Goal: Task Accomplishment & Management: Use online tool/utility

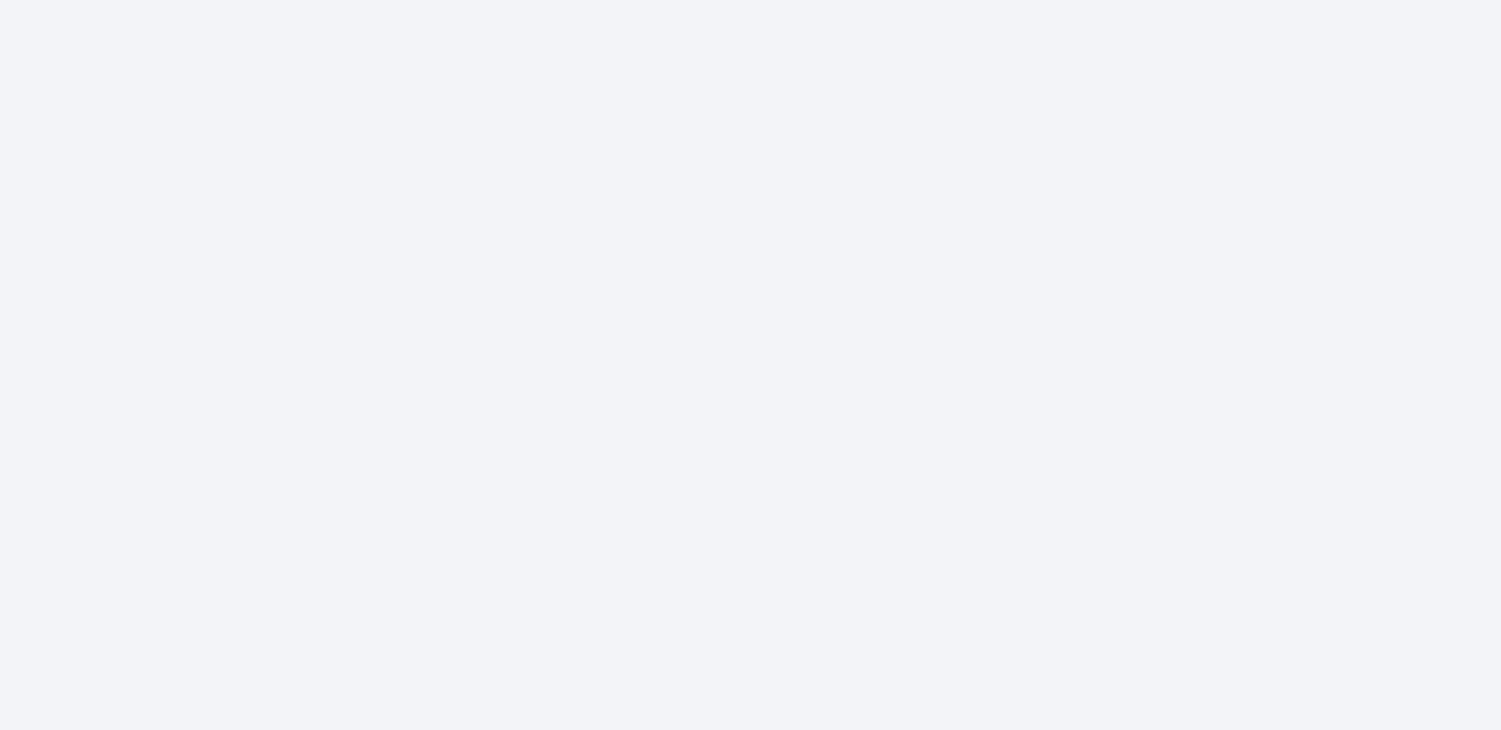
click at [399, 141] on body at bounding box center [750, 365] width 1501 height 730
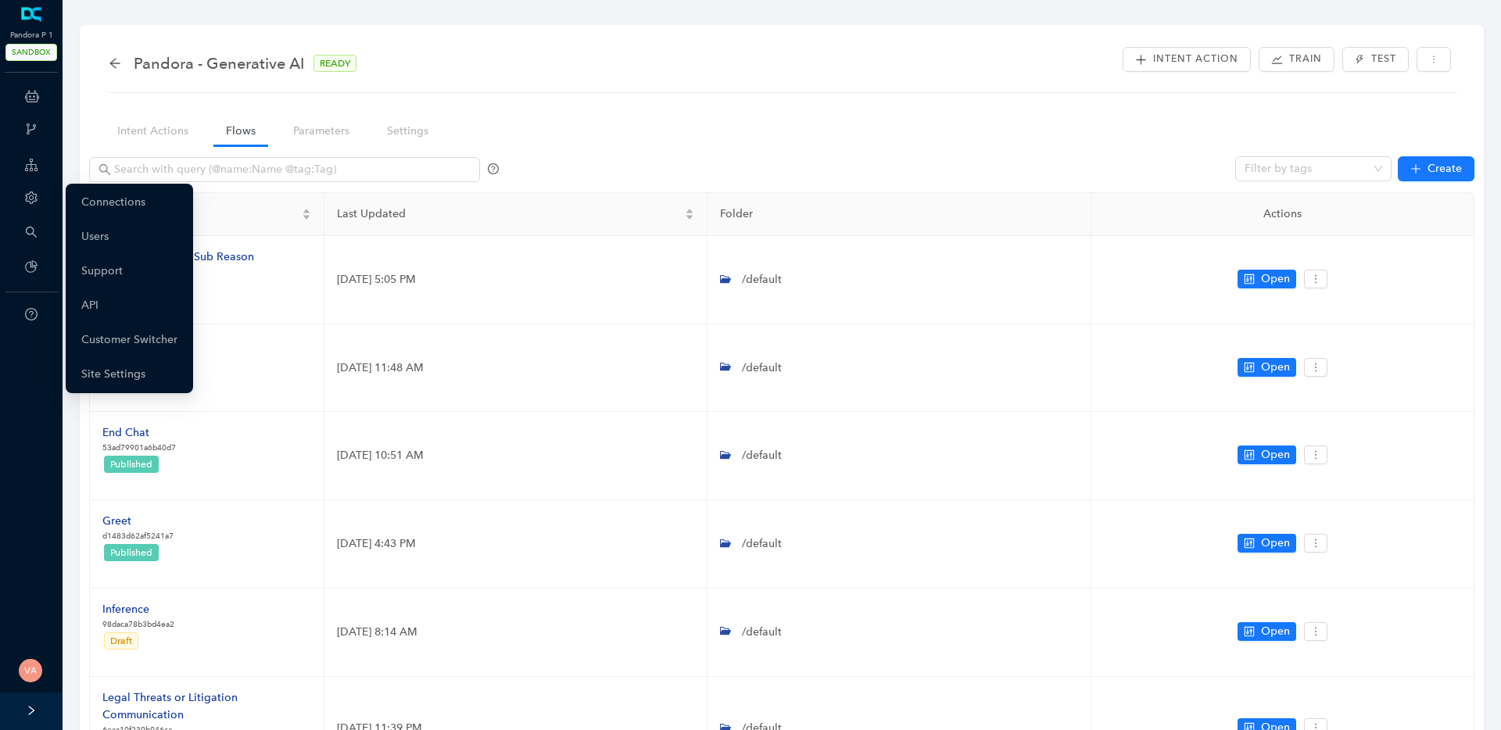
click at [37, 191] on icon "setting" at bounding box center [31, 197] width 13 height 13
click at [145, 333] on link "Customer Switcher" at bounding box center [129, 339] width 96 height 31
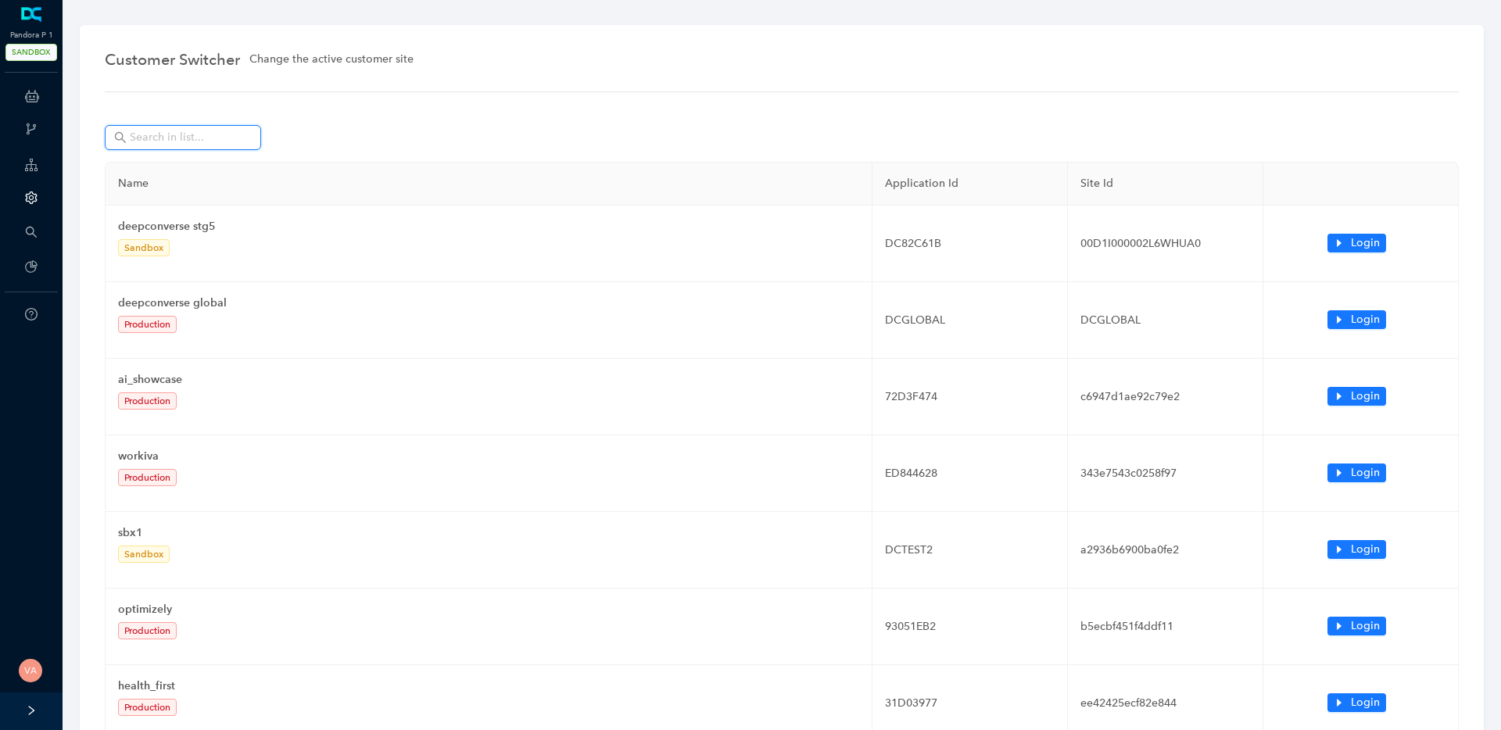
click at [179, 142] on input "text" at bounding box center [184, 137] width 109 height 17
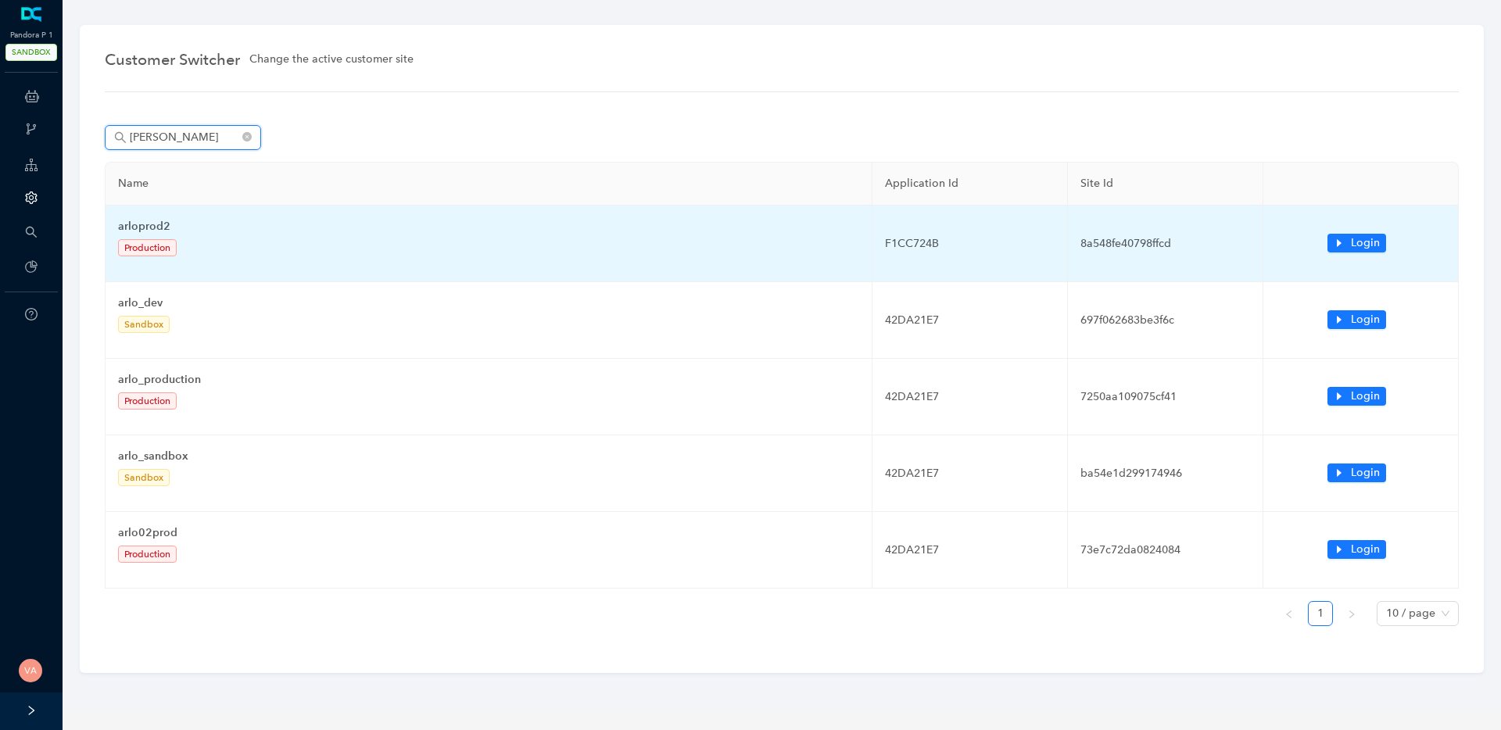
type input "arlo"
click at [910, 248] on td "F1CC724B" at bounding box center [969, 244] width 195 height 77
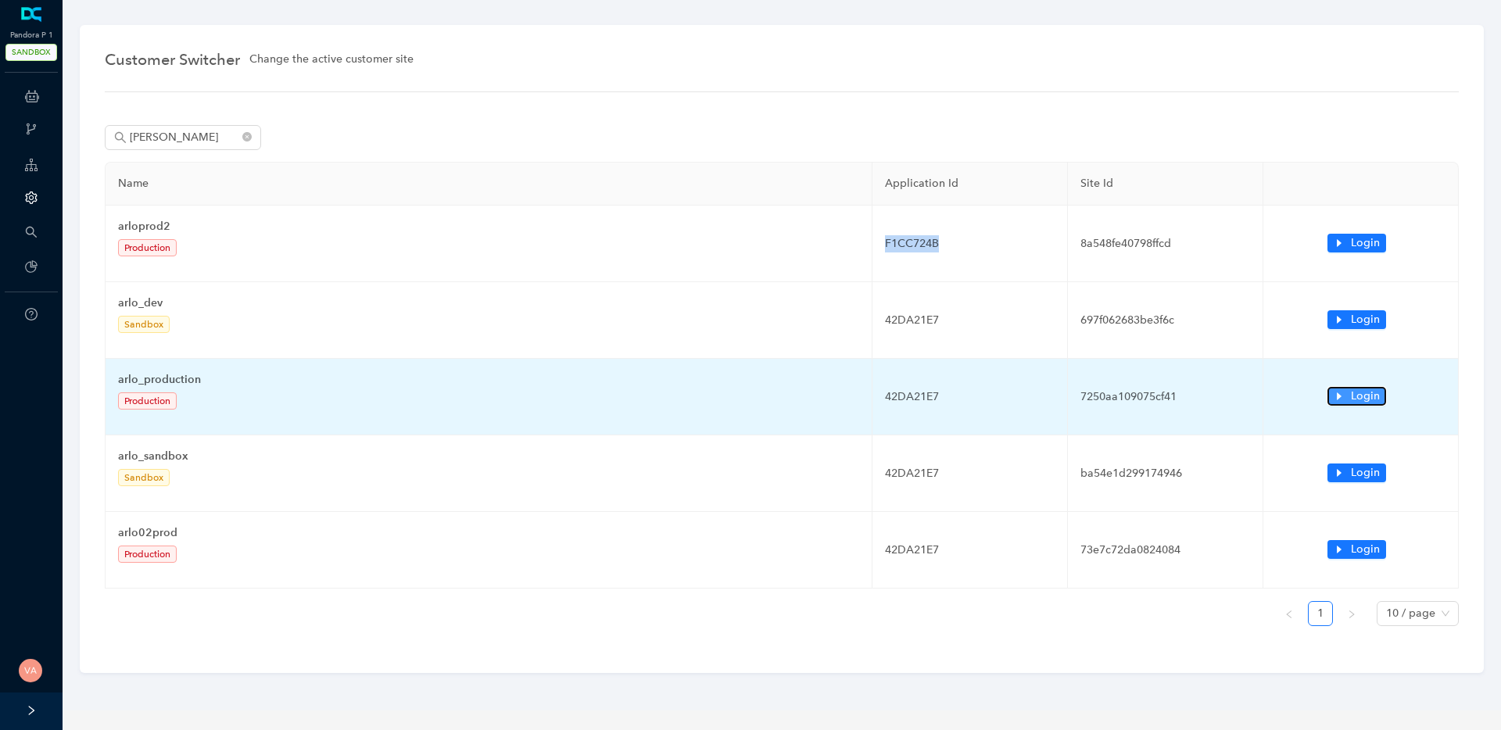
click at [1356, 400] on span "Login" at bounding box center [1365, 396] width 29 height 17
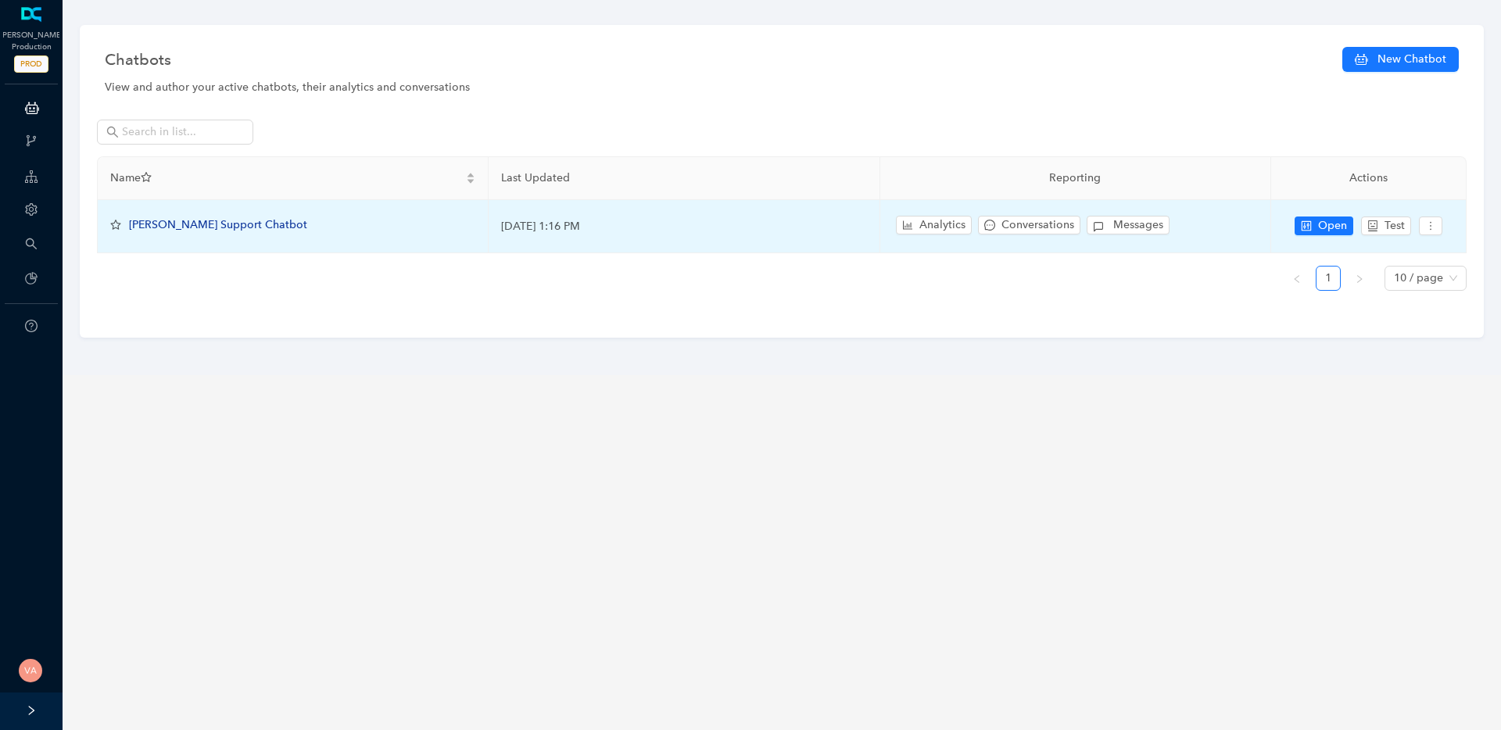
click at [139, 225] on span "[PERSON_NAME] Support Chatbot" at bounding box center [218, 224] width 178 height 13
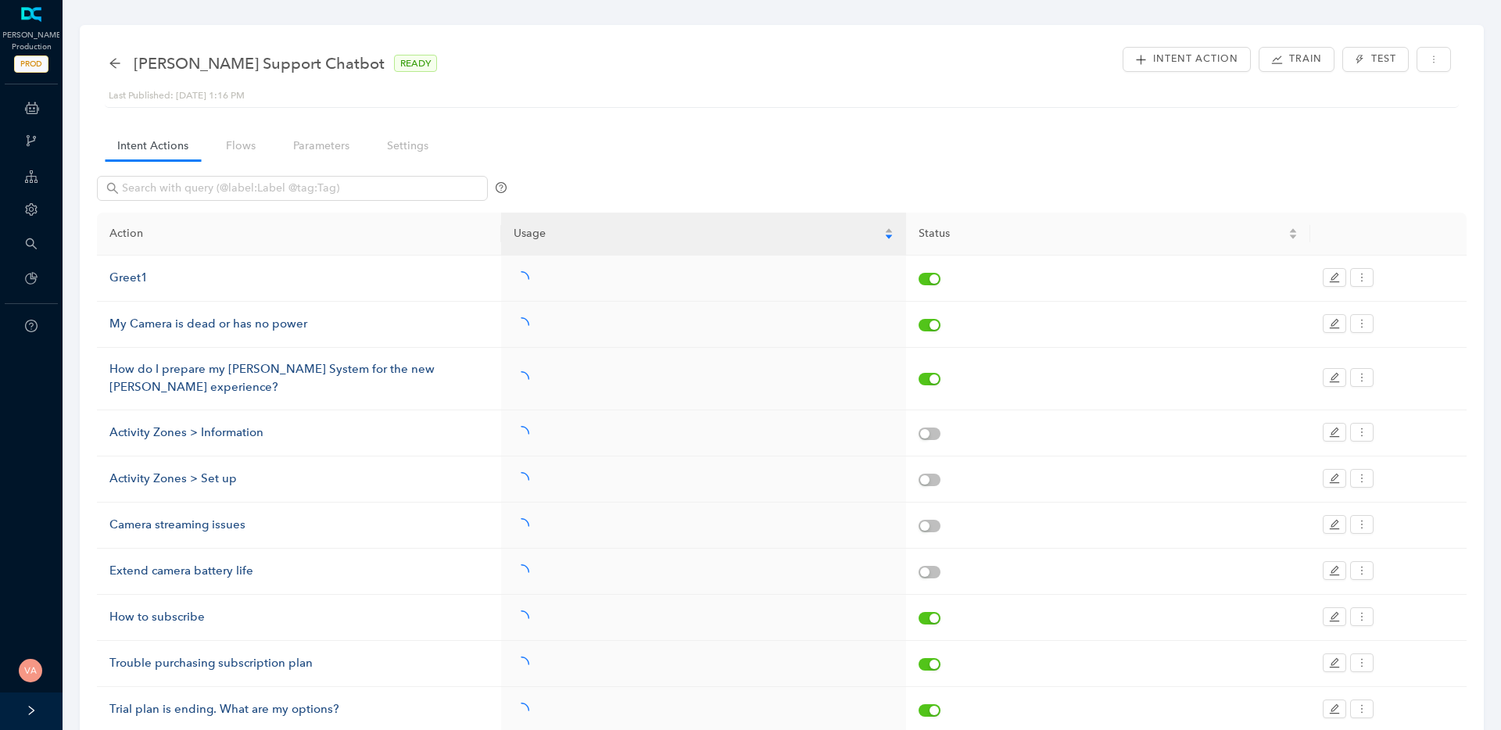
click at [106, 56] on div "Arlo Support Chatbot READY Last Published: September 5, 2025 1:16 PM Intent Act…" at bounding box center [782, 76] width 1354 height 64
click at [109, 59] on icon "arrow-left" at bounding box center [115, 63] width 13 height 13
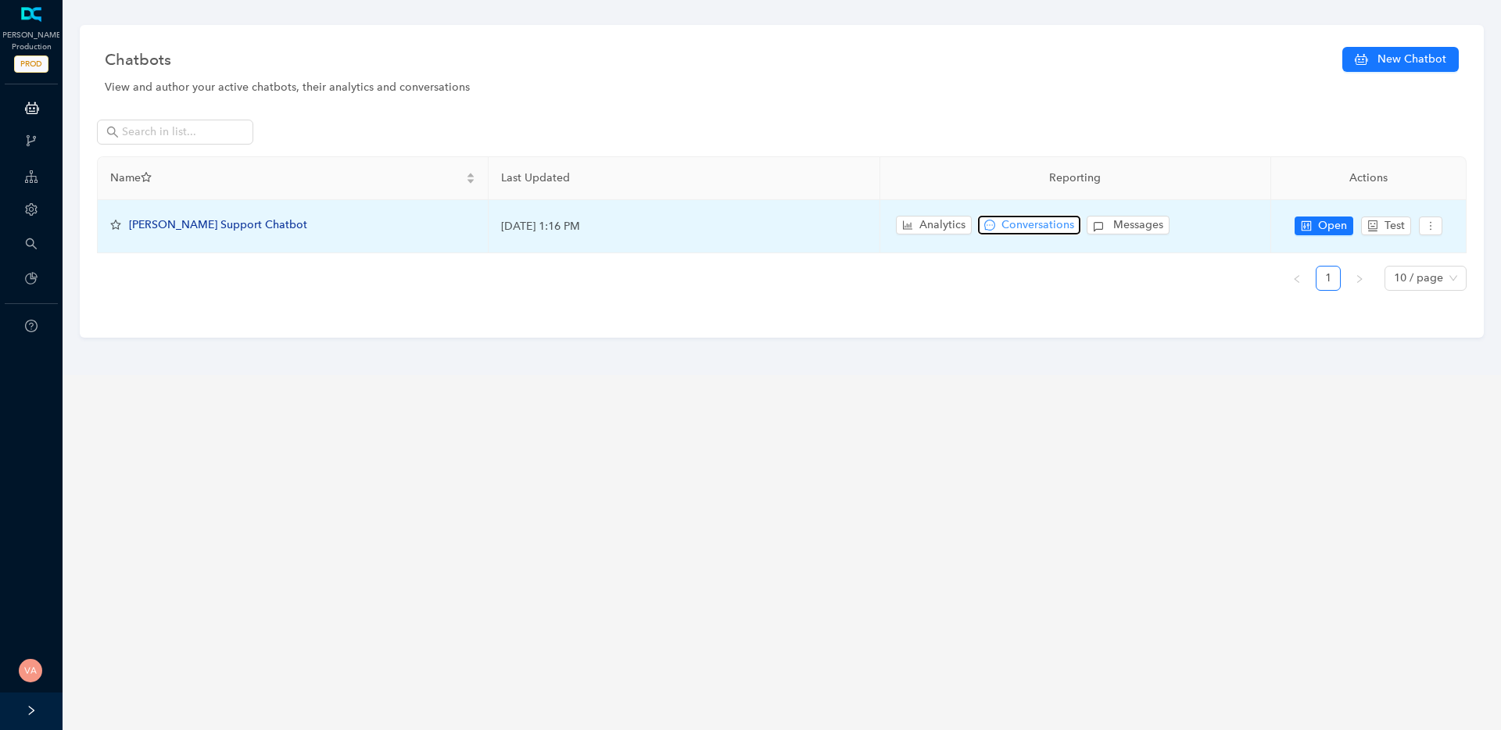
click at [1050, 226] on span "Conversations" at bounding box center [1037, 224] width 73 height 17
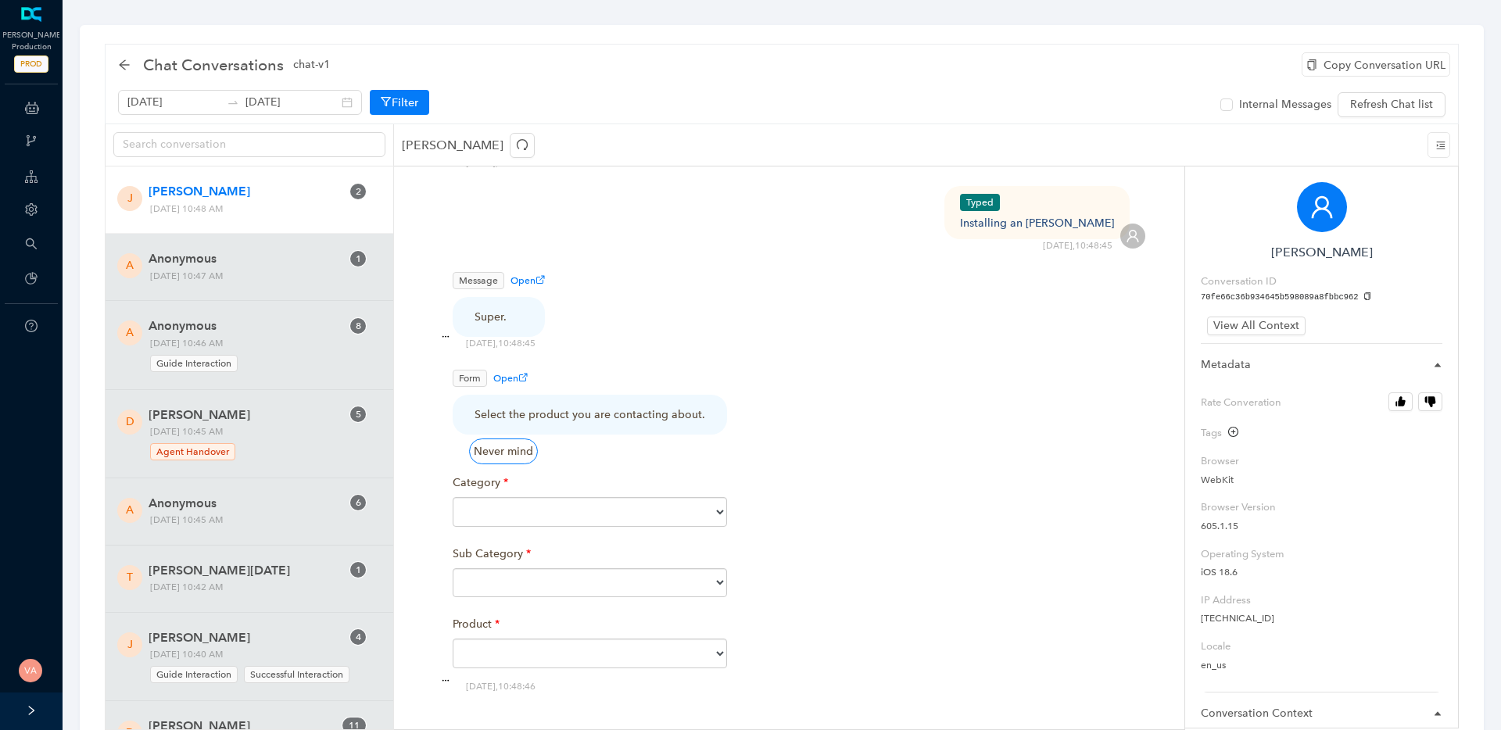
scroll to position [453, 0]
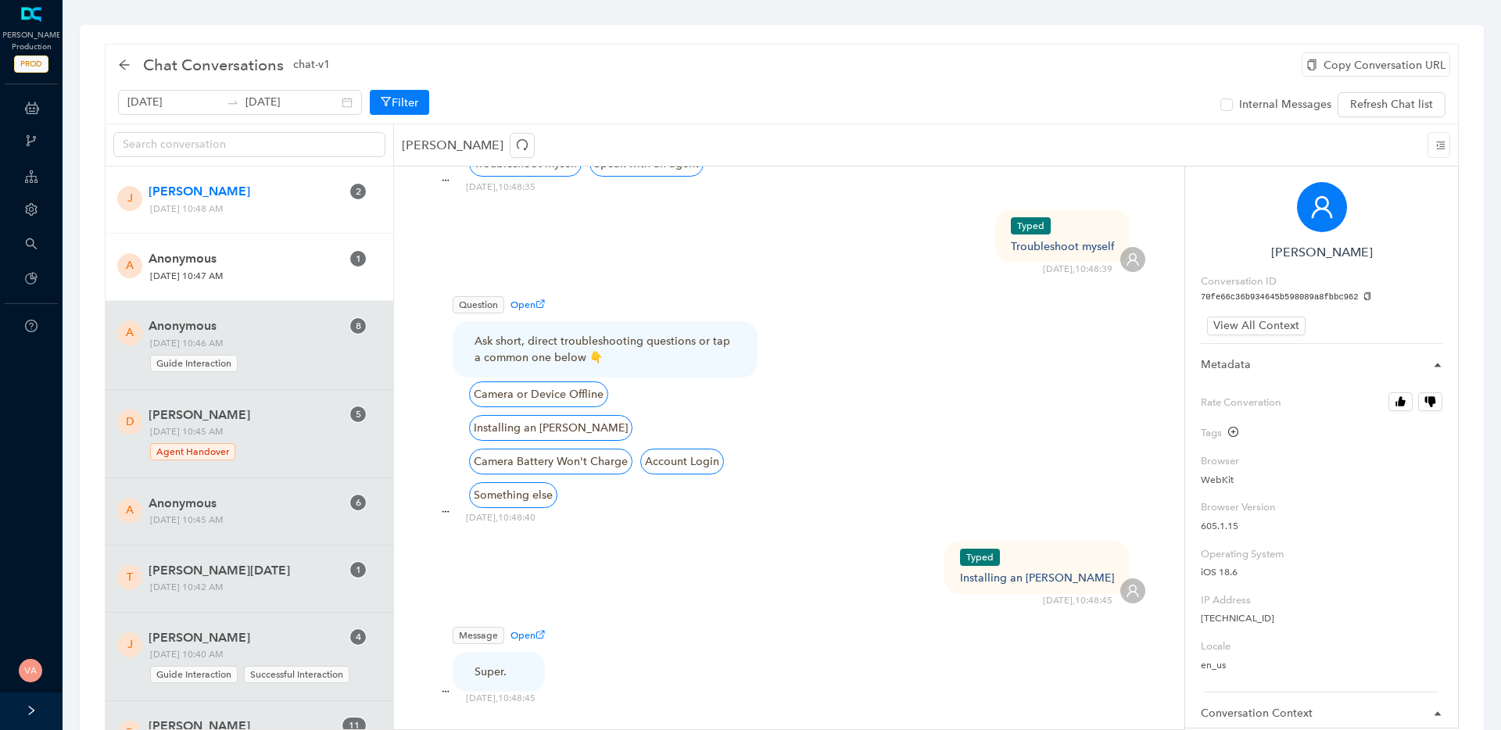
click at [282, 277] on span "Wednesday, September 24, 2025 10:47 AM" at bounding box center [257, 276] width 225 height 16
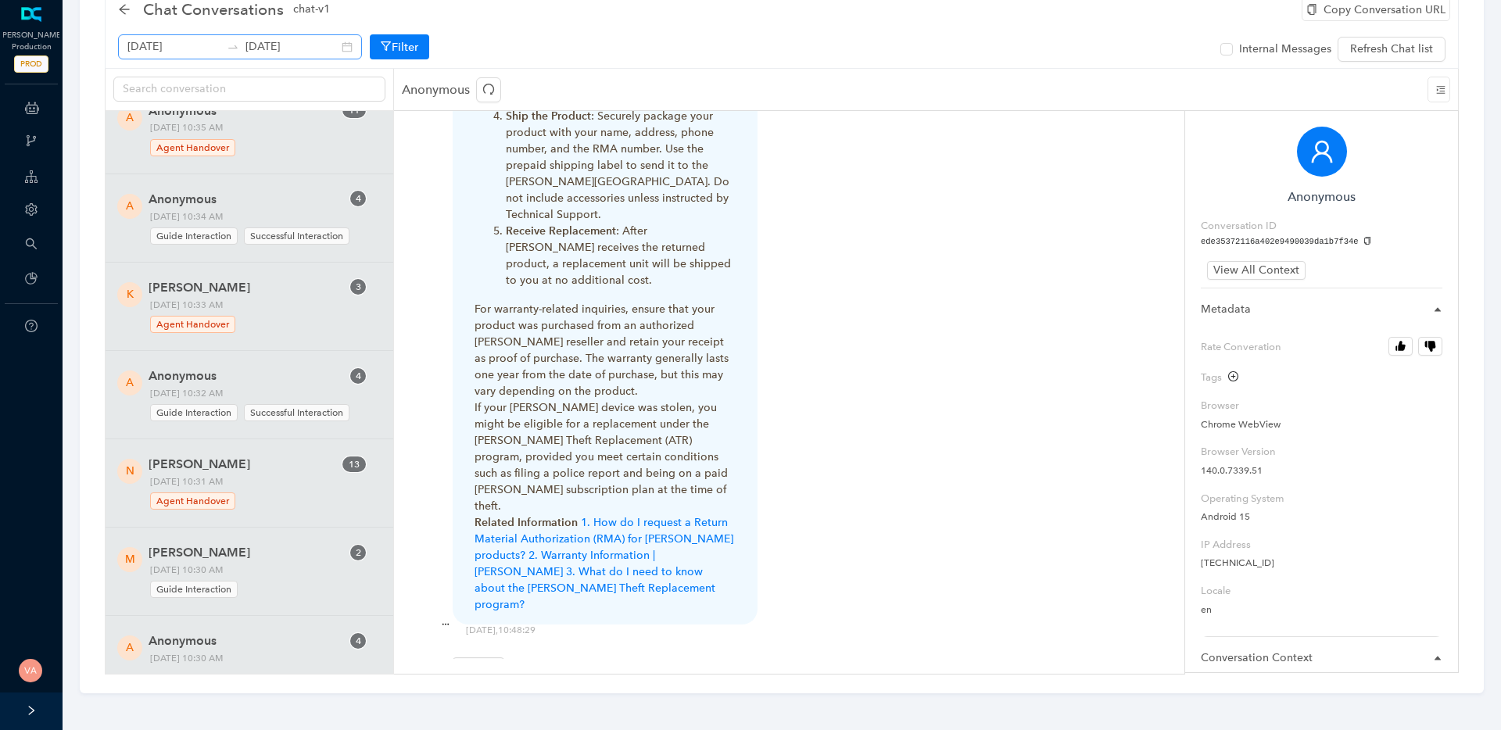
scroll to position [964, 0]
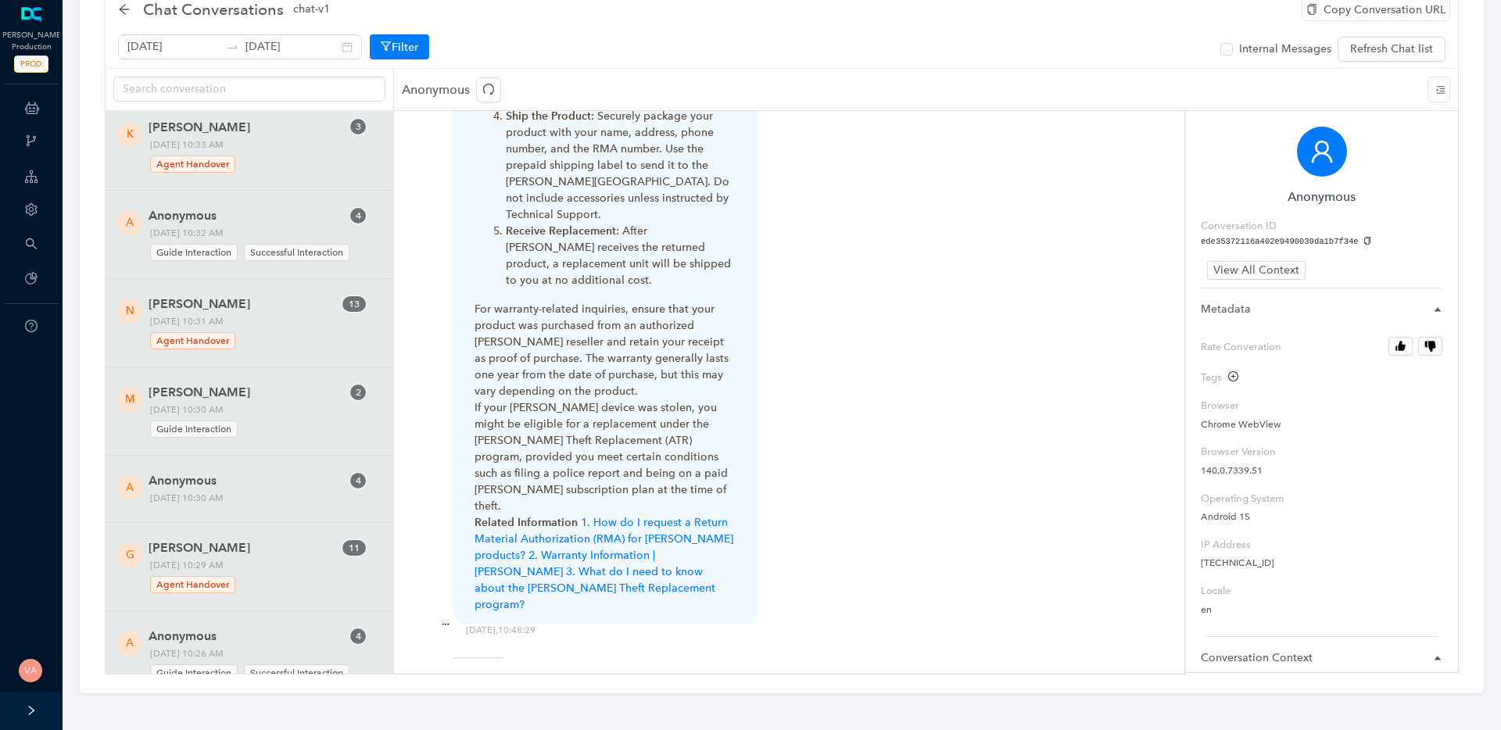
click at [125, 17] on div "Chat Conversations chat-v1" at bounding box center [228, 9] width 221 height 25
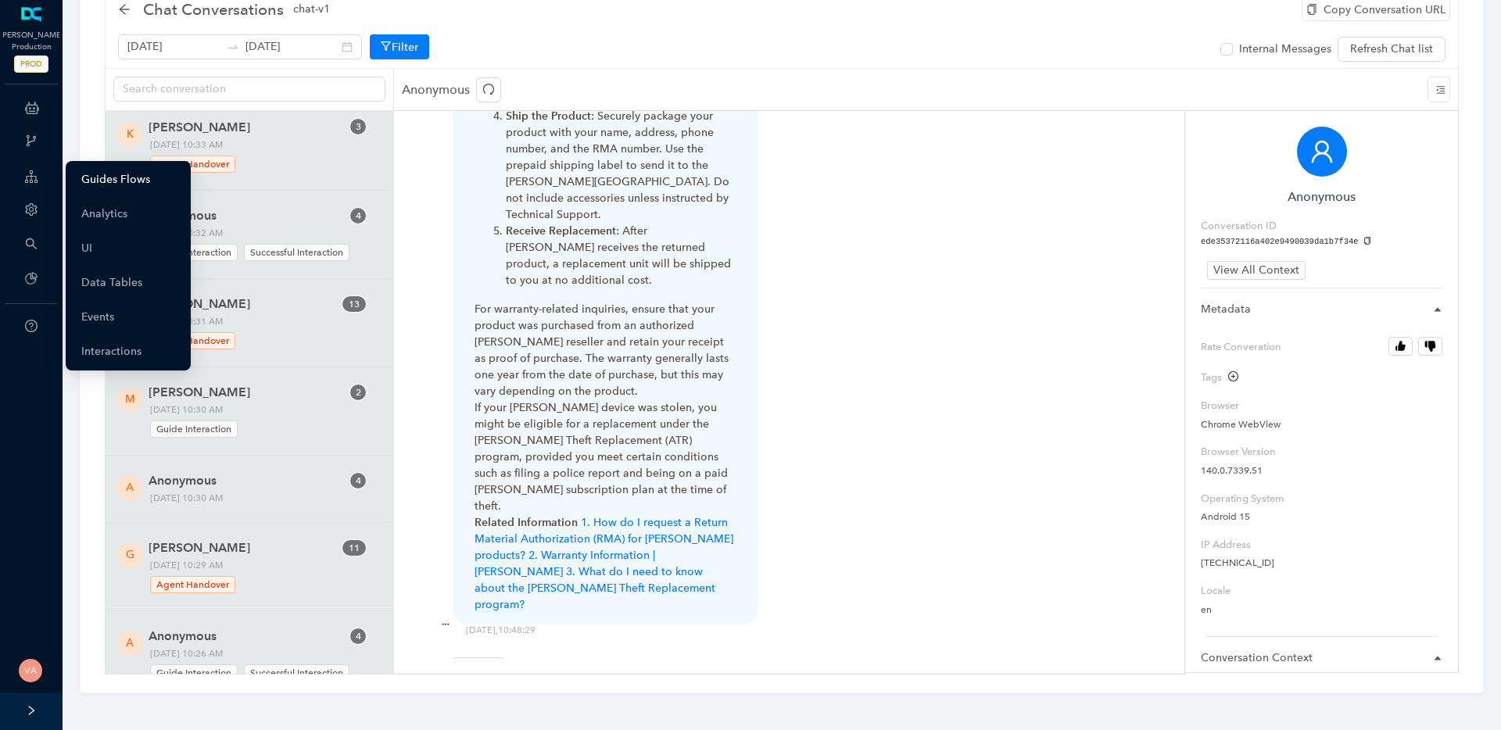
click at [144, 184] on link "Guides Flows" at bounding box center [115, 179] width 69 height 31
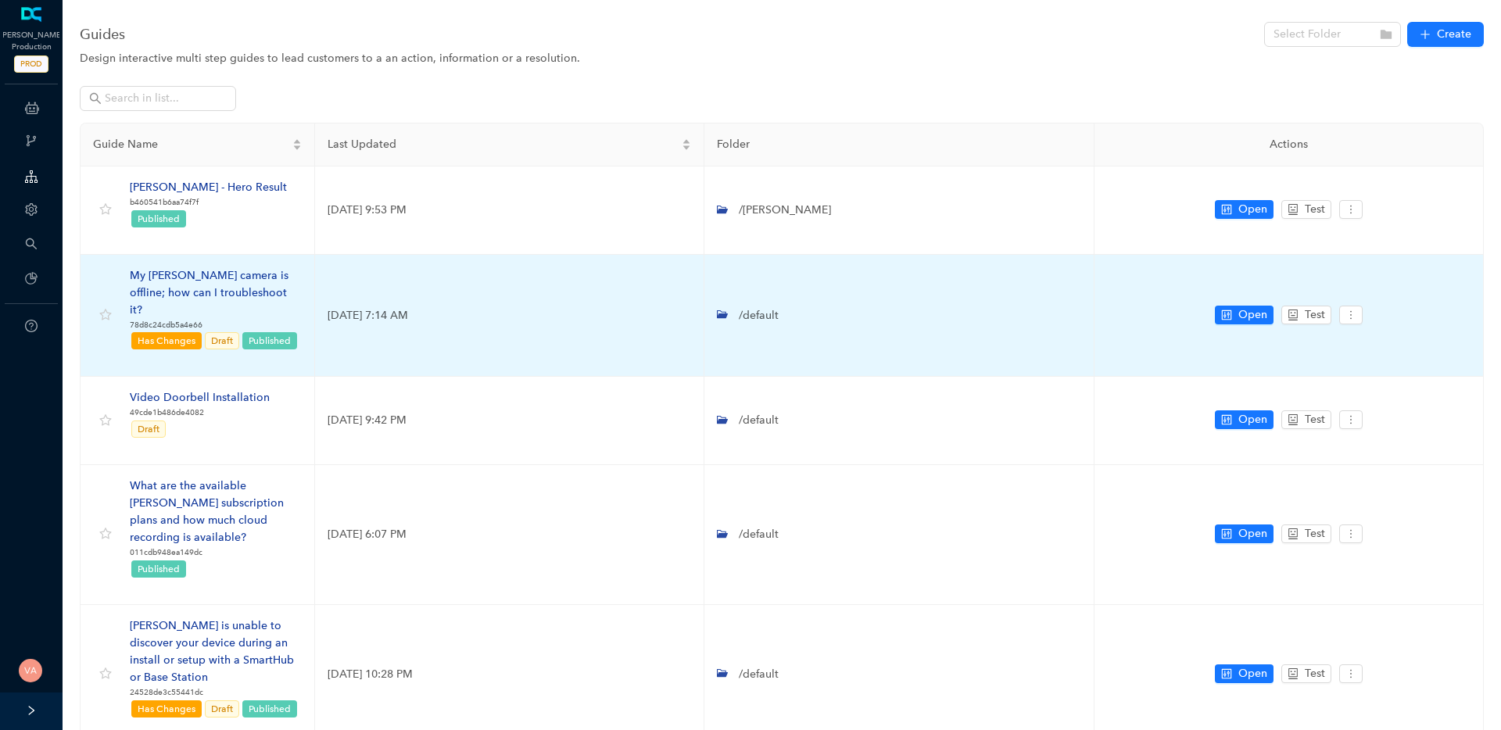
click at [227, 278] on div "My [PERSON_NAME] camera is offline; how can I troubleshoot it?" at bounding box center [216, 293] width 172 height 52
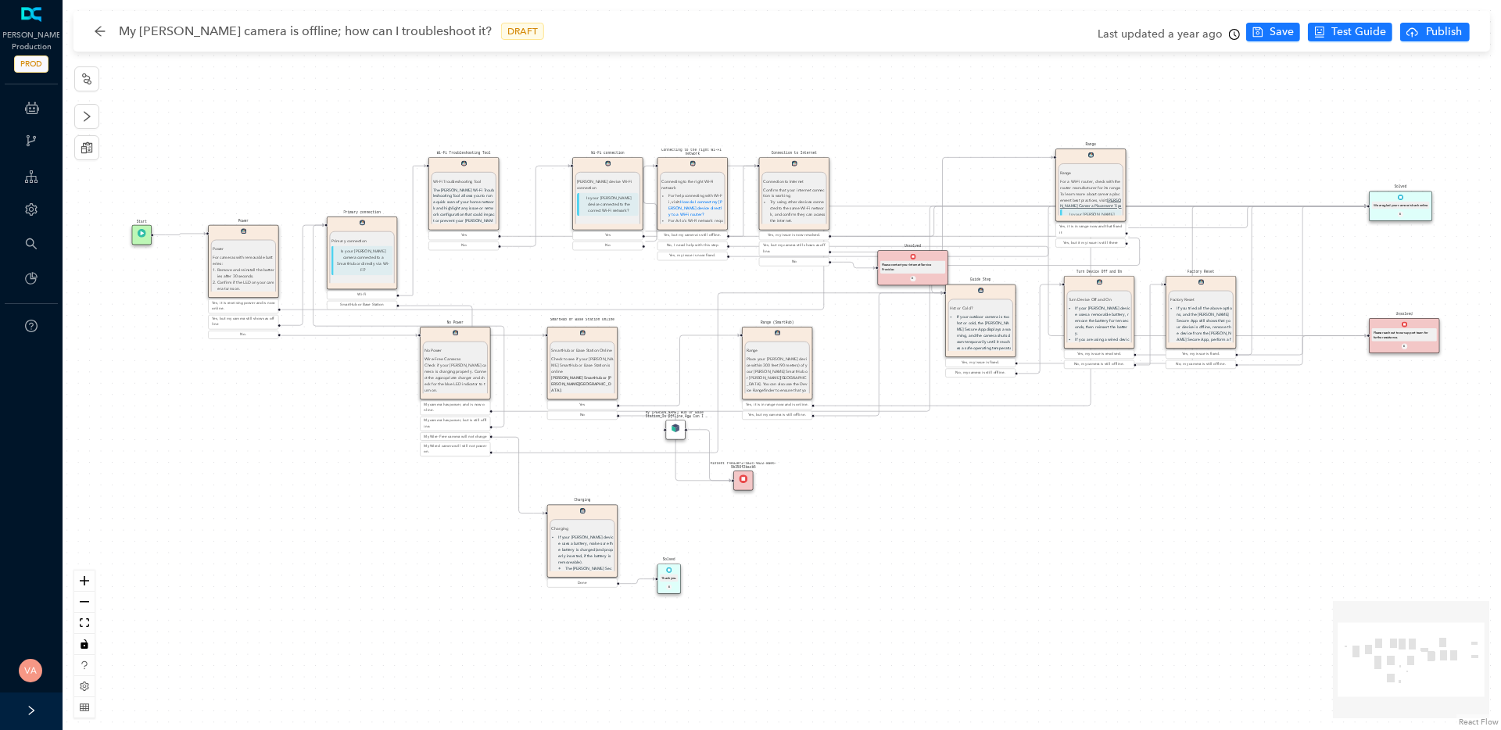
drag, startPoint x: 845, startPoint y: 470, endPoint x: 1011, endPoint y: 621, distance: 224.6
click at [1011, 621] on div "Solved Thank you. E Charging Charging If your Arlo device uses a battery, make …" at bounding box center [782, 365] width 1438 height 730
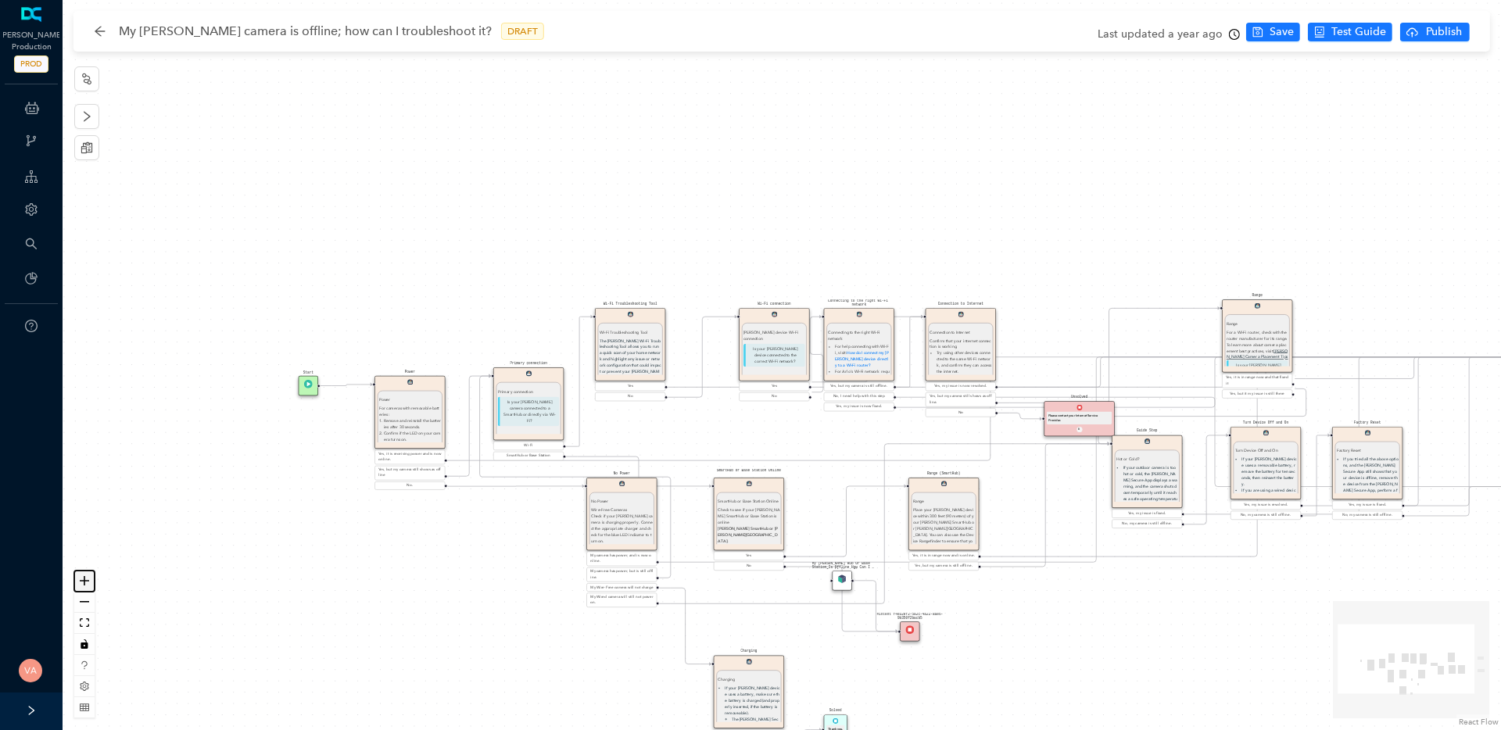
click at [86, 580] on icon "zoom in" at bounding box center [84, 580] width 9 height 9
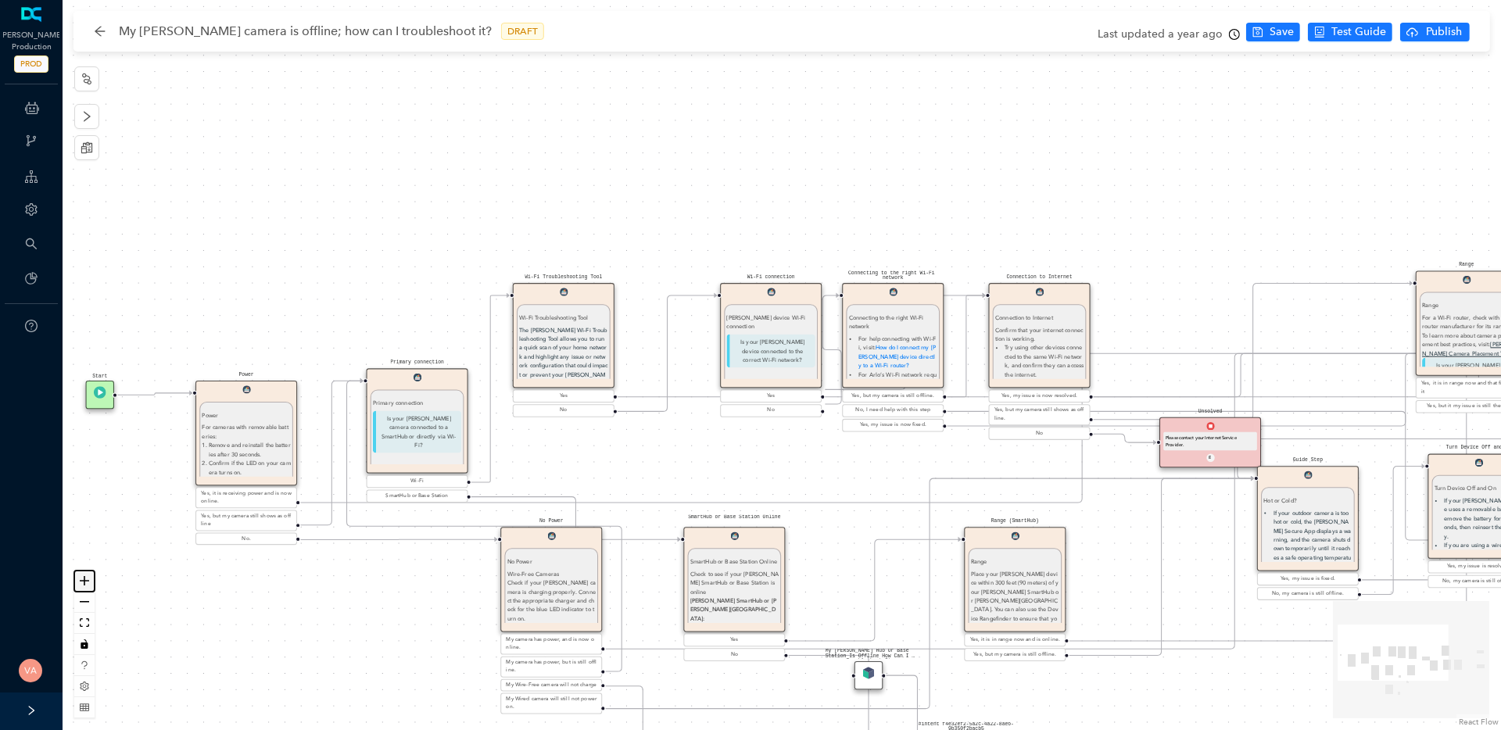
click at [86, 580] on icon "zoom in" at bounding box center [84, 580] width 9 height 9
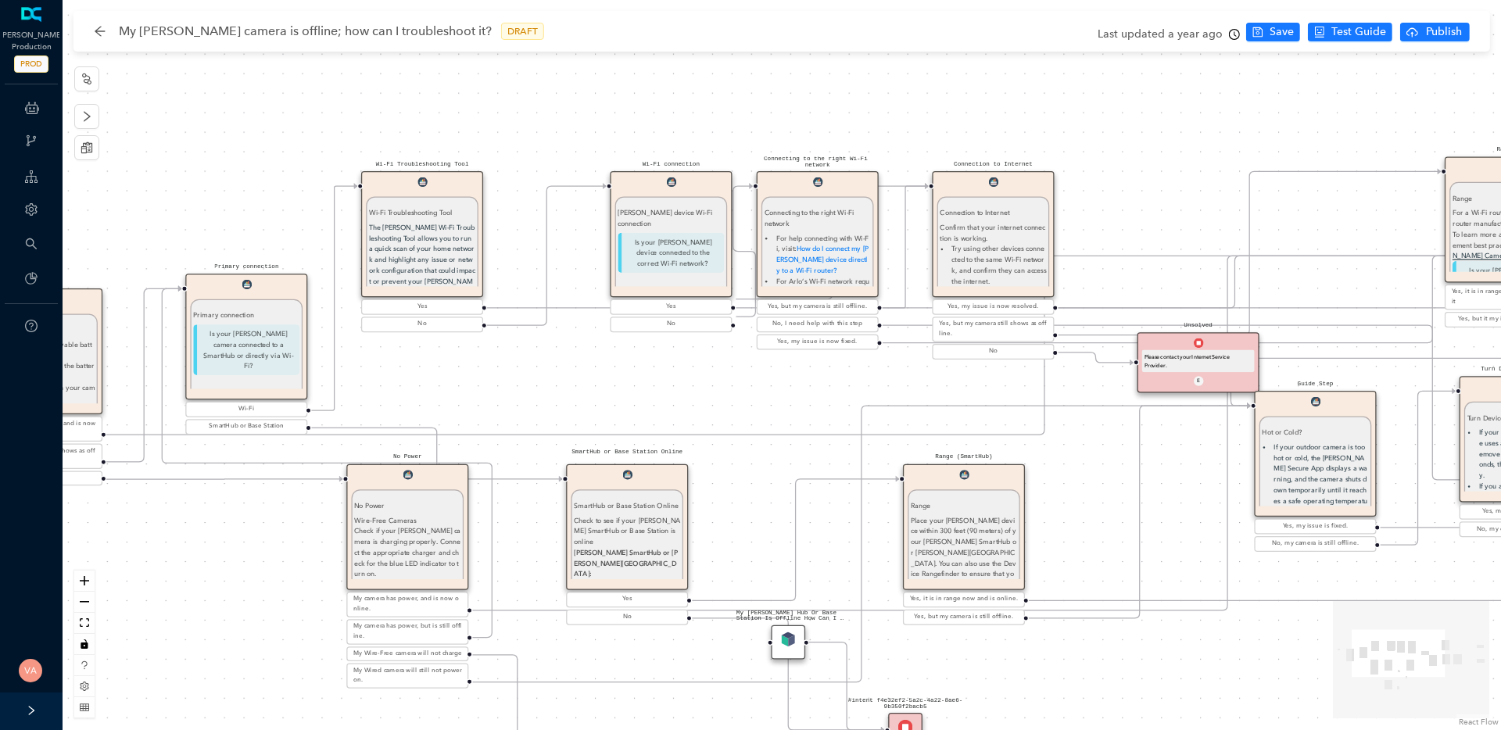
drag, startPoint x: 303, startPoint y: 610, endPoint x: 180, endPoint y: 520, distance: 152.7
click at [180, 520] on div "Solved Thank you. E Charging Charging If your Arlo device uses a battery, make …" at bounding box center [782, 365] width 1438 height 730
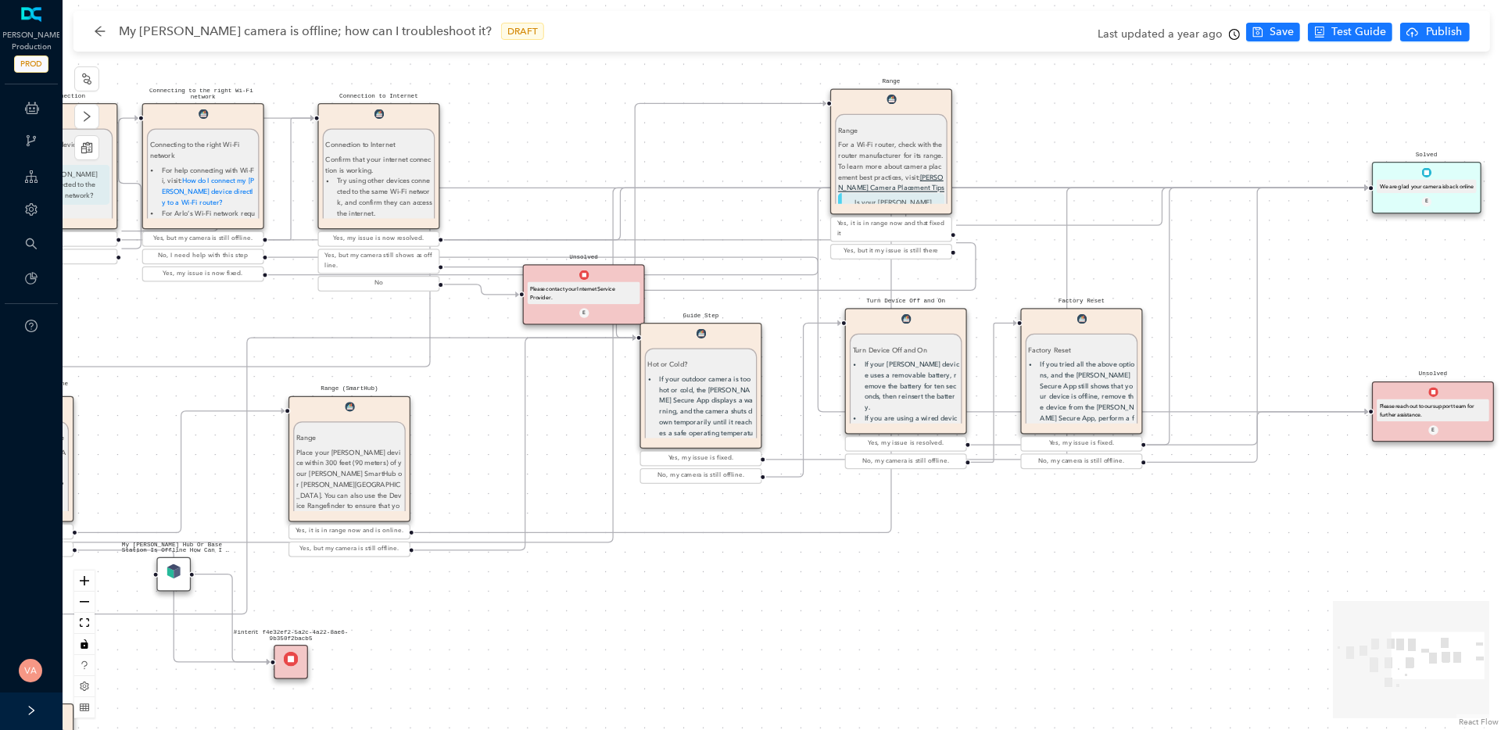
drag, startPoint x: 1208, startPoint y: 659, endPoint x: 595, endPoint y: 591, distance: 617.3
click at [595, 591] on div "Solved Thank you. E Charging Charging If your Arlo device uses a battery, make …" at bounding box center [782, 365] width 1438 height 730
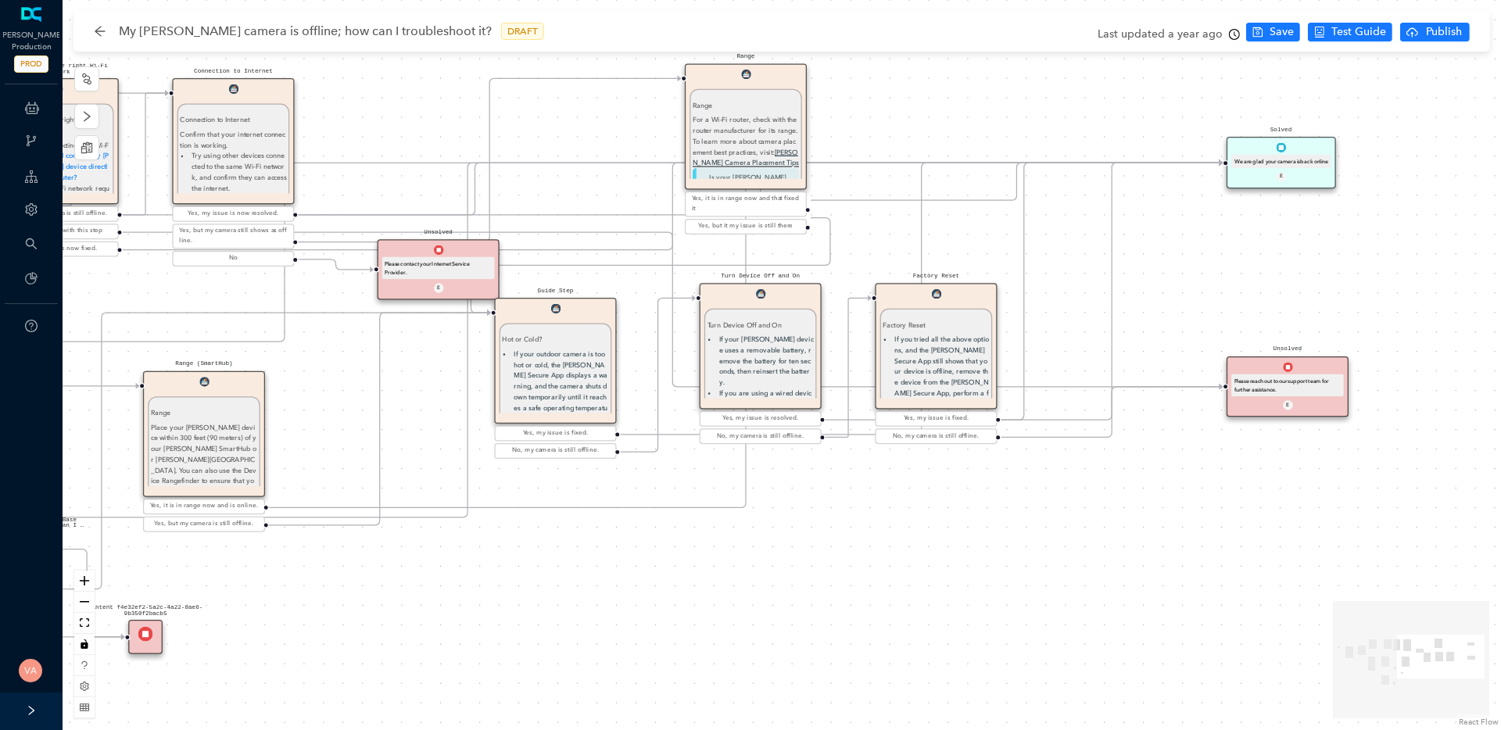
drag, startPoint x: 1260, startPoint y: 512, endPoint x: 1117, endPoint y: 487, distance: 145.2
click at [1117, 487] on div "Solved Thank you. E Charging Charging If your Arlo device uses a battery, make …" at bounding box center [782, 365] width 1438 height 730
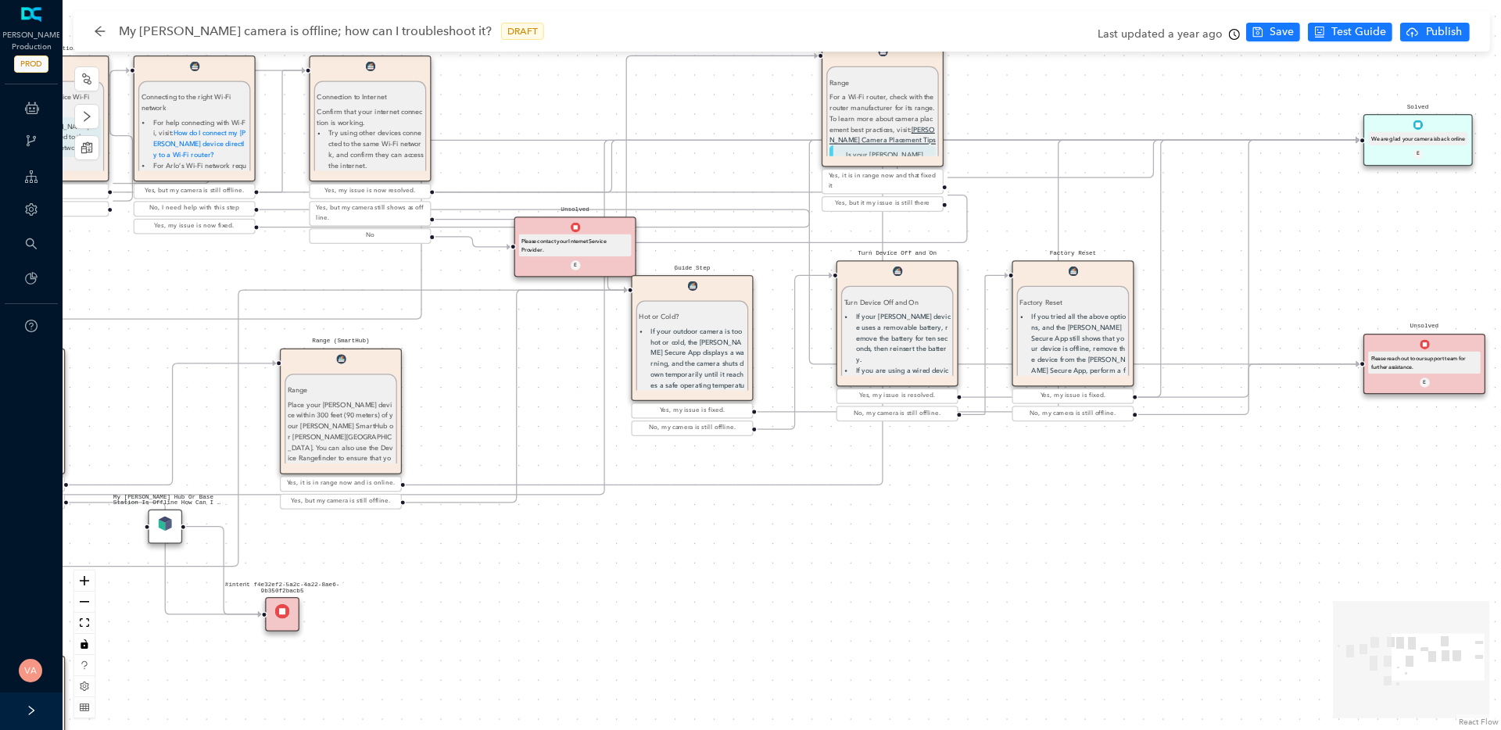
drag, startPoint x: 815, startPoint y: 550, endPoint x: 952, endPoint y: 528, distance: 138.6
click at [952, 528] on div "Solved Thank you. E Charging Charging If your Arlo device uses a battery, make …" at bounding box center [782, 365] width 1438 height 730
click at [1235, 37] on icon "clock-circle" at bounding box center [1234, 34] width 11 height 11
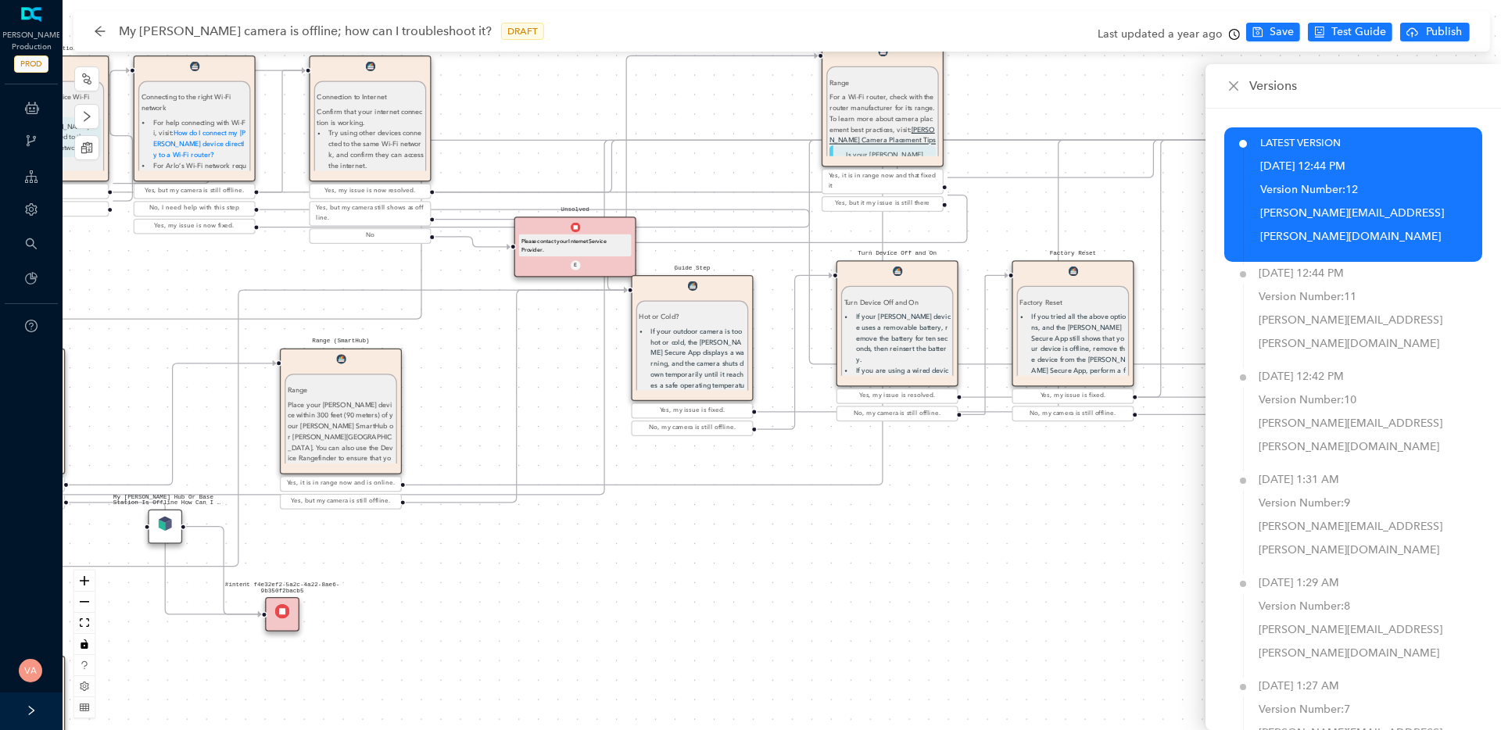
click at [1093, 508] on div "Solved Thank you. E Charging Charging If your Arlo device uses a battery, make …" at bounding box center [782, 365] width 1438 height 730
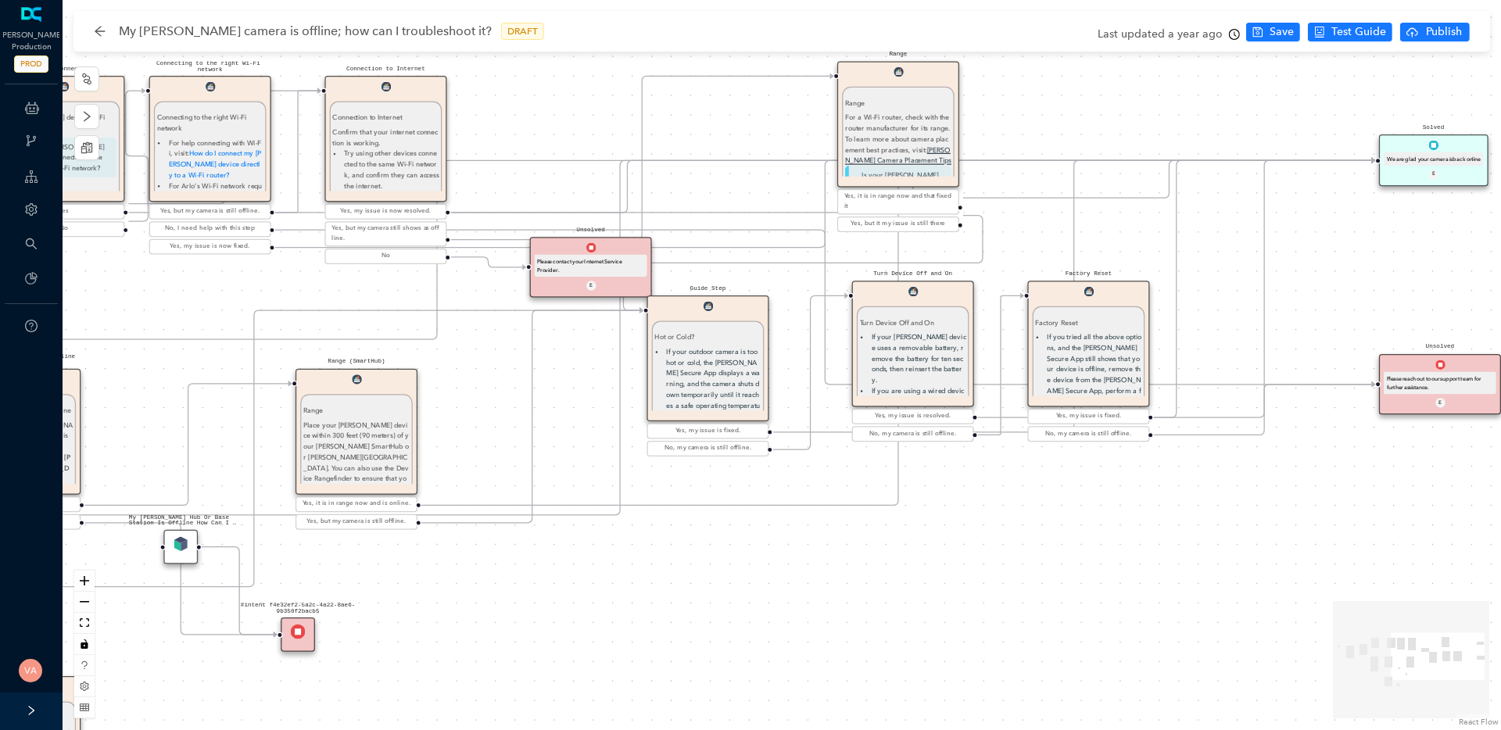
drag, startPoint x: 531, startPoint y: 424, endPoint x: 494, endPoint y: 438, distance: 39.1
click at [494, 438] on div "Solved Thank you. E Charging Charging If your Arlo device uses a battery, make …" at bounding box center [782, 365] width 1438 height 730
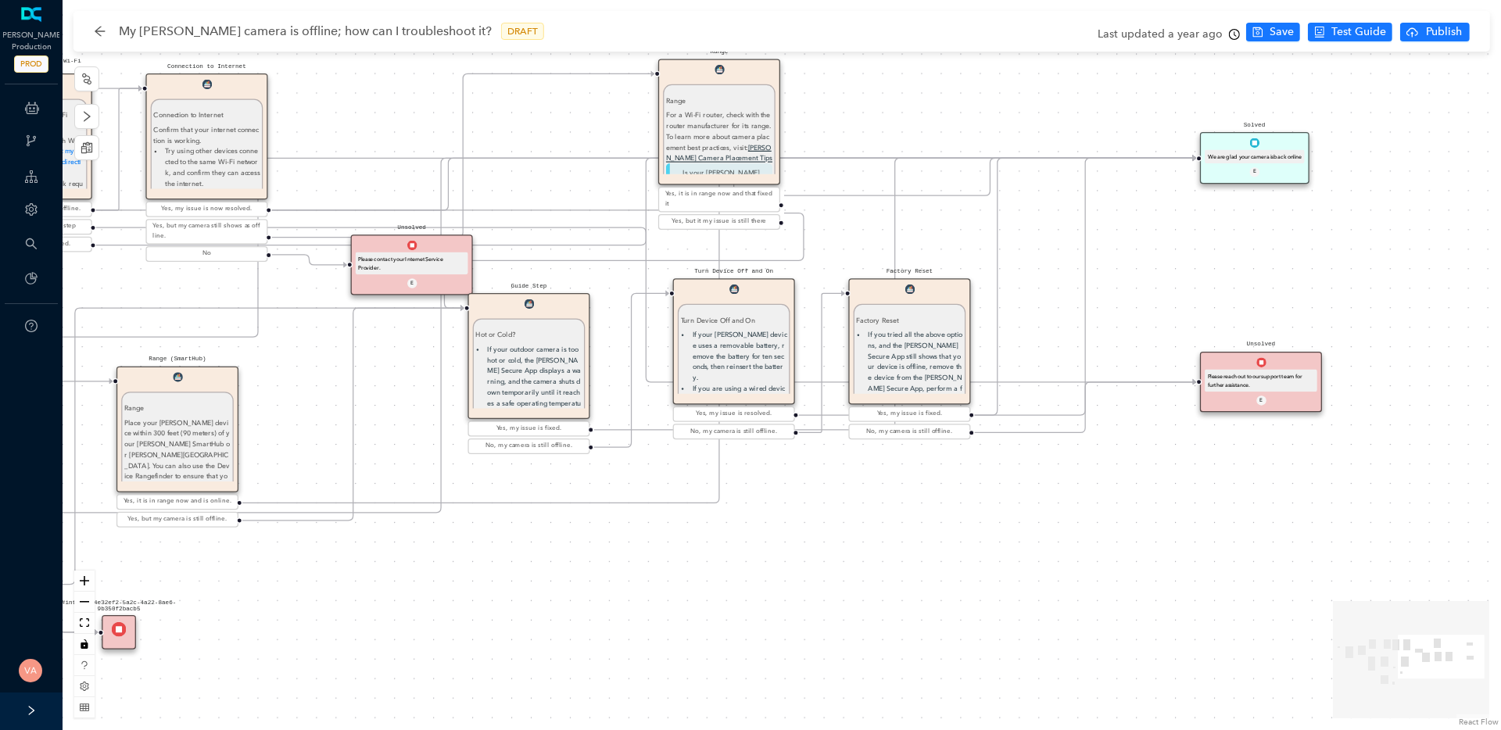
drag, startPoint x: 1336, startPoint y: 509, endPoint x: 1188, endPoint y: 518, distance: 148.0
click at [1188, 518] on div "Solved Thank you. E Charging Charging If your Arlo device uses a battery, make …" at bounding box center [782, 365] width 1438 height 730
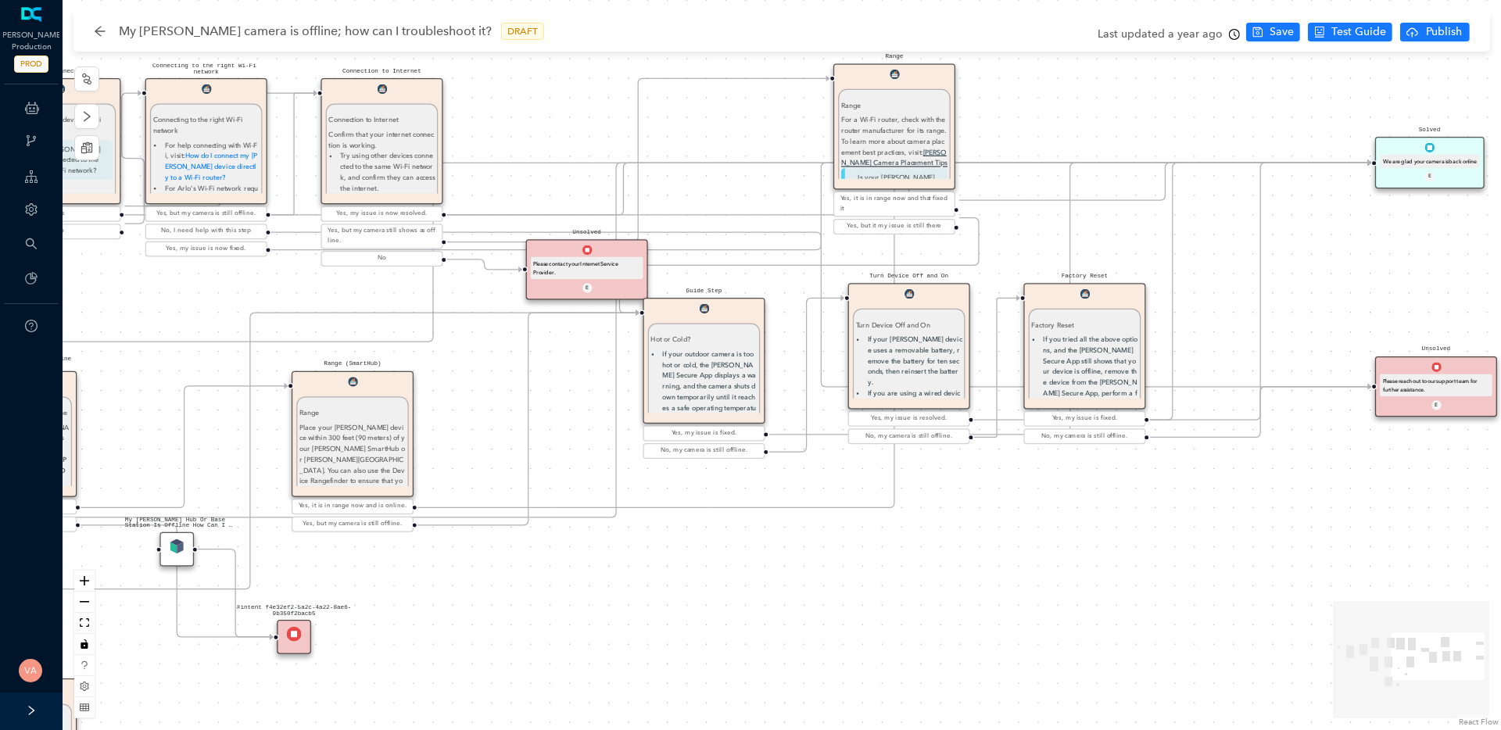
drag, startPoint x: 604, startPoint y: 573, endPoint x: 1173, endPoint y: 563, distance: 569.0
click at [1175, 566] on div "Solved Thank you. E Charging Charging If your Arlo device uses a battery, make …" at bounding box center [782, 365] width 1438 height 730
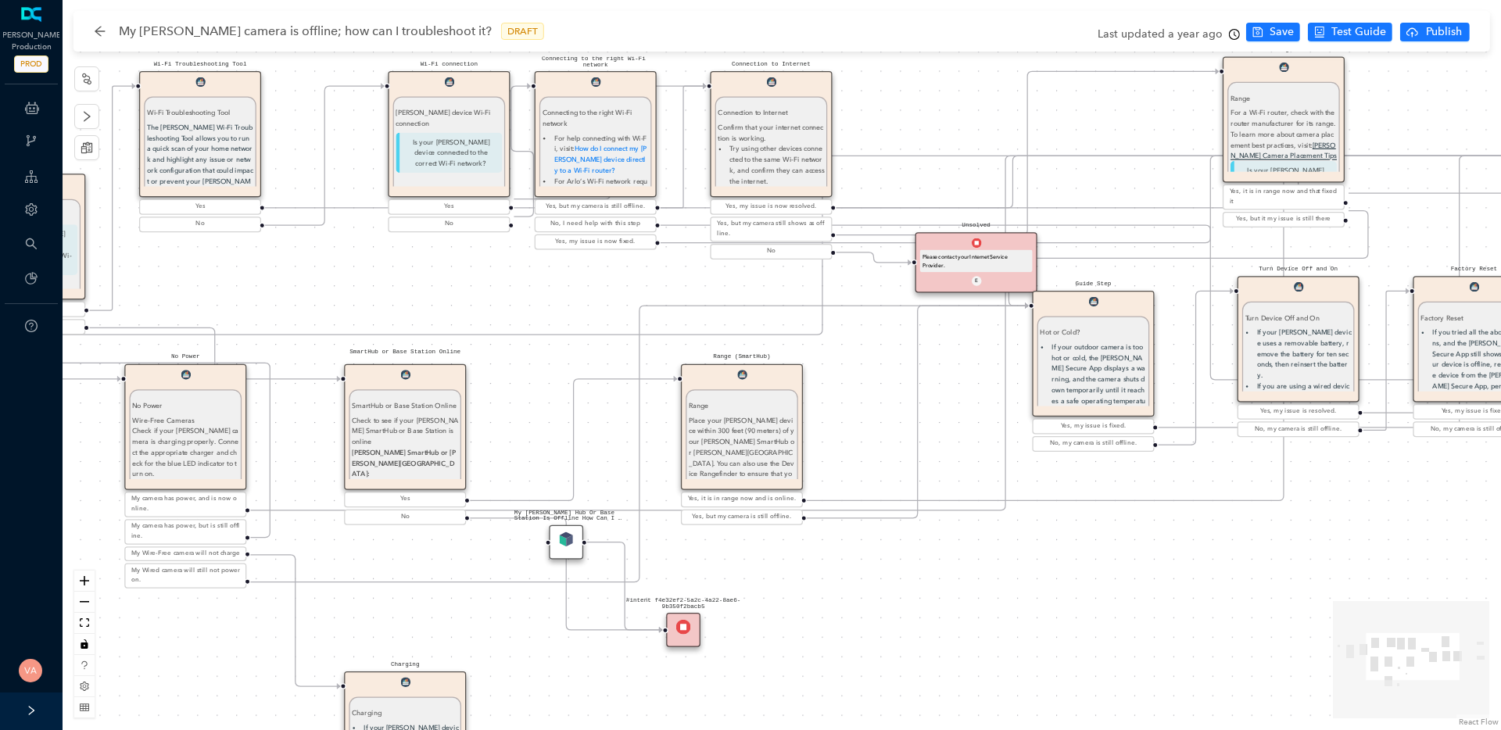
click at [88, 27] on div "My Arlo camera is offline; how can I troubleshoot it? DRAFT Last updated a year…" at bounding box center [785, 31] width 1408 height 41
click at [42, 103] on div "ChatBots & Ticket Automations" at bounding box center [31, 107] width 56 height 31
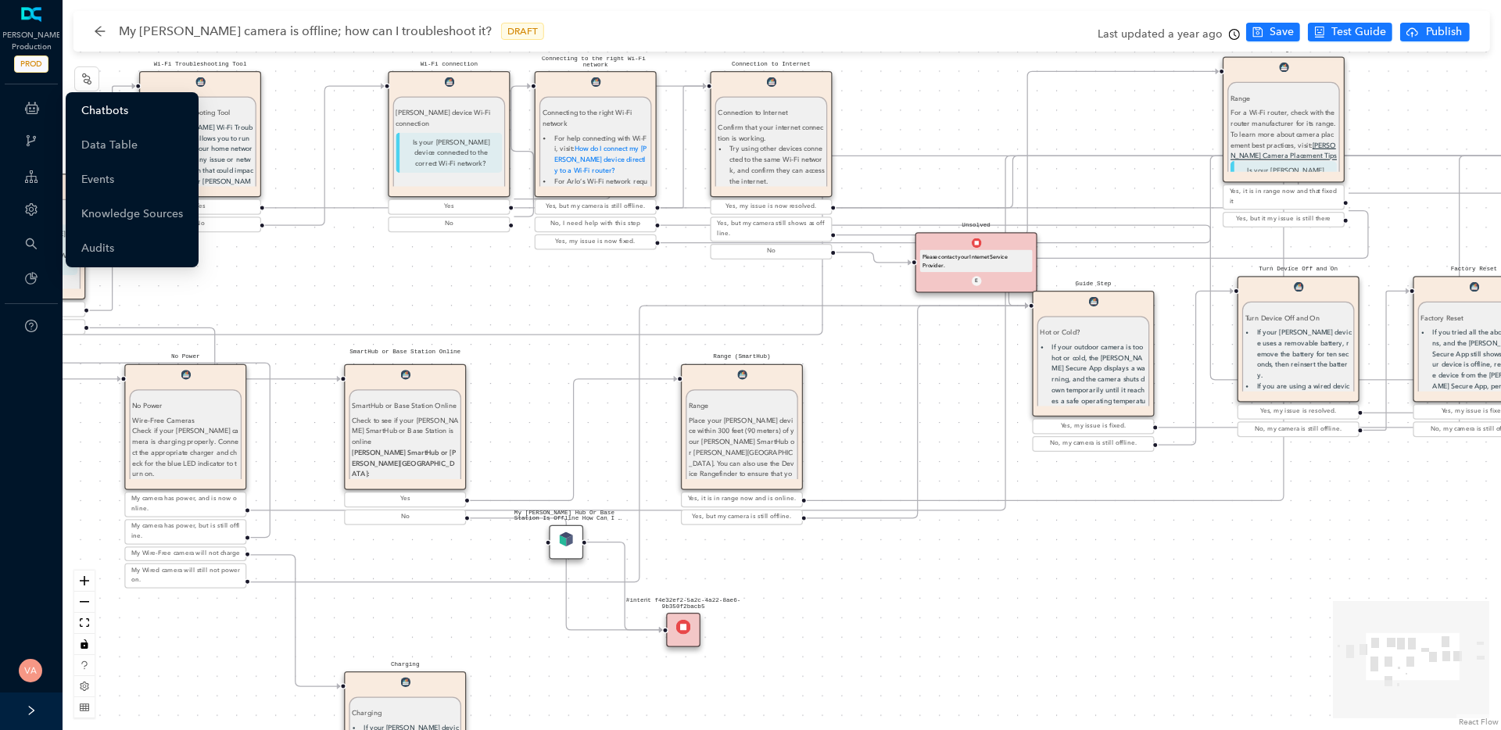
click at [113, 110] on link "Chatbots" at bounding box center [104, 110] width 47 height 31
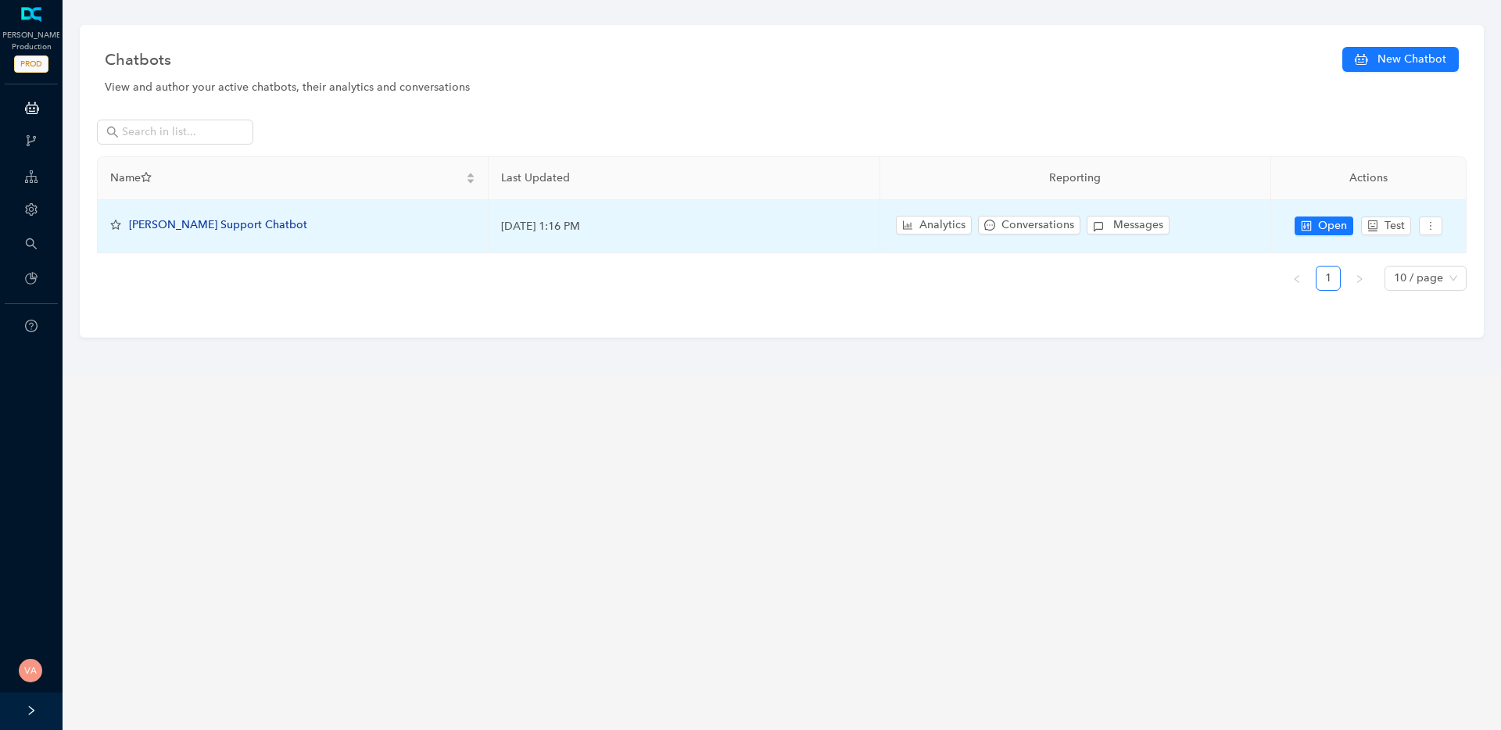
click at [209, 227] on span "Arlo Support Chatbot" at bounding box center [218, 224] width 178 height 13
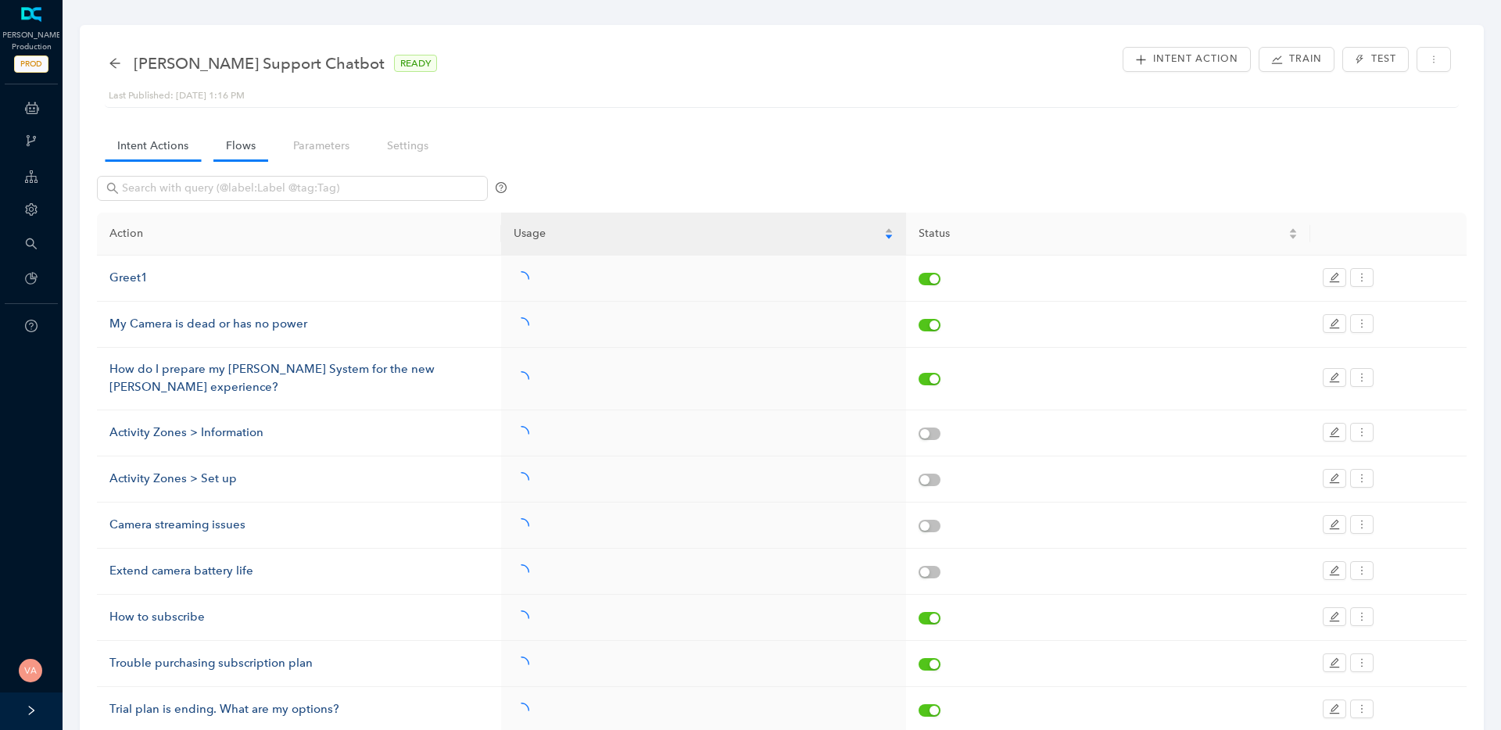
click at [241, 143] on link "Flows" at bounding box center [240, 145] width 55 height 29
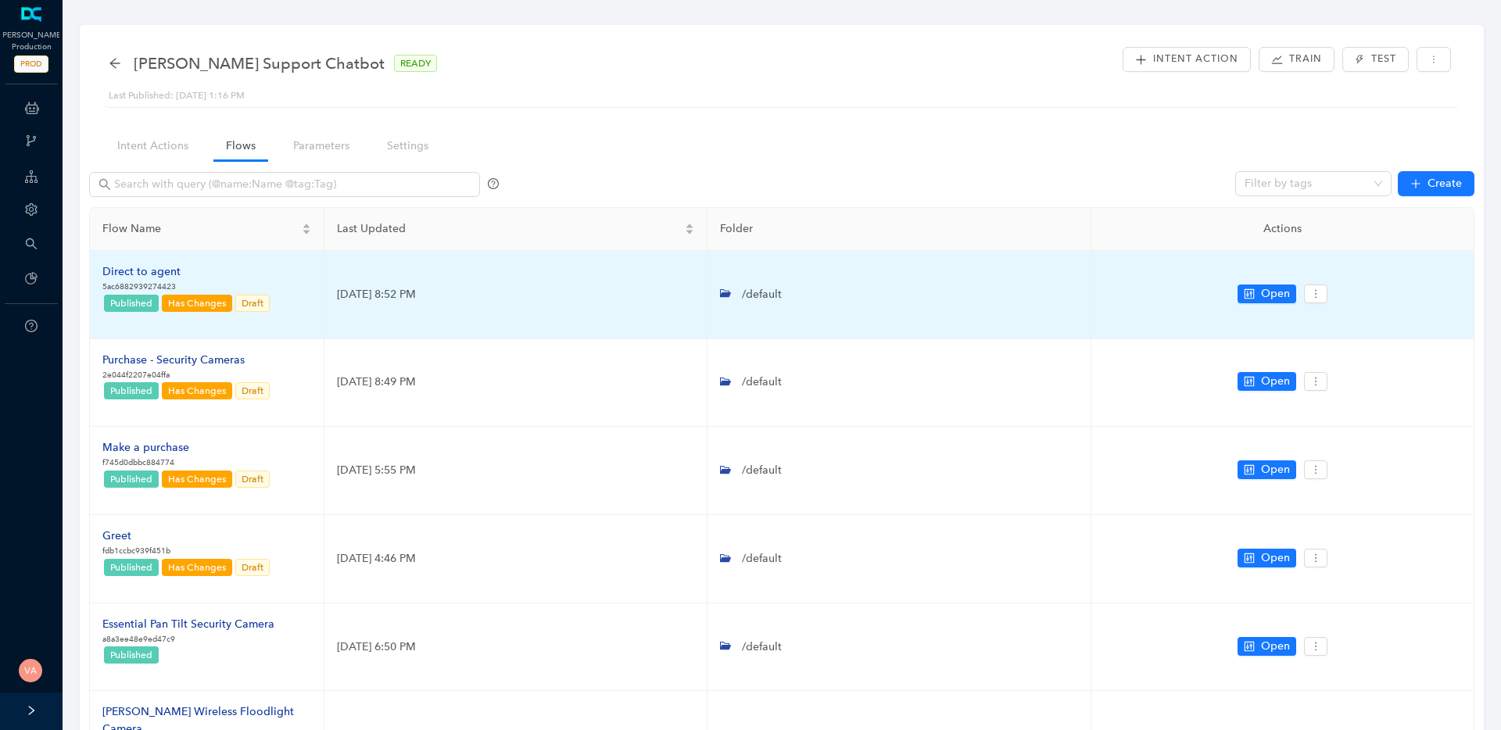
scroll to position [9, 0]
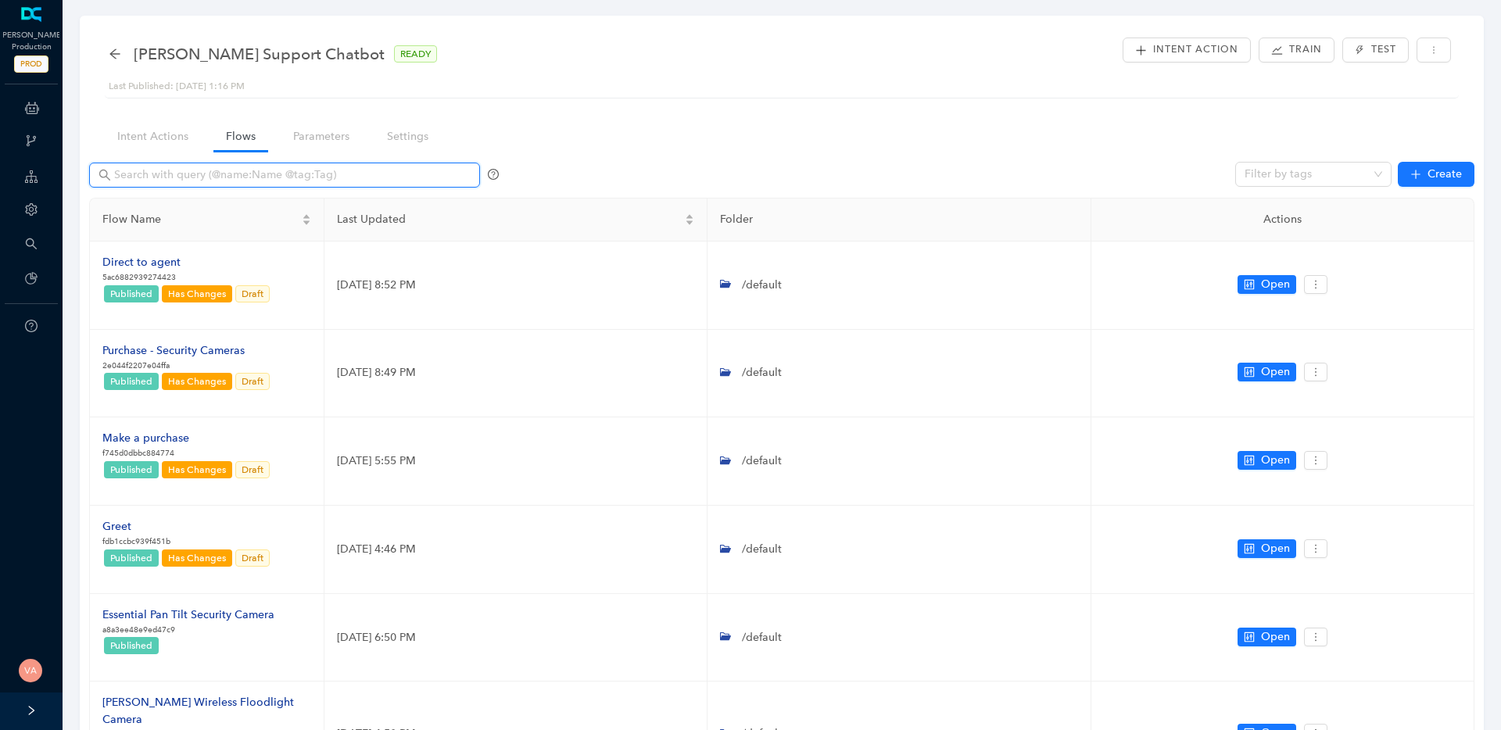
click at [264, 166] on input "text" at bounding box center [286, 174] width 344 height 17
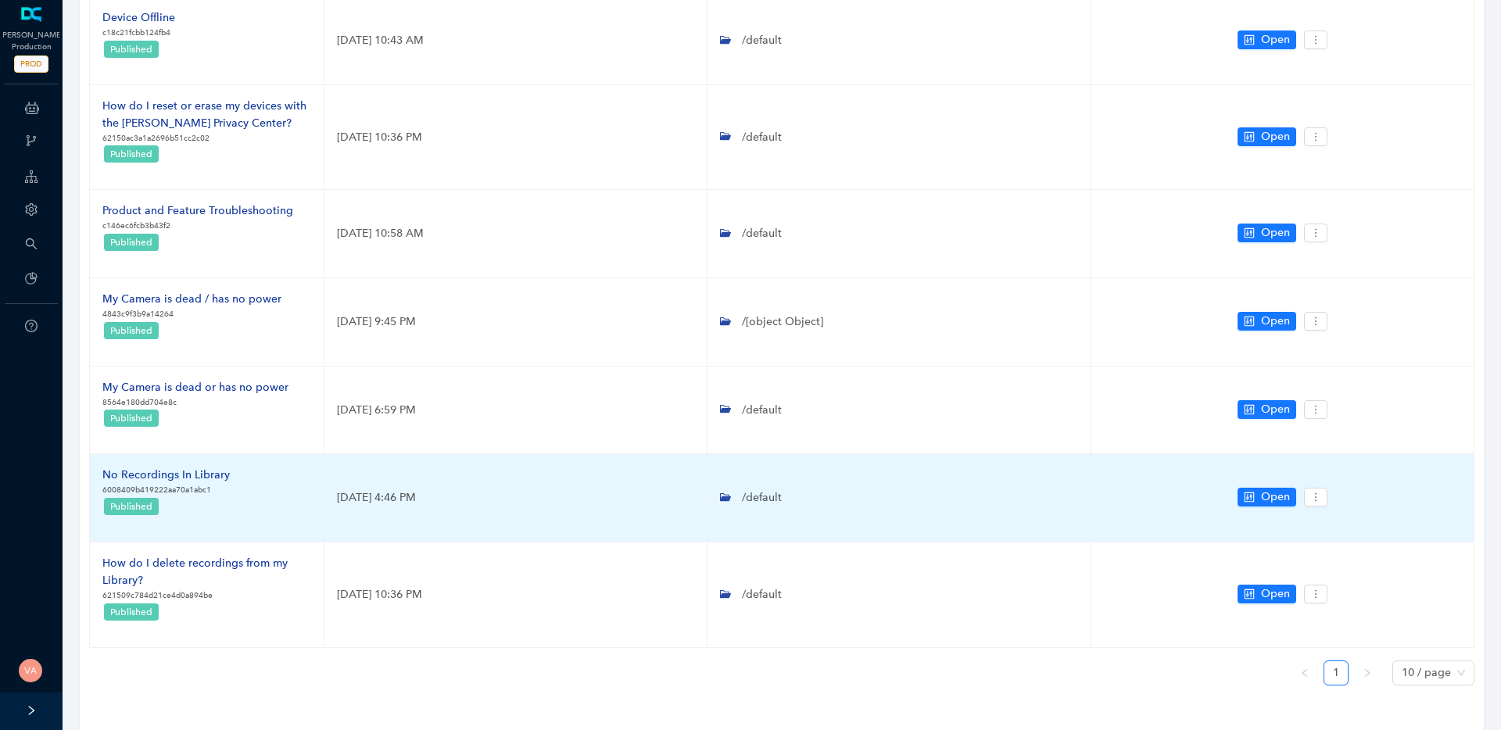
scroll to position [0, 0]
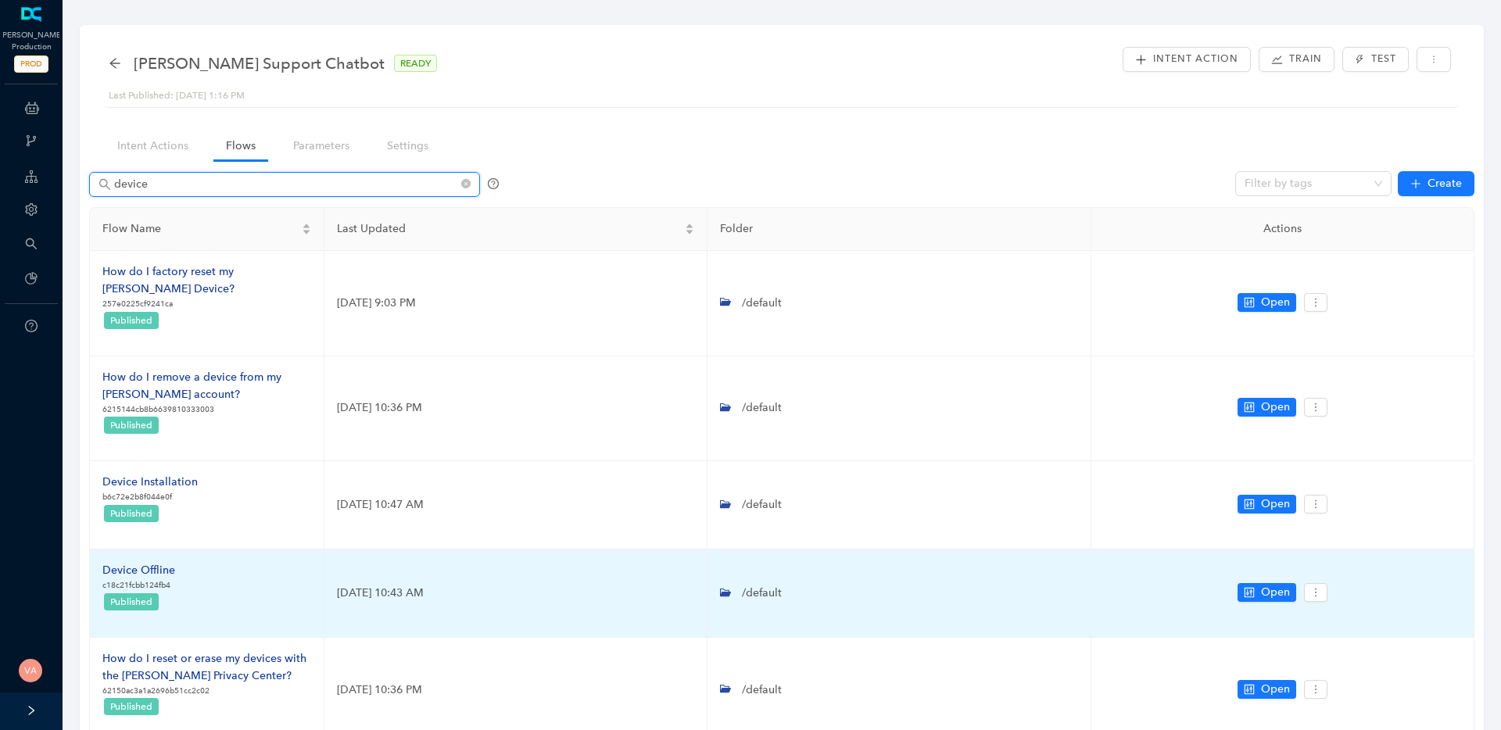
type input "device"
click at [161, 562] on div "Device Offline" at bounding box center [138, 570] width 73 height 17
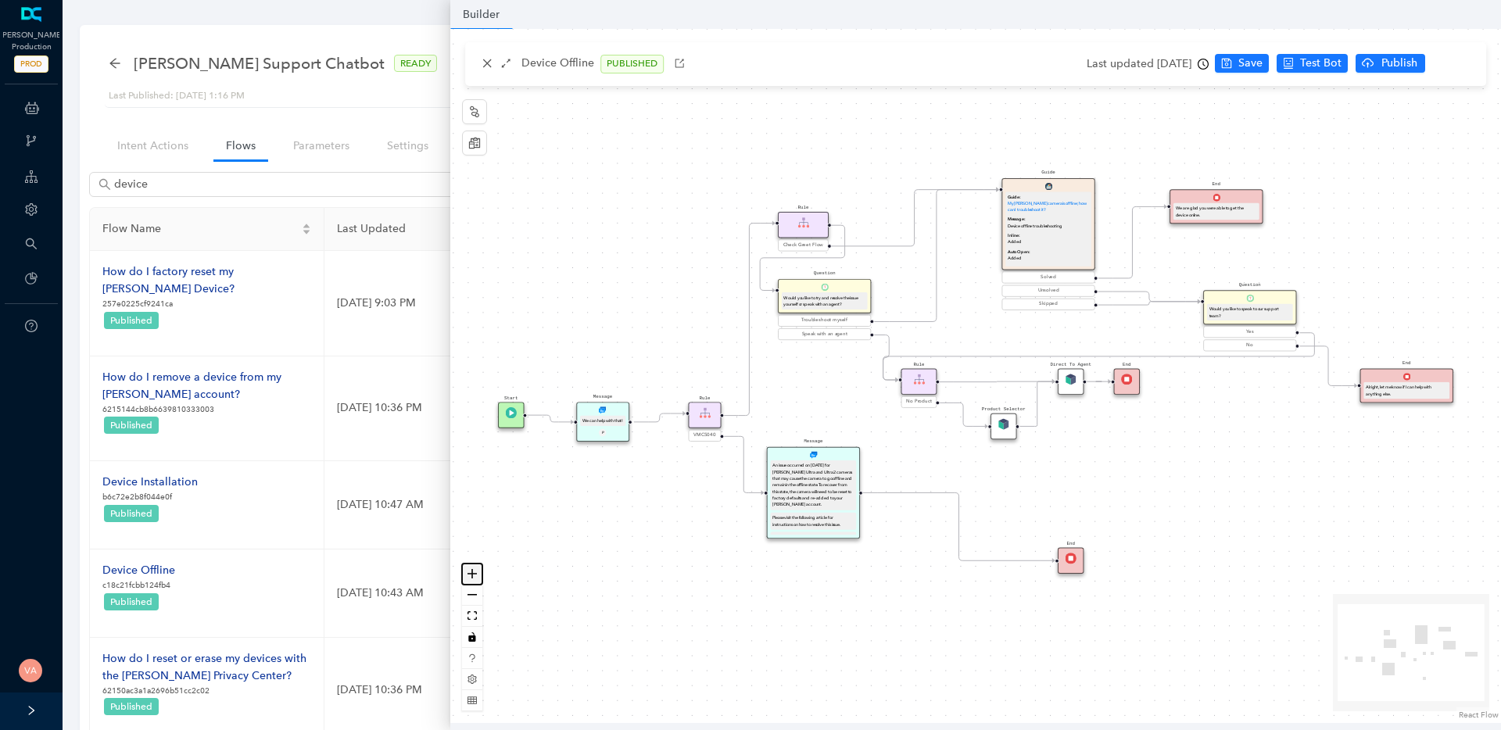
click at [469, 573] on icon "zoom in" at bounding box center [471, 573] width 9 height 9
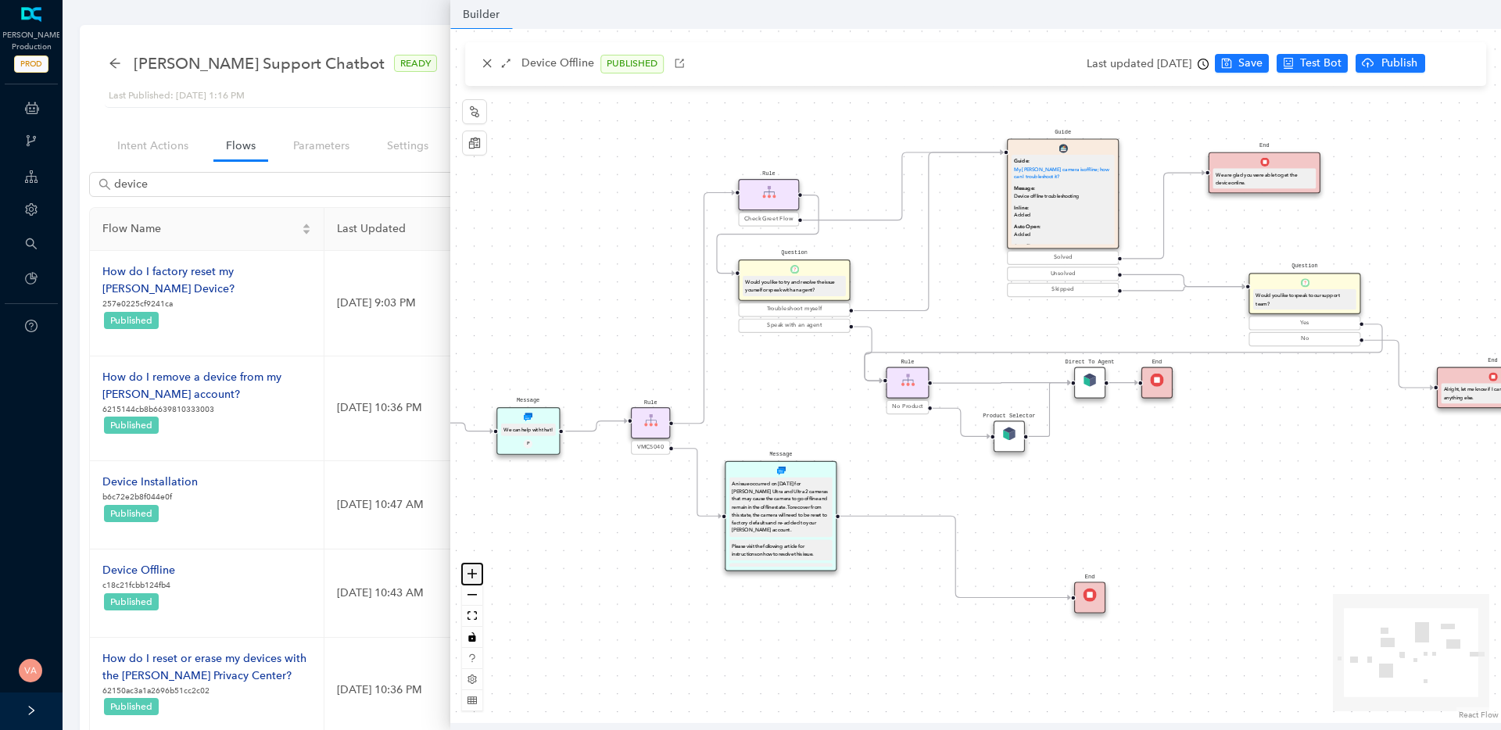
click at [469, 573] on icon "zoom in" at bounding box center [471, 573] width 9 height 9
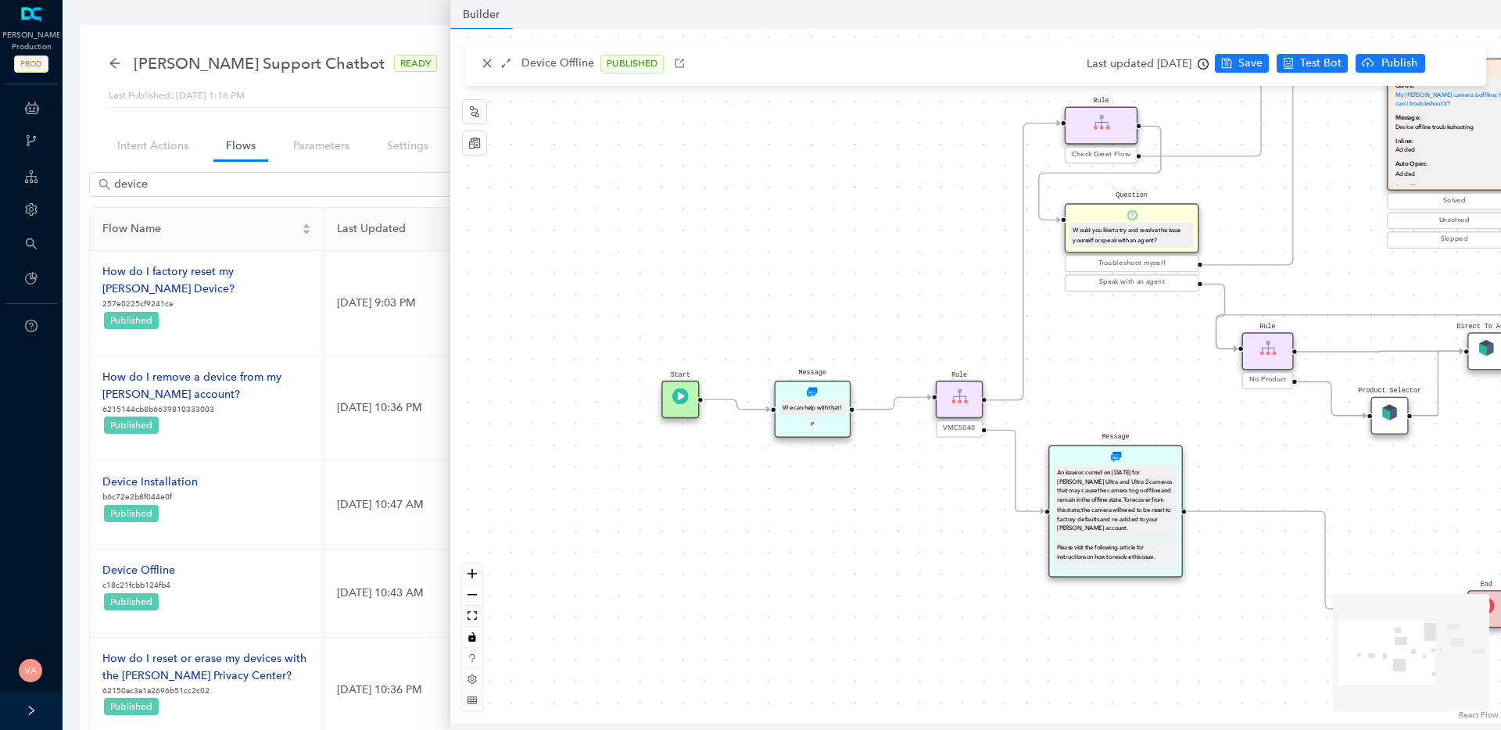
drag, startPoint x: 572, startPoint y: 546, endPoint x: 965, endPoint y: 509, distance: 394.9
click at [965, 509] on div "Rule Check Greet Flow Start End Message We can help with that! P Rule VMC5040 M…" at bounding box center [975, 376] width 1050 height 694
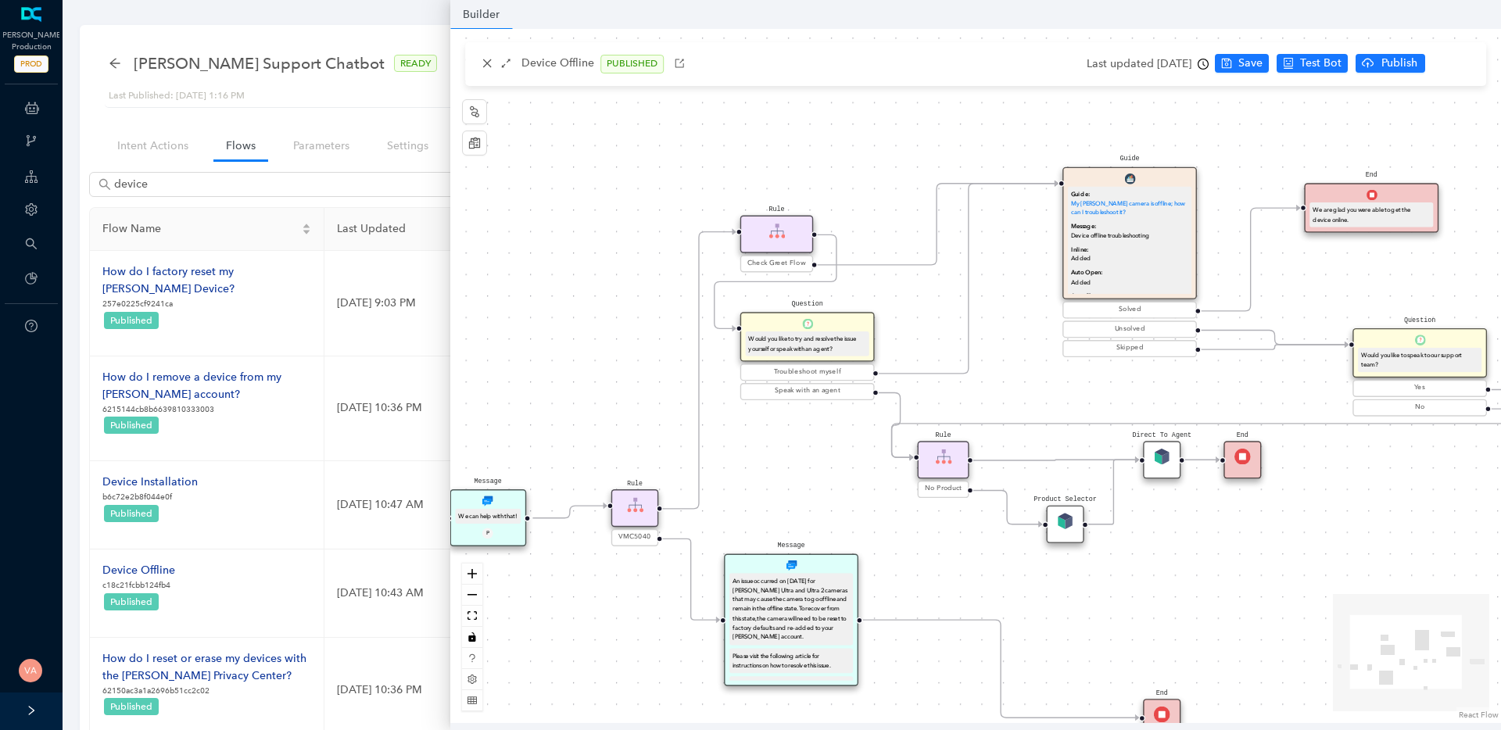
drag, startPoint x: 907, startPoint y: 477, endPoint x: 563, endPoint y: 590, distance: 362.8
click at [563, 590] on div "Rule Check Greet Flow Start End Message We can help with that! P Rule VMC5040 M…" at bounding box center [975, 376] width 1050 height 694
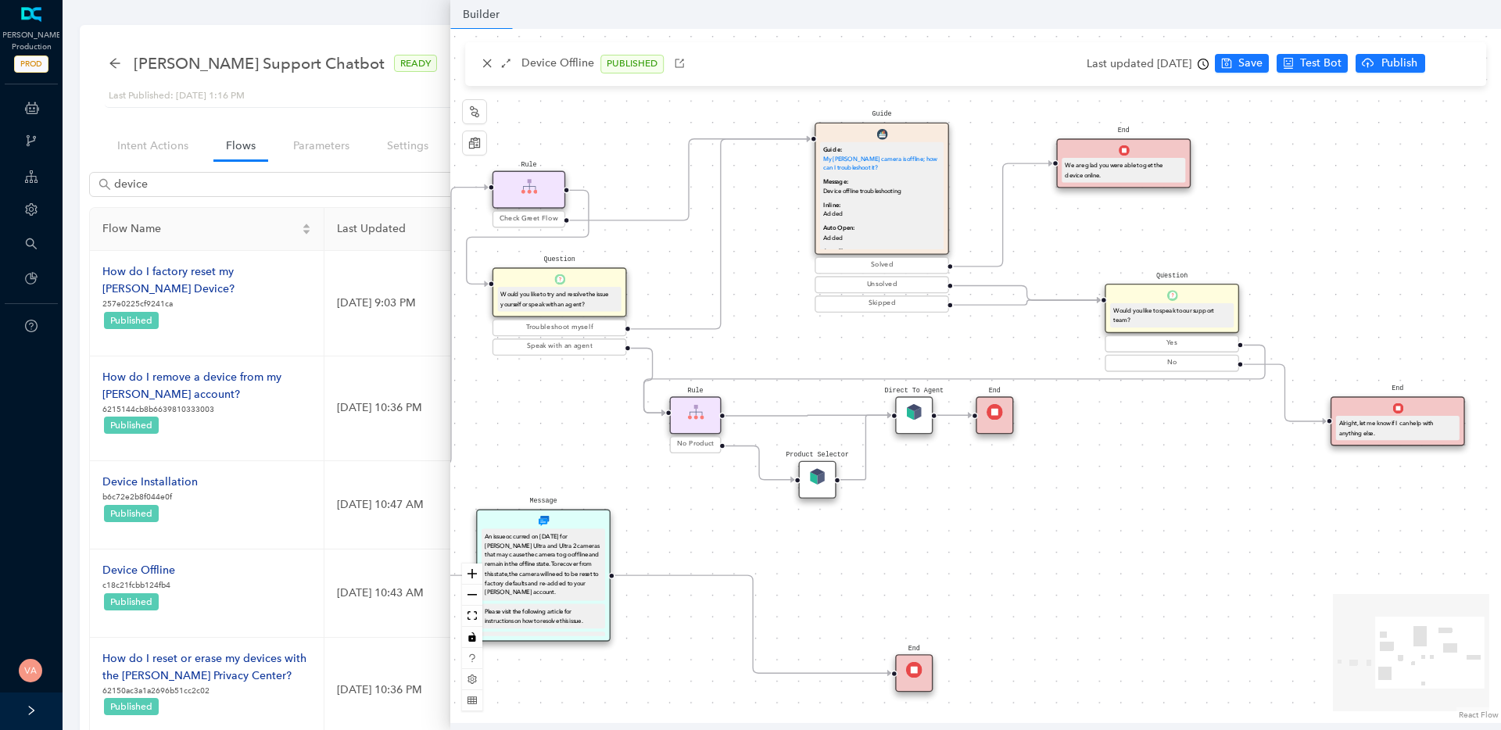
drag, startPoint x: 1300, startPoint y: 596, endPoint x: 1054, endPoint y: 551, distance: 250.2
click at [1054, 551] on div "Rule Check Greet Flow Start End Message We can help with that! P Rule VMC5040 M…" at bounding box center [975, 376] width 1050 height 694
click at [903, 188] on p "Device offline troubleshooting" at bounding box center [881, 191] width 117 height 9
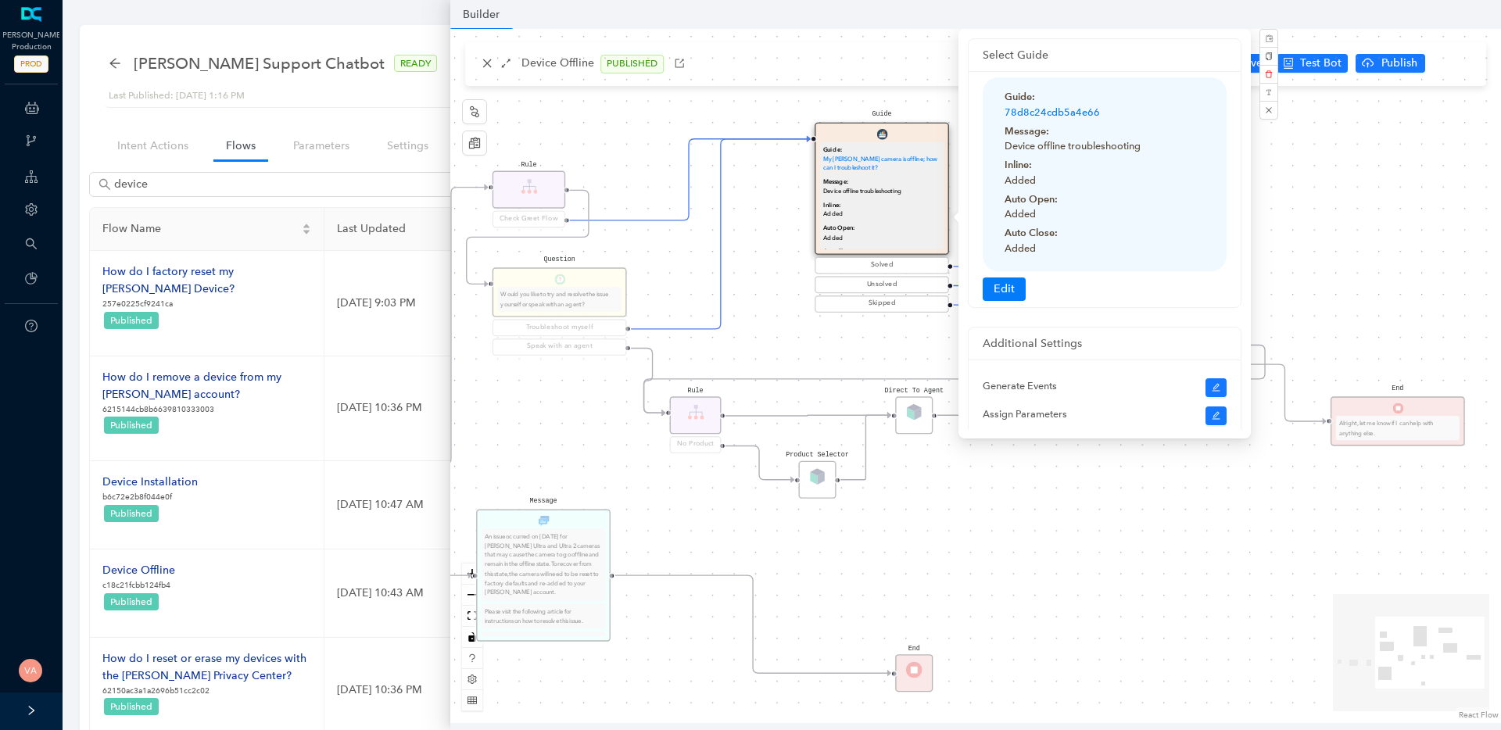
click at [1443, 246] on div "Rule Check Greet Flow Start End Message We can help with that! P Rule VMC5040 M…" at bounding box center [975, 376] width 1050 height 694
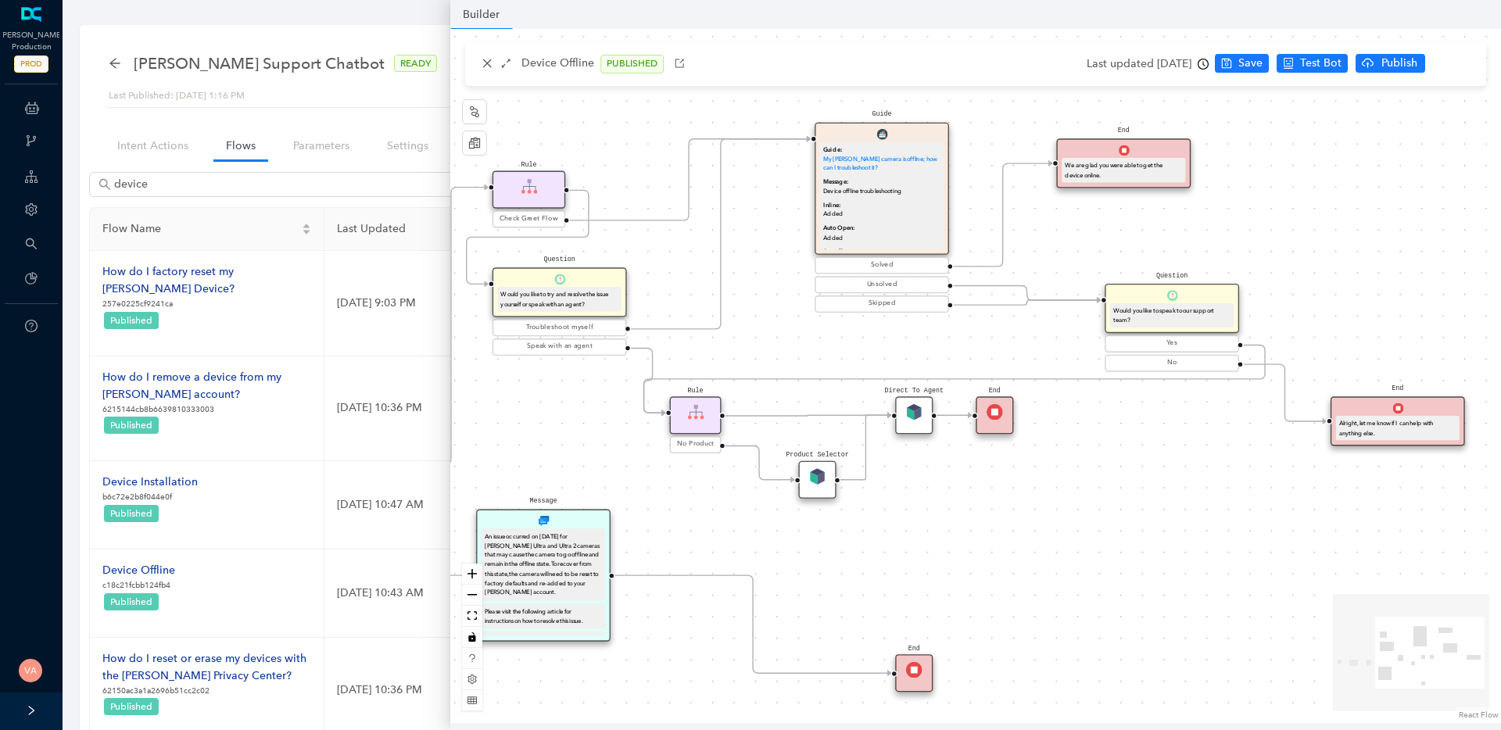
click at [864, 206] on div "Inline: Added" at bounding box center [881, 210] width 117 height 19
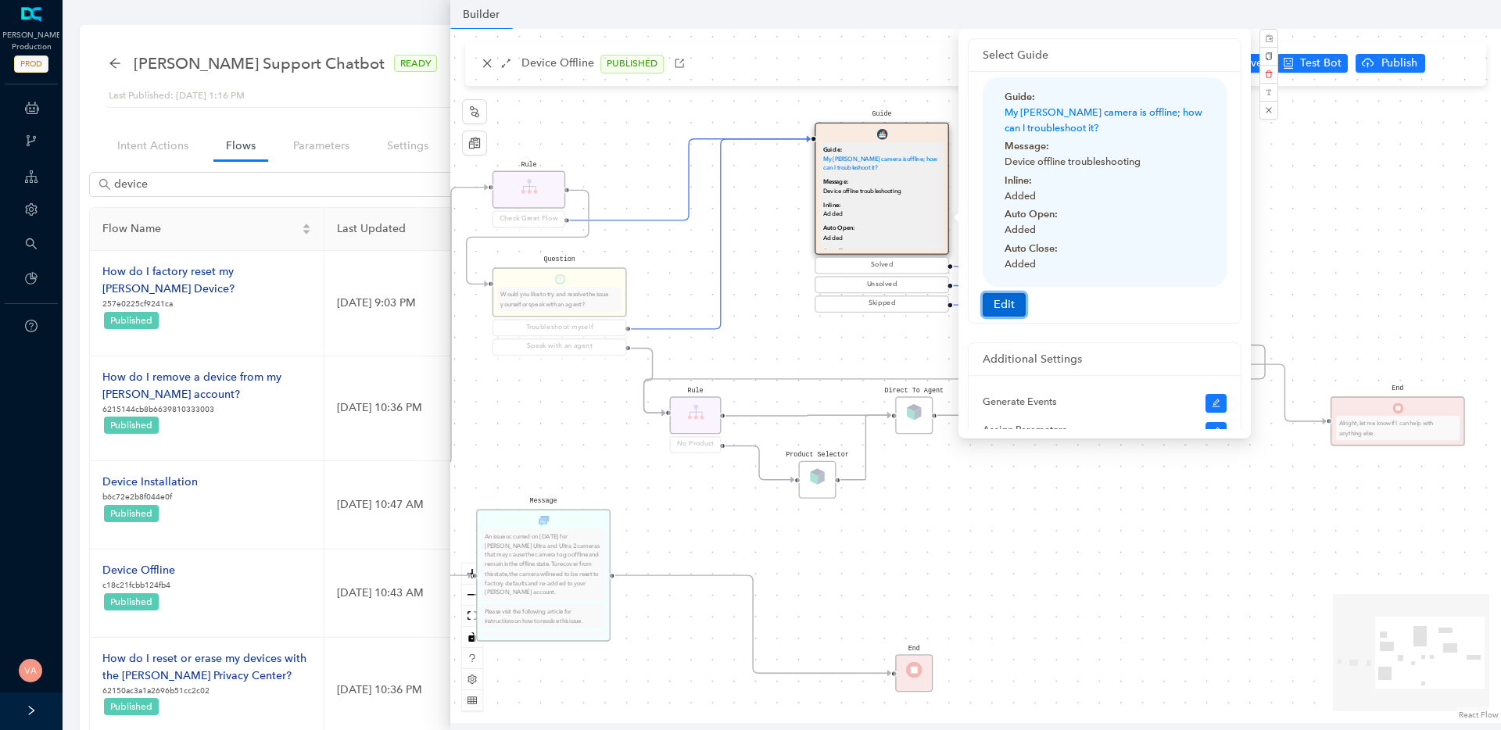
click at [1006, 305] on button "Edit" at bounding box center [1003, 304] width 43 height 23
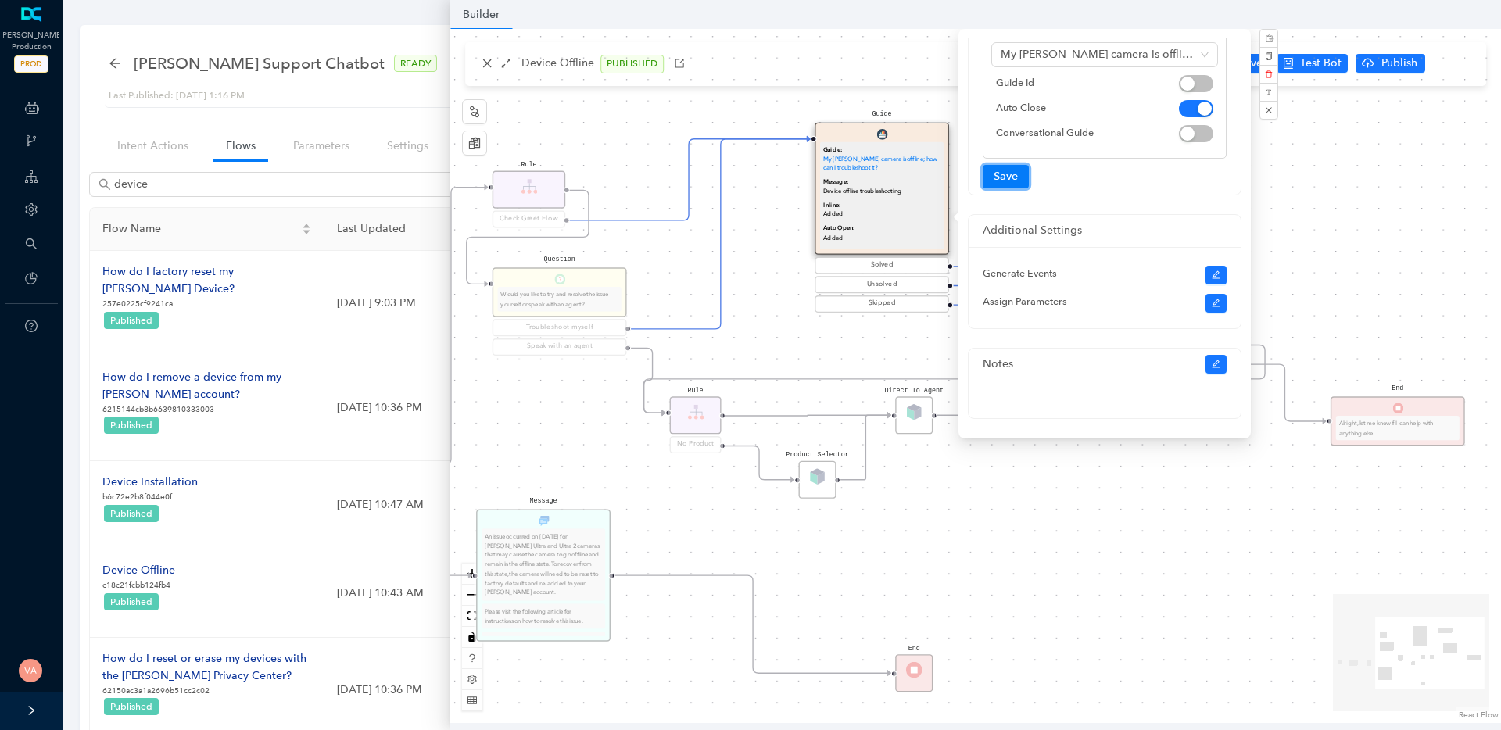
scroll to position [124, 0]
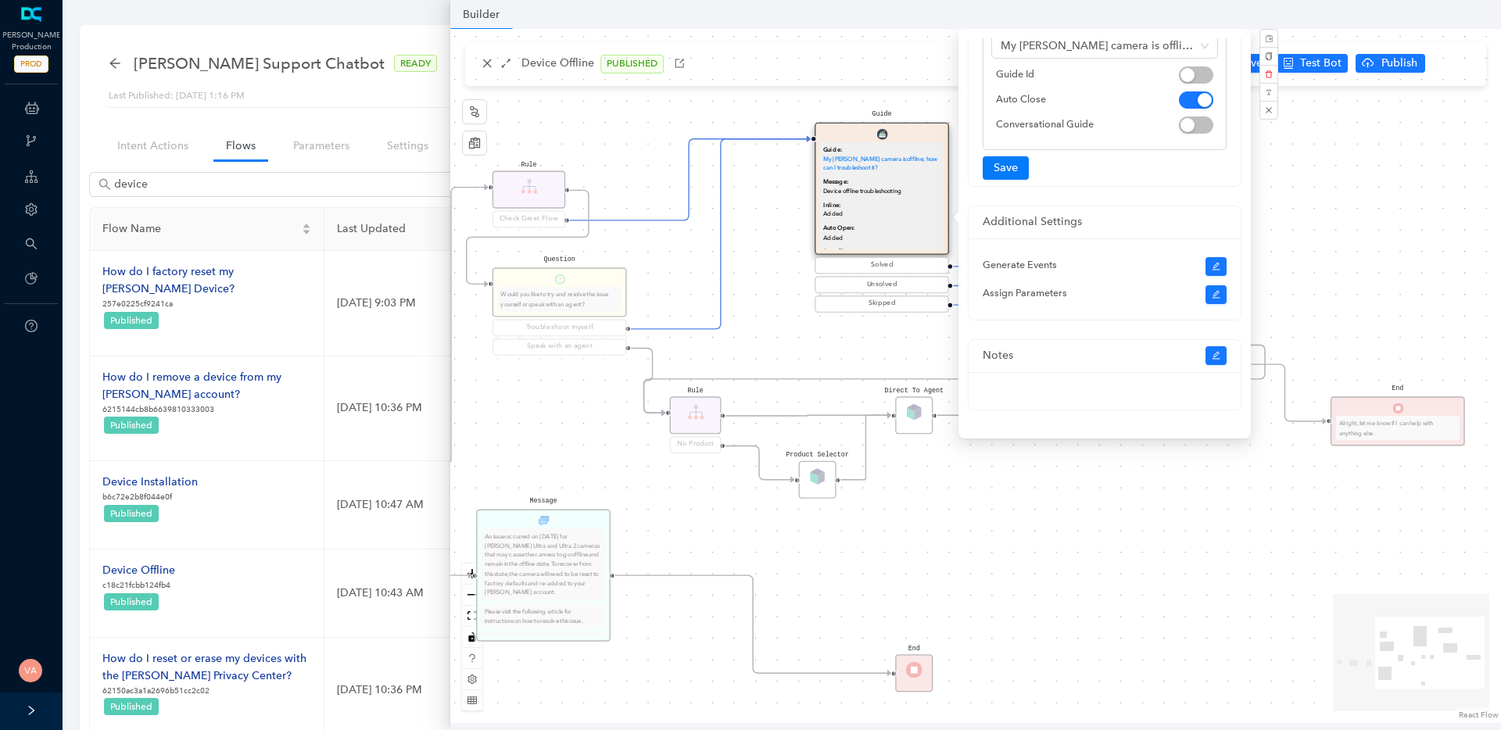
click at [1455, 267] on div "Rule Check Greet Flow Start End Message We can help with that! P Rule VMC5040 M…" at bounding box center [975, 376] width 1050 height 694
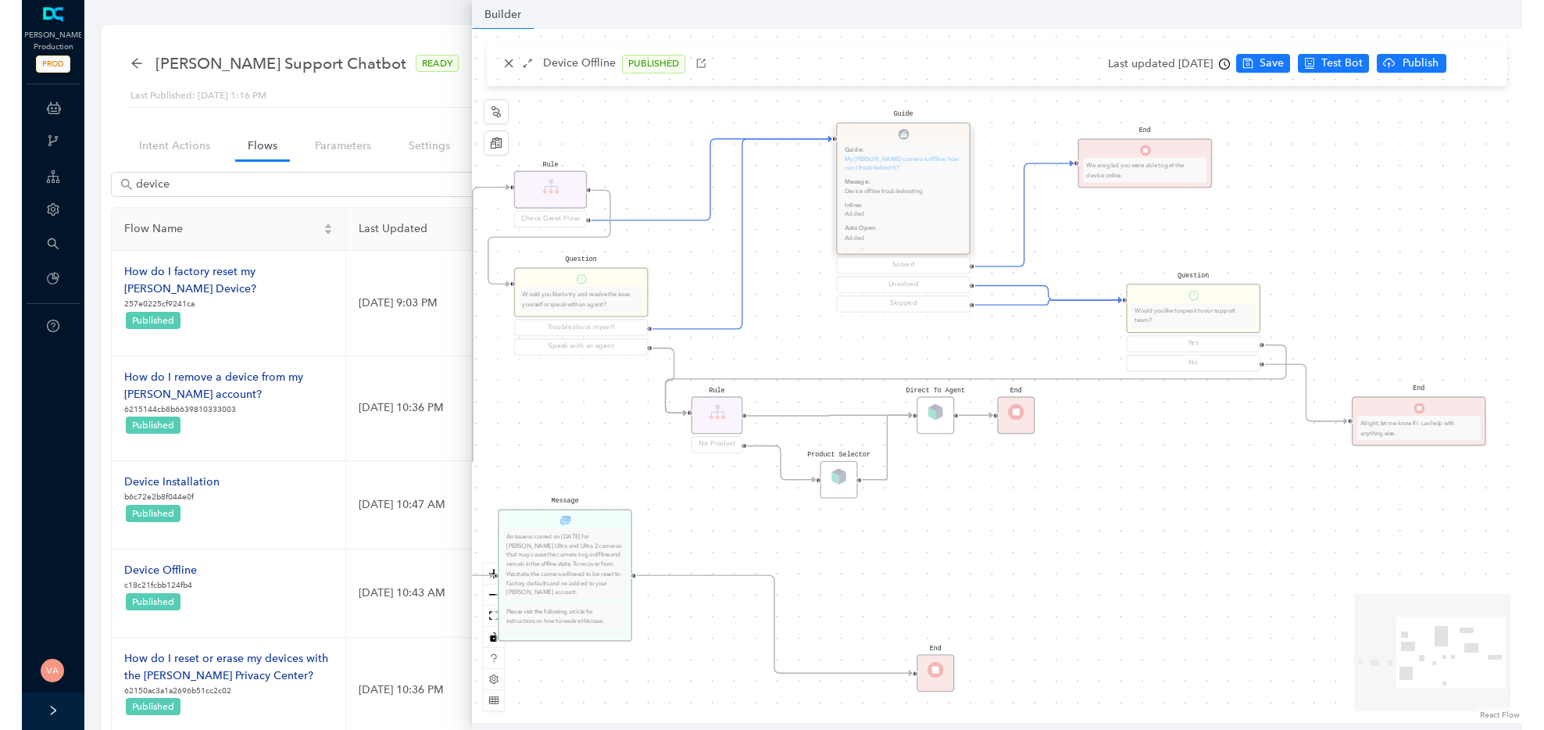
scroll to position [0, 0]
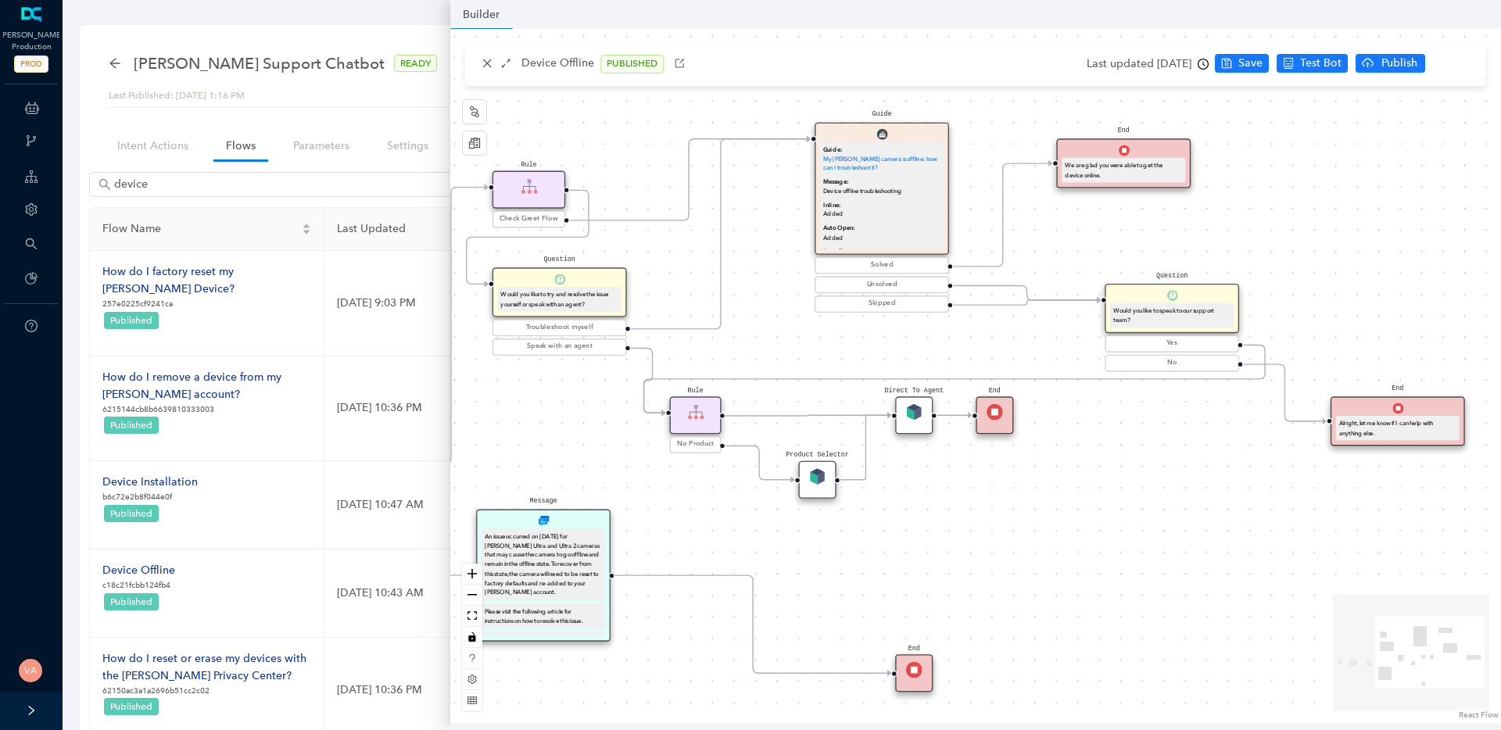
click at [907, 236] on p "Added" at bounding box center [881, 237] width 117 height 9
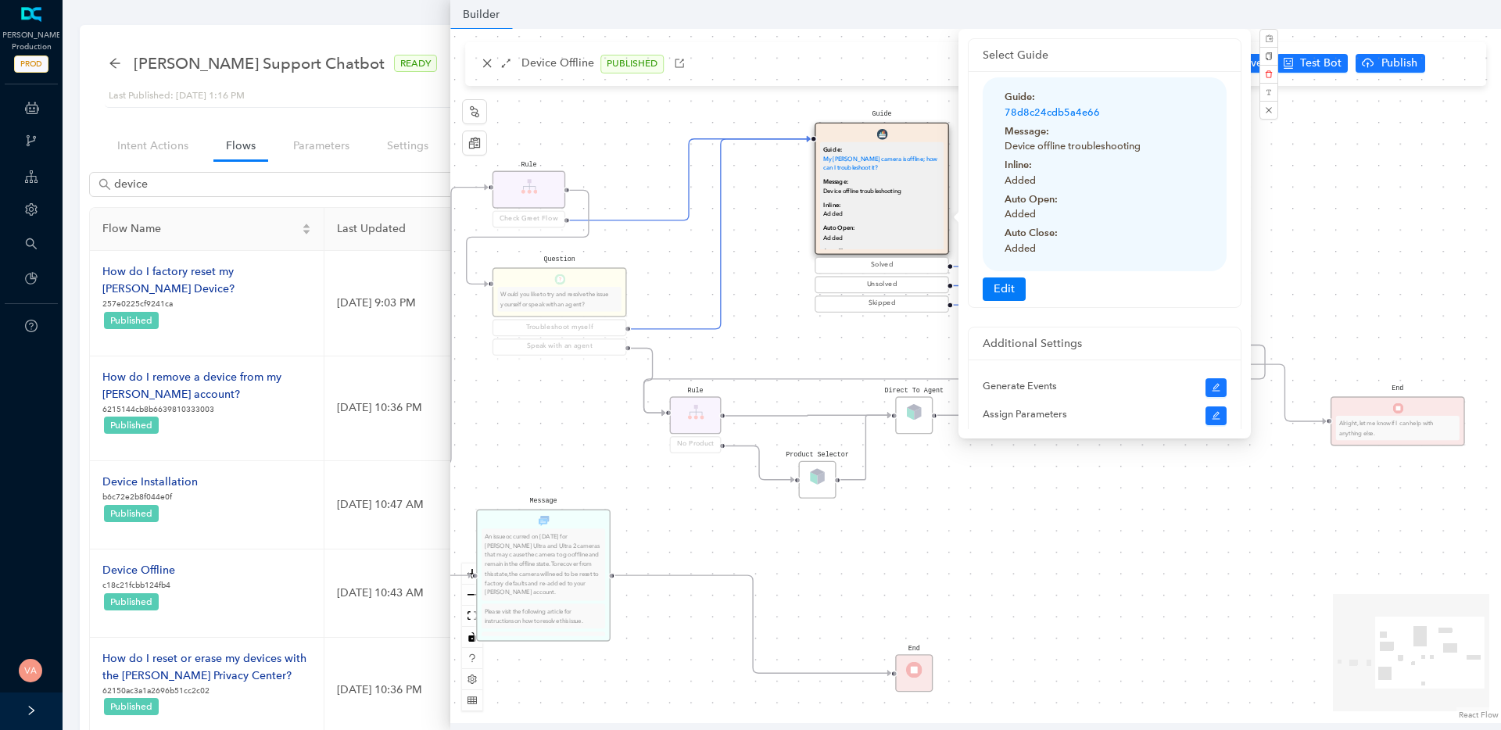
click at [1454, 242] on div "Rule Check Greet Flow Start End Message We can help with that! P Rule VMC5040 M…" at bounding box center [975, 376] width 1050 height 694
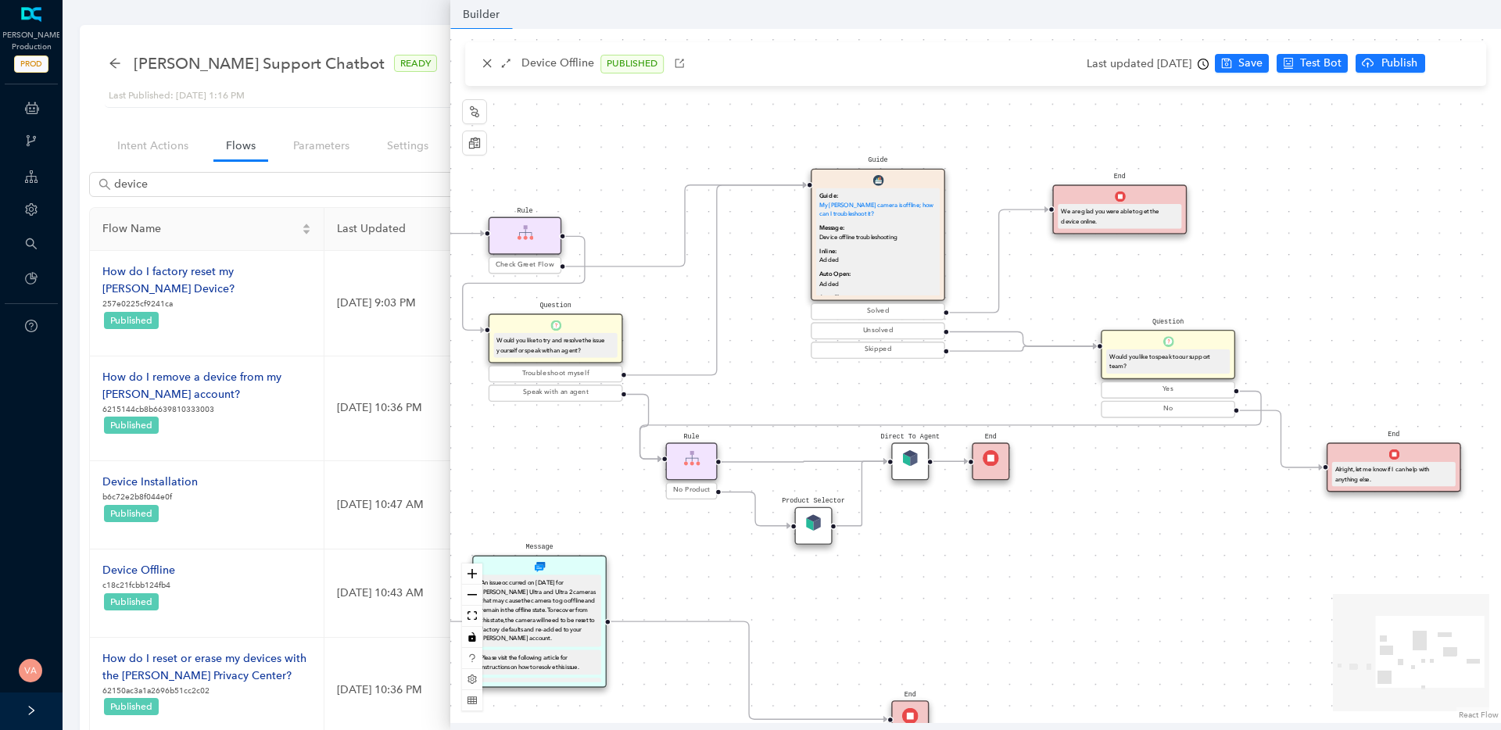
drag, startPoint x: 1187, startPoint y: 535, endPoint x: 1183, endPoint y: 581, distance: 46.3
click at [1183, 581] on div "Rule Check Greet Flow Start End Message We can help with that! P Rule VMC5040 M…" at bounding box center [975, 376] width 1050 height 694
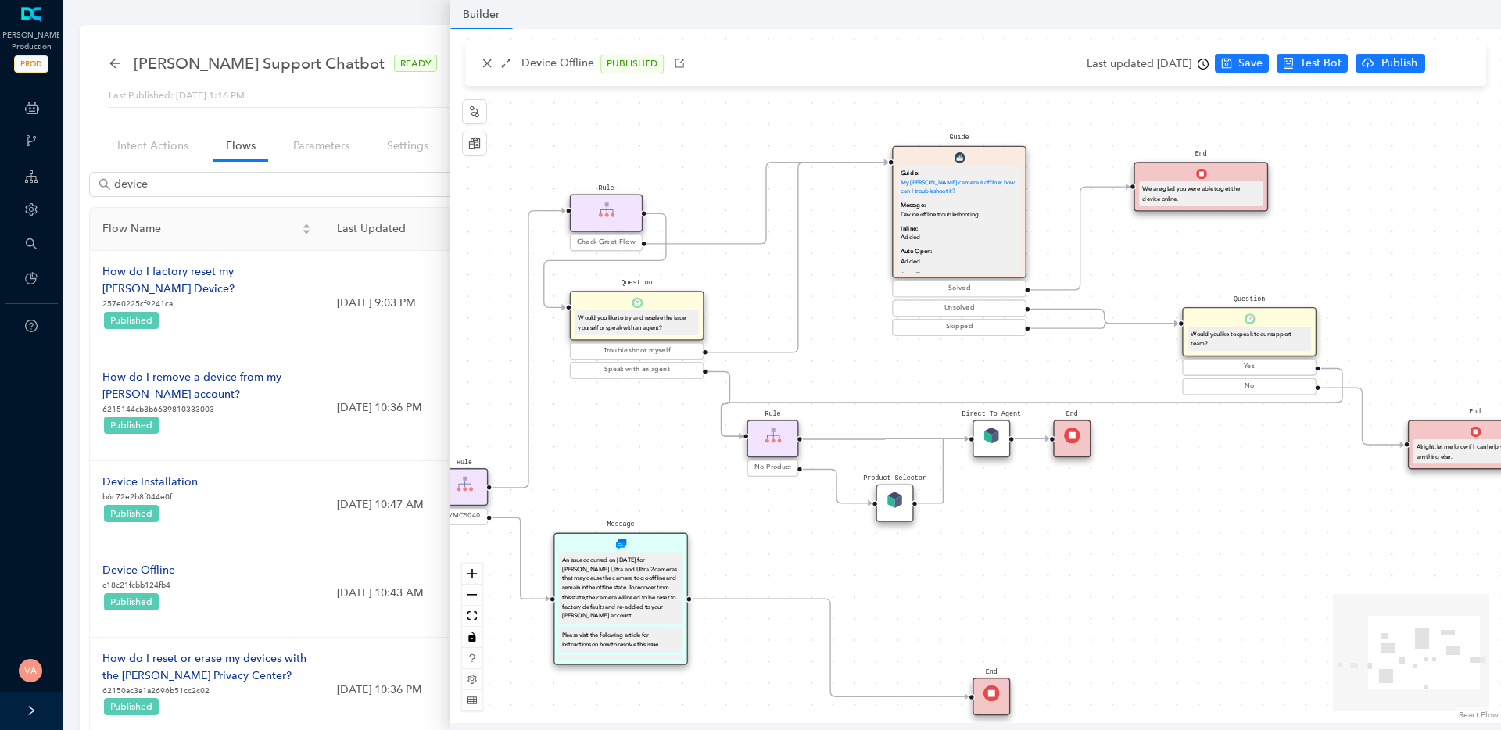
drag, startPoint x: 607, startPoint y: 123, endPoint x: 689, endPoint y: 101, distance: 84.4
click at [689, 101] on div "Rule Check Greet Flow Start End Message We can help with that! P Rule VMC5040 M…" at bounding box center [975, 376] width 1050 height 694
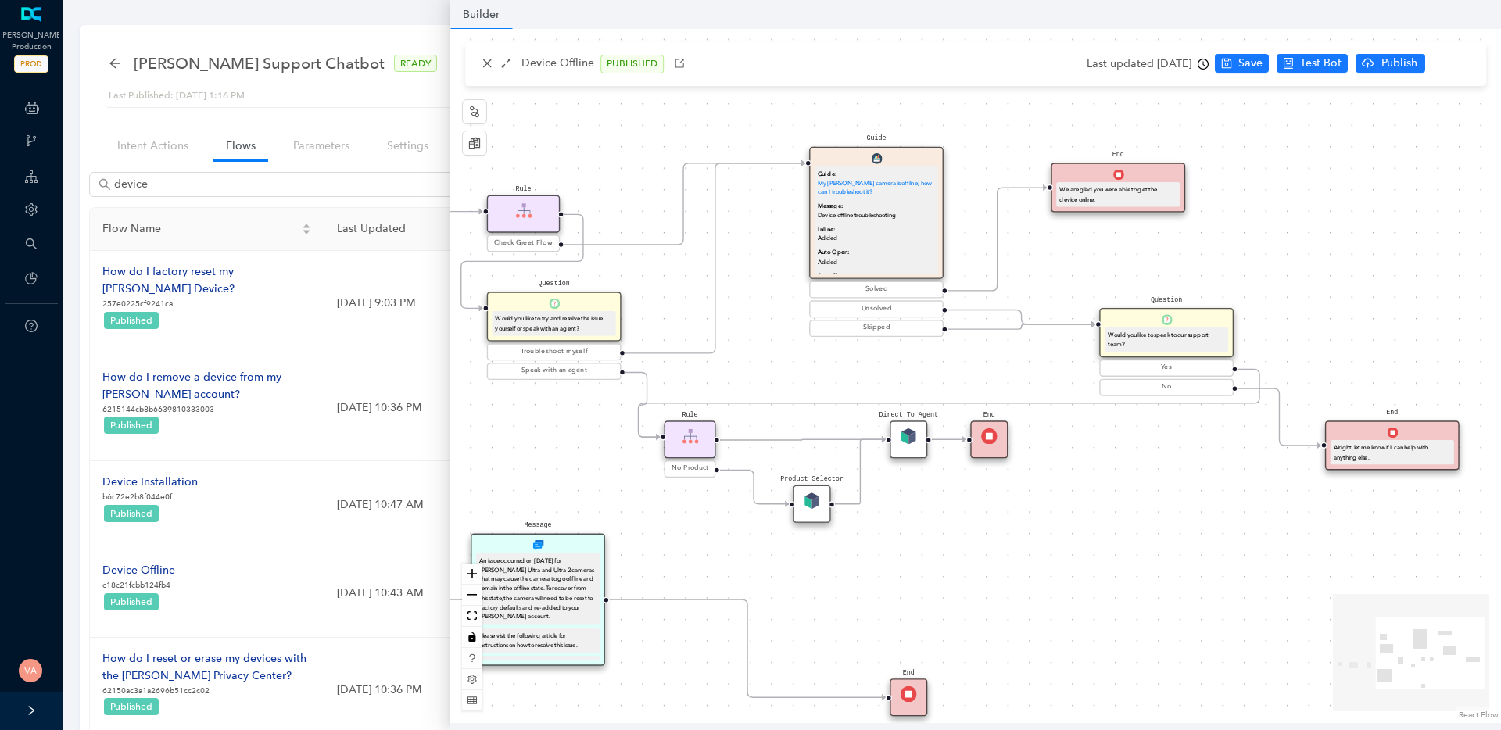
drag, startPoint x: 953, startPoint y: 374, endPoint x: 870, endPoint y: 374, distance: 82.8
click at [870, 374] on div "Rule Check Greet Flow Start End Message We can help with that! P Rule VMC5040 M…" at bounding box center [975, 376] width 1050 height 694
click at [1067, 264] on div "Rule Check Greet Flow Start End Message We can help with that! P Rule VMC5040 M…" at bounding box center [975, 376] width 1050 height 694
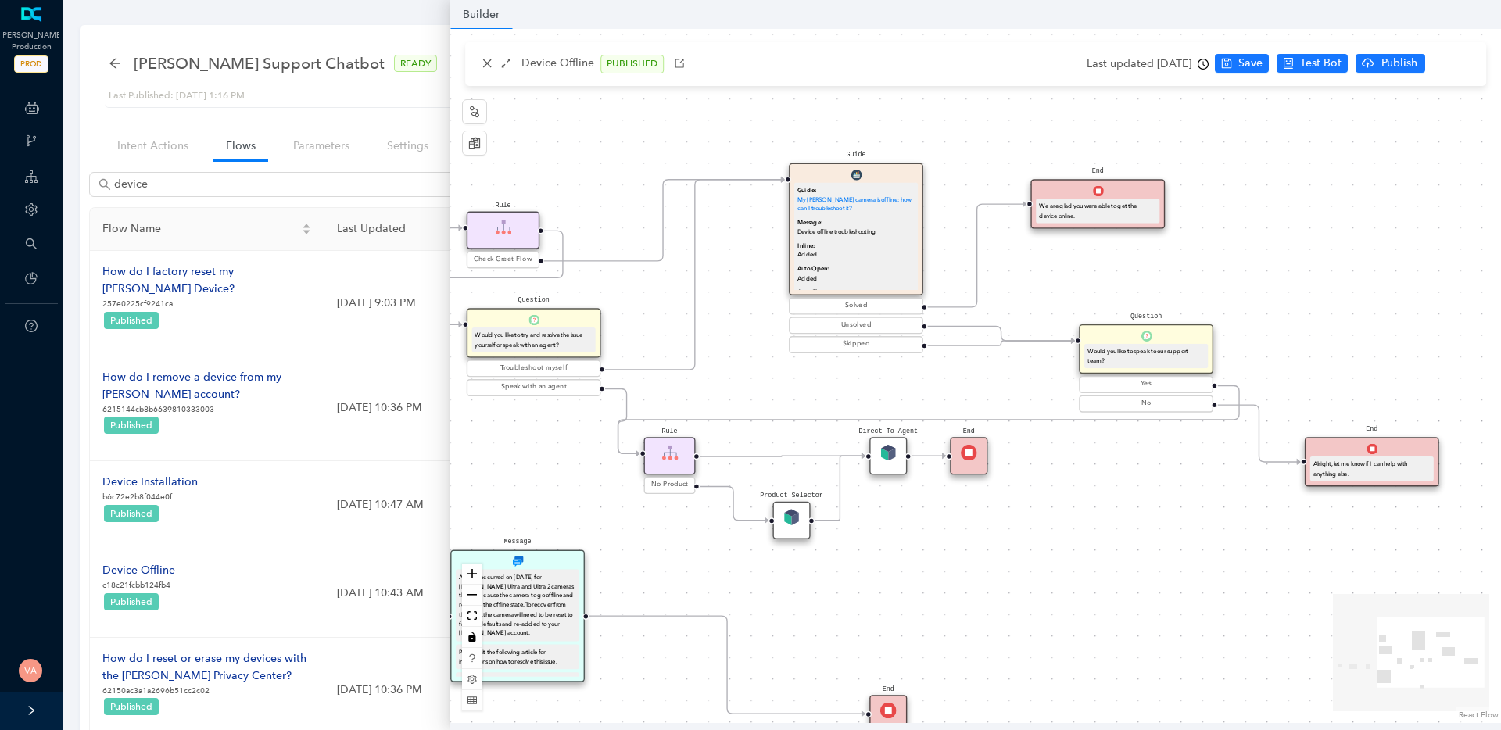
drag, startPoint x: 987, startPoint y: 378, endPoint x: 967, endPoint y: 395, distance: 26.1
click at [967, 395] on div "Rule Check Greet Flow Start End Message We can help with that! P Rule VMC5040 M…" at bounding box center [975, 376] width 1050 height 694
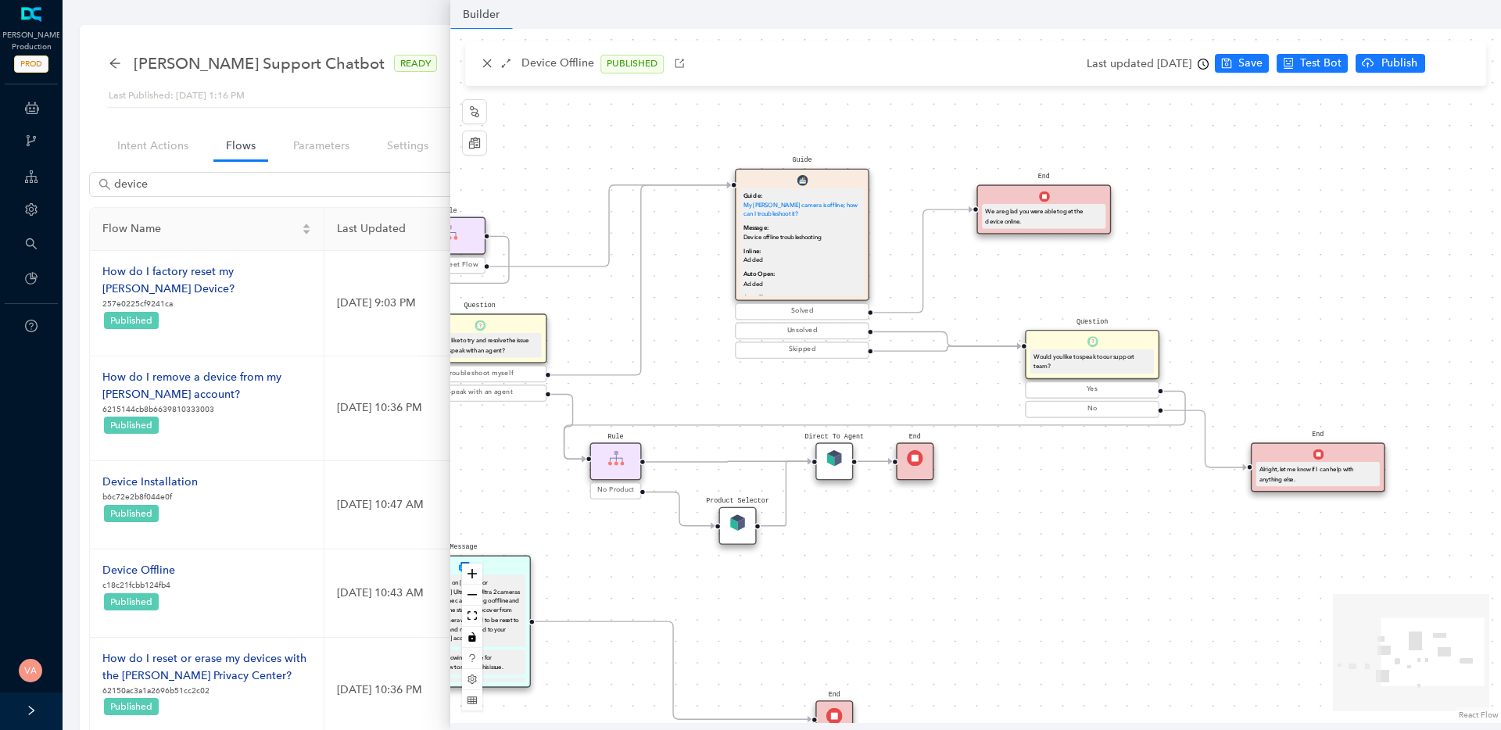
drag, startPoint x: 1300, startPoint y: 256, endPoint x: 1246, endPoint y: 261, distance: 54.2
click at [1246, 261] on div "Rule Check Greet Flow Start End Message We can help with that! P Rule VMC5040 M…" at bounding box center [975, 376] width 1050 height 694
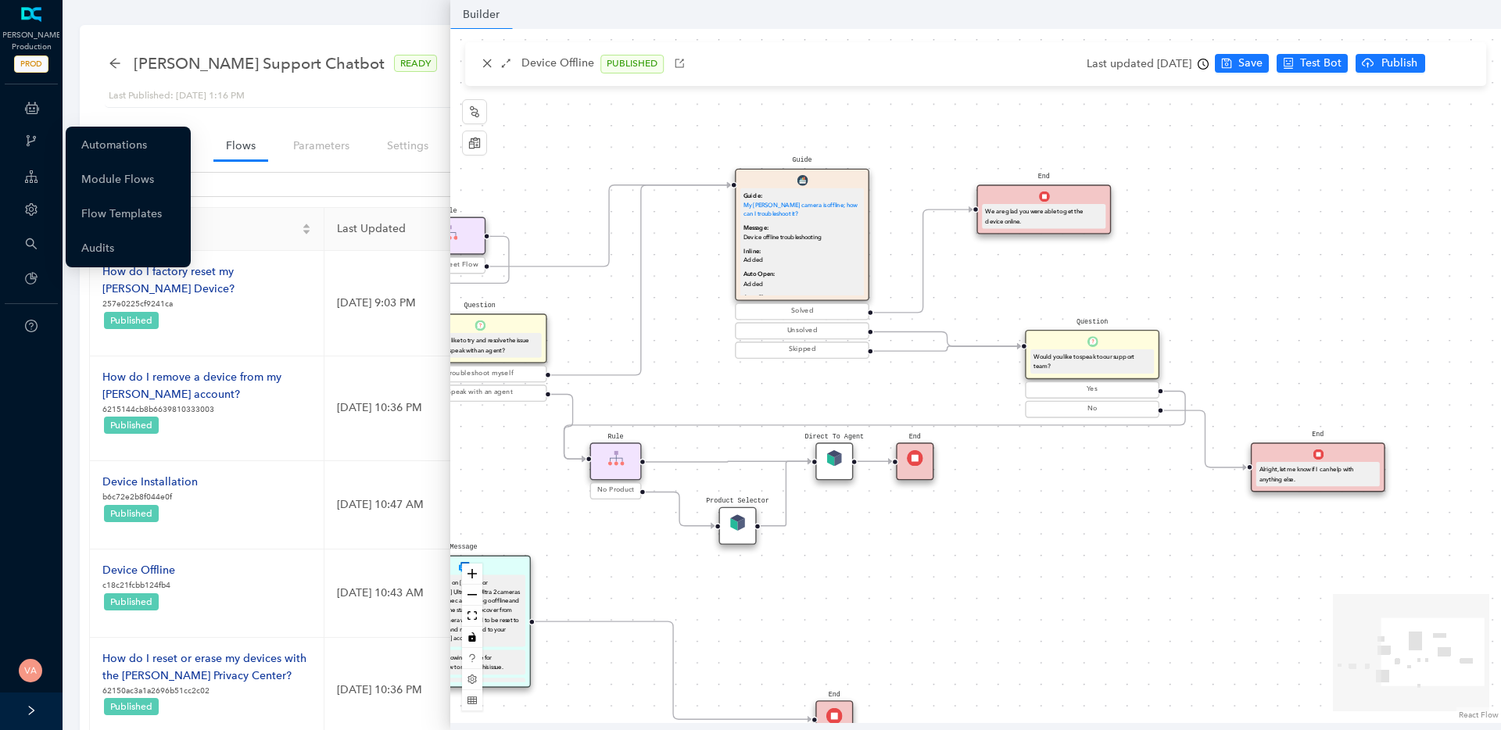
click at [21, 140] on div "Webhooks" at bounding box center [31, 142] width 56 height 31
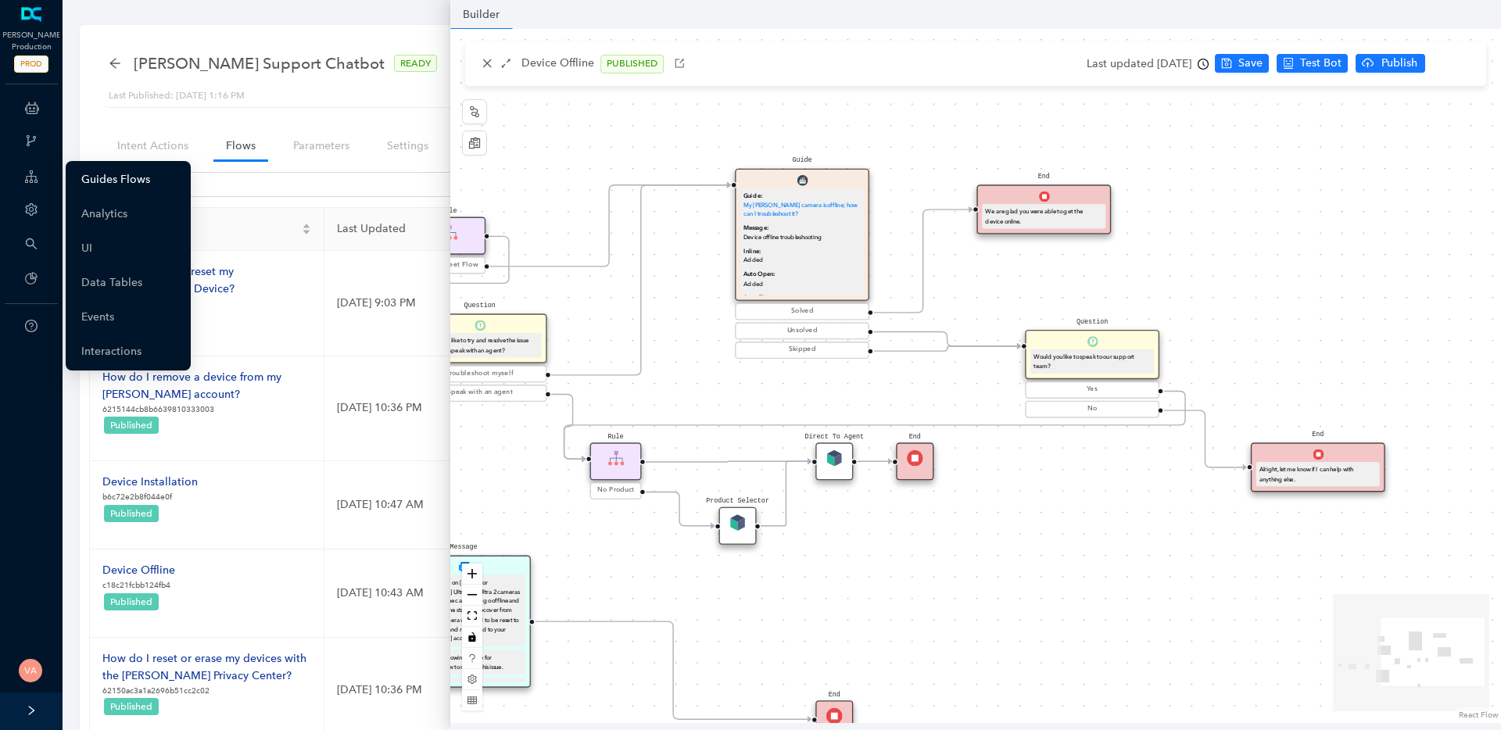
click at [106, 186] on link "Guides Flows" at bounding box center [115, 179] width 69 height 31
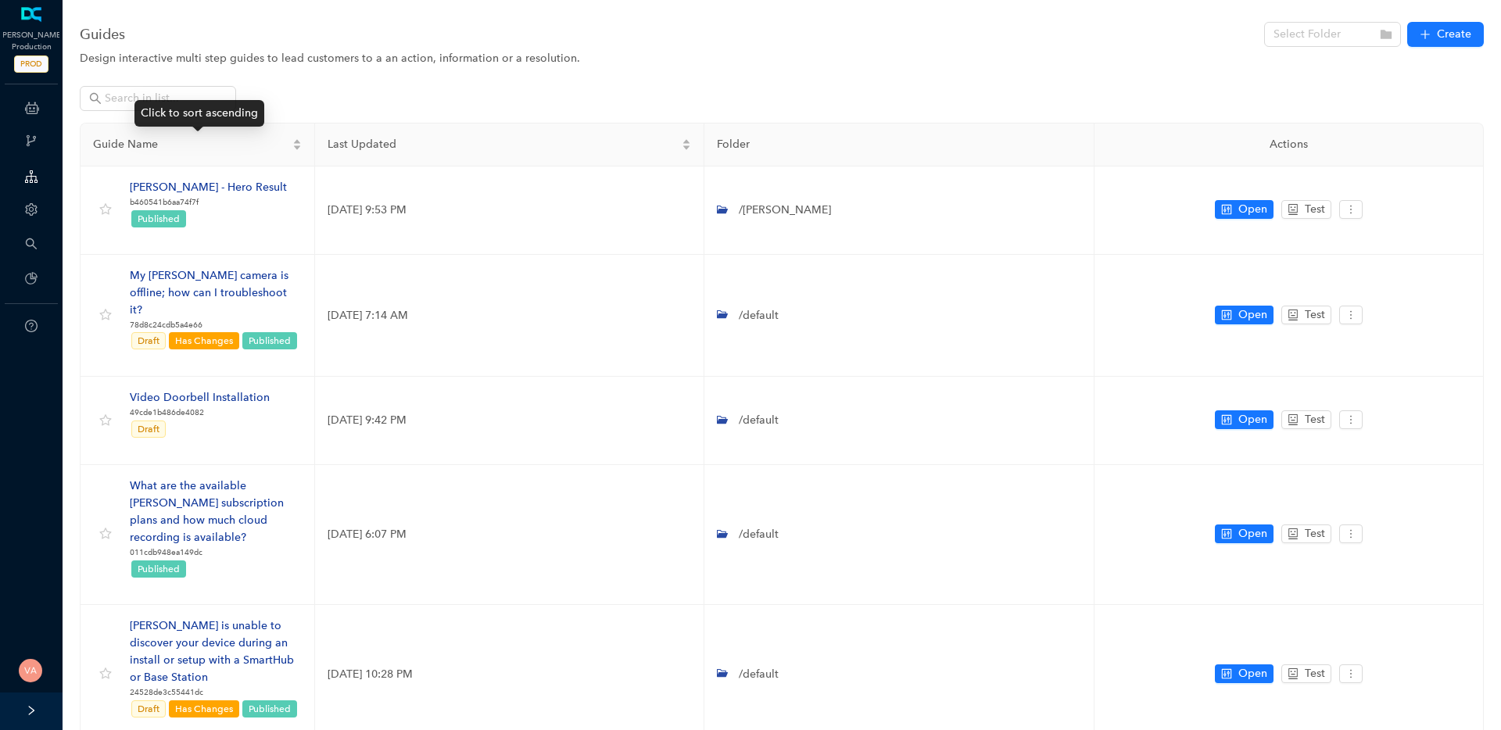
click at [189, 110] on div "Click to sort ascending" at bounding box center [199, 113] width 130 height 27
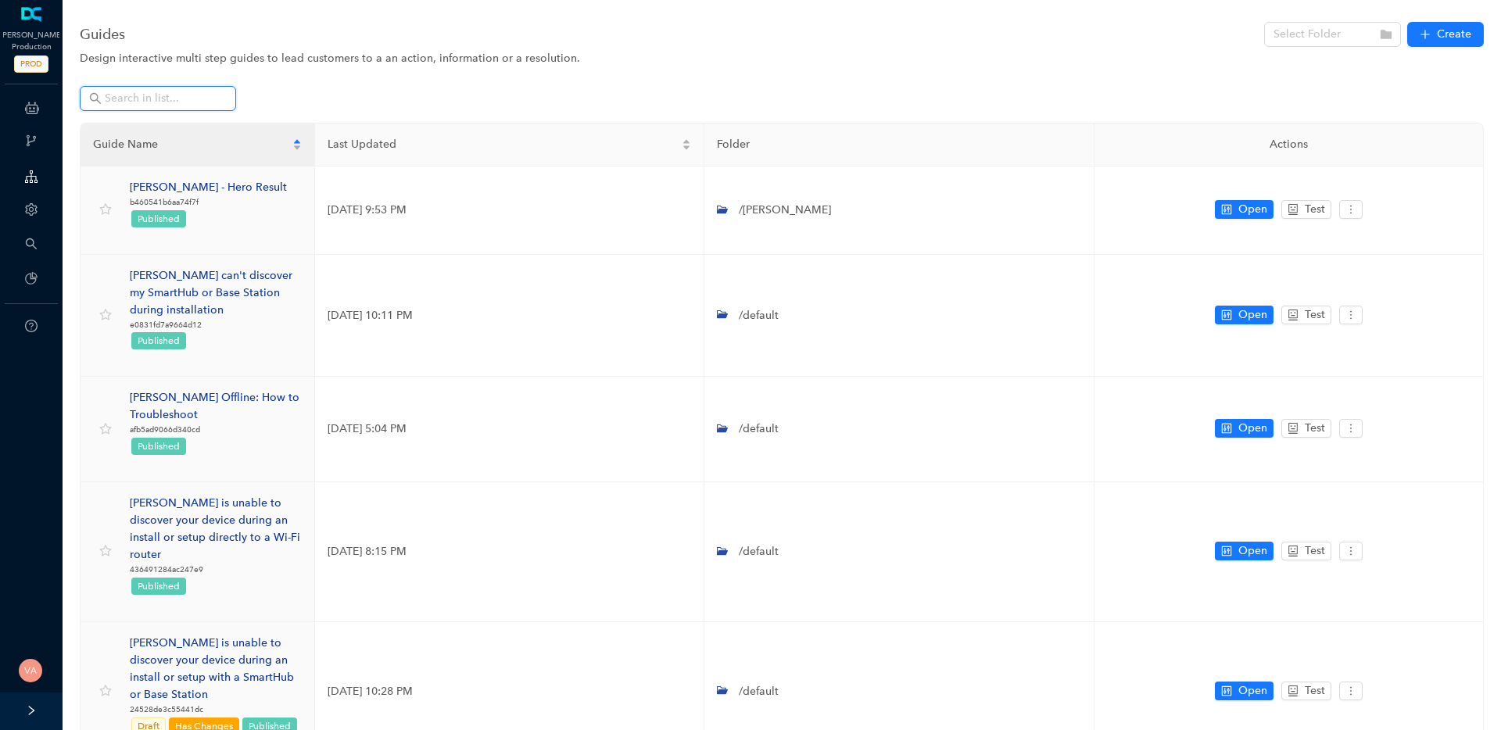
click at [205, 95] on input "text" at bounding box center [159, 98] width 109 height 17
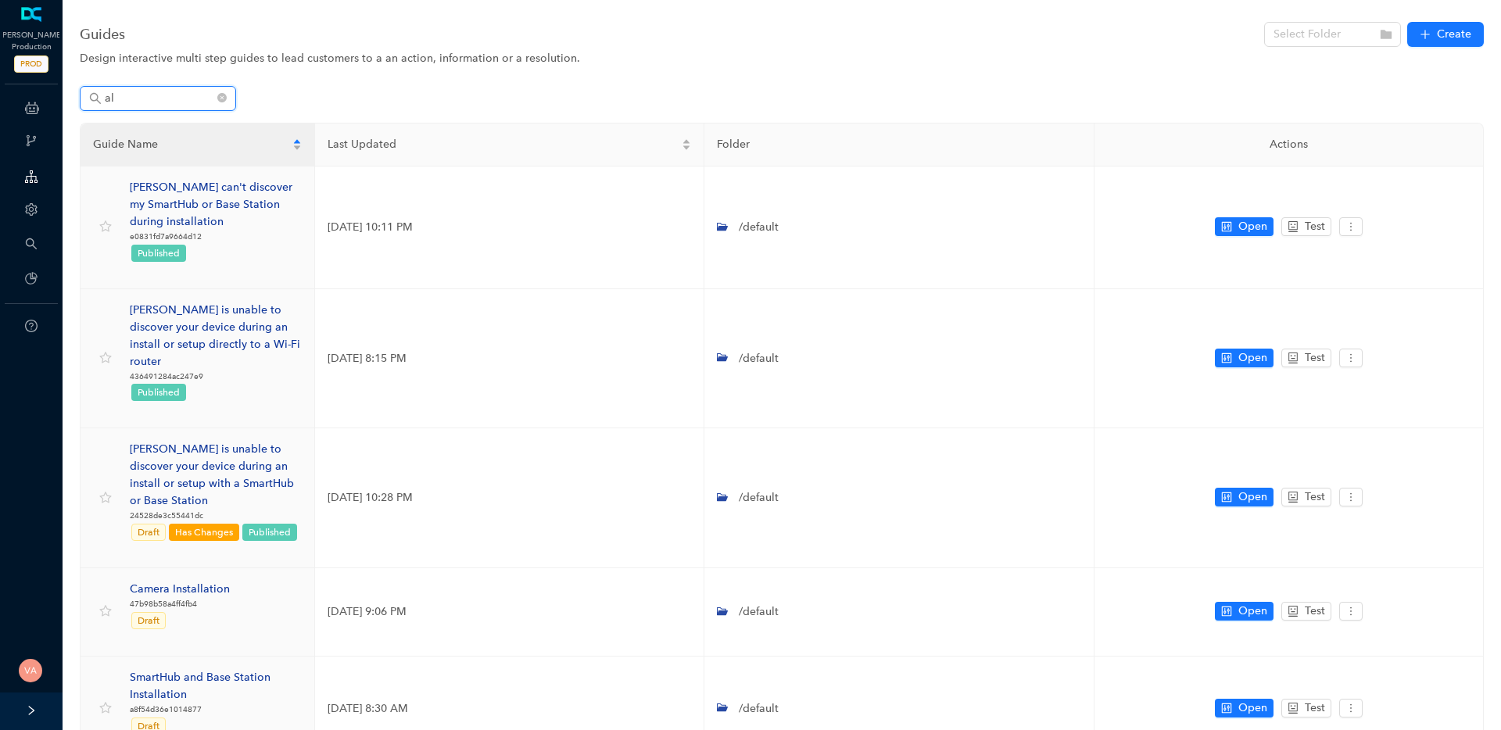
type input "a"
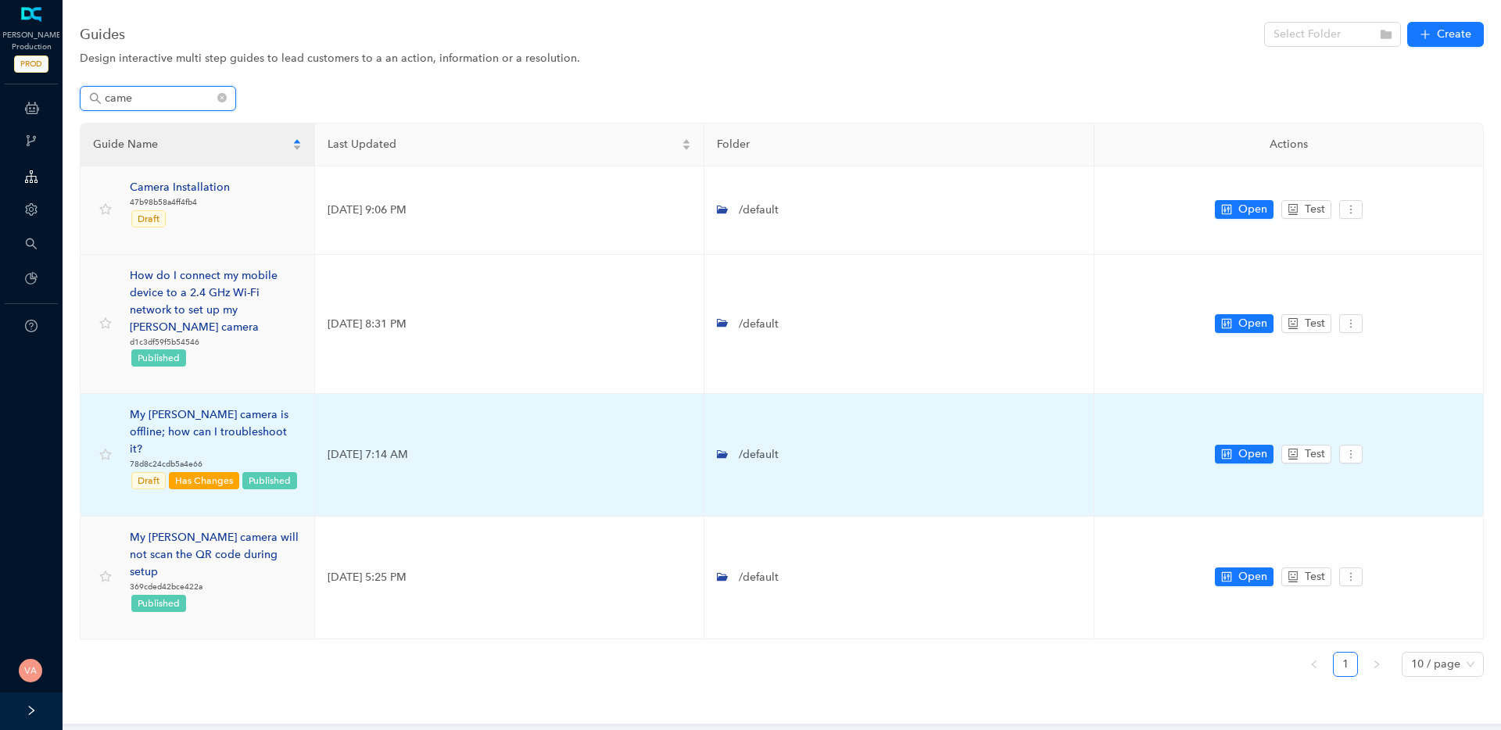
type input "came"
click at [246, 406] on div "My [PERSON_NAME] camera is offline; how can I troubleshoot it?" at bounding box center [216, 432] width 172 height 52
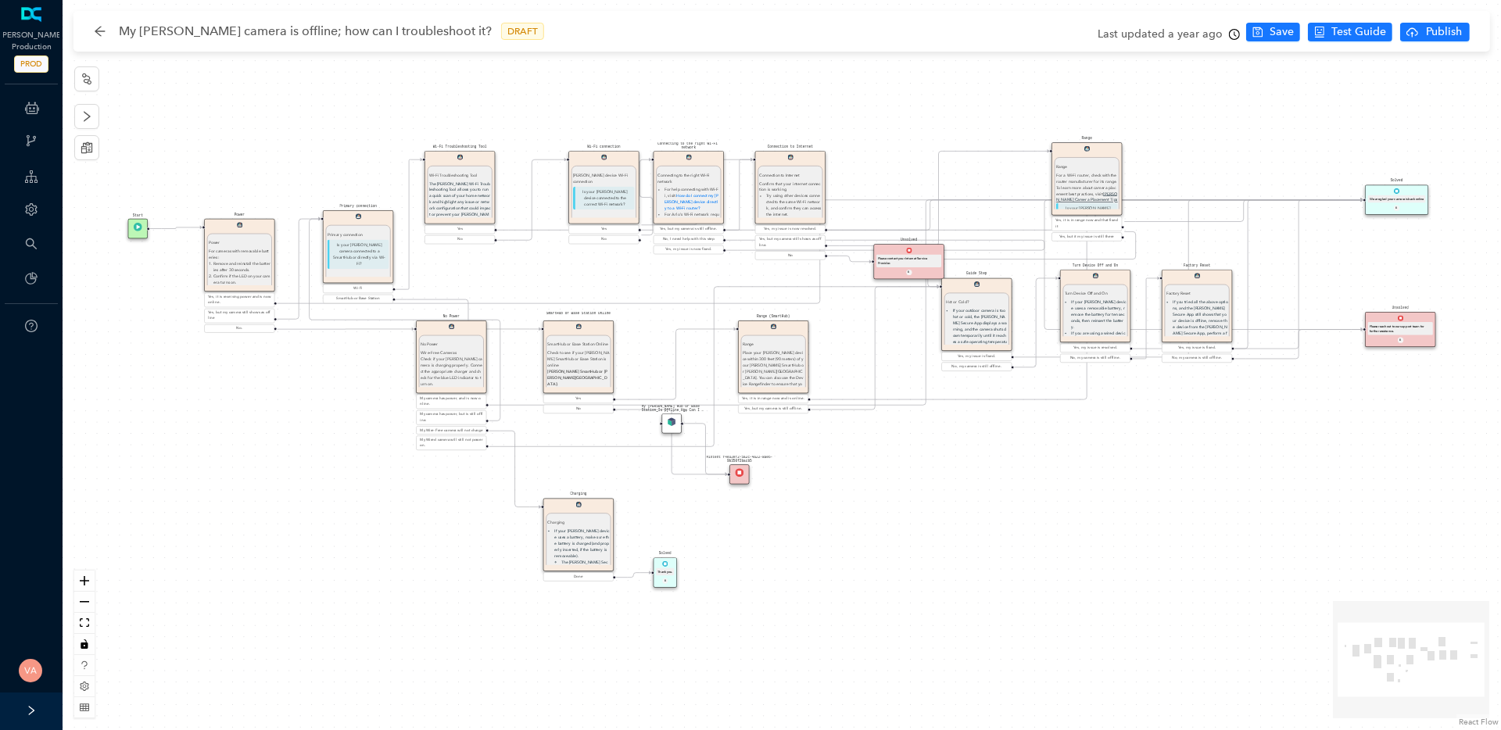
click at [501, 32] on span "DRAFT" at bounding box center [522, 31] width 43 height 17
click at [1231, 33] on icon "clock-circle" at bounding box center [1234, 34] width 11 height 11
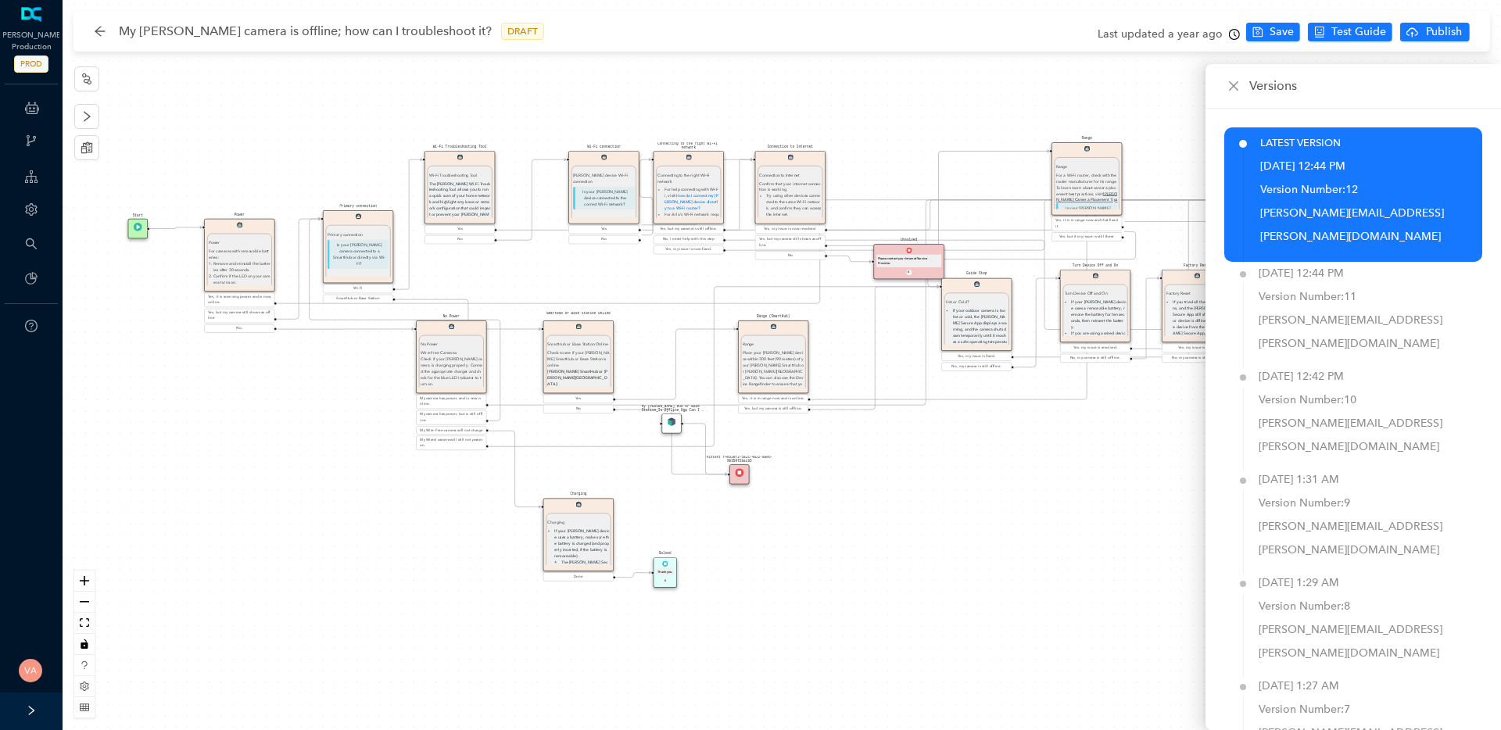
click at [986, 489] on div "Solved Thank you. E Charging Charging If your Arlo device uses a battery, make …" at bounding box center [782, 365] width 1438 height 730
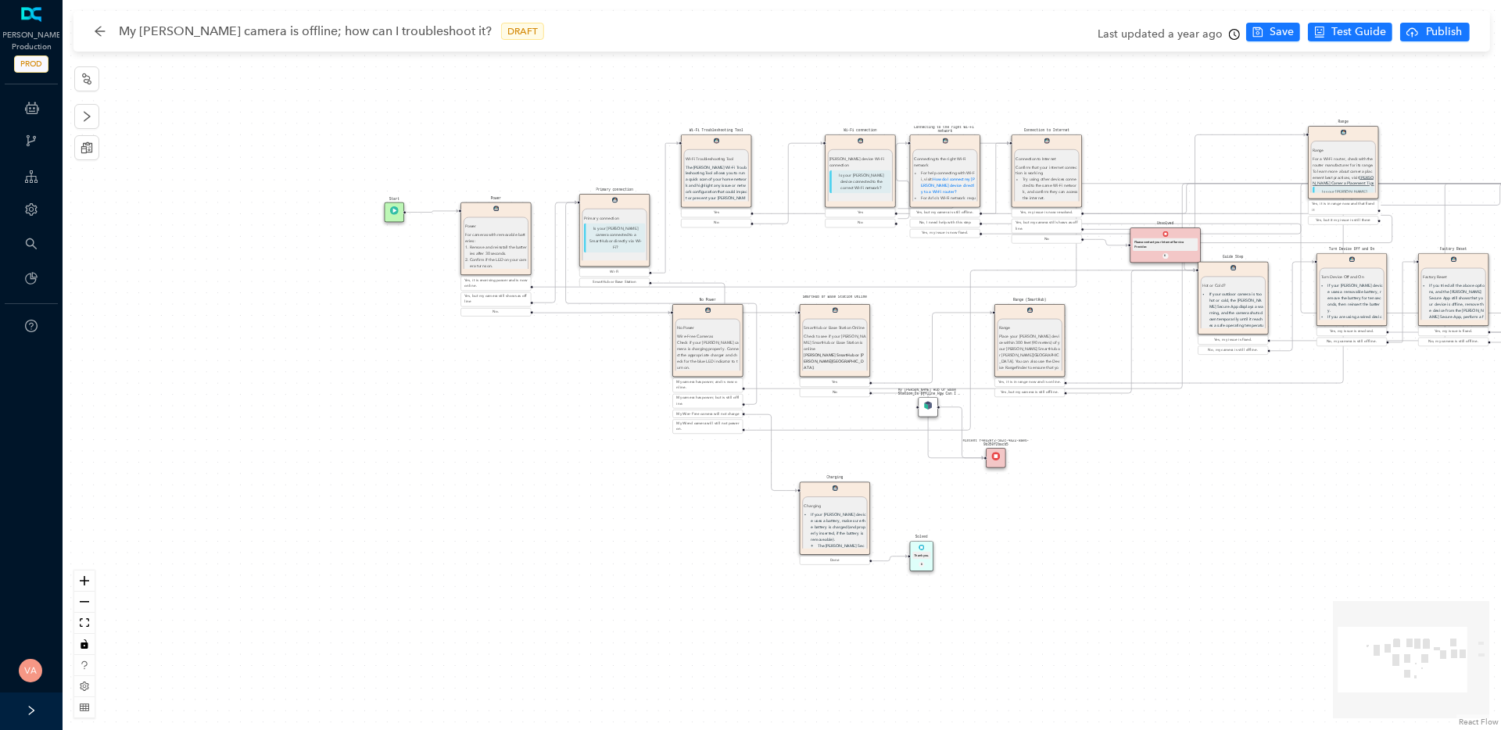
drag, startPoint x: 1180, startPoint y: 155, endPoint x: 1436, endPoint y: 138, distance: 256.9
click at [1436, 138] on div "Solved Thank you. E Charging Charging If your Arlo device uses a battery, make …" at bounding box center [782, 365] width 1438 height 730
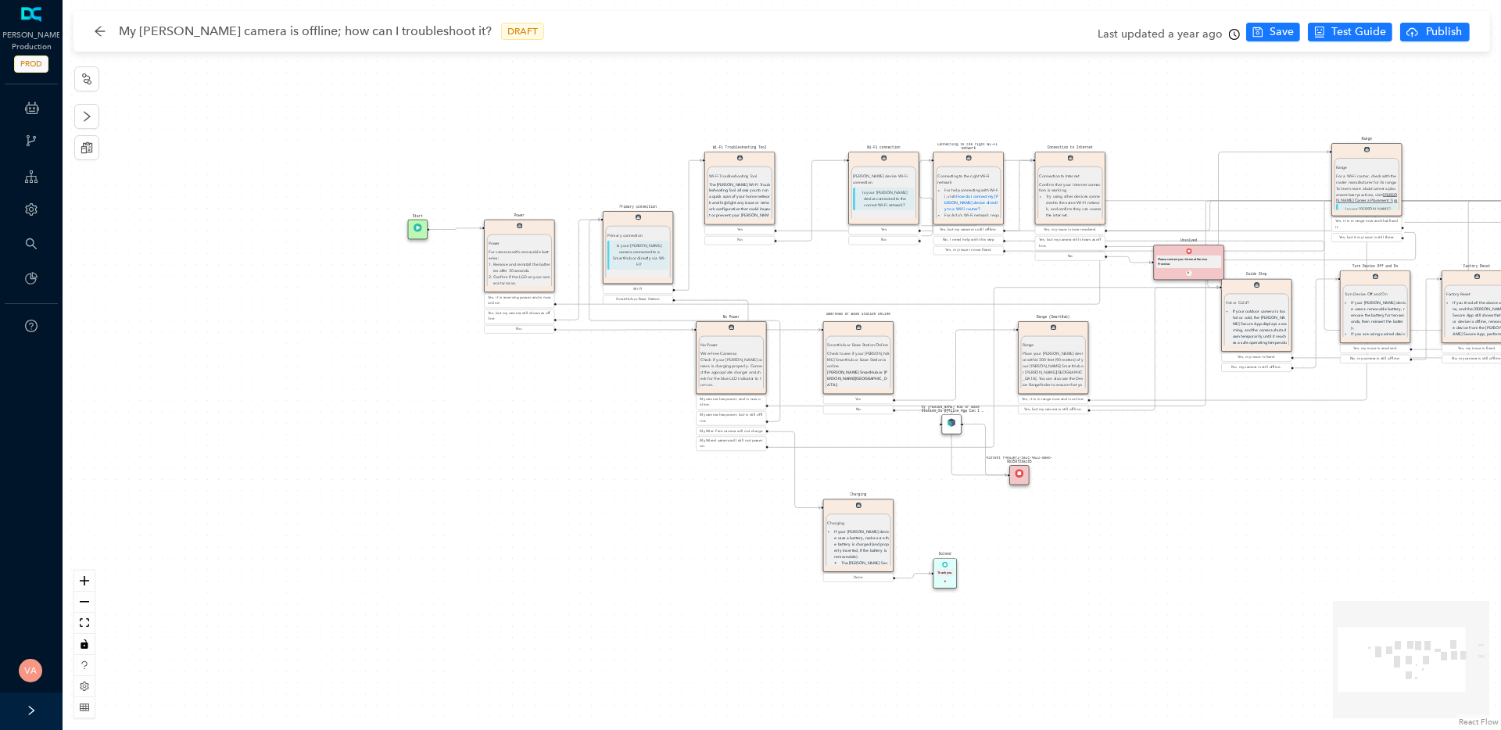
drag, startPoint x: 320, startPoint y: 394, endPoint x: 429, endPoint y: 450, distance: 122.3
click at [429, 450] on div "Solved Thank you. E Charging Charging If your Arlo device uses a battery, make …" at bounding box center [782, 365] width 1438 height 730
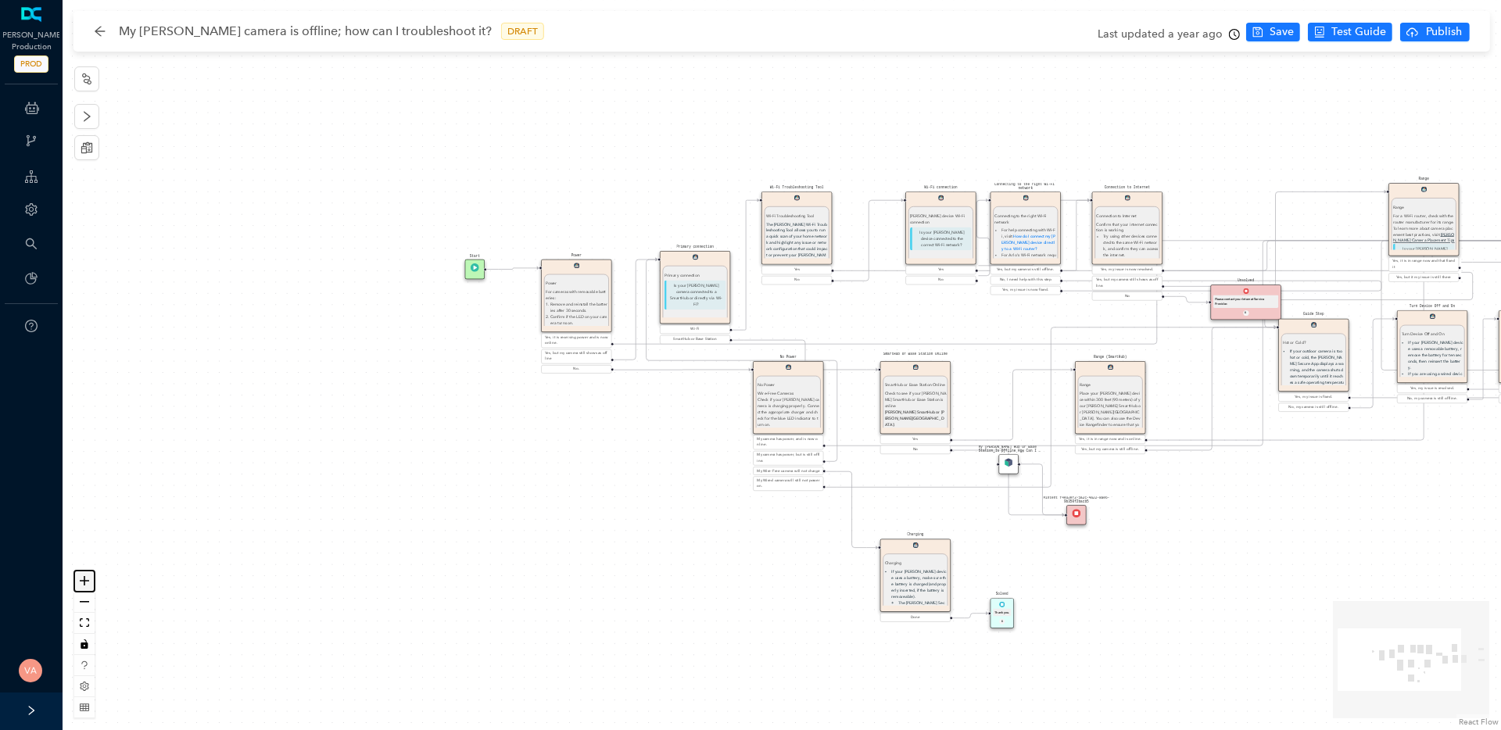
click at [78, 578] on button "zoom in" at bounding box center [84, 581] width 20 height 21
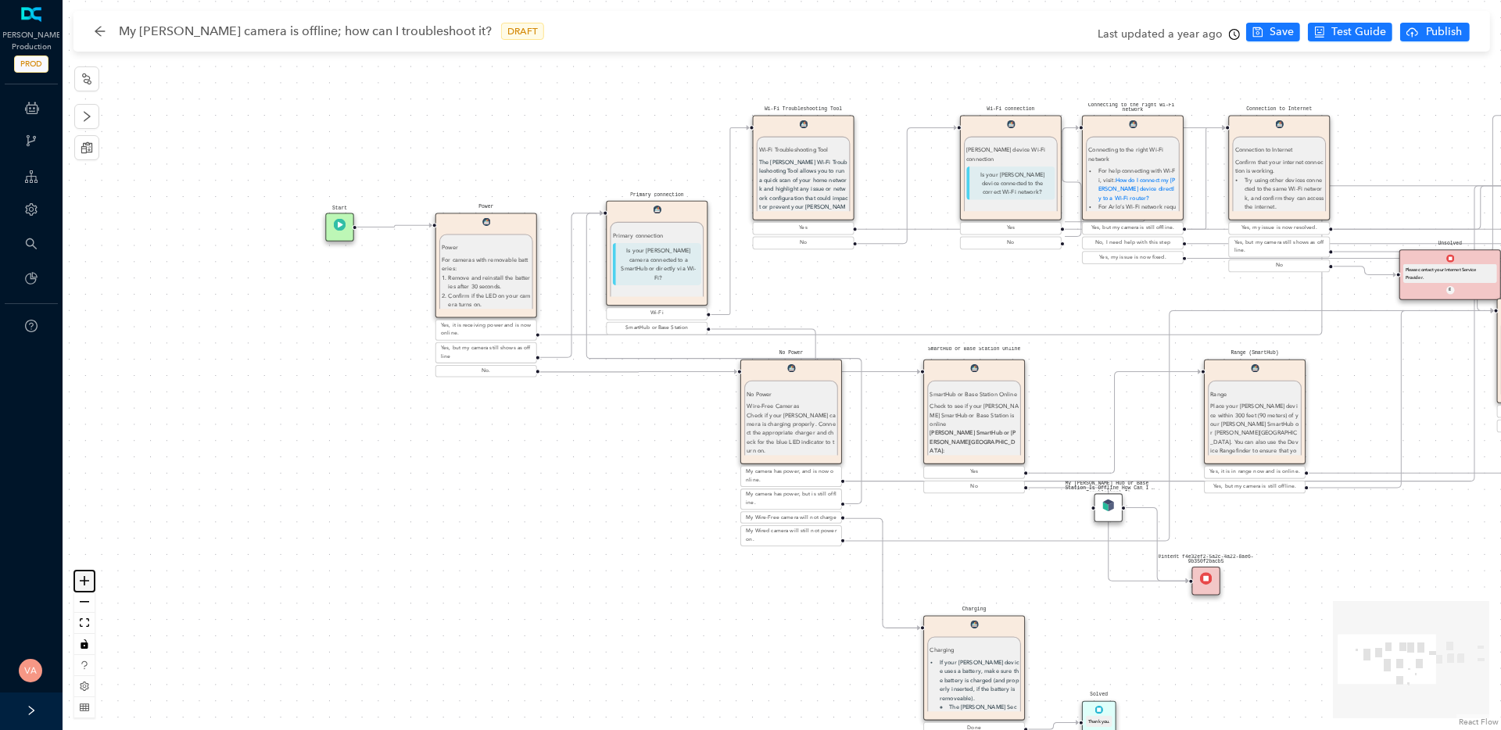
click at [78, 578] on button "zoom in" at bounding box center [84, 581] width 20 height 21
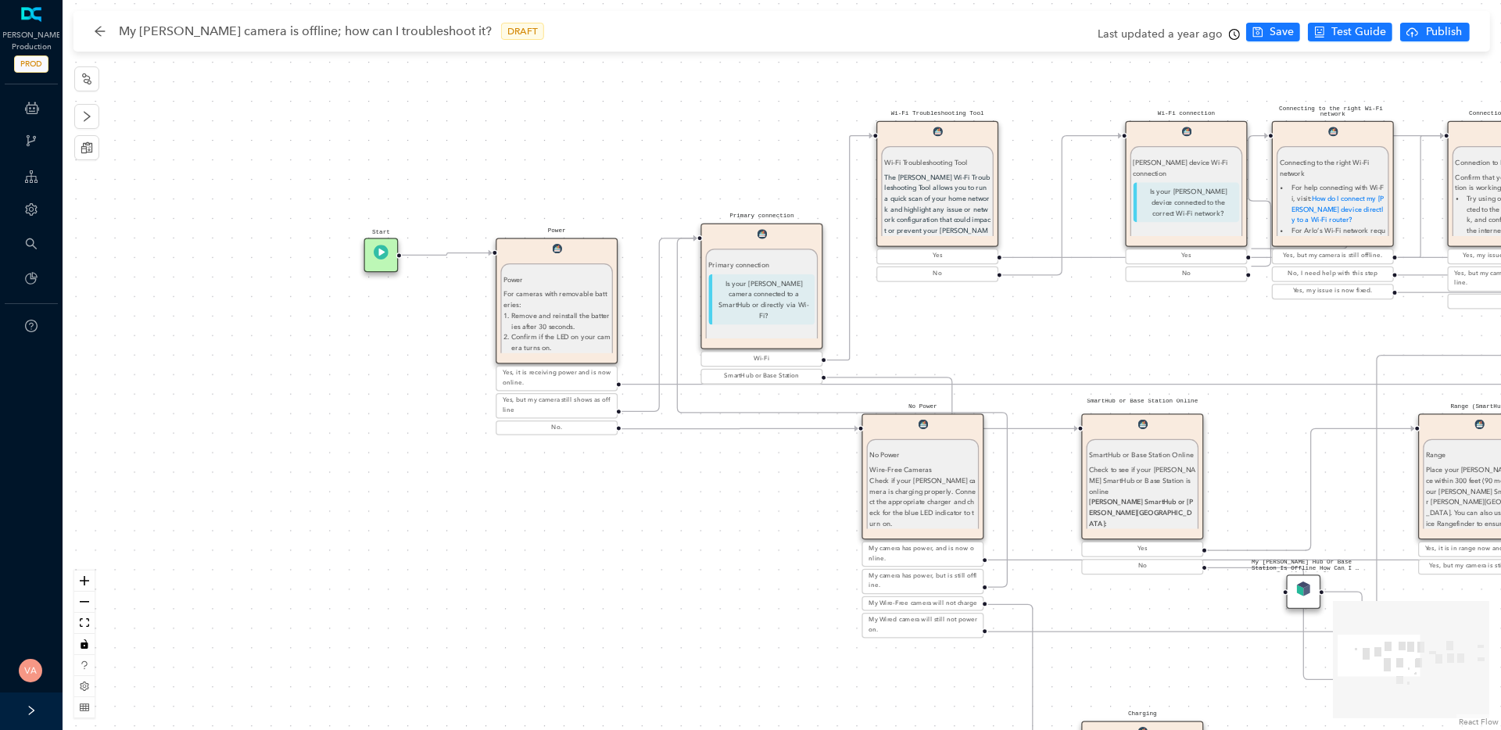
drag, startPoint x: 443, startPoint y: 493, endPoint x: 529, endPoint y: 530, distance: 93.5
click at [529, 530] on div "Solved Thank you. E Charging Charging If your Arlo device uses a battery, make …" at bounding box center [782, 365] width 1438 height 730
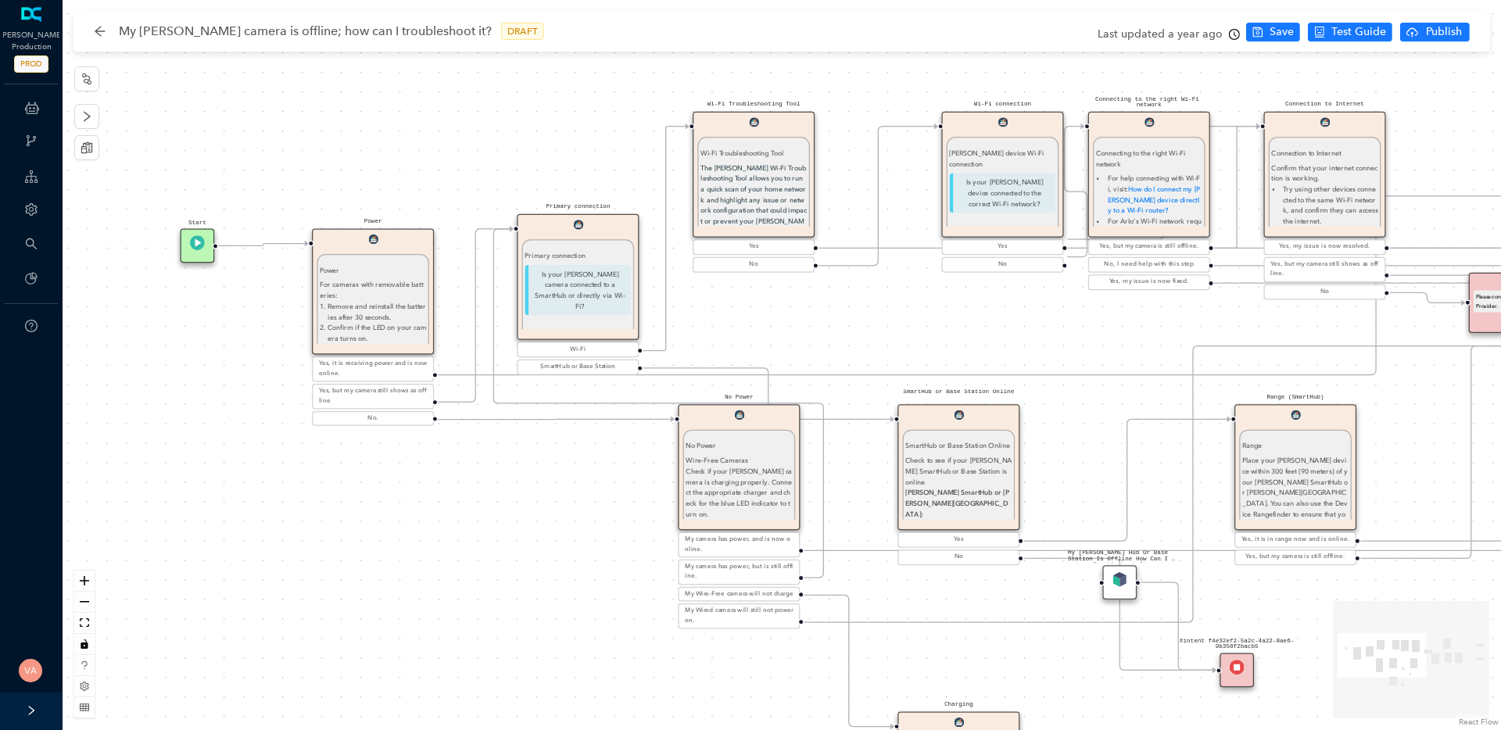
drag, startPoint x: 696, startPoint y: 535, endPoint x: 510, endPoint y: 526, distance: 186.2
click at [510, 526] on div "Solved Thank you. E Charging Charging If your Arlo device uses a battery, make …" at bounding box center [782, 365] width 1438 height 730
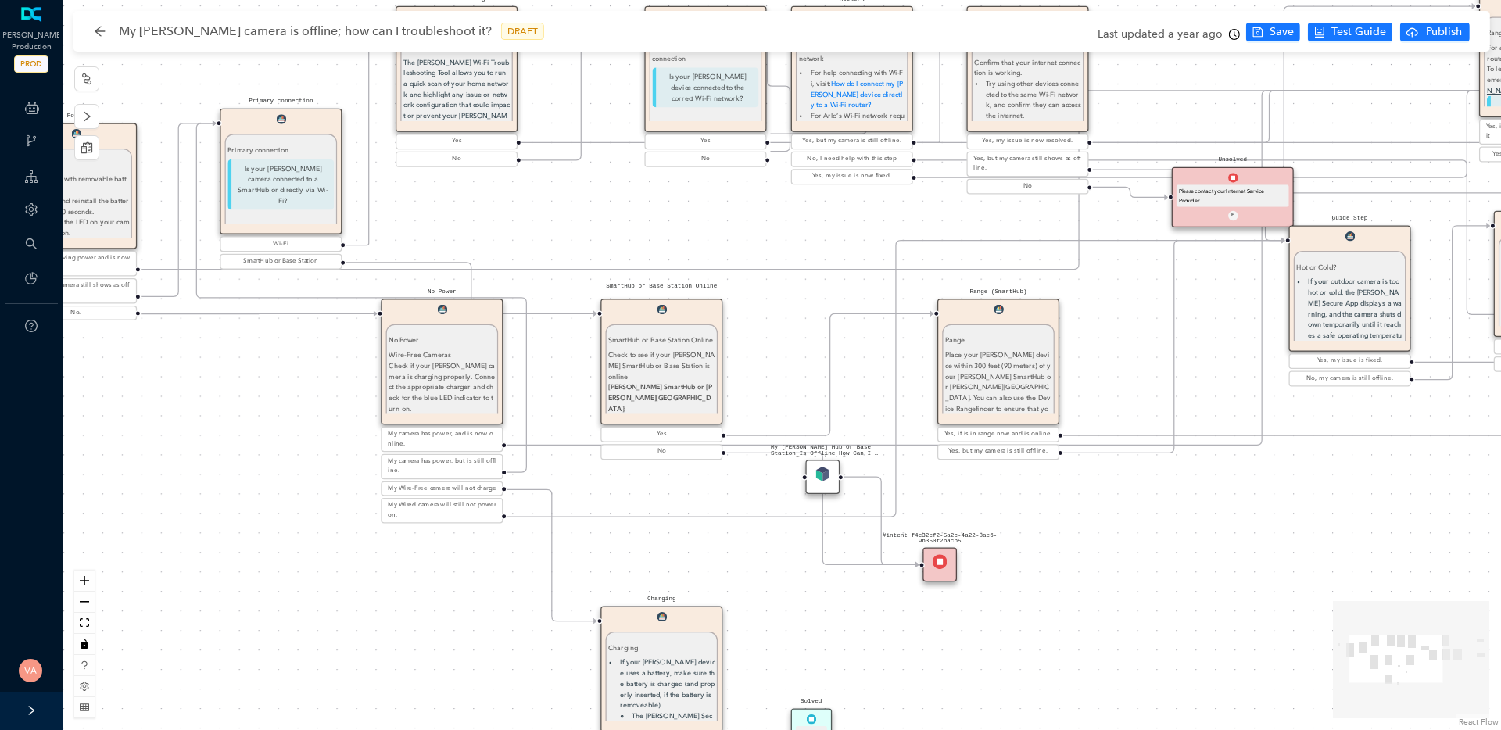
drag, startPoint x: 1080, startPoint y: 420, endPoint x: 785, endPoint y: 315, distance: 313.0
click at [785, 315] on div "Solved Thank you. E Charging Charging If your Arlo device uses a battery, make …" at bounding box center [782, 365] width 1438 height 730
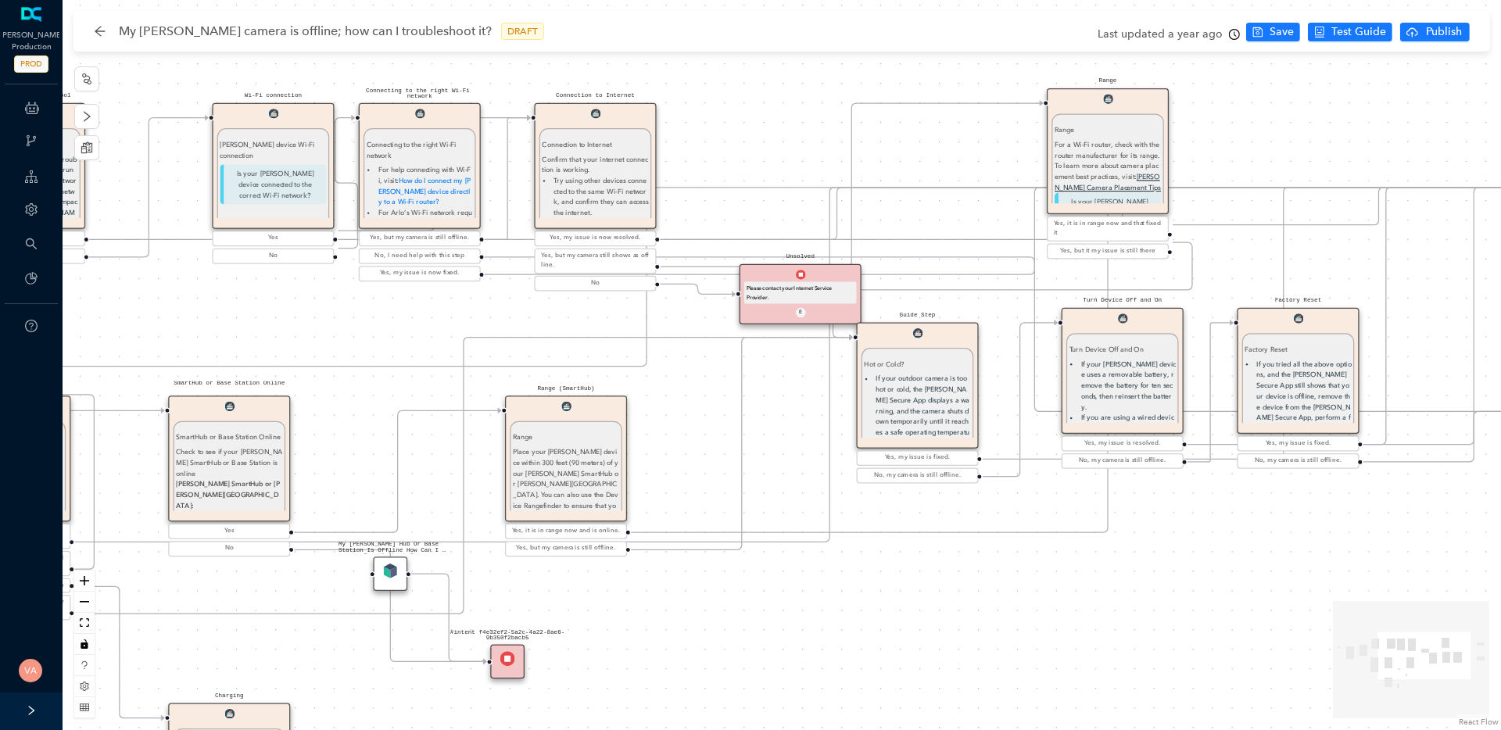
drag, startPoint x: 1204, startPoint y: 527, endPoint x: 770, endPoint y: 624, distance: 444.6
click at [770, 624] on div "Solved Thank you. E Charging Charging If your Arlo device uses a battery, make …" at bounding box center [782, 365] width 1438 height 730
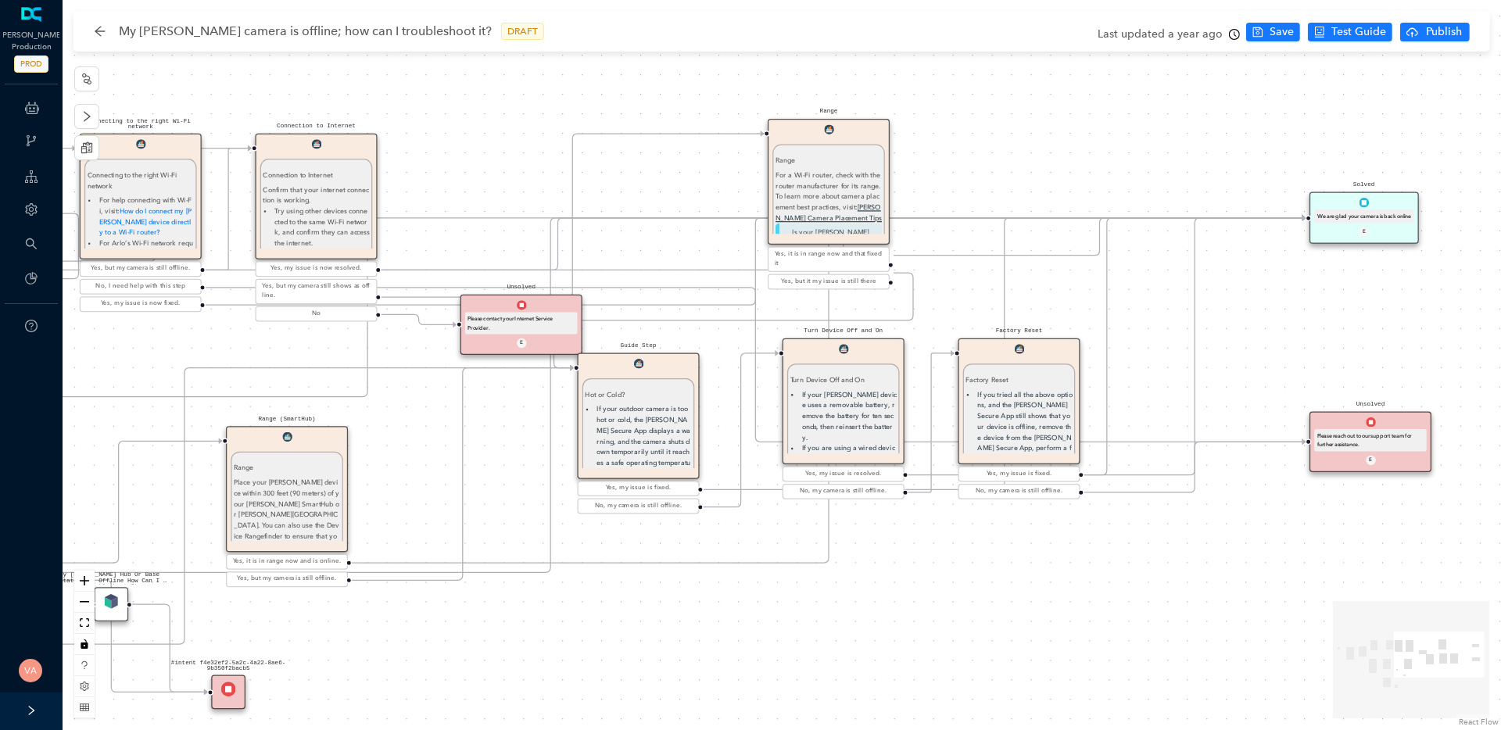
drag, startPoint x: 1288, startPoint y: 506, endPoint x: 1011, endPoint y: 535, distance: 279.0
click at [1011, 535] on div "Solved Thank you. E Charging Charging If your Arlo device uses a battery, make …" at bounding box center [782, 365] width 1438 height 730
click at [101, 30] on icon "arrow-left" at bounding box center [100, 31] width 10 height 10
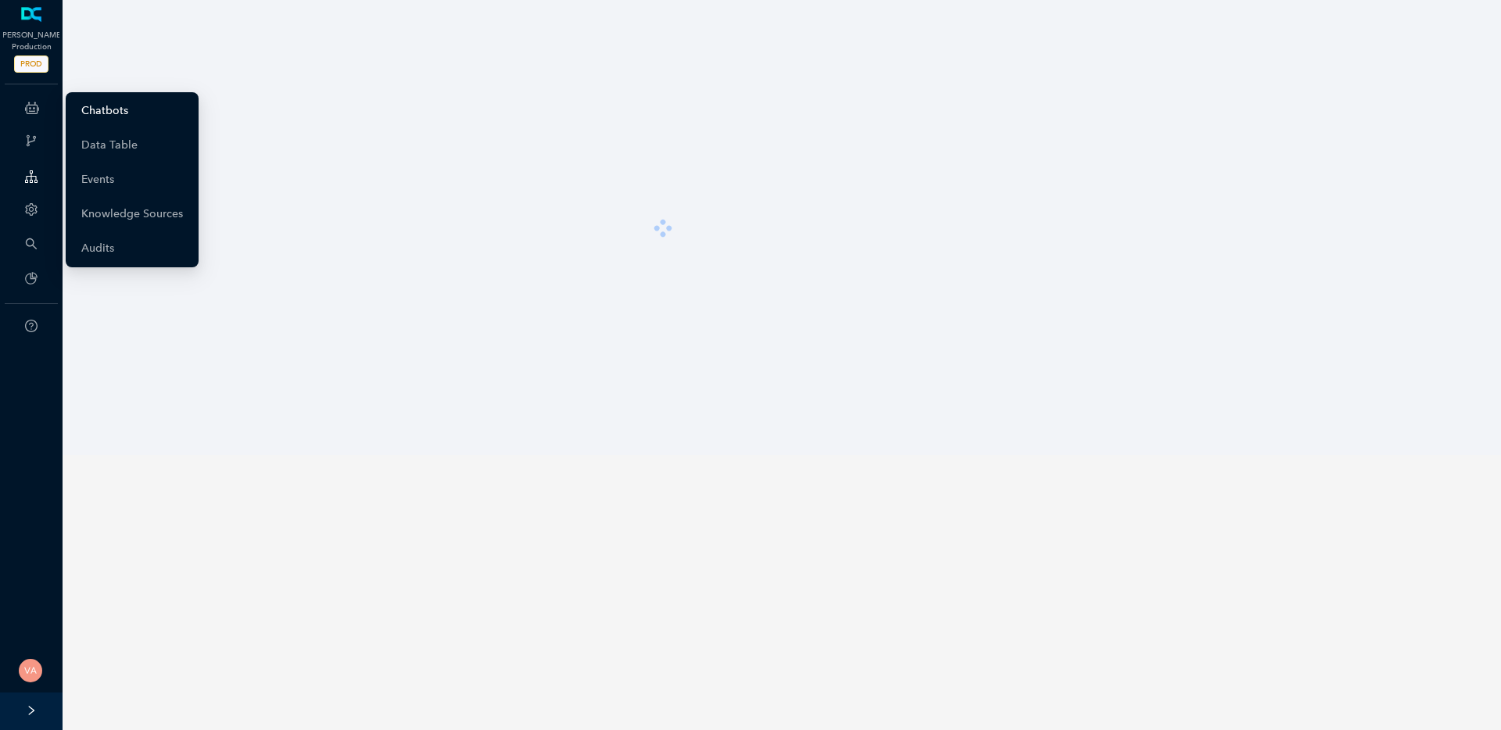
click at [128, 114] on link "Chatbots" at bounding box center [104, 110] width 47 height 31
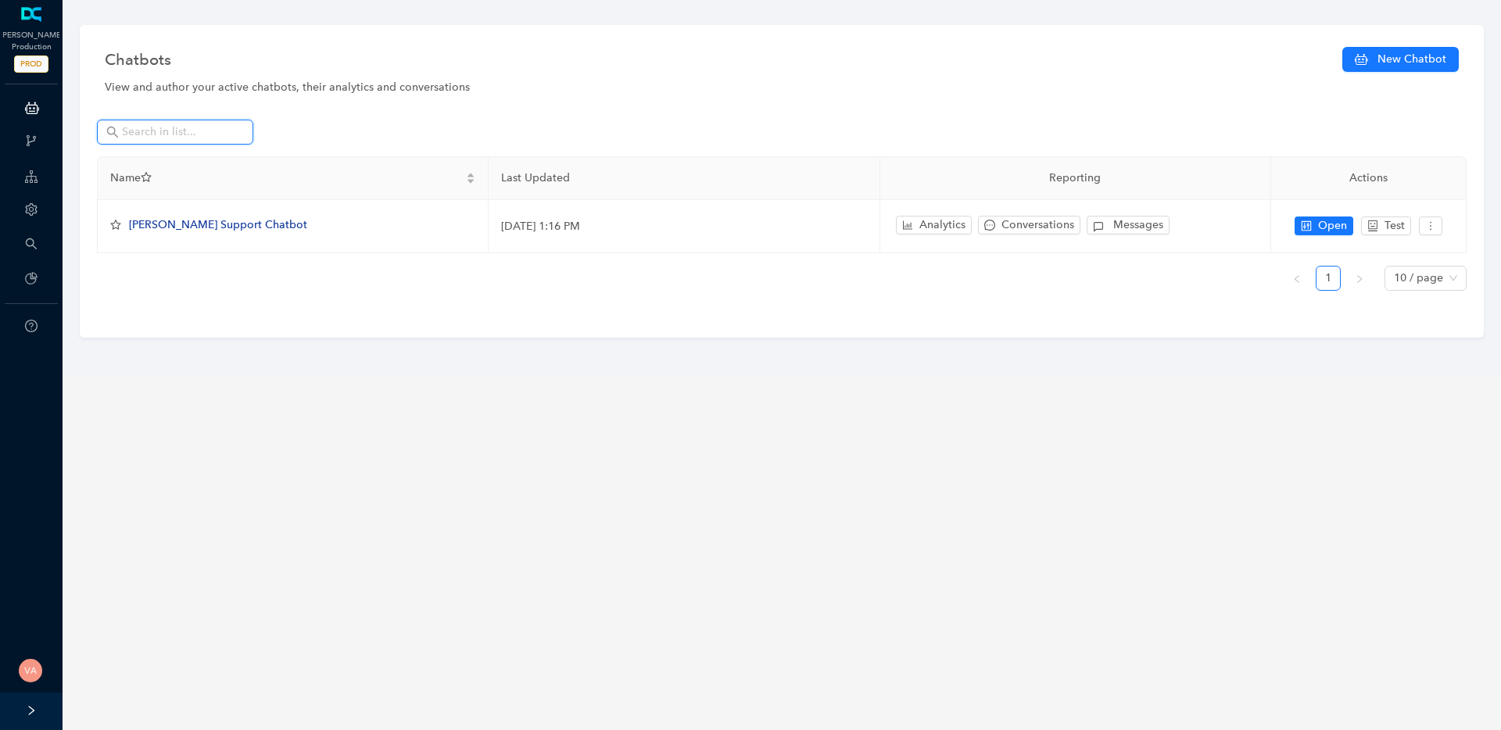
click at [216, 132] on input "text" at bounding box center [176, 131] width 109 height 17
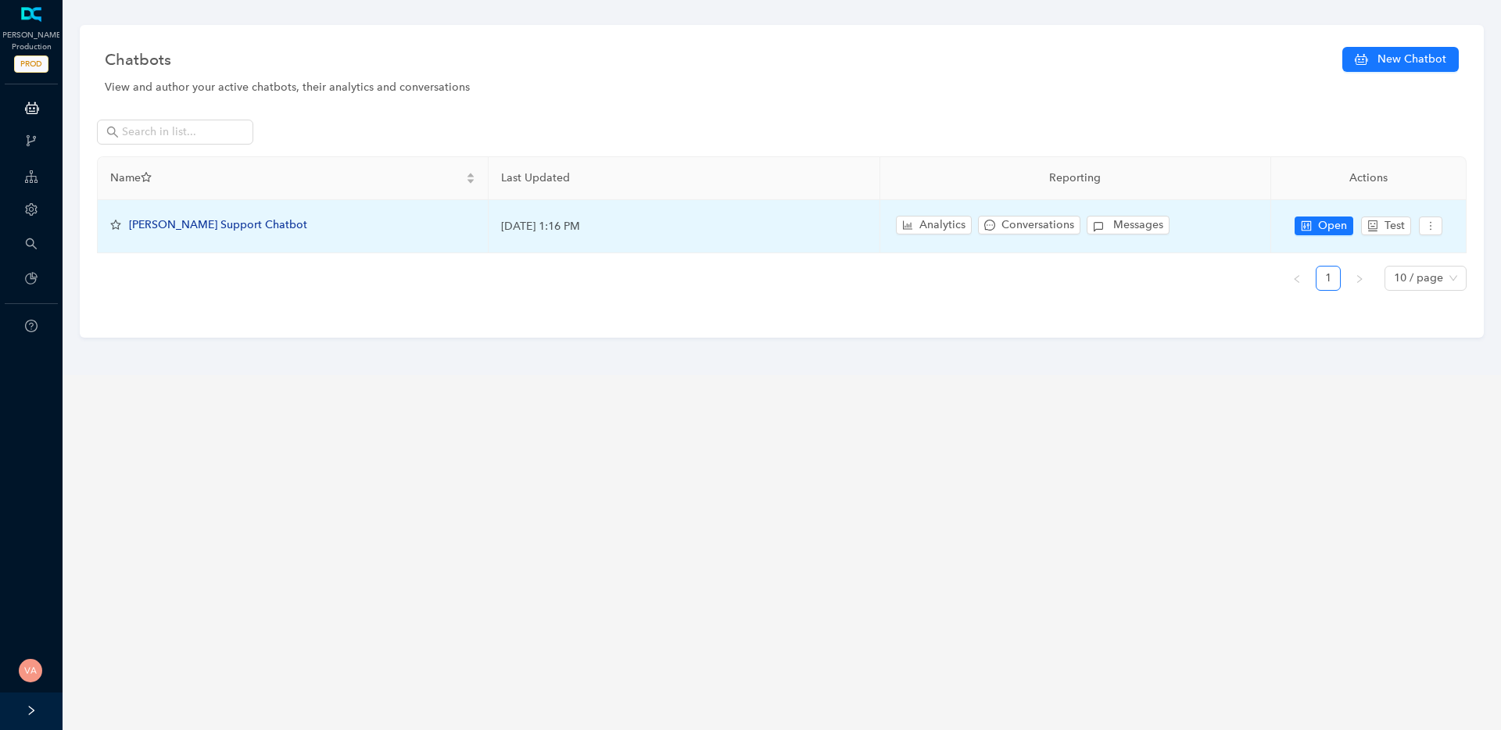
click at [220, 229] on span "Arlo Support Chatbot" at bounding box center [218, 224] width 178 height 13
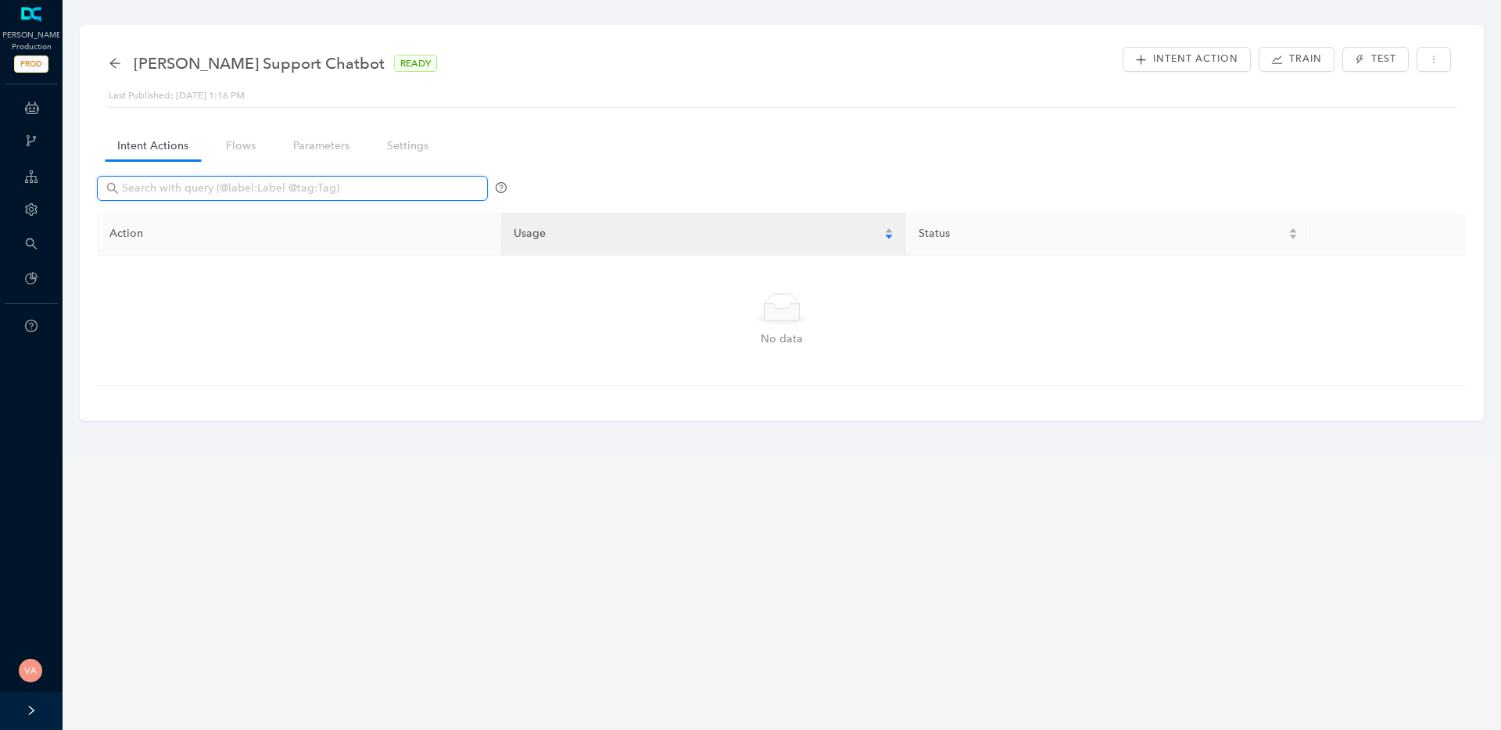
click at [317, 187] on input "text" at bounding box center [294, 188] width 344 height 17
type input "direct"
click at [252, 153] on link "Flows" at bounding box center [240, 145] width 55 height 29
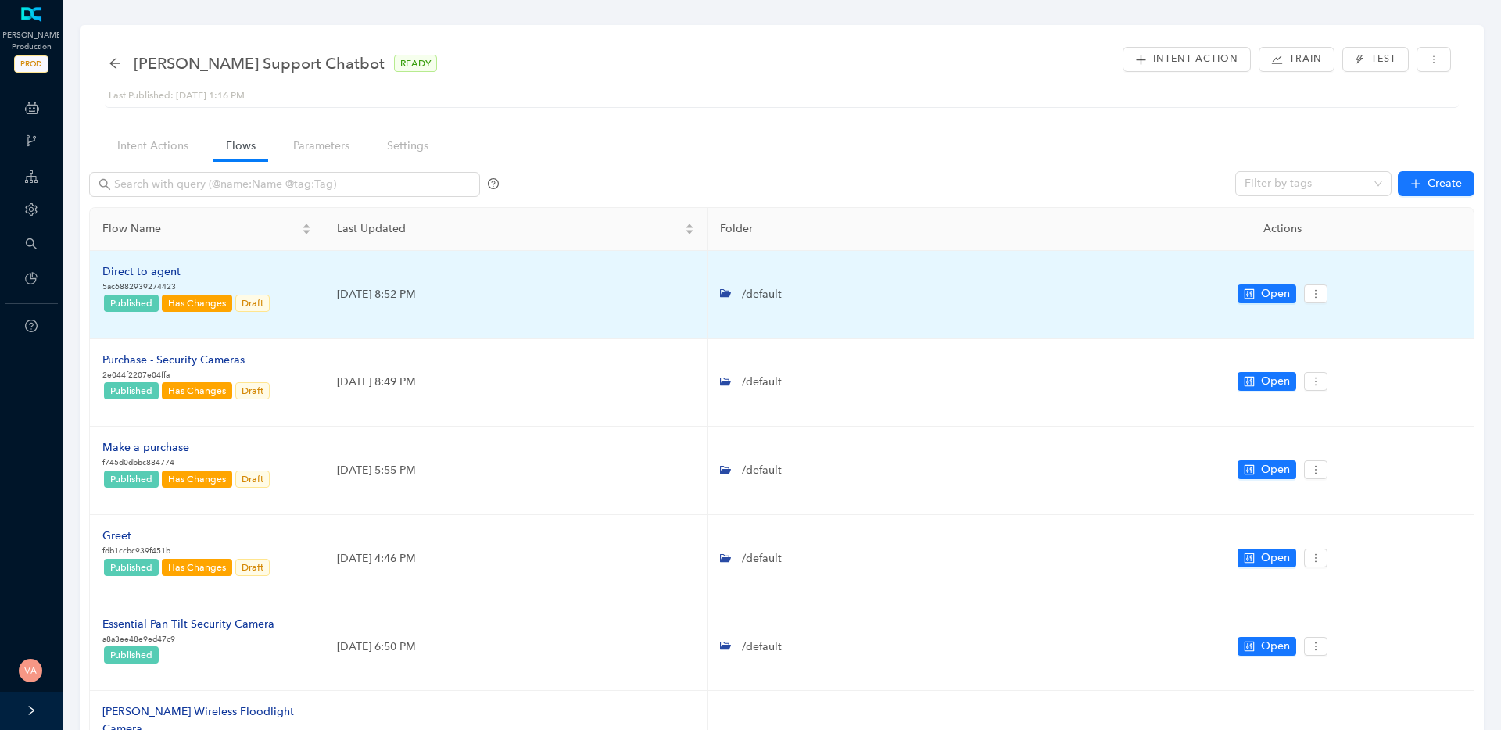
click at [173, 270] on div "Direct to agent" at bounding box center [186, 271] width 169 height 17
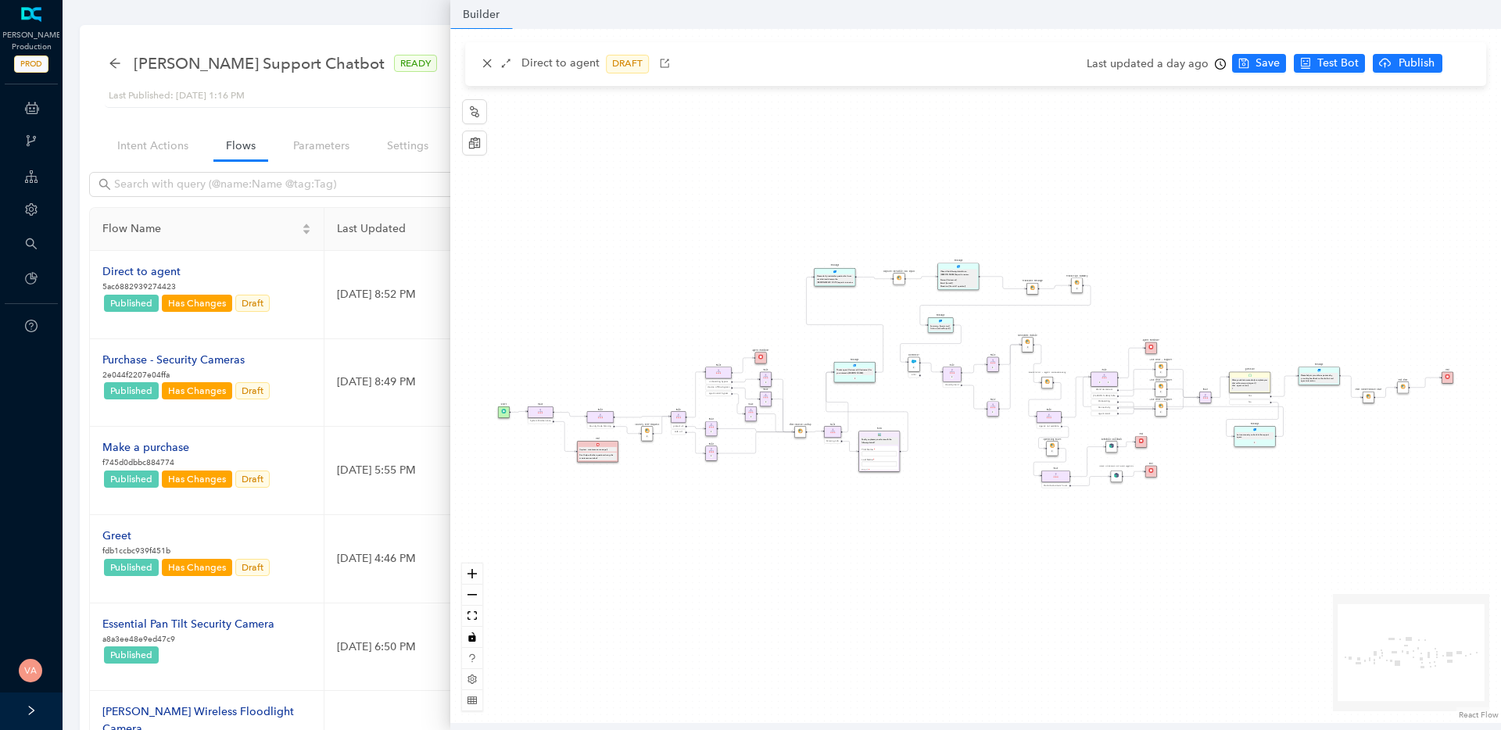
click at [1220, 66] on icon "clock-circle" at bounding box center [1220, 64] width 11 height 11
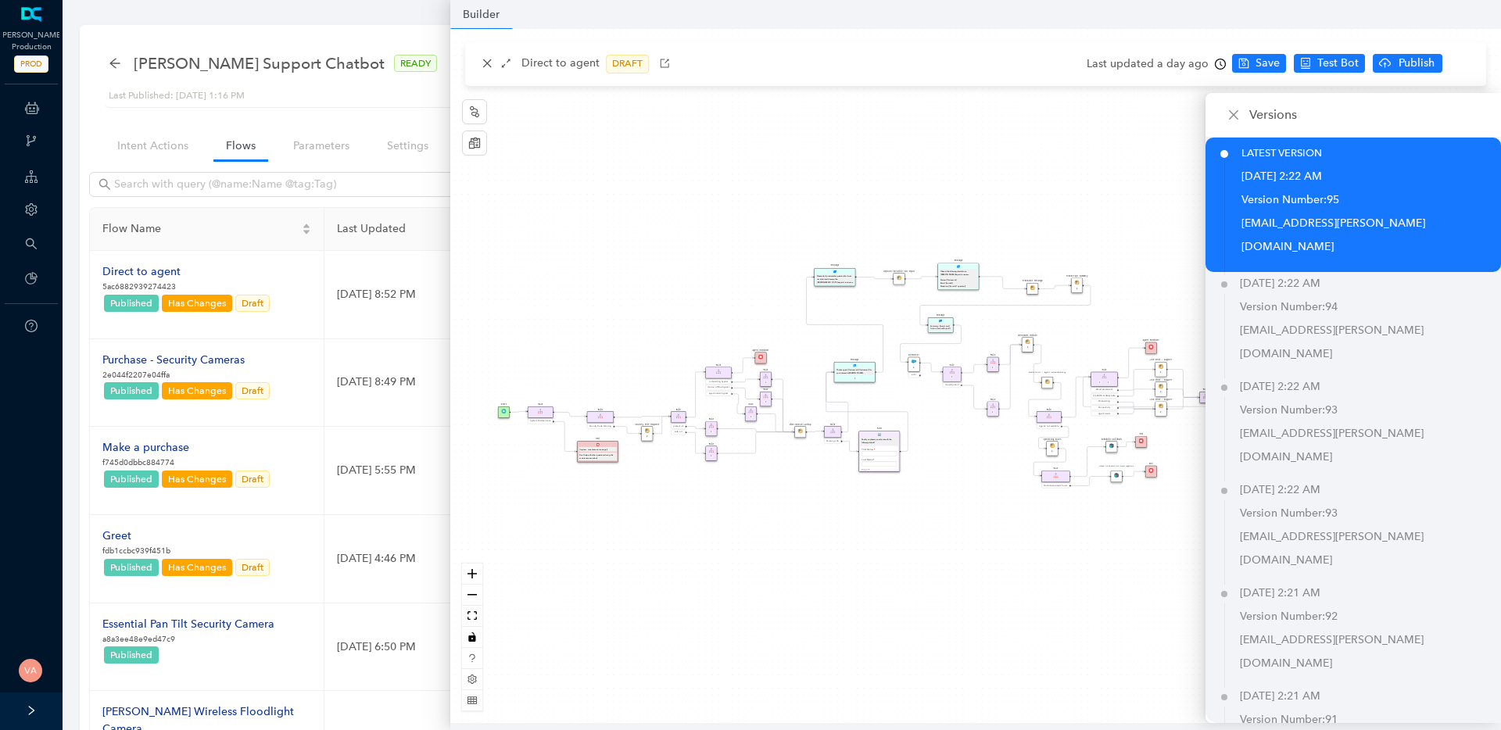
click at [1105, 188] on div "operating Hours P Sentiment Module P Question Were you able to successfully com…" at bounding box center [975, 376] width 1050 height 694
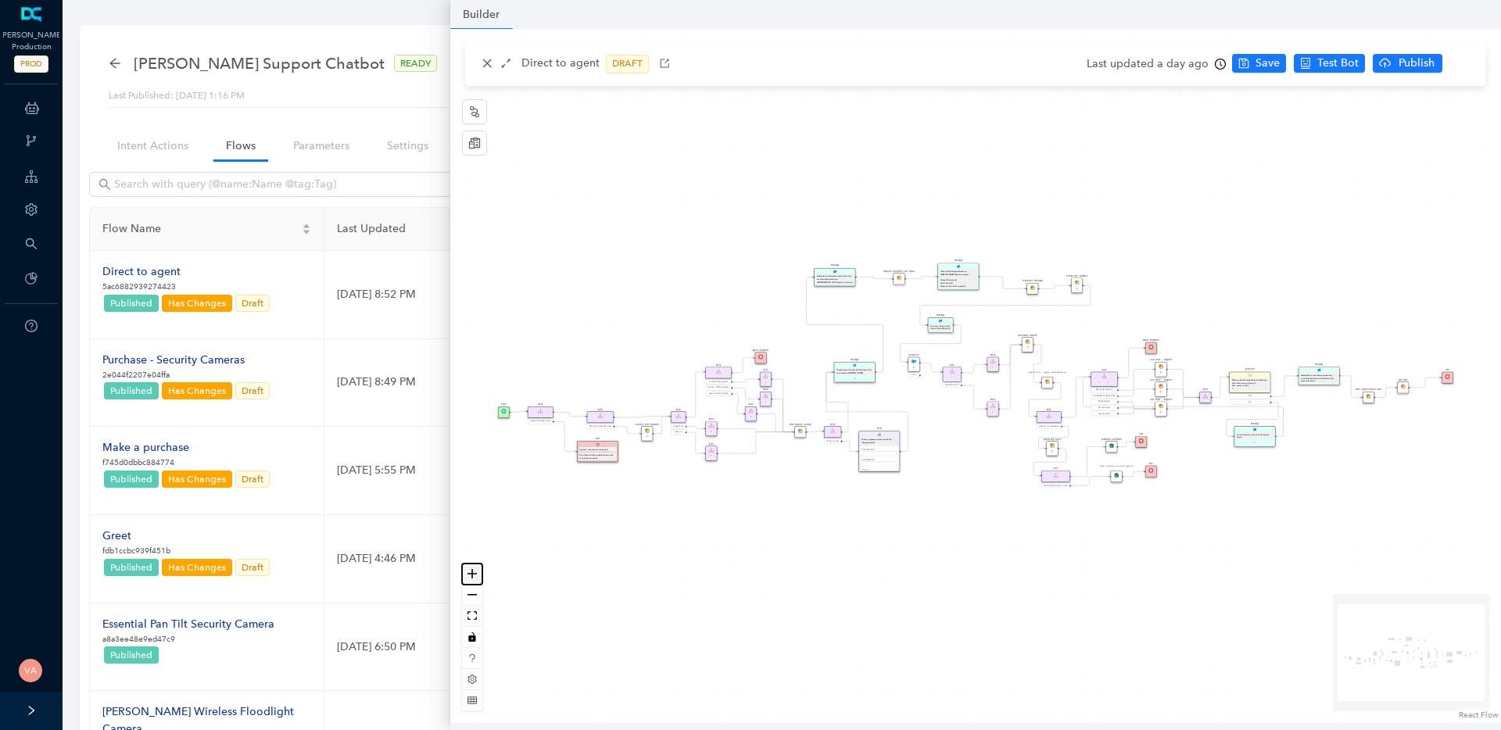
click at [477, 574] on button "zoom in" at bounding box center [472, 573] width 20 height 21
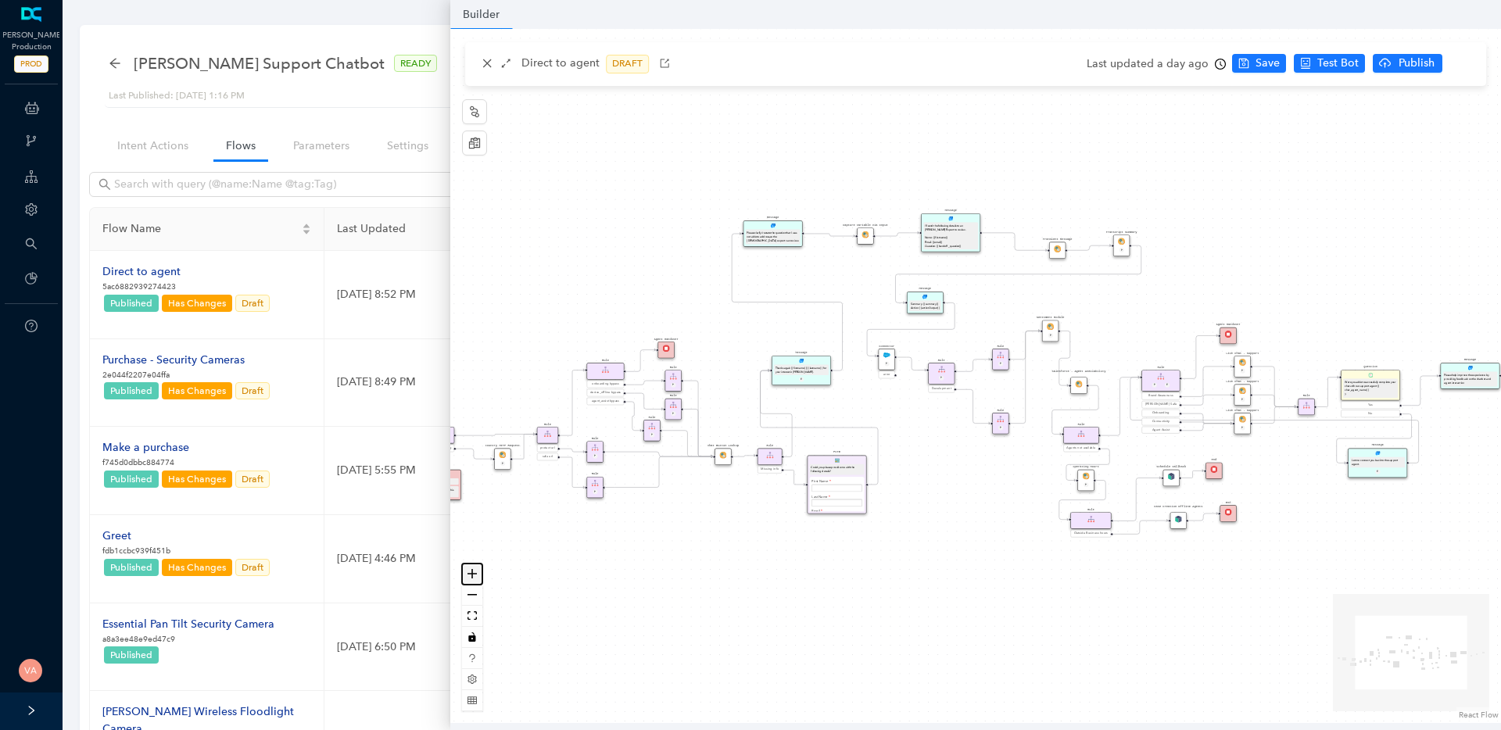
click at [477, 574] on button "zoom in" at bounding box center [472, 573] width 20 height 21
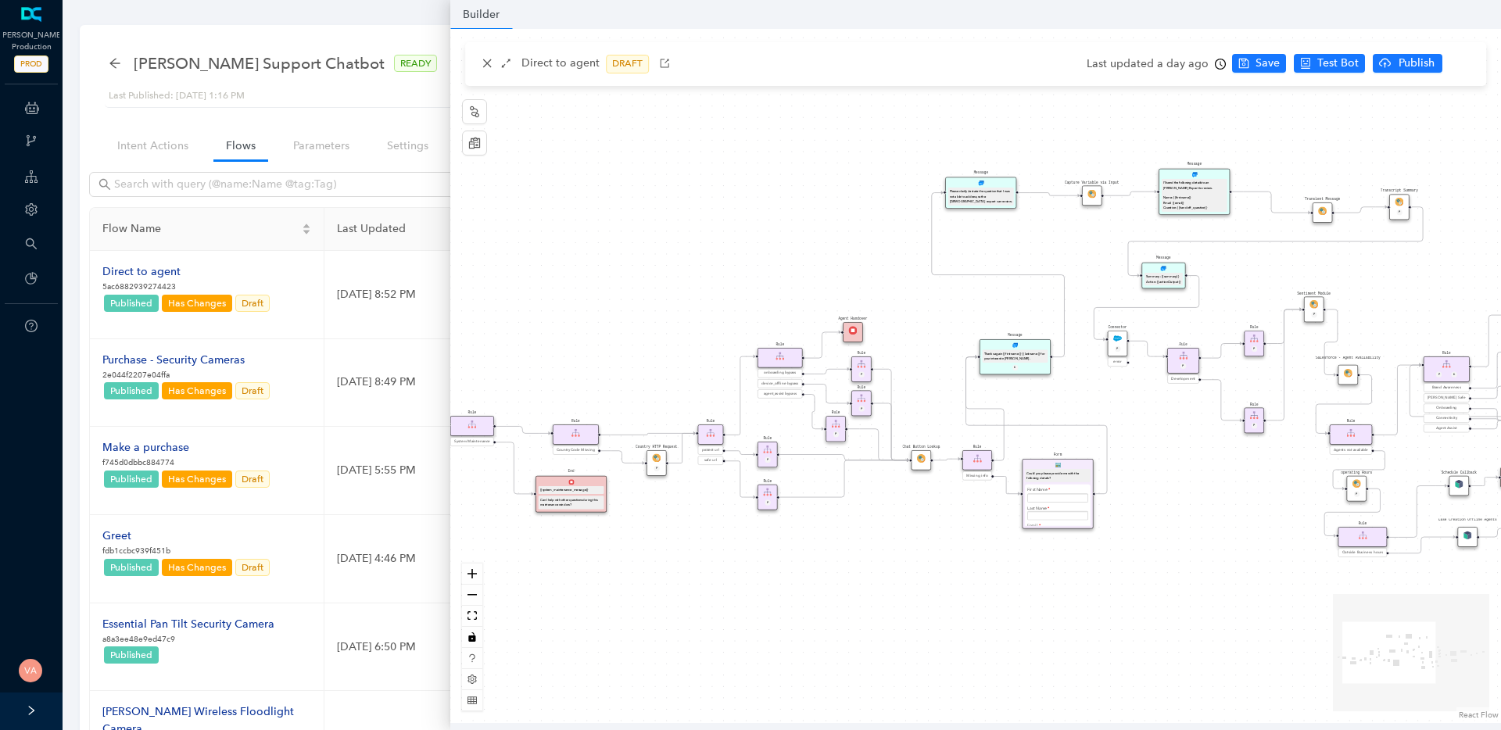
drag, startPoint x: 734, startPoint y: 585, endPoint x: 993, endPoint y: 573, distance: 259.0
click at [993, 573] on div "operating Hours P Sentiment Module P Question Were you able to successfully com…" at bounding box center [975, 376] width 1050 height 694
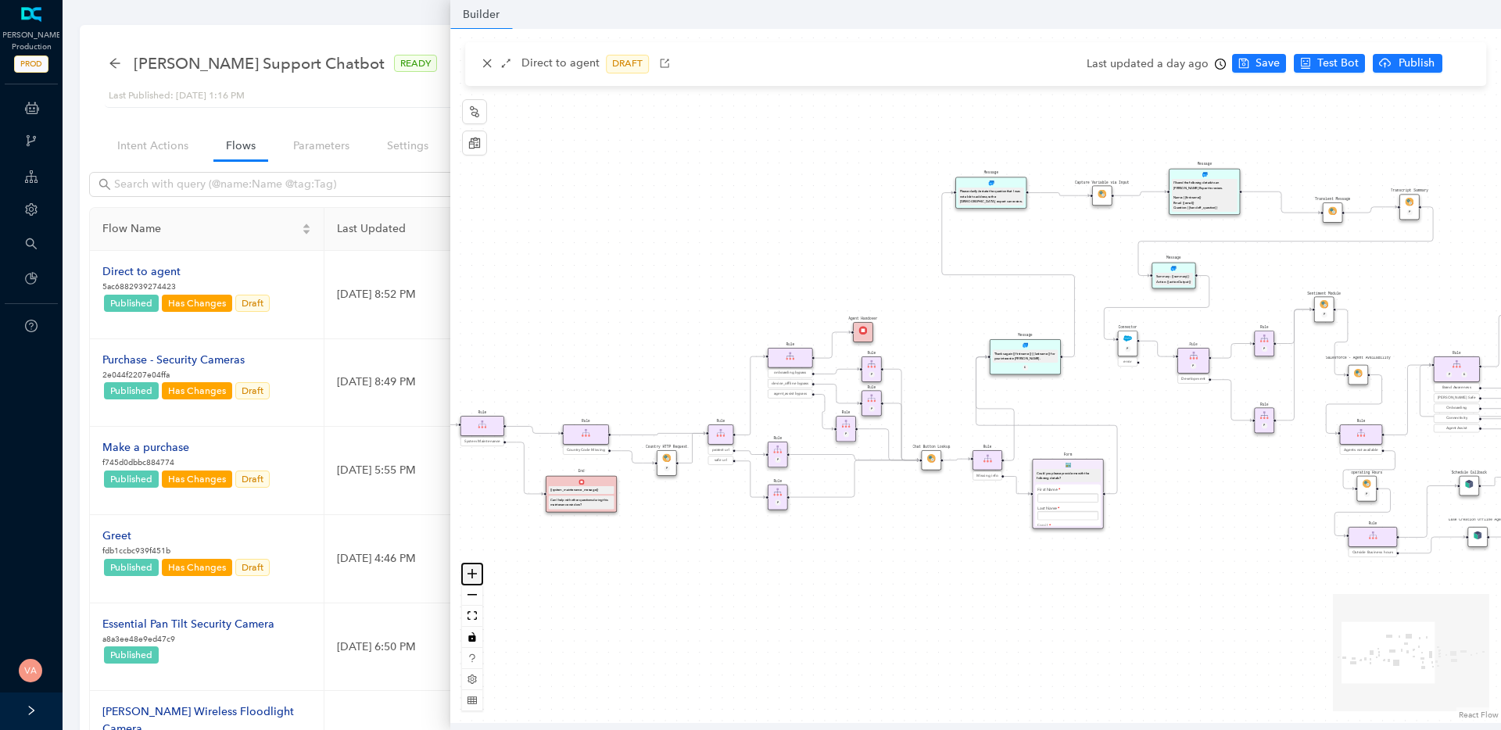
click at [474, 577] on icon "zoom in" at bounding box center [471, 573] width 9 height 9
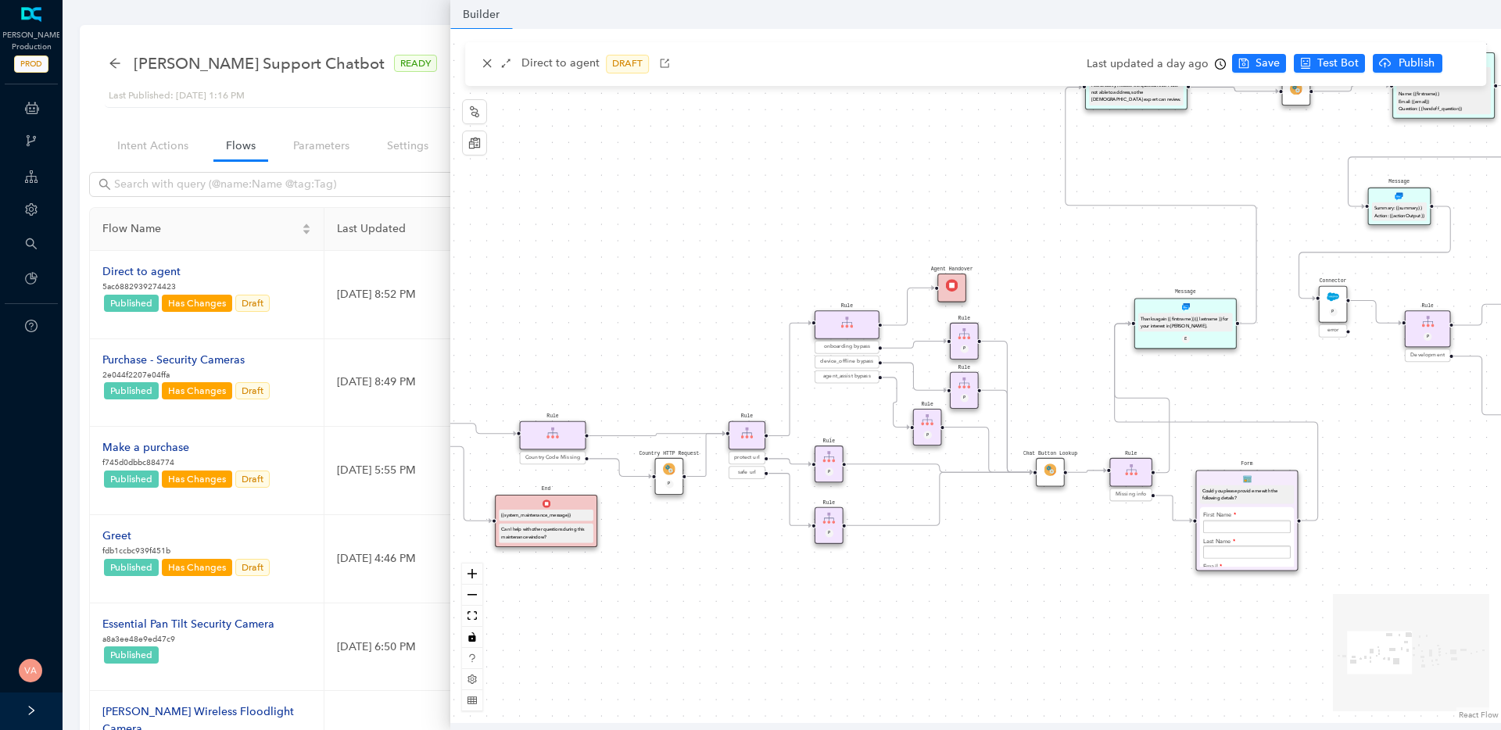
drag, startPoint x: 722, startPoint y: 592, endPoint x: 860, endPoint y: 567, distance: 139.8
click at [860, 567] on div "operating Hours P Sentiment Module P Question Were you able to successfully com…" at bounding box center [975, 376] width 1050 height 694
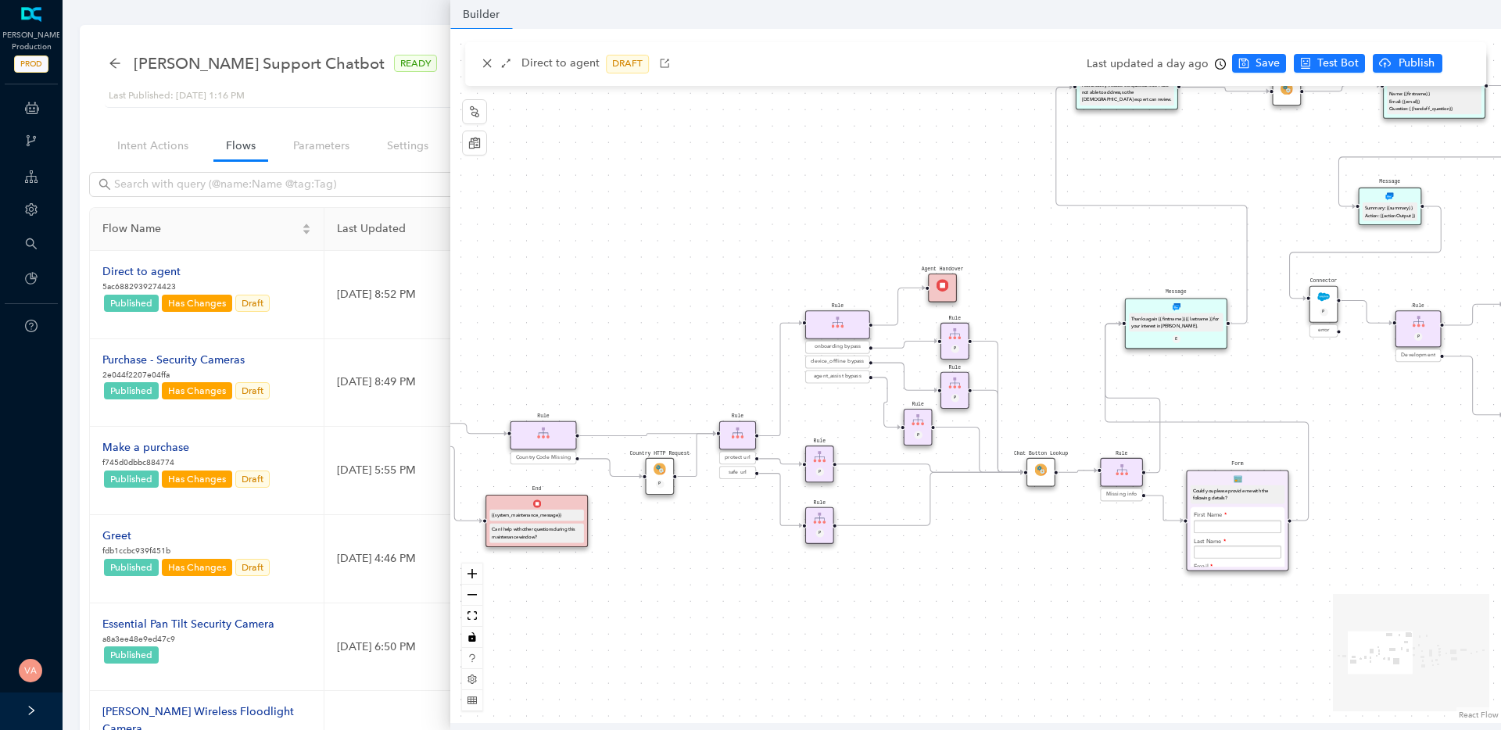
drag, startPoint x: 1230, startPoint y: 623, endPoint x: 1217, endPoint y: 622, distance: 13.3
click at [1218, 622] on div "operating Hours P Sentiment Module P Question Were you able to successfully com…" at bounding box center [975, 376] width 1050 height 694
click at [475, 573] on icon "zoom in" at bounding box center [471, 573] width 9 height 9
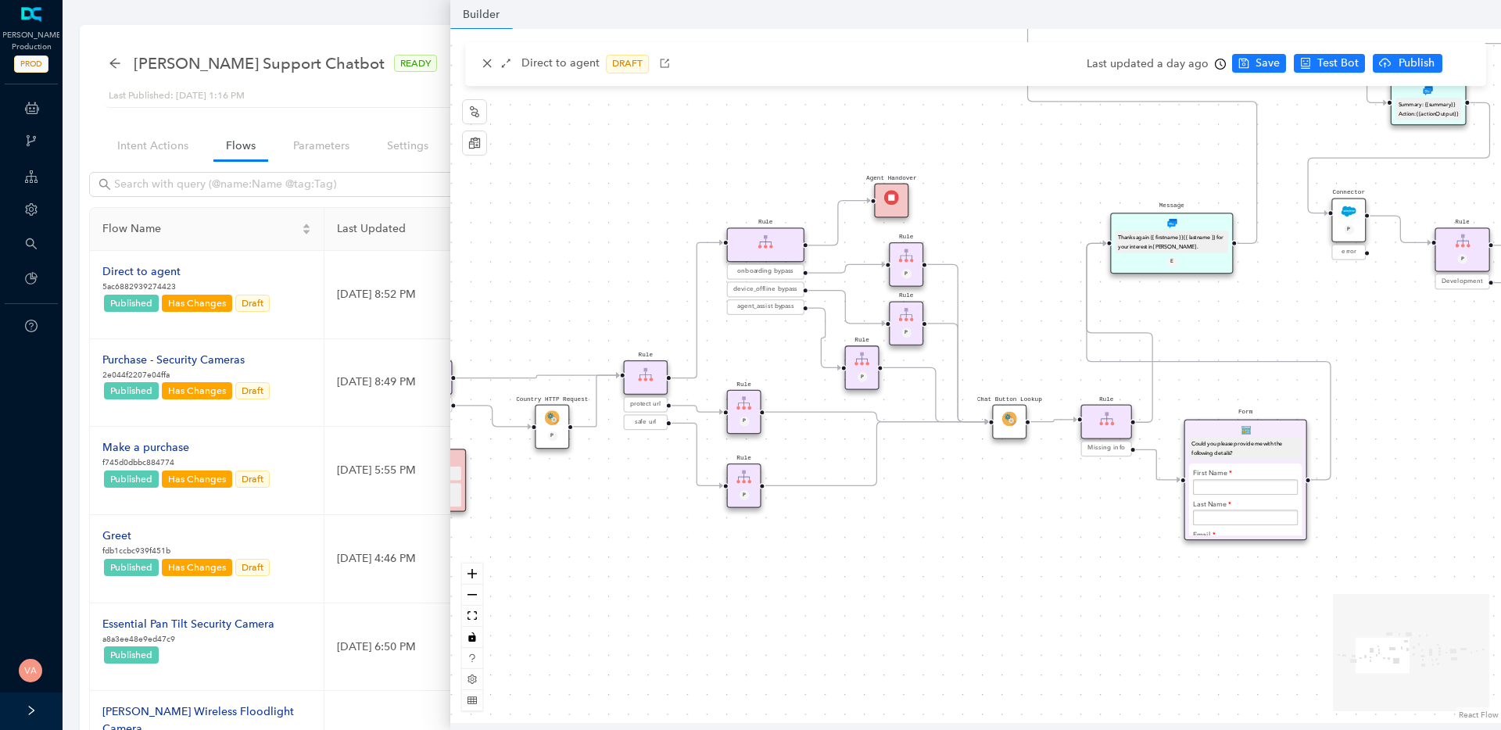
drag, startPoint x: 898, startPoint y: 671, endPoint x: 776, endPoint y: 591, distance: 145.7
click at [776, 591] on div "operating Hours P Sentiment Module P Question Were you able to successfully com…" at bounding box center [975, 376] width 1050 height 694
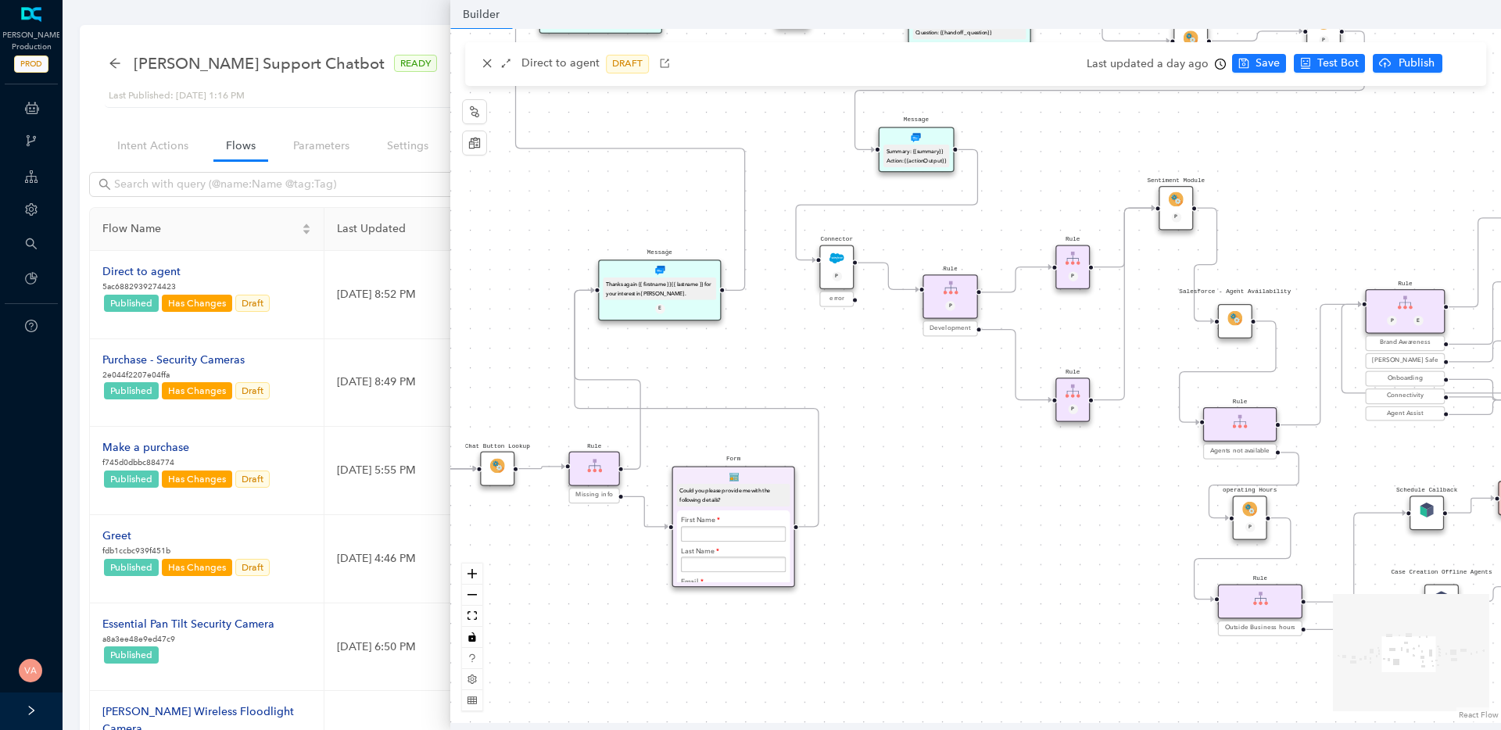
drag, startPoint x: 1351, startPoint y: 591, endPoint x: 921, endPoint y: 649, distance: 434.5
click at [921, 649] on div "operating Hours P Sentiment Module P Question Were you able to successfully com…" at bounding box center [975, 376] width 1050 height 694
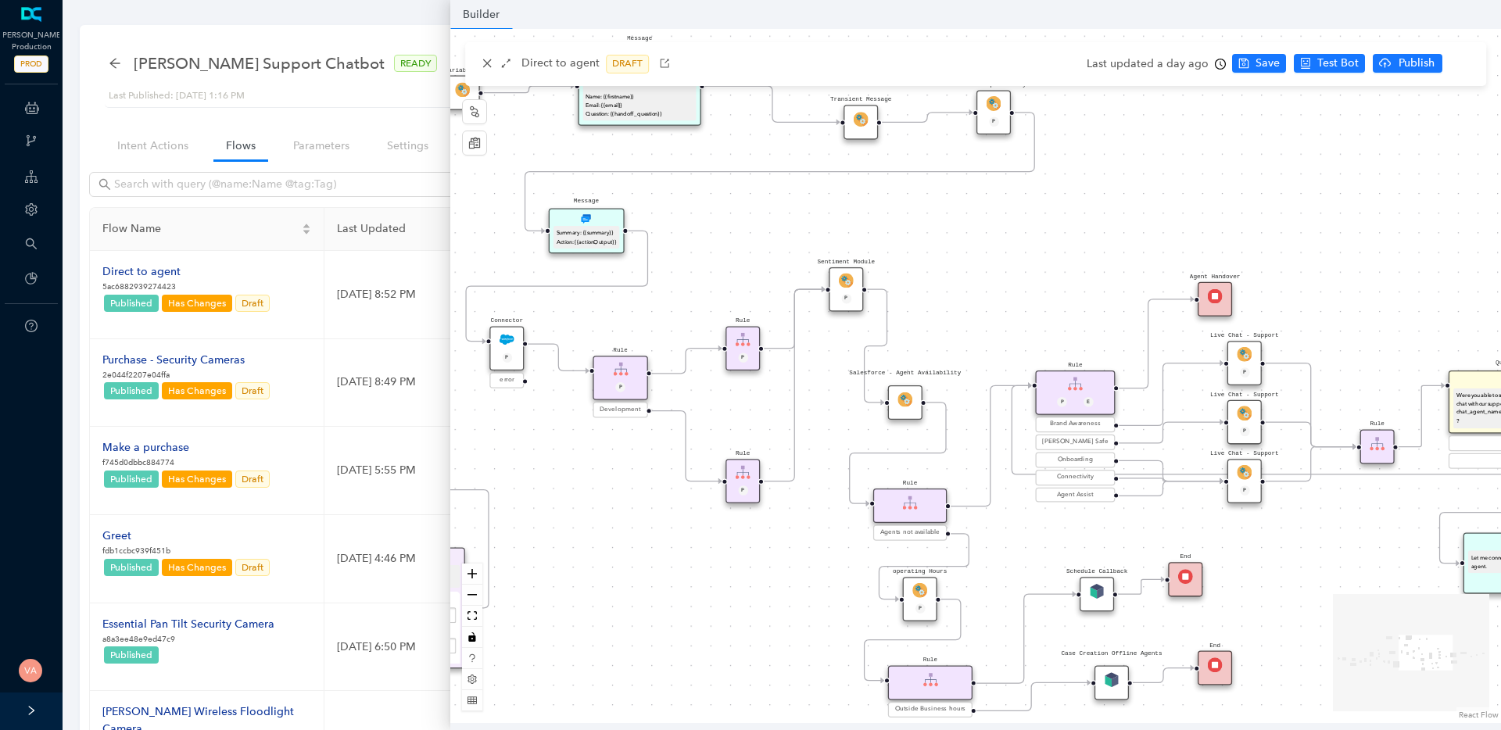
drag, startPoint x: 1050, startPoint y: 506, endPoint x: 714, endPoint y: 585, distance: 344.6
click at [714, 585] on div "operating Hours P Sentiment Module P Question Were you able to successfully com…" at bounding box center [975, 376] width 1050 height 694
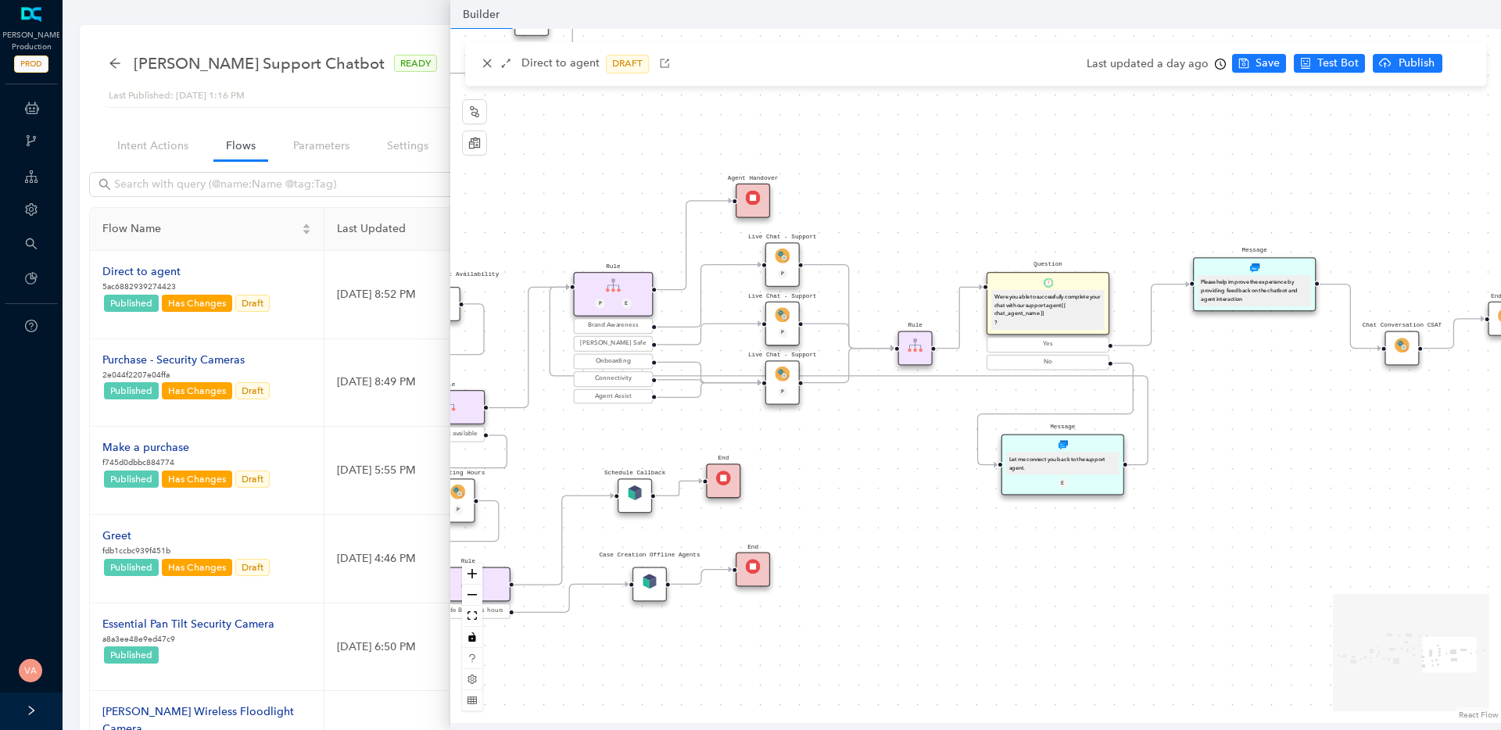
drag, startPoint x: 1330, startPoint y: 606, endPoint x: 871, endPoint y: 509, distance: 469.1
click at [871, 509] on div "operating Hours P Sentiment Module P Question Were you able to successfully com…" at bounding box center [975, 376] width 1050 height 694
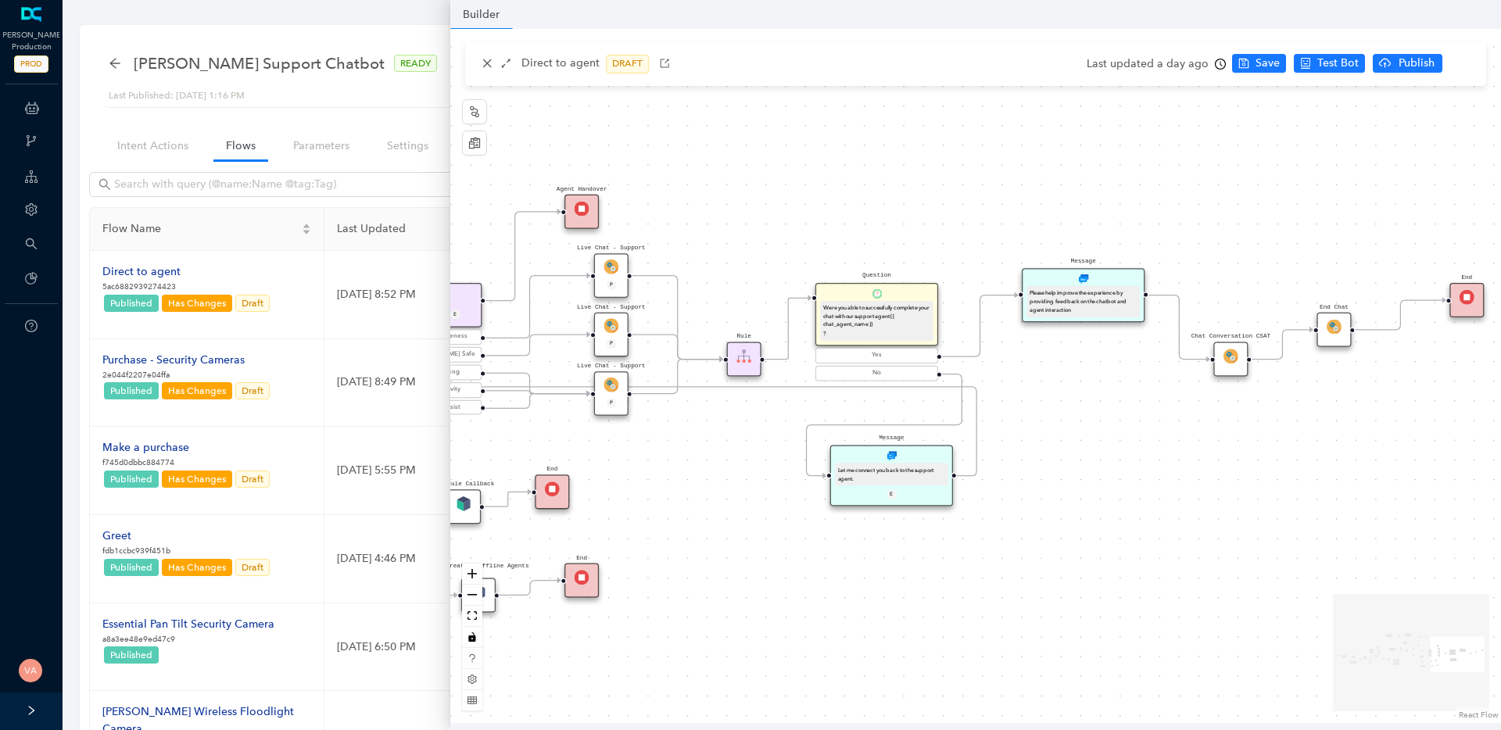
drag, startPoint x: 1317, startPoint y: 536, endPoint x: 1148, endPoint y: 548, distance: 169.2
click at [1148, 548] on div "operating Hours P Sentiment Module P Question Were you able to successfully com…" at bounding box center [975, 376] width 1050 height 694
click at [473, 573] on icon "zoom in" at bounding box center [471, 573] width 9 height 9
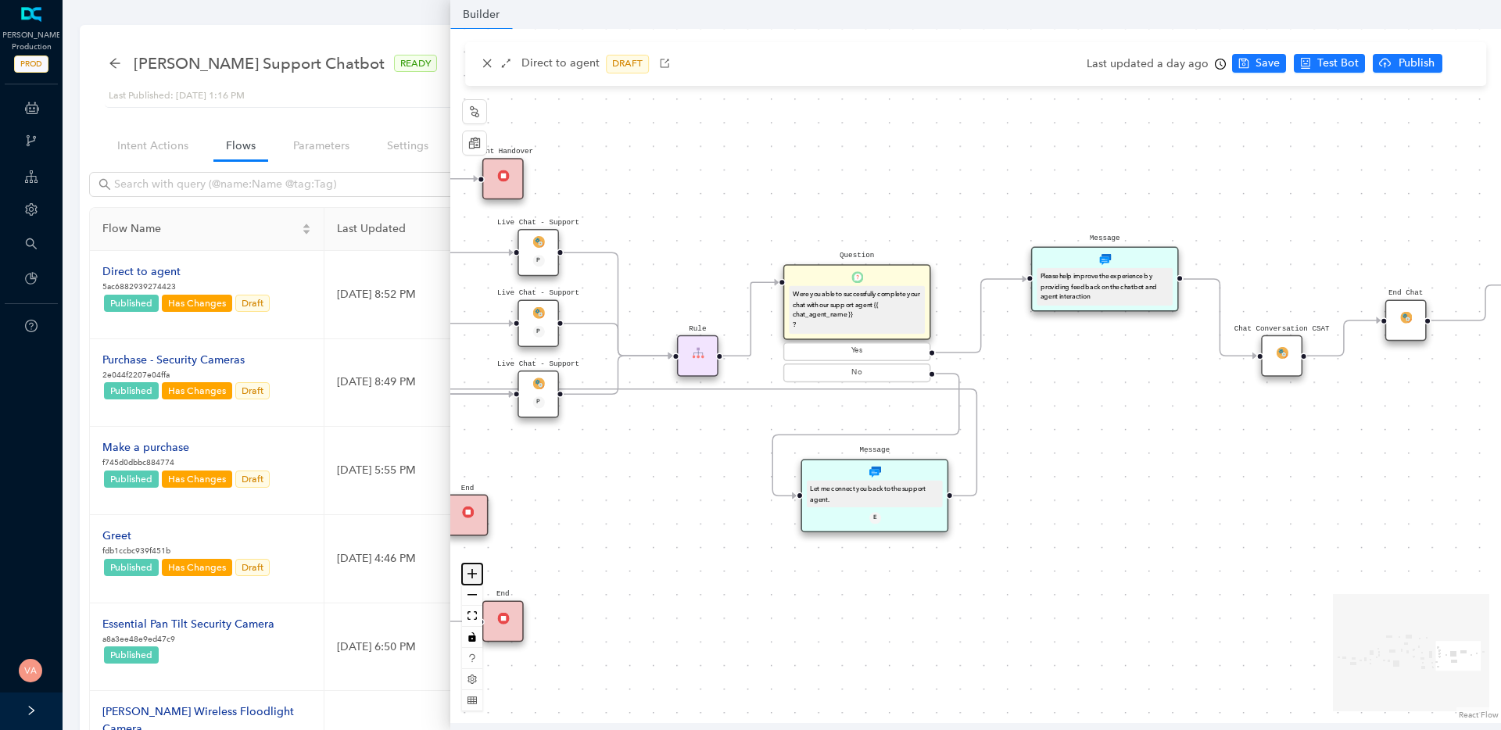
click at [473, 573] on icon "zoom in" at bounding box center [471, 573] width 9 height 9
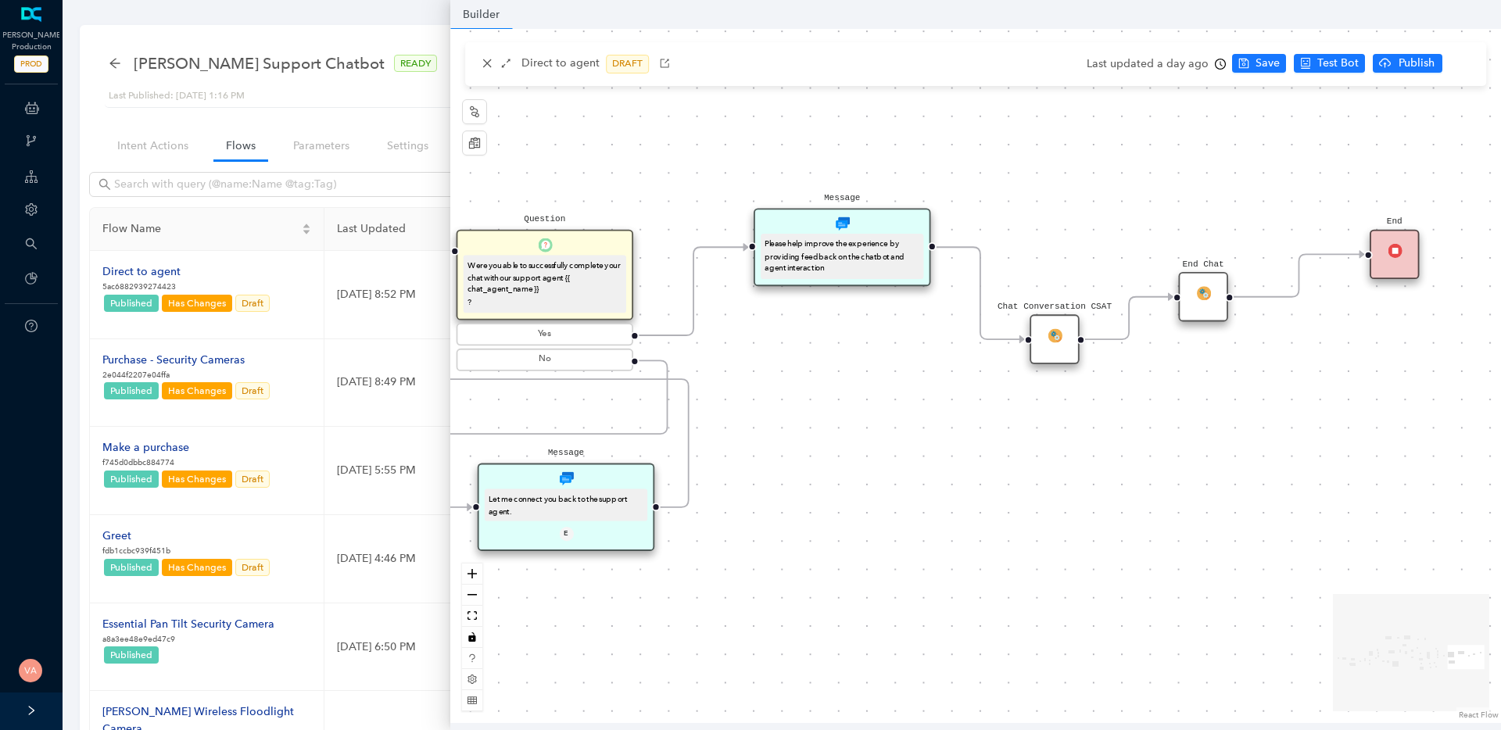
drag, startPoint x: 1204, startPoint y: 551, endPoint x: 915, endPoint y: 538, distance: 288.7
click at [915, 538] on div "operating Hours P Sentiment Module P Question Were you able to successfully com…" at bounding box center [975, 376] width 1050 height 694
click at [470, 592] on button "zoom out" at bounding box center [472, 595] width 20 height 21
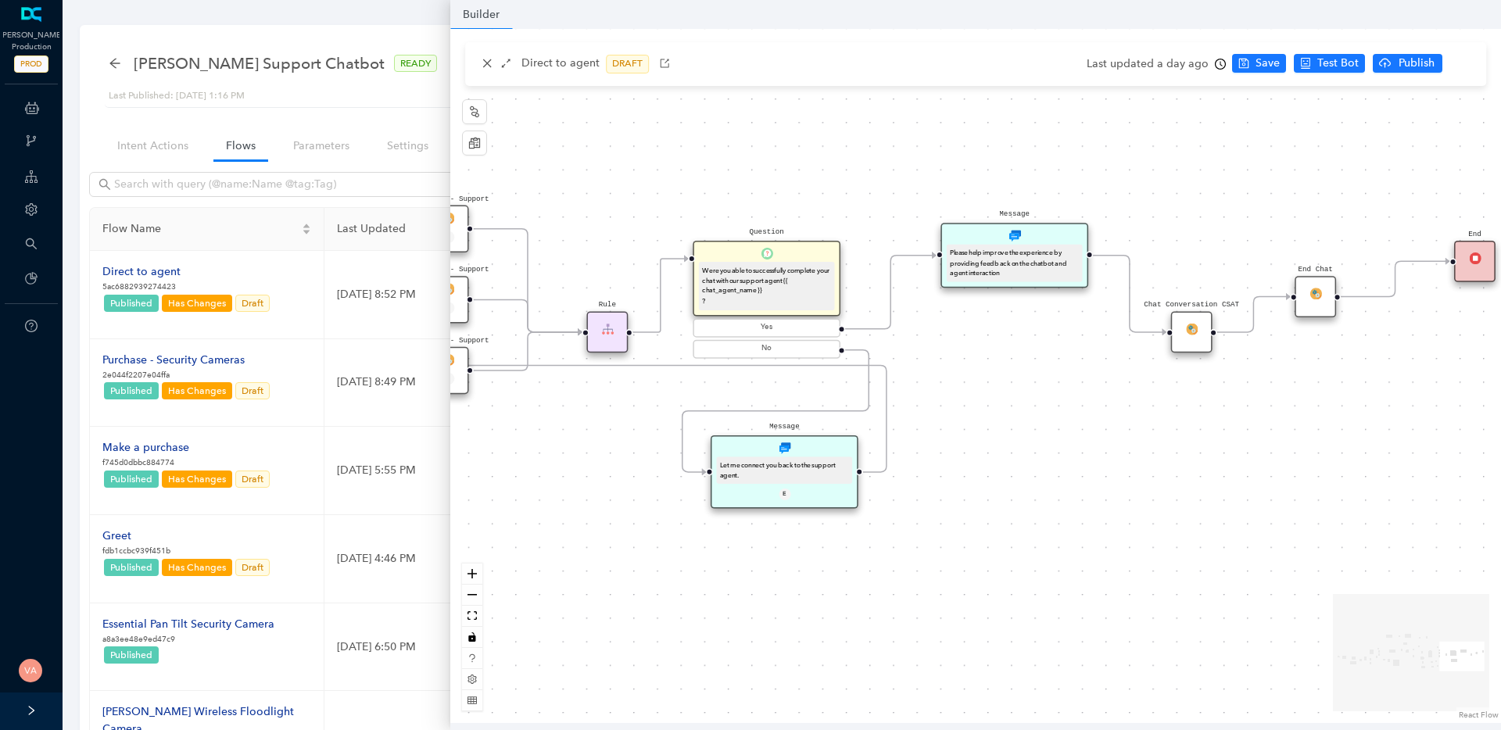
drag, startPoint x: 777, startPoint y: 577, endPoint x: 1068, endPoint y: 566, distance: 290.9
click at [1051, 566] on div "operating Hours P Sentiment Module P Question Were you able to successfully com…" at bounding box center [975, 376] width 1050 height 694
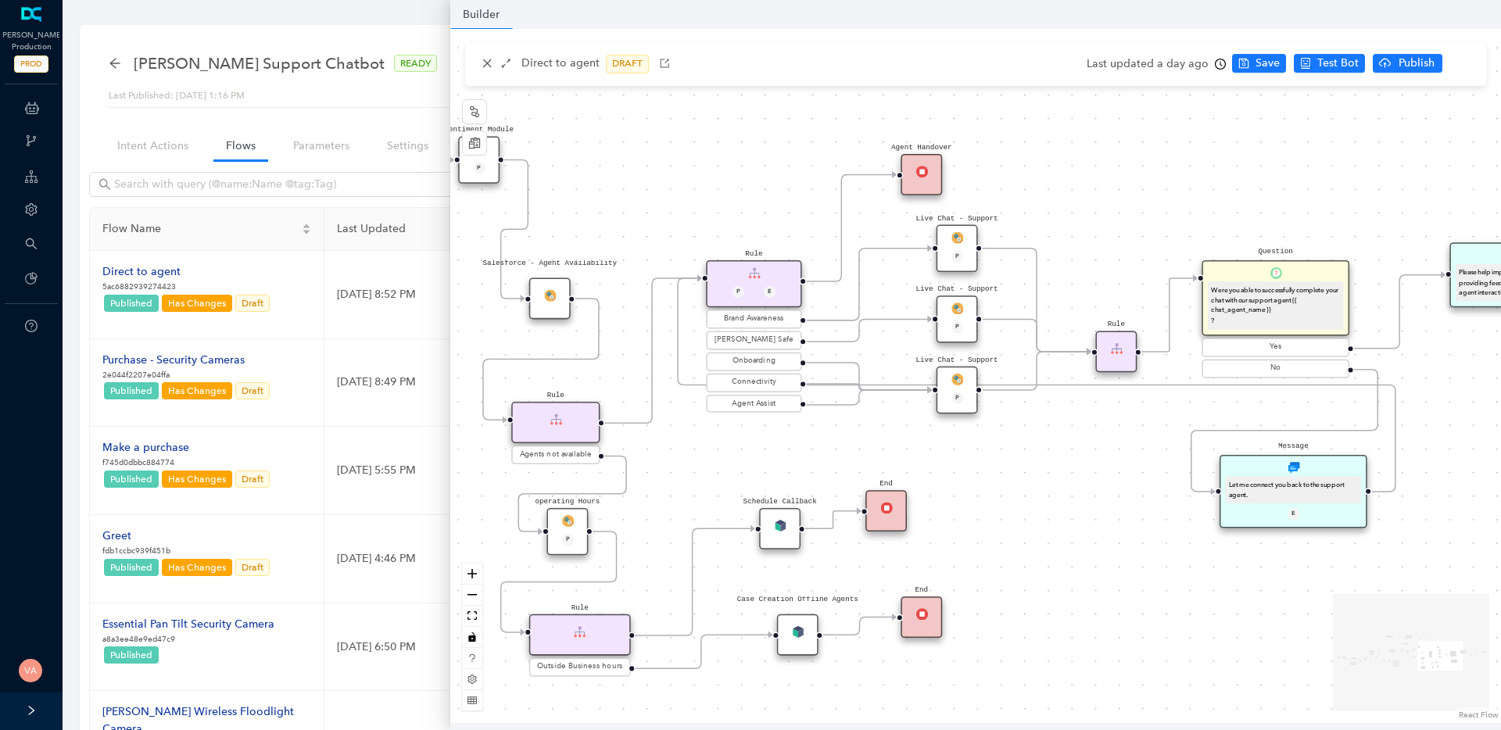
drag, startPoint x: 753, startPoint y: 592, endPoint x: 1138, endPoint y: 609, distance: 385.7
click at [1138, 609] on div "operating Hours P Sentiment Module P Question Were you able to successfully com…" at bounding box center [975, 376] width 1050 height 694
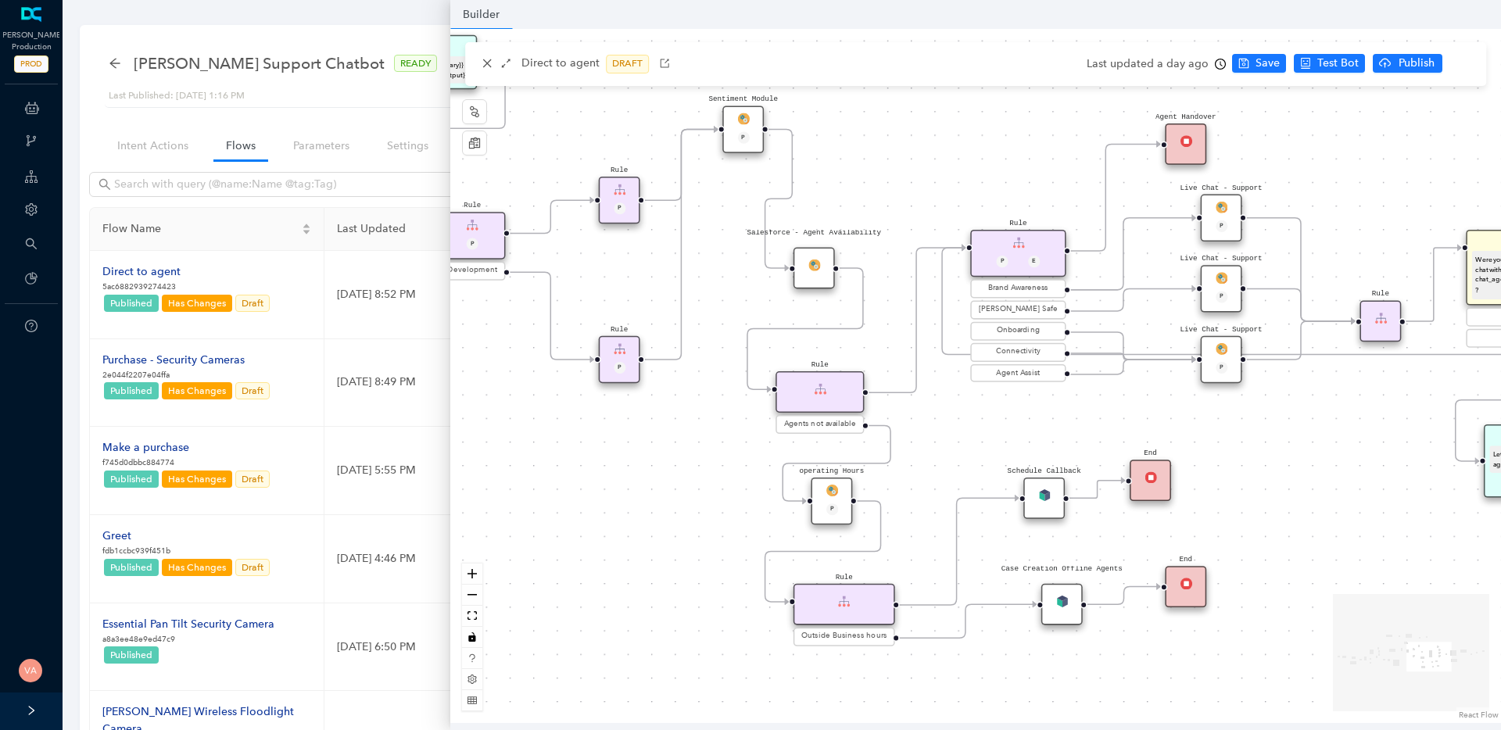
drag, startPoint x: 832, startPoint y: 687, endPoint x: 1192, endPoint y: 644, distance: 362.1
click at [1192, 644] on div "operating Hours P Sentiment Module P Question Were you able to successfully com…" at bounding box center [975, 376] width 1050 height 694
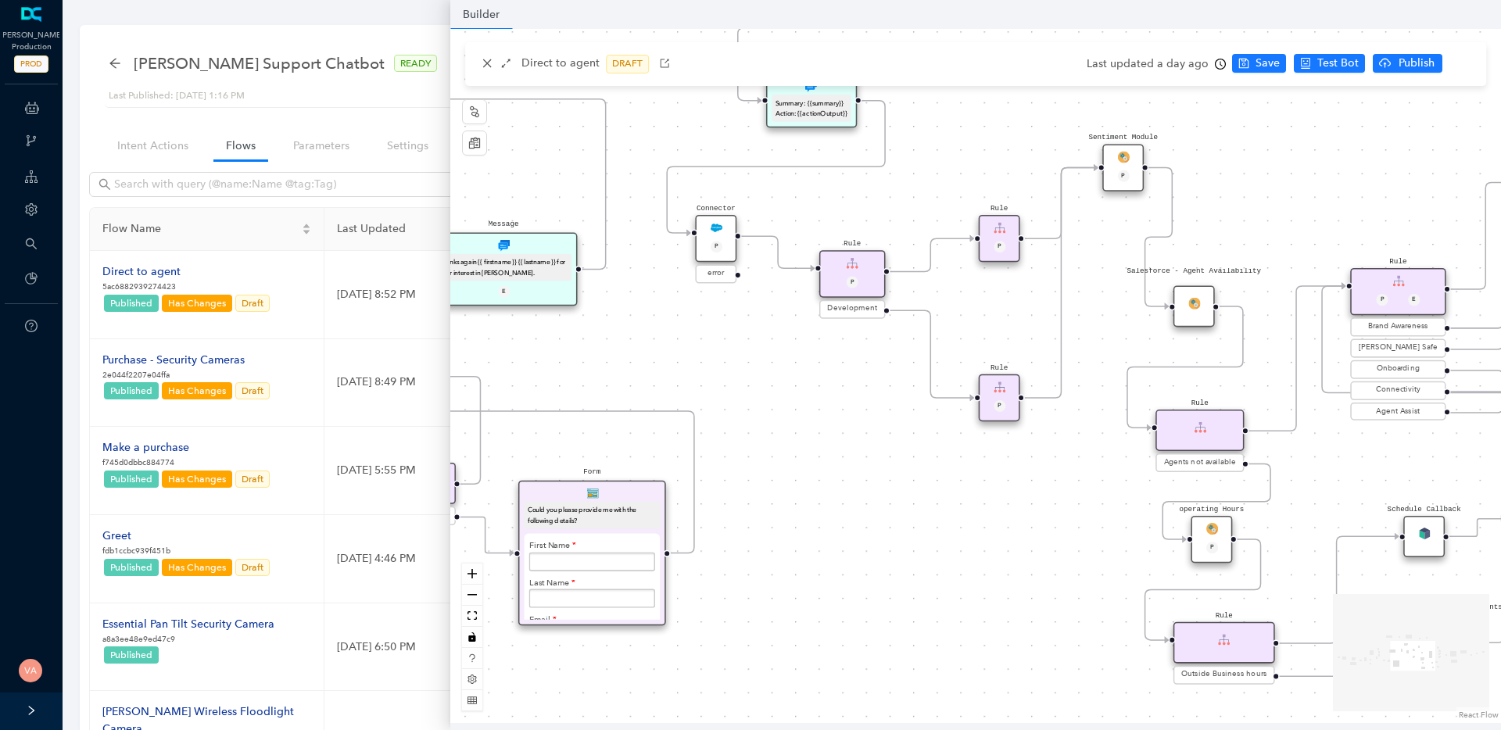
drag, startPoint x: 697, startPoint y: 438, endPoint x: 982, endPoint y: 488, distance: 289.8
click at [982, 488] on div "operating Hours P Sentiment Module P Question Were you able to successfully com…" at bounding box center [975, 376] width 1050 height 694
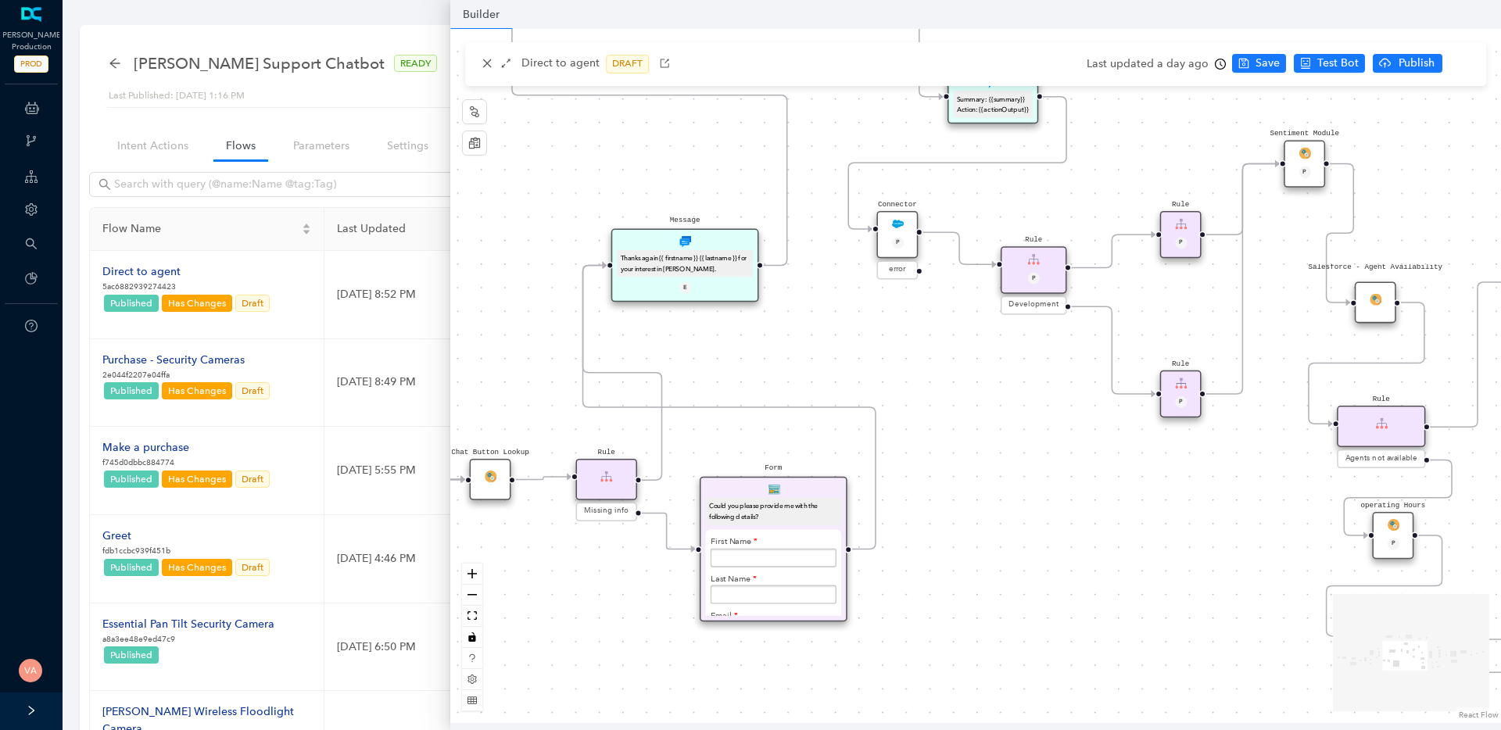
drag, startPoint x: 810, startPoint y: 453, endPoint x: 1000, endPoint y: 449, distance: 190.0
click at [1000, 449] on div "operating Hours P Sentiment Module P Question Were you able to successfully com…" at bounding box center [975, 376] width 1050 height 694
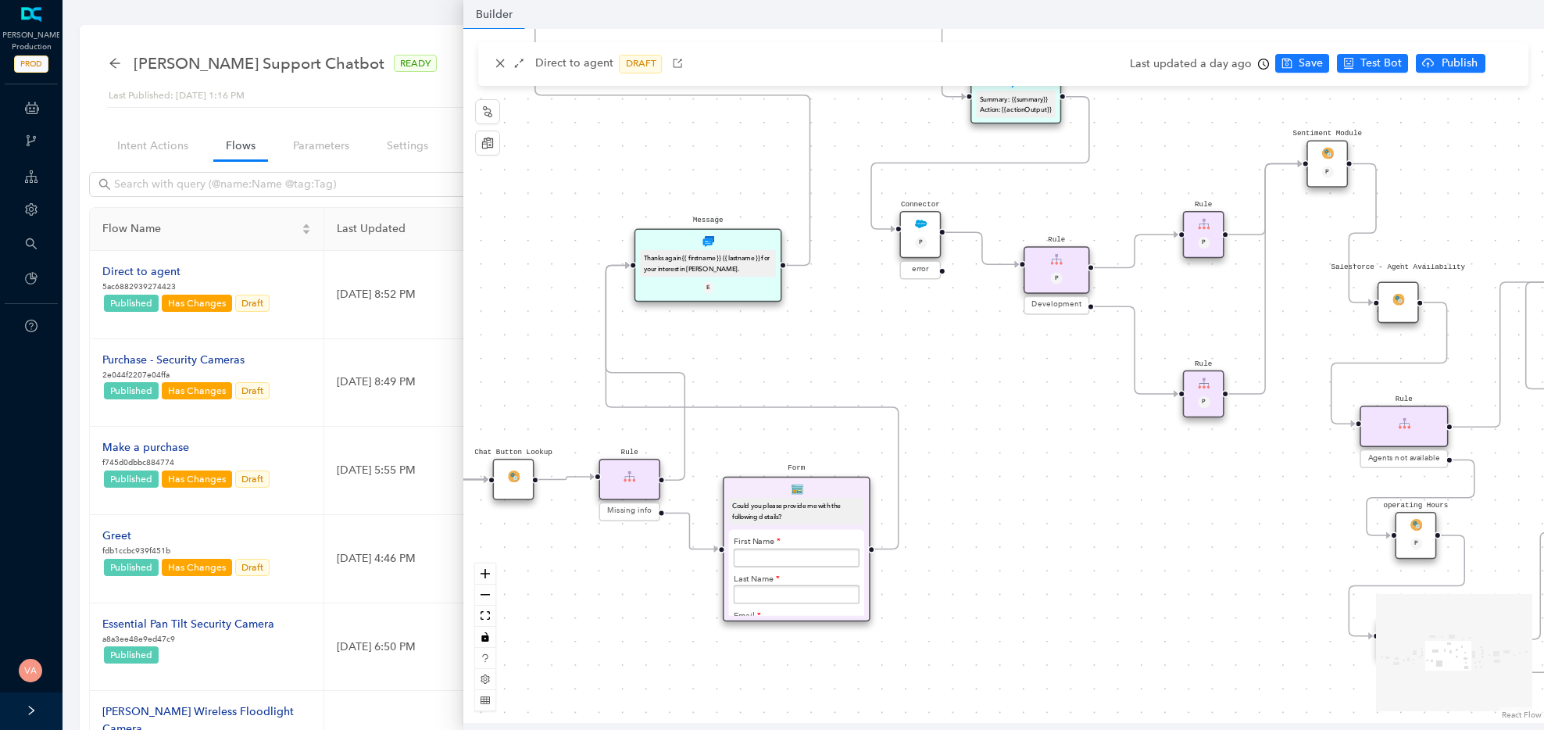
click at [367, 74] on div "Arlo Support Chatbot READY" at bounding box center [804, 63] width 1390 height 31
click at [120, 57] on icon "arrow-left" at bounding box center [115, 63] width 13 height 13
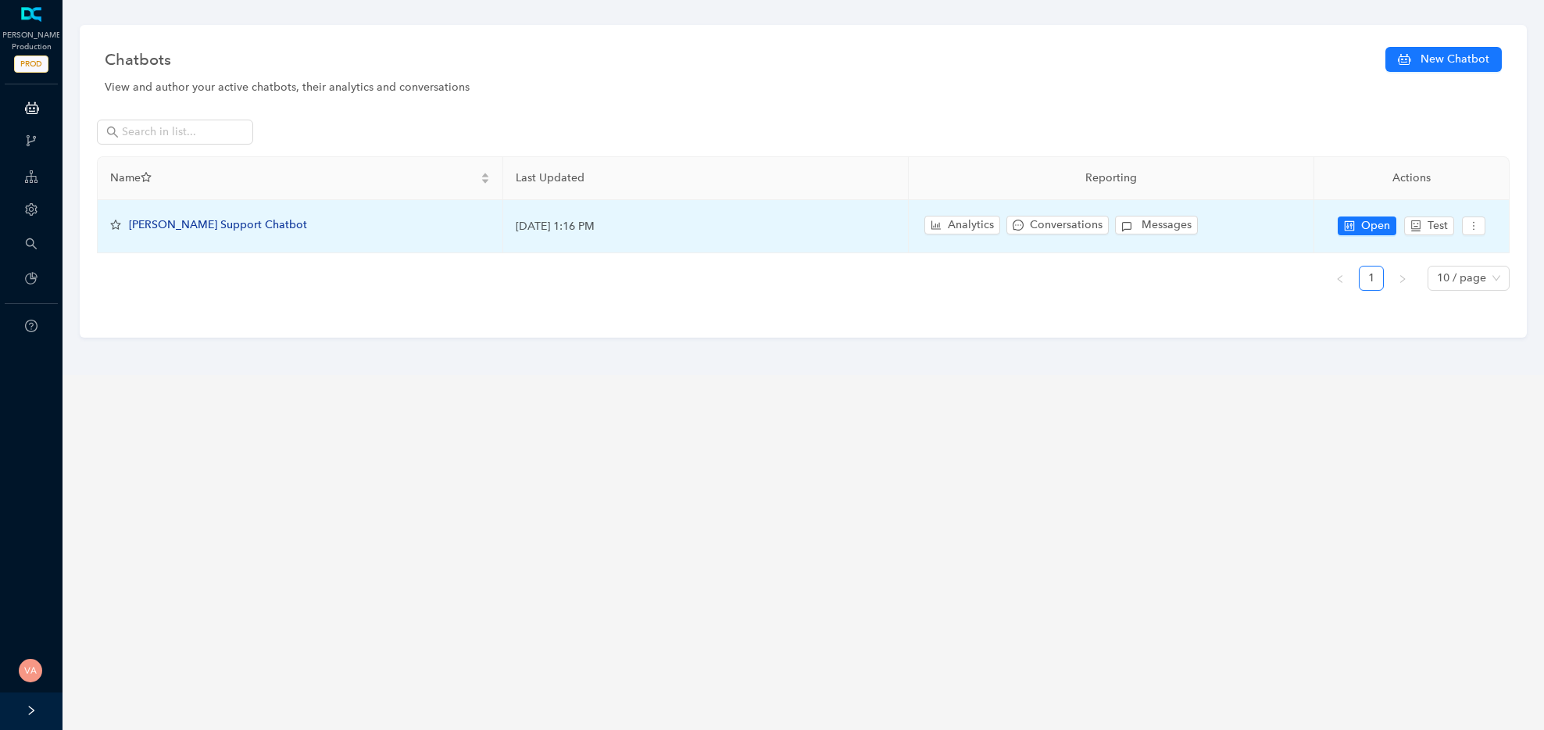
click at [220, 226] on span "Arlo Support Chatbot" at bounding box center [218, 224] width 178 height 13
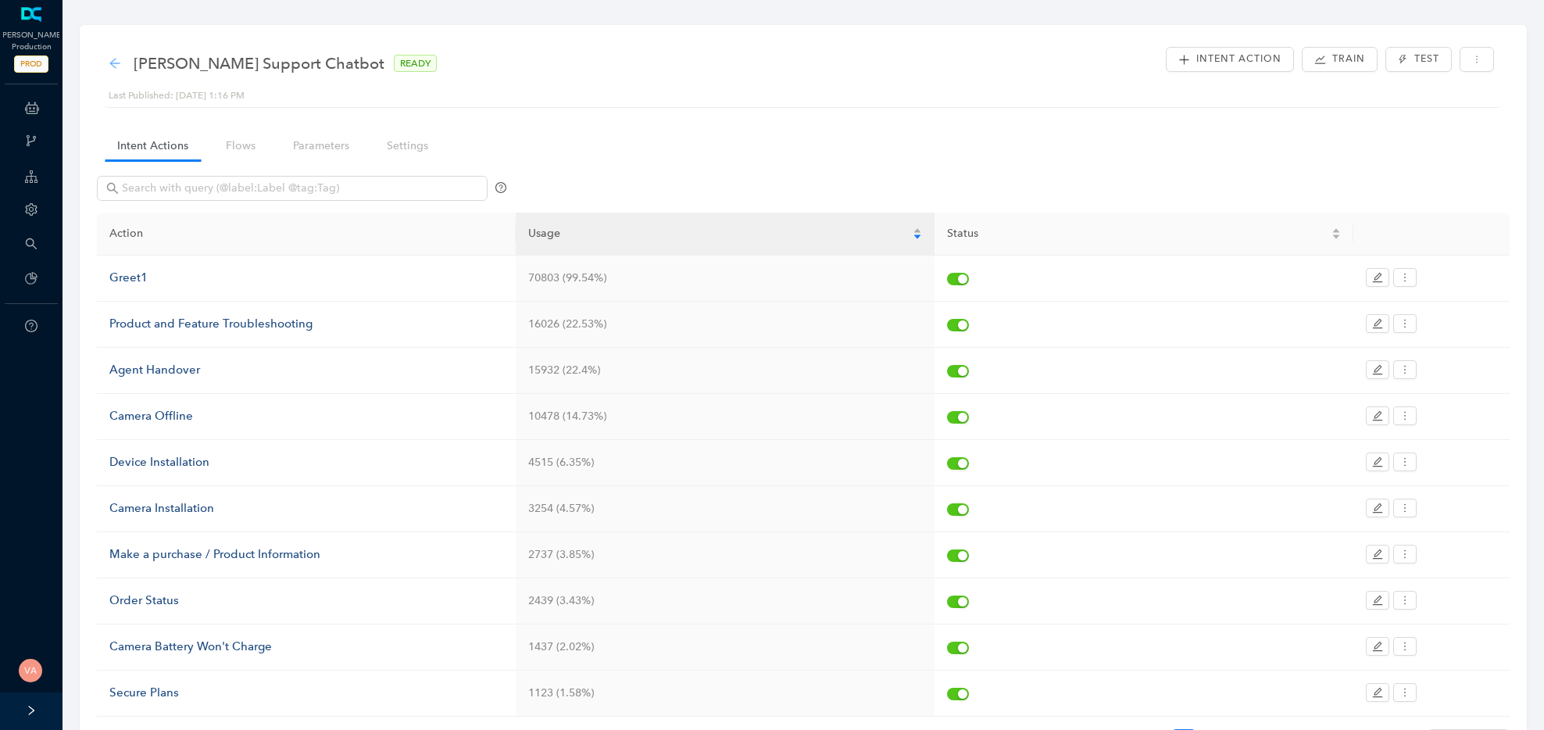
click at [112, 62] on icon "arrow-left" at bounding box center [114, 63] width 10 height 10
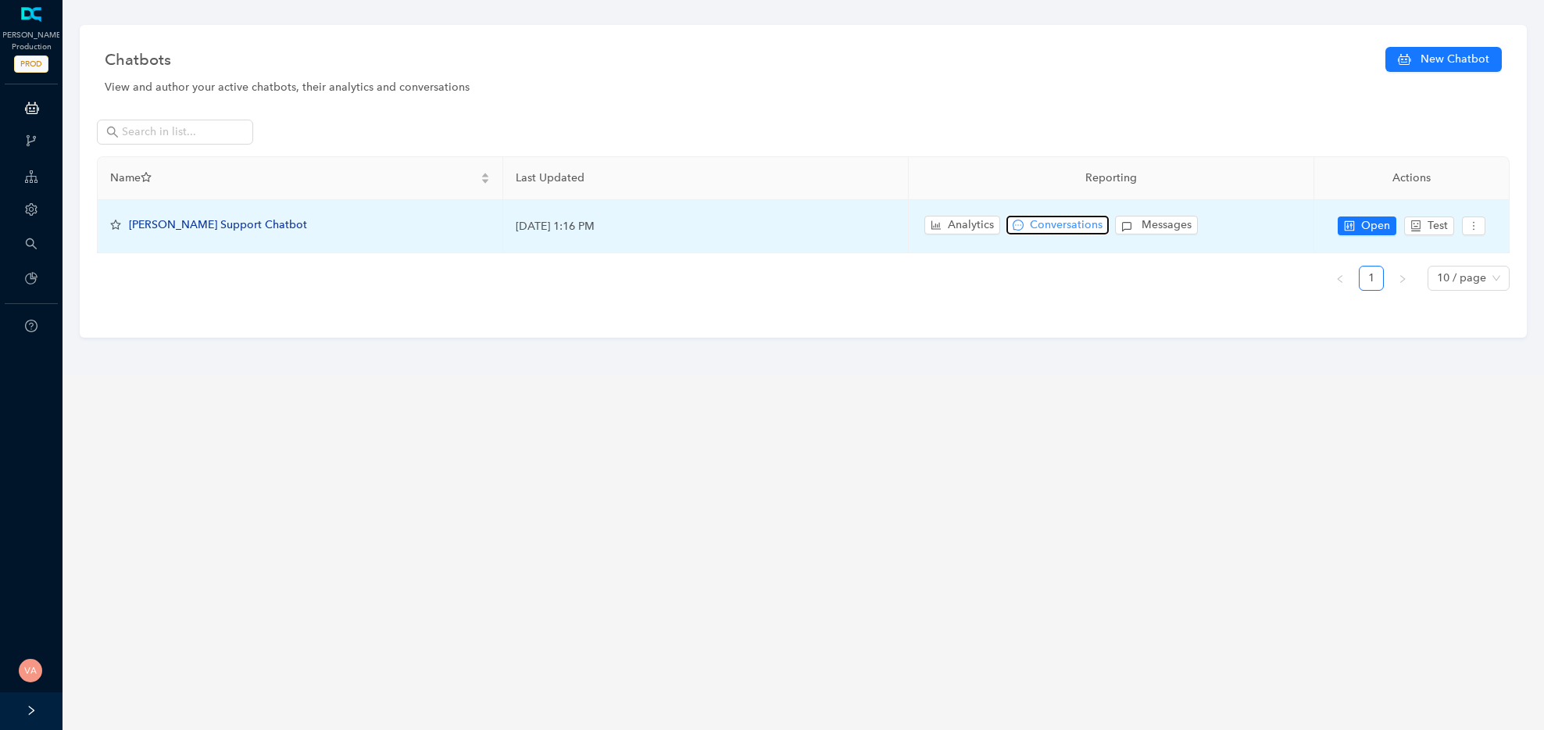
click at [1039, 220] on span "Conversations" at bounding box center [1066, 224] width 73 height 17
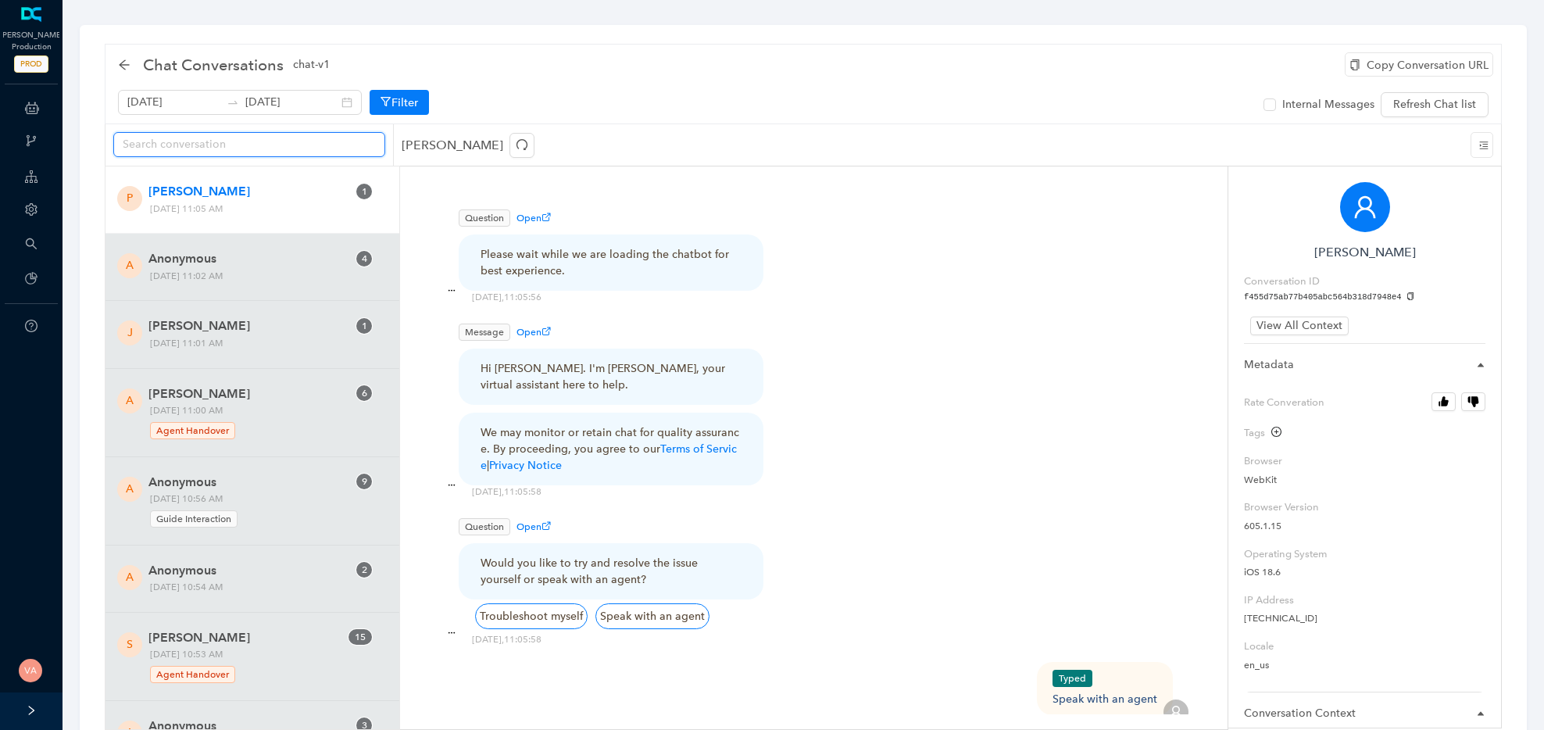
click at [275, 147] on input "text" at bounding box center [243, 144] width 241 height 17
paste input "ebbb8fc5d3374adeaf66a60d1c272df8"
type input "ebbb8fc5d3374adeaf66a60d1c272df8"
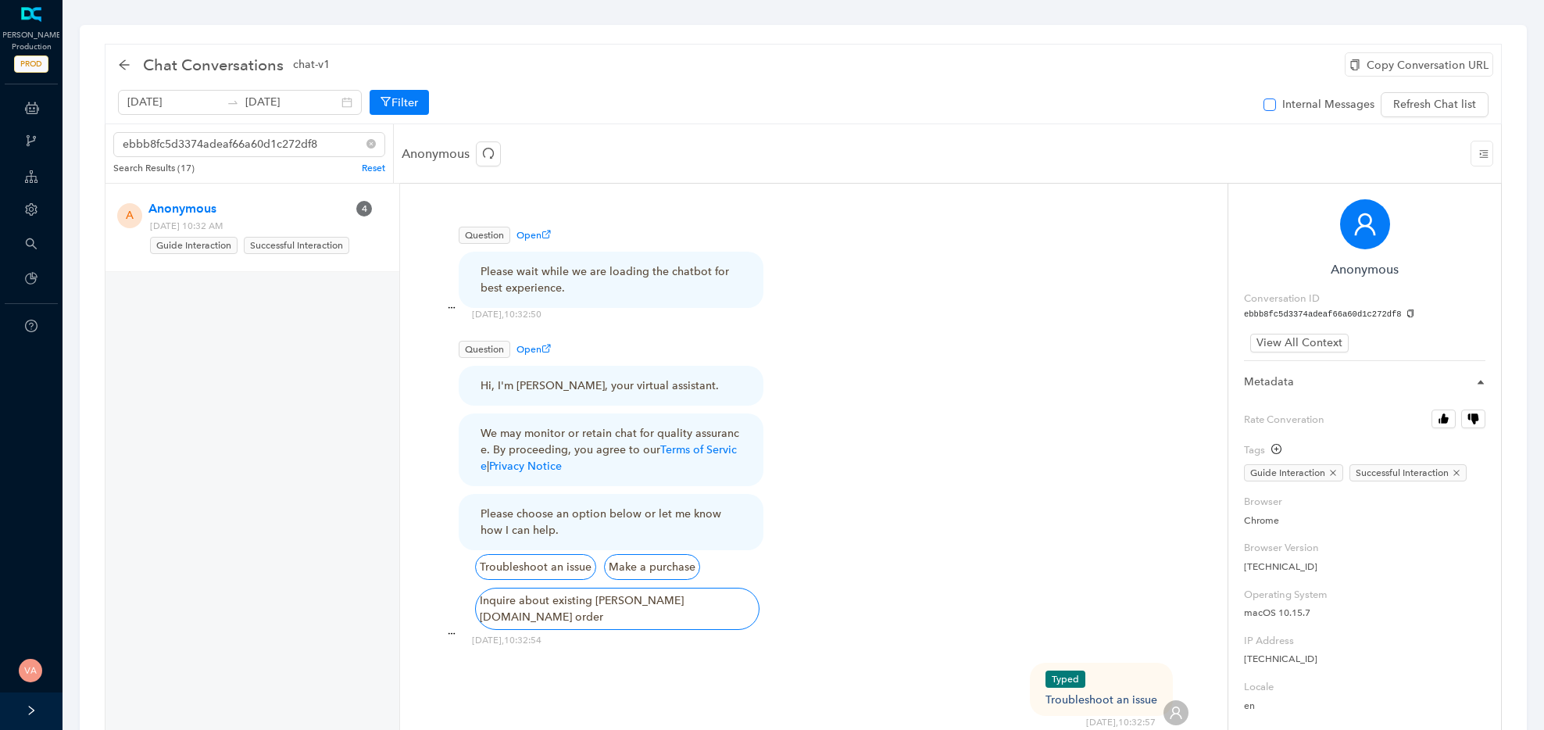
click at [1276, 109] on input "Internal Messages" at bounding box center [1270, 104] width 13 height 13
checkbox input "true"
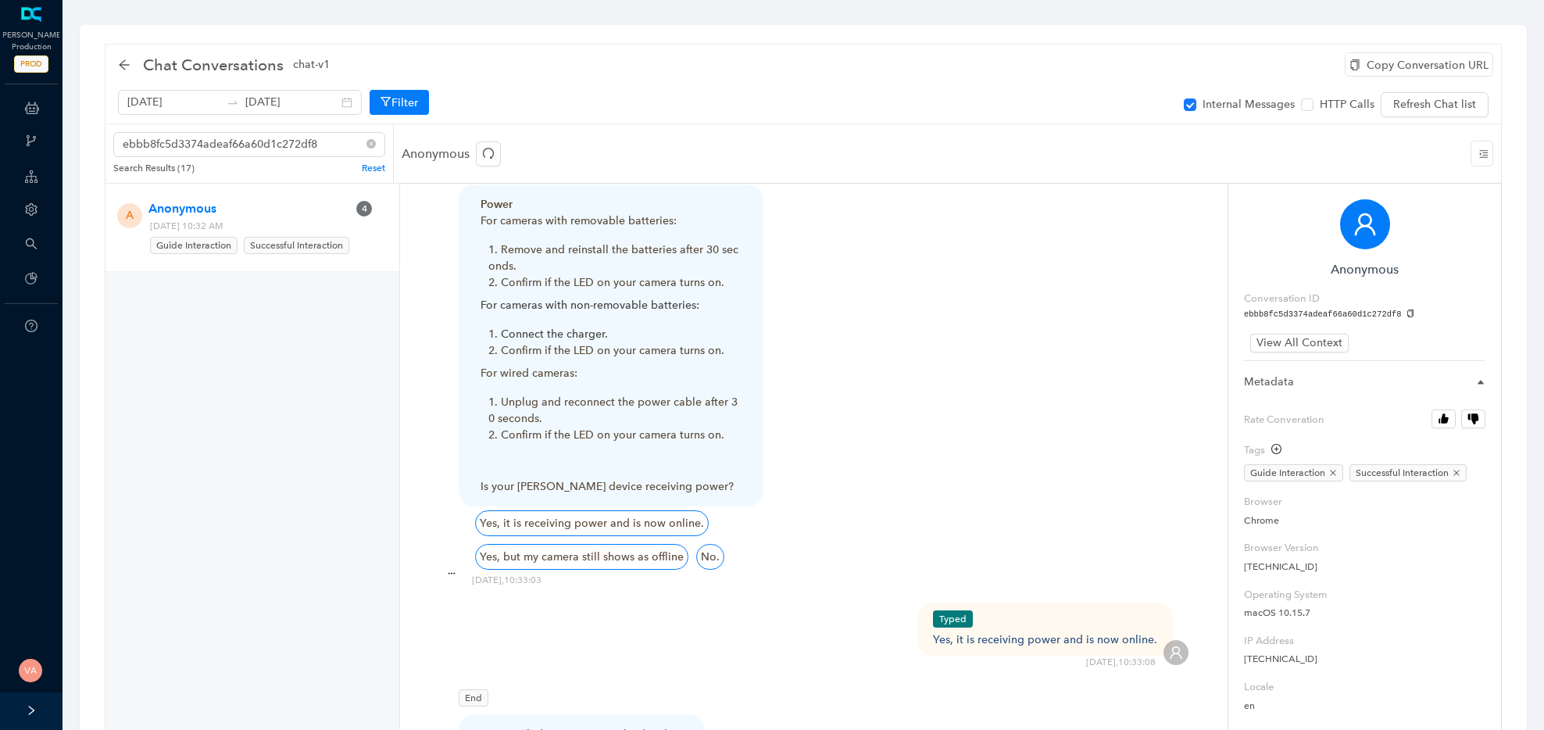
scroll to position [2105, 0]
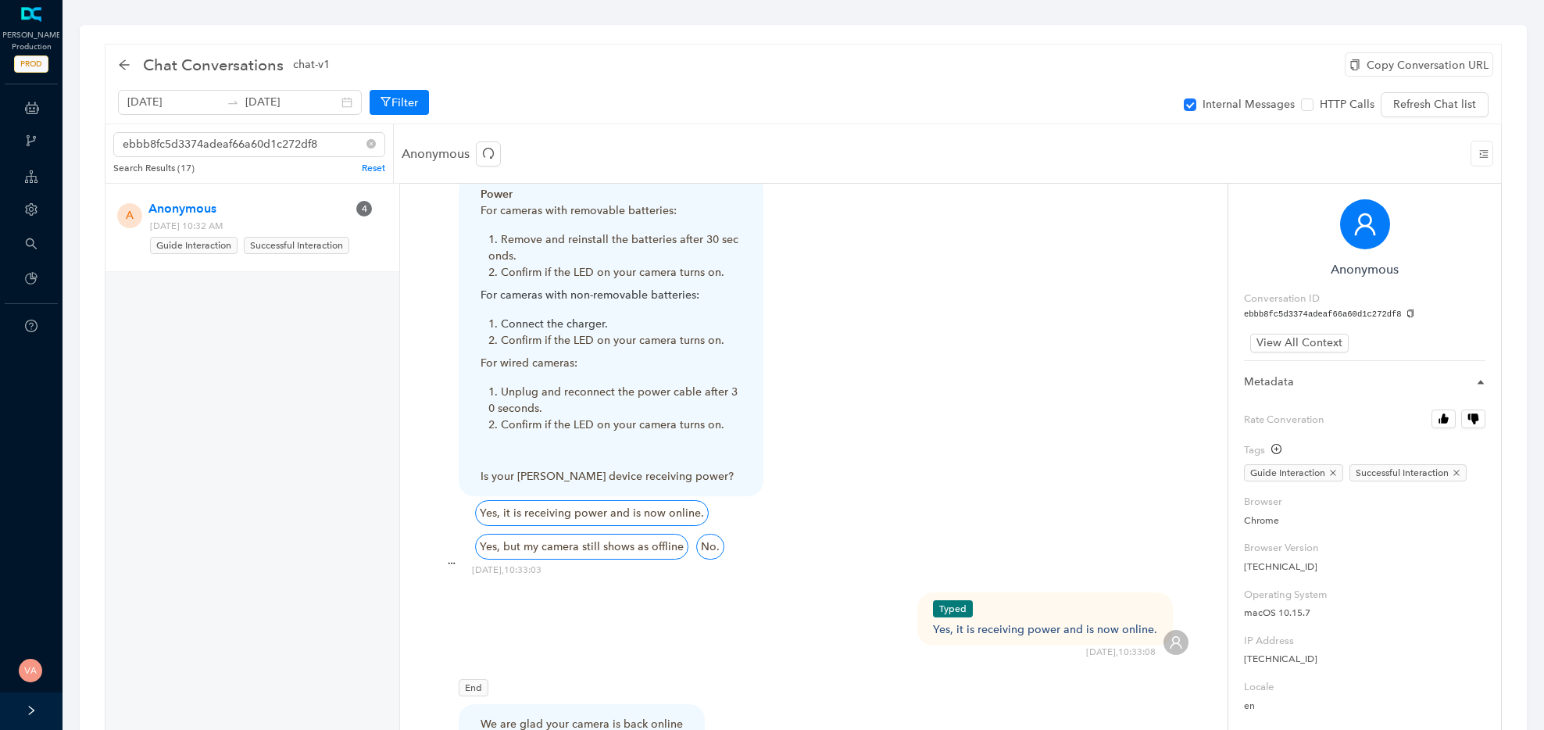
click at [464, 679] on span "End" at bounding box center [474, 687] width 30 height 17
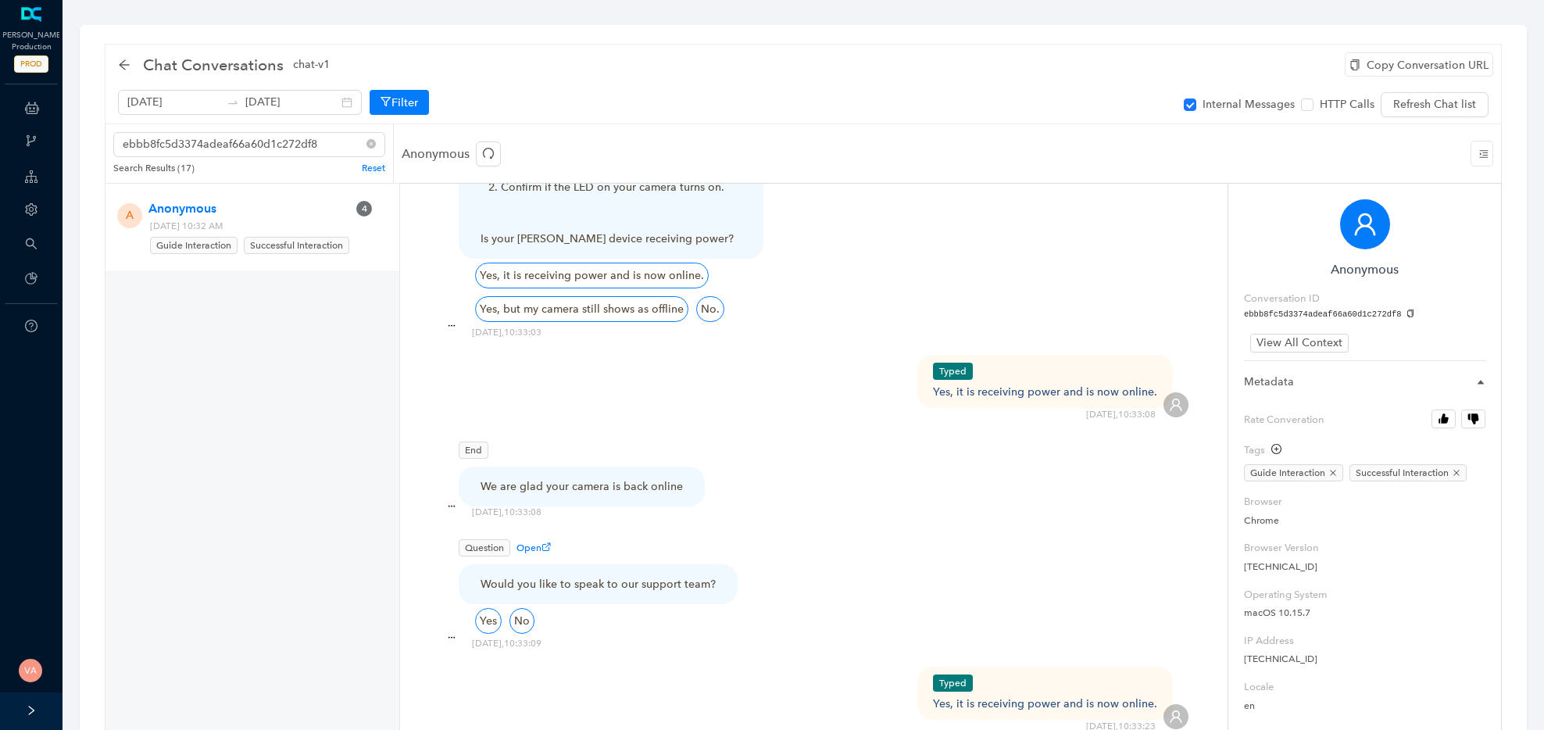
scroll to position [2348, 0]
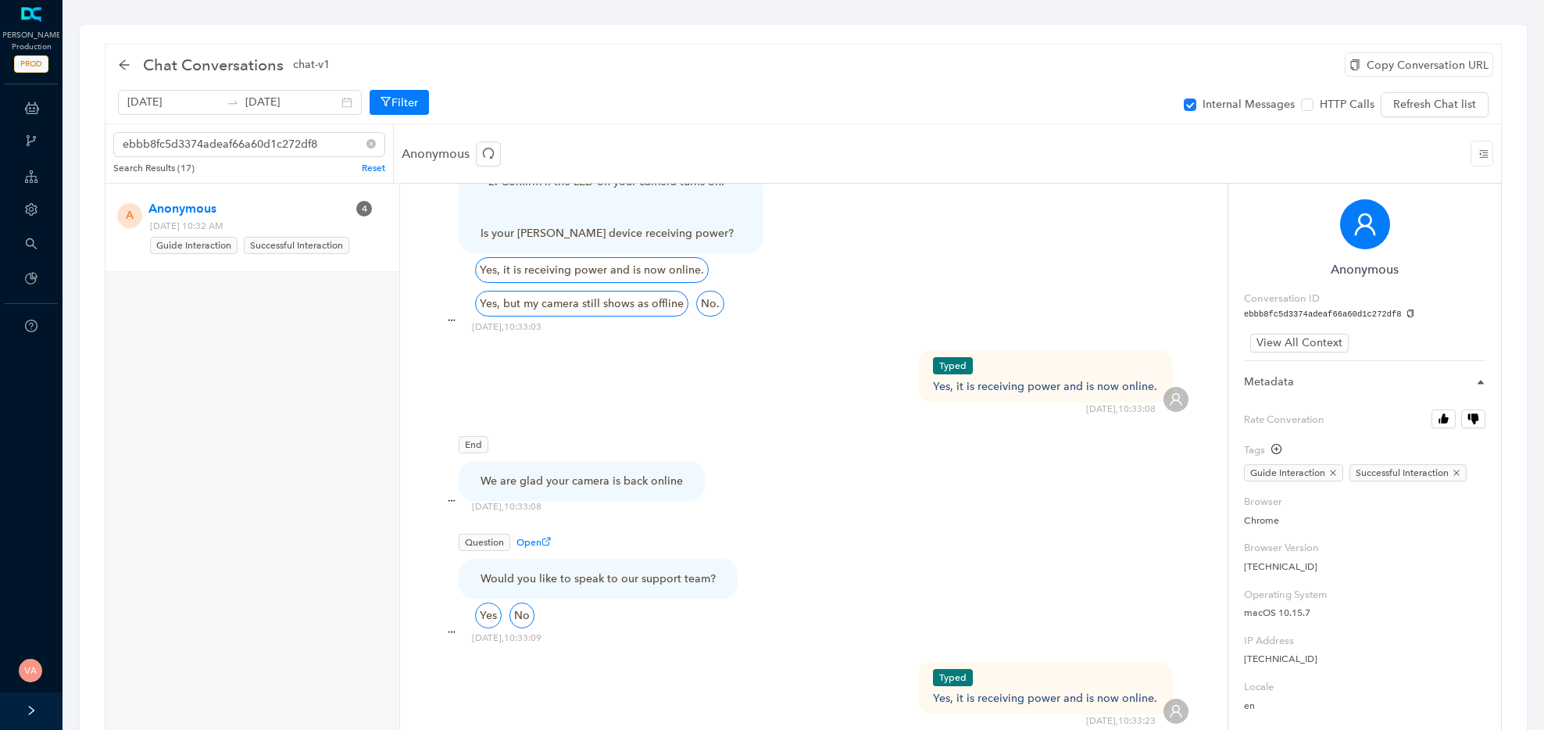
click at [499, 436] on div "End" at bounding box center [582, 444] width 246 height 17
click at [451, 490] on img at bounding box center [451, 501] width 23 height 23
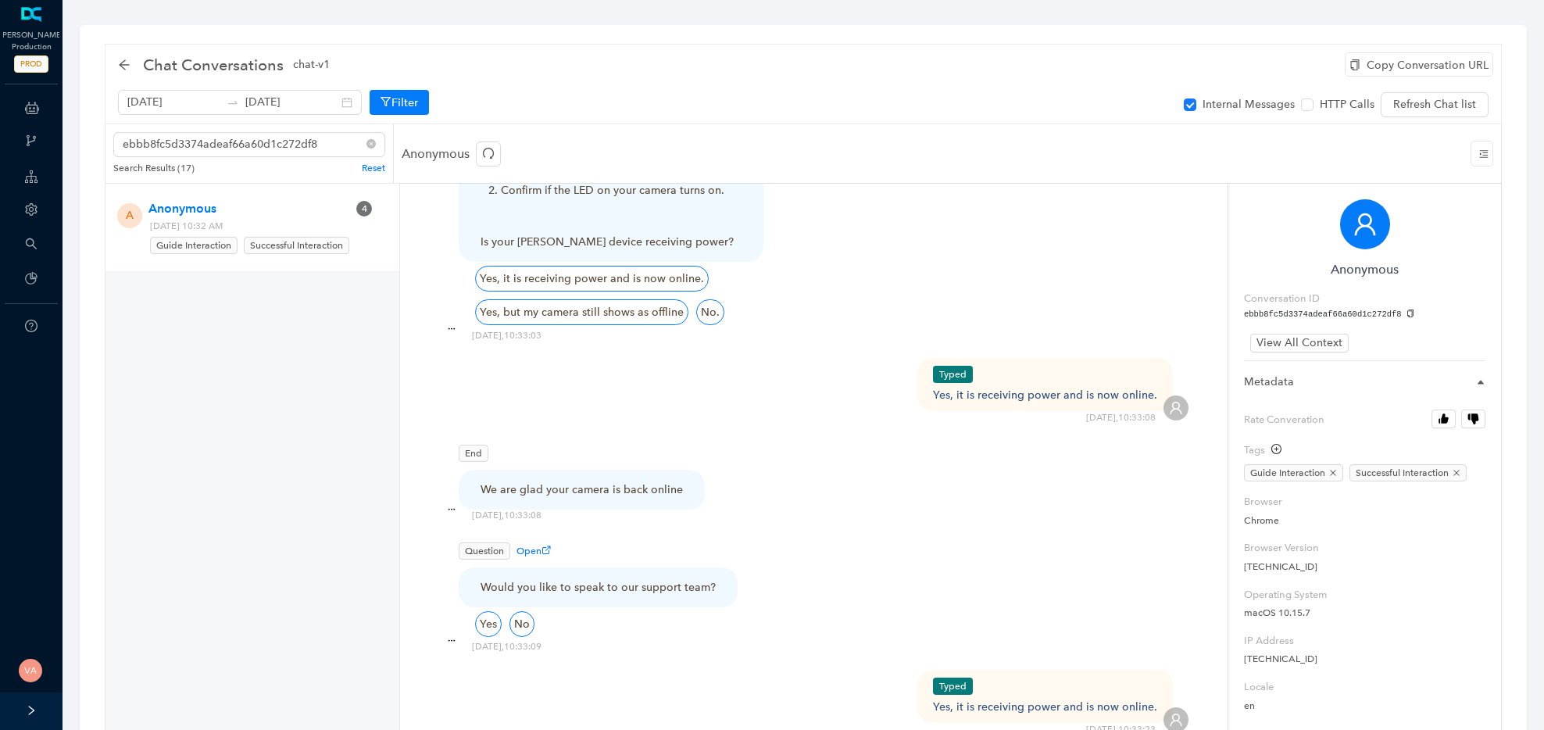
click at [497, 481] on div "We are glad your camera is back online" at bounding box center [582, 489] width 202 height 16
click at [602, 481] on div "We are glad your camera is back online" at bounding box center [582, 489] width 202 height 16
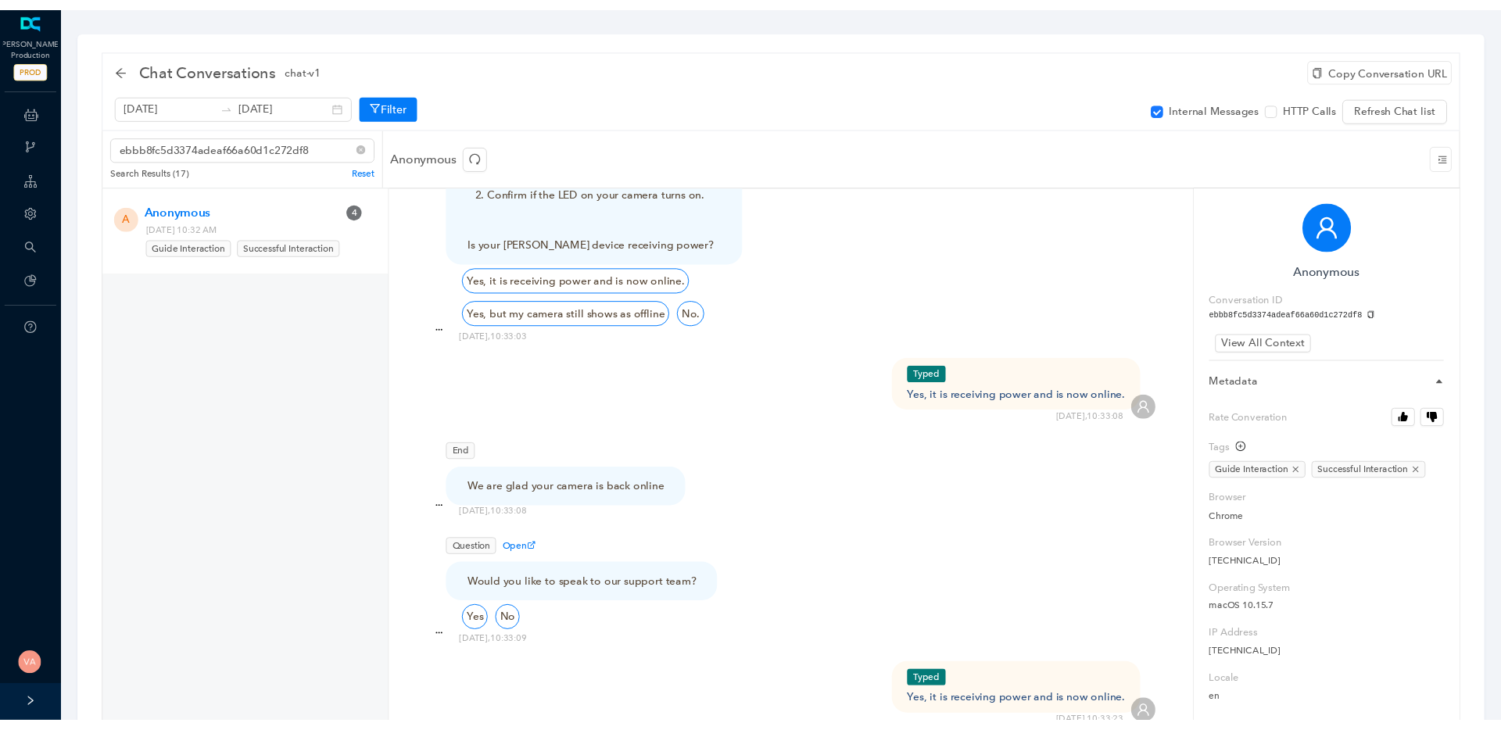
scroll to position [2329, 0]
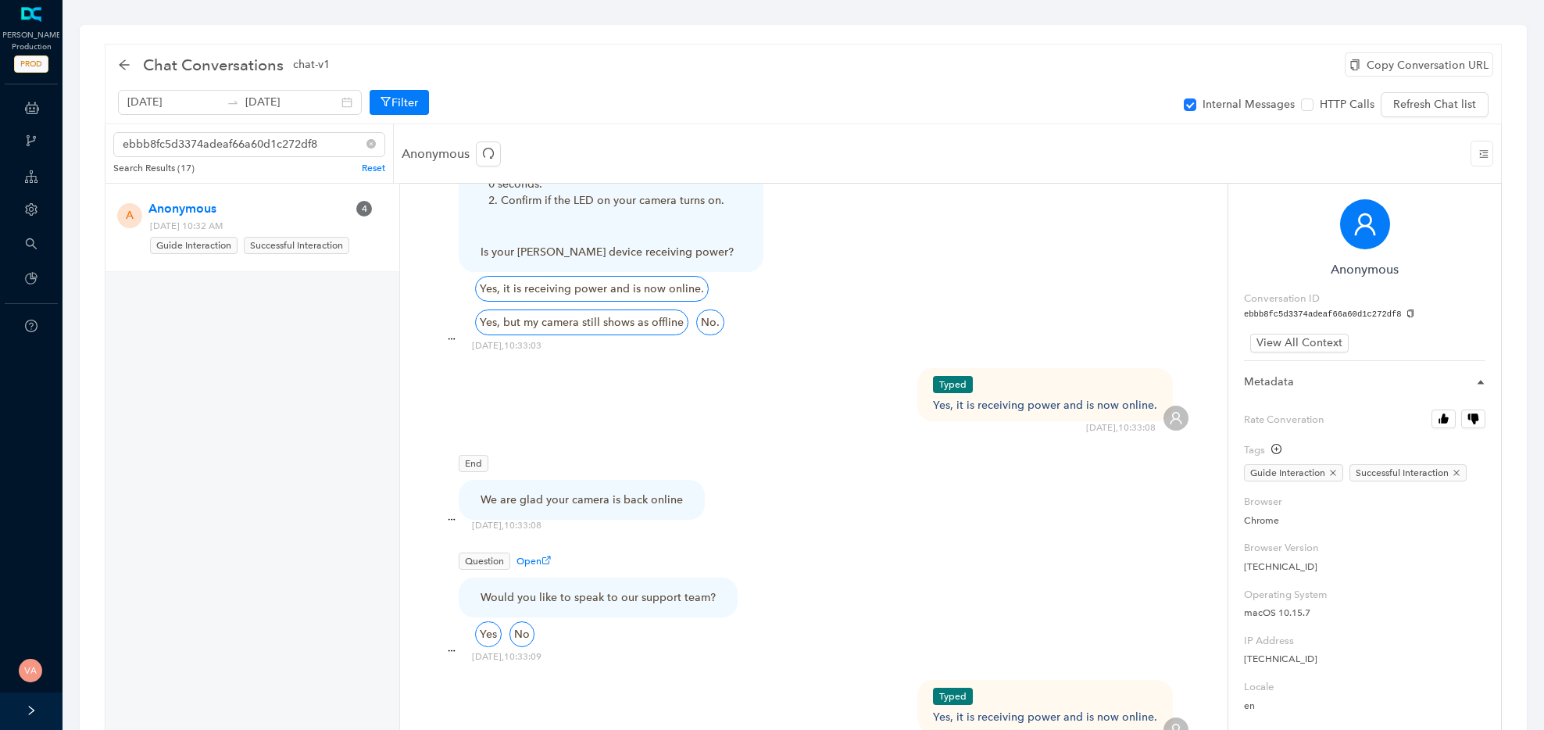
click at [528, 556] on span "Open" at bounding box center [534, 561] width 34 height 11
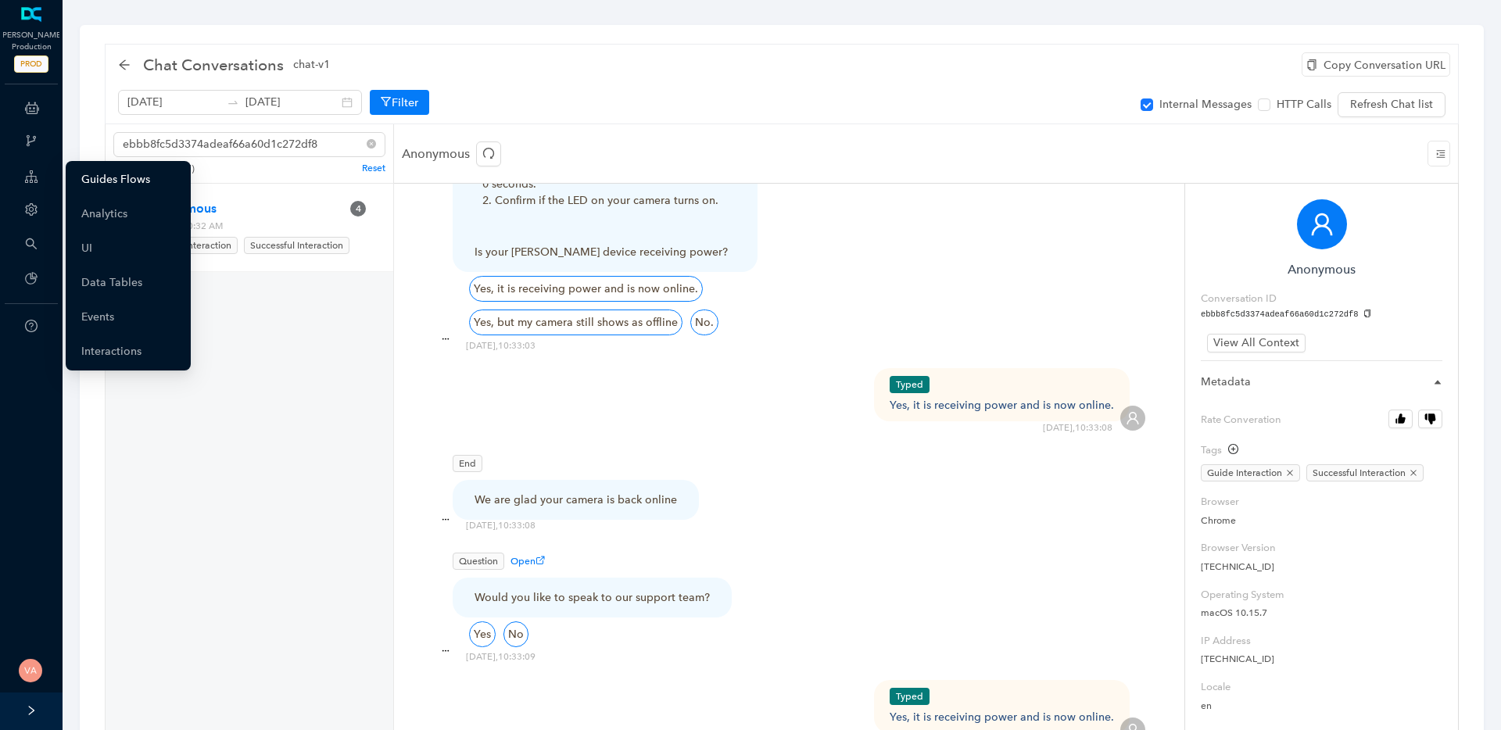
click at [113, 165] on link "Guides Flows" at bounding box center [115, 179] width 69 height 31
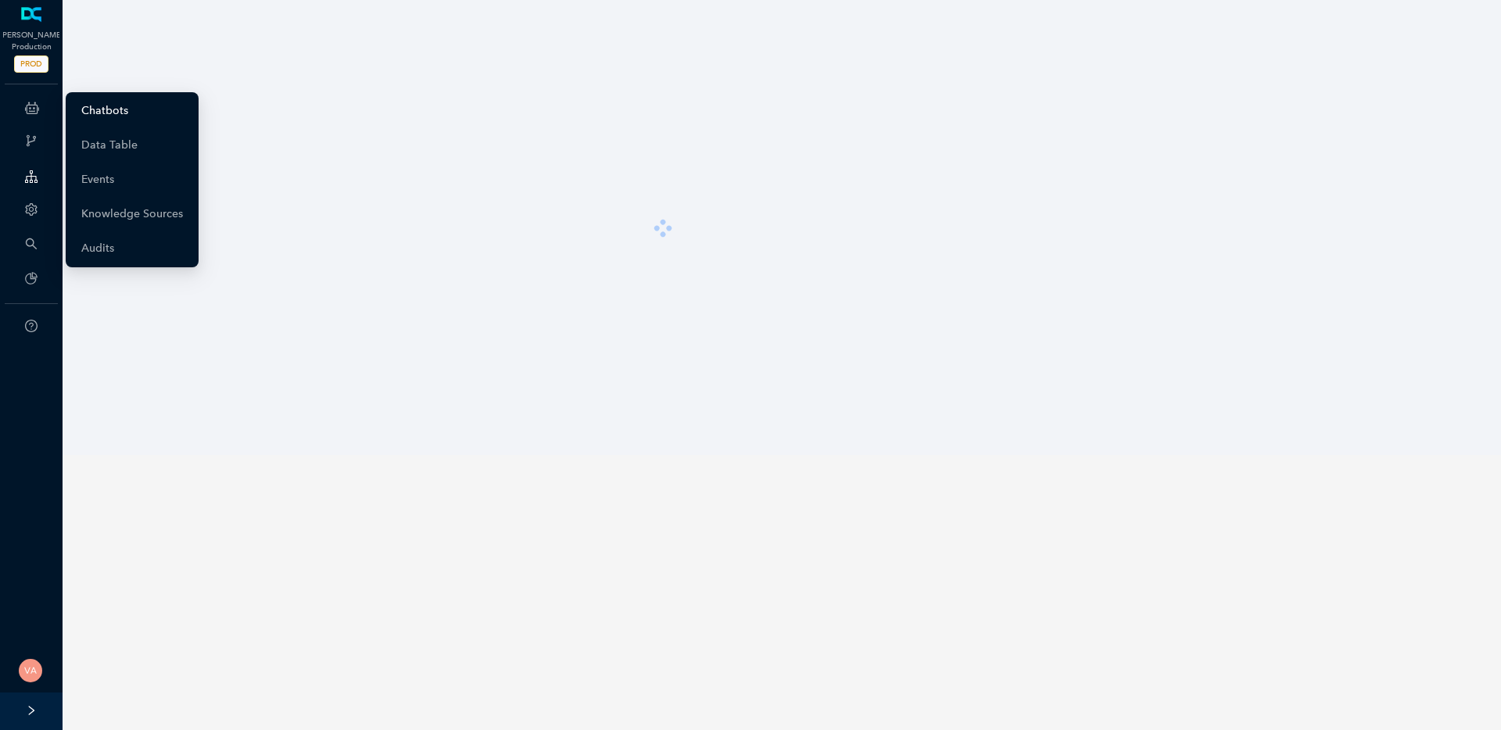
click at [99, 113] on link "Chatbots" at bounding box center [104, 110] width 47 height 31
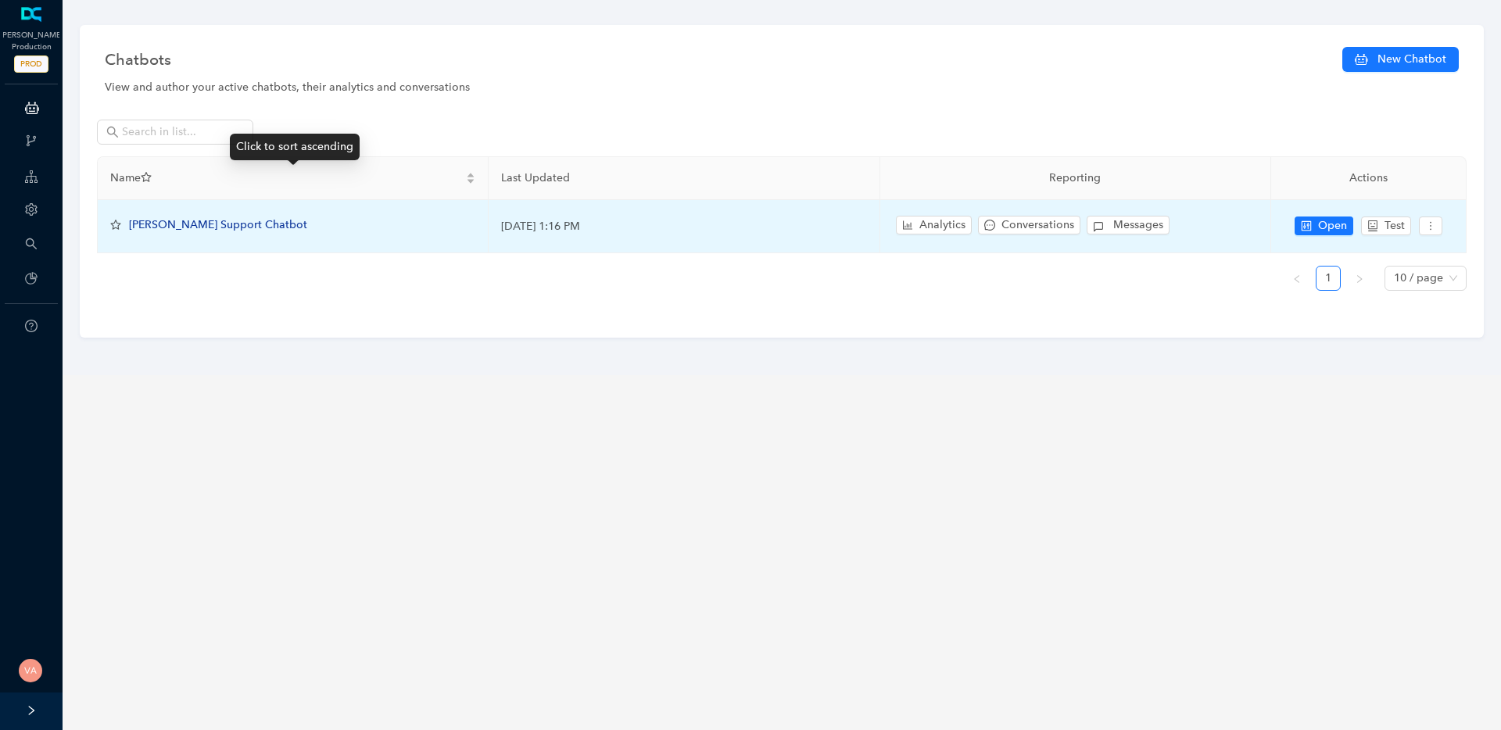
click at [176, 231] on div "Arlo Support Chatbot" at bounding box center [218, 224] width 178 height 17
click at [187, 226] on span "Arlo Support Chatbot" at bounding box center [218, 224] width 178 height 13
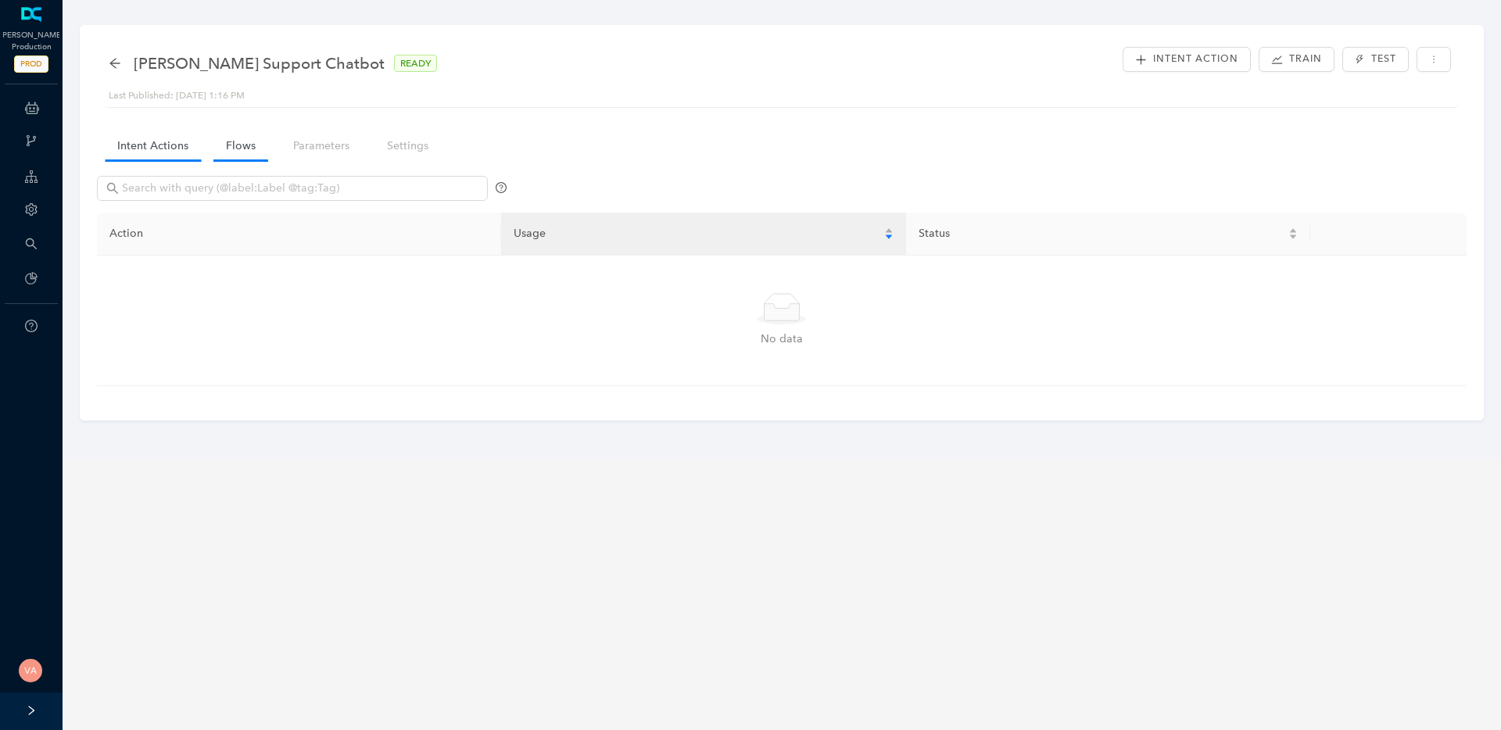
click at [215, 142] on link "Flows" at bounding box center [240, 145] width 55 height 29
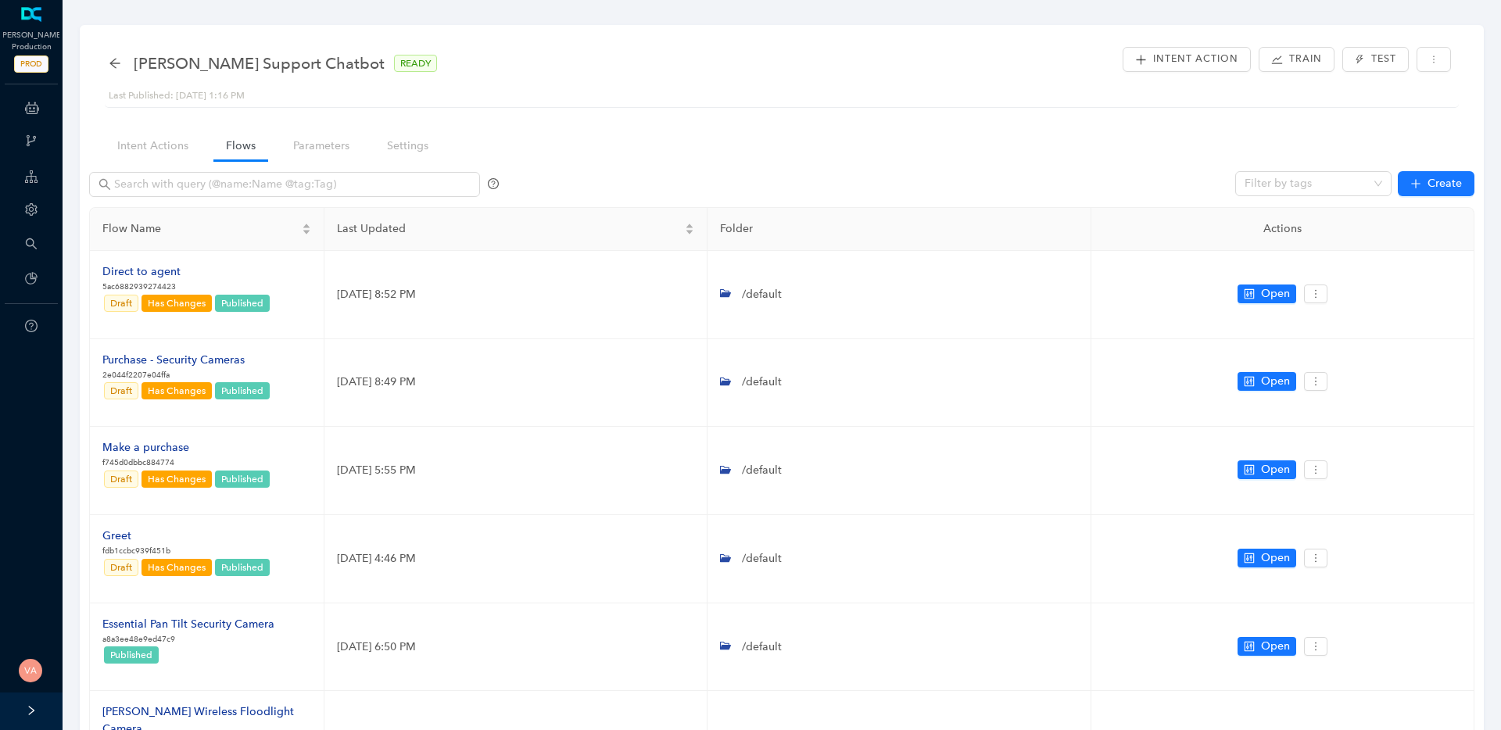
click at [249, 152] on link "Flows" at bounding box center [240, 145] width 55 height 29
click at [249, 188] on input "text" at bounding box center [286, 184] width 344 height 17
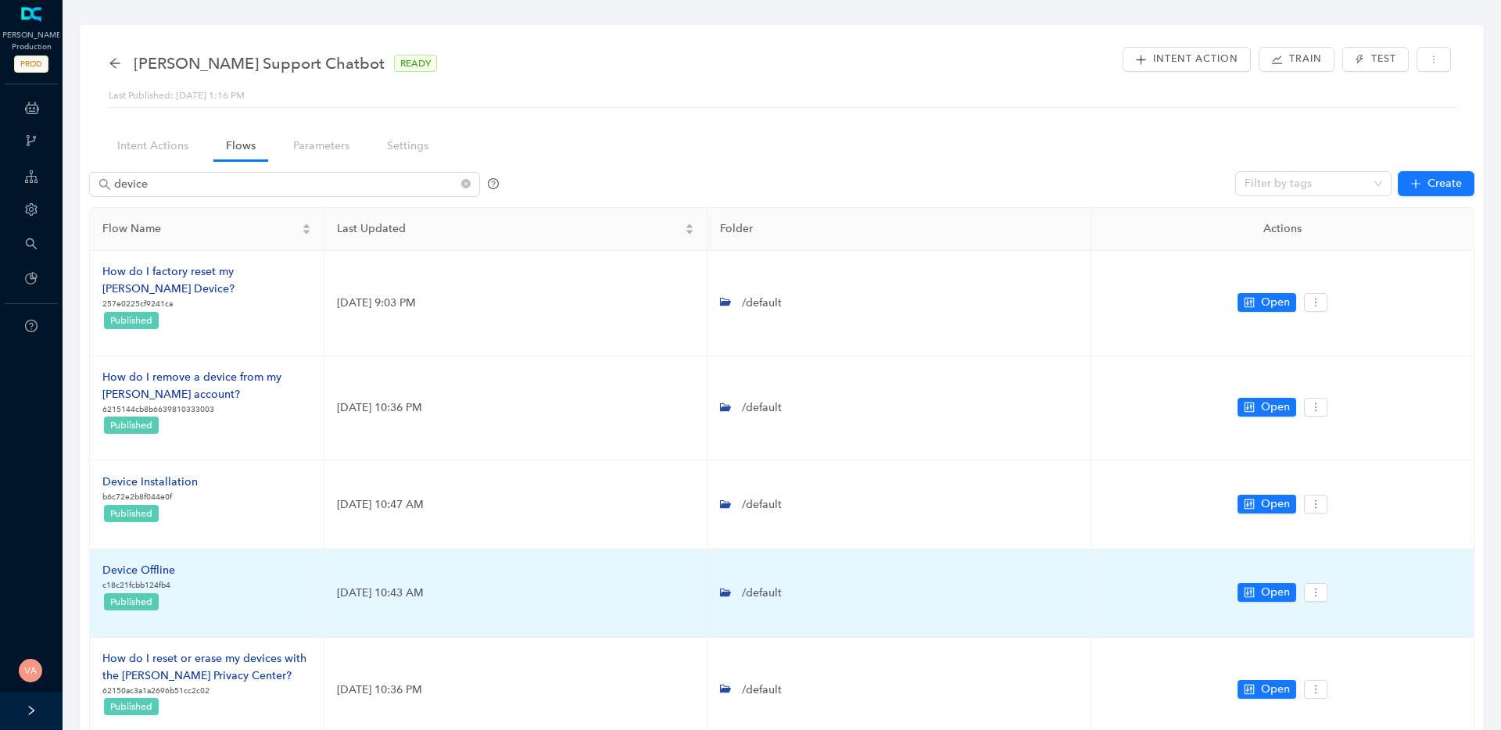
click at [156, 562] on div "Device Offline" at bounding box center [138, 570] width 73 height 17
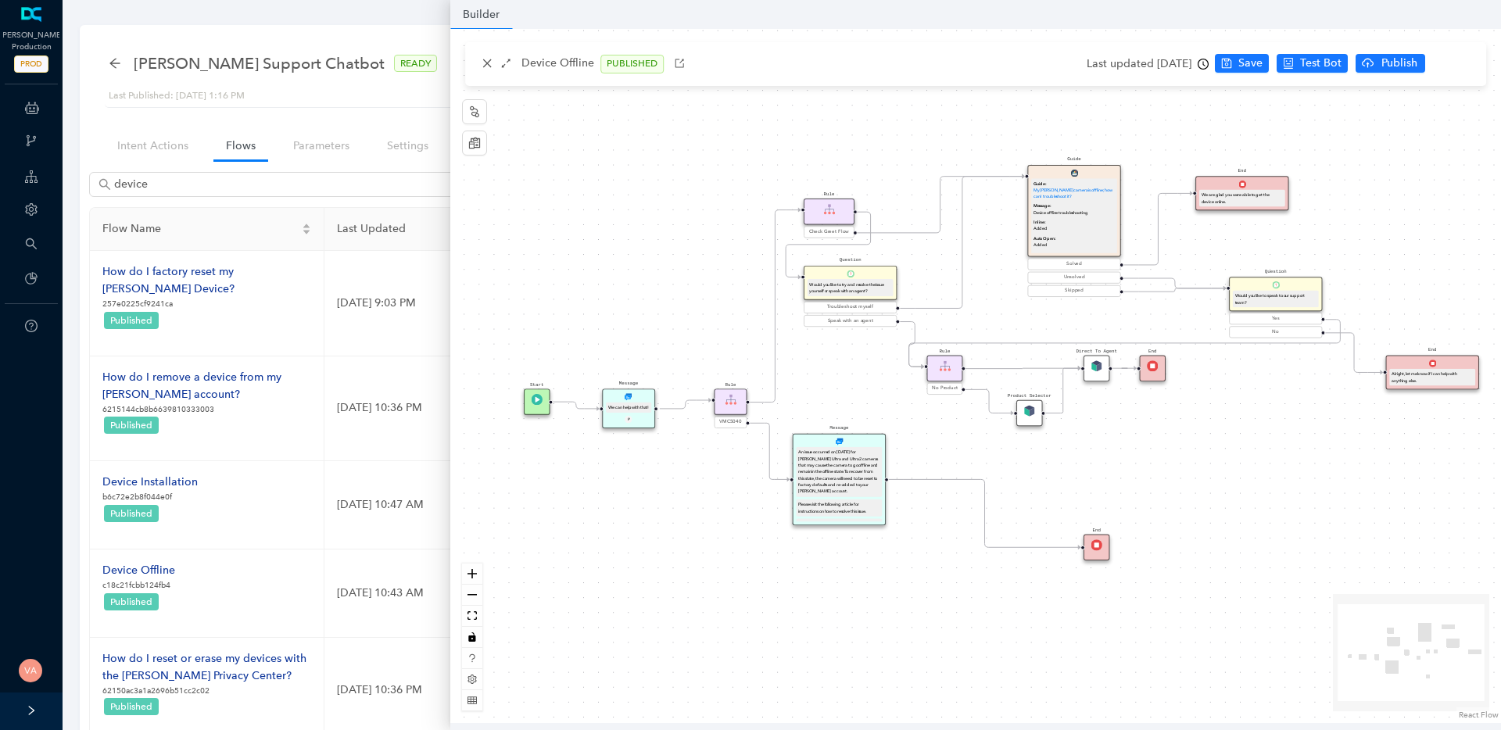
drag, startPoint x: 616, startPoint y: 309, endPoint x: 660, endPoint y: 289, distance: 49.0
click at [660, 289] on div "Rule Check Greet Flow Start End Message We can help with that! P Rule VMC5040 M…" at bounding box center [975, 376] width 1050 height 694
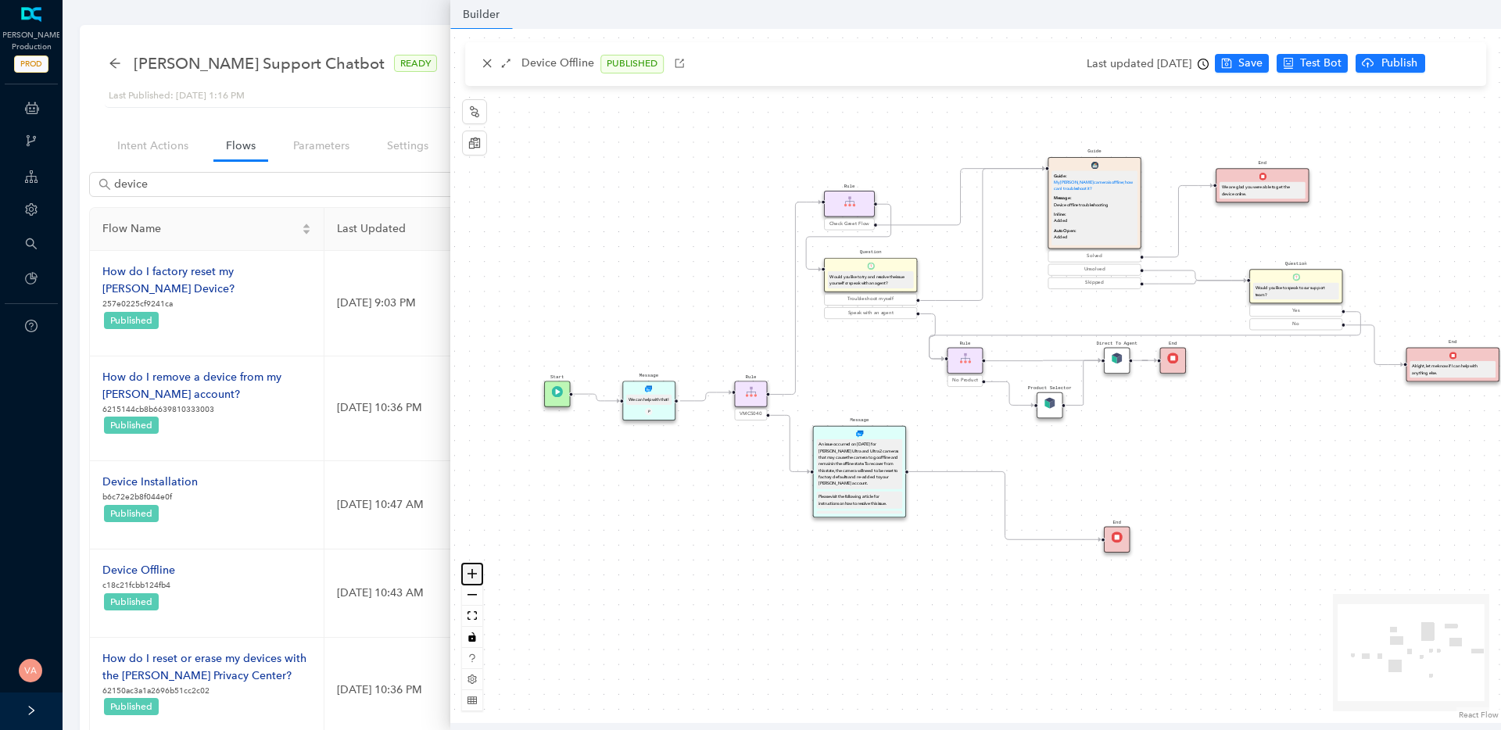
click at [475, 574] on icon "zoom in" at bounding box center [471, 573] width 9 height 9
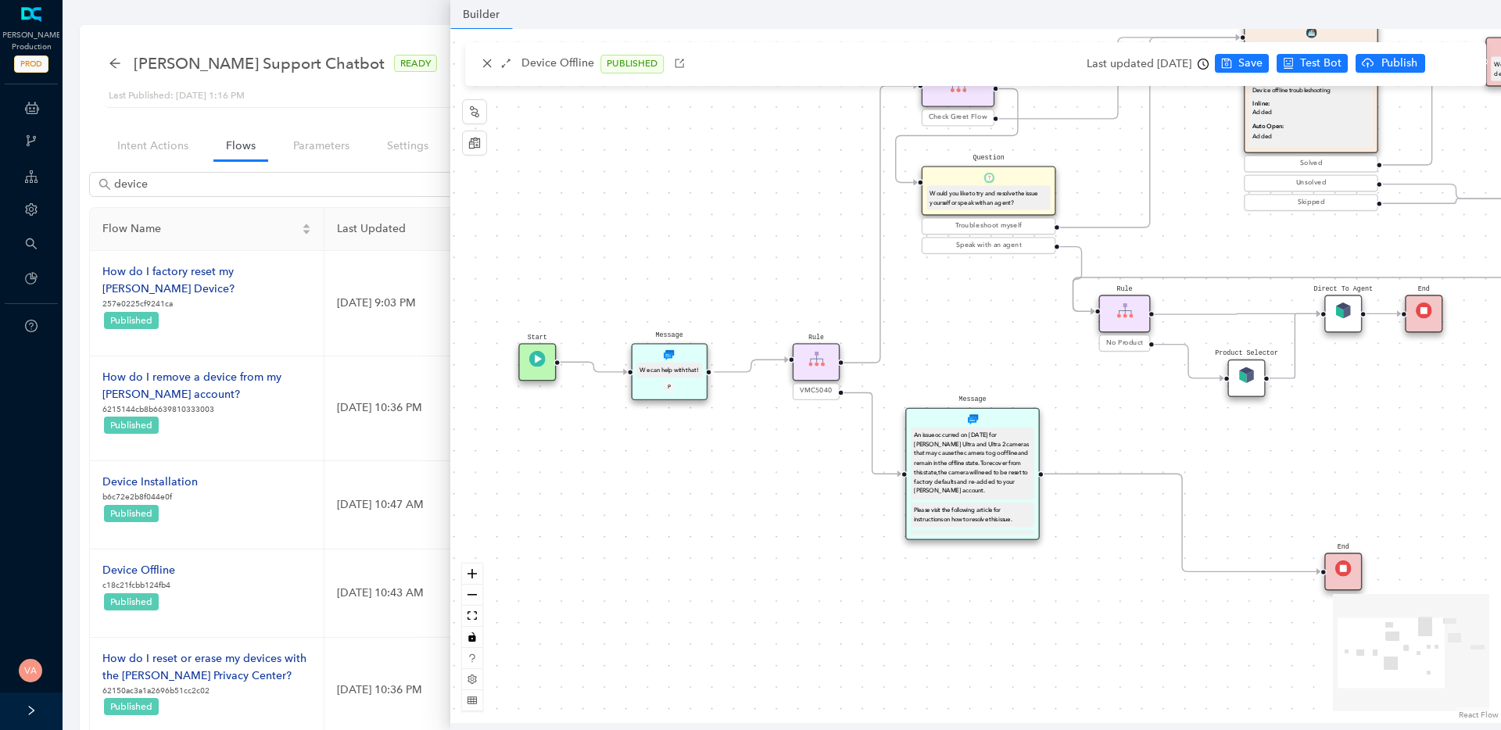
drag, startPoint x: 560, startPoint y: 538, endPoint x: 724, endPoint y: 498, distance: 168.9
click at [724, 498] on div "Rule Check Greet Flow Start End Message We can help with that! P Rule VMC5040 M…" at bounding box center [975, 376] width 1050 height 694
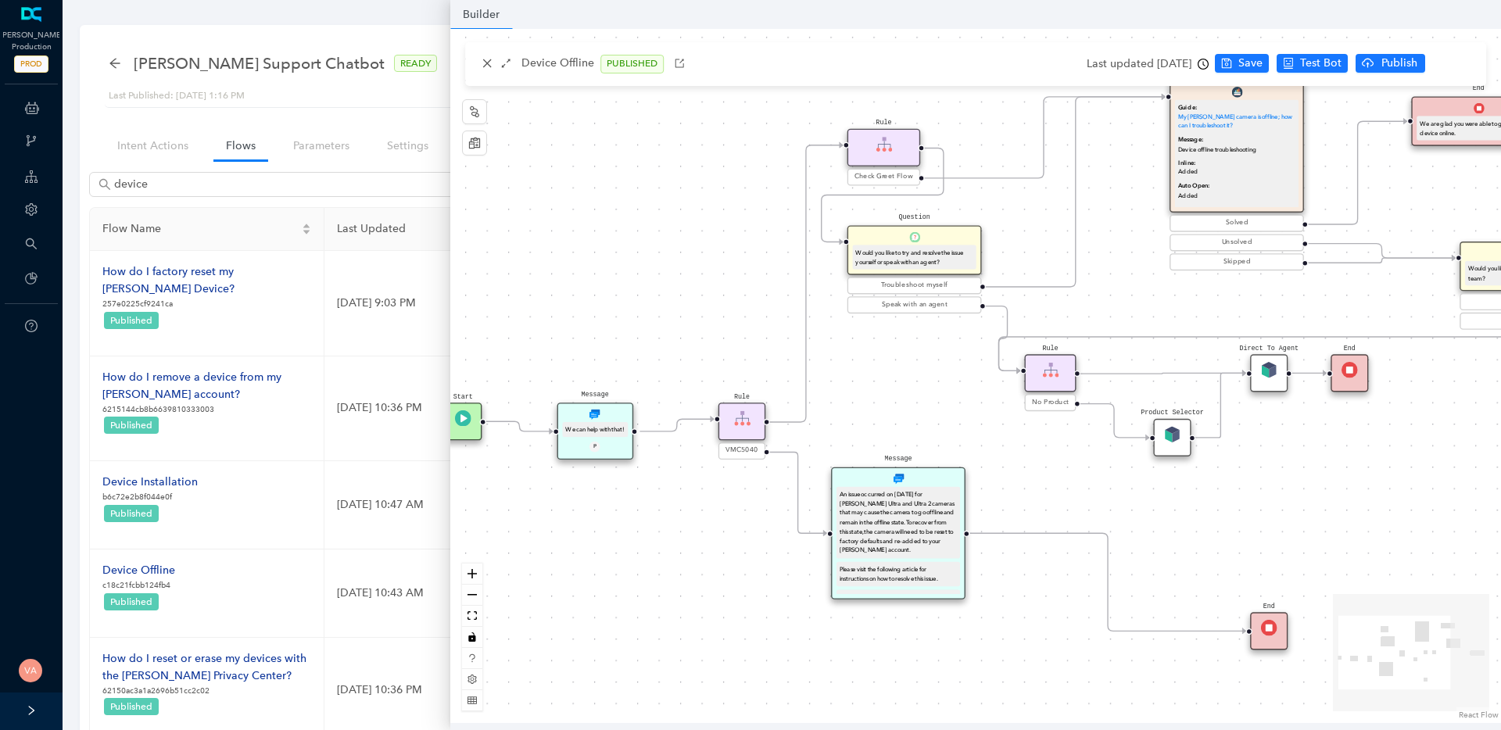
drag, startPoint x: 750, startPoint y: 475, endPoint x: 682, endPoint y: 531, distance: 88.4
click at [671, 535] on div "Rule Check Greet Flow Start End Message We can help with that! P Rule VMC5040 M…" at bounding box center [975, 376] width 1050 height 694
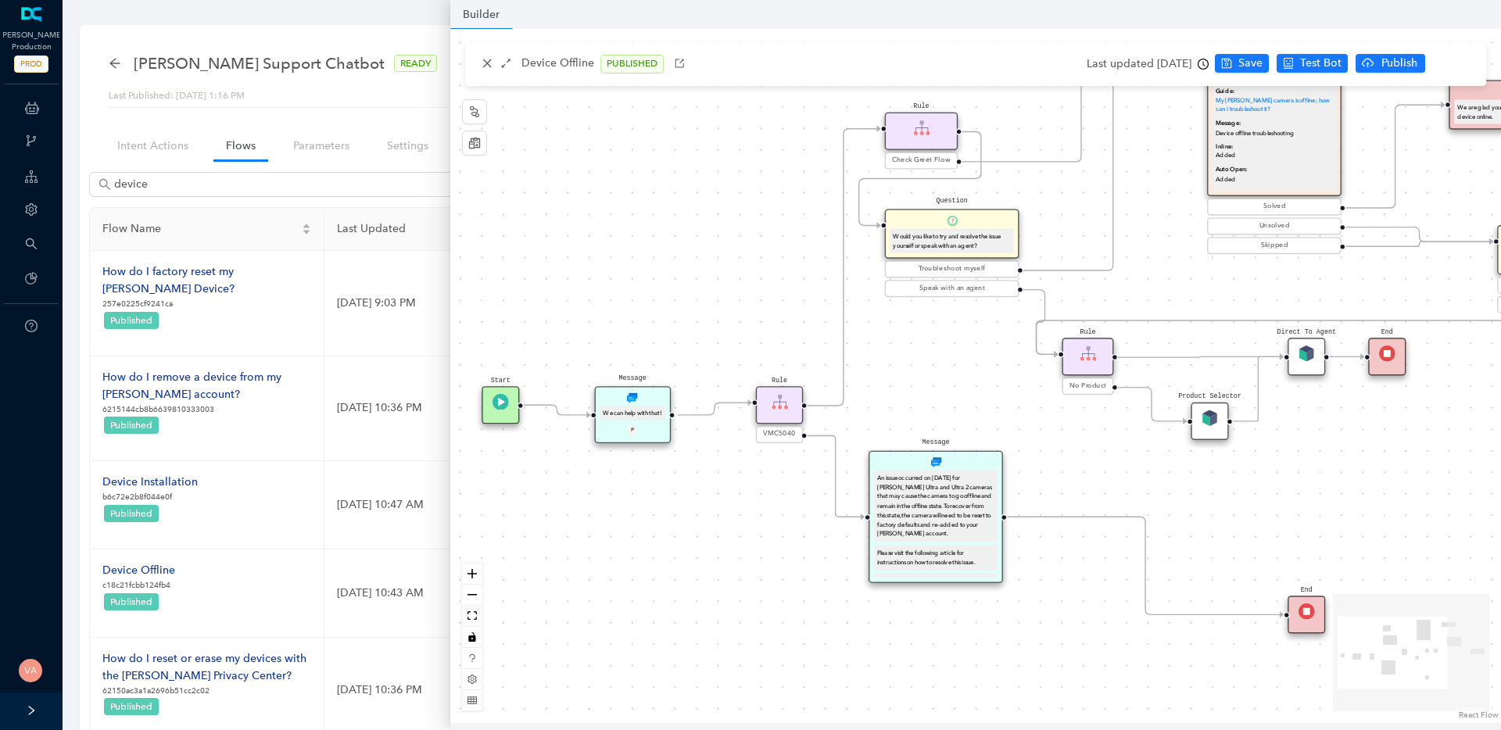
drag, startPoint x: 1390, startPoint y: 465, endPoint x: 1433, endPoint y: 448, distance: 46.3
click at [1433, 448] on div "Rule Check Greet Flow Start End Message We can help with that! P Rule VMC5040 M…" at bounding box center [975, 376] width 1050 height 694
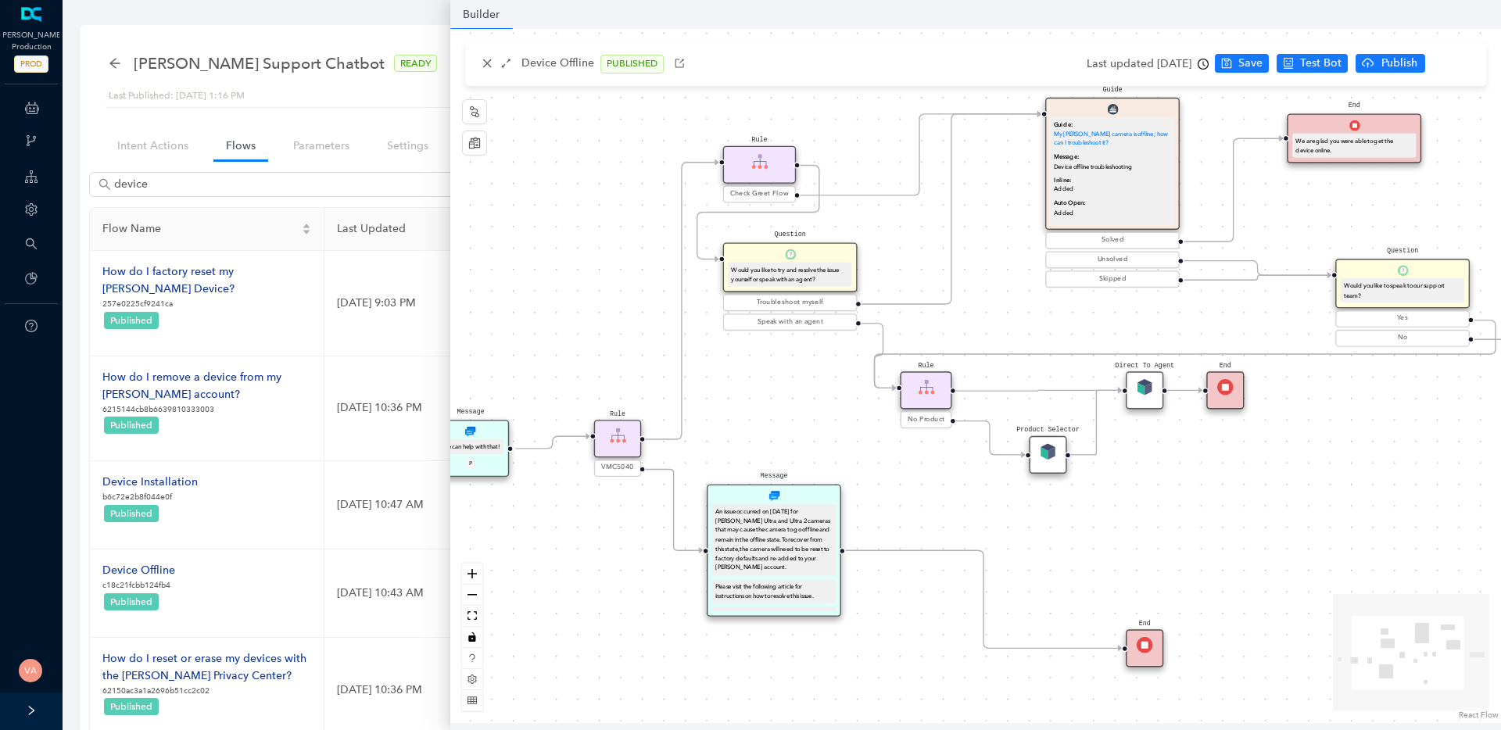
drag, startPoint x: 769, startPoint y: 497, endPoint x: 544, endPoint y: 532, distance: 227.8
click at [545, 532] on div "Rule Check Greet Flow Start End Message We can help with that! P Rule VMC5040 M…" at bounding box center [975, 376] width 1050 height 694
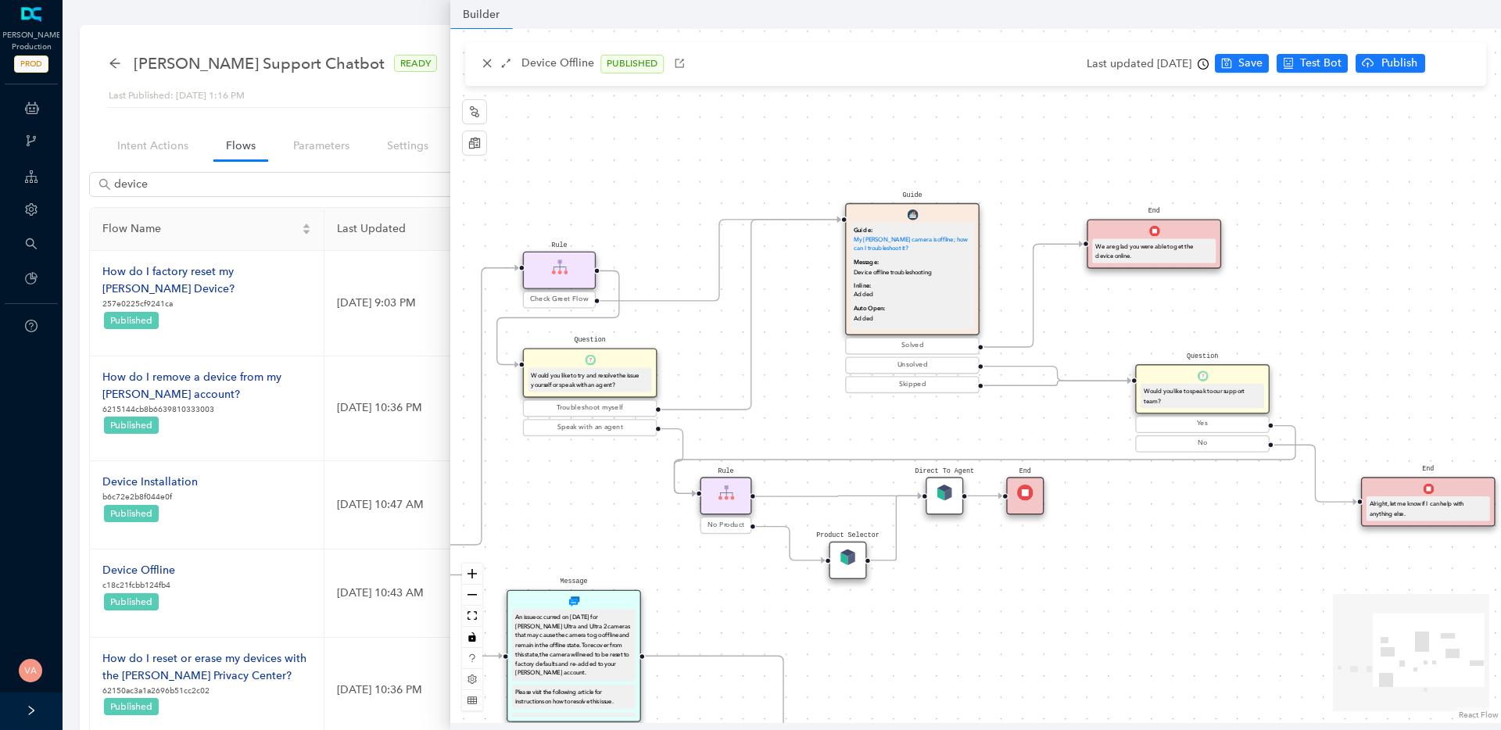
drag, startPoint x: 1235, startPoint y: 477, endPoint x: 1046, endPoint y: 579, distance: 214.4
click at [1071, 594] on div "Rule Check Greet Flow Start End Message We can help with that! P Rule VMC5040 M…" at bounding box center [975, 376] width 1050 height 694
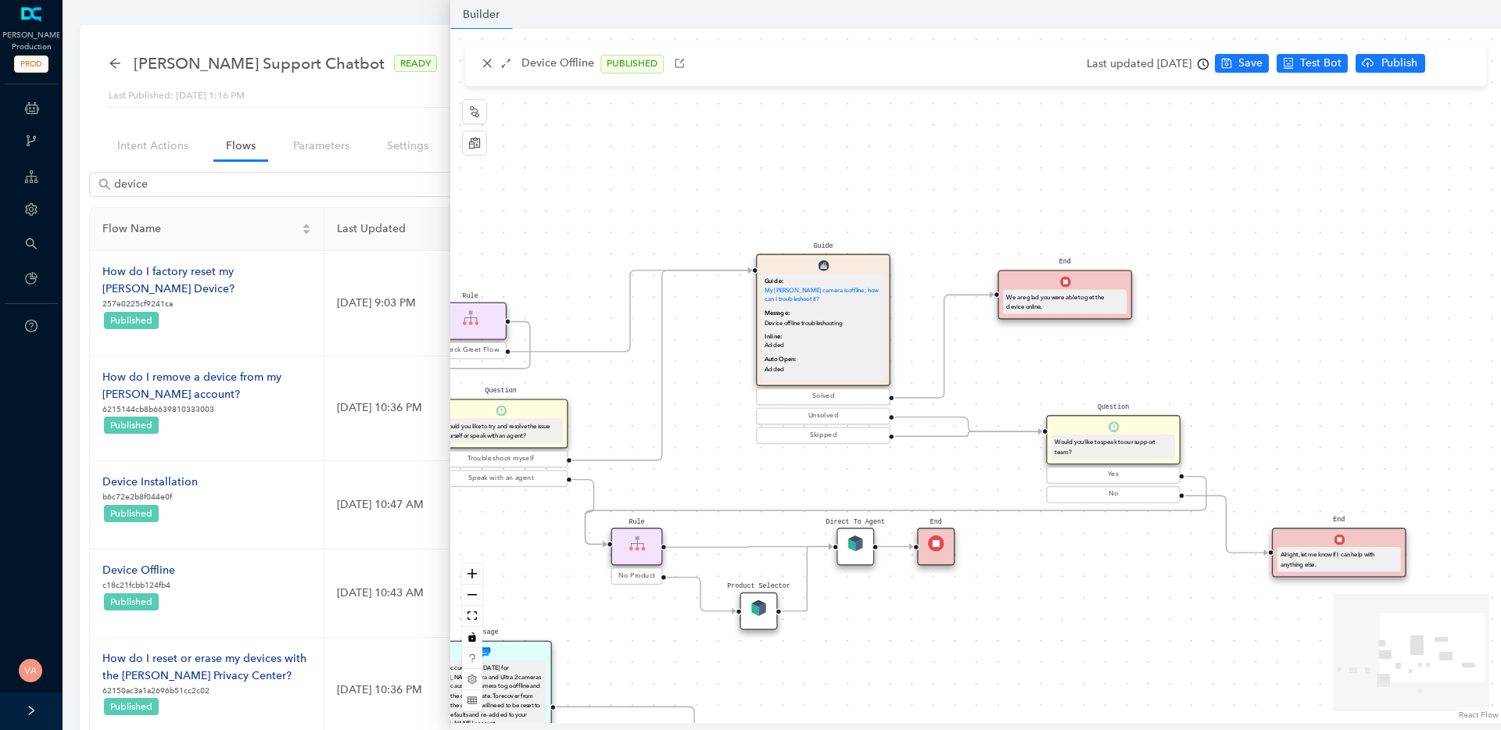
drag, startPoint x: 1089, startPoint y: 138, endPoint x: 1026, endPoint y: 176, distance: 72.9
click at [1026, 176] on div "Rule Check Greet Flow Start End Message We can help with that! P Rule VMC5040 M…" at bounding box center [975, 376] width 1050 height 694
click at [1194, 310] on div "Rule Check Greet Flow Start End Message We can help with that! P Rule VMC5040 M…" at bounding box center [975, 376] width 1050 height 694
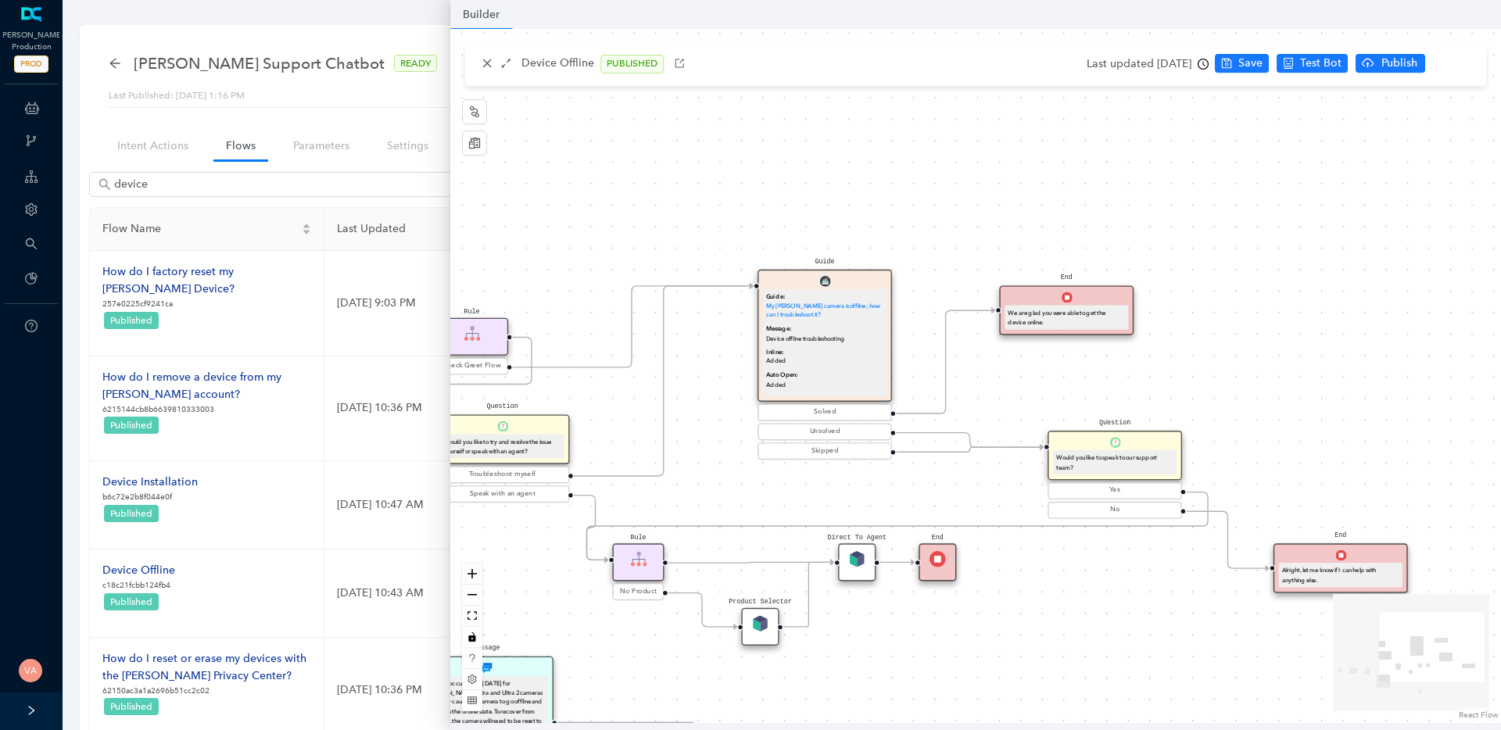
drag, startPoint x: 1193, startPoint y: 312, endPoint x: 1197, endPoint y: 332, distance: 20.6
click at [1197, 332] on div "Rule Check Greet Flow Start End Message We can help with that! P Rule VMC5040 M…" at bounding box center [975, 376] width 1050 height 694
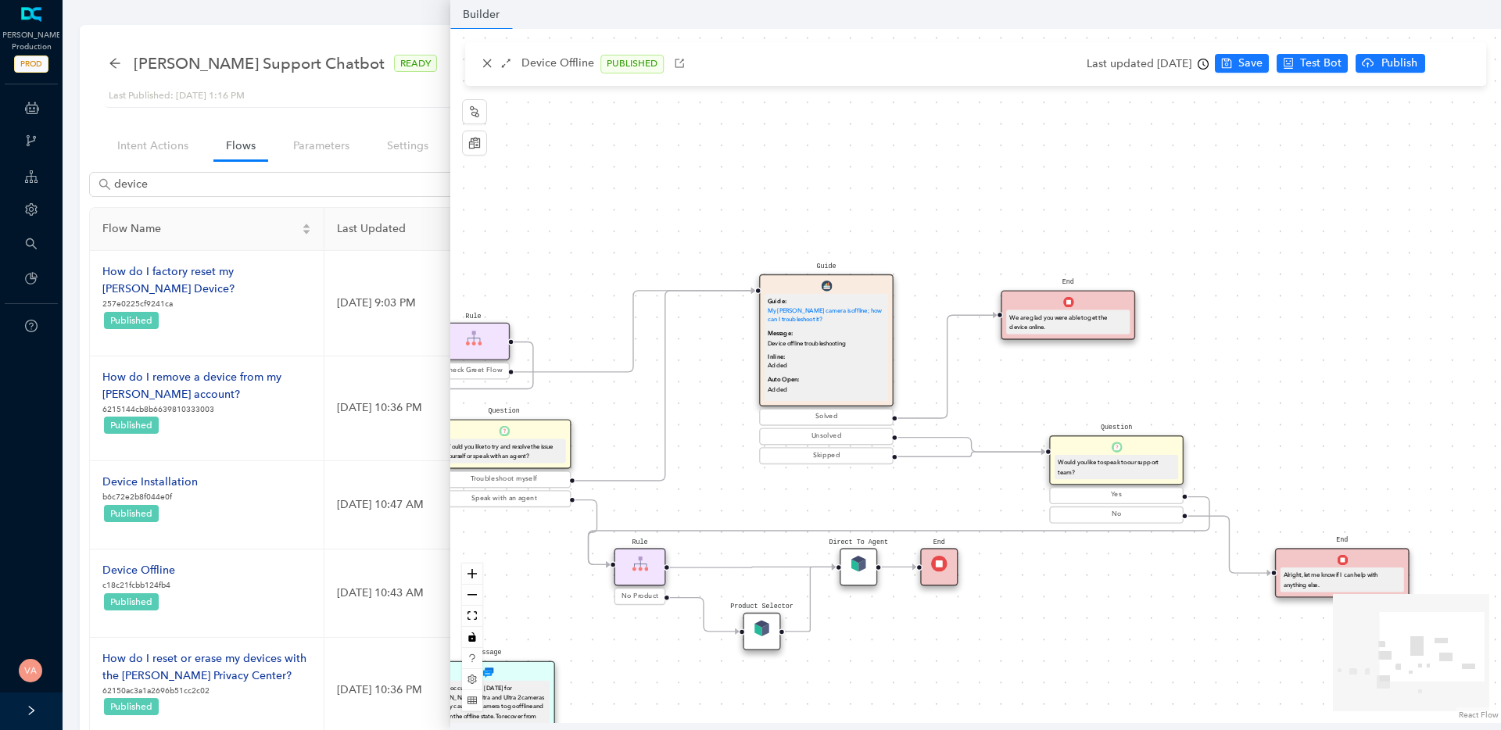
click at [1103, 331] on div "We are glad you were able to get the device online." at bounding box center [1067, 321] width 123 height 25
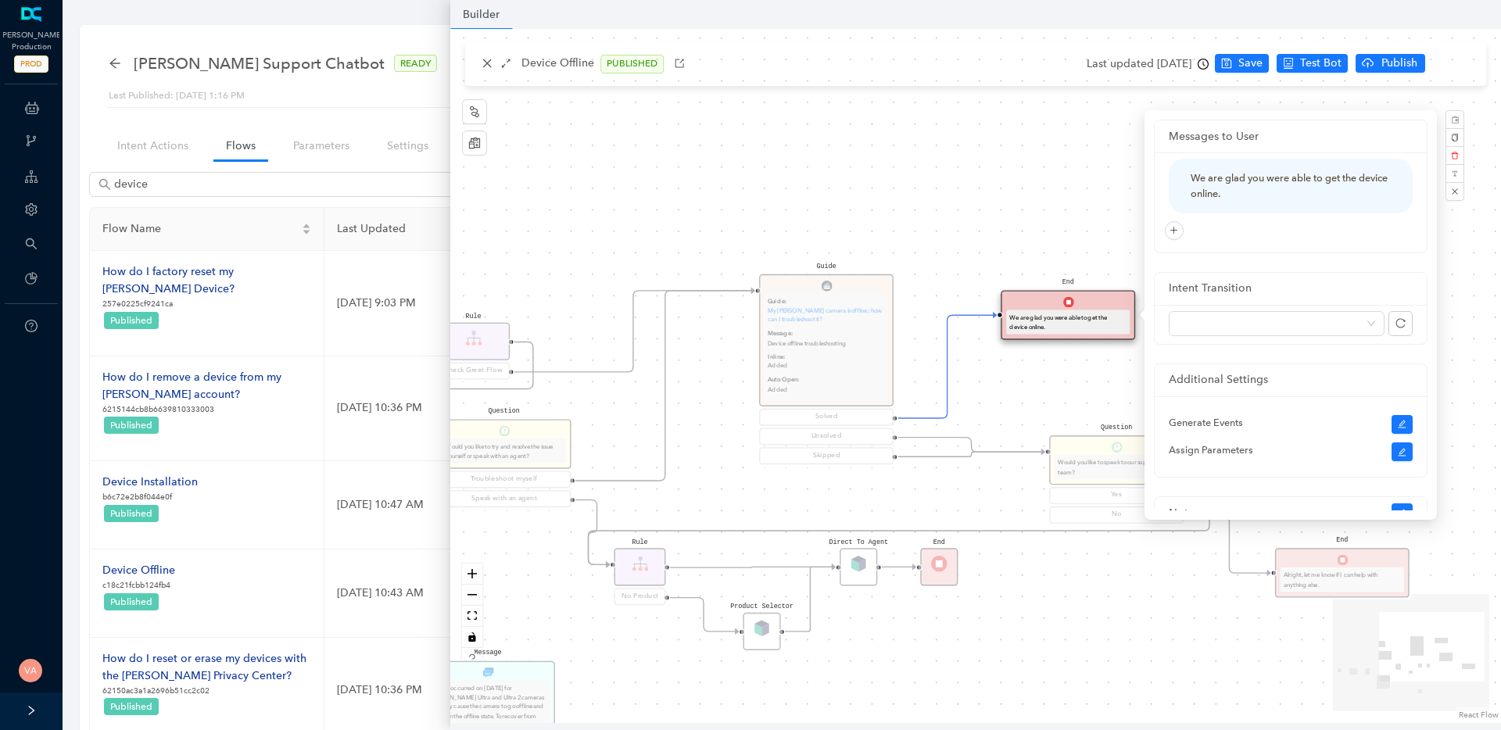
click at [1014, 188] on div "Rule Check Greet Flow Start End Message We can help with that! P Rule VMC5040 M…" at bounding box center [975, 376] width 1050 height 694
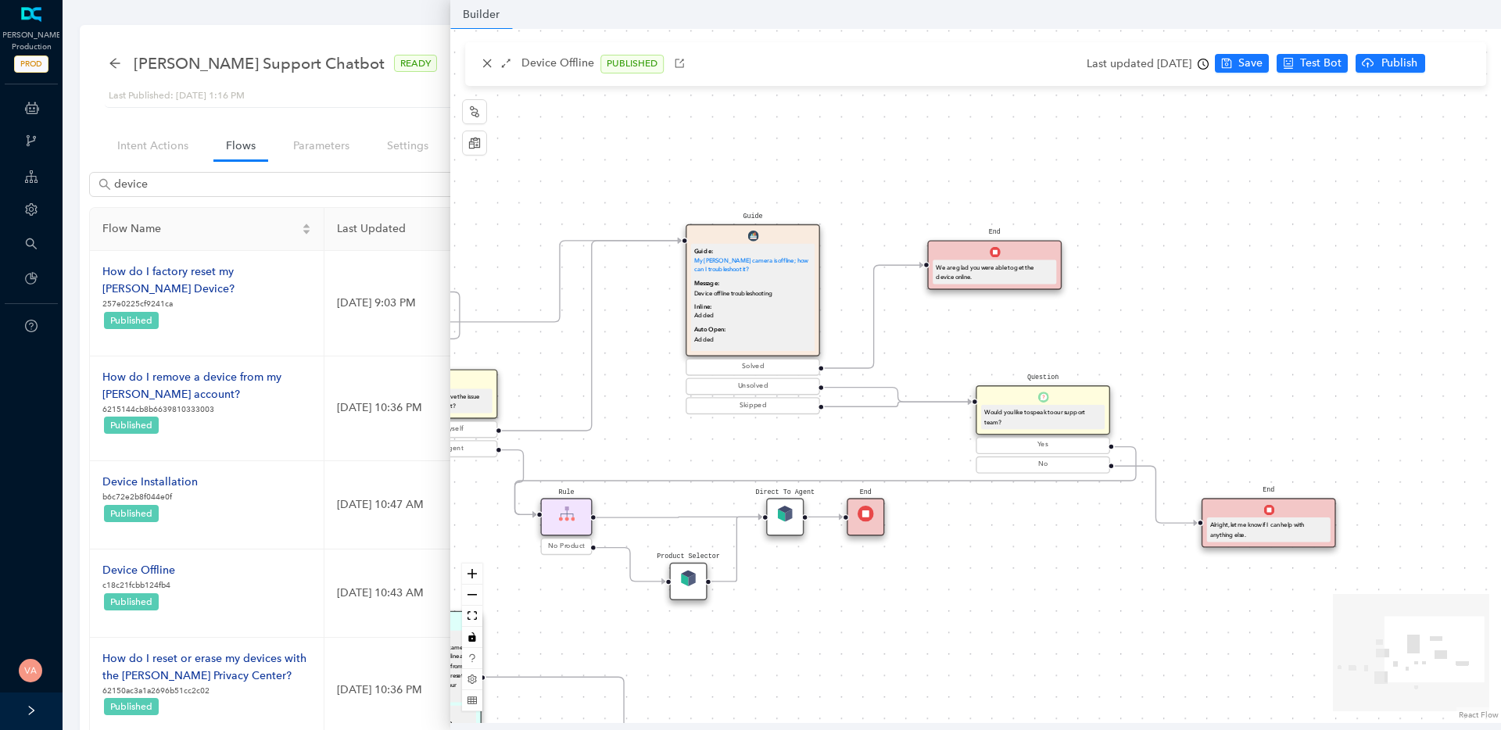
drag, startPoint x: 1061, startPoint y: 395, endPoint x: 987, endPoint y: 345, distance: 88.9
click at [987, 345] on div "Rule Check Greet Flow Start End Message We can help with that! P Rule VMC5040 M…" at bounding box center [975, 376] width 1050 height 694
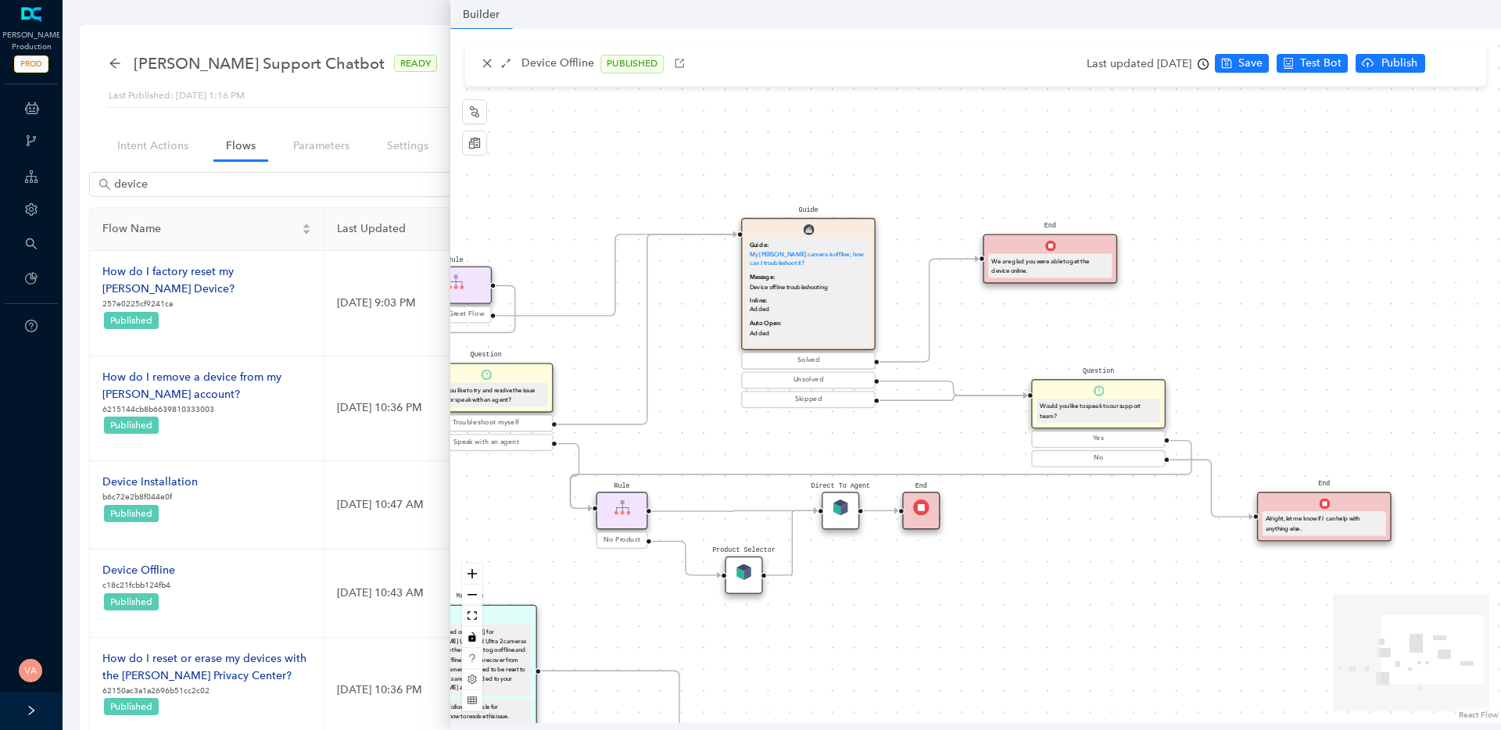
drag, startPoint x: 968, startPoint y: 358, endPoint x: 1029, endPoint y: 352, distance: 60.5
click at [1029, 352] on div "Rule Check Greet Flow Start End Message We can help with that! P Rule VMC5040 M…" at bounding box center [975, 376] width 1050 height 694
click at [175, 179] on input "device" at bounding box center [286, 184] width 344 height 17
click at [198, 182] on input "device" at bounding box center [286, 184] width 344 height 17
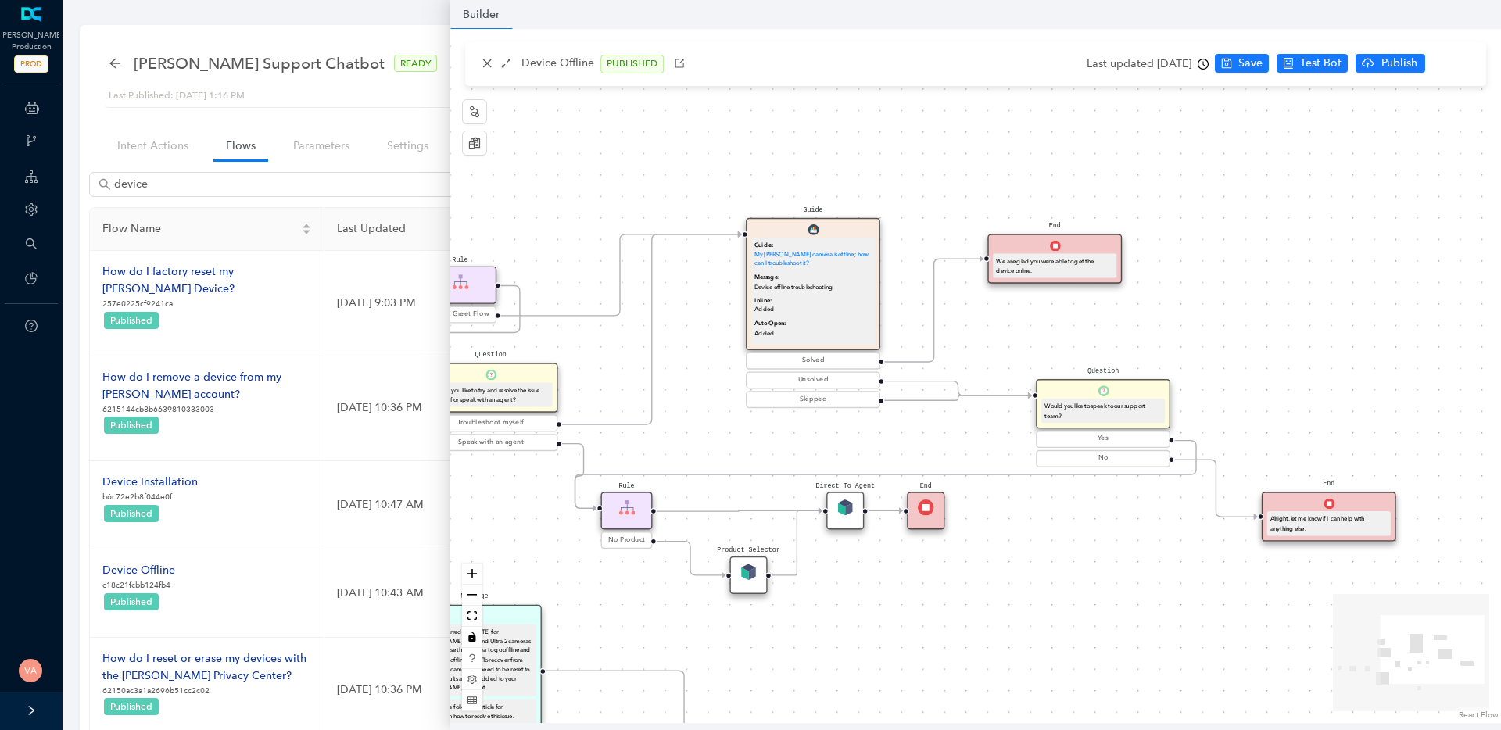
drag, startPoint x: 613, startPoint y: 297, endPoint x: 935, endPoint y: 313, distance: 322.4
click at [935, 313] on g at bounding box center [660, 502] width 1194 height 556
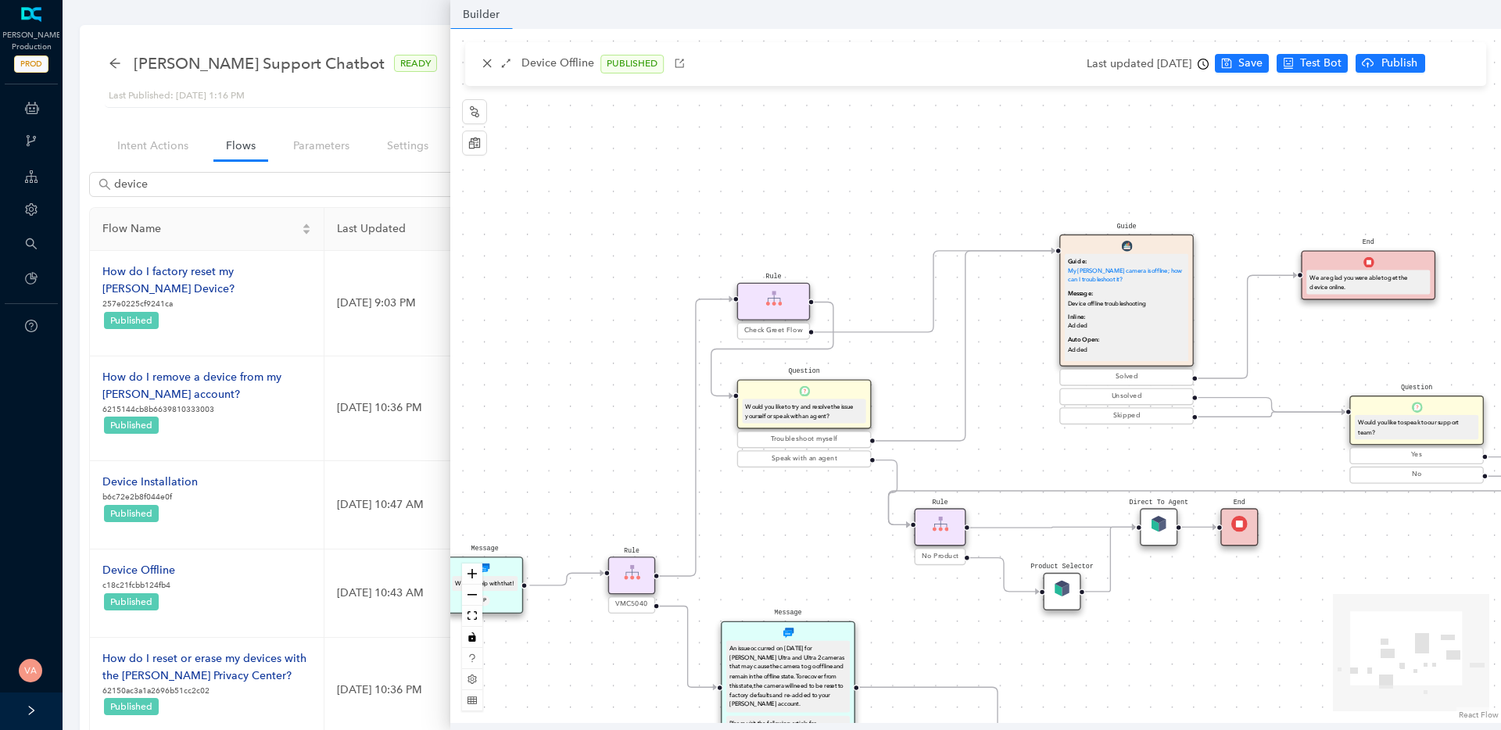
drag, startPoint x: 572, startPoint y: 213, endPoint x: 889, endPoint y: 230, distance: 316.9
click at [889, 230] on div "Rule Check Greet Flow Start End Message We can help with that! P Rule VMC5040 M…" at bounding box center [975, 376] width 1050 height 694
click at [768, 303] on img at bounding box center [776, 298] width 16 height 16
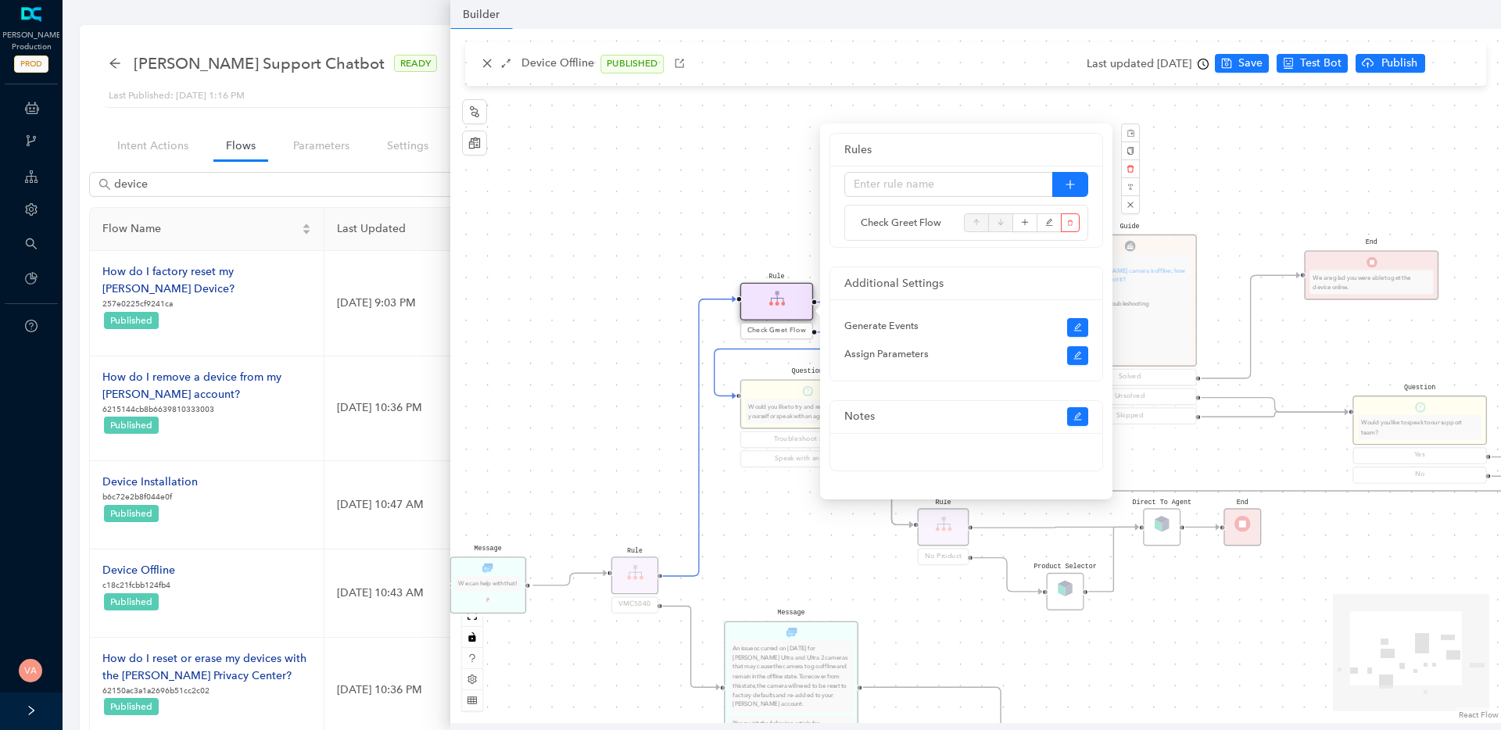
click at [604, 295] on div "Rule Check Greet Flow Start End Message We can help with that! P Rule VMC5040 M…" at bounding box center [975, 376] width 1050 height 694
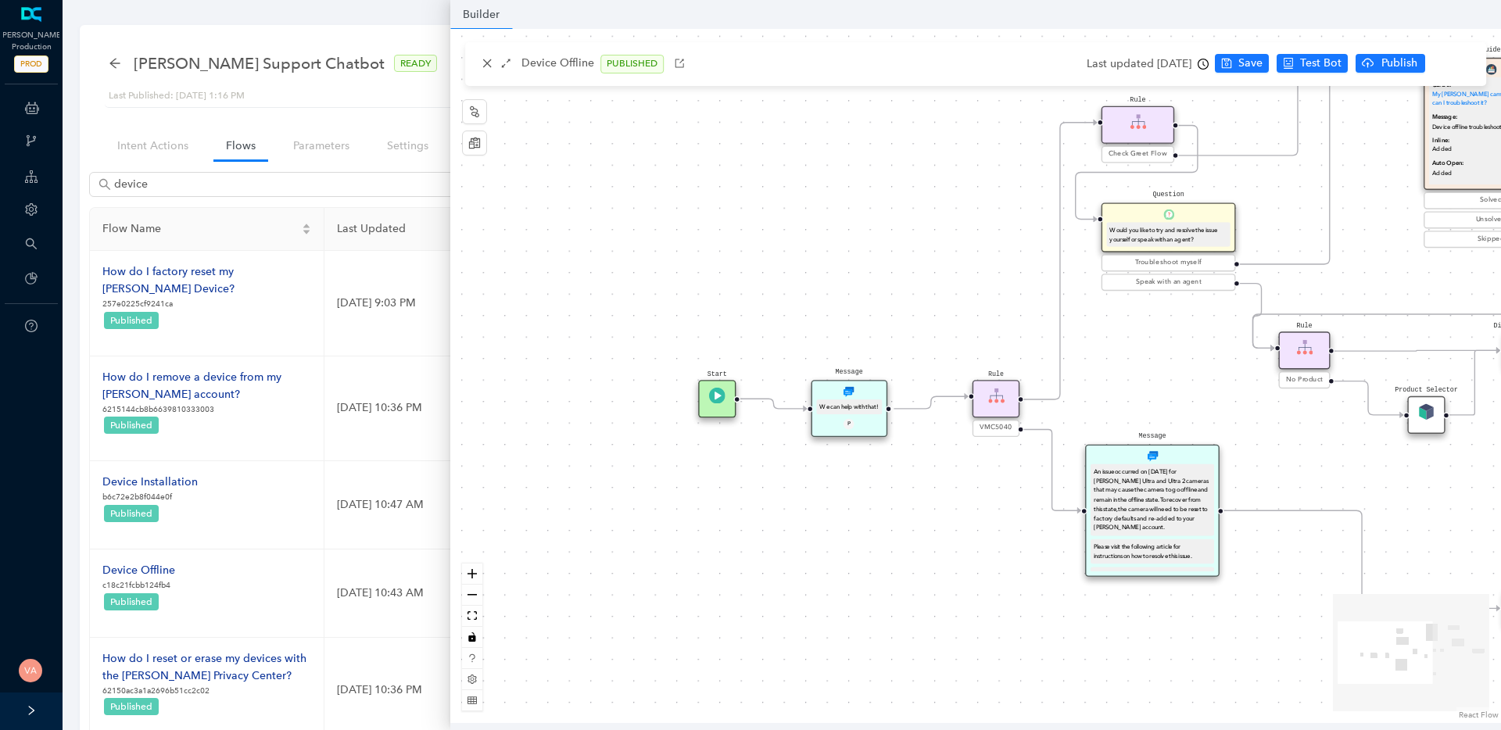
drag, startPoint x: 578, startPoint y: 408, endPoint x: 999, endPoint y: 222, distance: 460.5
click at [999, 222] on div "Rule Check Greet Flow Start End Message We can help with that! P Rule VMC5040 M…" at bounding box center [975, 376] width 1050 height 694
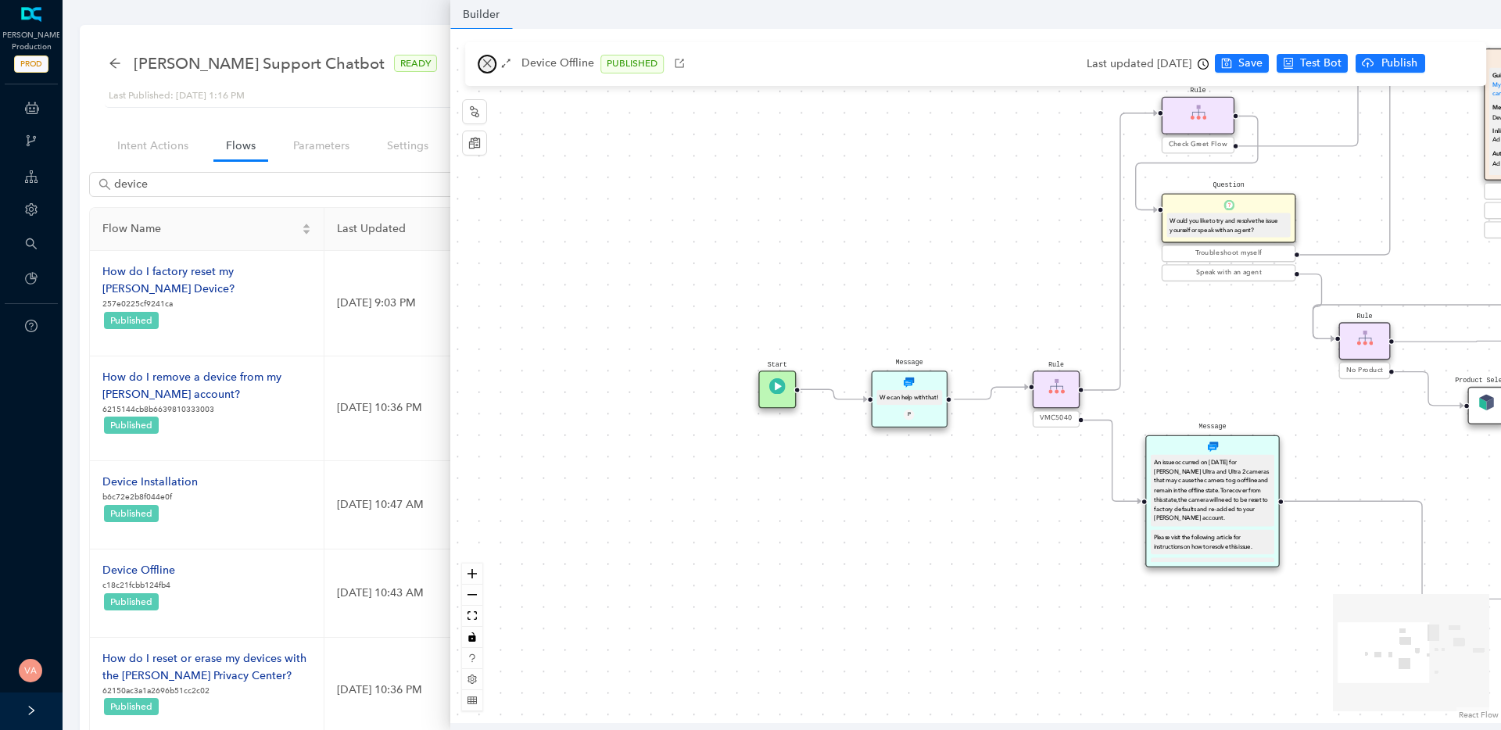
click at [492, 62] on button "button" at bounding box center [487, 64] width 19 height 19
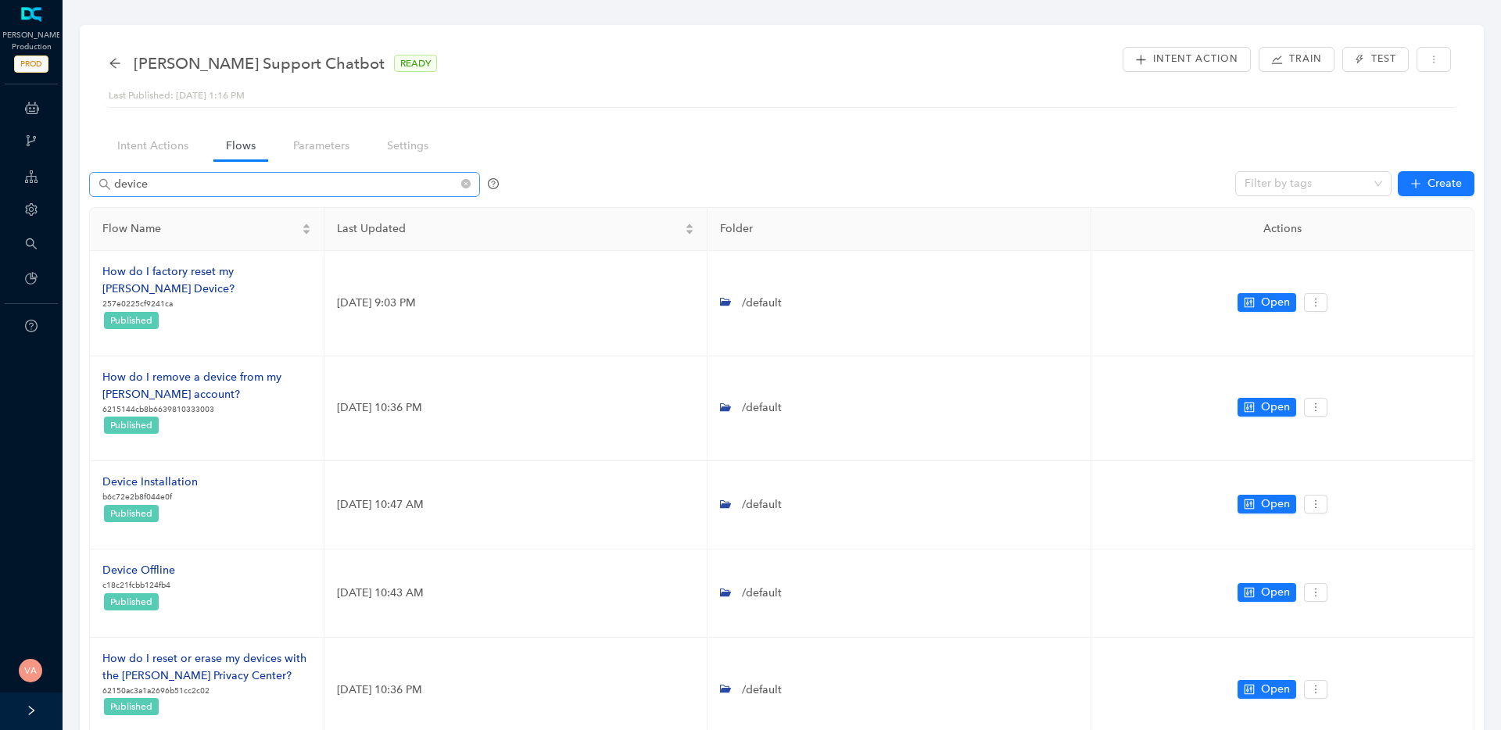
click at [235, 195] on span "device" at bounding box center [284, 184] width 391 height 25
click at [256, 177] on input "device" at bounding box center [286, 184] width 344 height 17
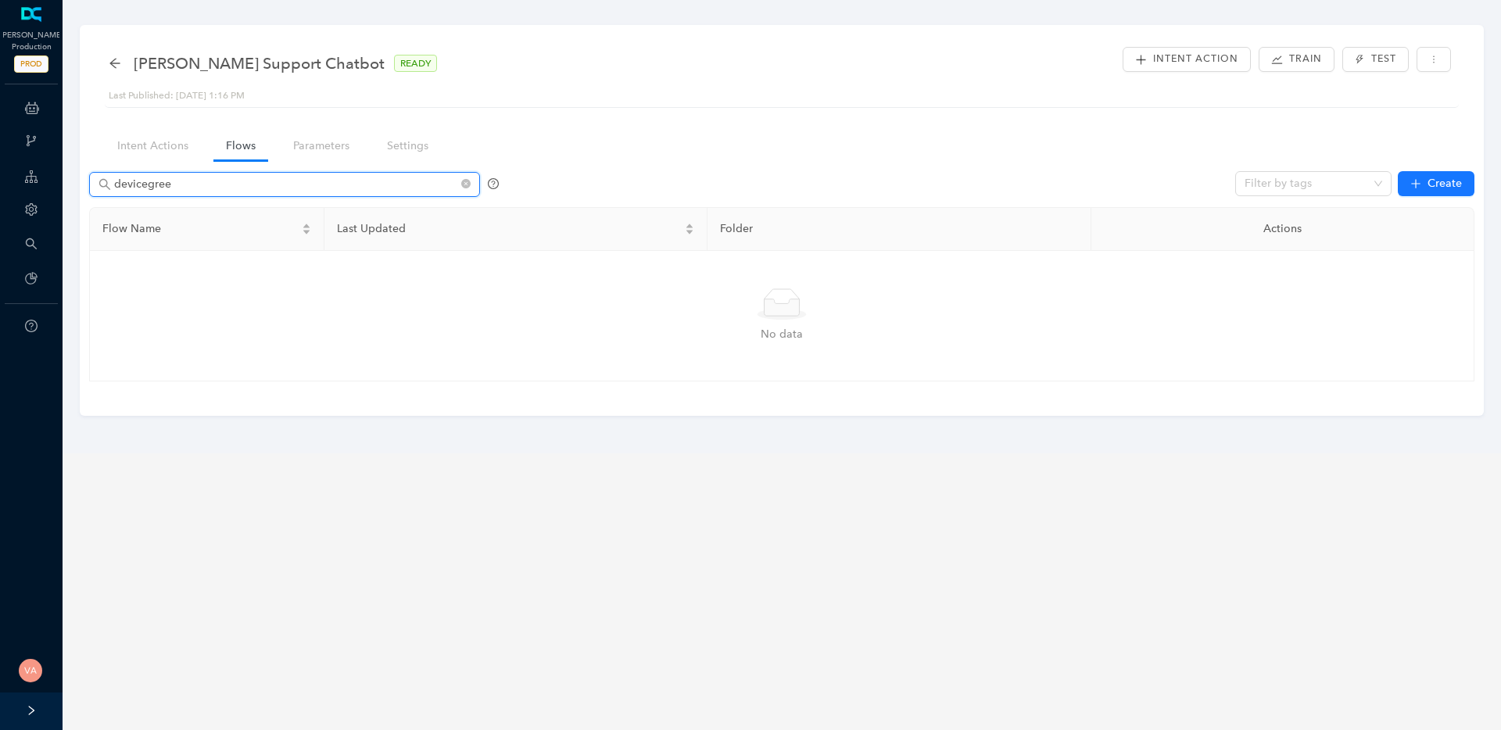
type input "devicegreet"
click at [466, 181] on icon "close-circle" at bounding box center [465, 183] width 9 height 9
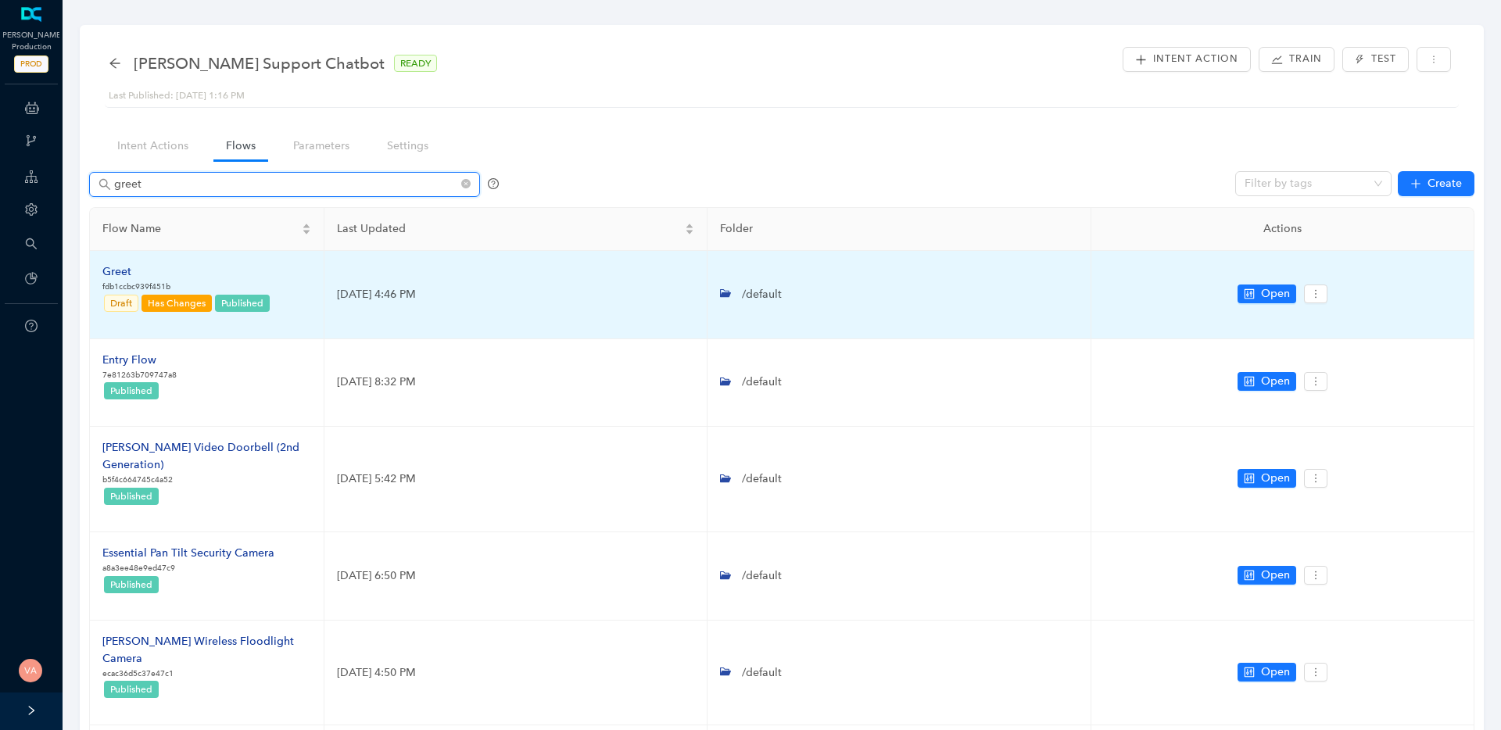
type input "greet"
click at [119, 271] on div "Greet" at bounding box center [186, 271] width 169 height 17
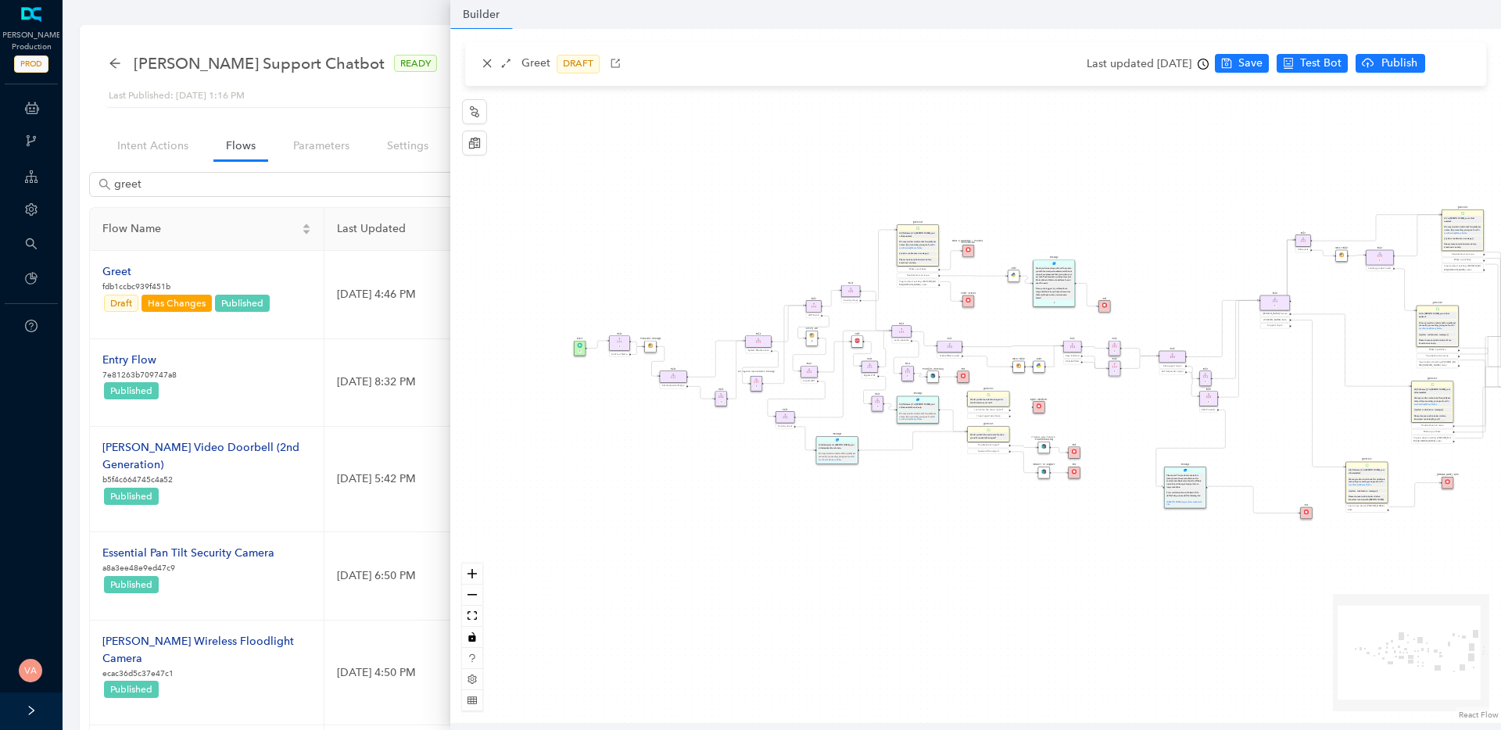
drag, startPoint x: 1044, startPoint y: 230, endPoint x: 1131, endPoint y: 217, distance: 87.6
click at [1132, 216] on div "End End Handoff To Support Product And Feature Troubleshooting Question Would y…" at bounding box center [975, 376] width 1050 height 694
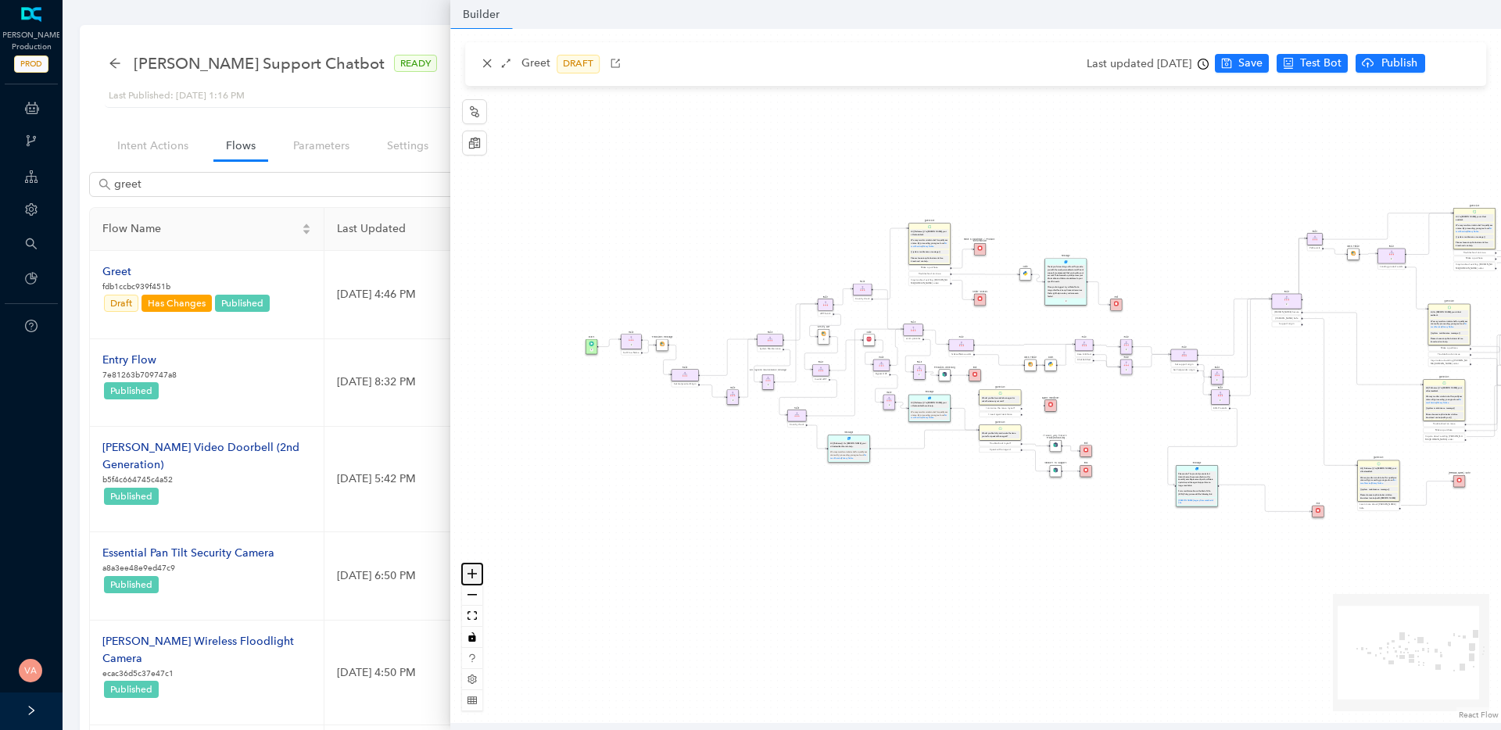
click at [473, 574] on icon "zoom in" at bounding box center [471, 573] width 9 height 9
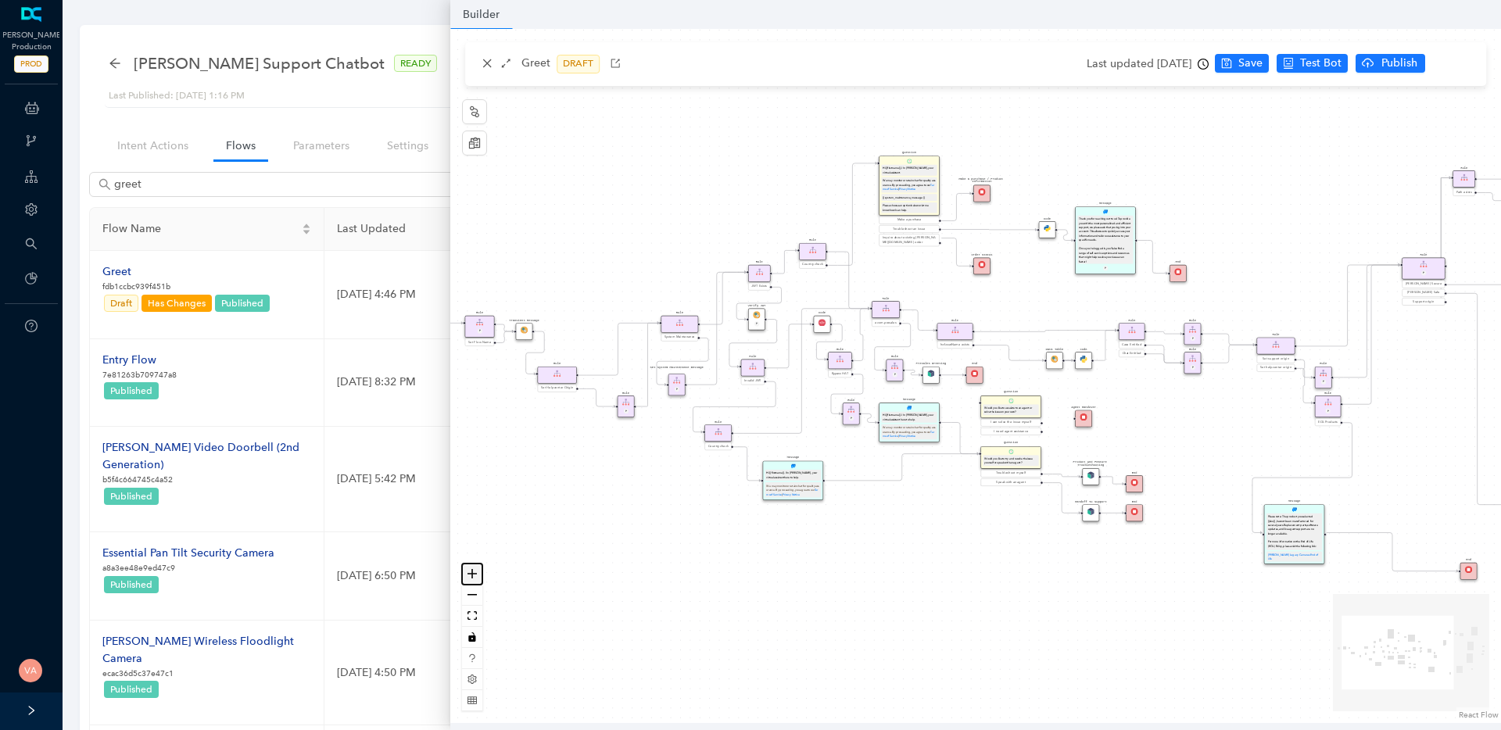
click at [473, 574] on icon "zoom in" at bounding box center [471, 573] width 9 height 9
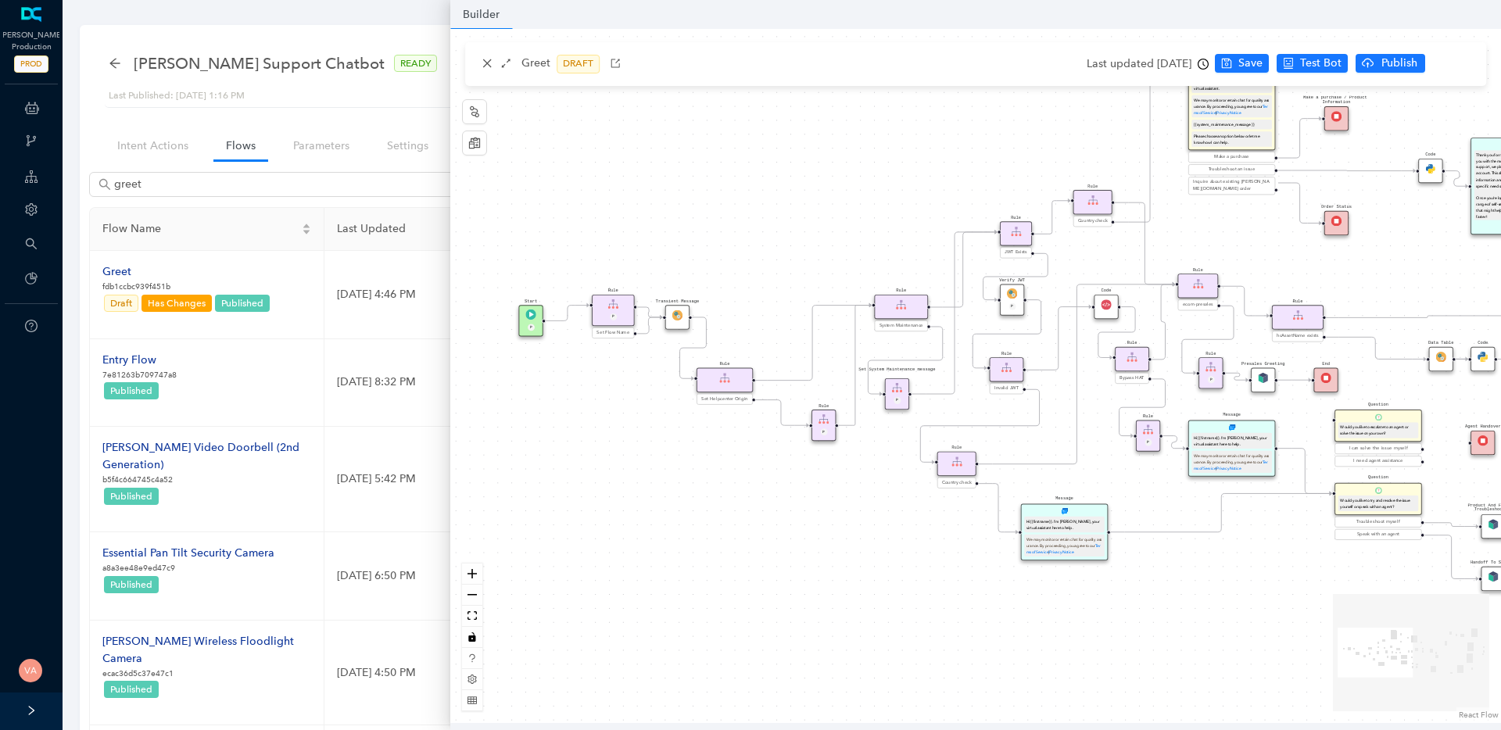
drag, startPoint x: 635, startPoint y: 558, endPoint x: 989, endPoint y: 563, distance: 353.3
click at [989, 563] on div "End End Handoff To Support Product And Feature Troubleshooting Question Would y…" at bounding box center [975, 376] width 1050 height 694
click at [474, 578] on button "zoom in" at bounding box center [472, 573] width 20 height 21
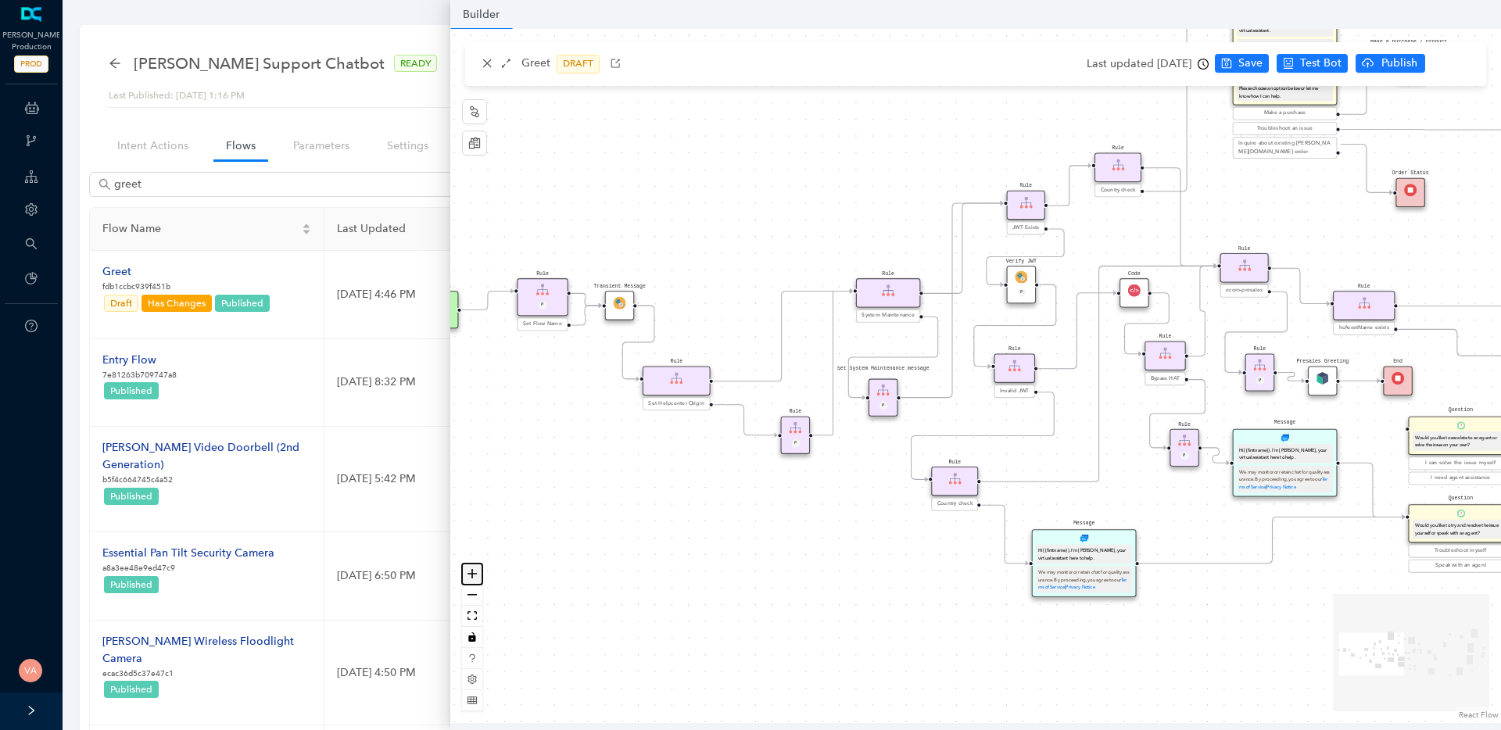
click at [474, 578] on button "zoom in" at bounding box center [472, 573] width 20 height 21
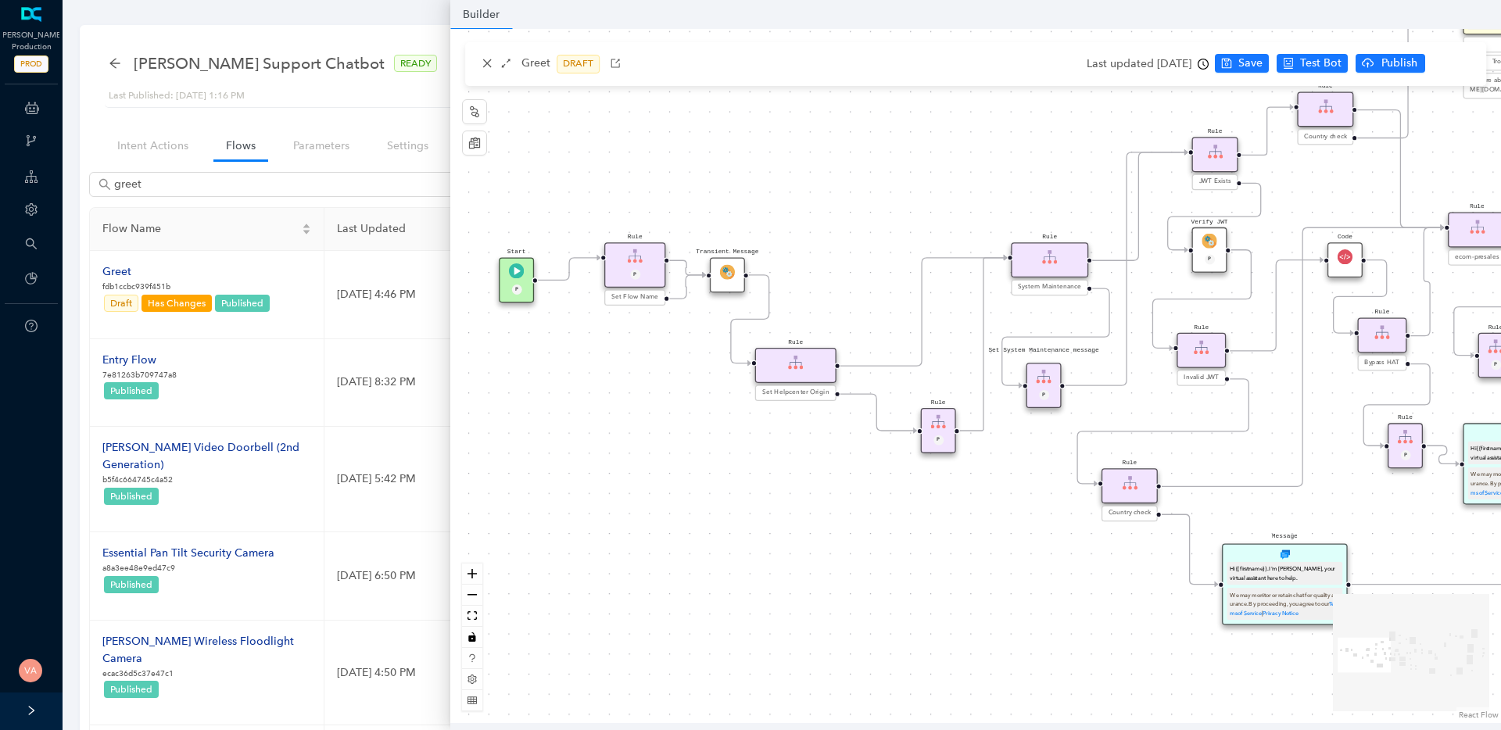
drag, startPoint x: 665, startPoint y: 550, endPoint x: 844, endPoint y: 535, distance: 179.7
click at [844, 535] on div "End End Handoff To Support Product And Feature Troubleshooting Question Would y…" at bounding box center [975, 376] width 1050 height 694
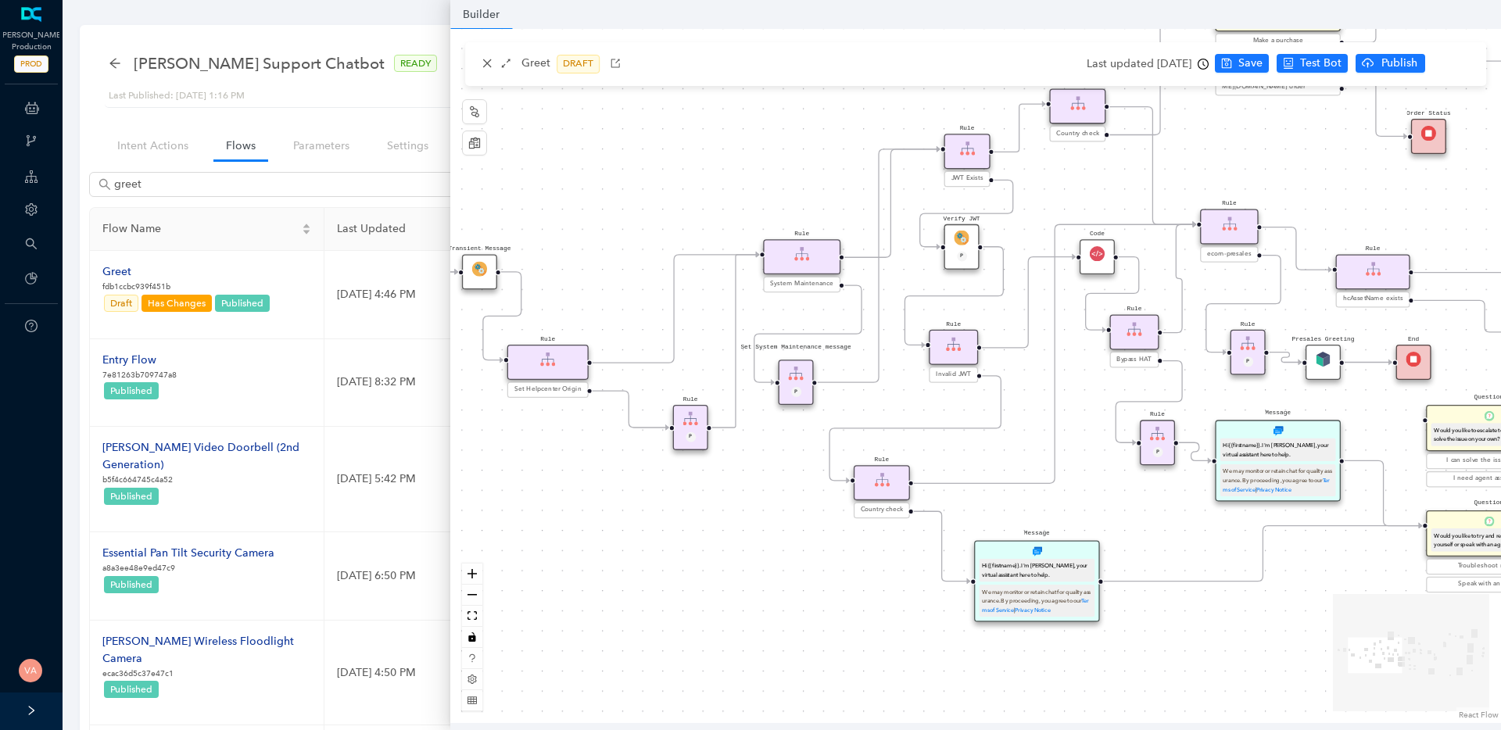
drag, startPoint x: 928, startPoint y: 533, endPoint x: 674, endPoint y: 530, distance: 253.2
click at [674, 530] on div "End End Handoff To Support Product And Feature Troubleshooting Question Would y…" at bounding box center [975, 376] width 1050 height 694
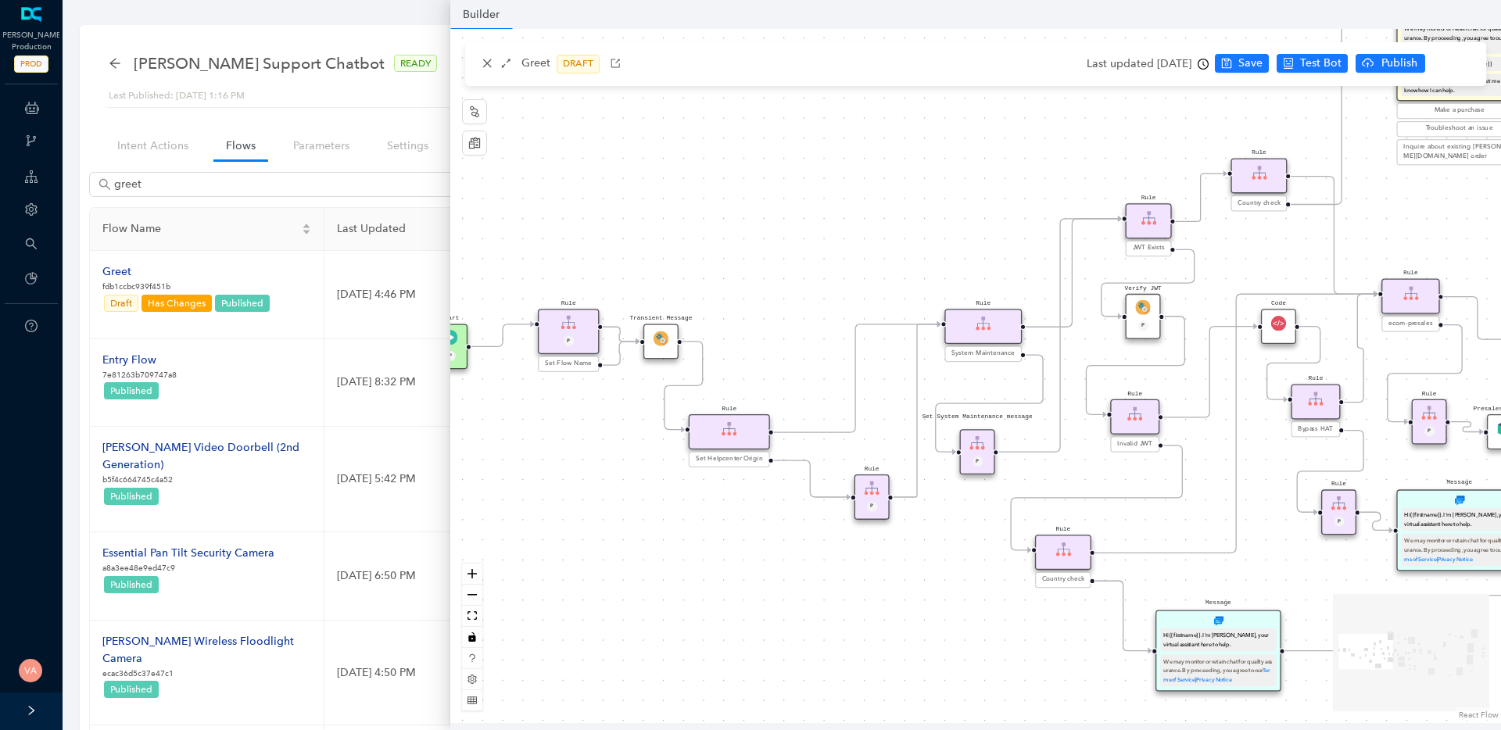
drag, startPoint x: 1112, startPoint y: 524, endPoint x: 1304, endPoint y: 594, distance: 204.7
click at [1304, 594] on div "End End Handoff To Support Product And Feature Troubleshooting Question Would y…" at bounding box center [975, 376] width 1050 height 694
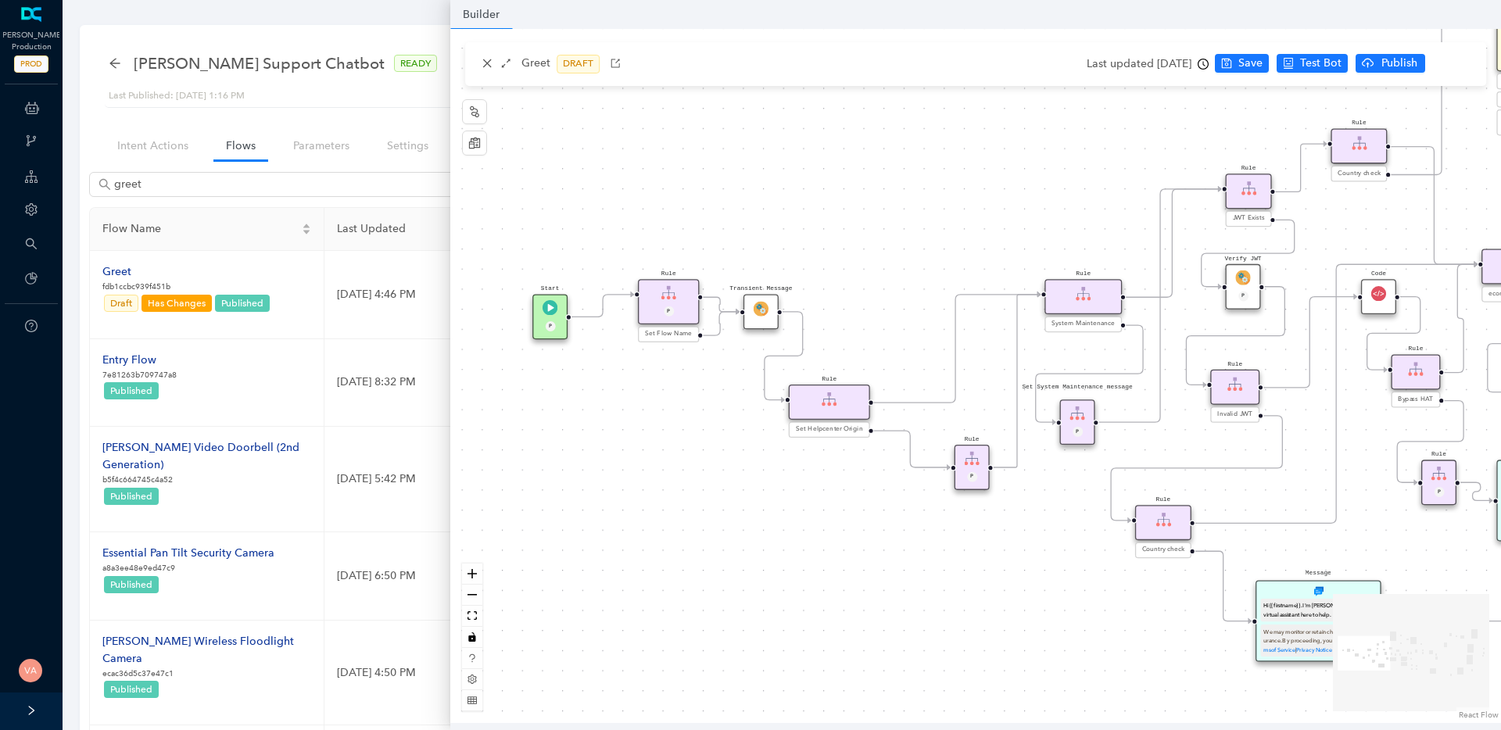
drag, startPoint x: 723, startPoint y: 628, endPoint x: 817, endPoint y: 597, distance: 99.4
click at [817, 597] on div "End End Handoff To Support Product And Feature Troubleshooting Question Would y…" at bounding box center [975, 376] width 1050 height 694
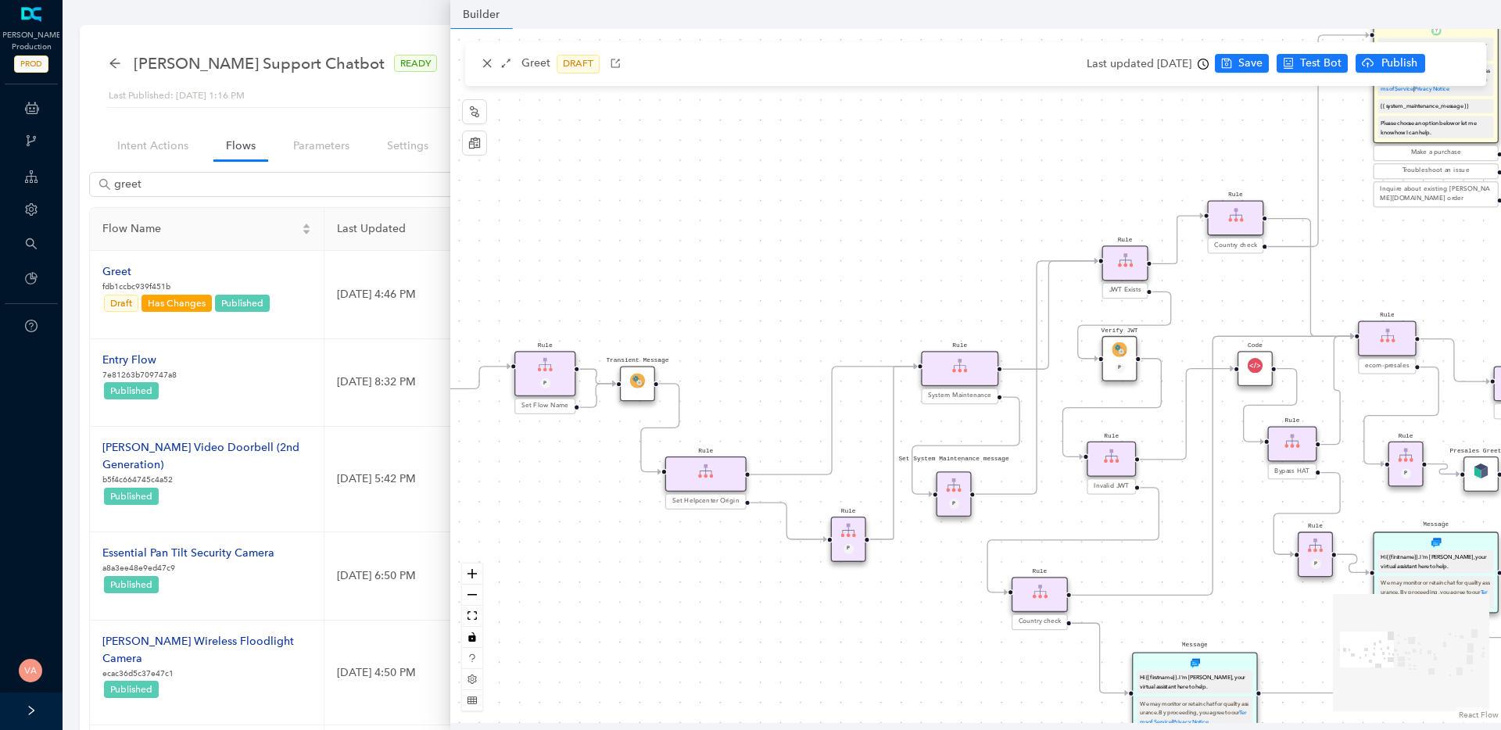
drag, startPoint x: 1005, startPoint y: 231, endPoint x: 882, endPoint y: 302, distance: 142.9
click at [882, 302] on div "End End Handoff To Support Product And Feature Troubleshooting Question Would y…" at bounding box center [975, 376] width 1050 height 694
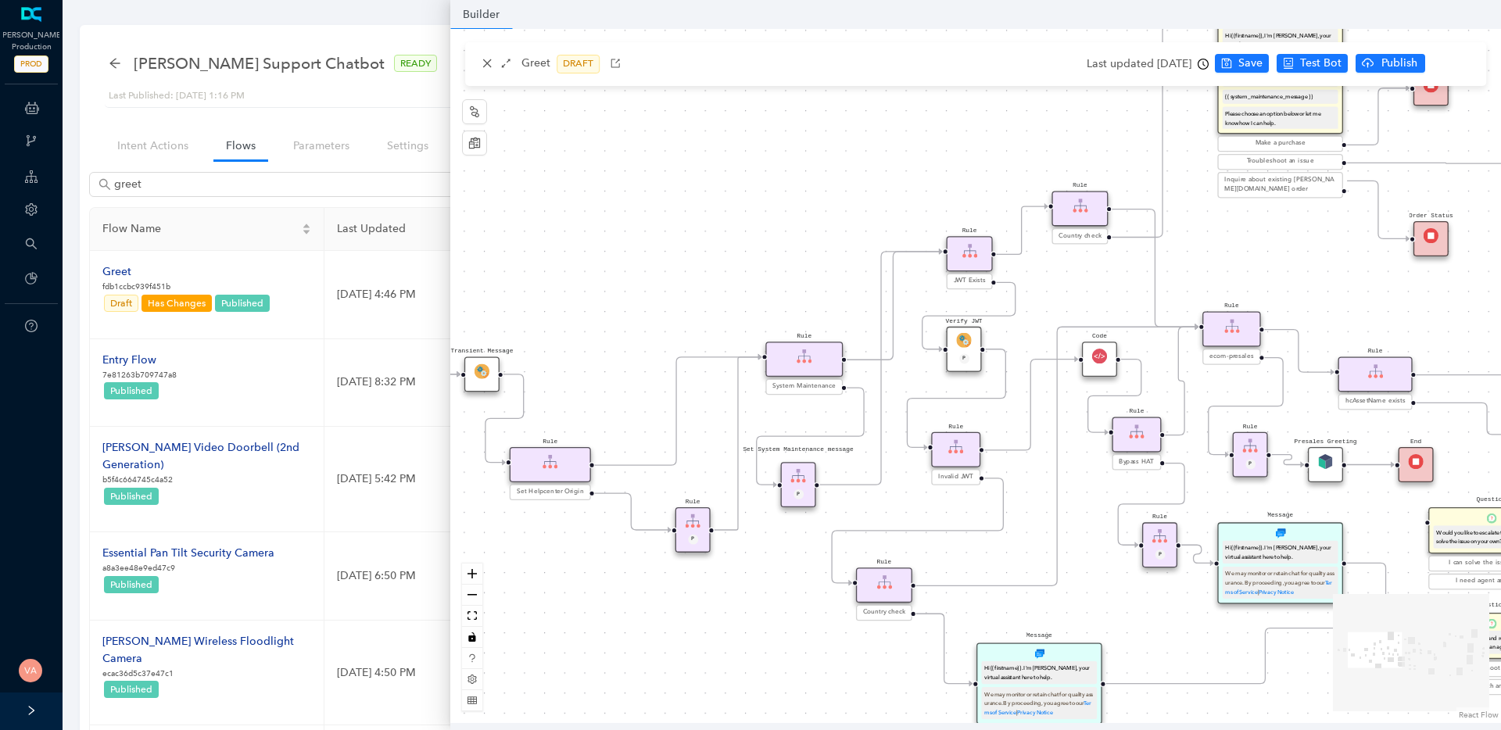
drag, startPoint x: 968, startPoint y: 257, endPoint x: 810, endPoint y: 250, distance: 158.0
click at [809, 250] on div "End End Handoff To Support Product And Feature Troubleshooting Question Would y…" at bounding box center [975, 376] width 1050 height 694
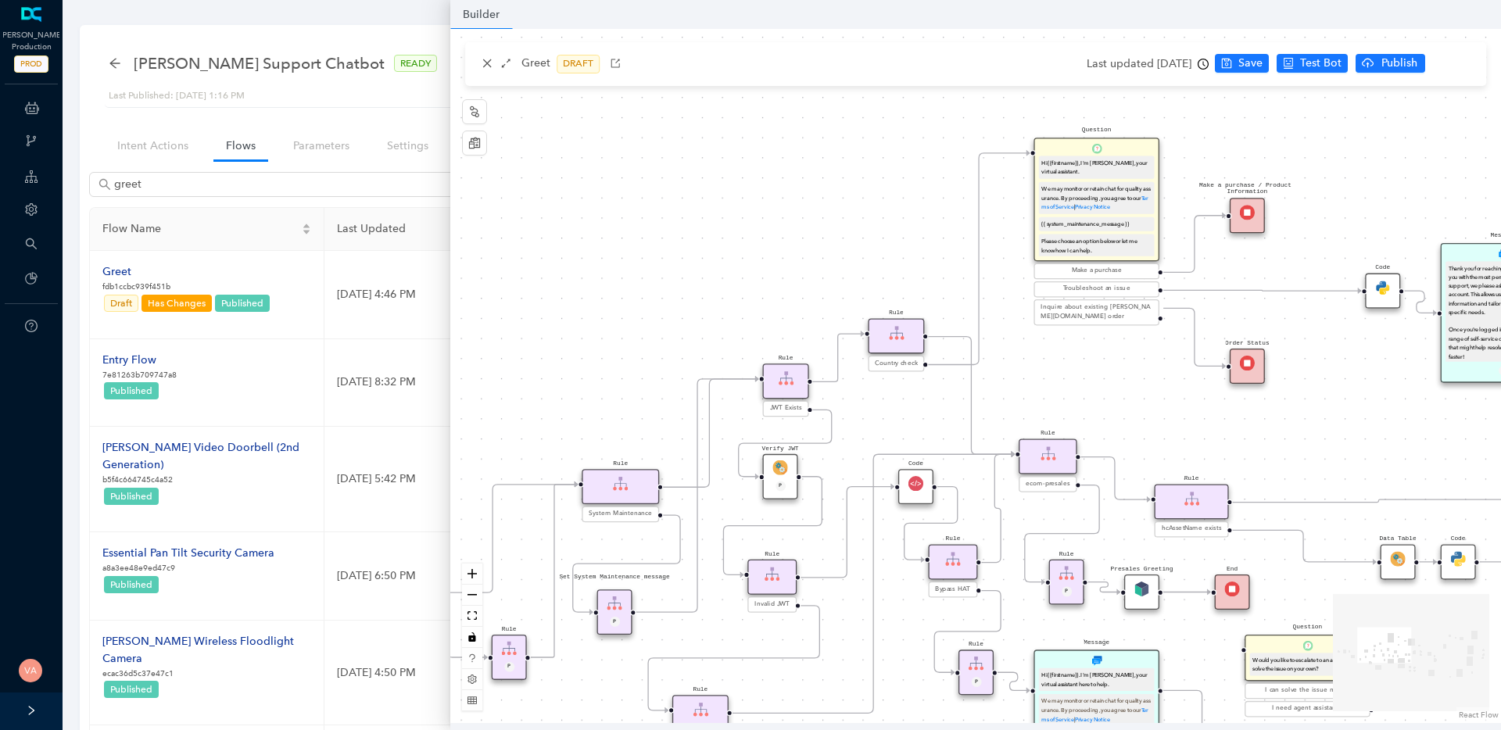
drag, startPoint x: 1006, startPoint y: 131, endPoint x: 825, endPoint y: 256, distance: 220.3
click at [825, 256] on div "End End Handoff To Support Product And Feature Troubleshooting Question Would y…" at bounding box center [975, 376] width 1050 height 694
click at [1132, 291] on div "Troubleshoot an issue" at bounding box center [1096, 289] width 120 height 10
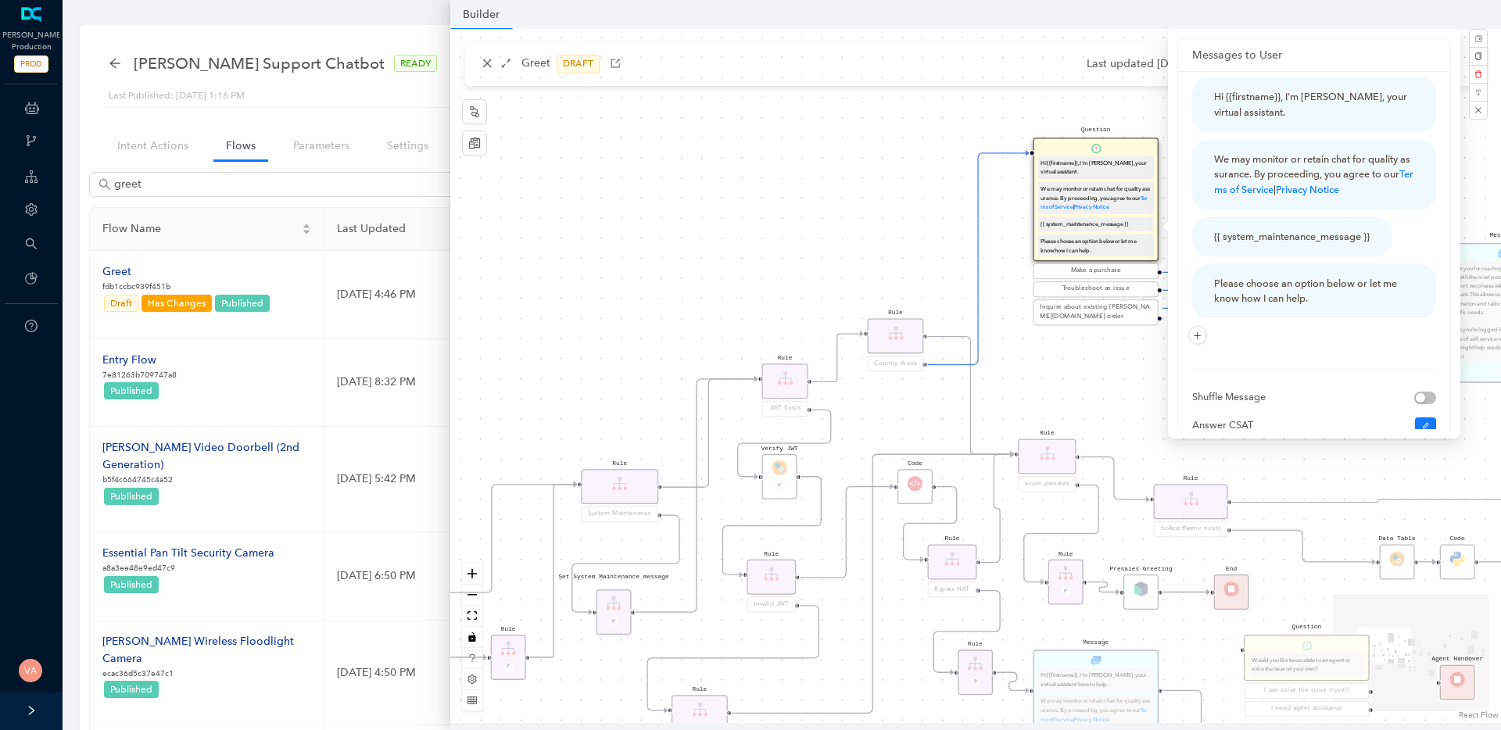
click at [1088, 400] on div "End End Handoff To Support Product And Feature Troubleshooting Question Would y…" at bounding box center [975, 376] width 1050 height 694
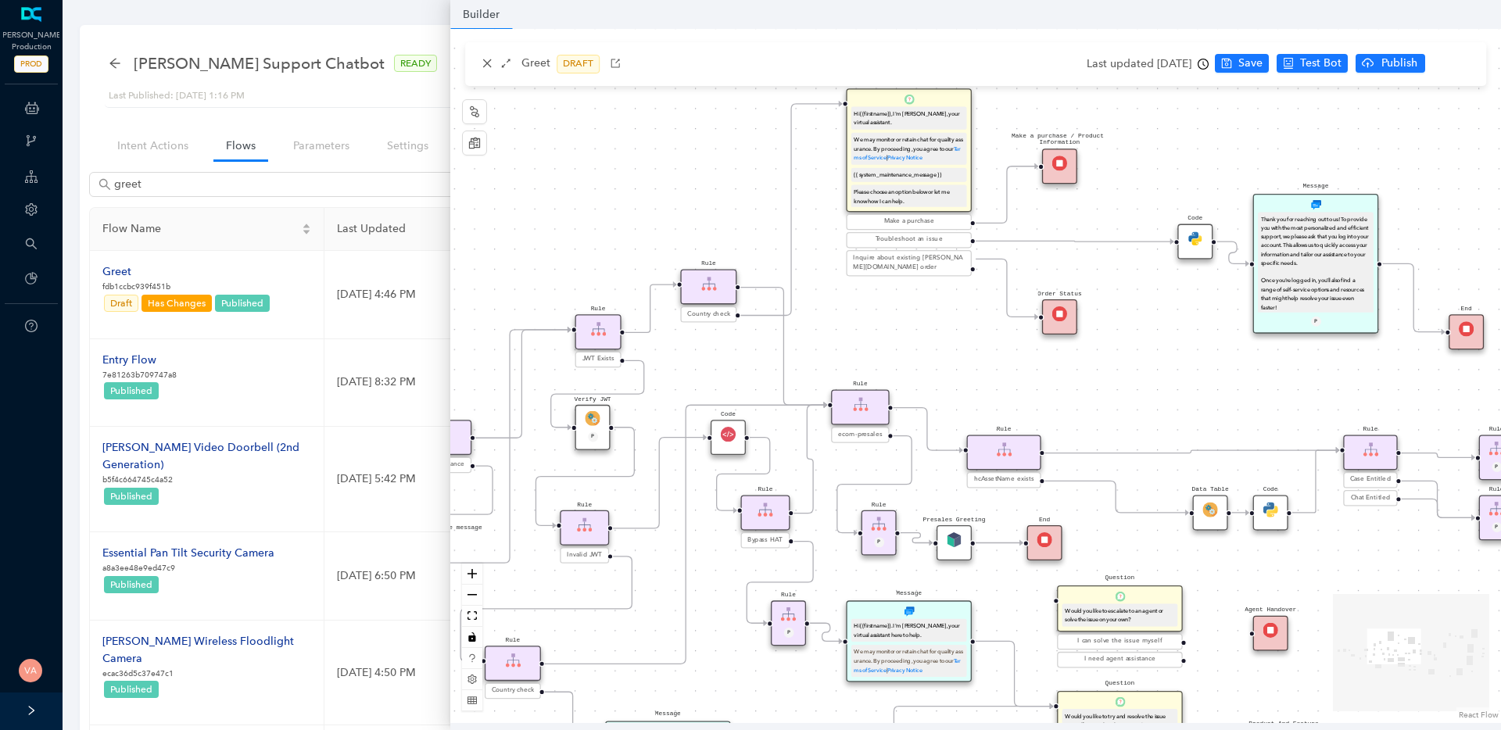
drag, startPoint x: 1094, startPoint y: 393, endPoint x: 906, endPoint y: 344, distance: 194.7
click at [906, 344] on div "End End Handoff To Support Product And Feature Troubleshooting Question Would y…" at bounding box center [975, 376] width 1050 height 694
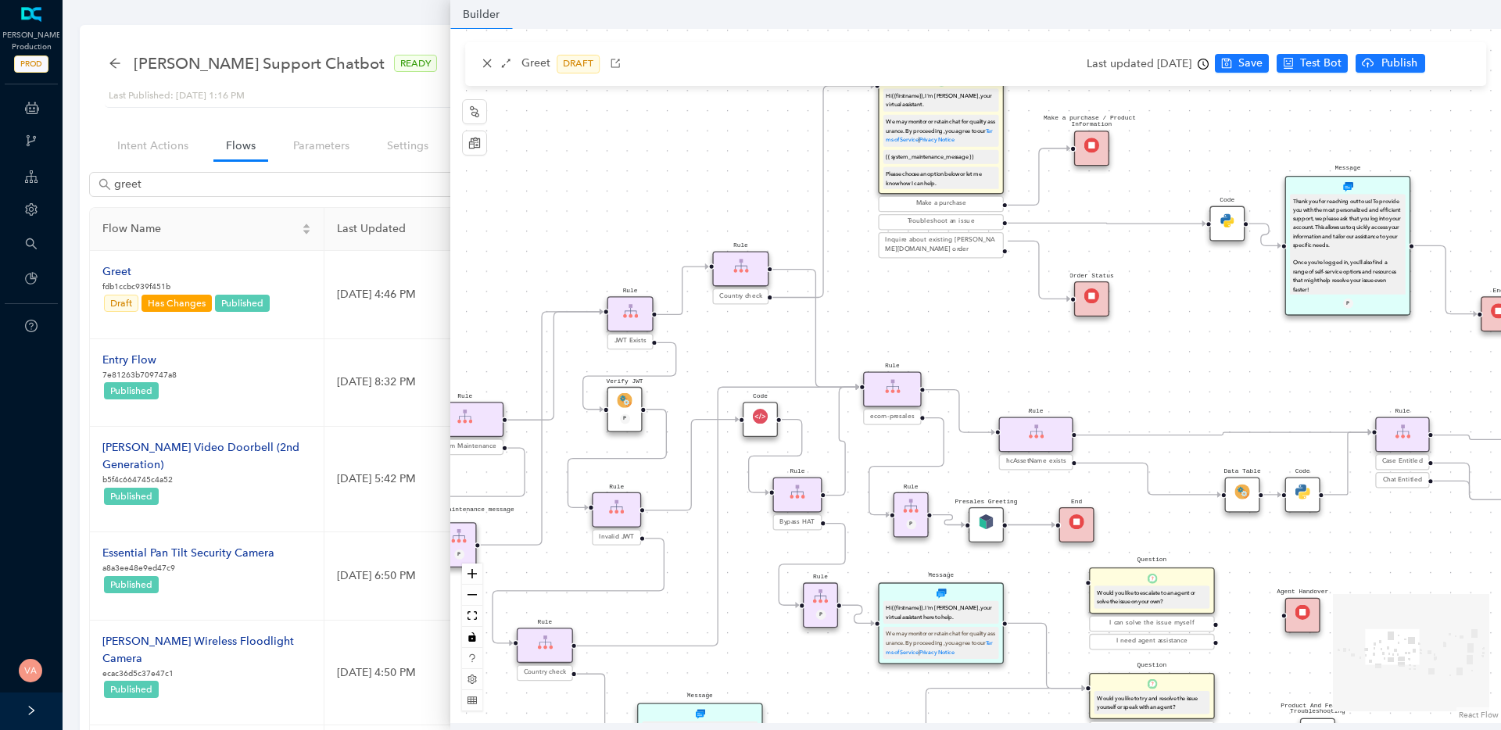
drag, startPoint x: 1255, startPoint y: 360, endPoint x: 1289, endPoint y: 342, distance: 38.1
click at [1289, 342] on div "End End Handoff To Support Product And Feature Troubleshooting Question Would y…" at bounding box center [975, 376] width 1050 height 694
click at [478, 596] on button "zoom out" at bounding box center [472, 595] width 20 height 21
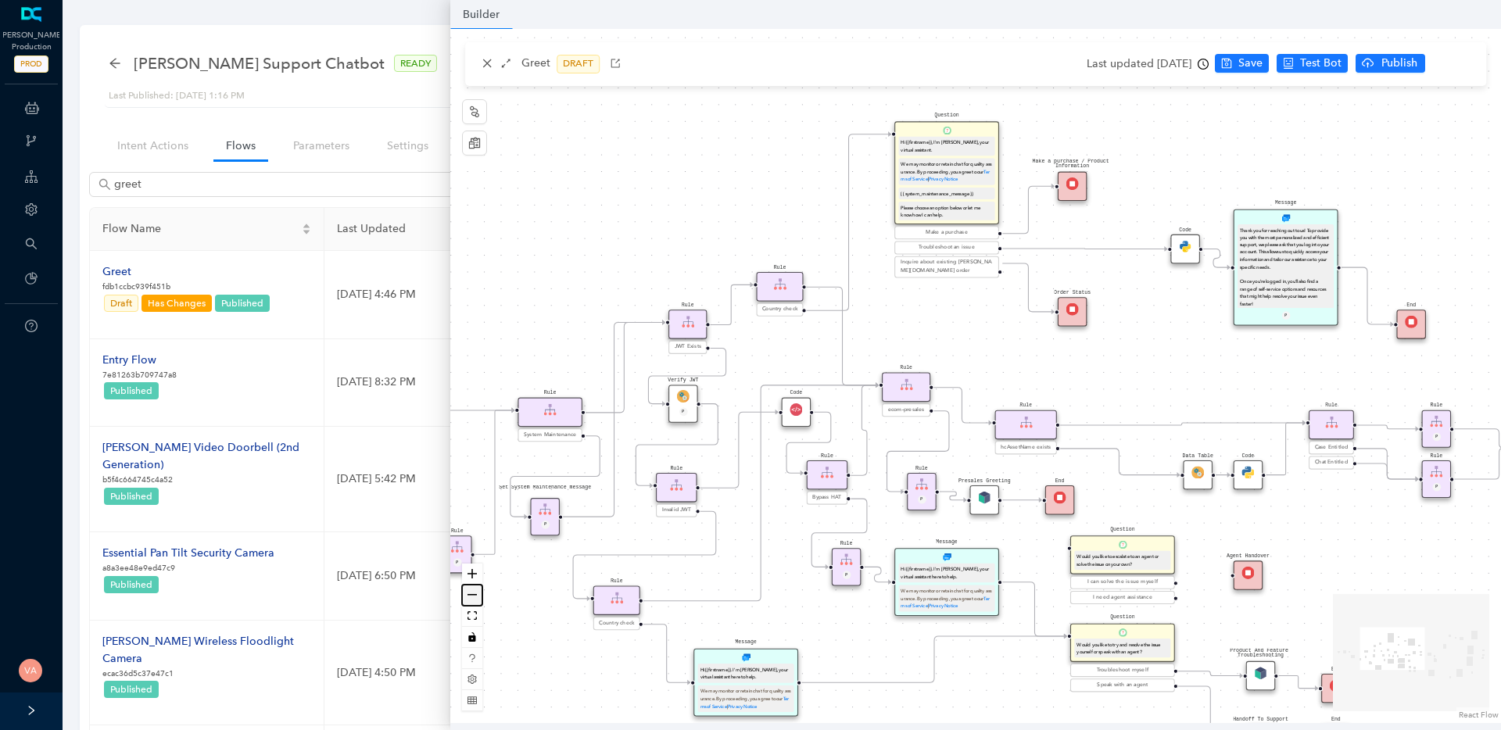
click at [478, 596] on button "zoom out" at bounding box center [472, 595] width 20 height 21
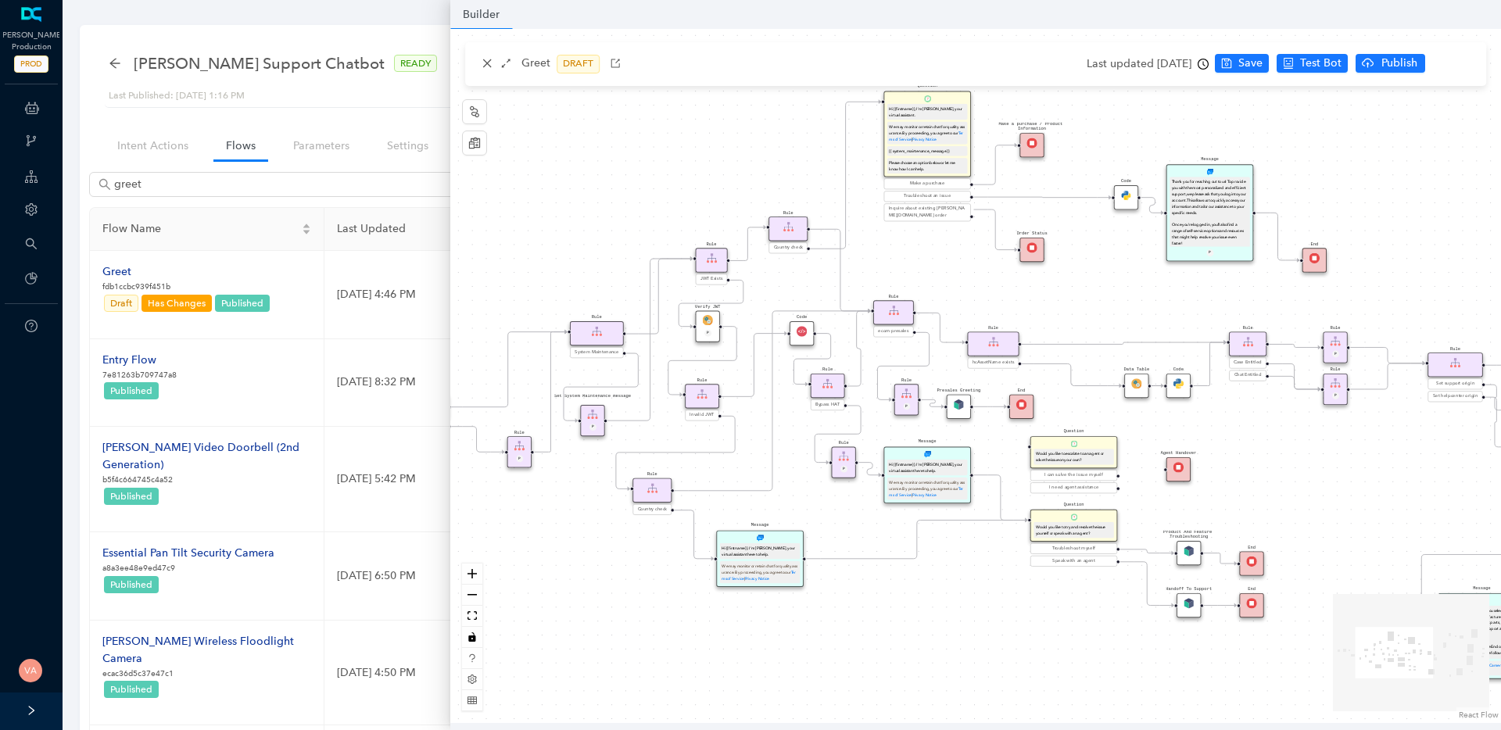
drag, startPoint x: 617, startPoint y: 636, endPoint x: 589, endPoint y: 558, distance: 83.1
click at [589, 558] on div "End End Handoff To Support Product And Feature Troubleshooting Question Would y…" at bounding box center [975, 376] width 1050 height 694
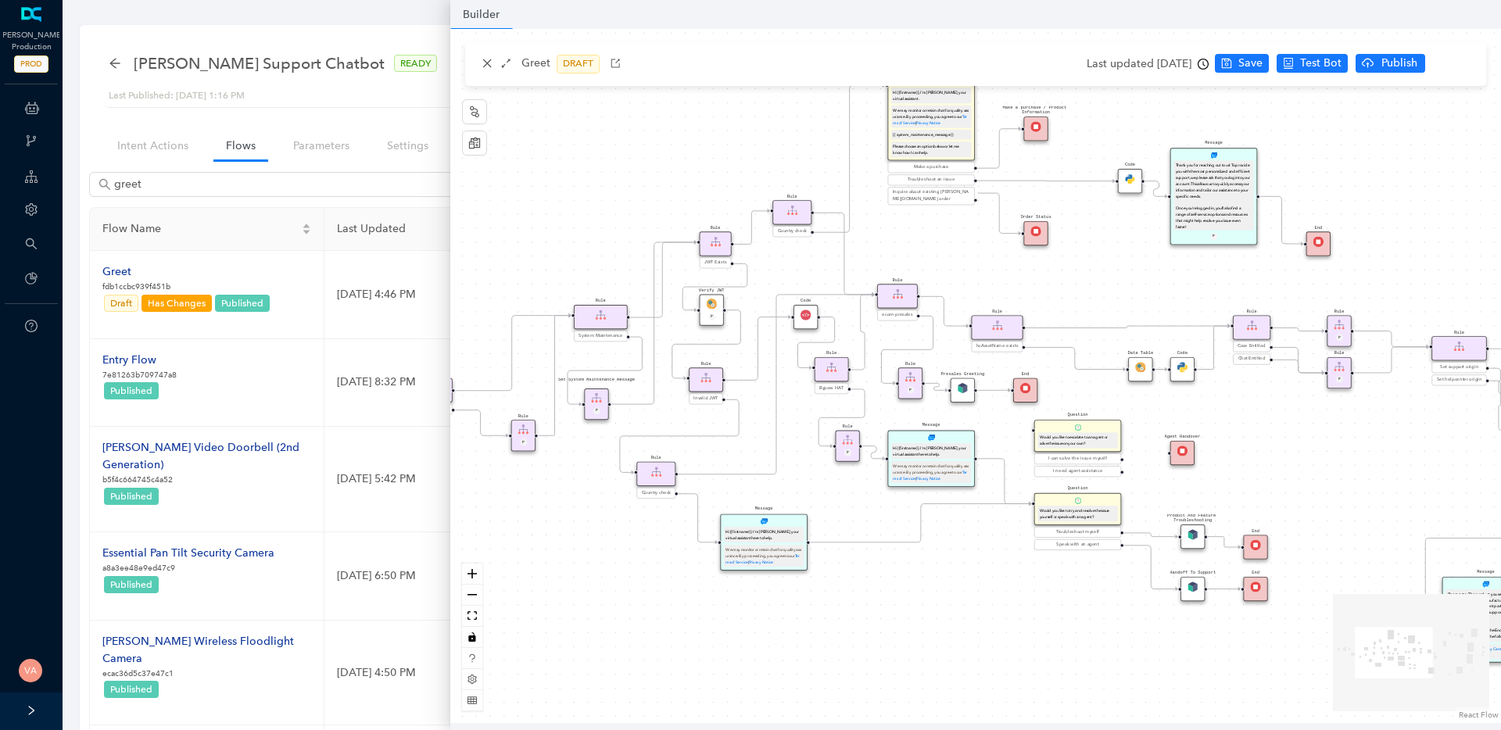
drag, startPoint x: 526, startPoint y: 581, endPoint x: 534, endPoint y: 570, distance: 13.4
click at [534, 570] on div "End End Handoff To Support Product And Feature Troubleshooting Question Would y…" at bounding box center [975, 376] width 1050 height 694
click at [1047, 275] on div "End End Handoff To Support Product And Feature Troubleshooting Question Would y…" at bounding box center [975, 376] width 1050 height 694
click at [894, 224] on div "End End Handoff To Support Product And Feature Troubleshooting Question Would y…" at bounding box center [975, 376] width 1050 height 694
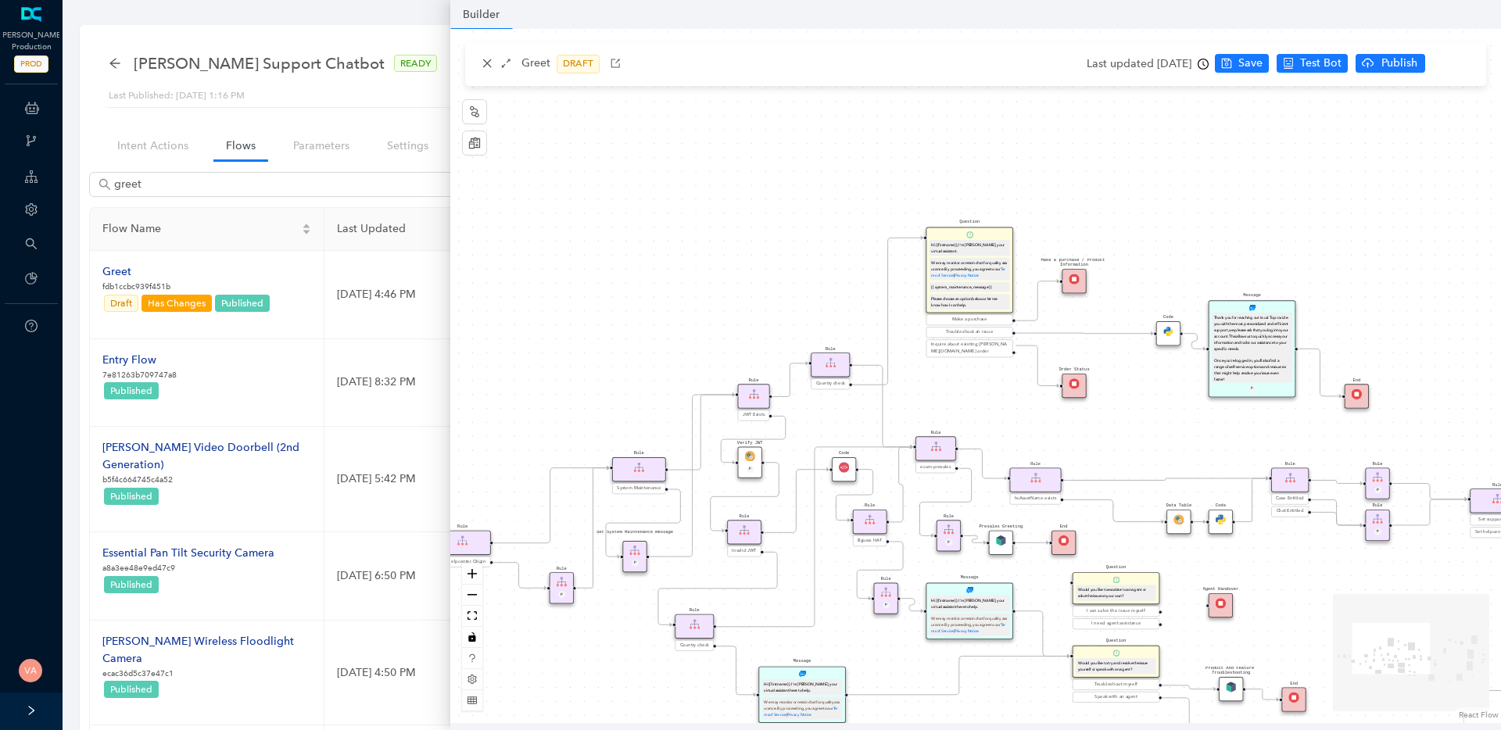
drag, startPoint x: 904, startPoint y: 224, endPoint x: 943, endPoint y: 376, distance: 157.1
click at [943, 376] on div "End End Handoff To Support Product And Feature Troubleshooting Question Would y…" at bounding box center [975, 376] width 1050 height 694
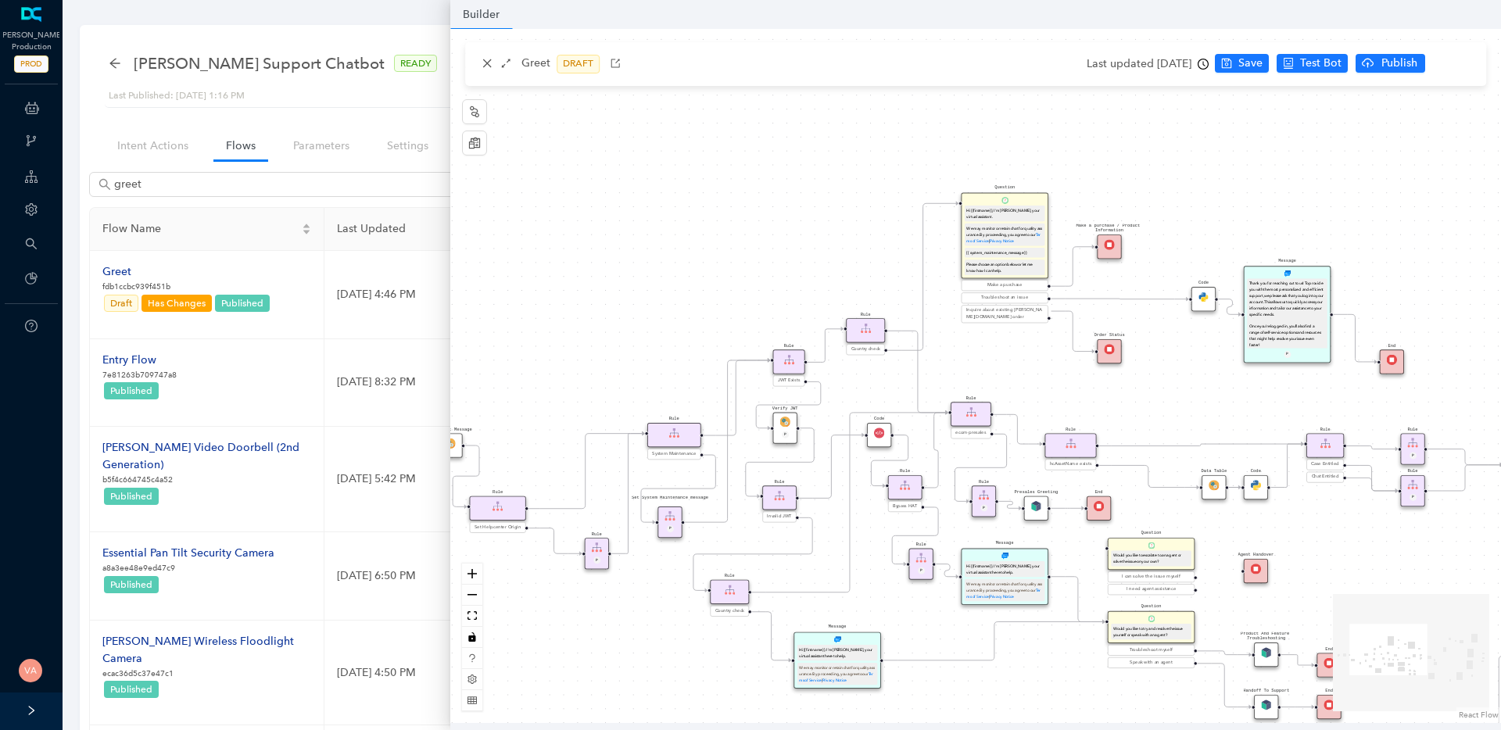
drag, startPoint x: 953, startPoint y: 404, endPoint x: 989, endPoint y: 370, distance: 49.2
click at [989, 370] on div "End End Handoff To Support Product And Feature Troubleshooting Question Would y…" at bounding box center [975, 376] width 1050 height 694
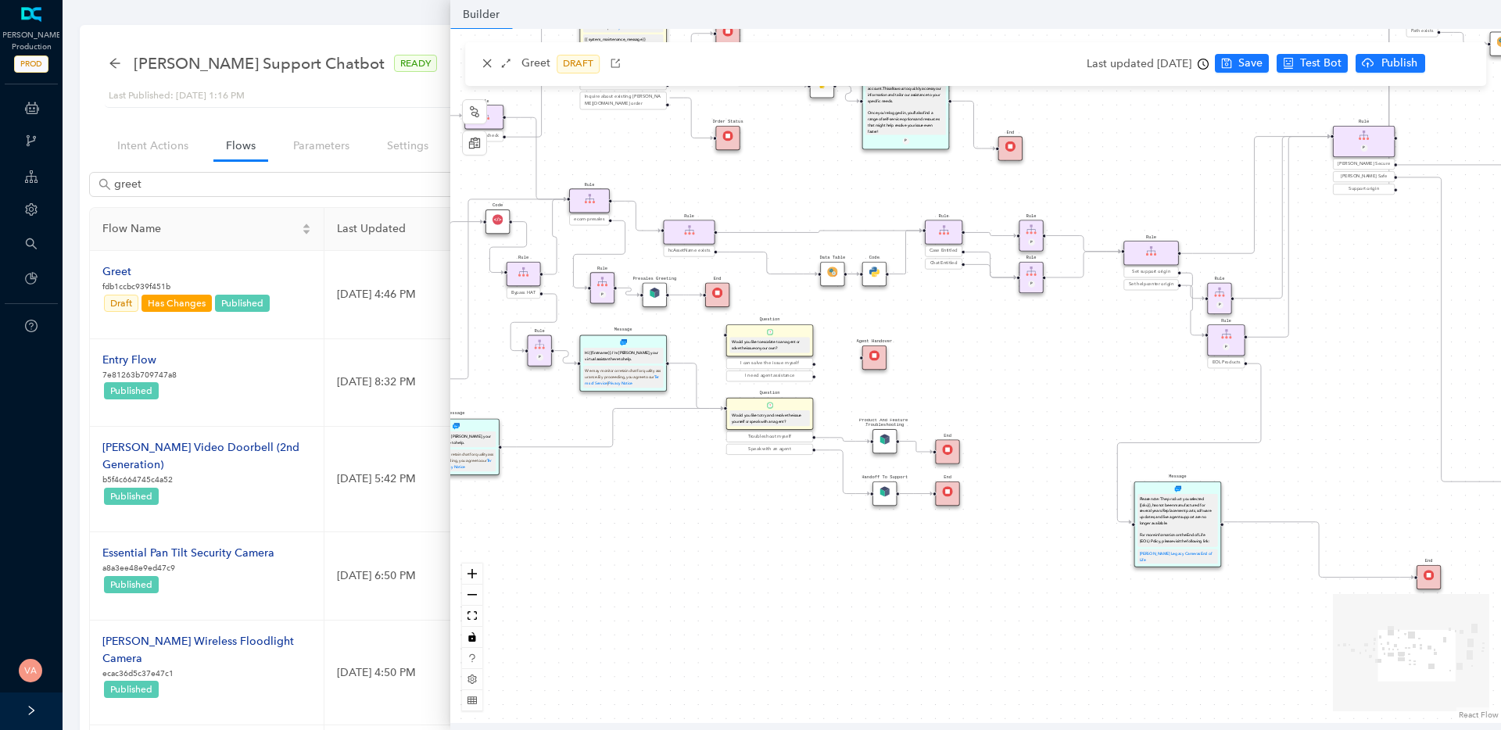
drag, startPoint x: 1208, startPoint y: 400, endPoint x: 827, endPoint y: 187, distance: 437.0
click at [827, 187] on div "End End Handoff To Support Product And Feature Troubleshooting Question Would y…" at bounding box center [975, 376] width 1050 height 694
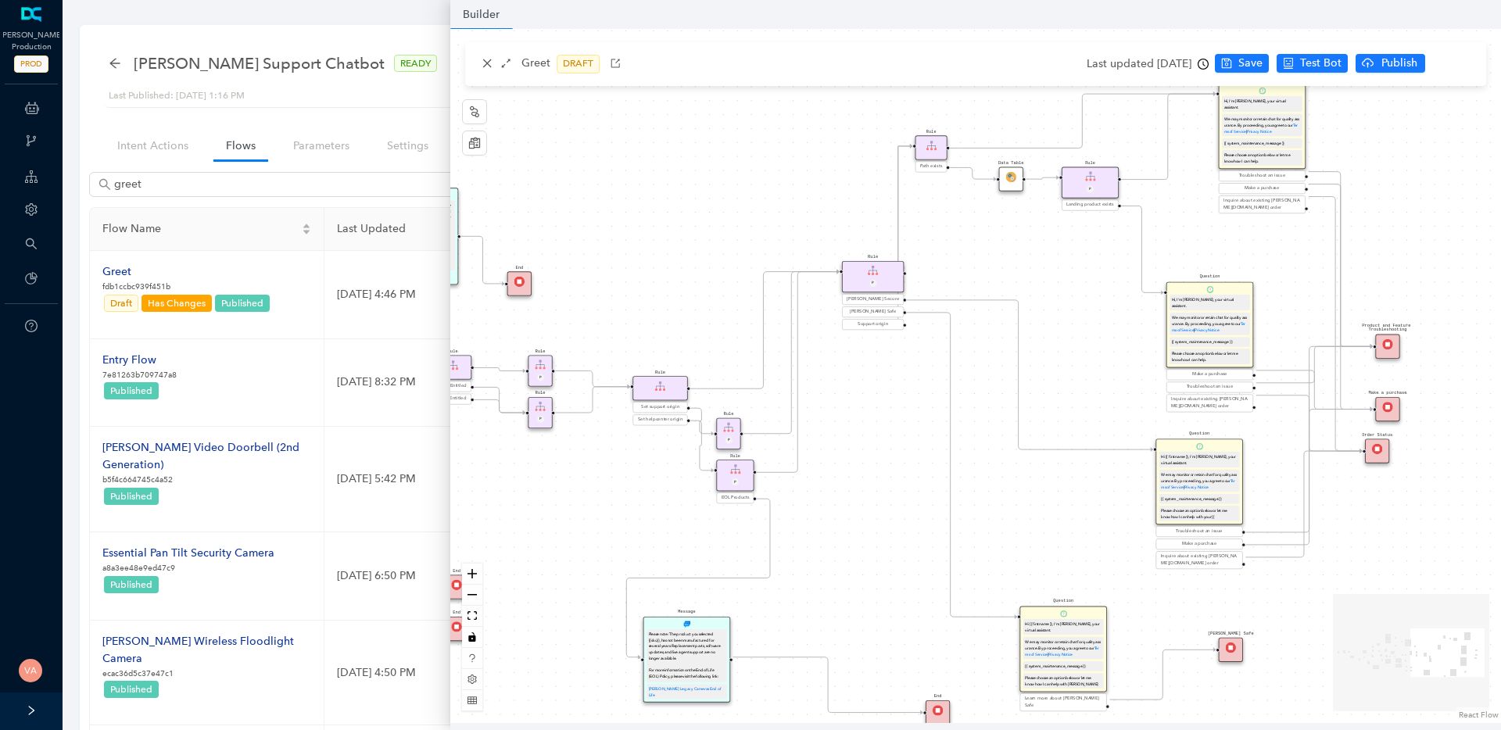
drag, startPoint x: 1373, startPoint y: 313, endPoint x: 882, endPoint y: 448, distance: 509.1
click at [882, 448] on div "End End Handoff To Support Product And Feature Troubleshooting Question Would y…" at bounding box center [975, 376] width 1050 height 694
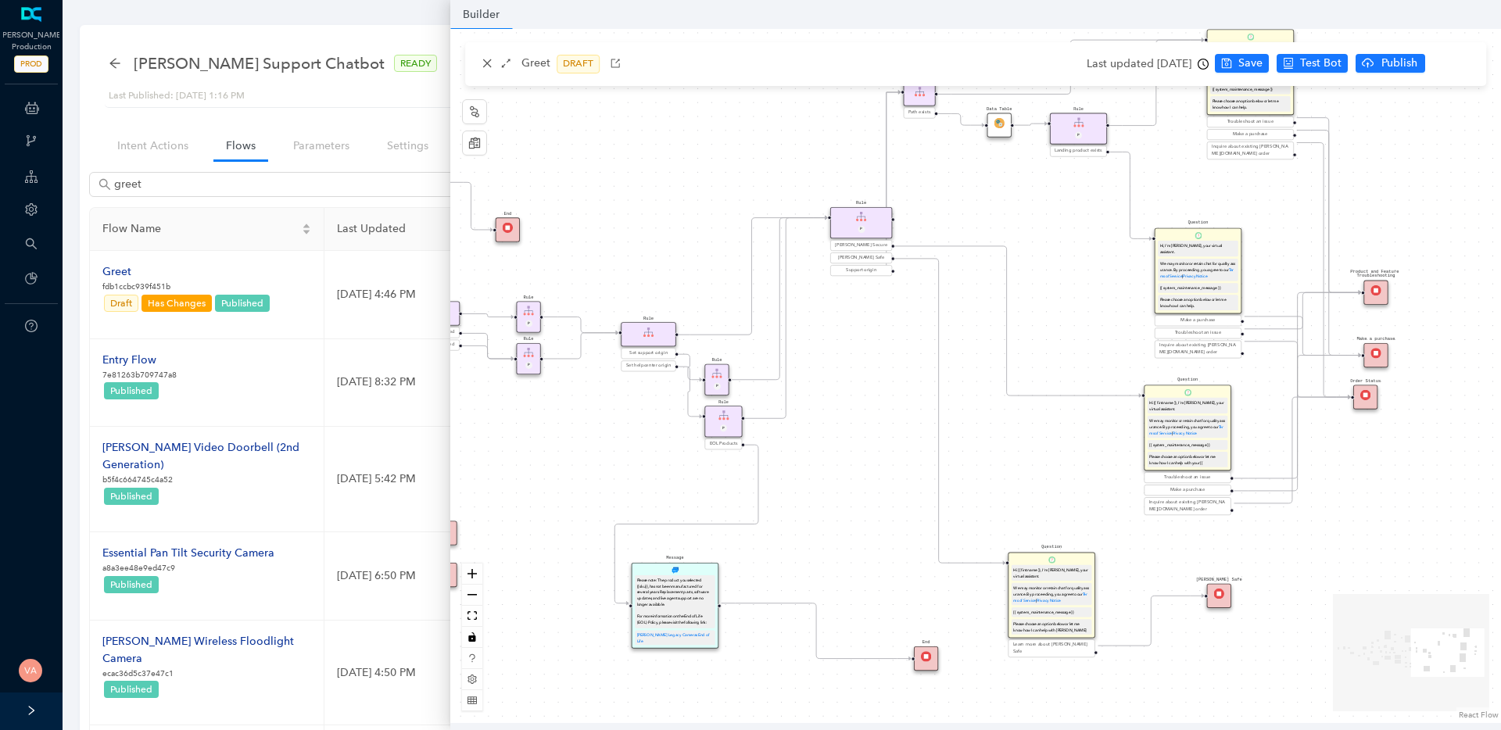
drag, startPoint x: 1115, startPoint y: 367, endPoint x: 1104, endPoint y: 312, distance: 55.8
click at [1104, 312] on div "End End Handoff To Support Product And Feature Troubleshooting Question Would y…" at bounding box center [975, 376] width 1050 height 694
click at [475, 572] on icon "zoom in" at bounding box center [471, 573] width 9 height 9
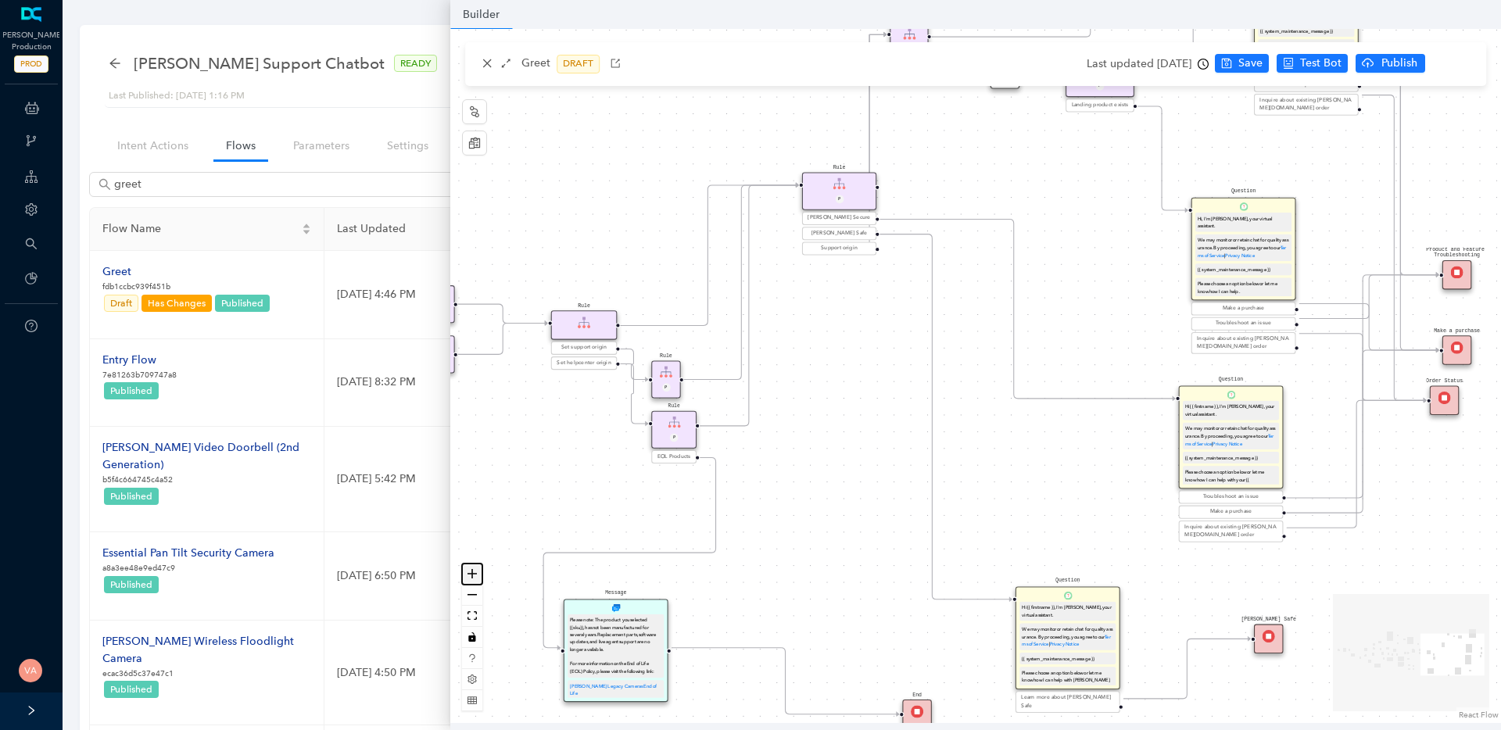
click at [475, 572] on icon "zoom in" at bounding box center [471, 573] width 9 height 9
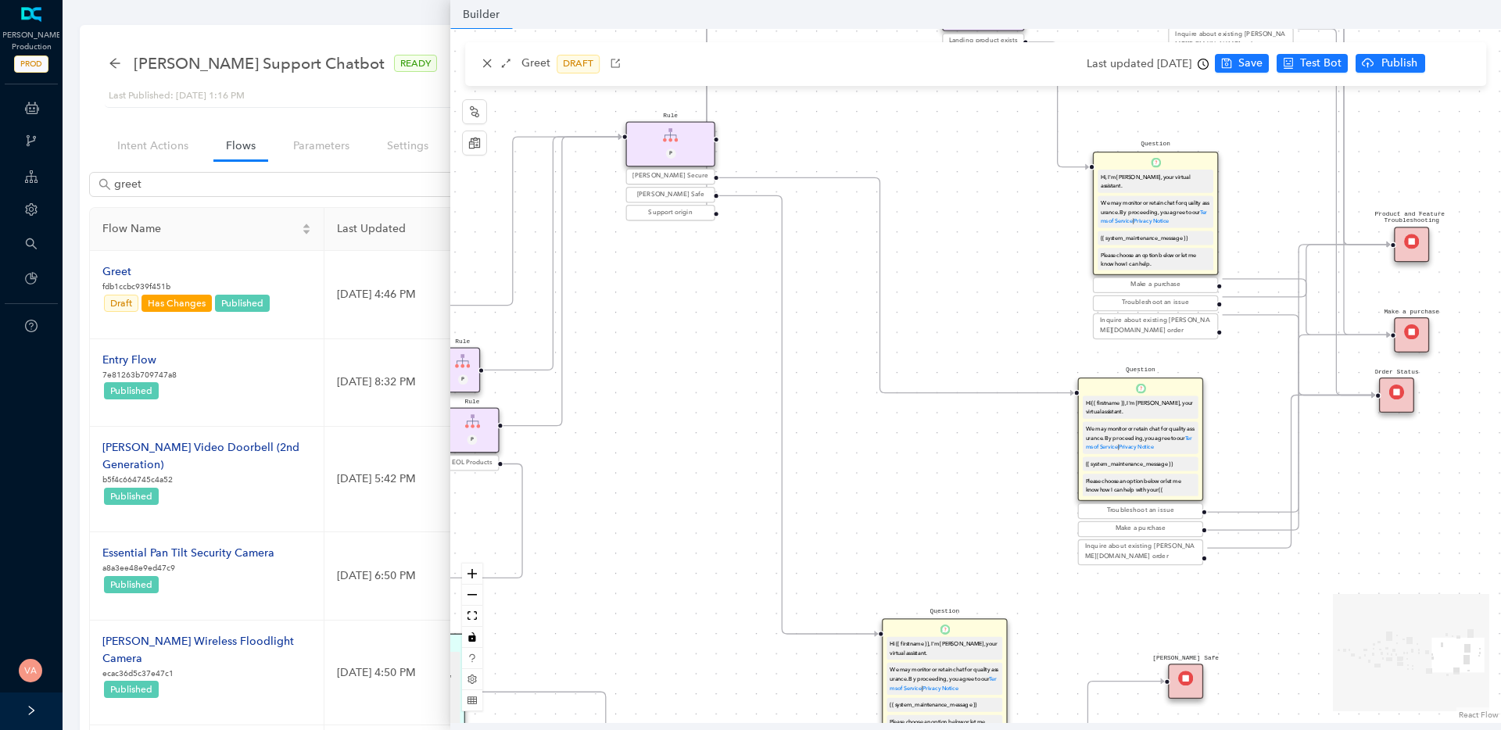
drag, startPoint x: 1068, startPoint y: 536, endPoint x: 927, endPoint y: 526, distance: 141.8
click at [927, 526] on div "End End Handoff To Support Product And Feature Troubleshooting Question Would y…" at bounding box center [975, 376] width 1050 height 694
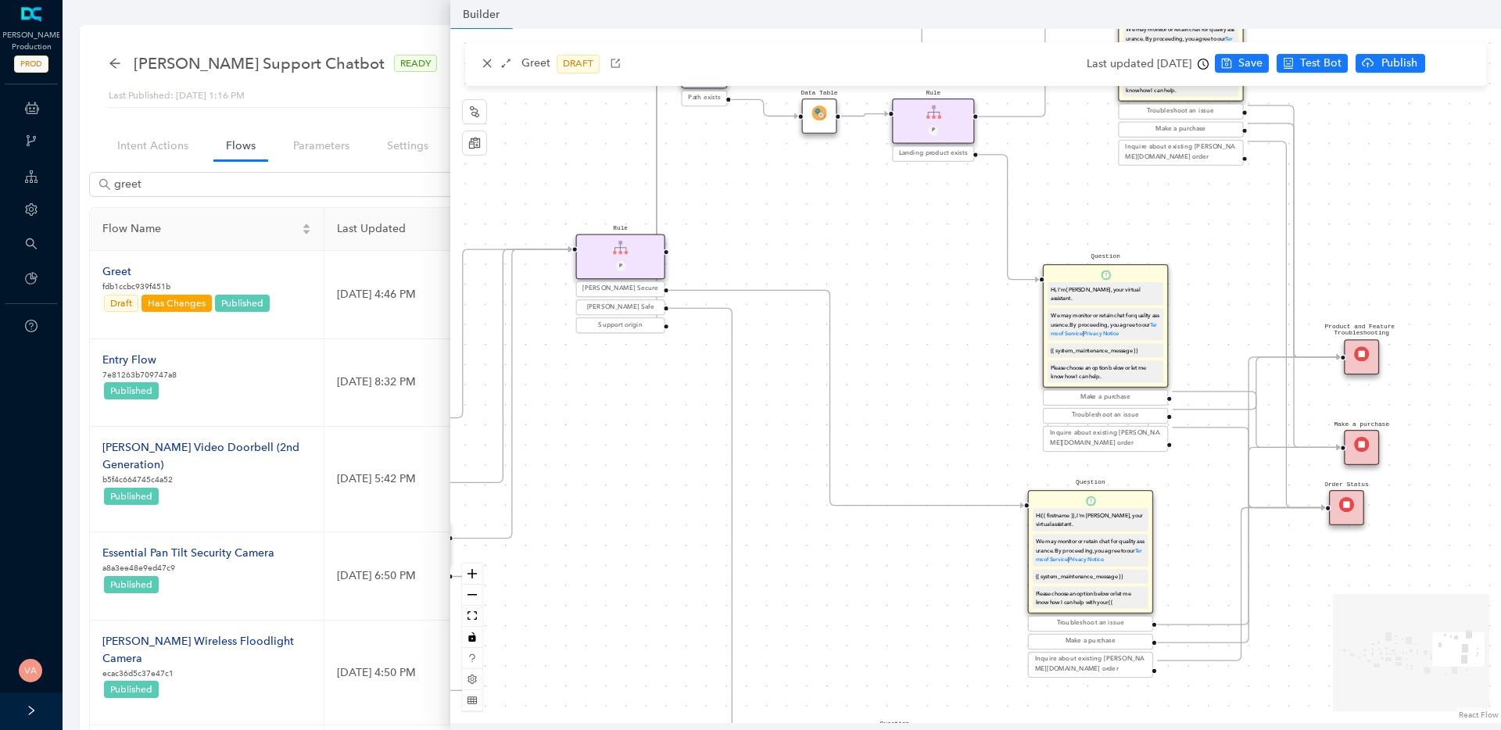
drag, startPoint x: 947, startPoint y: 515, endPoint x: 897, endPoint y: 628, distance: 123.2
click at [897, 628] on div "End End Handoff To Support Product And Feature Troubleshooting Question Would y…" at bounding box center [975, 376] width 1050 height 694
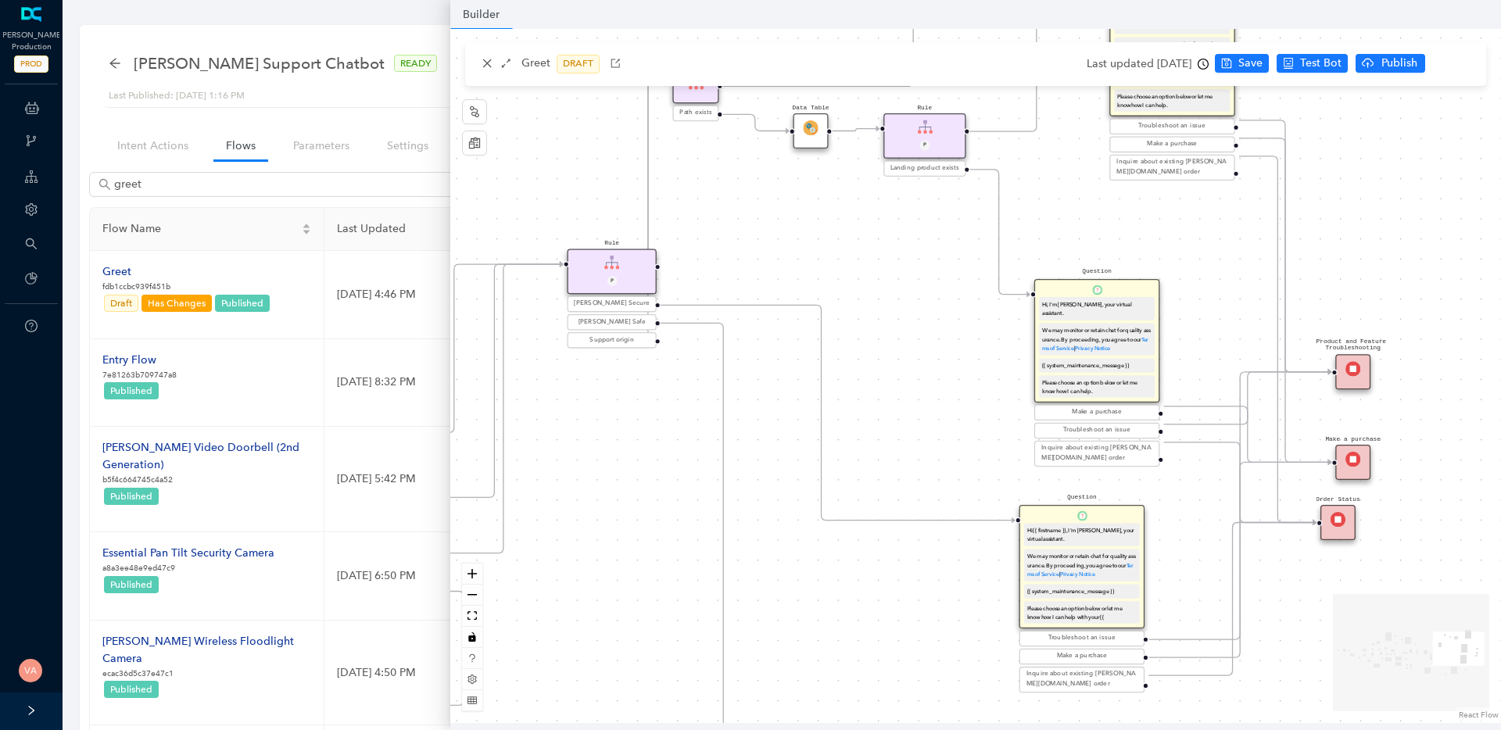
drag, startPoint x: 951, startPoint y: 440, endPoint x: 939, endPoint y: 460, distance: 23.2
click at [939, 460] on div "End End Handoff To Support Product And Feature Troubleshooting Question Would y…" at bounding box center [975, 376] width 1050 height 694
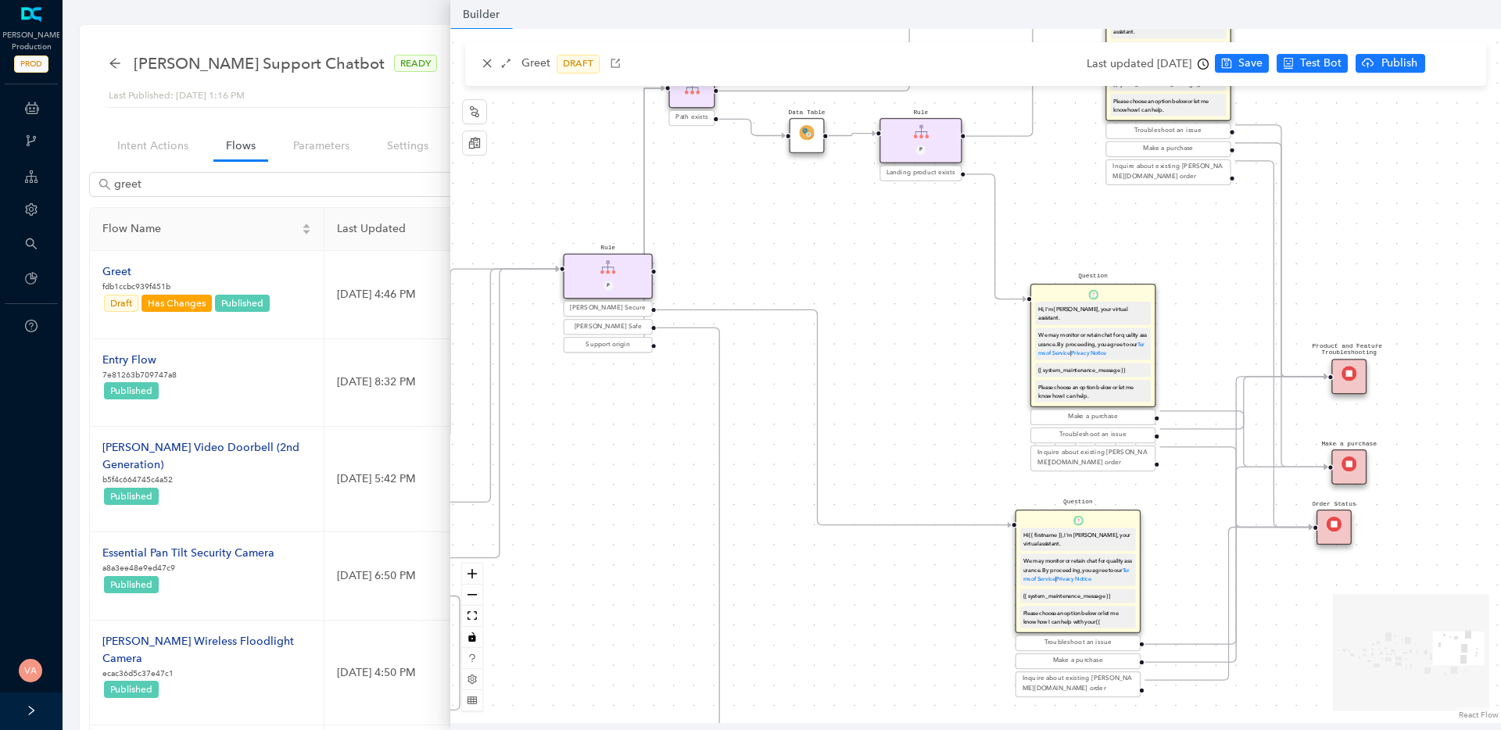
click at [1118, 430] on div "Troubleshoot an issue" at bounding box center [1093, 435] width 120 height 10
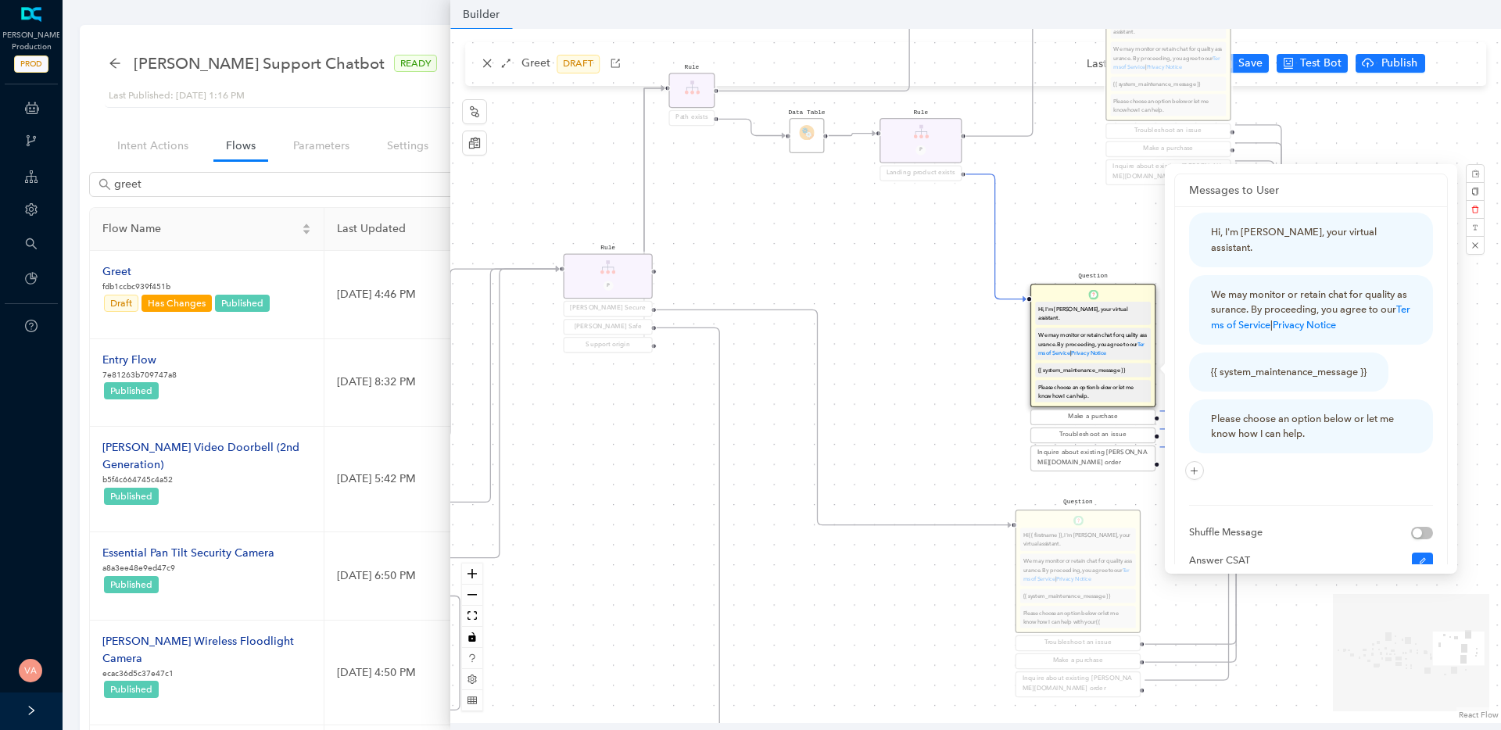
click at [858, 459] on div "End End Handoff To Support Product And Feature Troubleshooting Question Would y…" at bounding box center [975, 376] width 1050 height 694
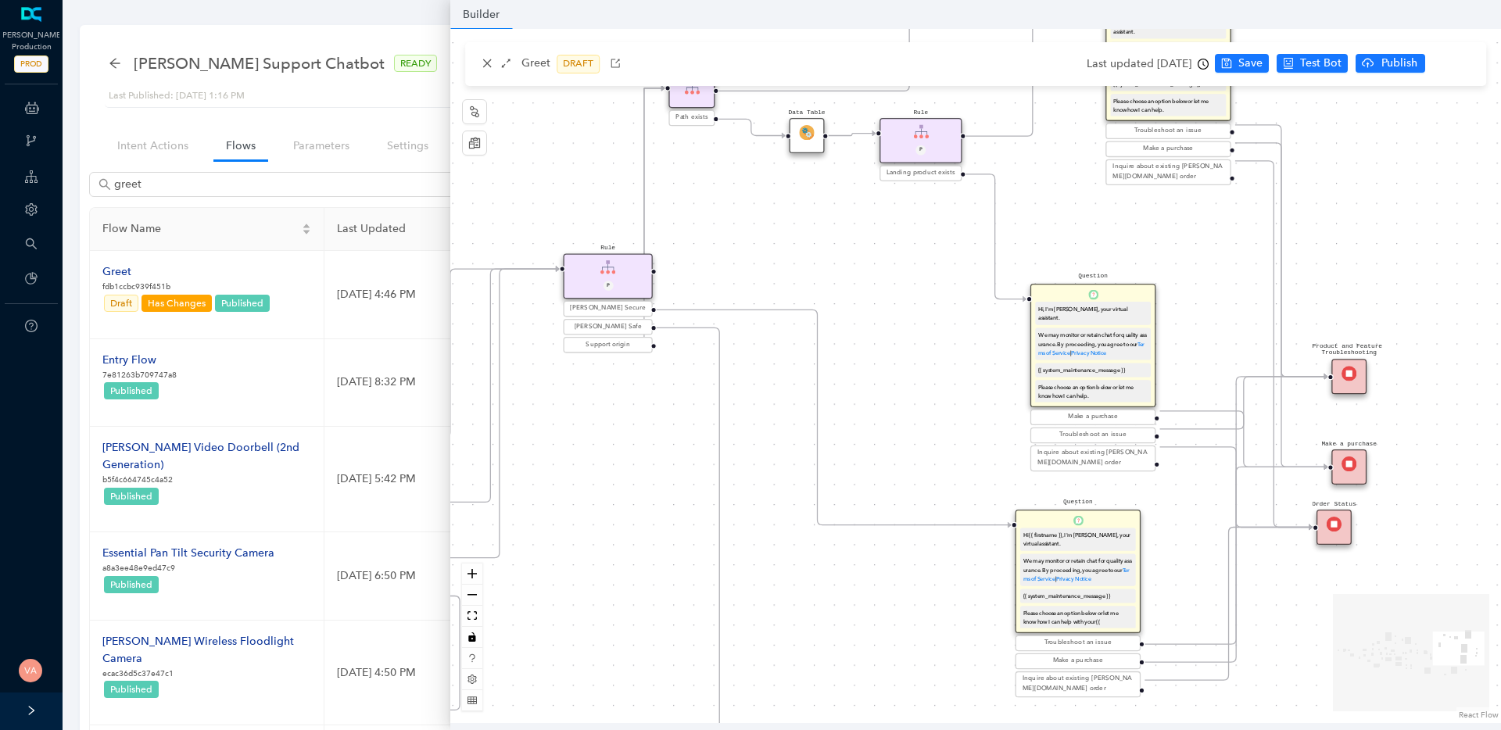
click at [1207, 424] on icon "Edge from reactflownode_ad49e56e-214a-4b15-bfab-1a666fdb1c49 to reactflownode_f…" at bounding box center [1244, 403] width 168 height 52
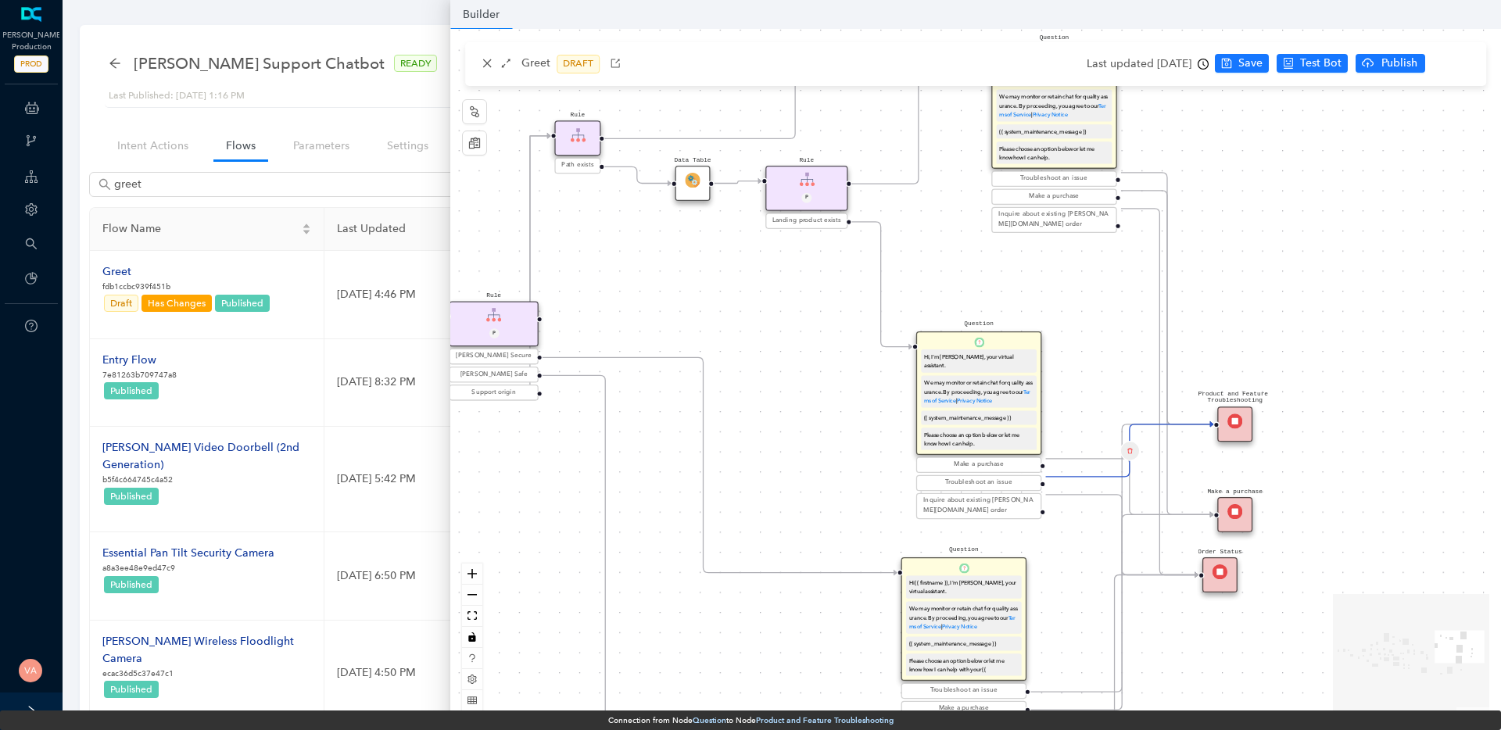
drag, startPoint x: 933, startPoint y: 250, endPoint x: 844, endPoint y: 302, distance: 103.0
click at [818, 298] on div "End End Handoff To Support Product And Feature Troubleshooting Question Would y…" at bounding box center [975, 376] width 1050 height 694
drag, startPoint x: 1332, startPoint y: 296, endPoint x: 1323, endPoint y: 299, distance: 9.1
click at [1323, 299] on div "End End Handoff To Support Product And Feature Troubleshooting Question Would y…" at bounding box center [975, 376] width 1050 height 694
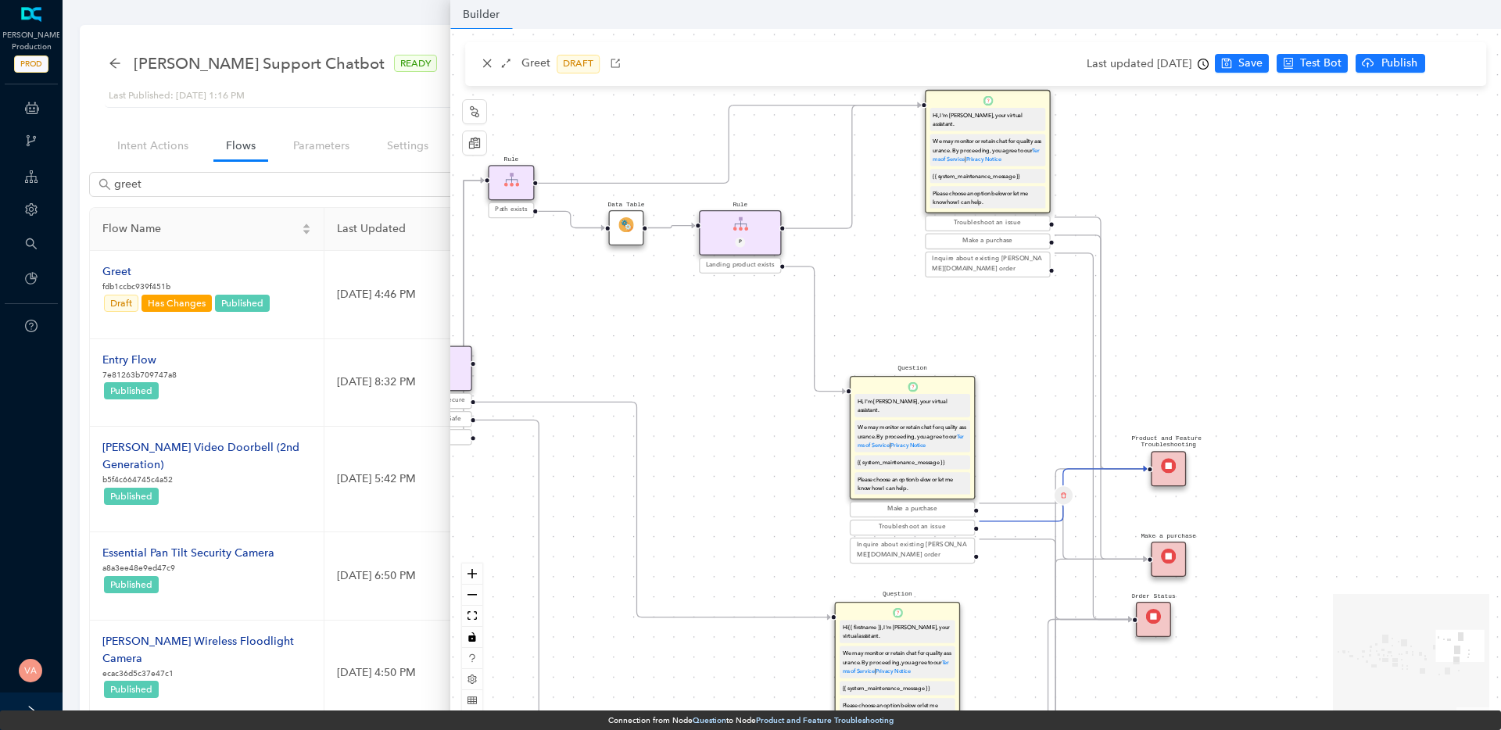
drag, startPoint x: 1336, startPoint y: 265, endPoint x: 1279, endPoint y: 306, distance: 70.5
click at [1279, 306] on div "End End Handoff To Support Product And Feature Troubleshooting Question Would y…" at bounding box center [975, 376] width 1050 height 694
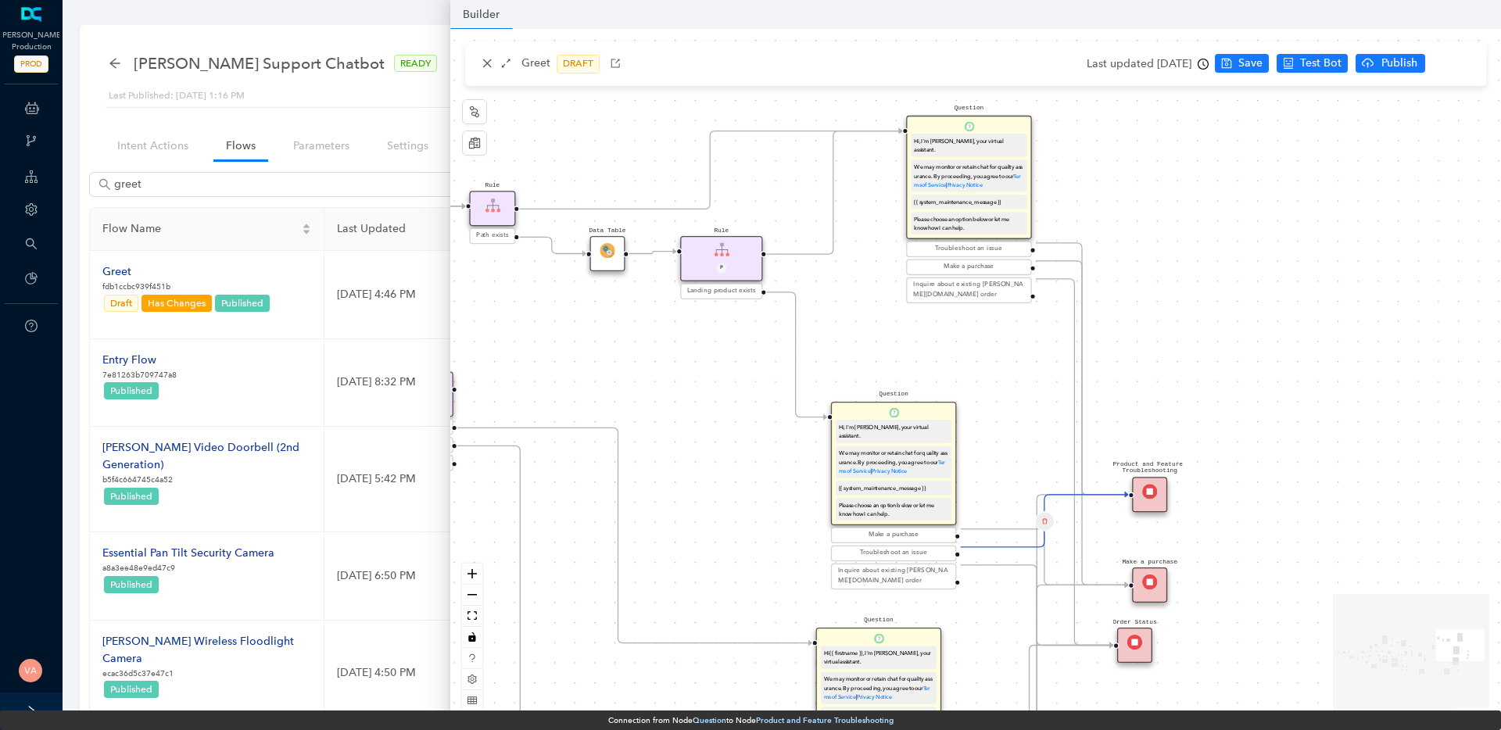
drag, startPoint x: 1279, startPoint y: 306, endPoint x: 1260, endPoint y: 332, distance: 31.9
click at [1260, 332] on div "End End Handoff To Support Product And Feature Troubleshooting Question Would y…" at bounding box center [975, 376] width 1050 height 694
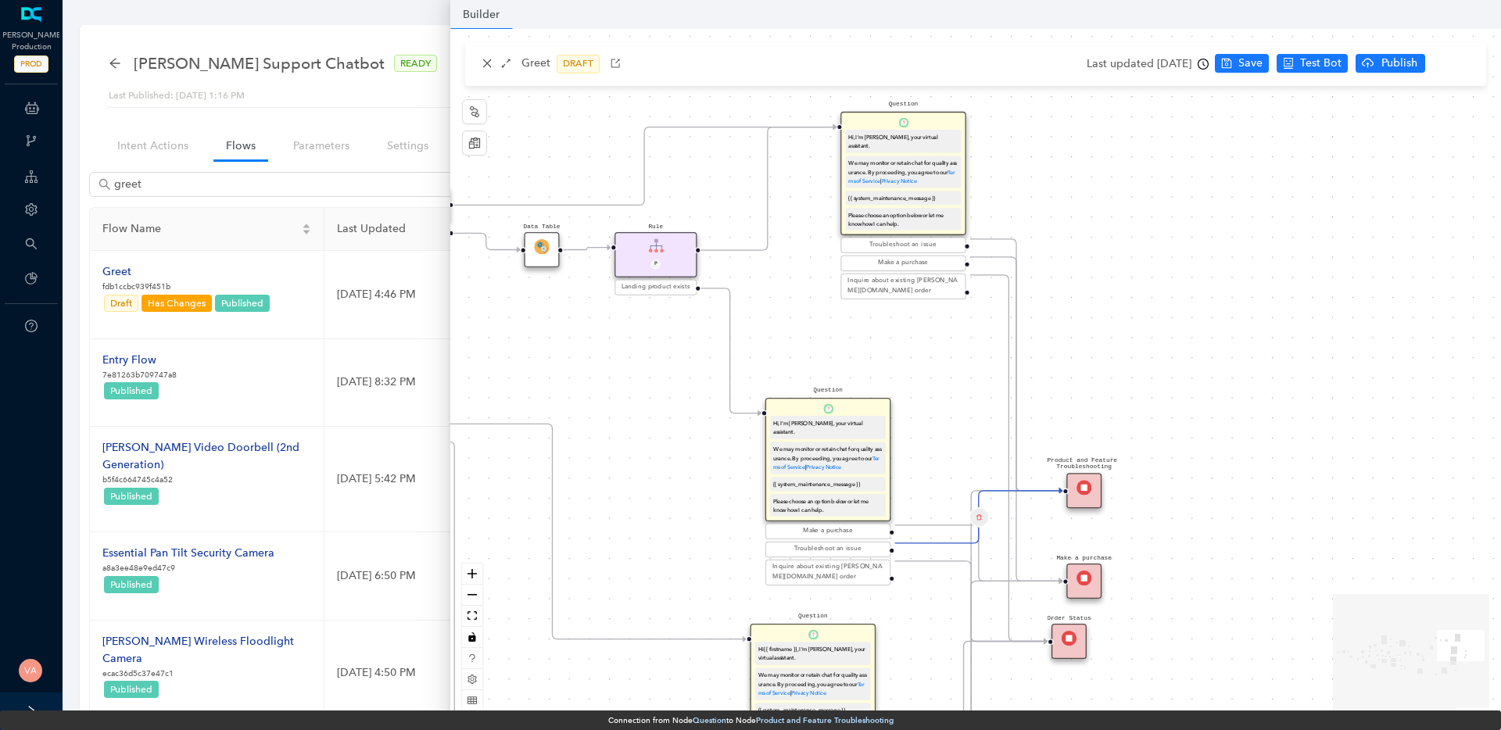
drag, startPoint x: 1295, startPoint y: 284, endPoint x: 1229, endPoint y: 280, distance: 65.8
click at [1229, 280] on div "End End Handoff To Support Product And Feature Troubleshooting Question Would y…" at bounding box center [975, 376] width 1050 height 694
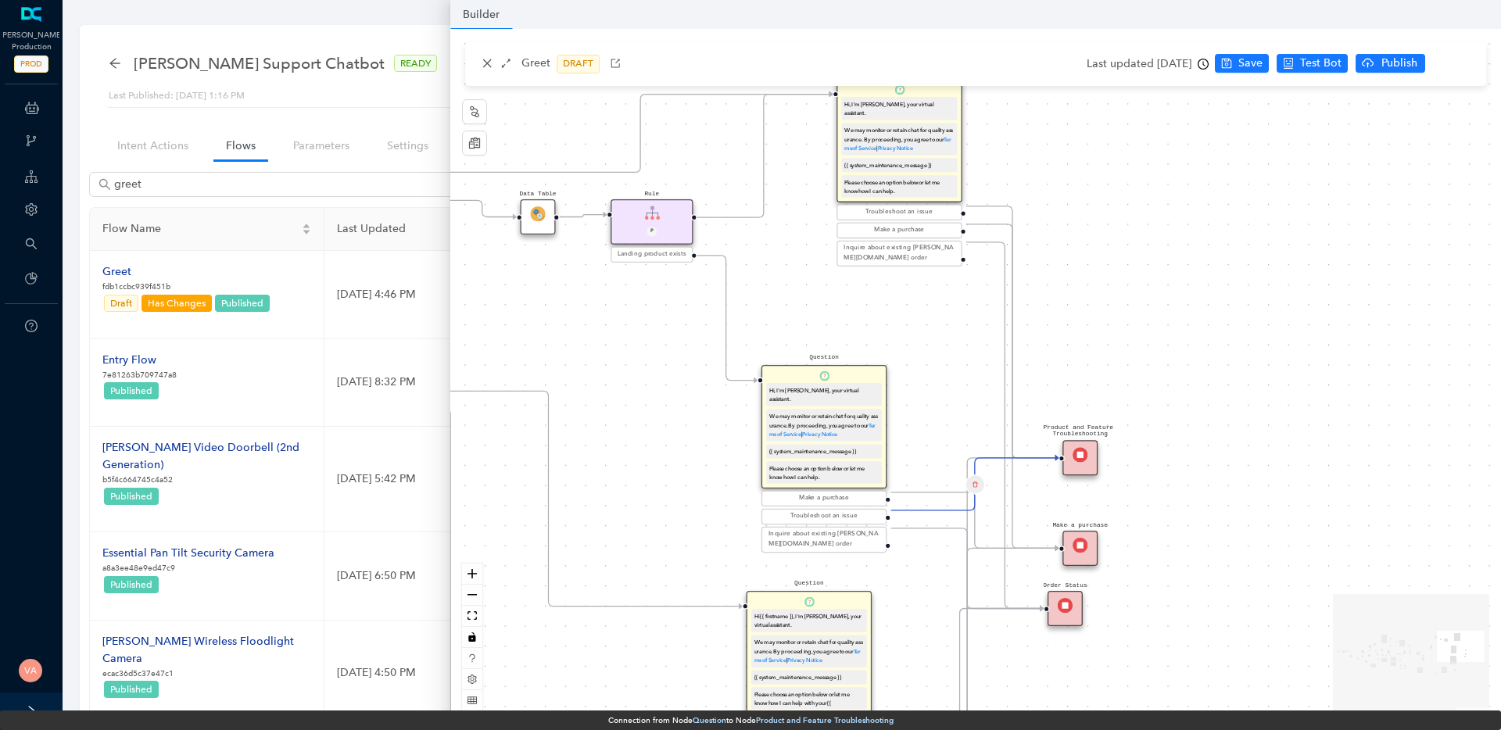
drag, startPoint x: 1230, startPoint y: 323, endPoint x: 1225, endPoint y: 284, distance: 38.6
click at [1226, 284] on div "End End Handoff To Support Product And Feature Troubleshooting Question Would y…" at bounding box center [975, 376] width 1050 height 694
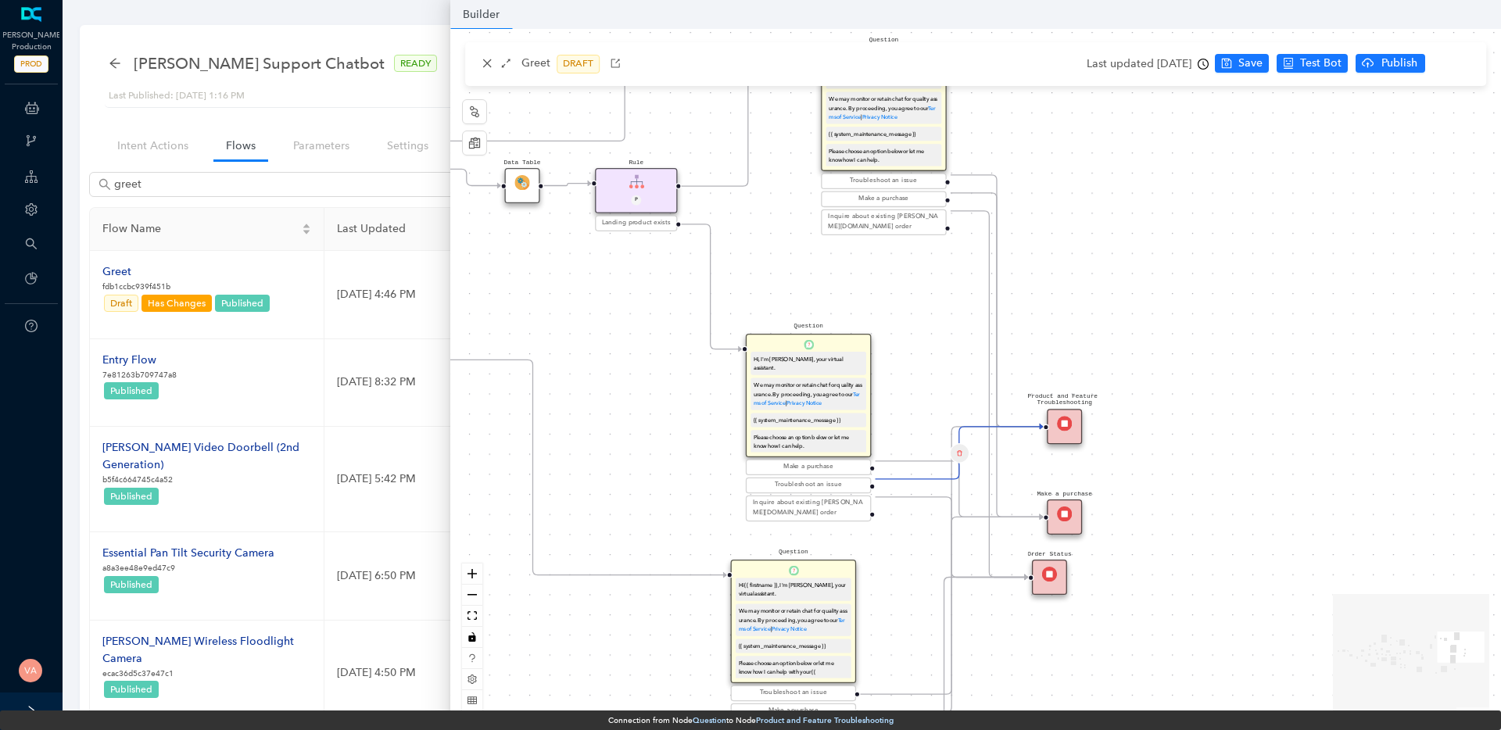
drag, startPoint x: 1243, startPoint y: 397, endPoint x: 1228, endPoint y: 371, distance: 30.2
click at [1228, 371] on div "End End Handoff To Support Product And Feature Troubleshooting Question Would y…" at bounding box center [975, 376] width 1050 height 694
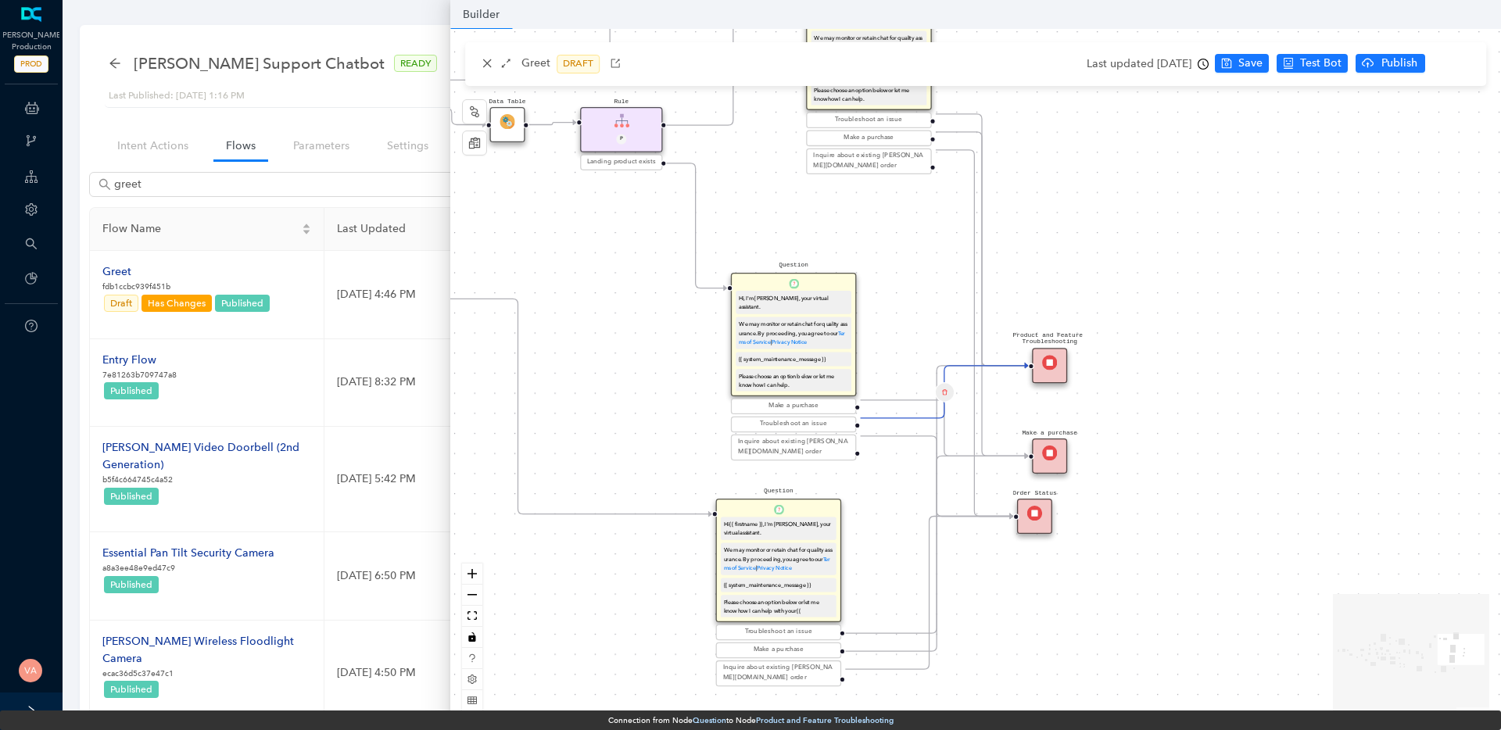
drag, startPoint x: 1197, startPoint y: 392, endPoint x: 1182, endPoint y: 331, distance: 63.5
click at [1182, 331] on div "End End Handoff To Support Product And Feature Troubleshooting Question Would y…" at bounding box center [975, 376] width 1050 height 694
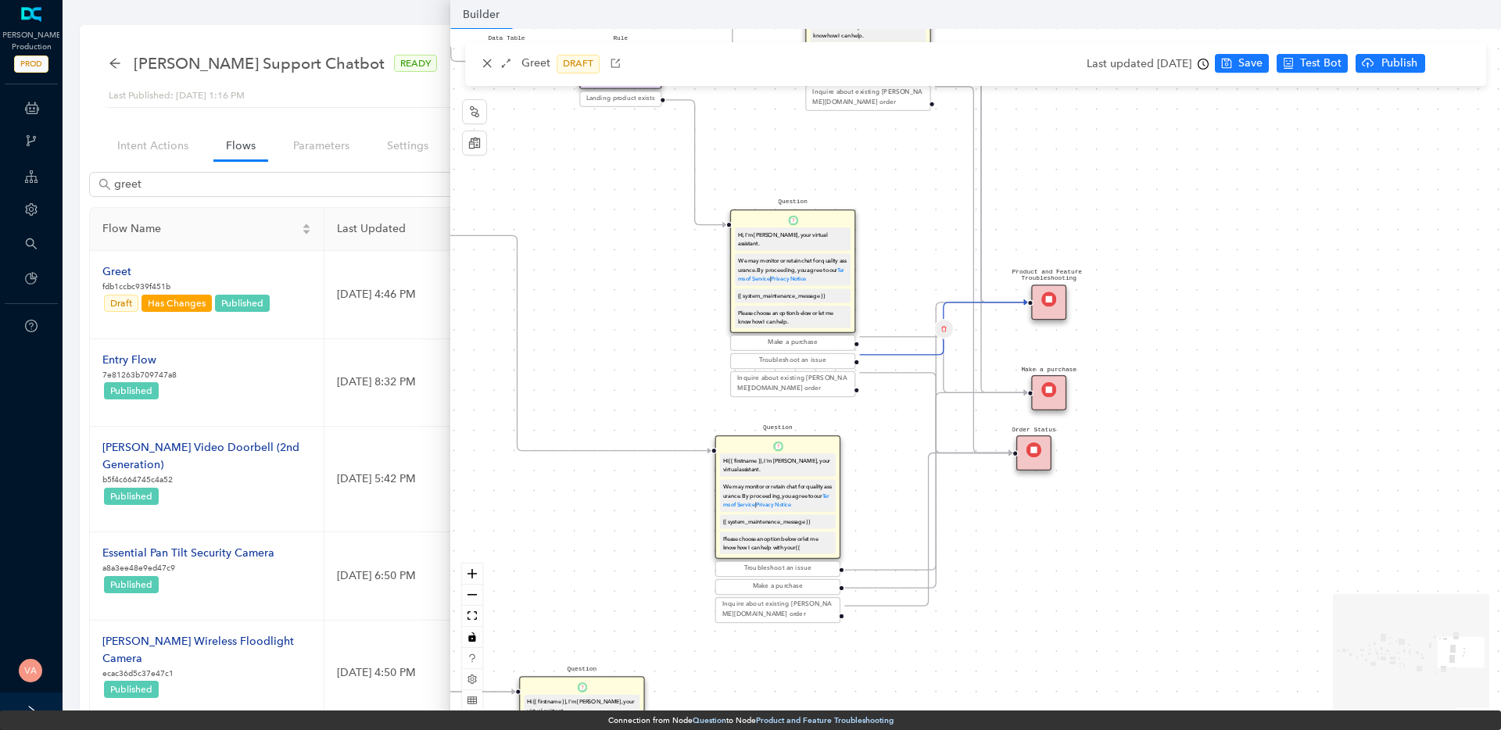
drag, startPoint x: 662, startPoint y: 592, endPoint x: 661, endPoint y: 529, distance: 62.5
click at [661, 529] on div "End End Handoff To Support Product And Feature Troubleshooting Question Would y…" at bounding box center [975, 376] width 1050 height 694
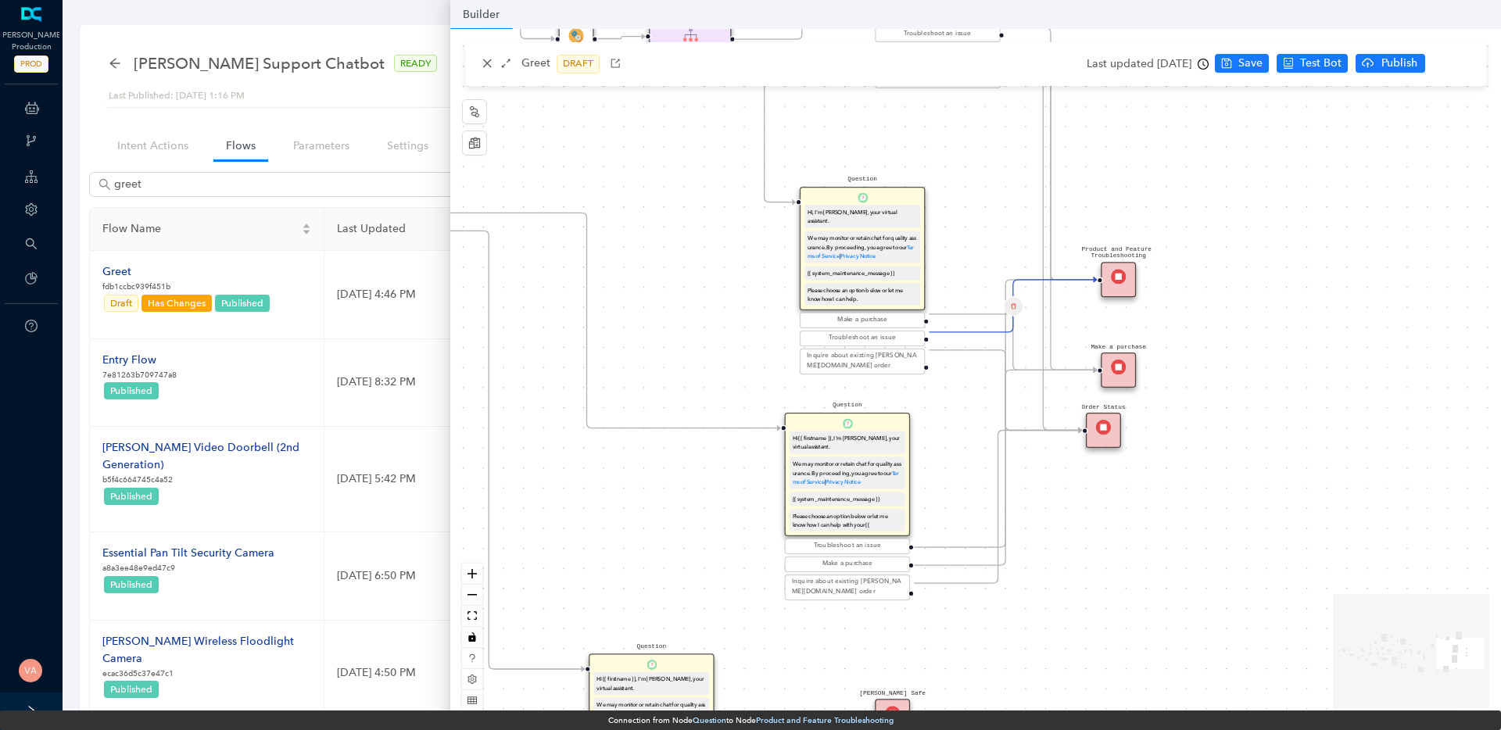
drag, startPoint x: 642, startPoint y: 579, endPoint x: 712, endPoint y: 556, distance: 73.2
click at [712, 556] on div "End End Handoff To Support Product And Feature Troubleshooting Question Would y…" at bounding box center [975, 376] width 1050 height 694
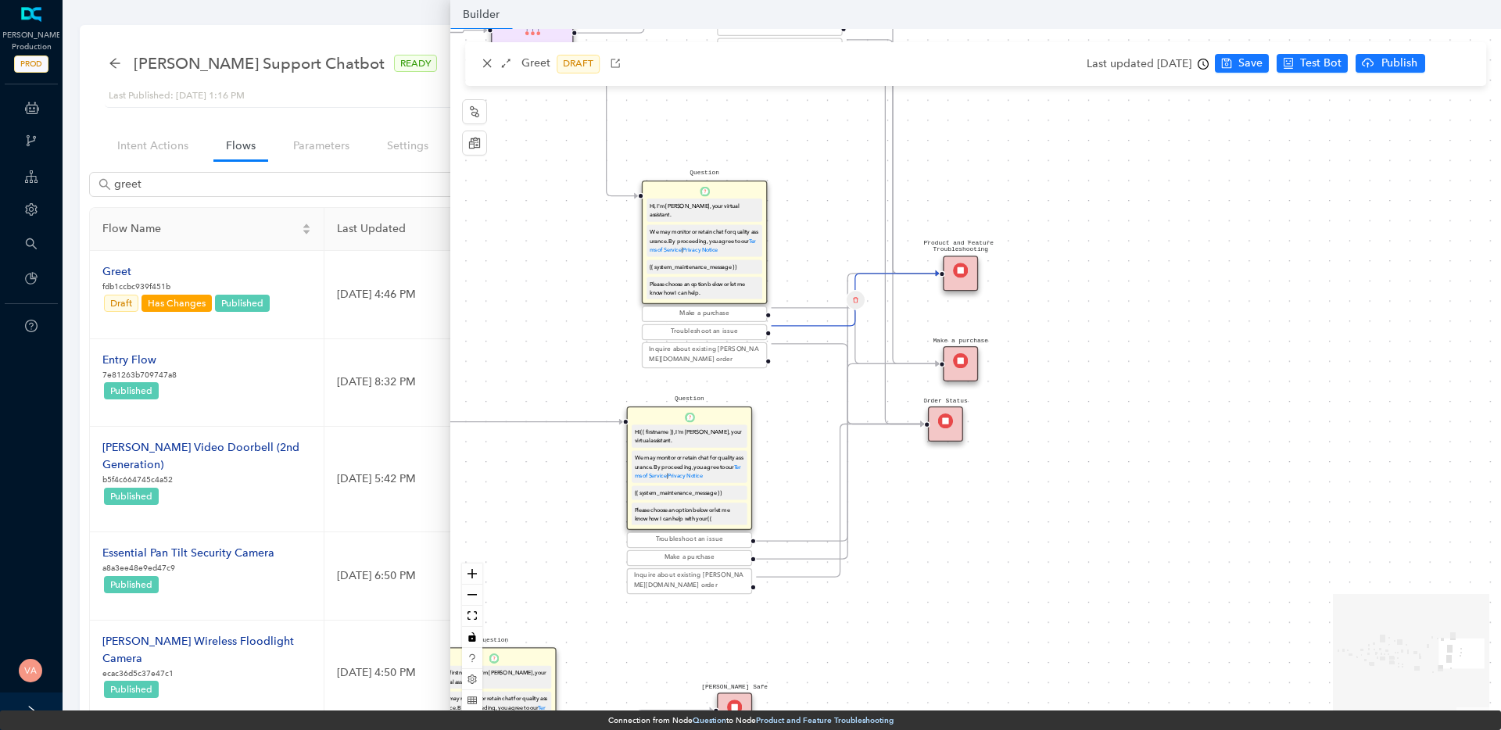
drag, startPoint x: 1341, startPoint y: 362, endPoint x: 1125, endPoint y: 385, distance: 217.0
click at [1146, 369] on div "End End Handoff To Support Product And Feature Troubleshooting Question Would y…" at bounding box center [975, 376] width 1050 height 694
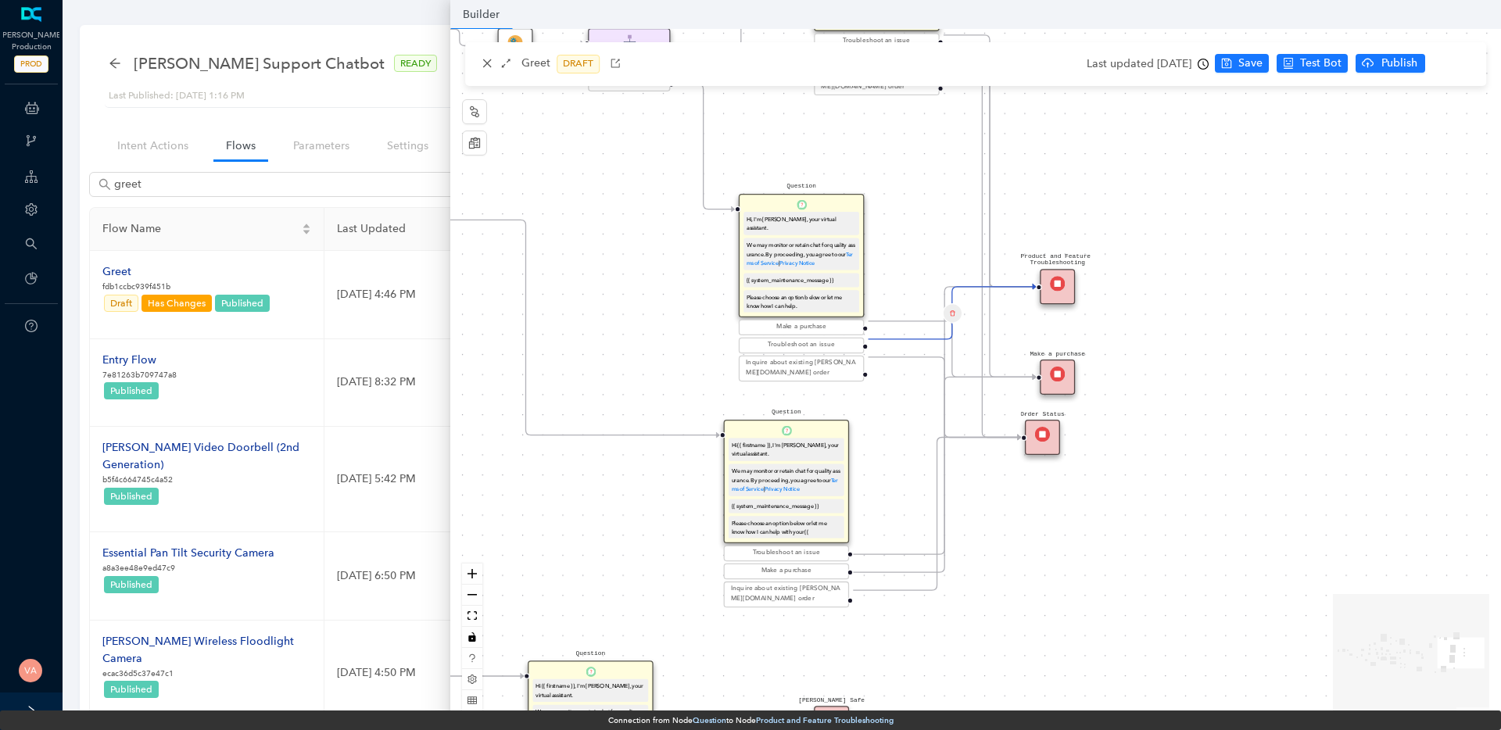
click at [1148, 331] on div "End End Handoff To Support Product And Feature Troubleshooting Question Would y…" at bounding box center [975, 376] width 1050 height 694
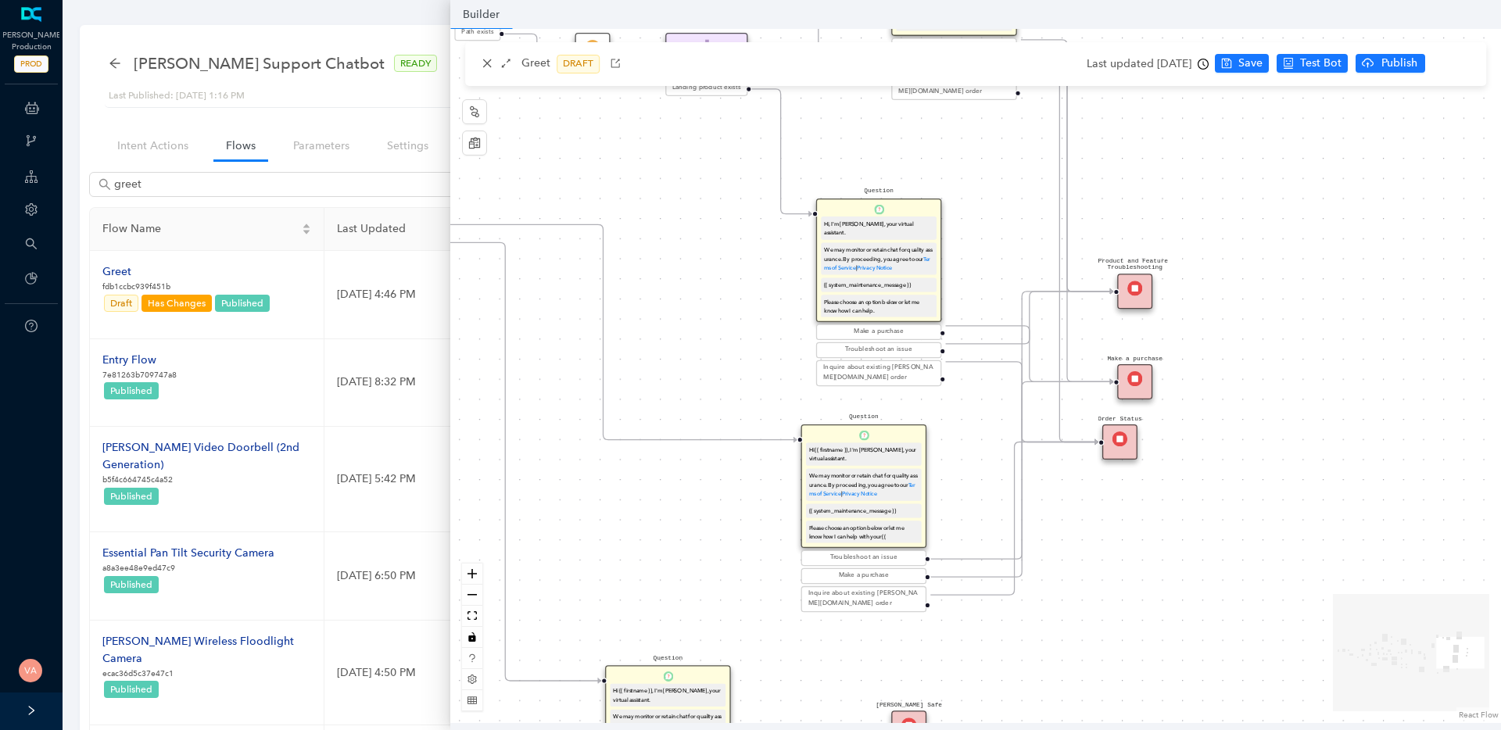
drag, startPoint x: 1157, startPoint y: 572, endPoint x: 1235, endPoint y: 577, distance: 77.5
click at [1235, 577] on div "End End Handoff To Support Product And Feature Troubleshooting Question Would y…" at bounding box center [975, 376] width 1050 height 694
click at [246, 148] on link "Flows" at bounding box center [240, 145] width 55 height 29
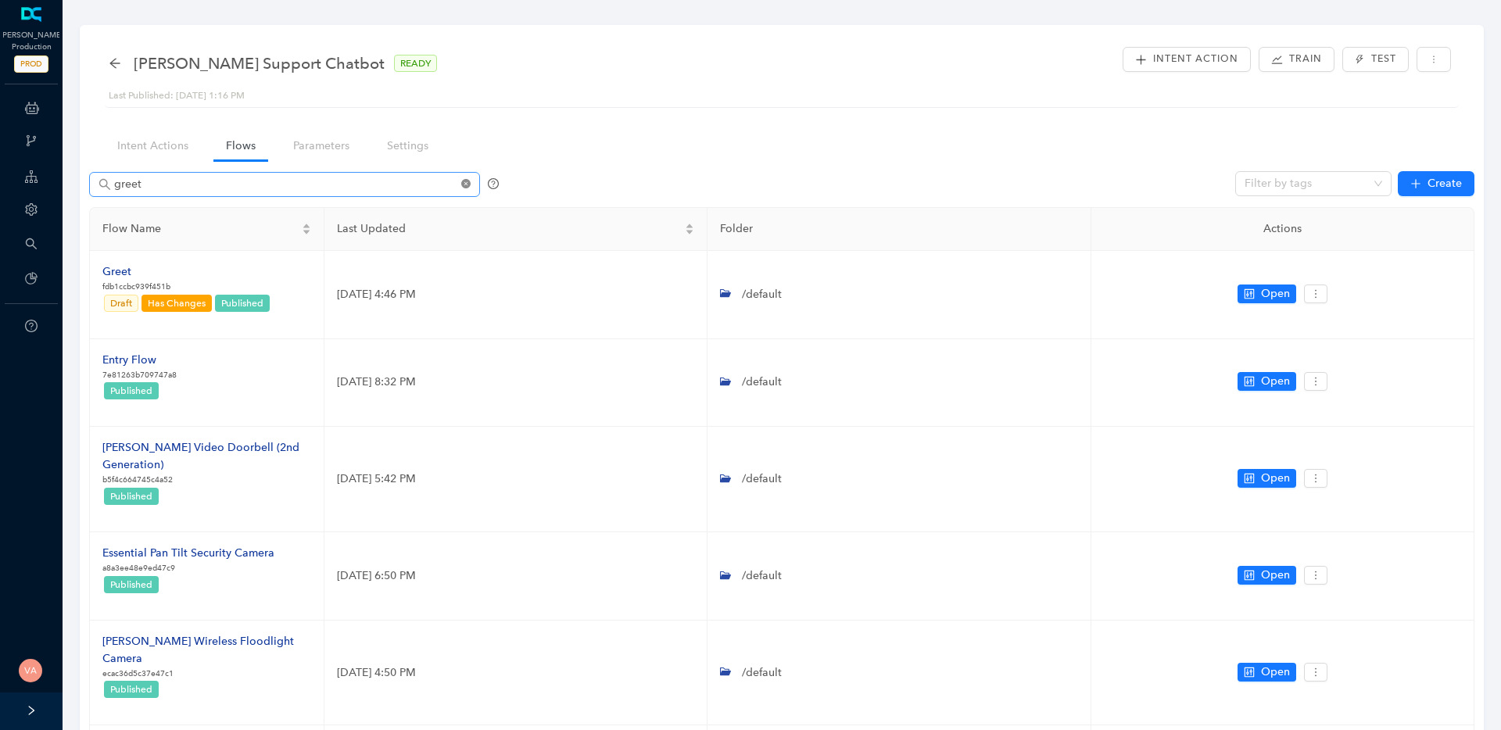
click at [461, 181] on icon "close-circle" at bounding box center [465, 183] width 9 height 9
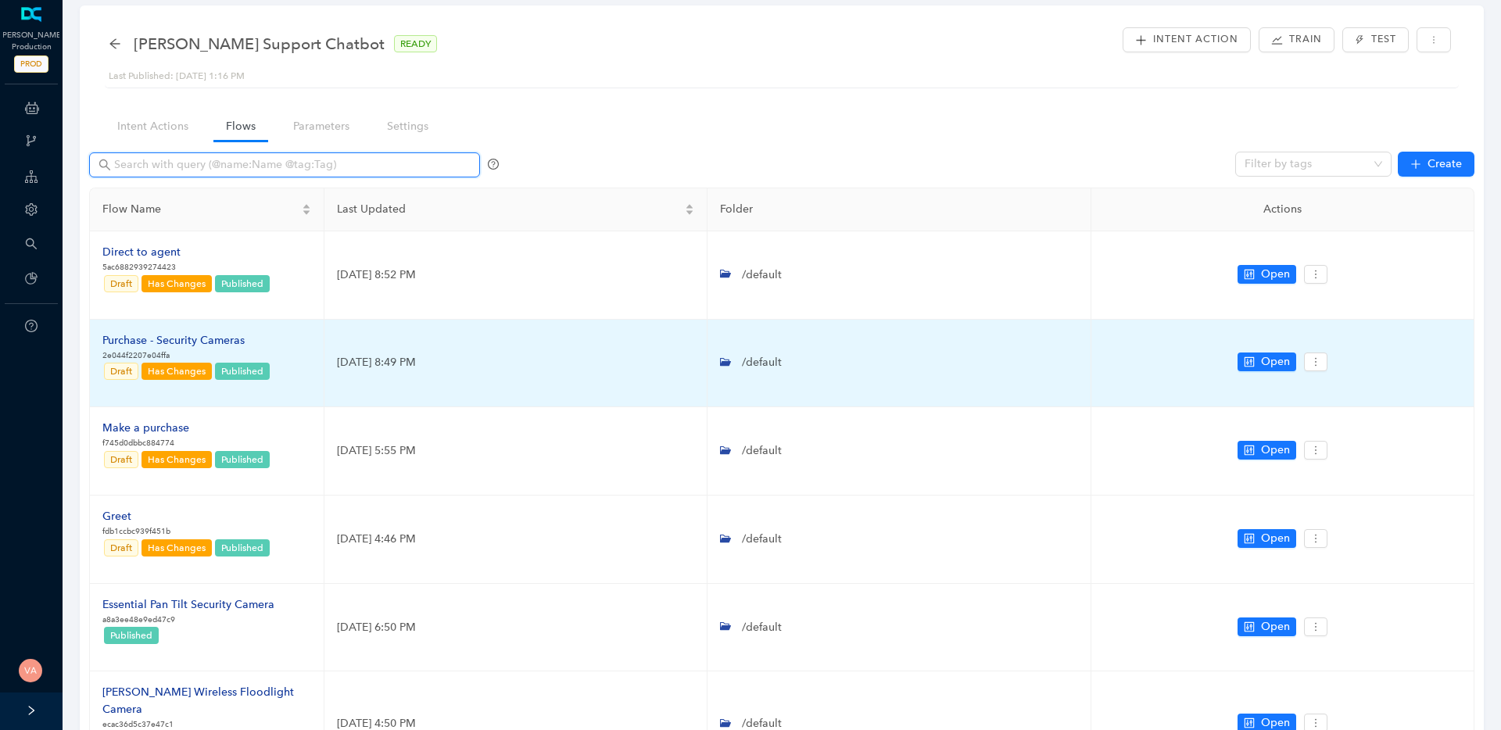
scroll to position [30, 0]
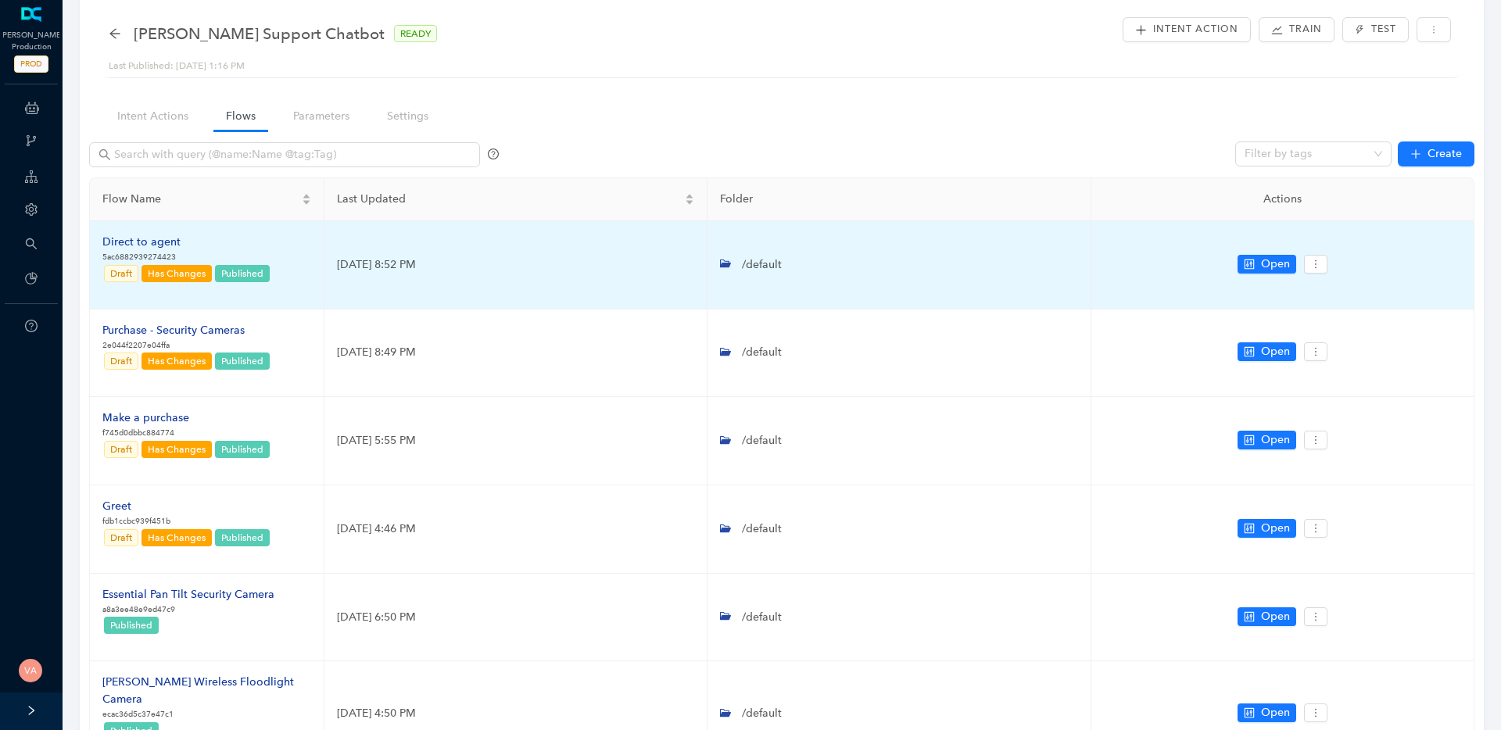
click at [140, 241] on div "Direct to agent" at bounding box center [186, 242] width 169 height 17
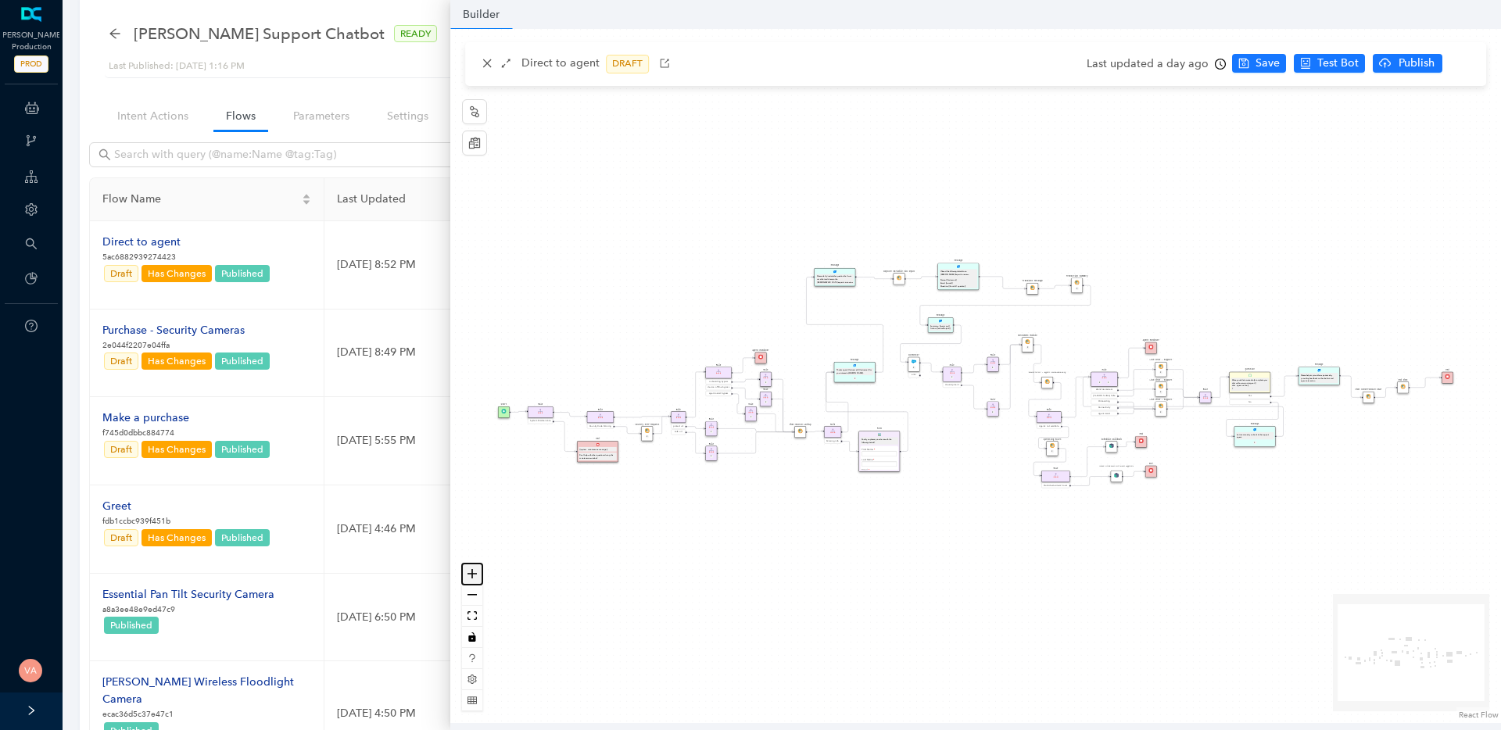
click at [468, 569] on icon "zoom in" at bounding box center [471, 573] width 9 height 9
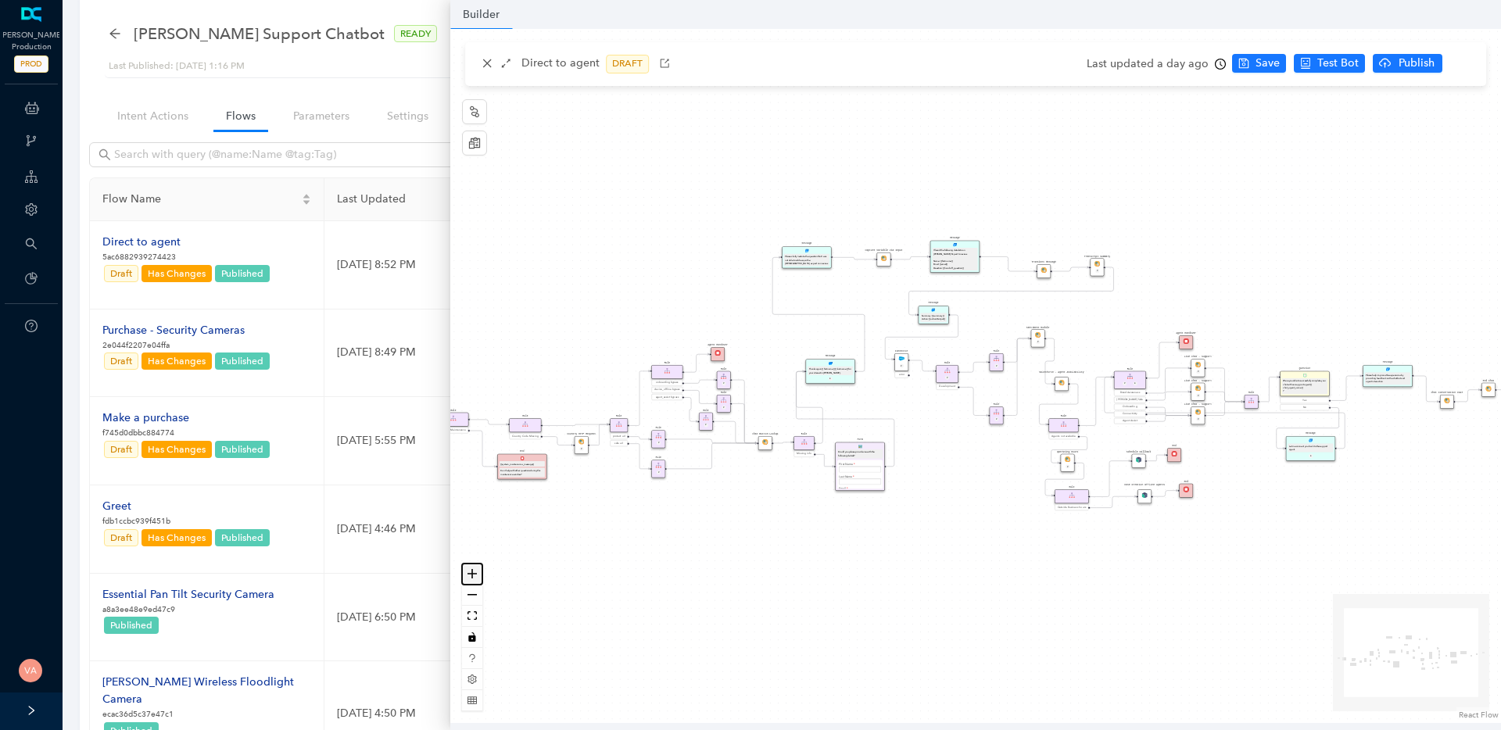
click at [468, 569] on icon "zoom in" at bounding box center [471, 573] width 9 height 9
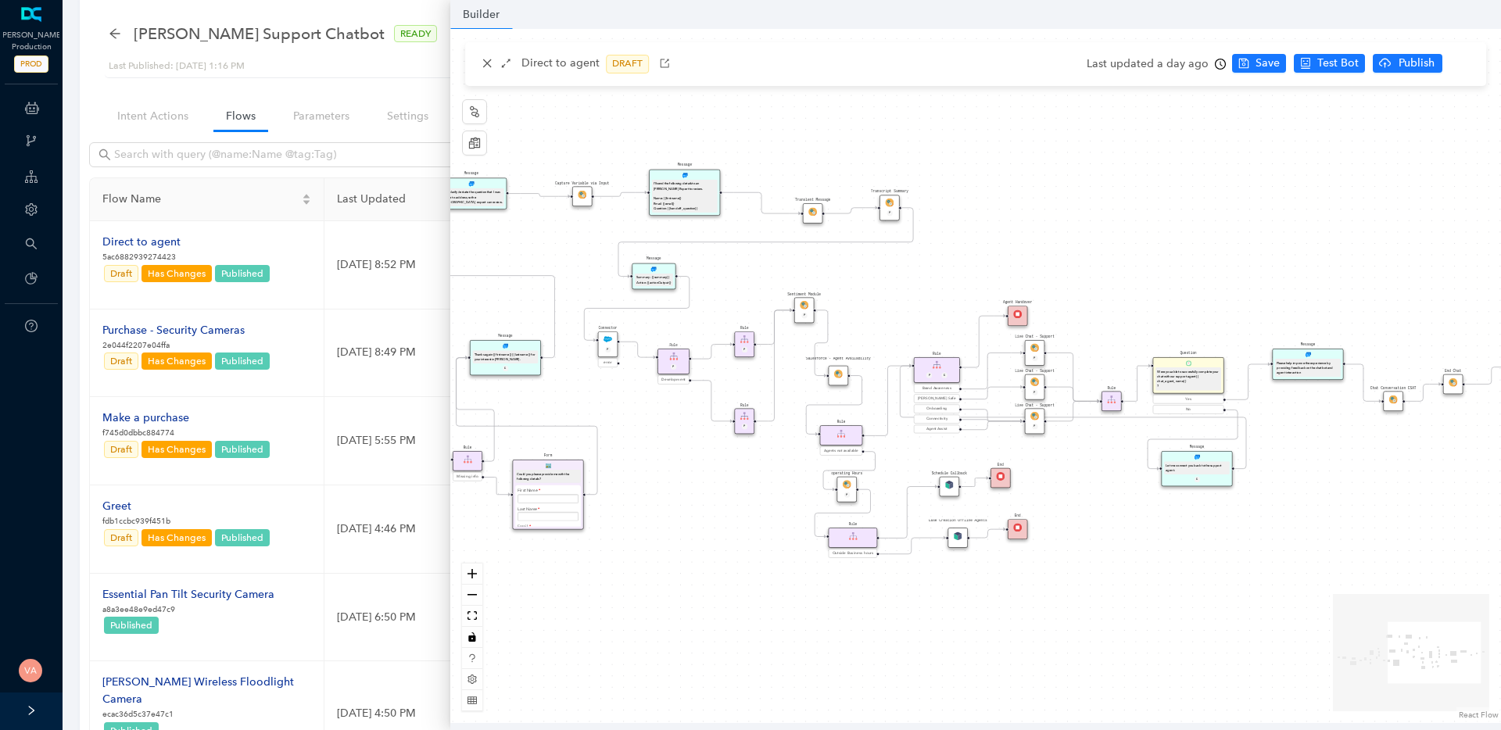
drag, startPoint x: 915, startPoint y: 571, endPoint x: 654, endPoint y: 559, distance: 261.3
click at [654, 559] on div "operating Hours P Sentiment Module P Question Were you able to successfully com…" at bounding box center [975, 376] width 1050 height 694
click at [473, 574] on icon "zoom in" at bounding box center [471, 573] width 9 height 9
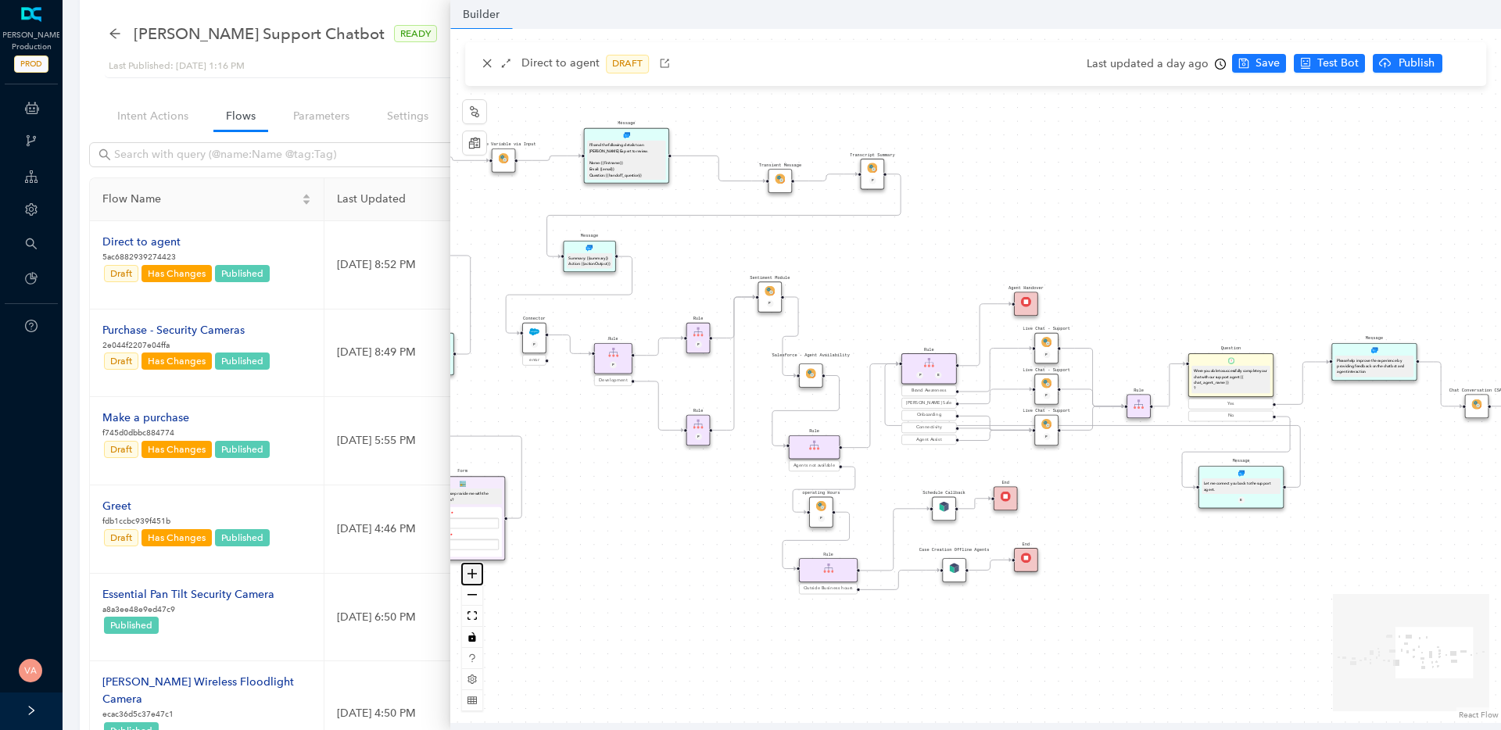
click at [473, 574] on icon "zoom in" at bounding box center [471, 573] width 9 height 9
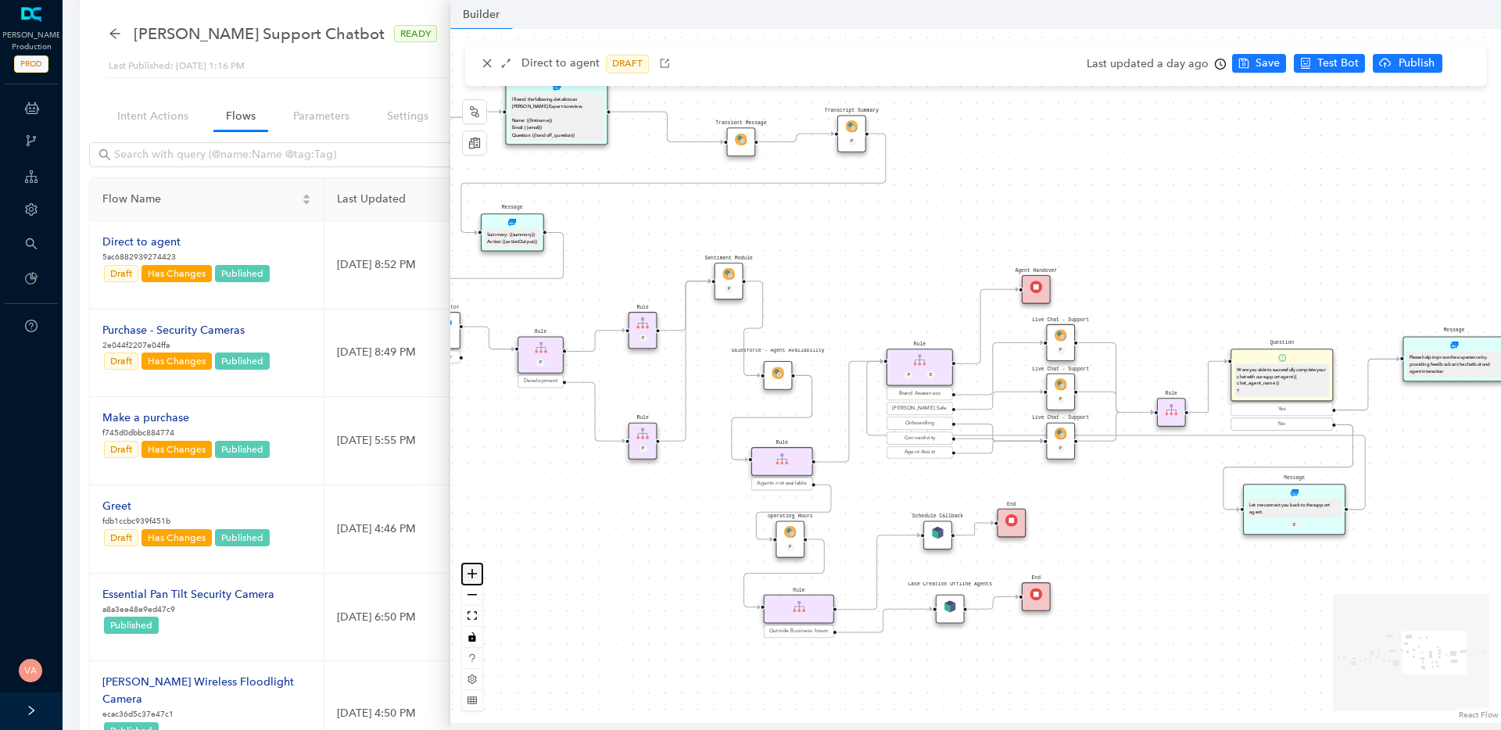
click at [473, 574] on icon "zoom in" at bounding box center [471, 573] width 9 height 9
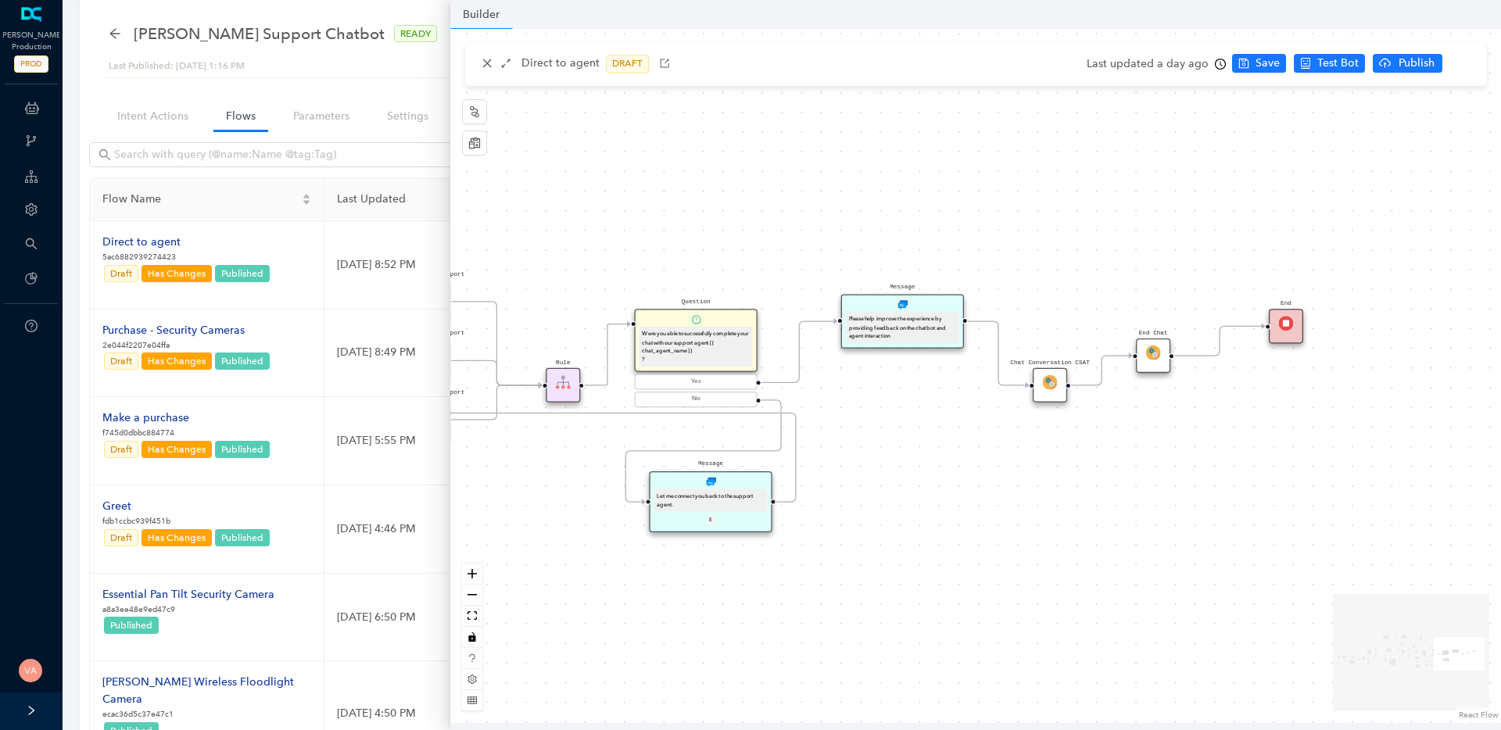
drag, startPoint x: 1190, startPoint y: 528, endPoint x: 538, endPoint y: 492, distance: 653.6
click at [538, 492] on div "operating Hours P Sentiment Module P Question Were you able to successfully com…" at bounding box center [975, 376] width 1050 height 694
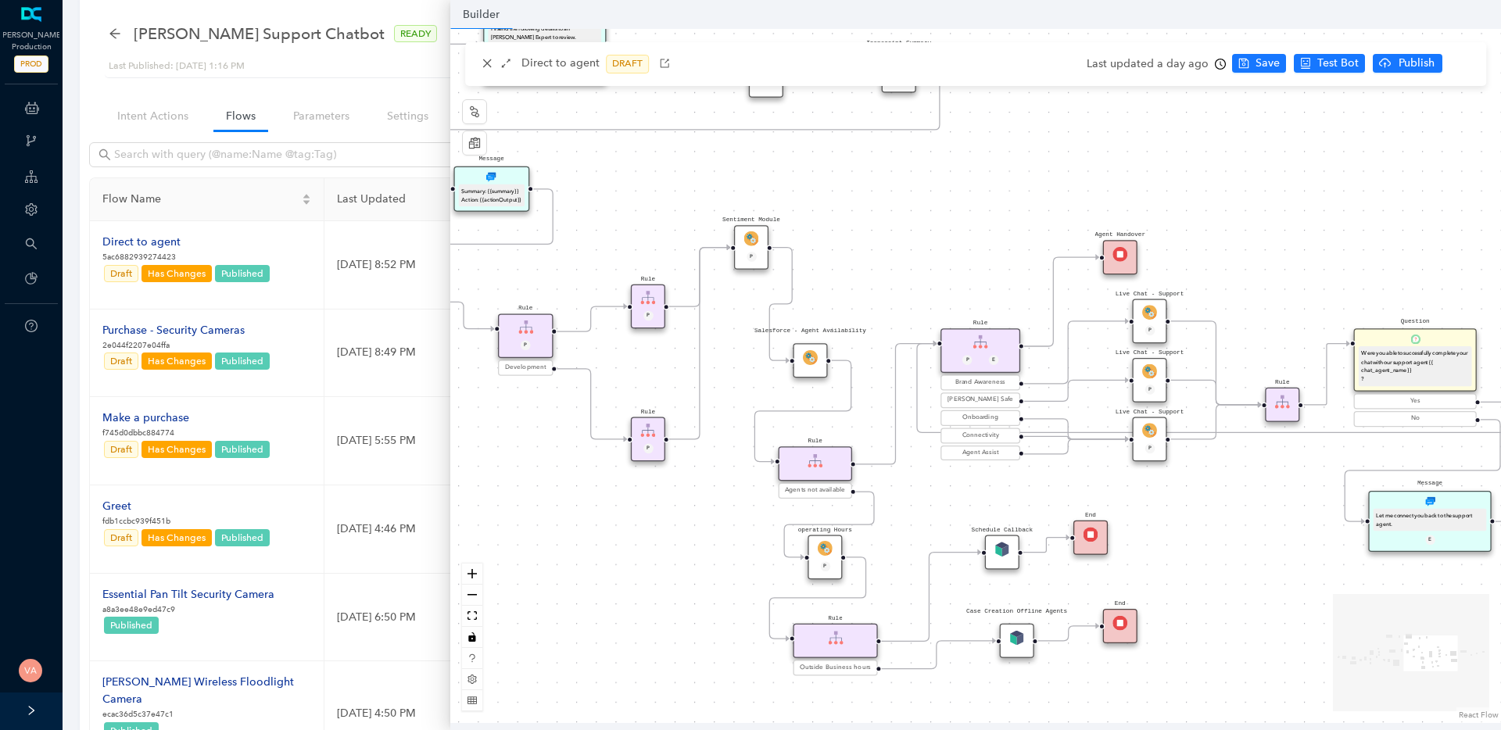
drag, startPoint x: 1088, startPoint y: 518, endPoint x: 1812, endPoint y: 539, distance: 724.8
click at [1500, 539] on html "Arlo Production PROD ChatBots & Ticket Automations Webhooks Guide Account Searc…" at bounding box center [750, 335] width 1501 height 730
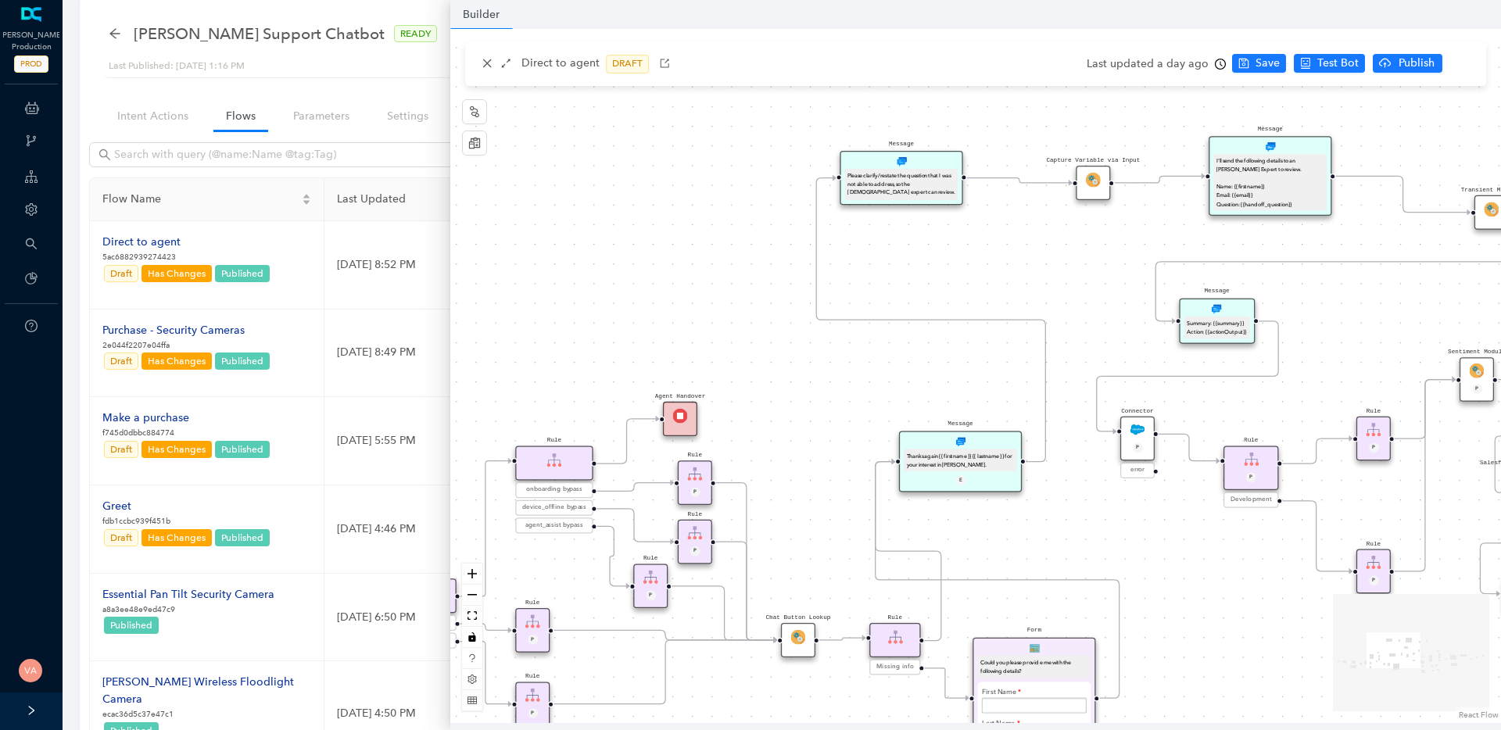
drag, startPoint x: 600, startPoint y: 522, endPoint x: 1325, endPoint y: 654, distance: 737.2
click at [1325, 654] on div "operating Hours P Sentiment Module P Question Were you able to successfully com…" at bounding box center [975, 376] width 1050 height 694
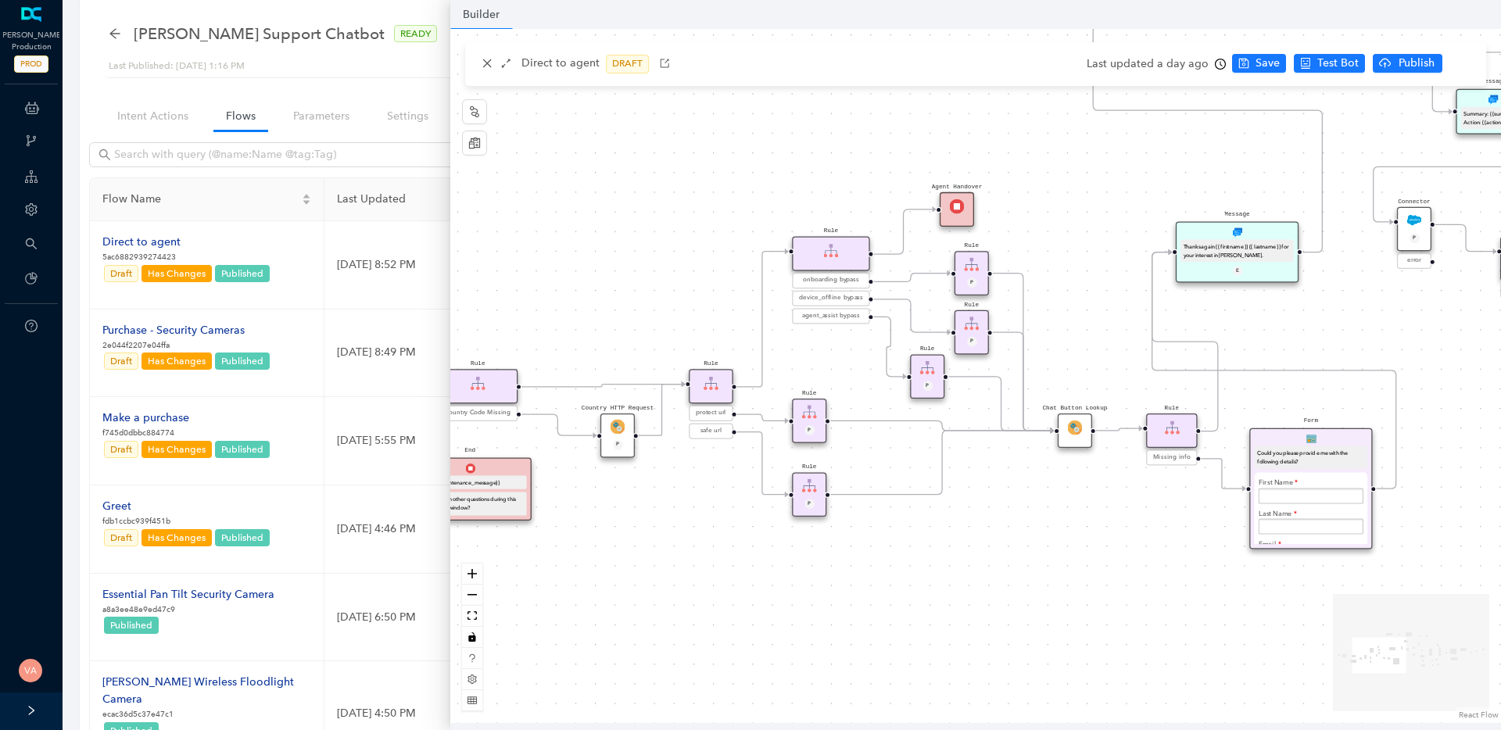
drag, startPoint x: 792, startPoint y: 532, endPoint x: 1079, endPoint y: 319, distance: 357.5
click at [1079, 319] on div "operating Hours P Sentiment Module P Question Were you able to successfully com…" at bounding box center [975, 376] width 1050 height 694
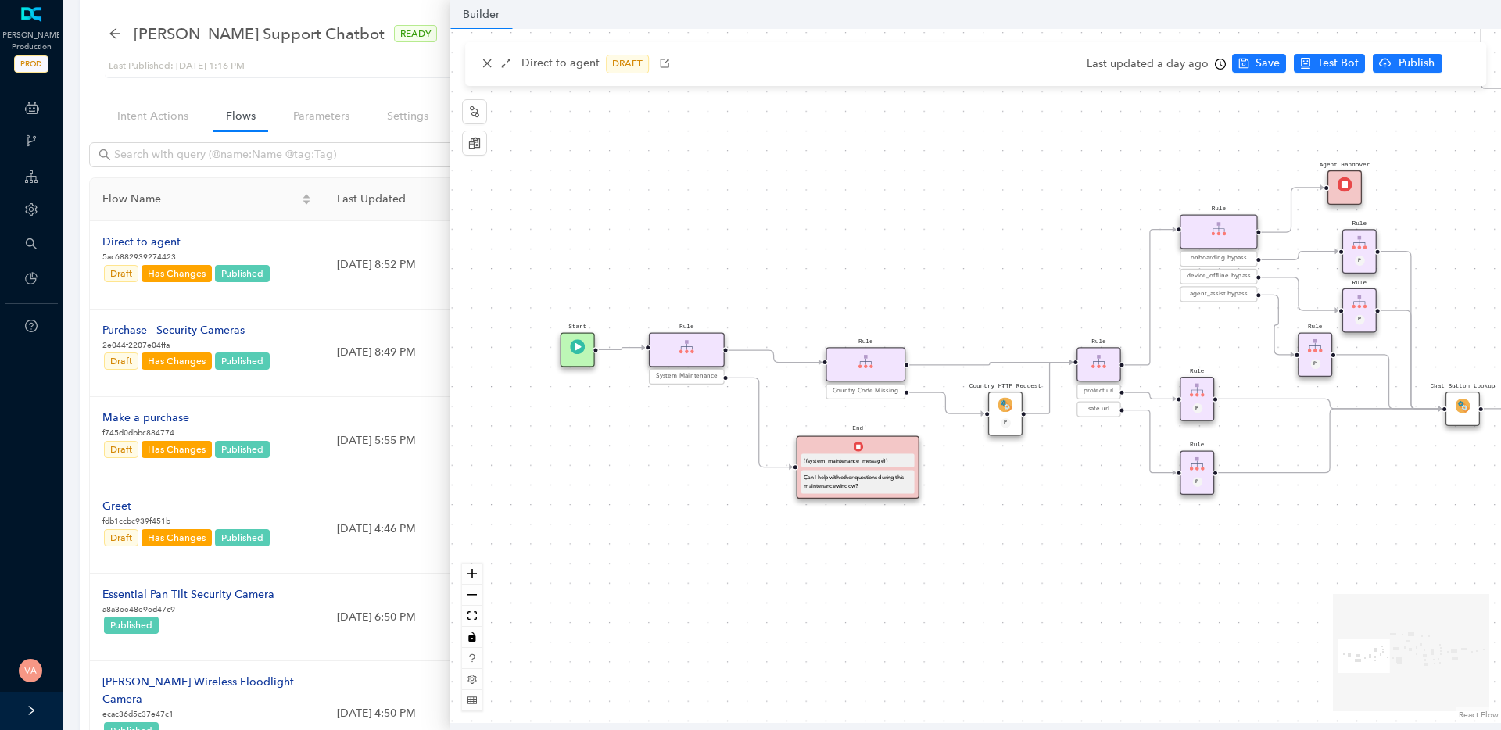
drag, startPoint x: 888, startPoint y: 576, endPoint x: 1265, endPoint y: 558, distance: 377.9
click at [1265, 558] on div "operating Hours P Sentiment Module P Question Were you able to successfully com…" at bounding box center [975, 376] width 1050 height 694
click at [474, 599] on button "zoom out" at bounding box center [472, 595] width 20 height 21
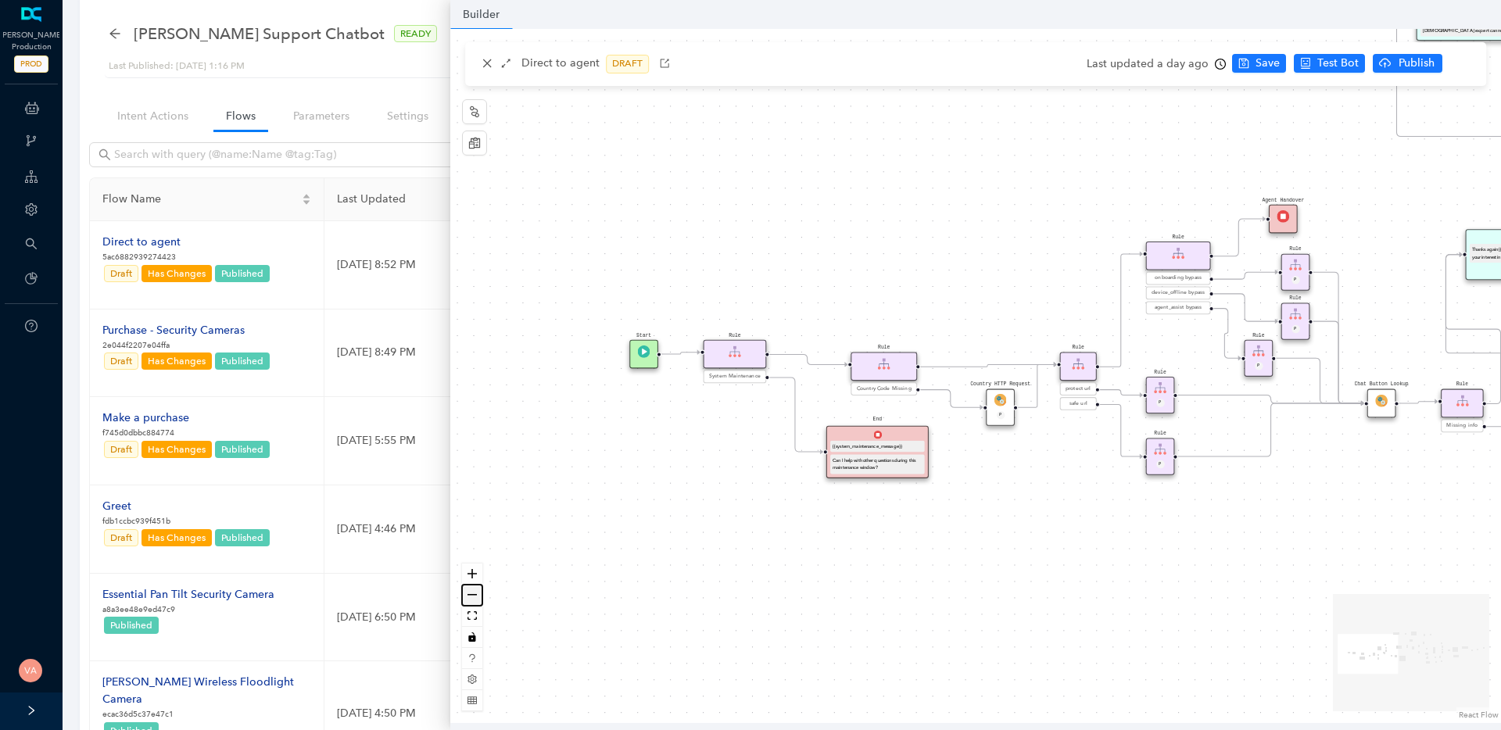
click at [474, 599] on button "zoom out" at bounding box center [472, 595] width 20 height 21
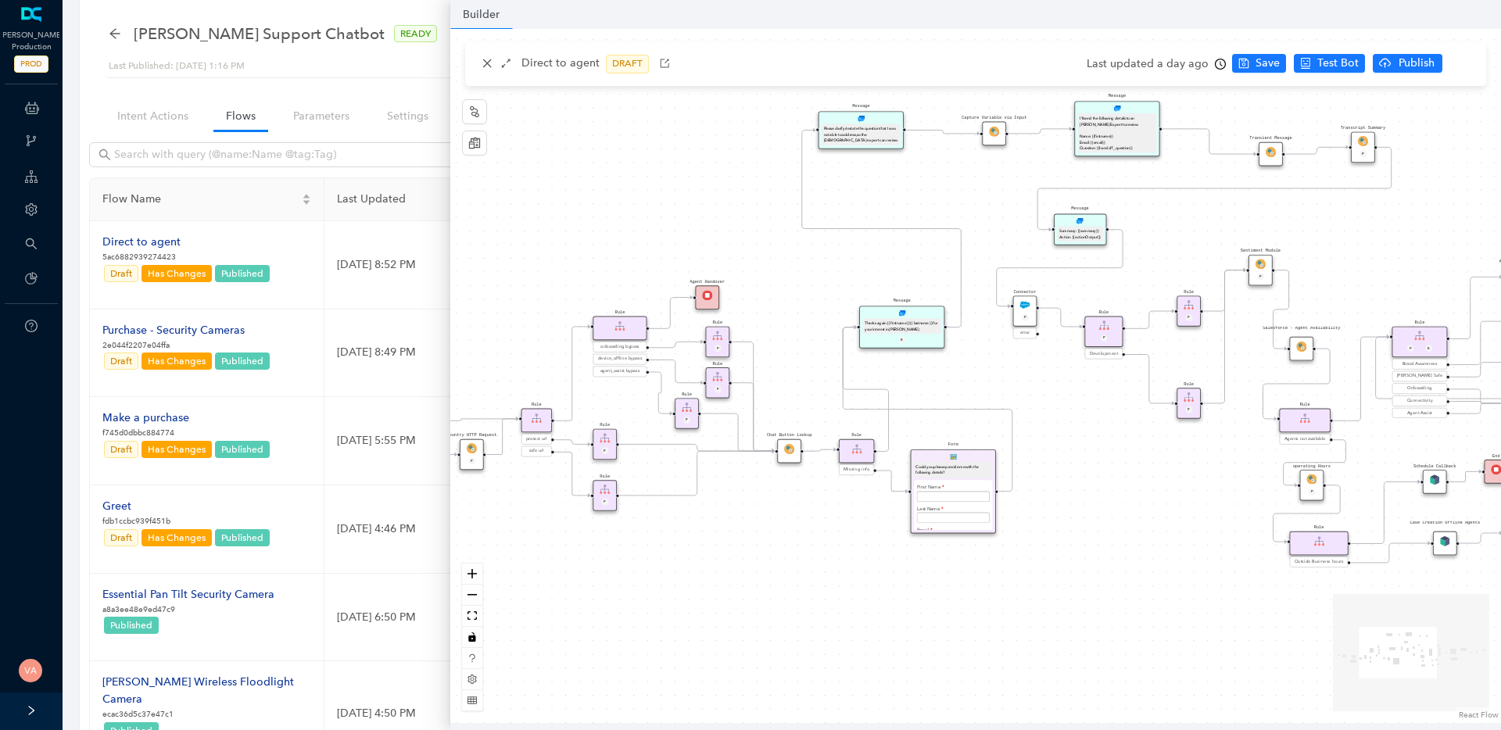
drag, startPoint x: 1165, startPoint y: 538, endPoint x: 641, endPoint y: 590, distance: 527.0
click at [641, 590] on div "operating Hours P Sentiment Module P Question Were you able to successfully com…" at bounding box center [975, 376] width 1050 height 694
click at [490, 59] on icon "close" at bounding box center [486, 63] width 11 height 11
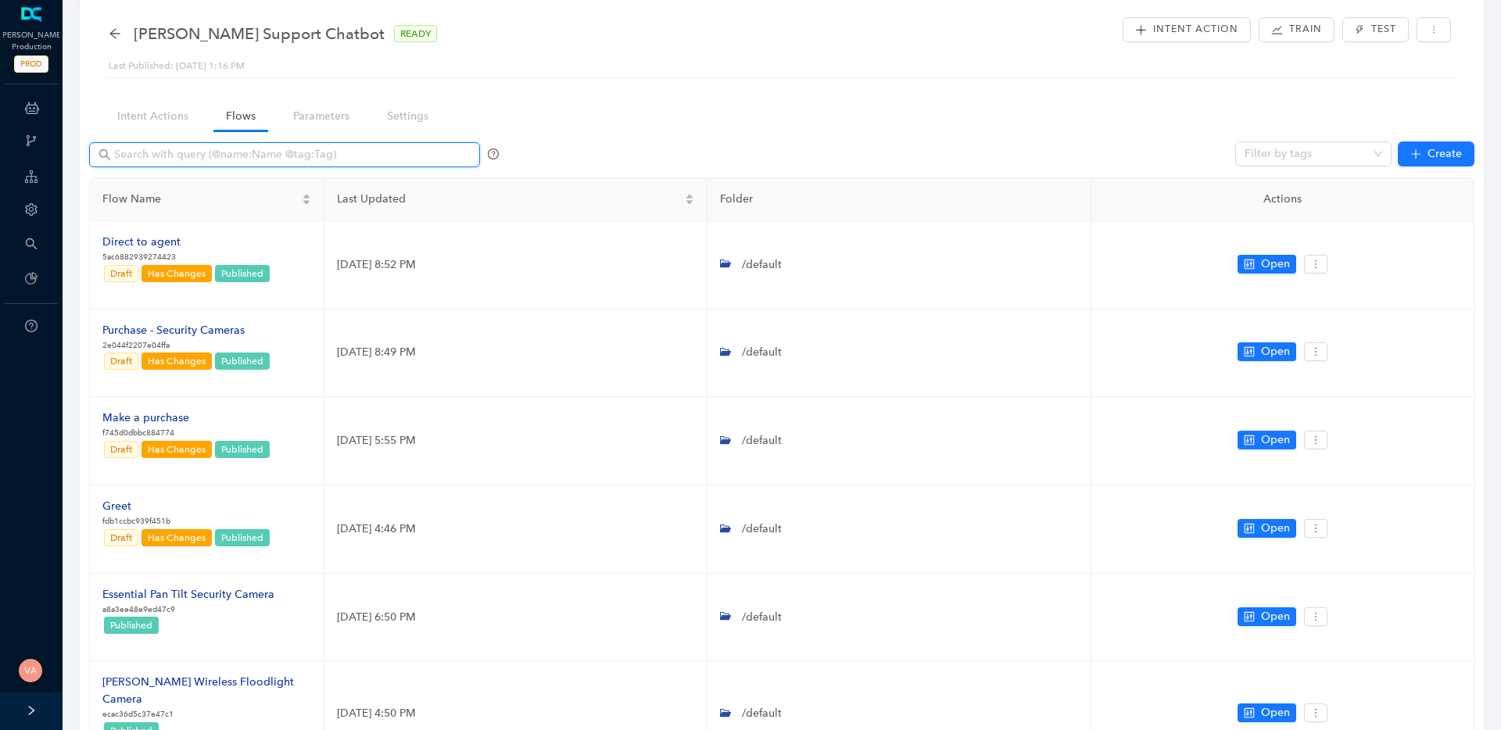
click at [183, 156] on input "text" at bounding box center [286, 154] width 344 height 17
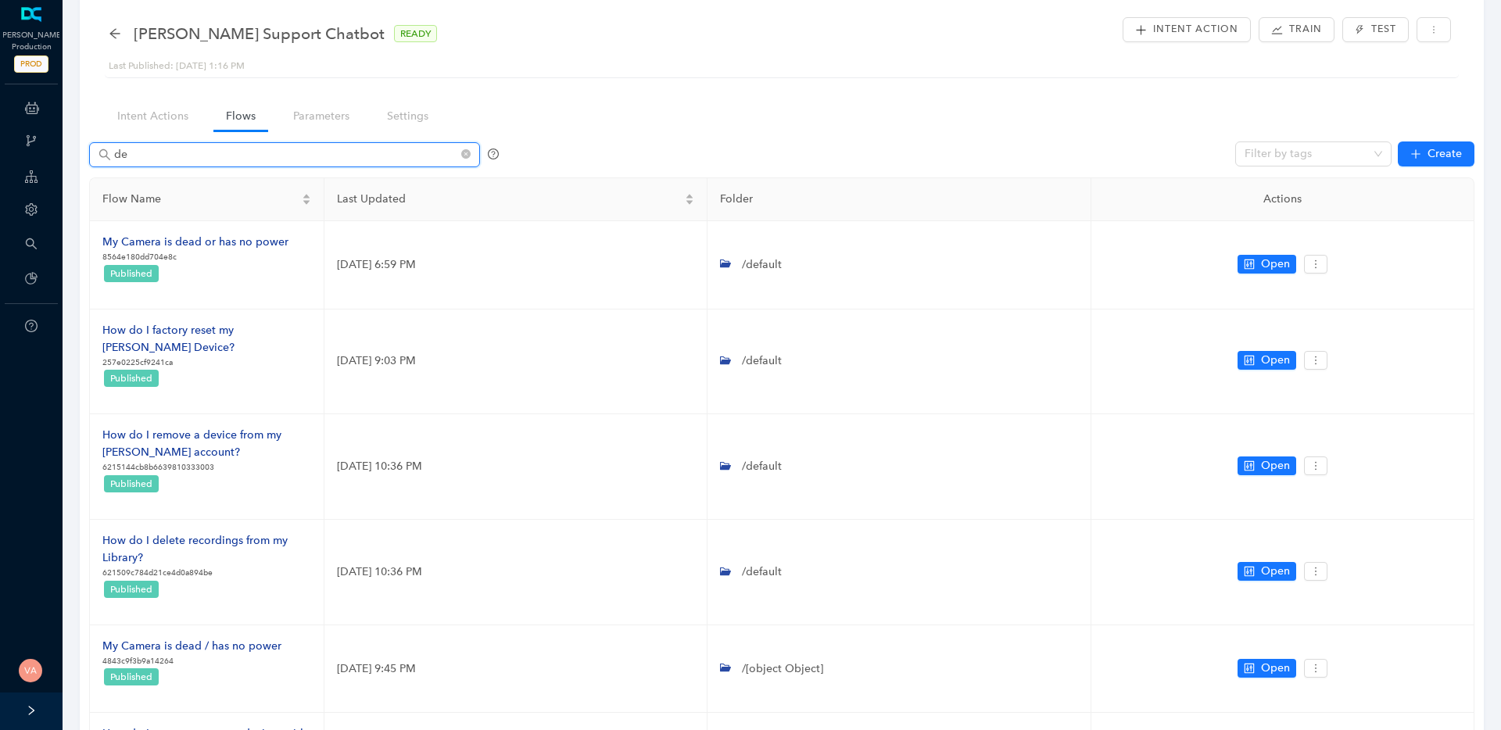
type input "d"
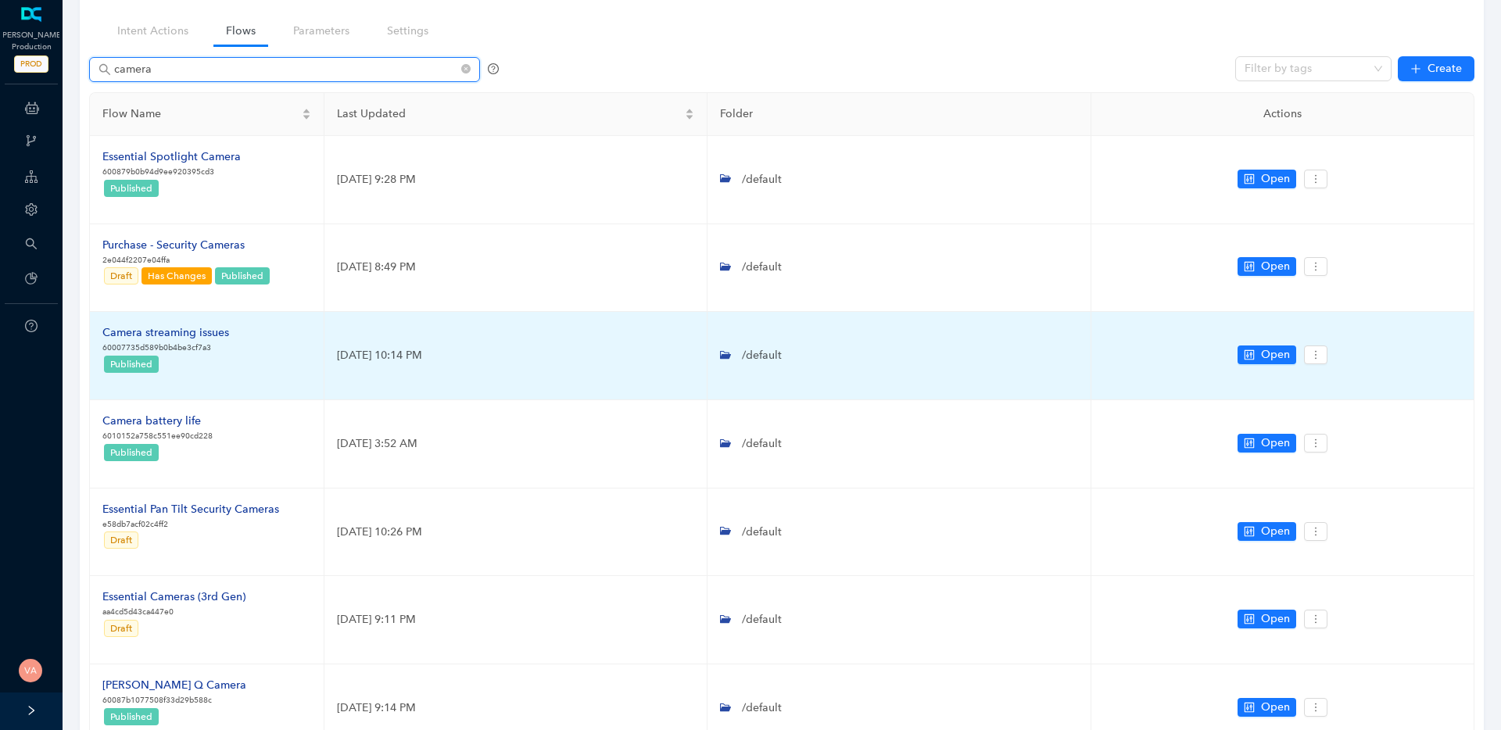
scroll to position [0, 0]
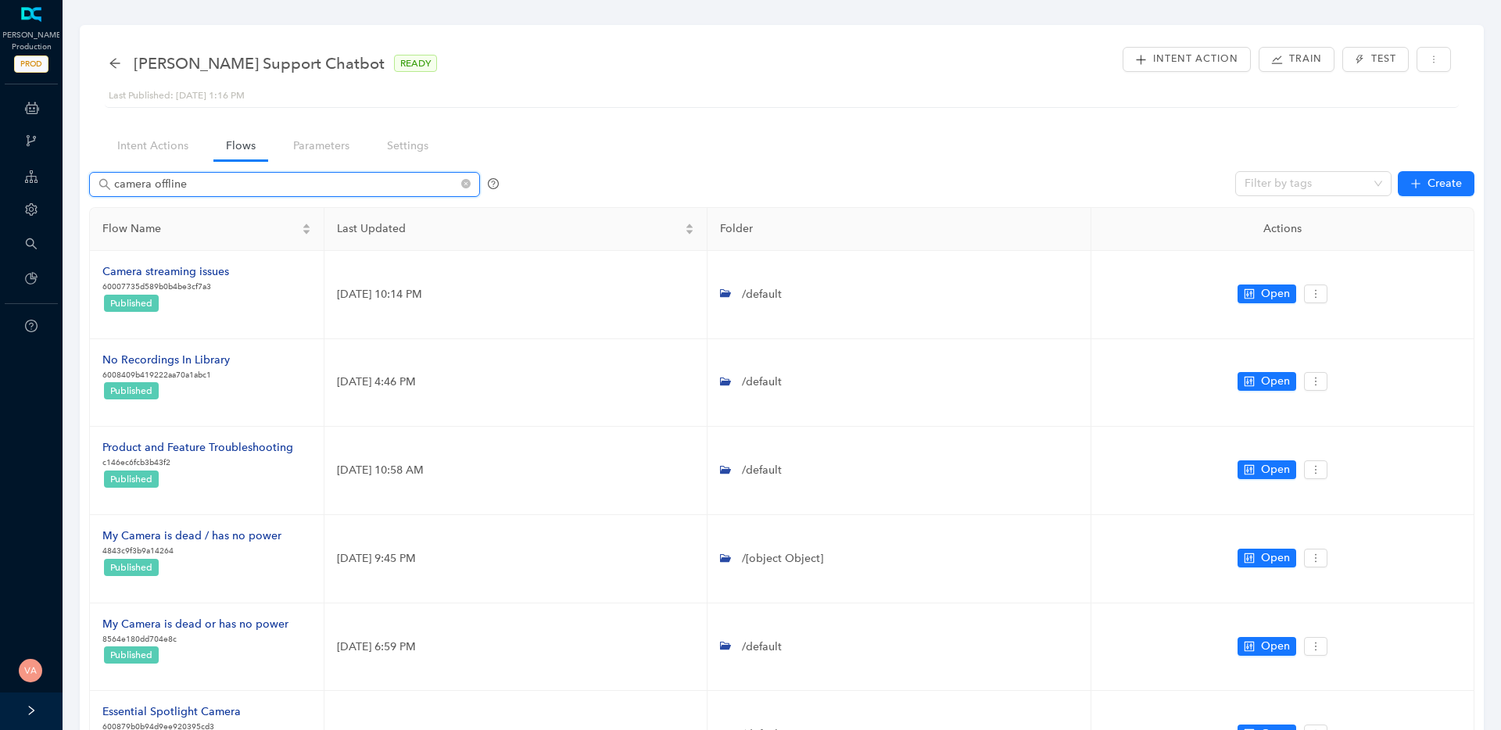
type input "camera offline"
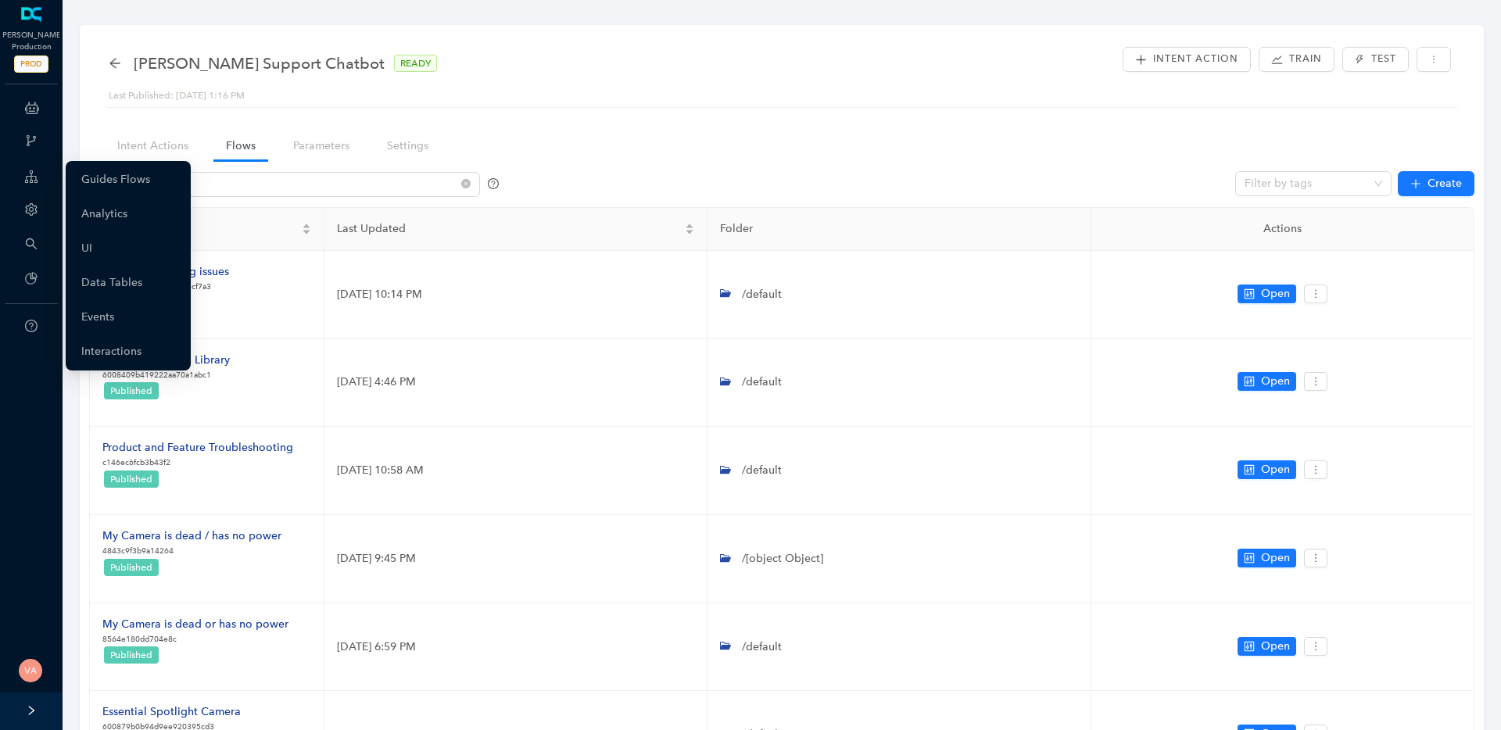
click at [34, 182] on icon at bounding box center [31, 176] width 13 height 31
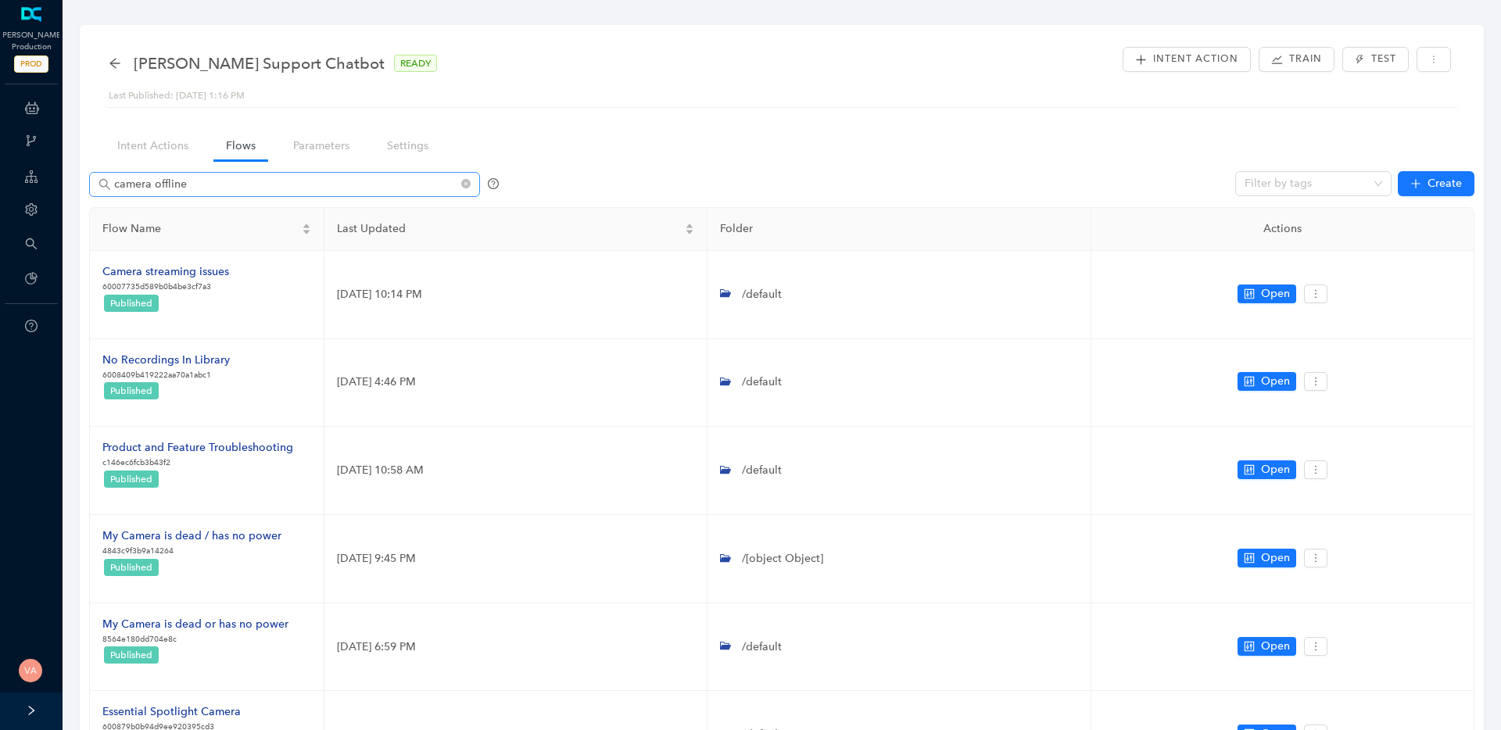
click at [197, 194] on span "camera offline" at bounding box center [284, 184] width 391 height 25
click at [205, 190] on input "camera offline" at bounding box center [286, 184] width 344 height 17
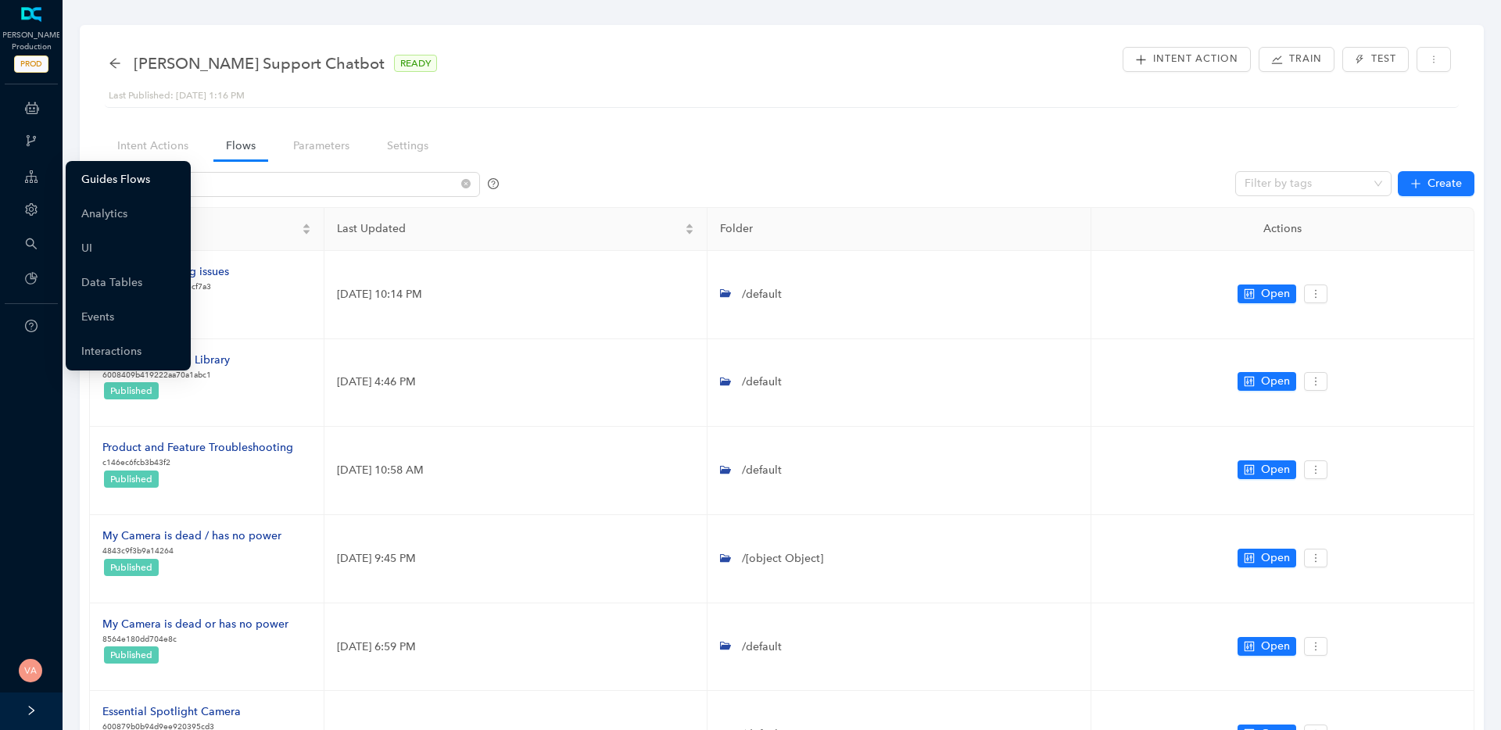
click at [145, 170] on link "Guides Flows" at bounding box center [115, 179] width 69 height 31
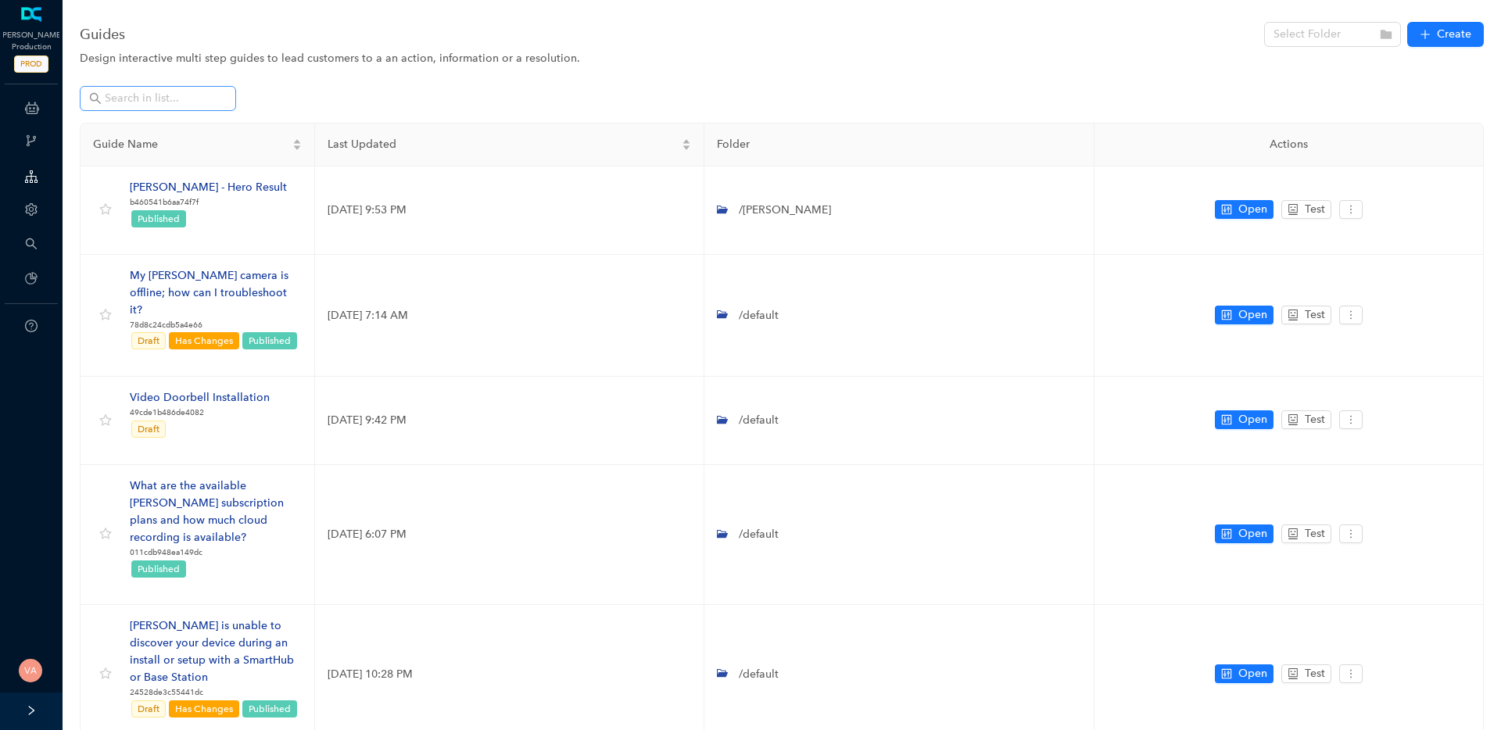
click at [169, 88] on span at bounding box center [158, 98] width 156 height 25
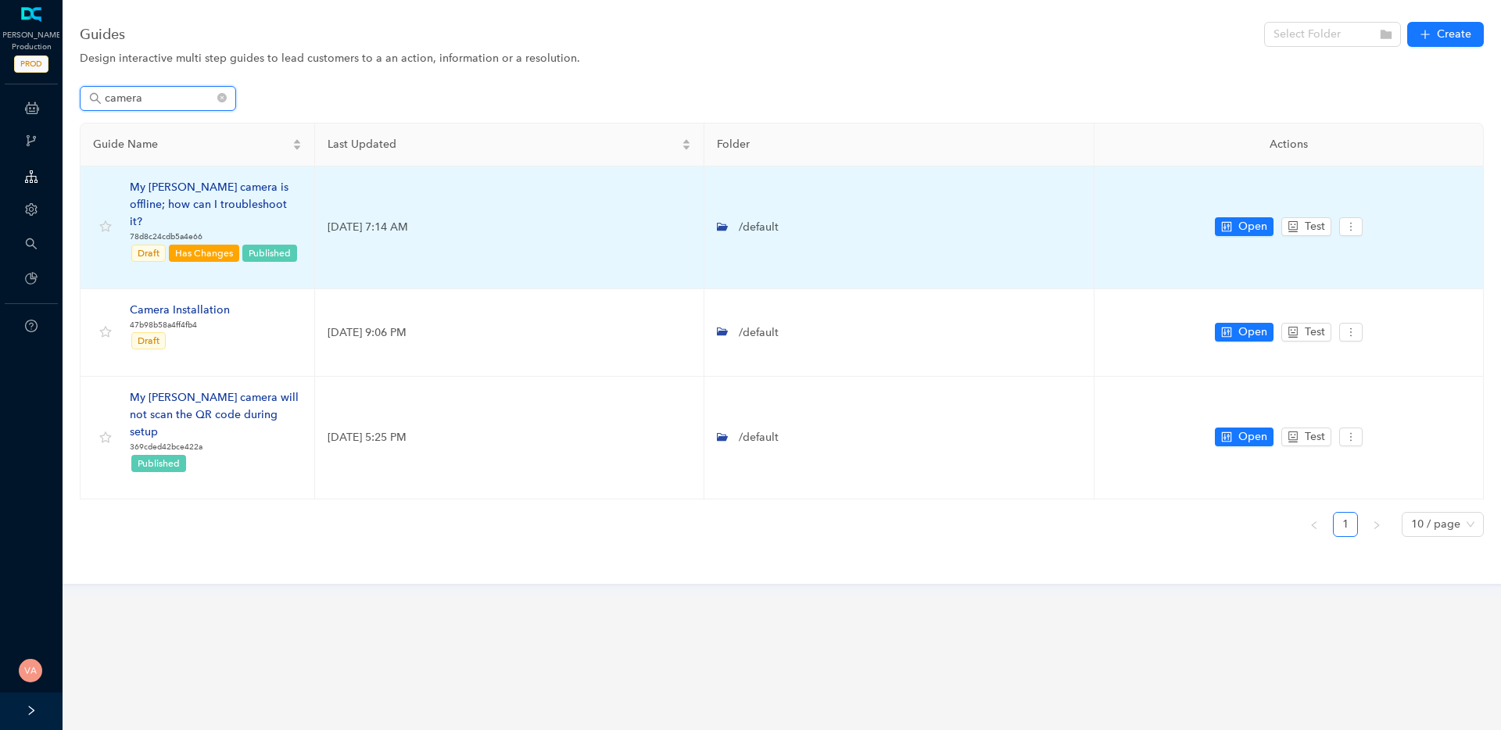
type input "camera"
drag, startPoint x: 311, startPoint y: 221, endPoint x: 443, endPoint y: 216, distance: 132.2
click at [443, 216] on tr "My Arlo camera is offline; how can I troubleshoot it? 78d8c24cdb5a4e66 Draft Ha…" at bounding box center [781, 227] width 1403 height 123
click at [419, 222] on td "April 1, 2024 7:14 AM" at bounding box center [509, 227] width 389 height 123
drag, startPoint x: 340, startPoint y: 216, endPoint x: 447, endPoint y: 219, distance: 107.1
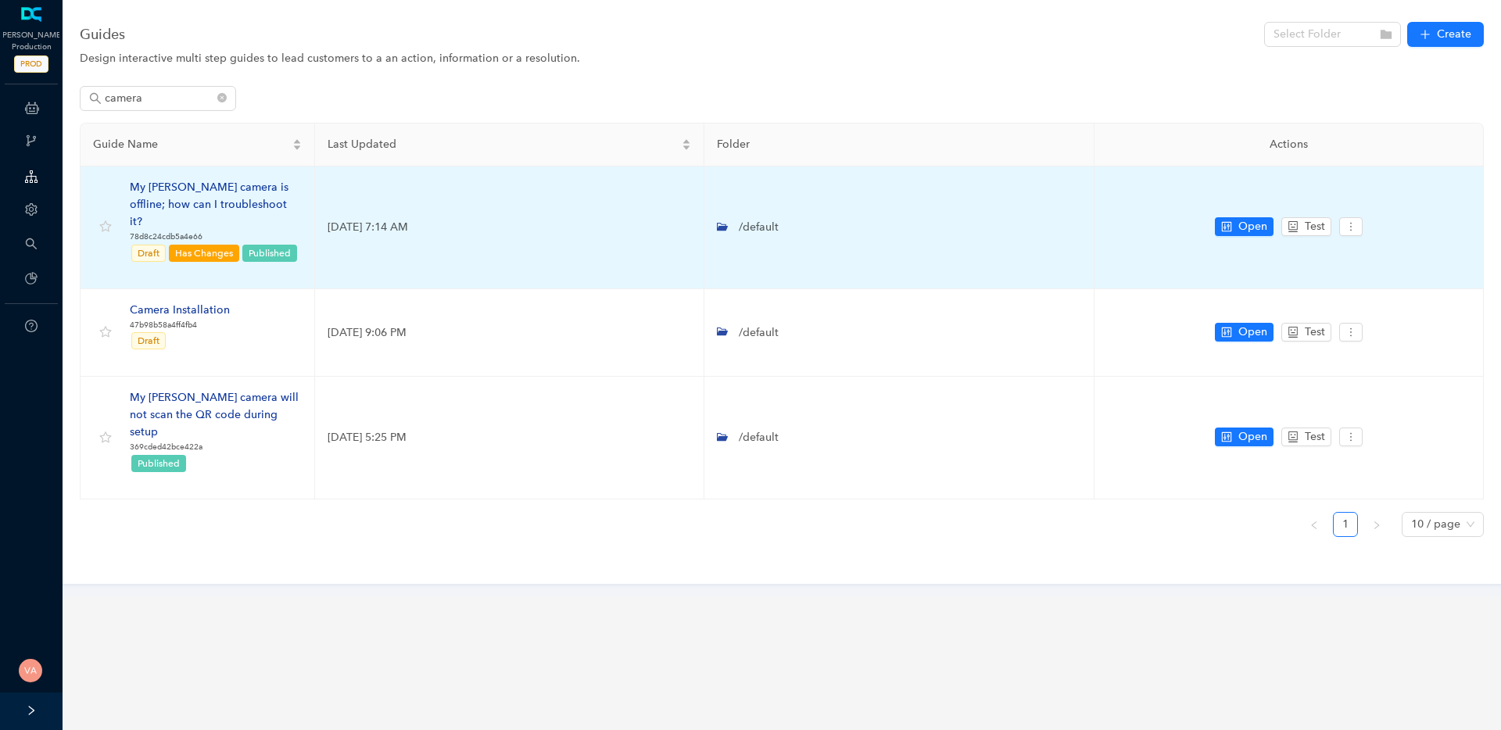
click at [447, 219] on td "April 1, 2024 7:14 AM" at bounding box center [509, 227] width 389 height 123
drag, startPoint x: 447, startPoint y: 219, endPoint x: 325, endPoint y: 214, distance: 122.0
click at [325, 214] on td "April 1, 2024 7:14 AM" at bounding box center [509, 227] width 389 height 123
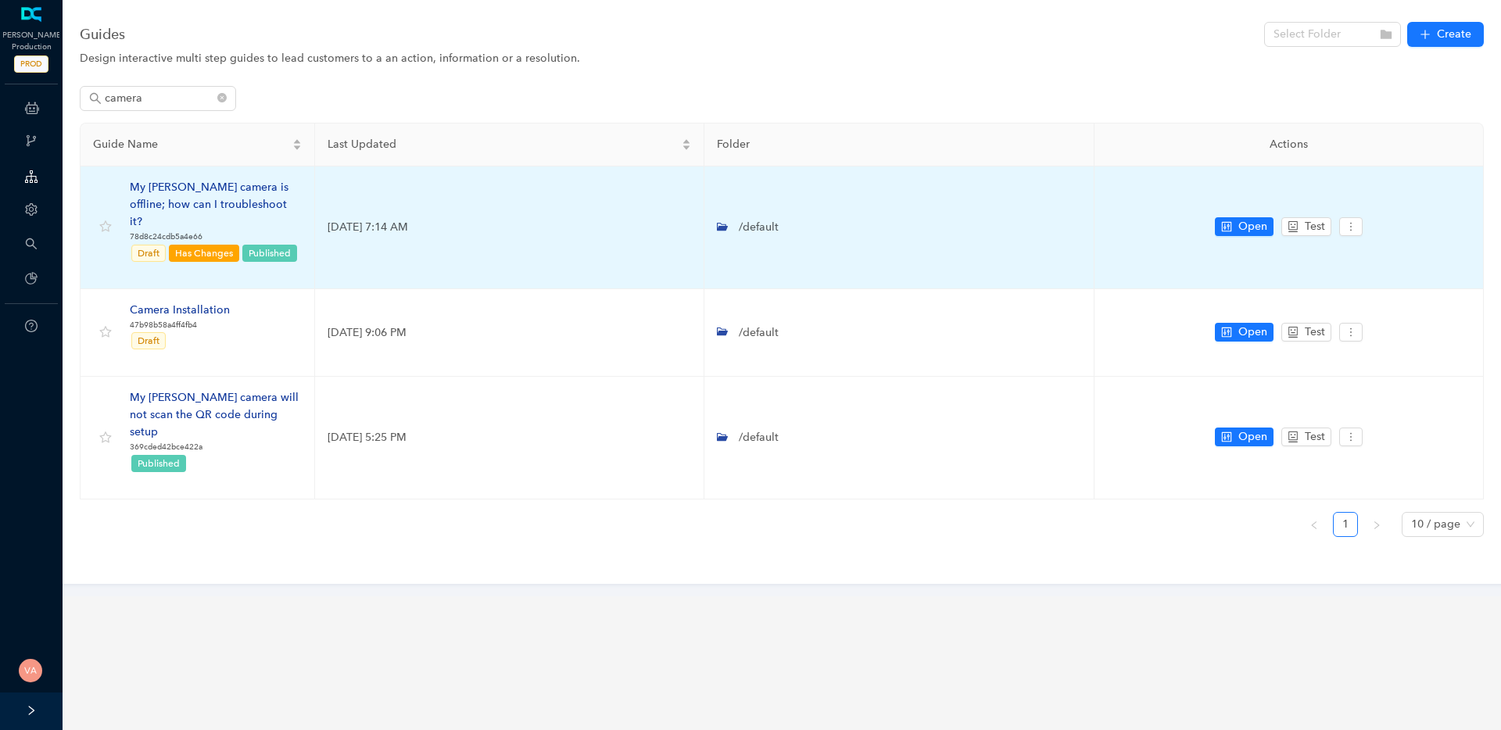
drag, startPoint x: 325, startPoint y: 214, endPoint x: 441, endPoint y: 220, distance: 115.8
click at [441, 220] on td "April 1, 2024 7:14 AM" at bounding box center [509, 227] width 389 height 123
click at [438, 220] on td "April 1, 2024 7:14 AM" at bounding box center [509, 227] width 389 height 123
drag, startPoint x: 438, startPoint y: 220, endPoint x: 336, endPoint y: 210, distance: 102.9
click at [336, 210] on td "April 1, 2024 7:14 AM" at bounding box center [509, 227] width 389 height 123
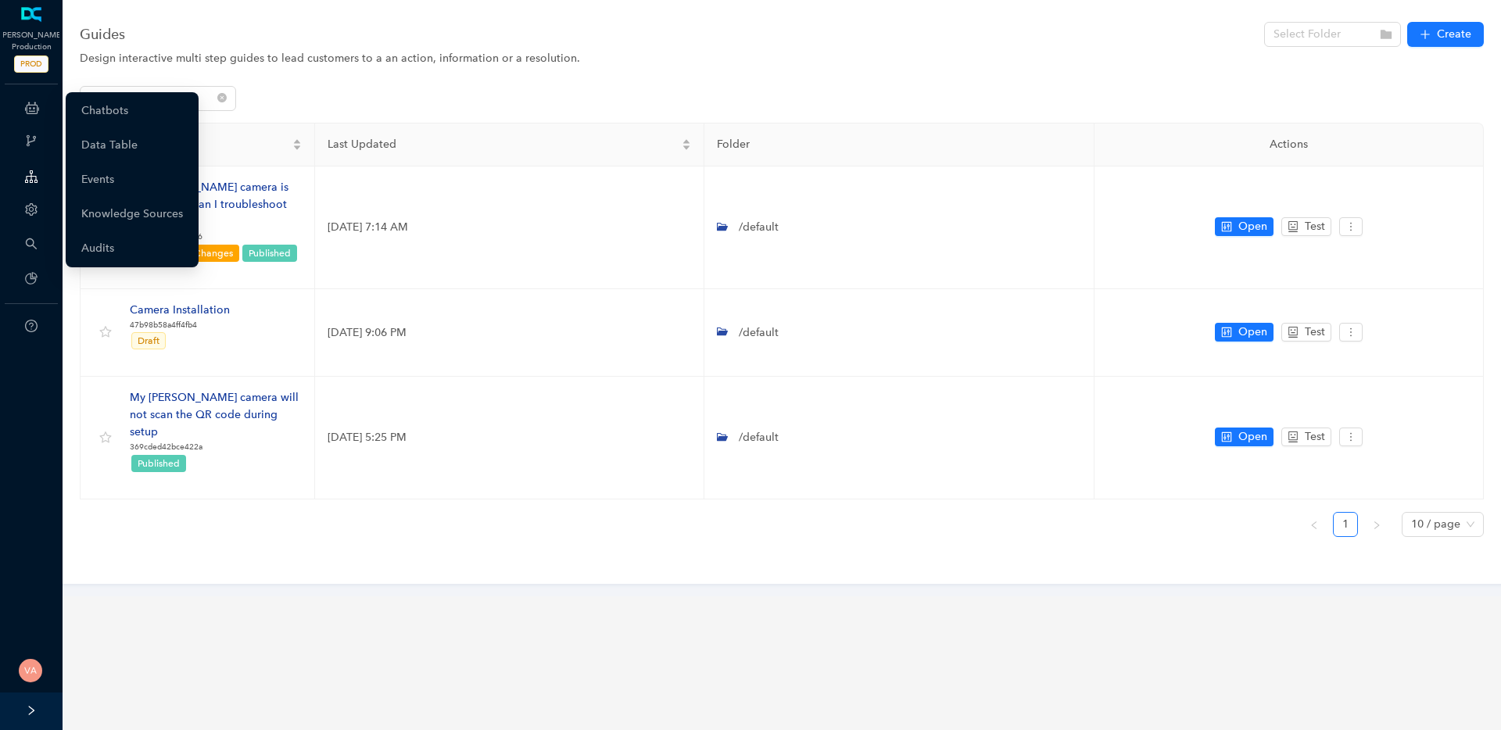
click at [42, 96] on div "ChatBots & Ticket Automations" at bounding box center [31, 107] width 56 height 31
click at [16, 102] on div "ChatBots & Ticket Automations" at bounding box center [31, 107] width 56 height 31
click at [128, 115] on link "Chatbots" at bounding box center [104, 110] width 47 height 31
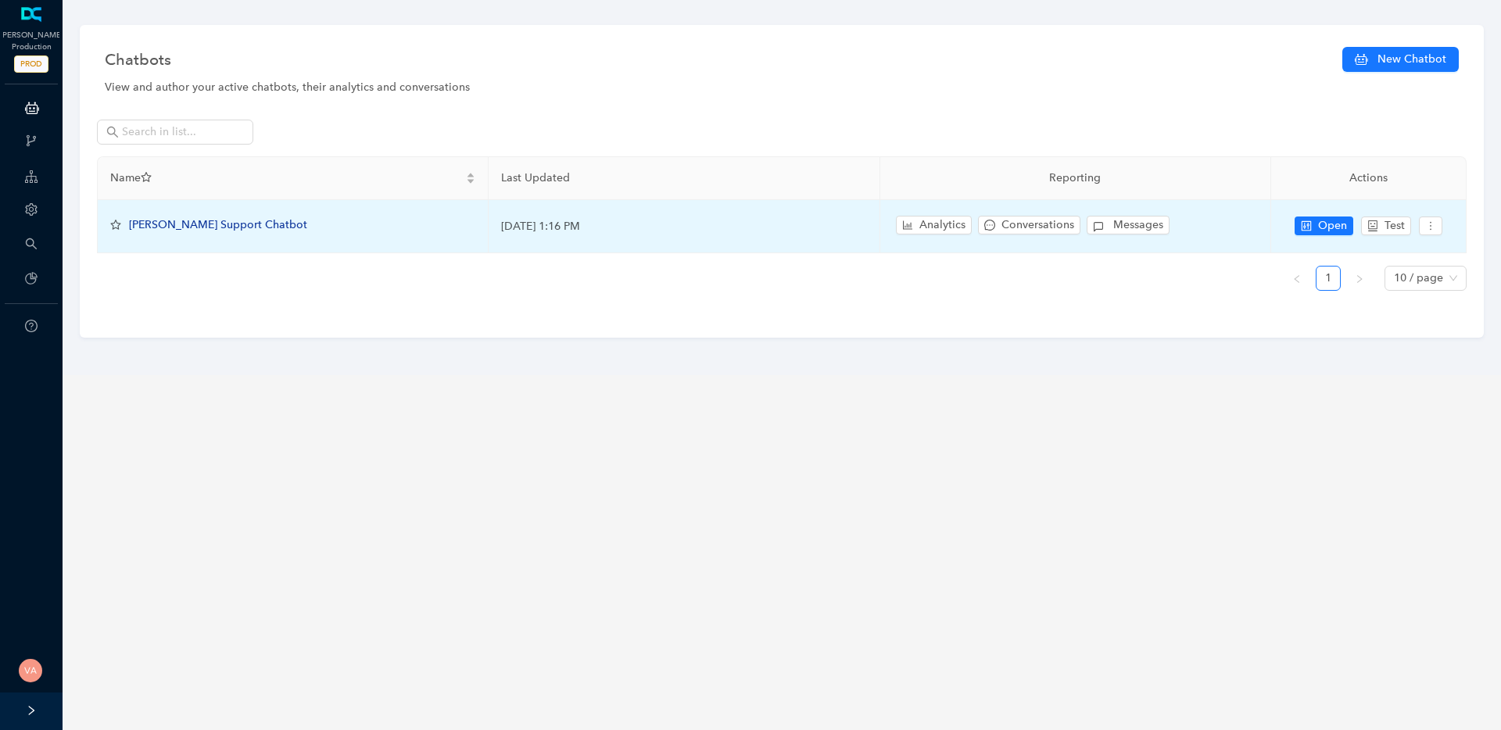
click at [217, 220] on span "Arlo Support Chatbot" at bounding box center [218, 224] width 178 height 13
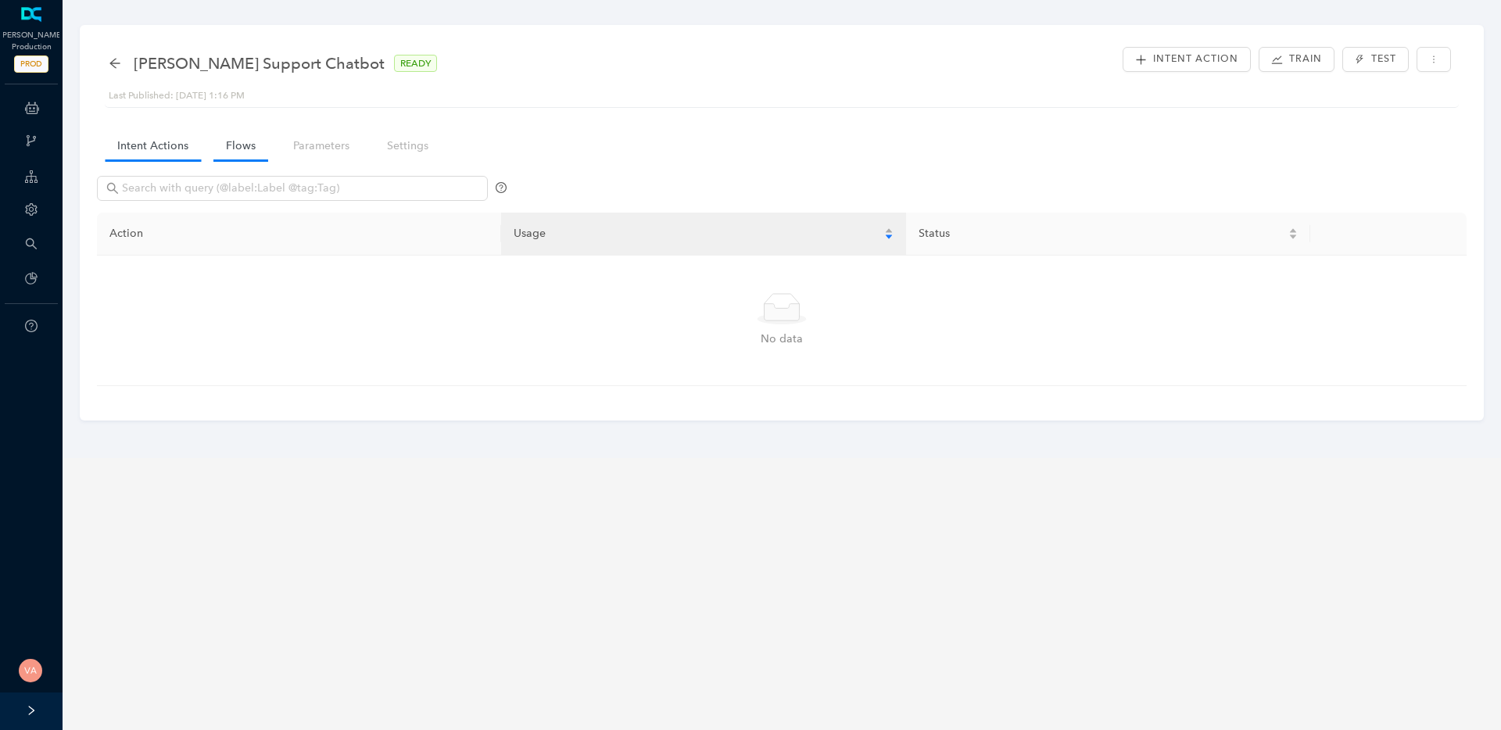
click at [254, 147] on link "Flows" at bounding box center [240, 145] width 55 height 29
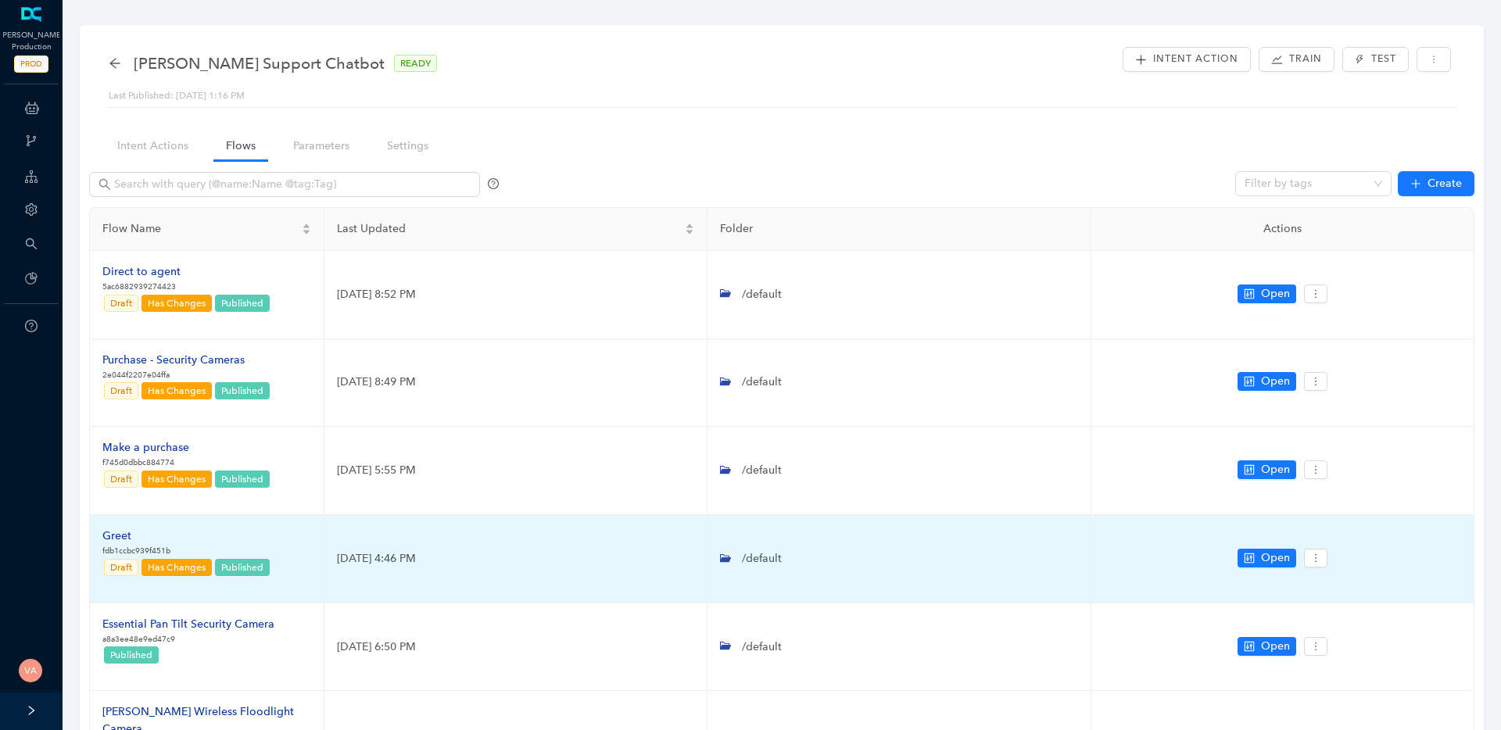
click at [106, 534] on div "Greet" at bounding box center [186, 536] width 169 height 17
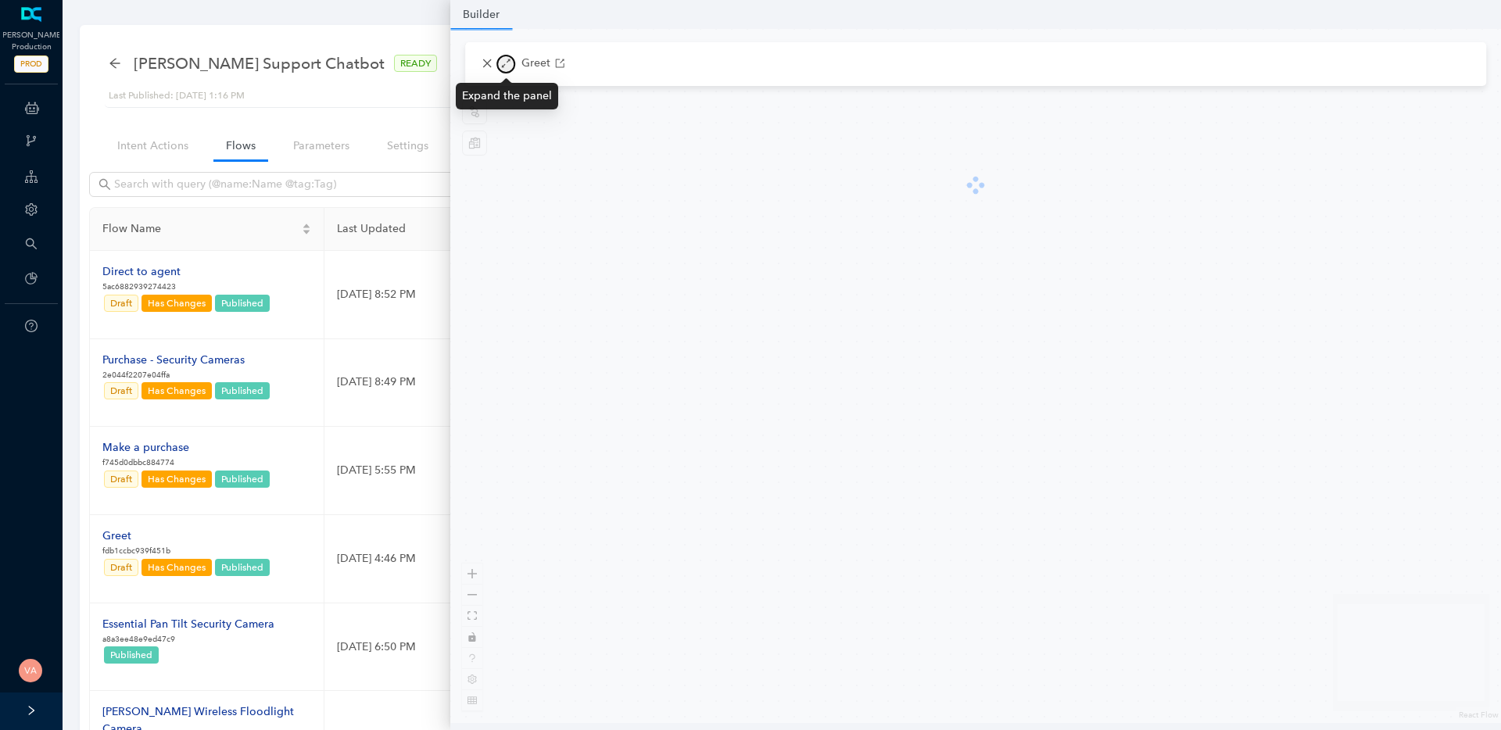
click at [503, 61] on icon "arrows-alt" at bounding box center [505, 63] width 11 height 11
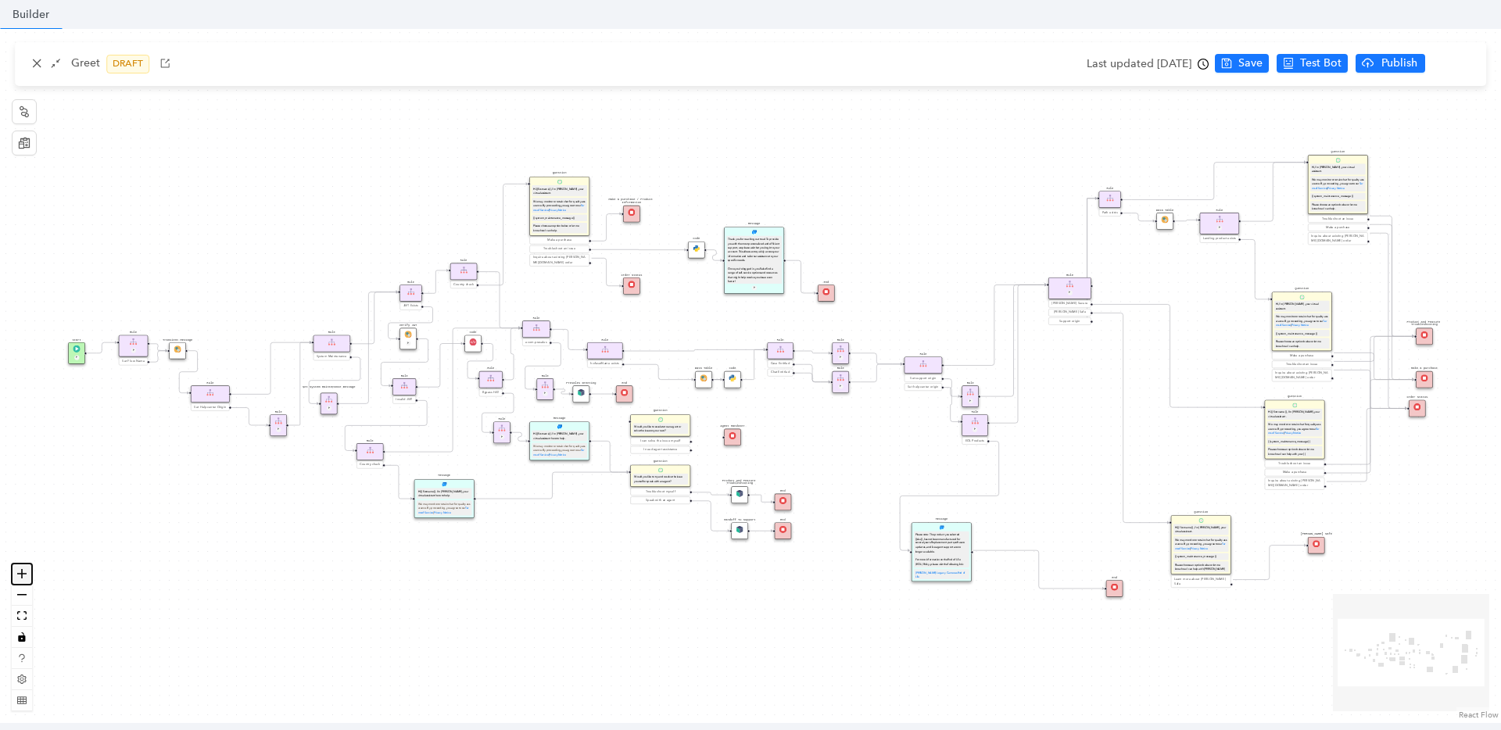
click at [18, 574] on icon "zoom in" at bounding box center [21, 573] width 9 height 9
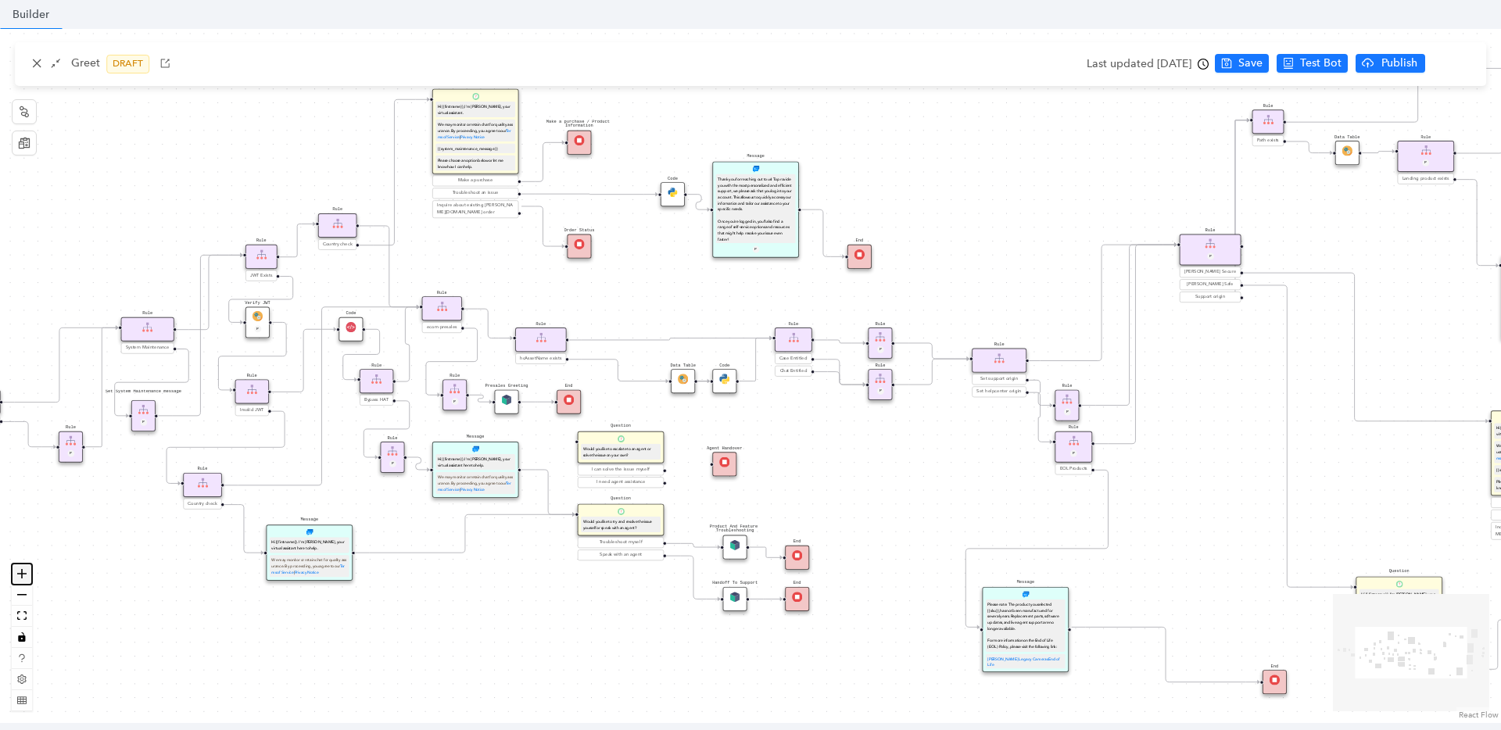
click at [18, 574] on icon "zoom in" at bounding box center [21, 573] width 9 height 9
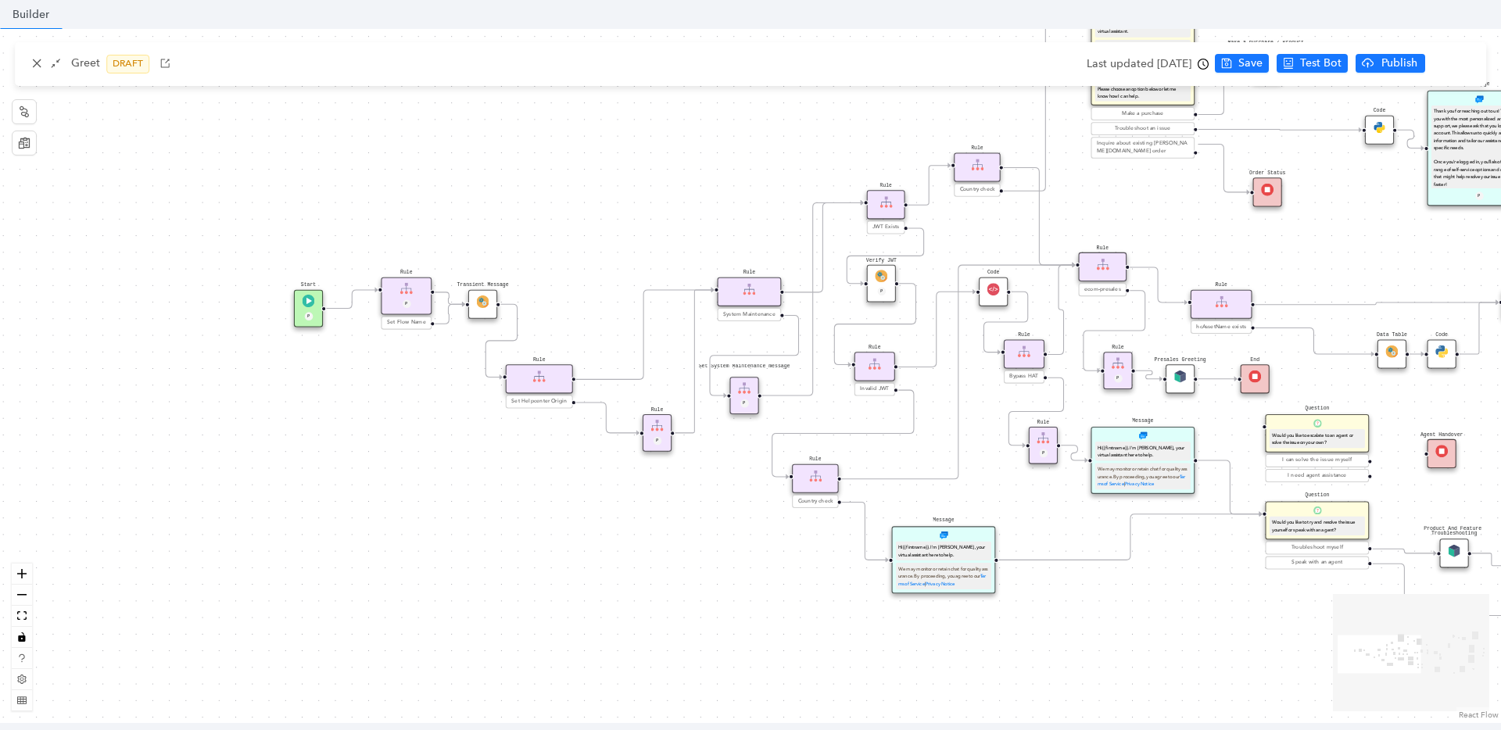
drag, startPoint x: 106, startPoint y: 585, endPoint x: 828, endPoint y: 557, distance: 722.7
click at [828, 557] on div "End End Handoff To Support Product And Feature Troubleshooting Question Would y…" at bounding box center [750, 376] width 1501 height 694
click at [23, 577] on icon "zoom in" at bounding box center [21, 573] width 9 height 9
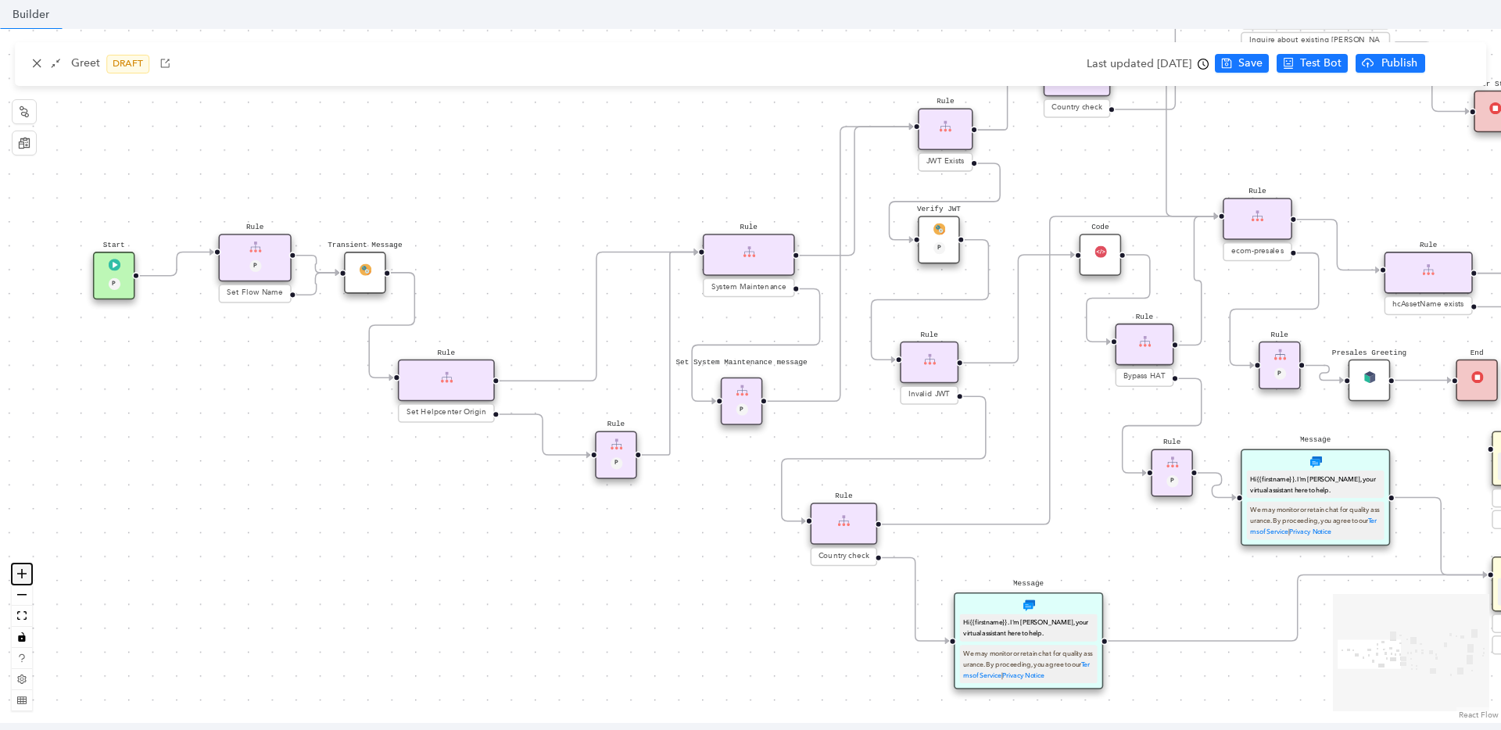
click at [23, 577] on icon "zoom in" at bounding box center [21, 573] width 9 height 9
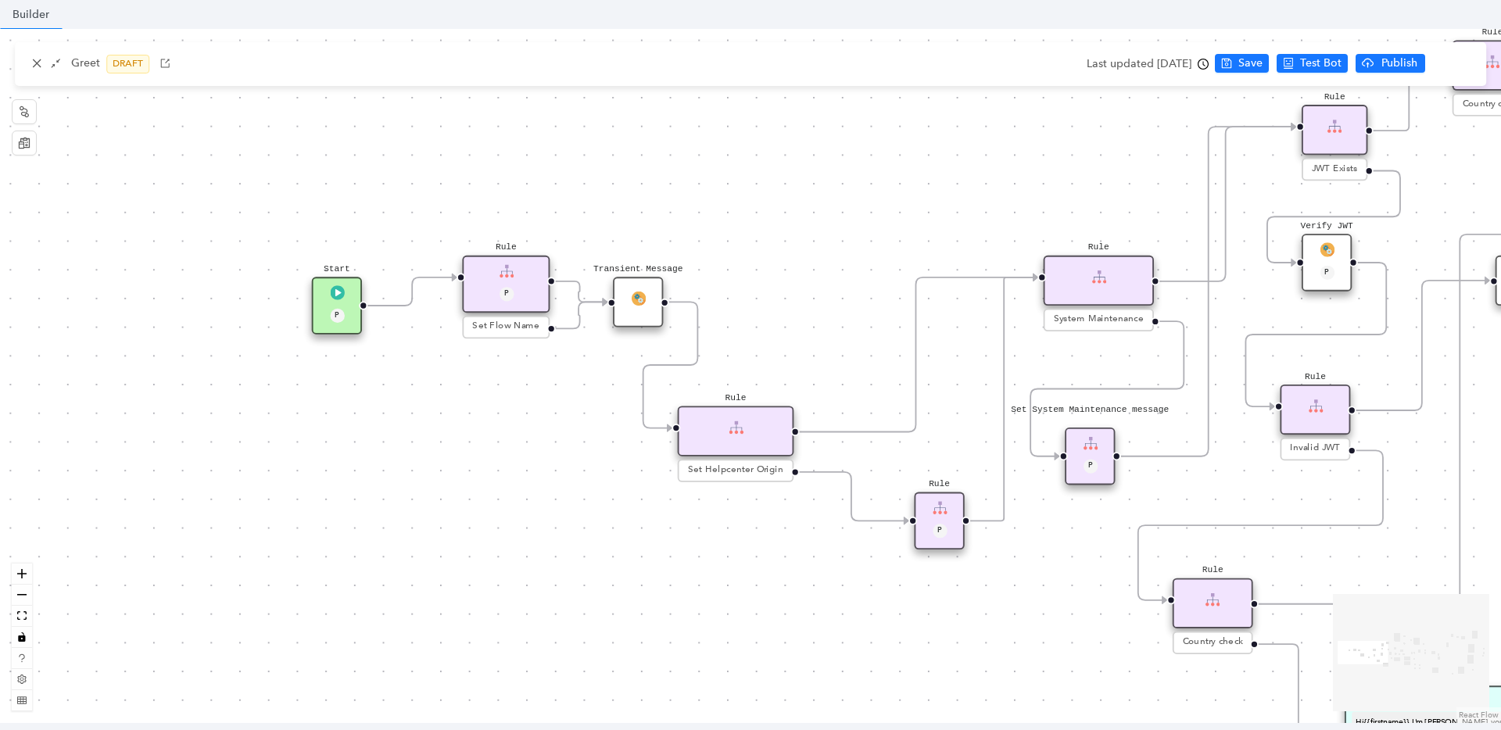
drag, startPoint x: 245, startPoint y: 513, endPoint x: 636, endPoint y: 571, distance: 395.8
click at [636, 571] on div "End End Handoff To Support Product And Feature Troubleshooting Question Would y…" at bounding box center [750, 376] width 1501 height 694
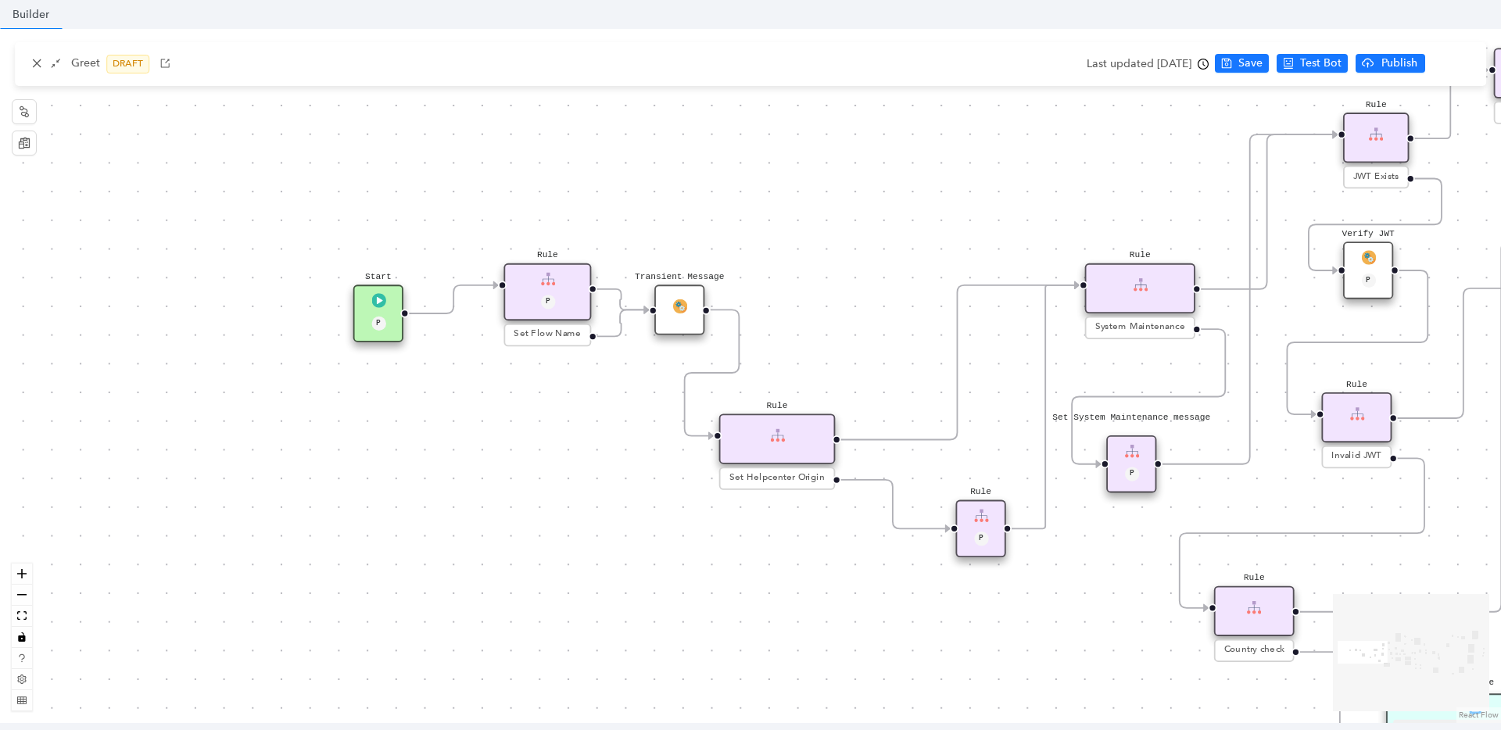
click at [541, 338] on div "Set Flow Name" at bounding box center [547, 334] width 79 height 14
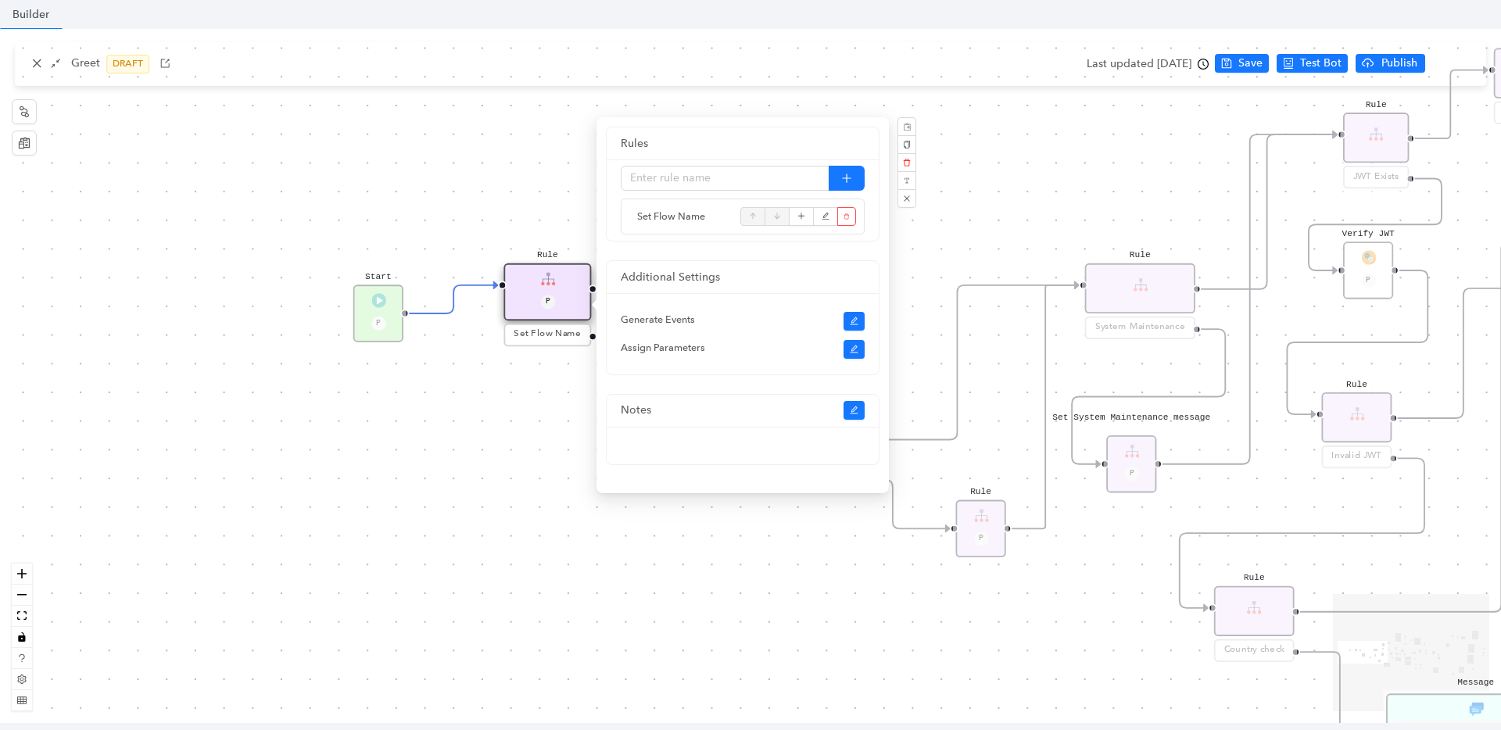
click at [500, 447] on div "End End Handoff To Support Product And Feature Troubleshooting Question Would y…" at bounding box center [750, 376] width 1501 height 694
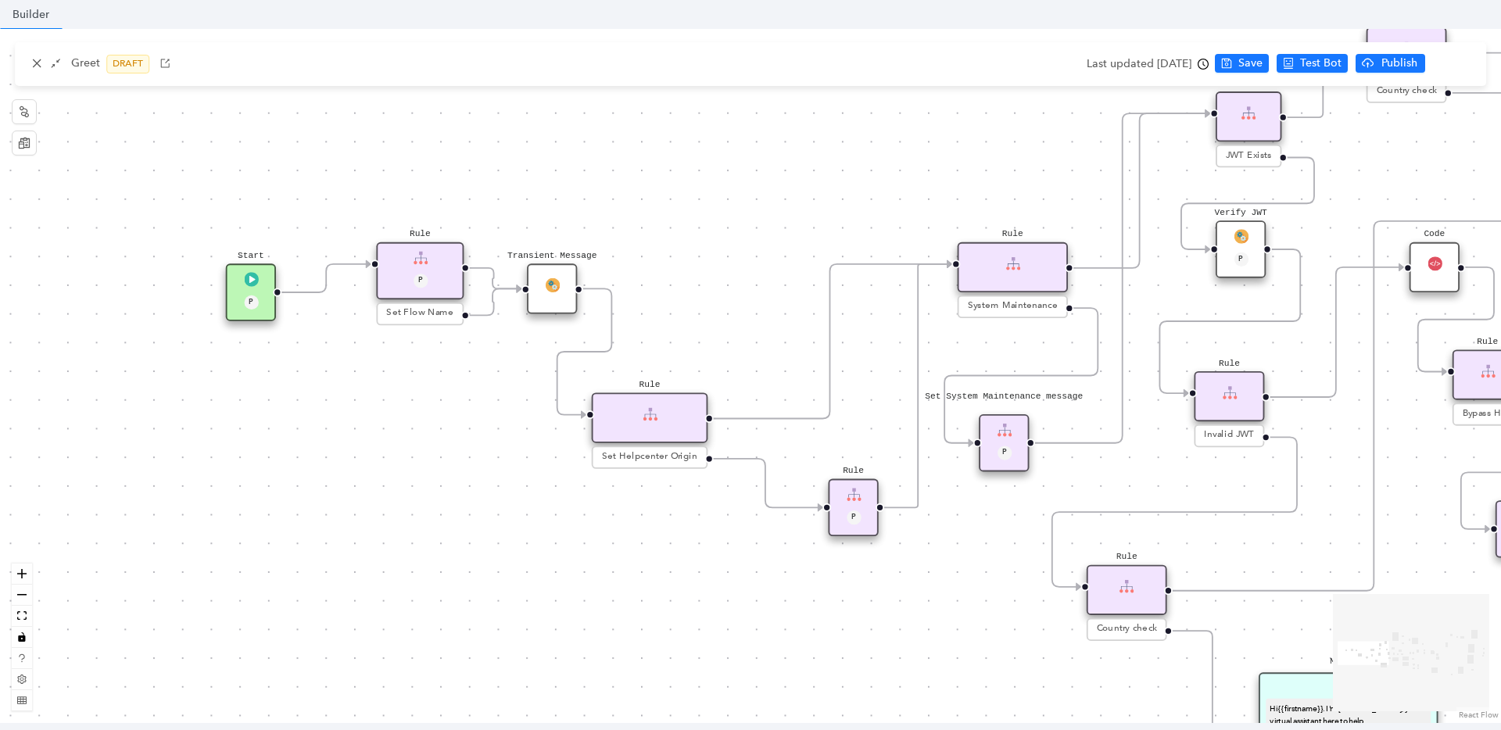
drag, startPoint x: 556, startPoint y: 493, endPoint x: 424, endPoint y: 472, distance: 133.0
click at [424, 472] on div "End End Handoff To Support Product And Feature Troubleshooting Question Would y…" at bounding box center [750, 376] width 1501 height 694
click at [538, 290] on div "Transient Message" at bounding box center [548, 288] width 50 height 50
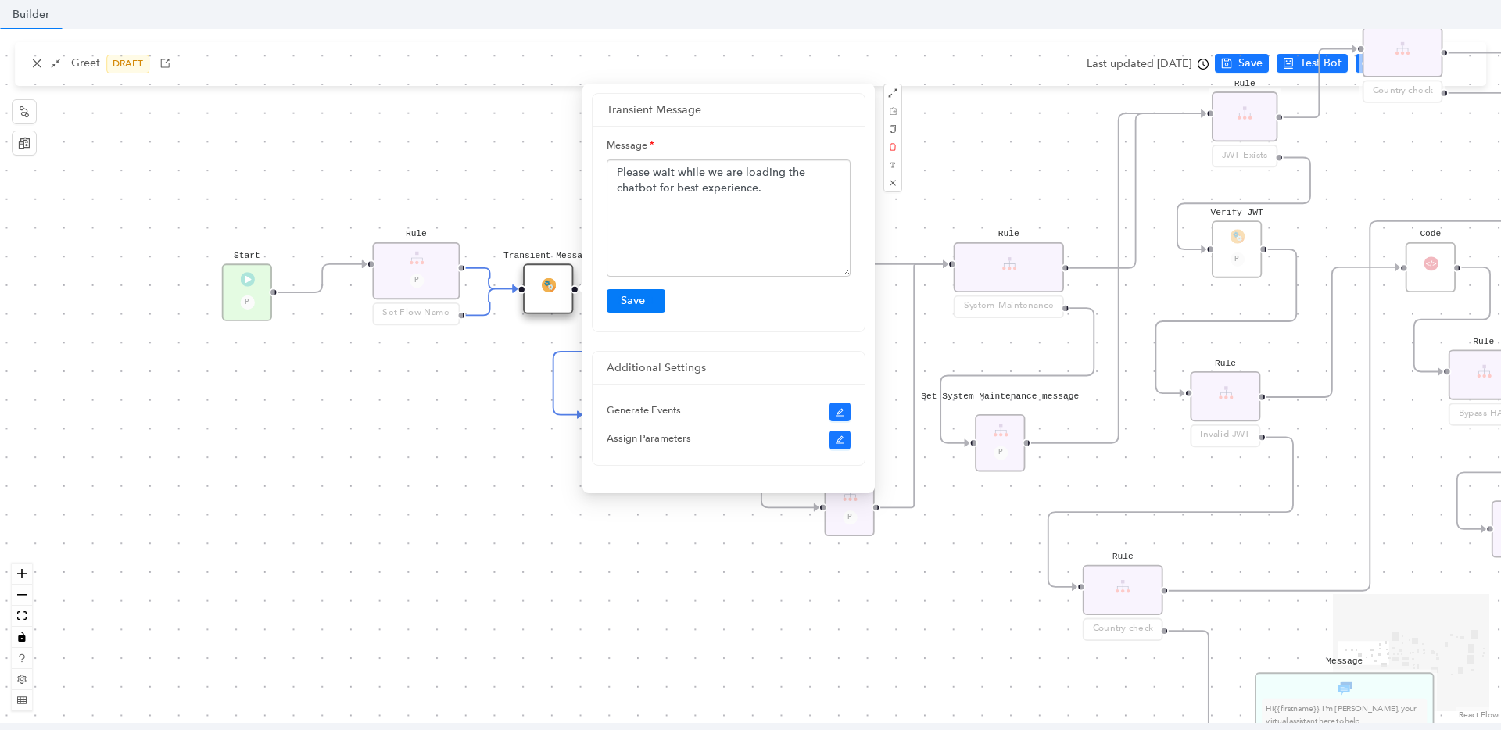
click at [395, 439] on div "End End Handoff To Support Product And Feature Troubleshooting Question Would y…" at bounding box center [750, 376] width 1501 height 694
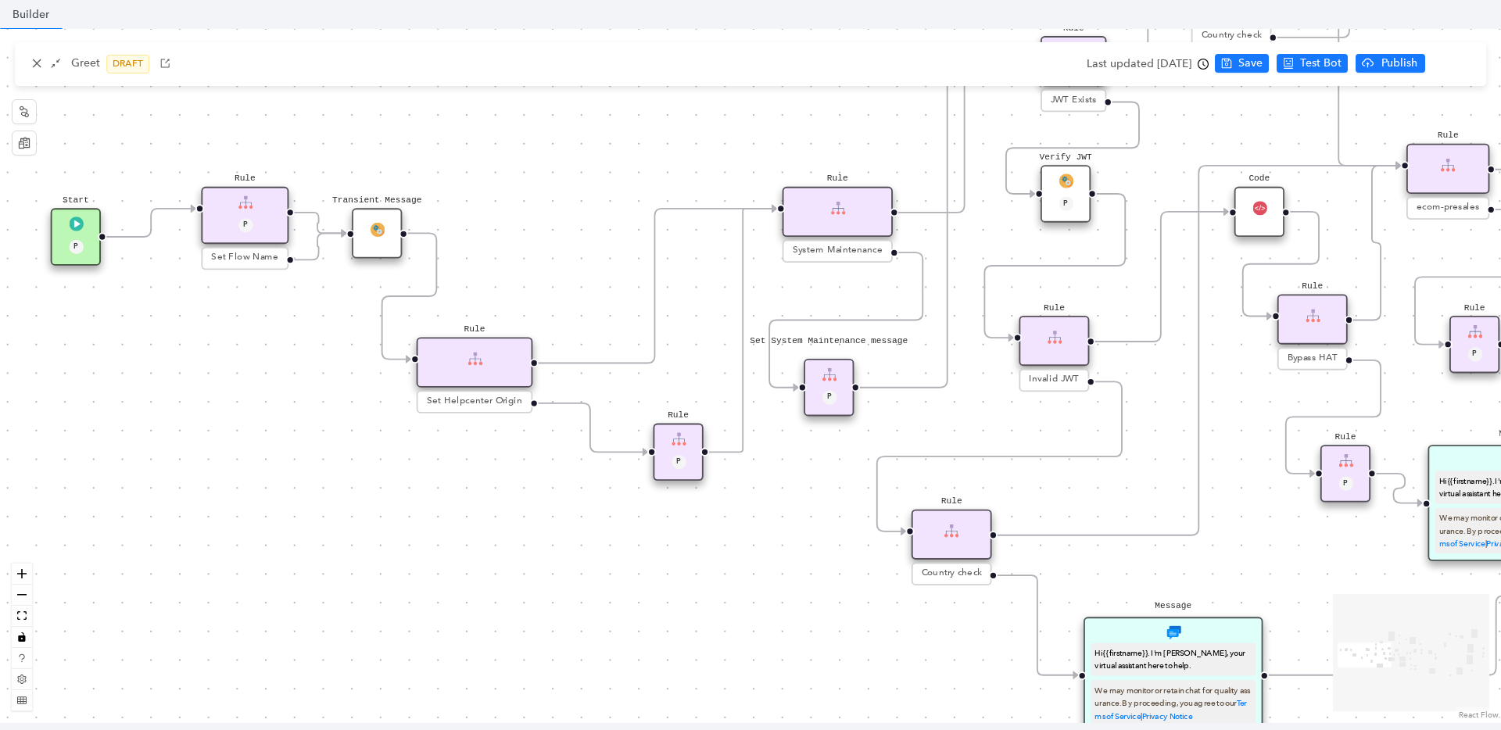
drag, startPoint x: 595, startPoint y: 572, endPoint x: 392, endPoint y: 507, distance: 212.6
click at [392, 507] on div "End End Handoff To Support Product And Feature Troubleshooting Question Would y…" at bounding box center [750, 376] width 1501 height 694
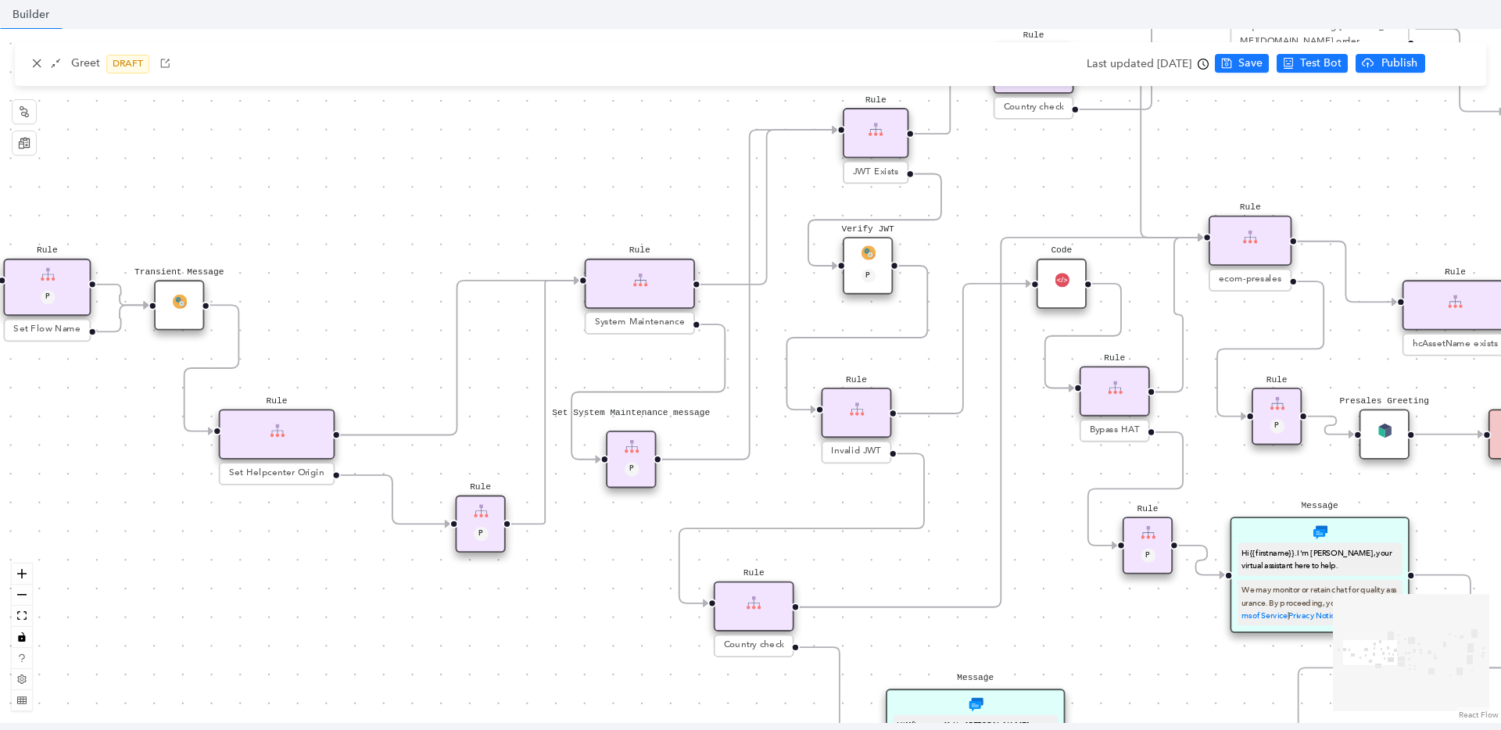
drag, startPoint x: 612, startPoint y: 517, endPoint x: 445, endPoint y: 598, distance: 185.3
click at [445, 598] on div "End End Handoff To Support Product And Feature Troubleshooting Question Would y…" at bounding box center [750, 376] width 1501 height 694
click at [664, 320] on span "System Maintenance" at bounding box center [640, 323] width 91 height 14
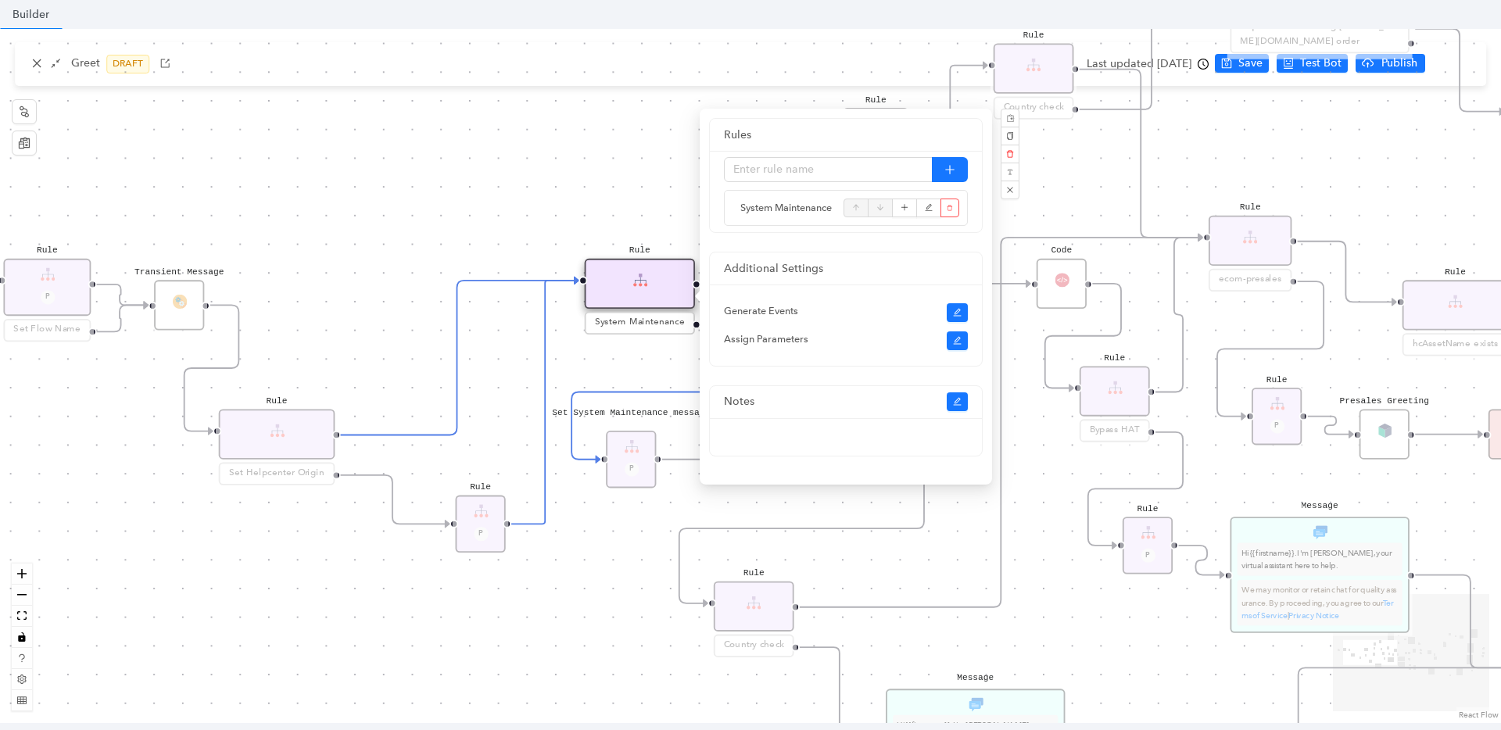
click at [470, 130] on div "End End Handoff To Support Product And Feature Troubleshooting Question Would y…" at bounding box center [750, 376] width 1501 height 694
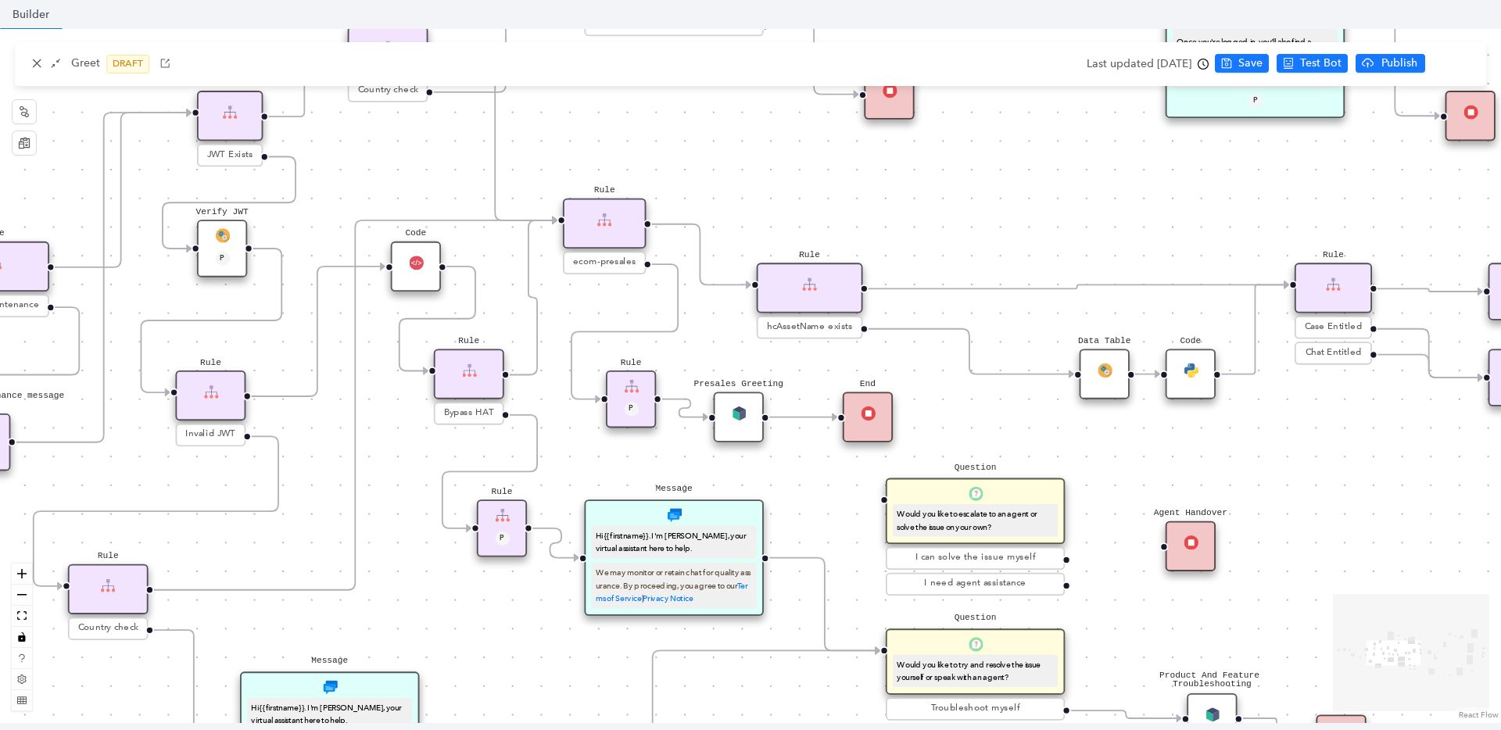
drag, startPoint x: 812, startPoint y: 506, endPoint x: 92, endPoint y: 478, distance: 720.3
click at [92, 478] on div "End End Handoff To Support Product And Feature Troubleshooting Question Would y…" at bounding box center [750, 376] width 1501 height 694
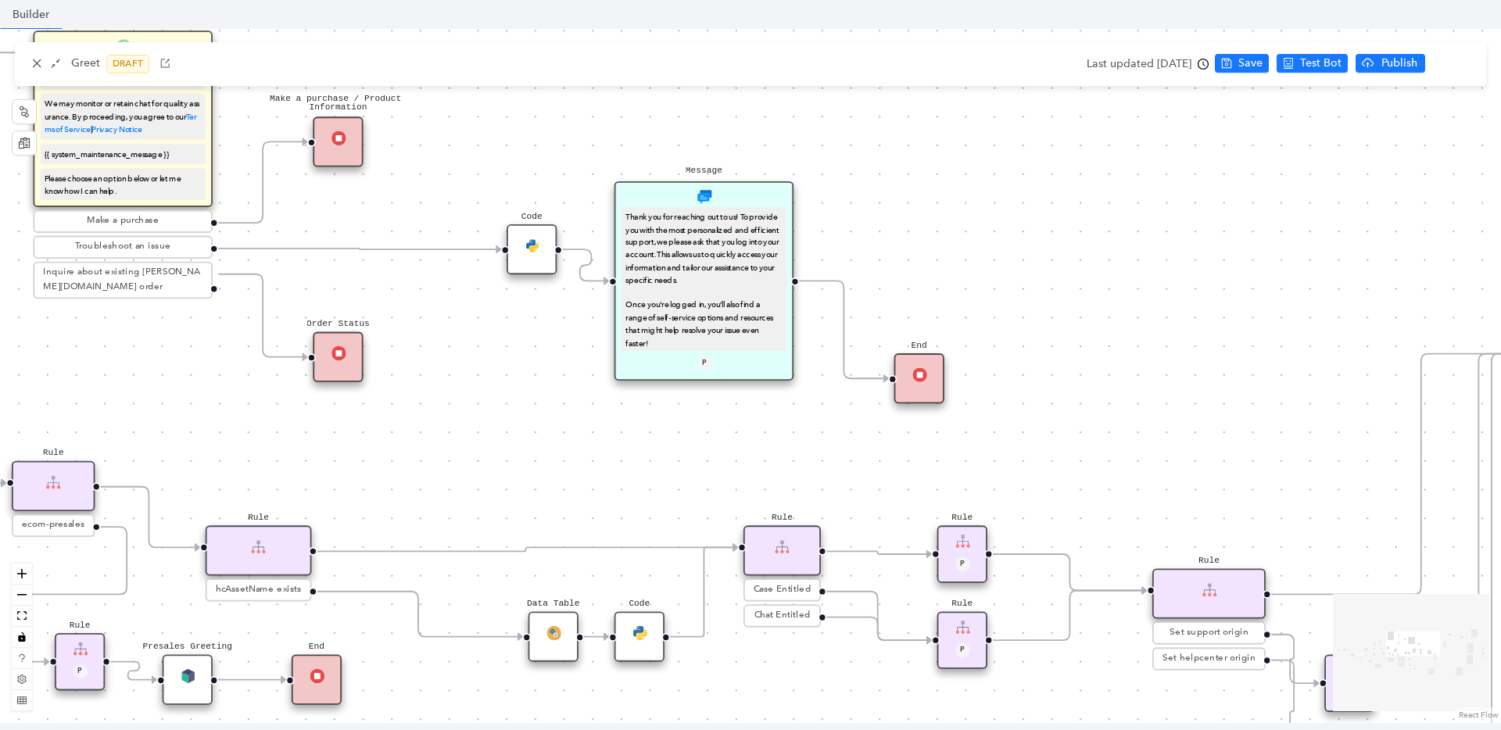
drag, startPoint x: 1298, startPoint y: 456, endPoint x: 821, endPoint y: 729, distance: 549.3
click at [821, 723] on div "End End Handoff To Support Product And Feature Troubleshooting Question Would y…" at bounding box center [750, 376] width 1501 height 694
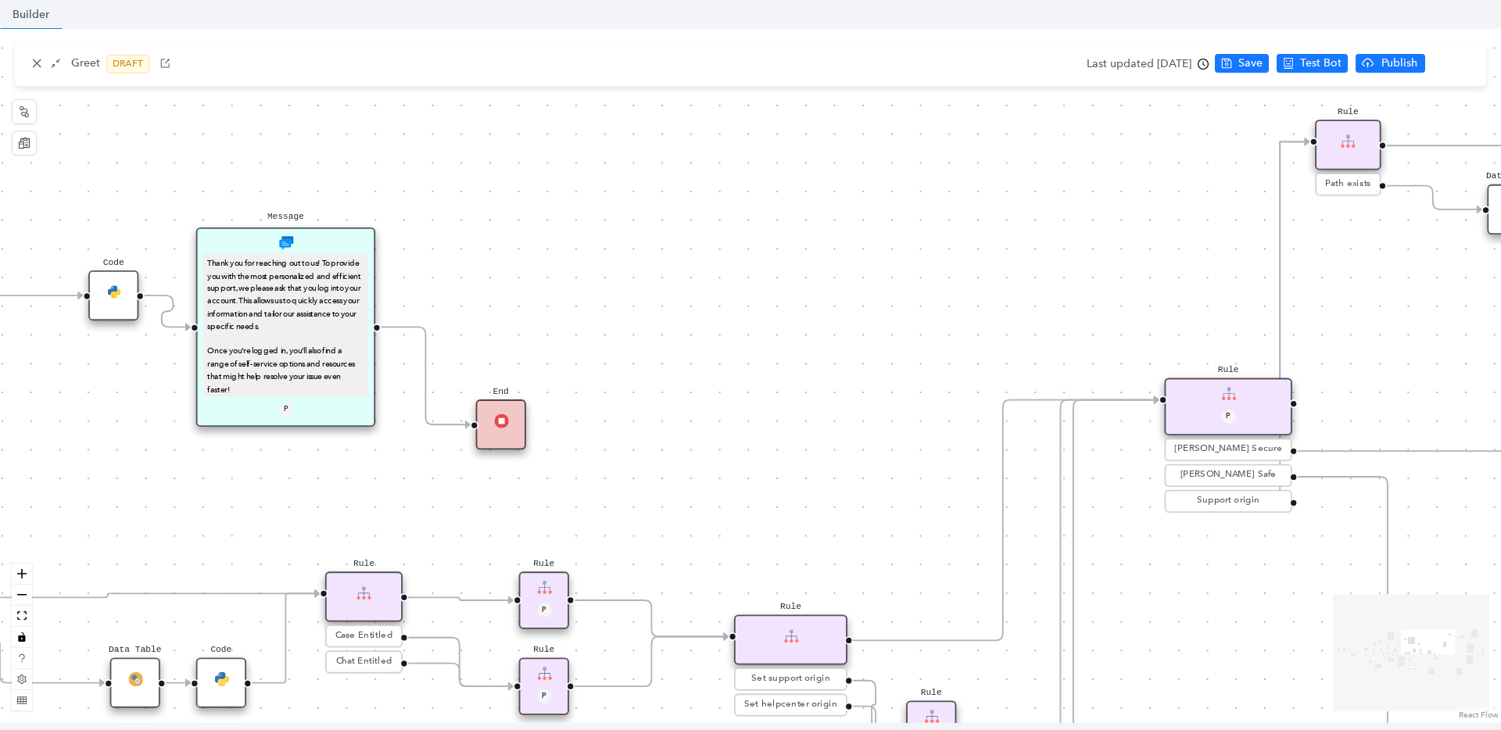
drag, startPoint x: 1163, startPoint y: 333, endPoint x: 707, endPoint y: 370, distance: 457.1
click at [707, 370] on div "End End Handoff To Support Product And Feature Troubleshooting Question Would y…" at bounding box center [750, 376] width 1501 height 694
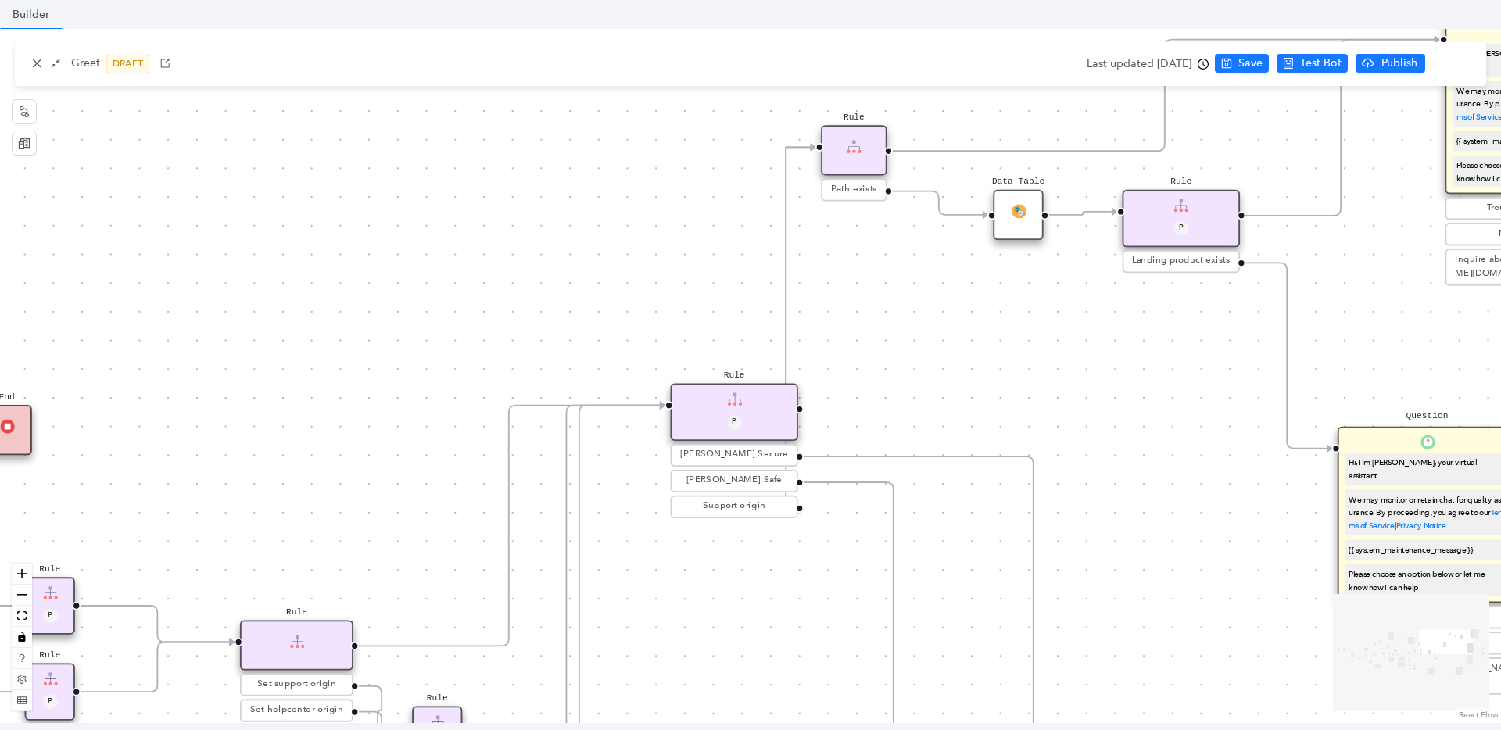
drag, startPoint x: 1159, startPoint y: 259, endPoint x: 703, endPoint y: 275, distance: 456.7
click at [703, 274] on div "End End Handoff To Support Product And Feature Troubleshooting Question Would y…" at bounding box center [750, 376] width 1501 height 694
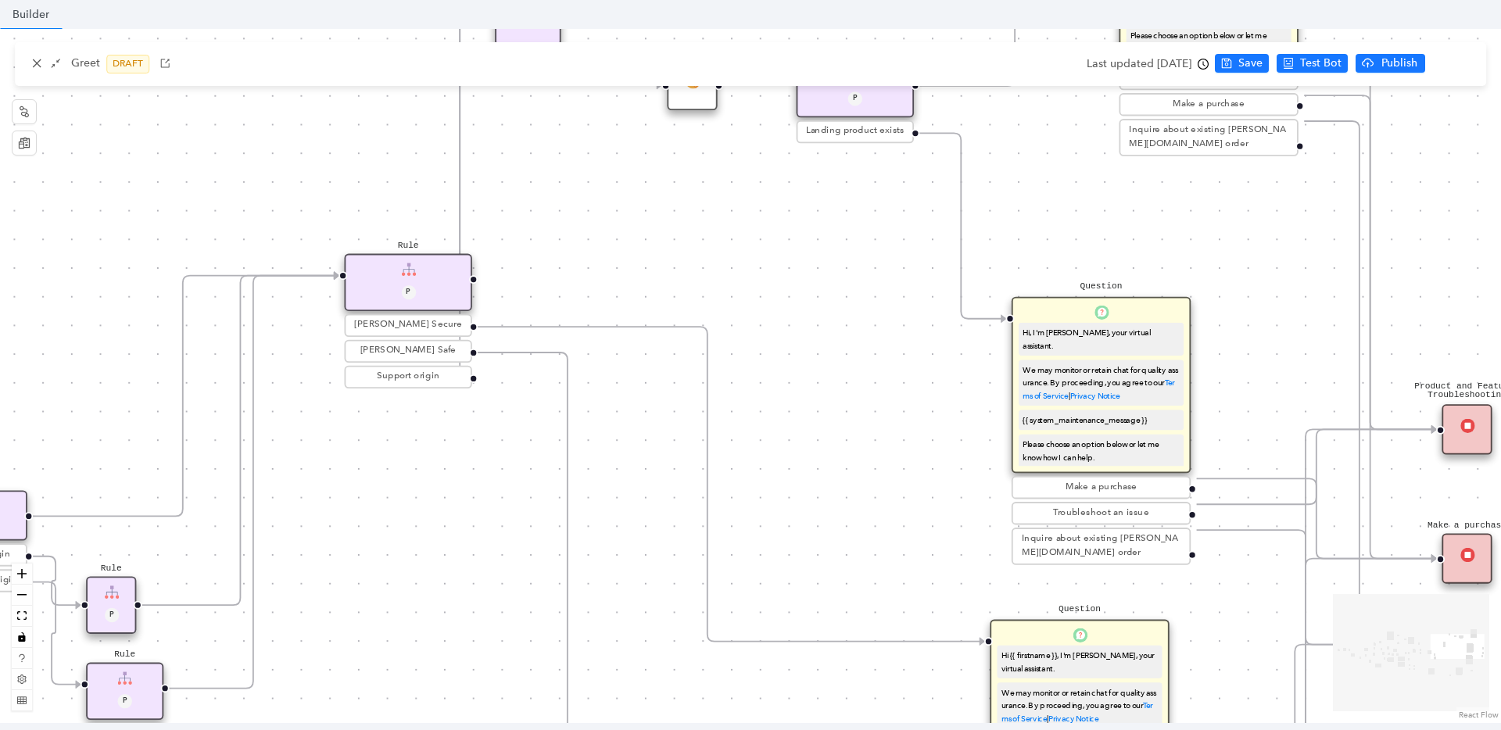
drag, startPoint x: 1120, startPoint y: 363, endPoint x: 794, endPoint y: 233, distance: 350.8
click at [794, 233] on div "End End Handoff To Support Product And Feature Troubleshooting Question Would y…" at bounding box center [750, 376] width 1501 height 694
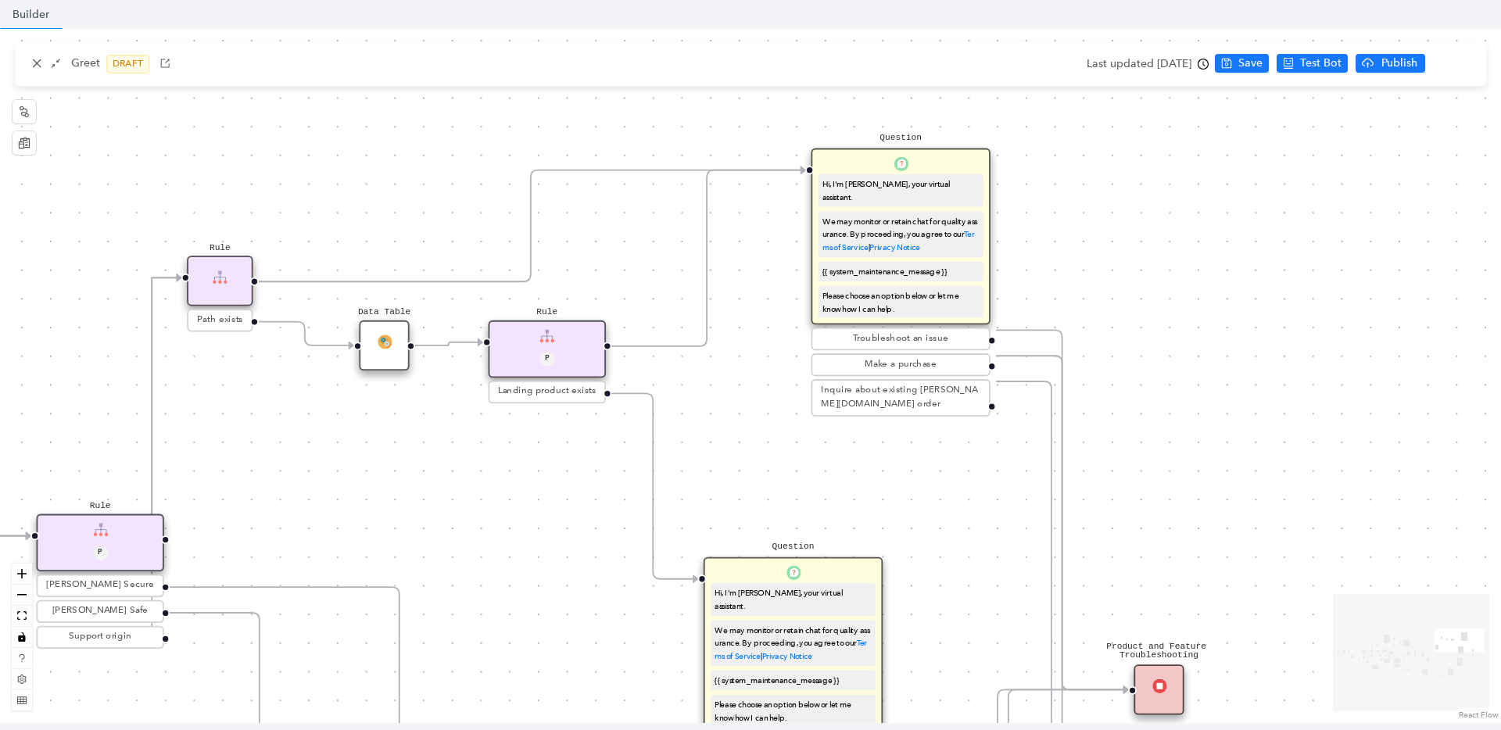
drag, startPoint x: 1285, startPoint y: 230, endPoint x: 977, endPoint y: 490, distance: 403.2
click at [977, 490] on div "End End Handoff To Support Product And Feature Troubleshooting Question Would y…" at bounding box center [750, 376] width 1501 height 694
click at [1030, 330] on icon "Edge from reactflownode_0eb7f2c5-5144-484f-aef5-388858e3db84 to reactflownode_f…" at bounding box center [1062, 510] width 132 height 360
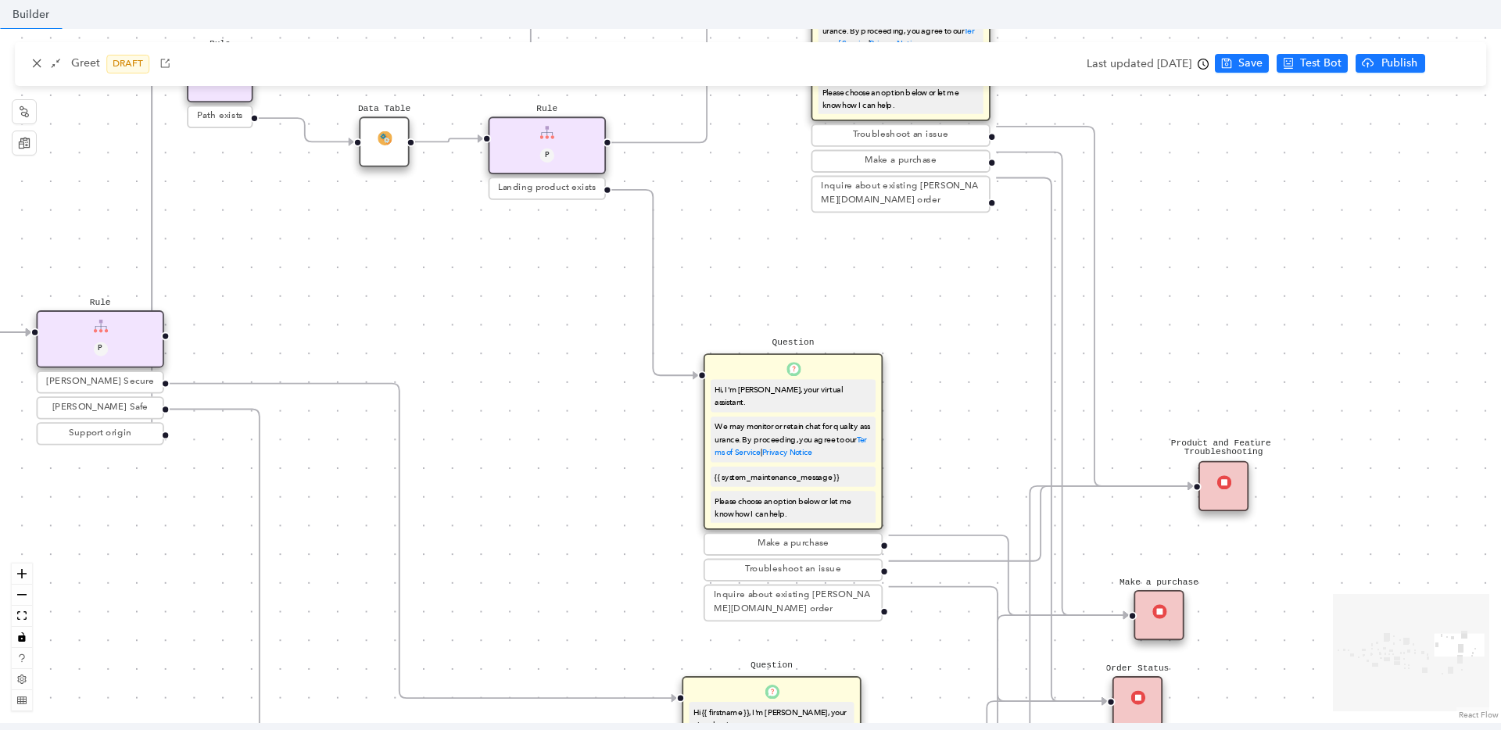
drag, startPoint x: 1172, startPoint y: 485, endPoint x: 1233, endPoint y: 478, distance: 61.4
click at [1233, 478] on div "Product and Feature Troubleshooting" at bounding box center [1223, 486] width 50 height 50
click at [940, 555] on icon "Edge from reactflownode_ad49e56e-214a-4b15-bfab-1a666fdb1c49 to reactflownode_f…" at bounding box center [1041, 523] width 304 height 75
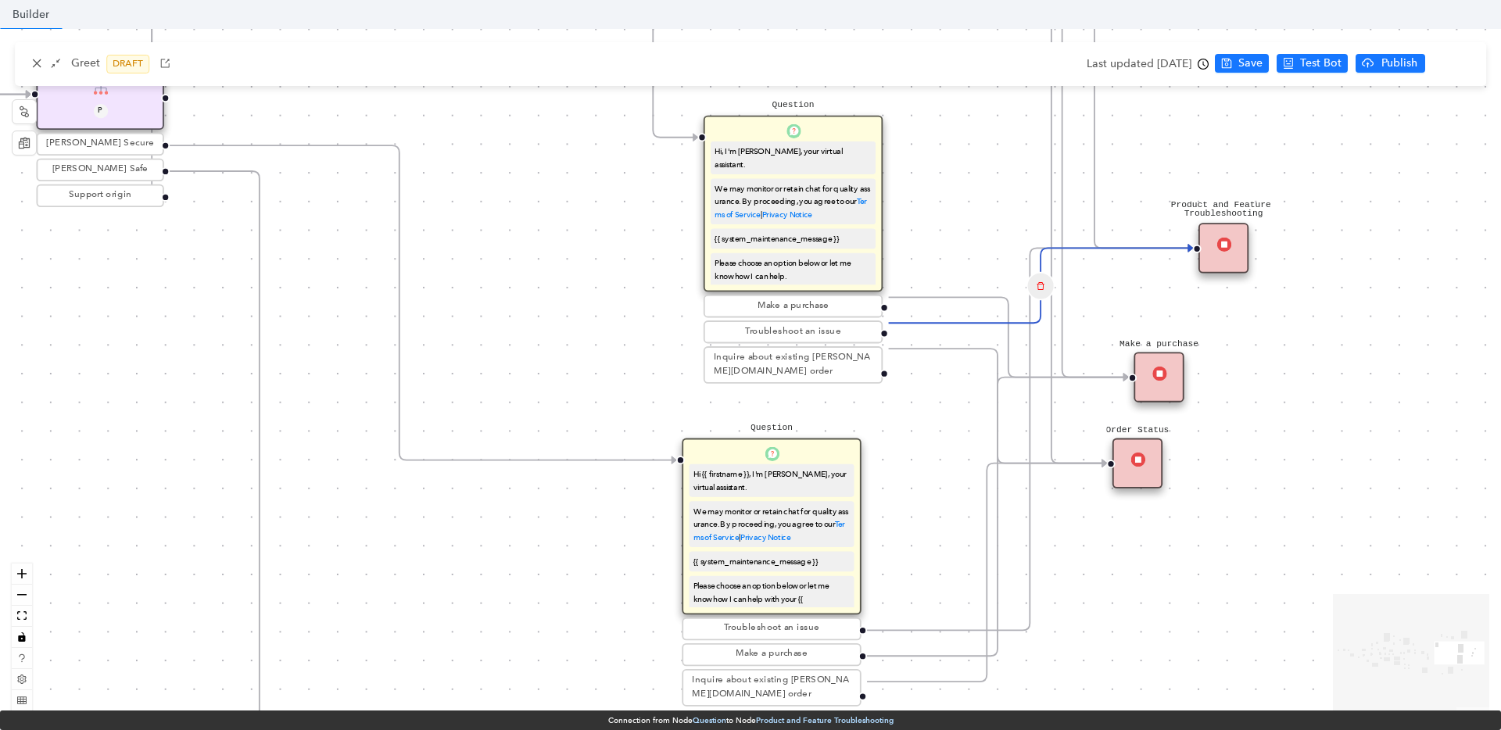
click at [918, 628] on icon "Edge from reactflownode_d2b87bcd-6428-4446-bb45-23113a427d74 to reactflownode_f…" at bounding box center [1030, 439] width 326 height 382
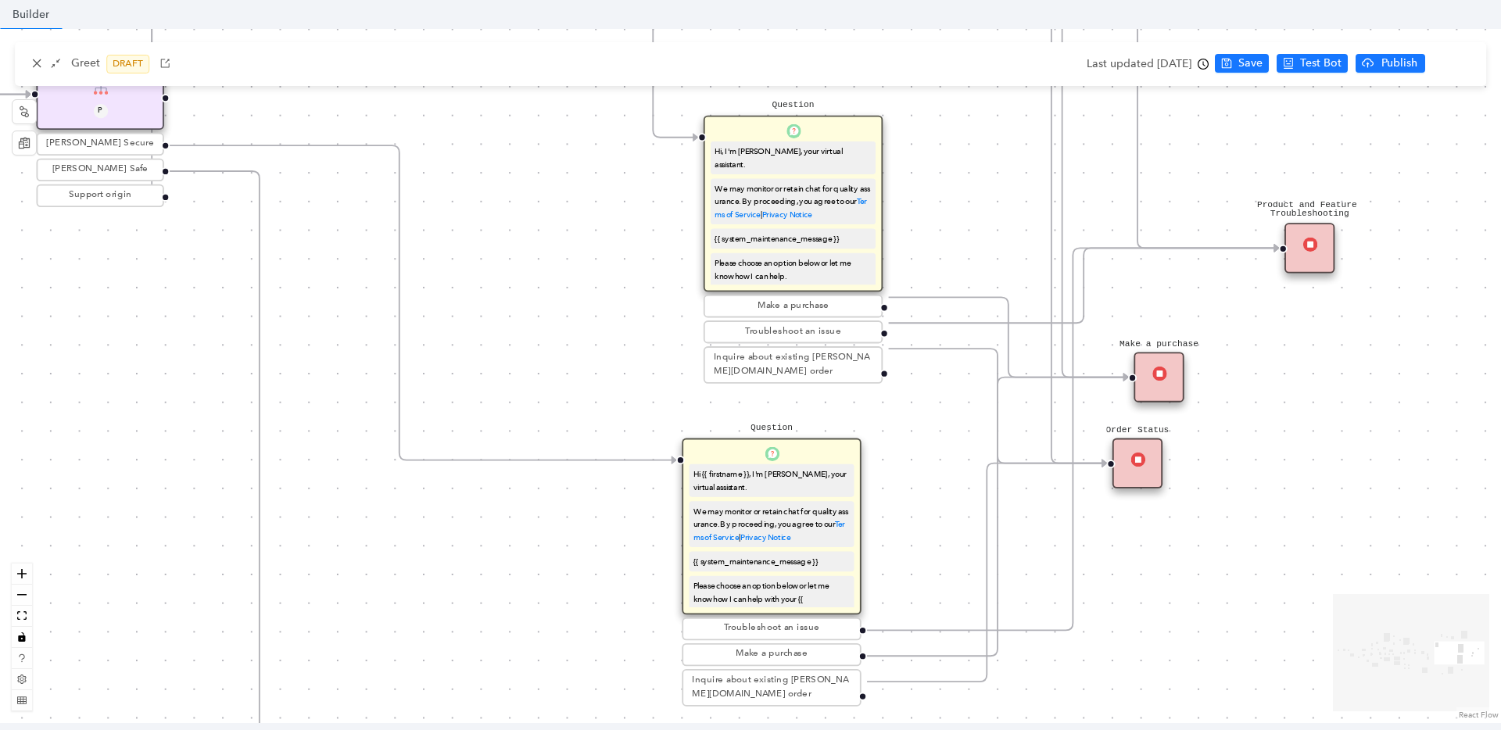
drag, startPoint x: 1236, startPoint y: 249, endPoint x: 1318, endPoint y: 252, distance: 82.1
click at [1318, 252] on div "Product and Feature Troubleshooting" at bounding box center [1309, 248] width 50 height 50
click at [1020, 624] on icon "Edge from reactflownode_d2b87bcd-6428-4446-bb45-23113a427d74 to reactflownode_f…" at bounding box center [1073, 439] width 412 height 382
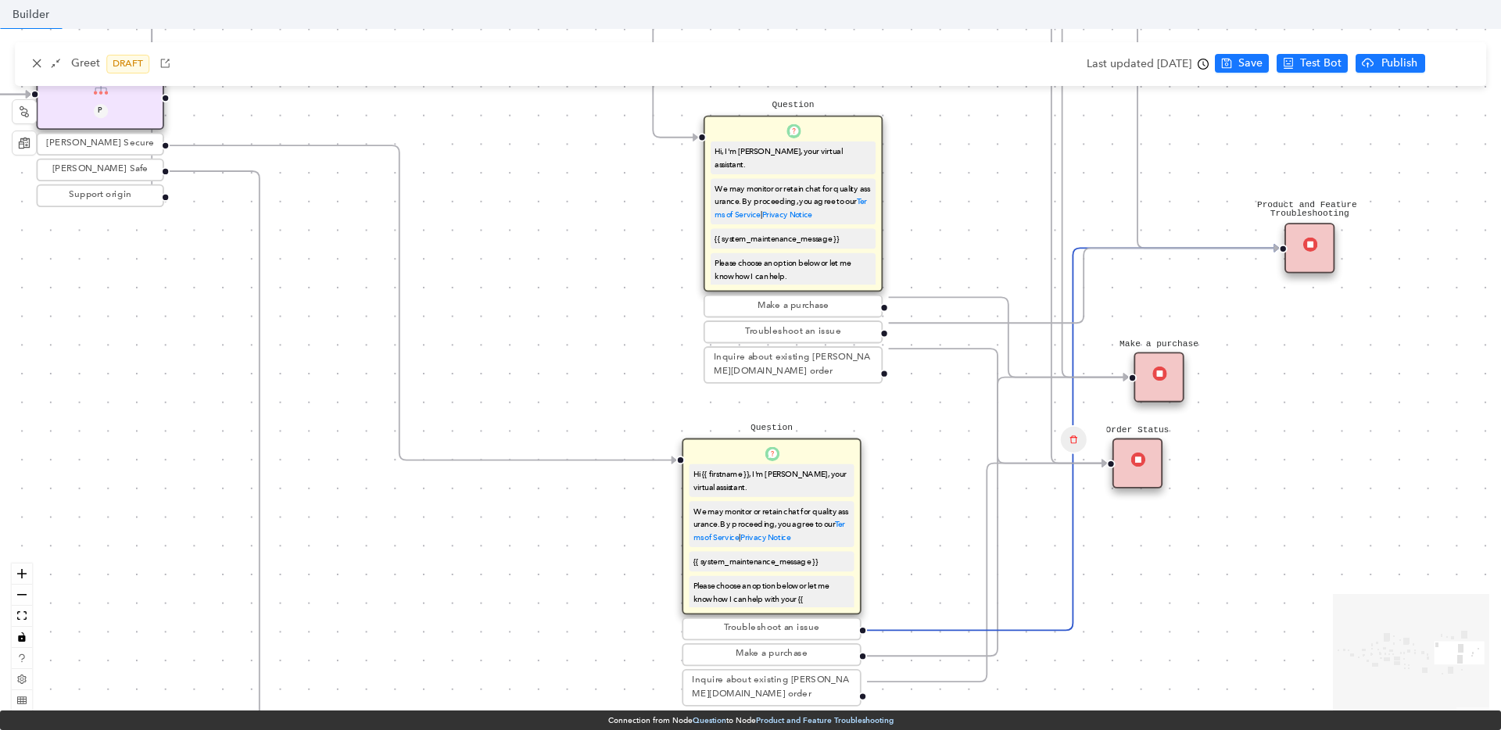
click at [1317, 248] on div "Product and Feature Troubleshooting" at bounding box center [1309, 248] width 50 height 50
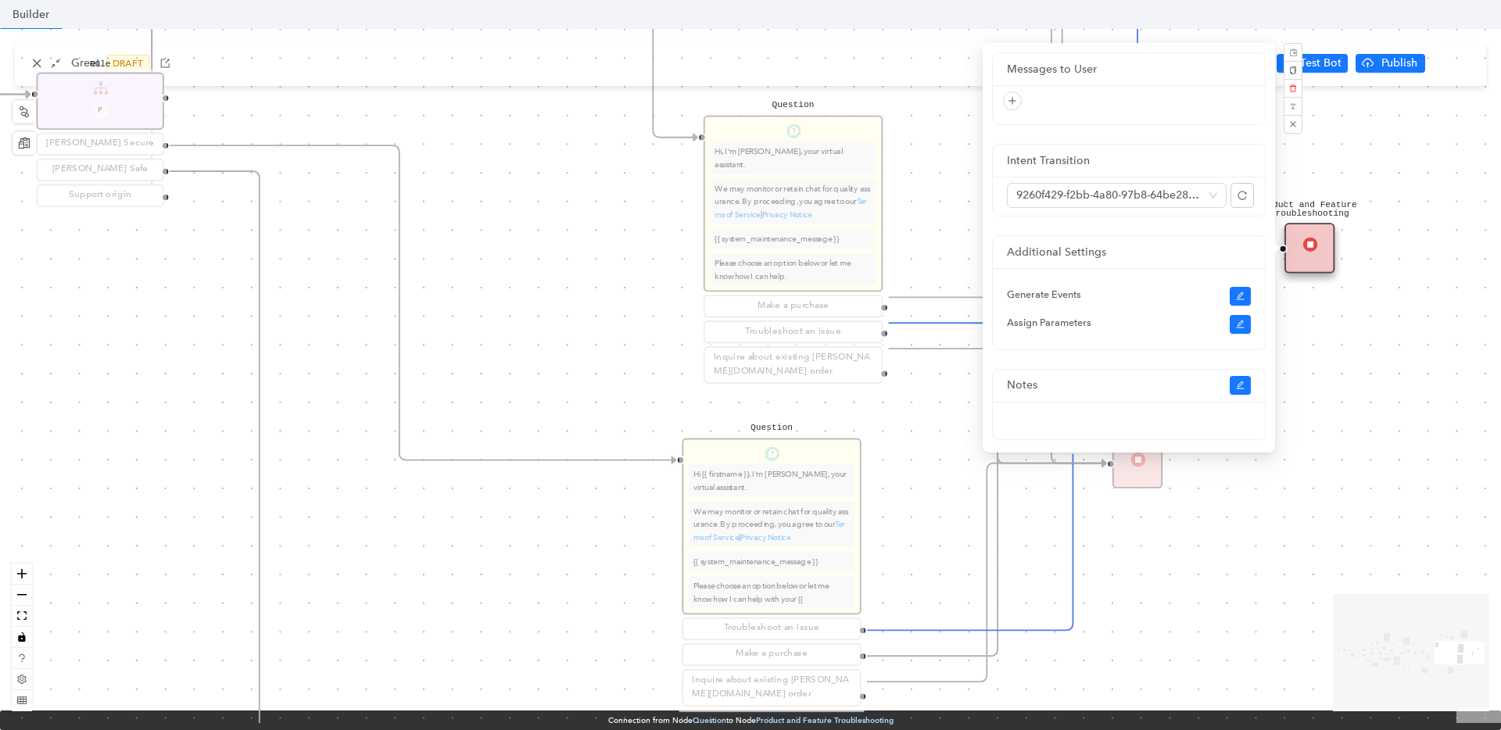
click at [1379, 370] on div "End End Handoff To Support Product And Feature Troubleshooting Question Would y…" at bounding box center [750, 376] width 1501 height 694
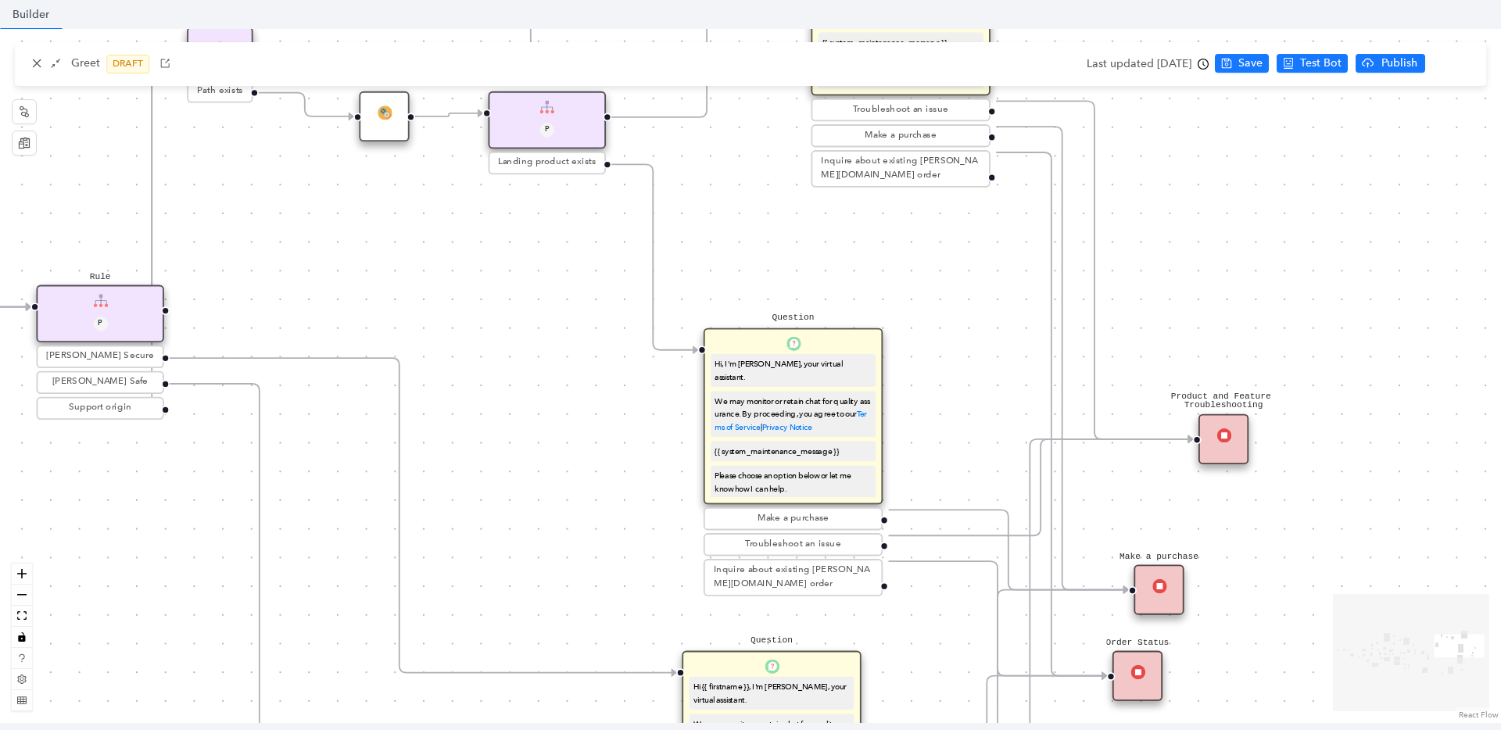
drag, startPoint x: 1315, startPoint y: 469, endPoint x: 1239, endPoint y: 443, distance: 80.1
click at [1239, 443] on div "Product and Feature Troubleshooting" at bounding box center [1223, 439] width 50 height 50
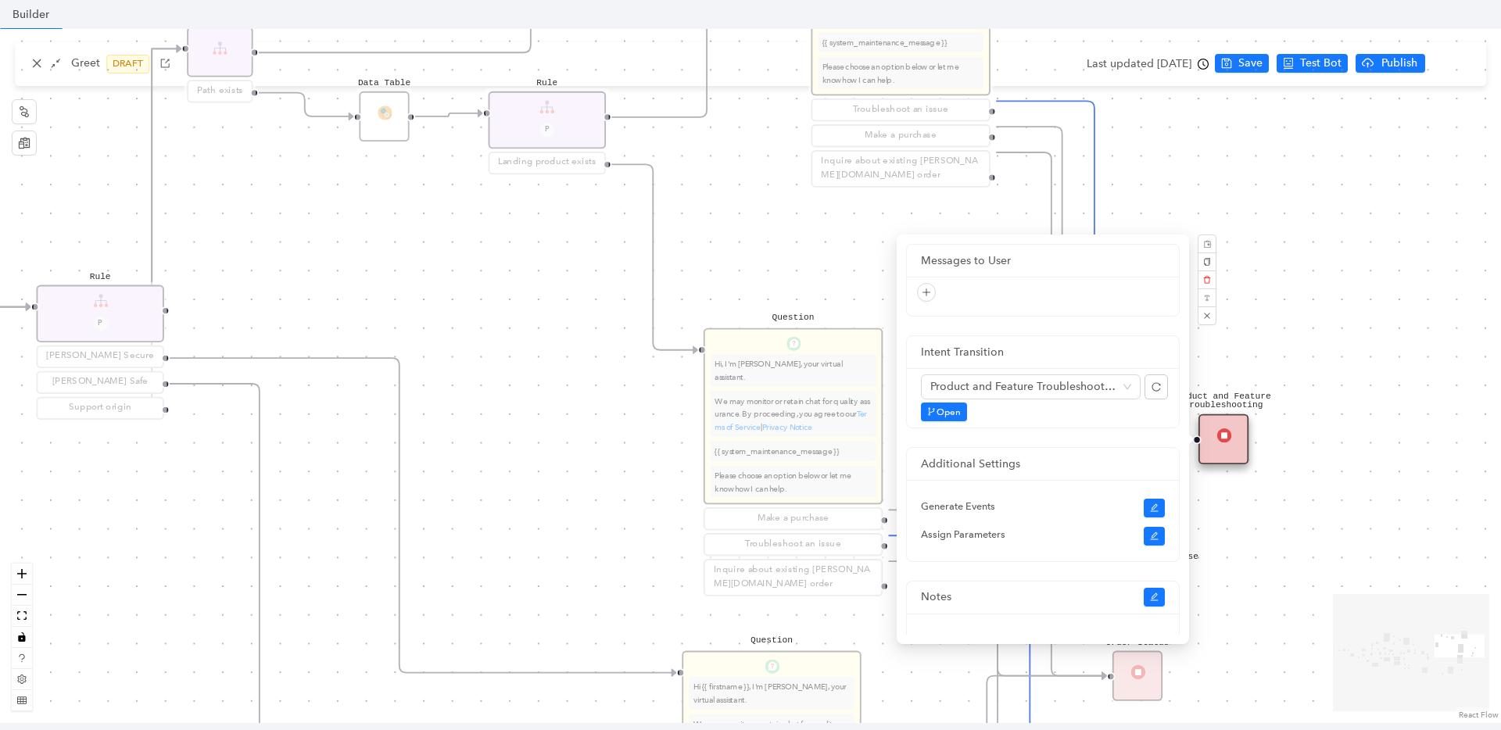
click at [1348, 582] on div "End End Handoff To Support Product And Feature Troubleshooting Question Would y…" at bounding box center [750, 376] width 1501 height 694
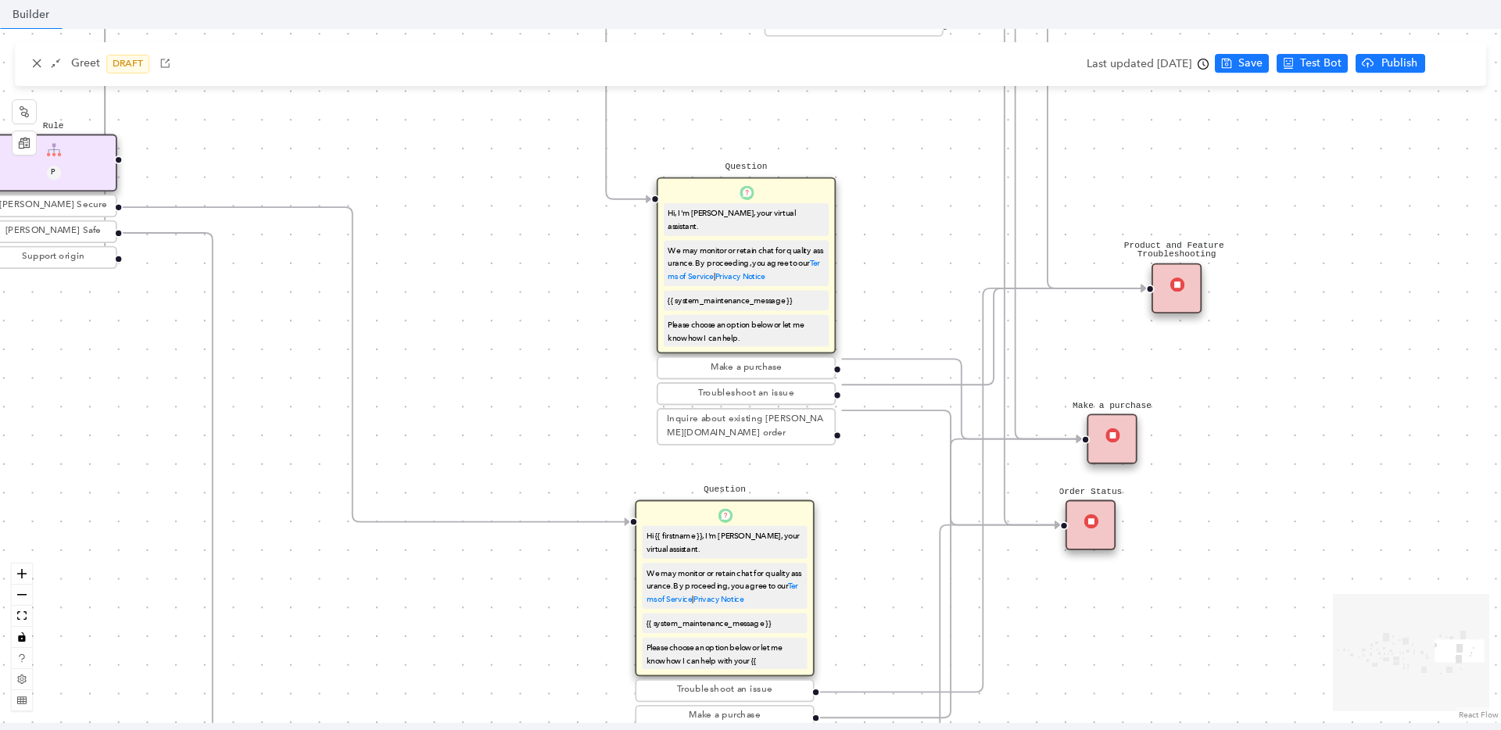
drag, startPoint x: 609, startPoint y: 555, endPoint x: 562, endPoint y: 401, distance: 160.9
click at [562, 402] on div "End End Handoff To Support Product And Feature Troubleshooting Question Would y…" at bounding box center [750, 376] width 1501 height 694
click at [562, 401] on div "End End Handoff To Support Product And Feature Troubleshooting Question Would y…" at bounding box center [750, 376] width 1501 height 694
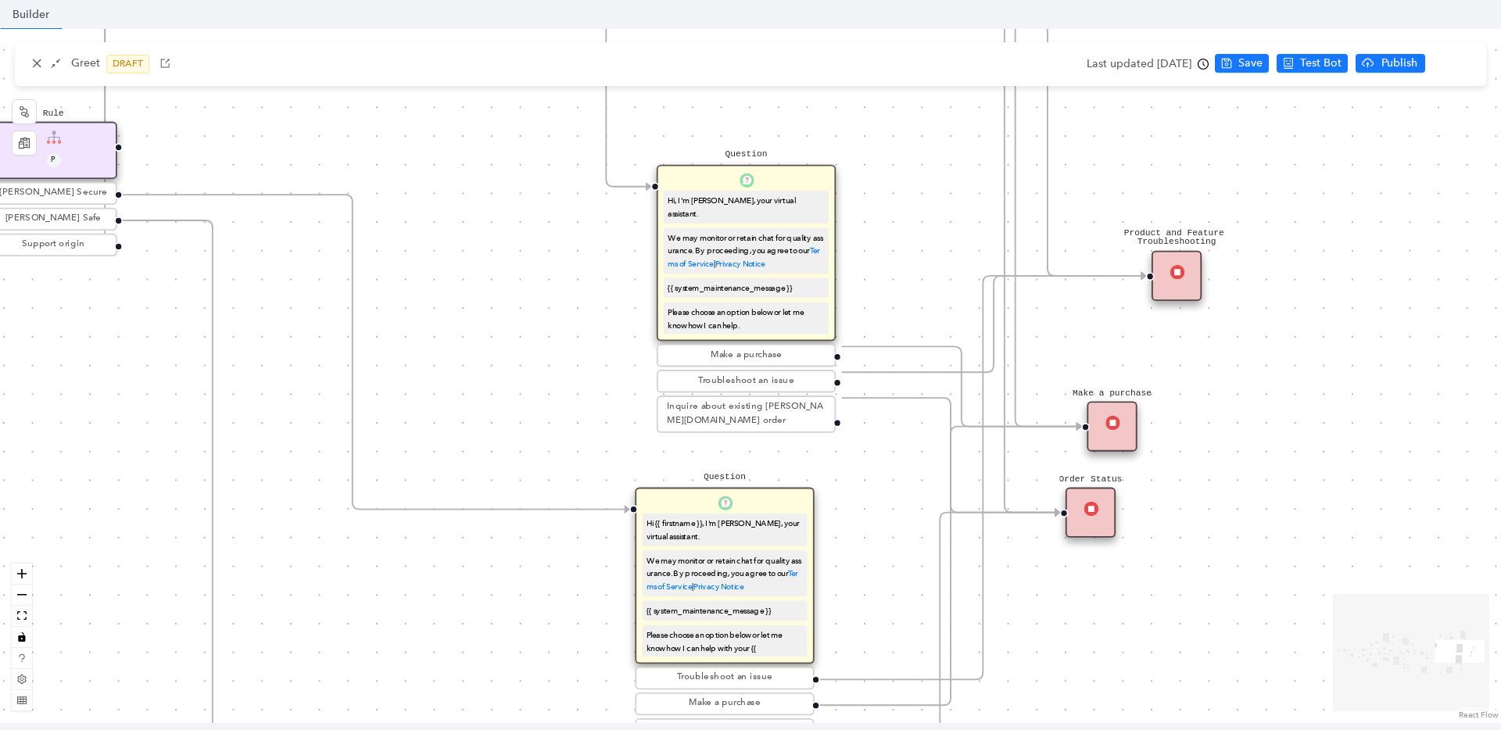
drag, startPoint x: 560, startPoint y: 414, endPoint x: 560, endPoint y: 393, distance: 21.1
click at [560, 393] on div "End End Handoff To Support Product And Feature Troubleshooting Question Would y…" at bounding box center [750, 376] width 1501 height 694
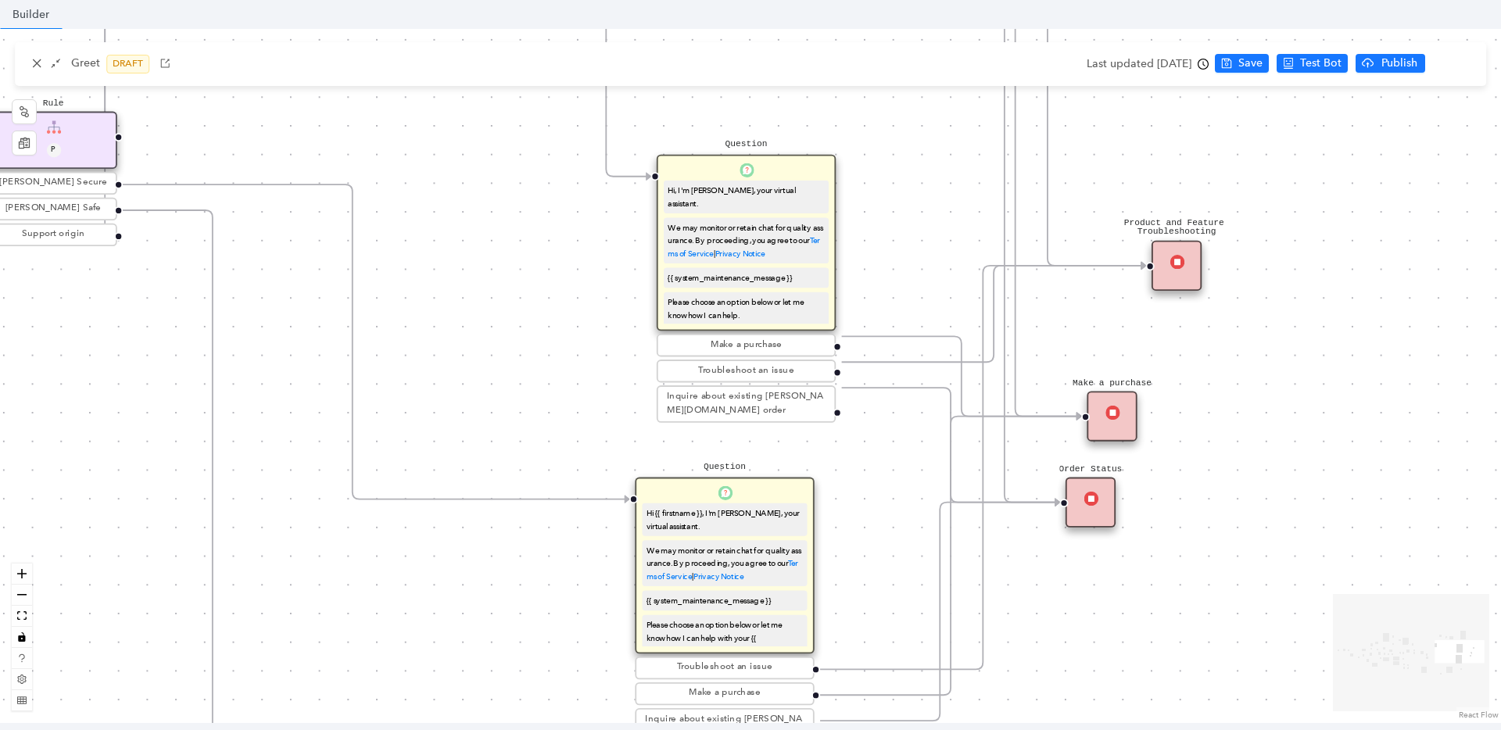
click at [1168, 274] on div "Product and Feature Troubleshooting" at bounding box center [1176, 266] width 50 height 50
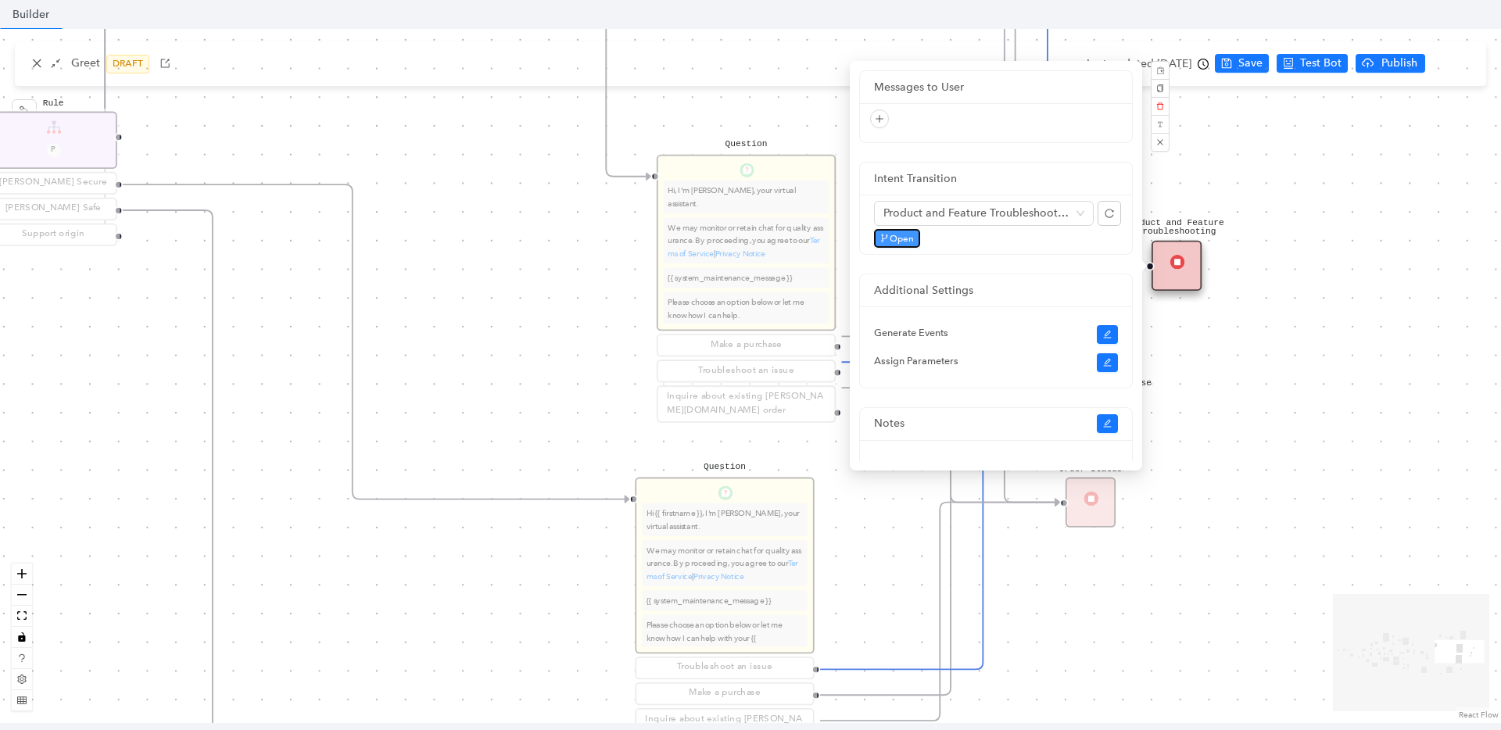
click at [890, 236] on span "Open" at bounding box center [901, 238] width 24 height 14
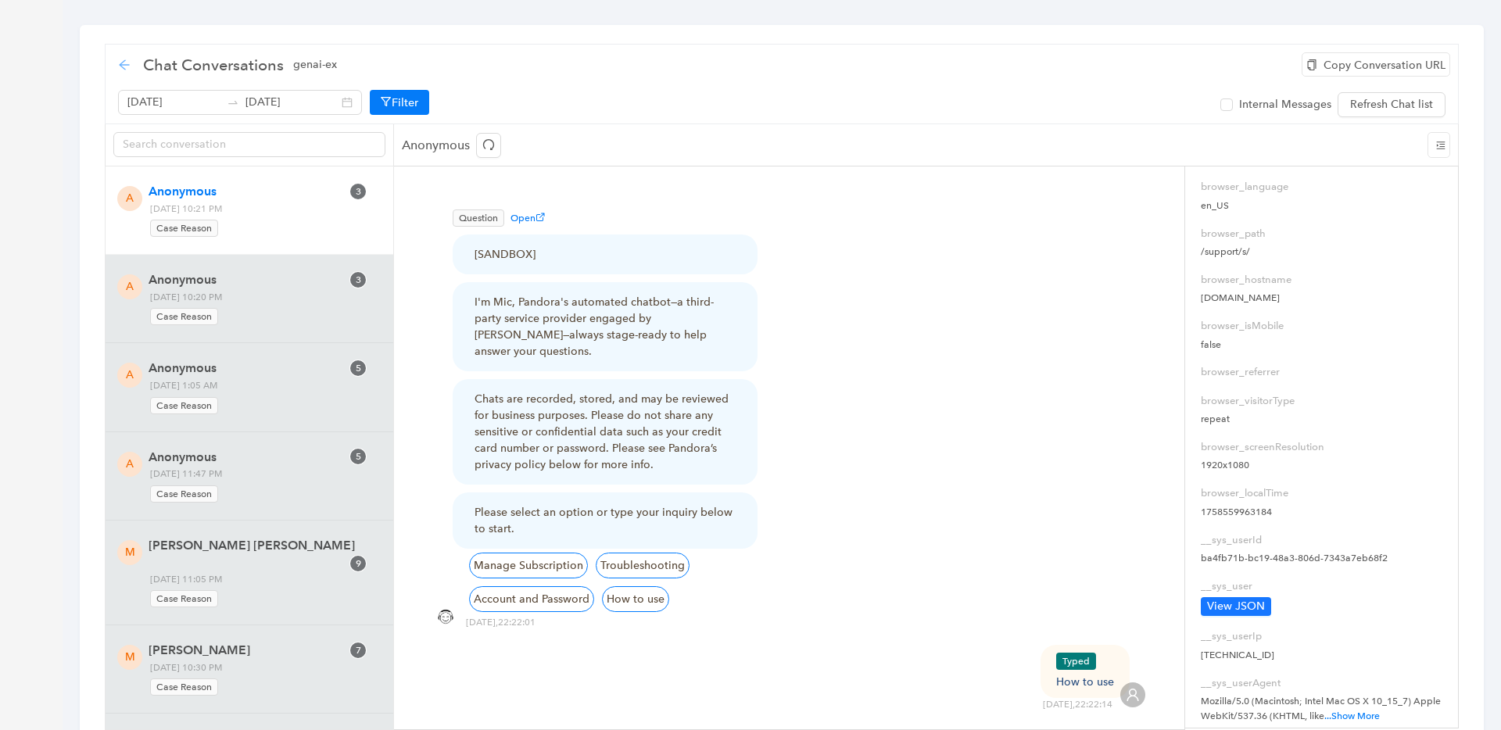
click at [127, 66] on icon "arrow-left" at bounding box center [124, 65] width 13 height 13
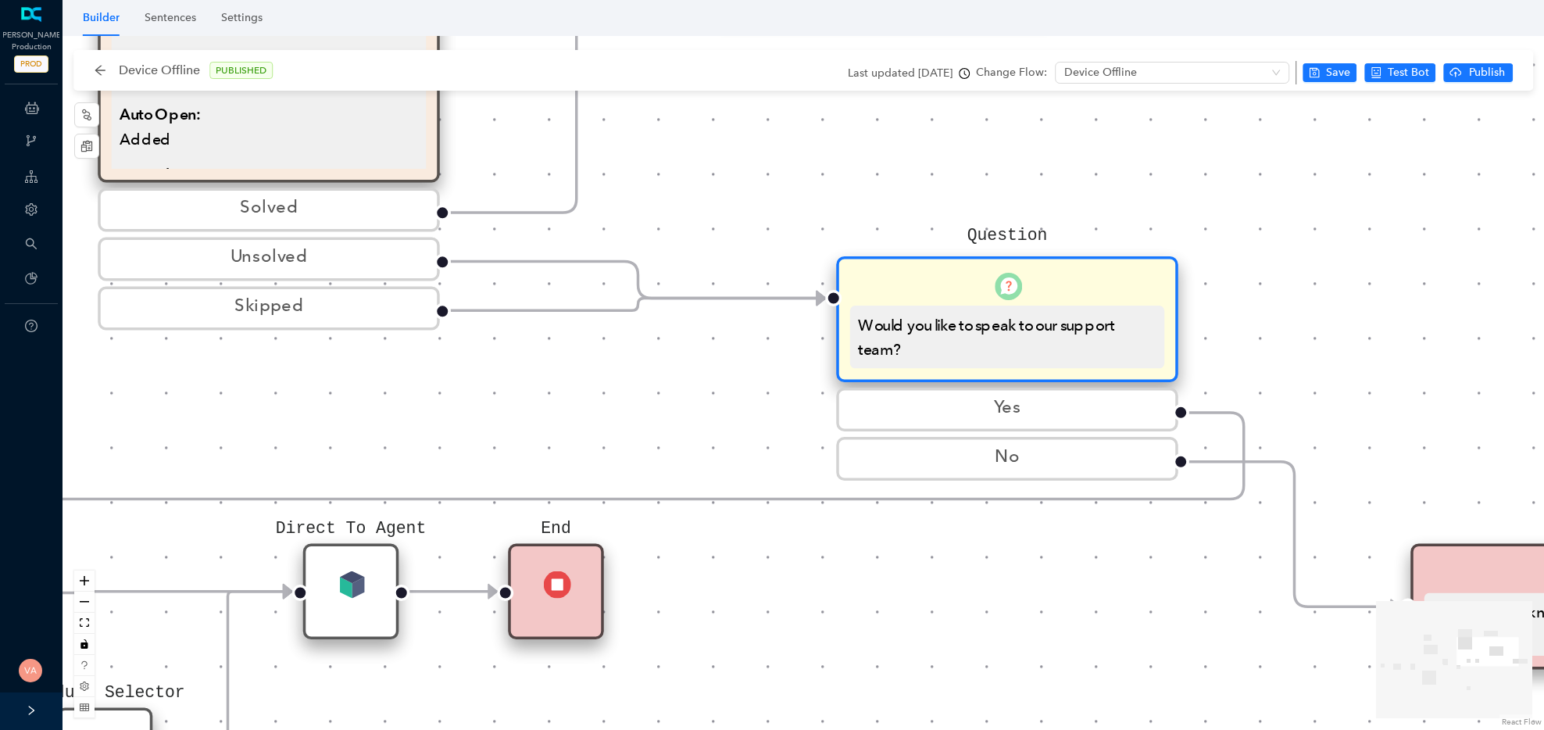
drag, startPoint x: 515, startPoint y: 435, endPoint x: 719, endPoint y: 424, distance: 204.3
click at [719, 424] on div "Rule Check Greet Flow Start End Message We can help with that! P Rule VMC5040 M…" at bounding box center [804, 383] width 1482 height 694
click at [84, 601] on icon "zoom out" at bounding box center [84, 602] width 9 height 2
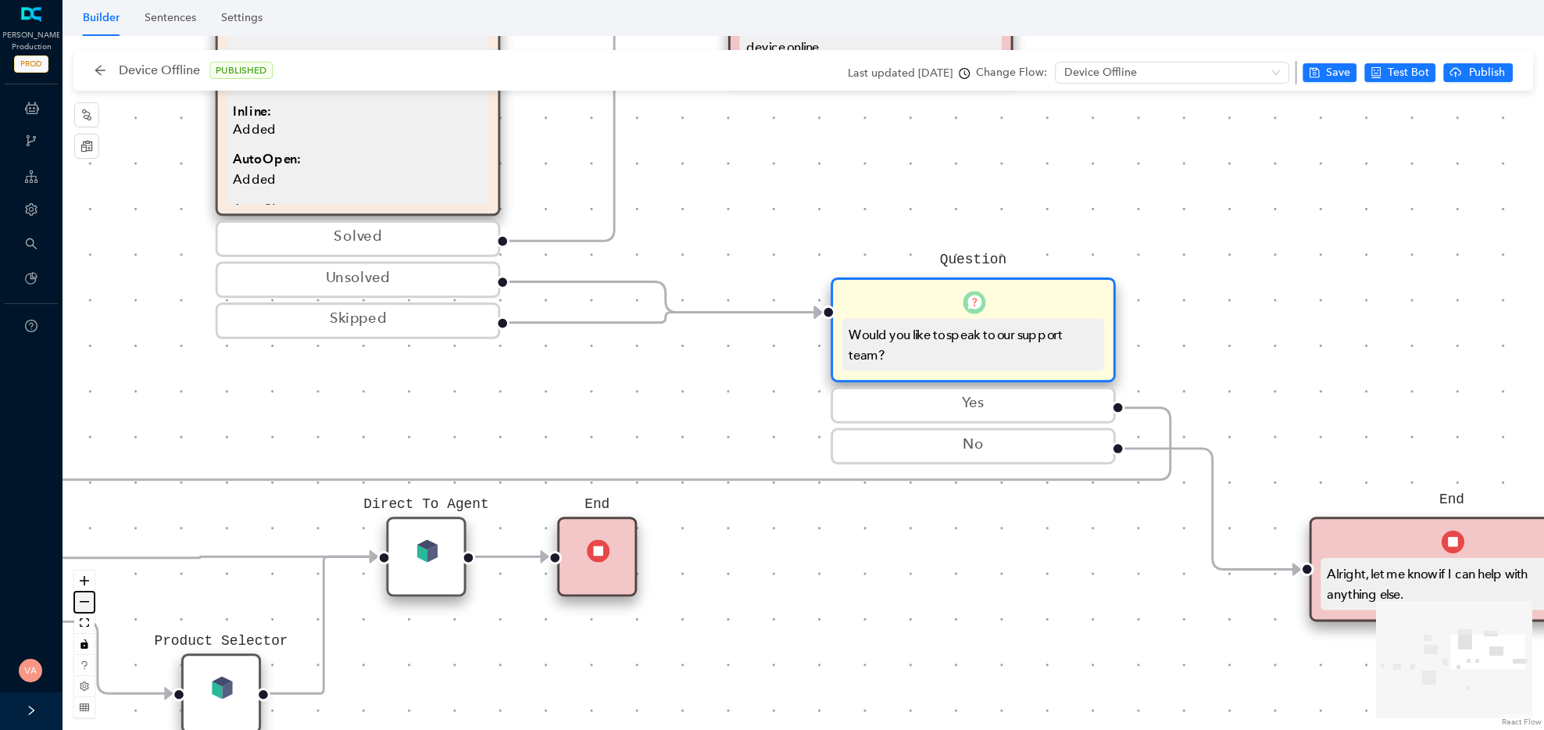
click at [84, 601] on icon "zoom out" at bounding box center [84, 602] width 9 height 2
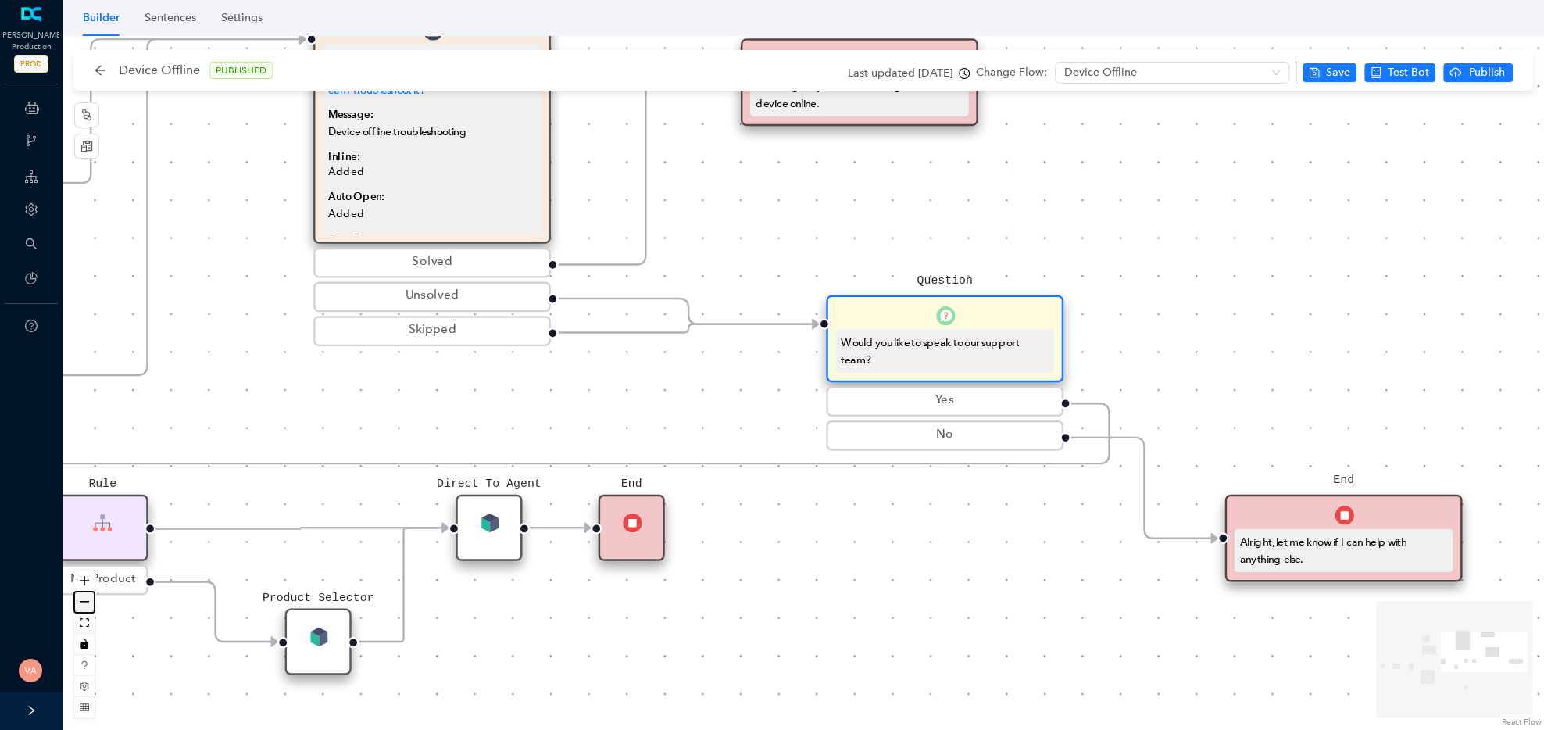
click at [84, 601] on icon "zoom out" at bounding box center [84, 602] width 9 height 2
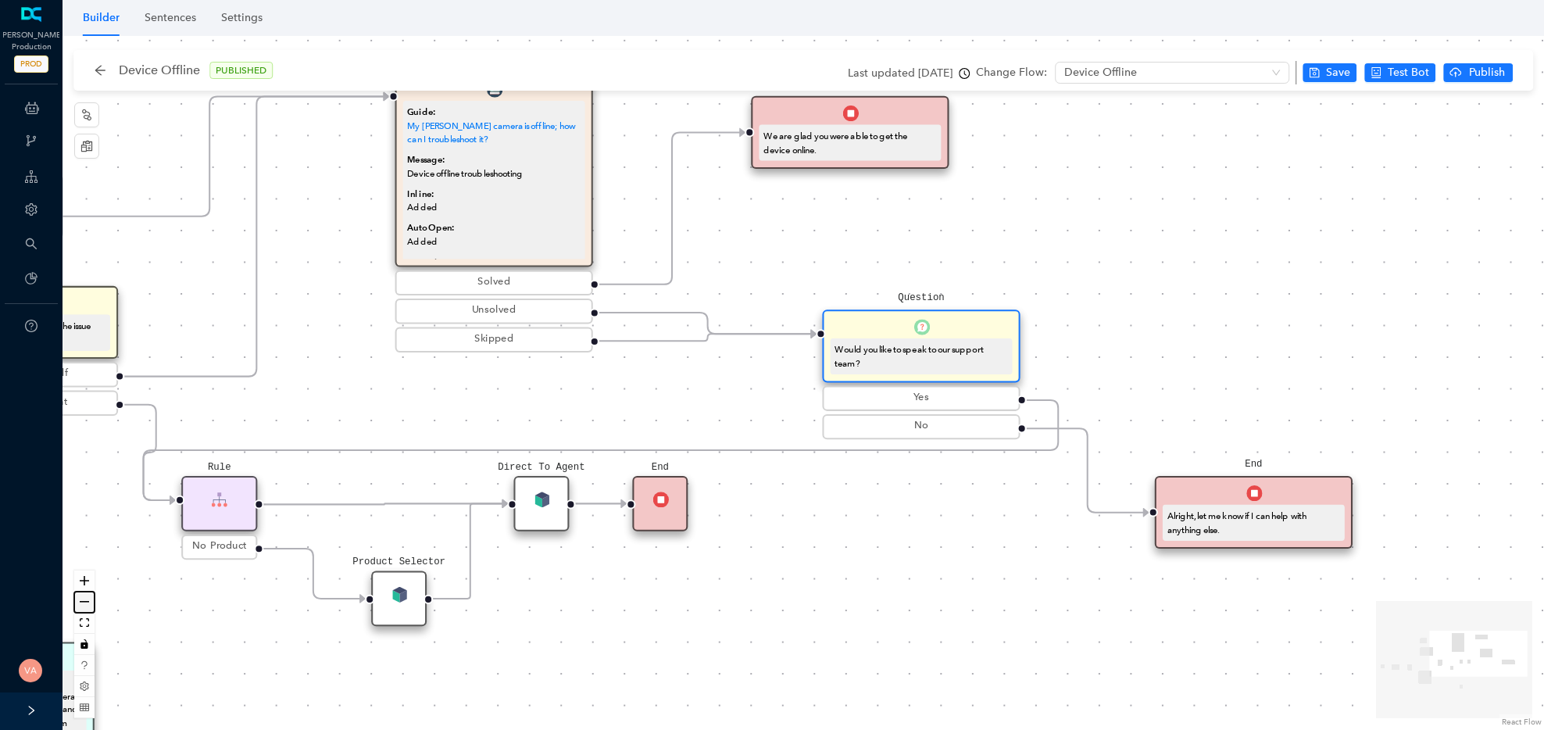
click at [84, 601] on icon "zoom out" at bounding box center [84, 602] width 9 height 2
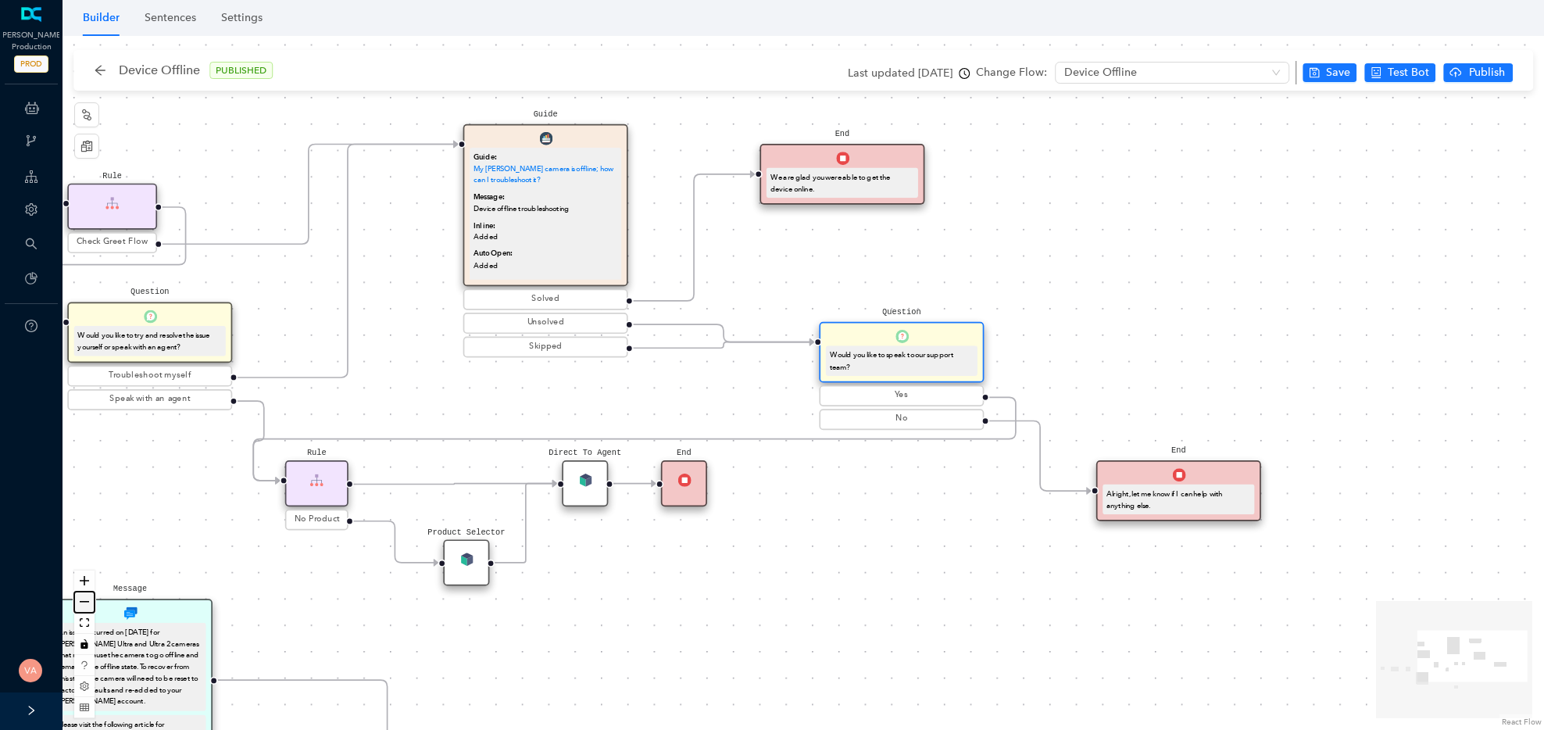
click at [84, 601] on icon "zoom out" at bounding box center [84, 602] width 9 height 2
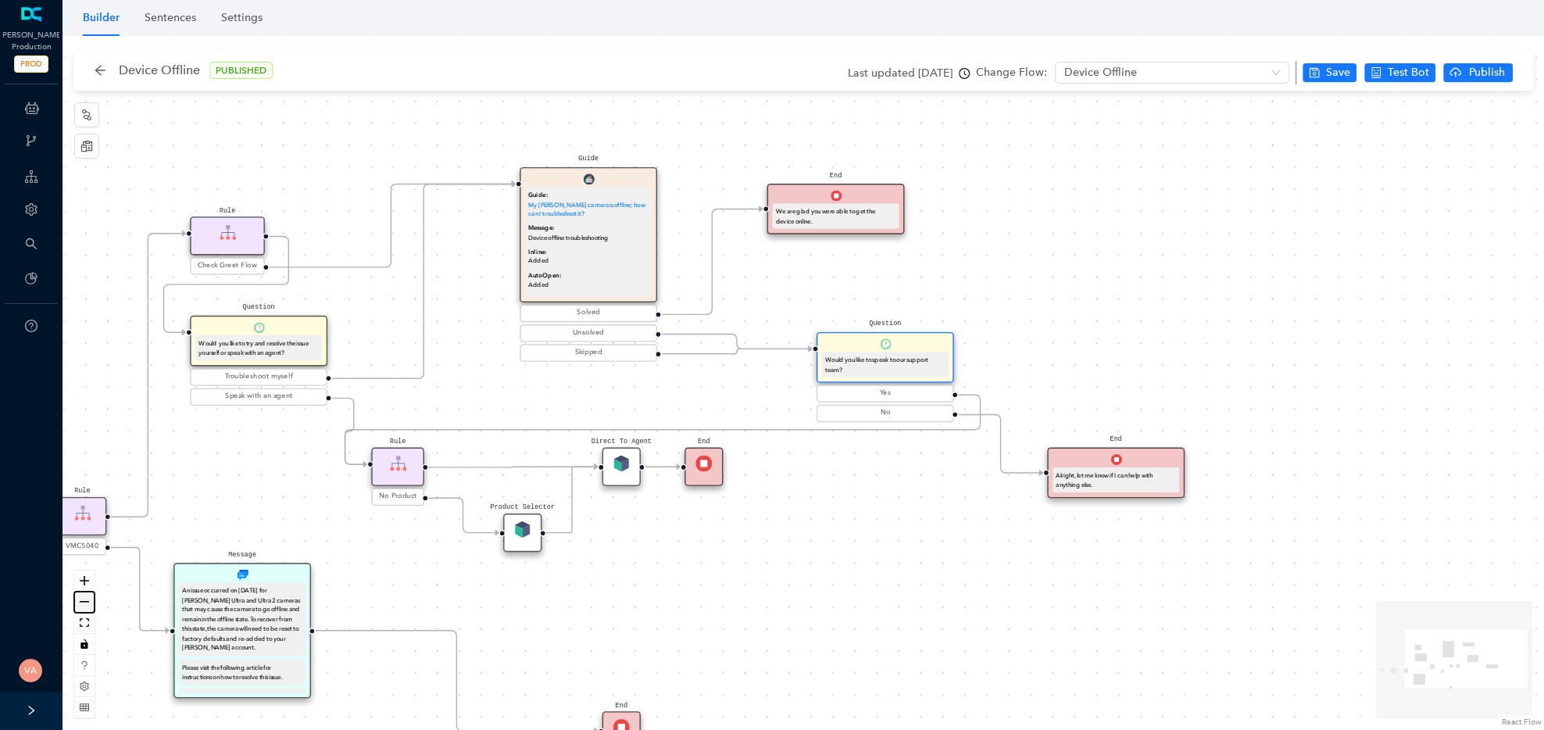
click at [84, 601] on icon "zoom out" at bounding box center [84, 602] width 9 height 2
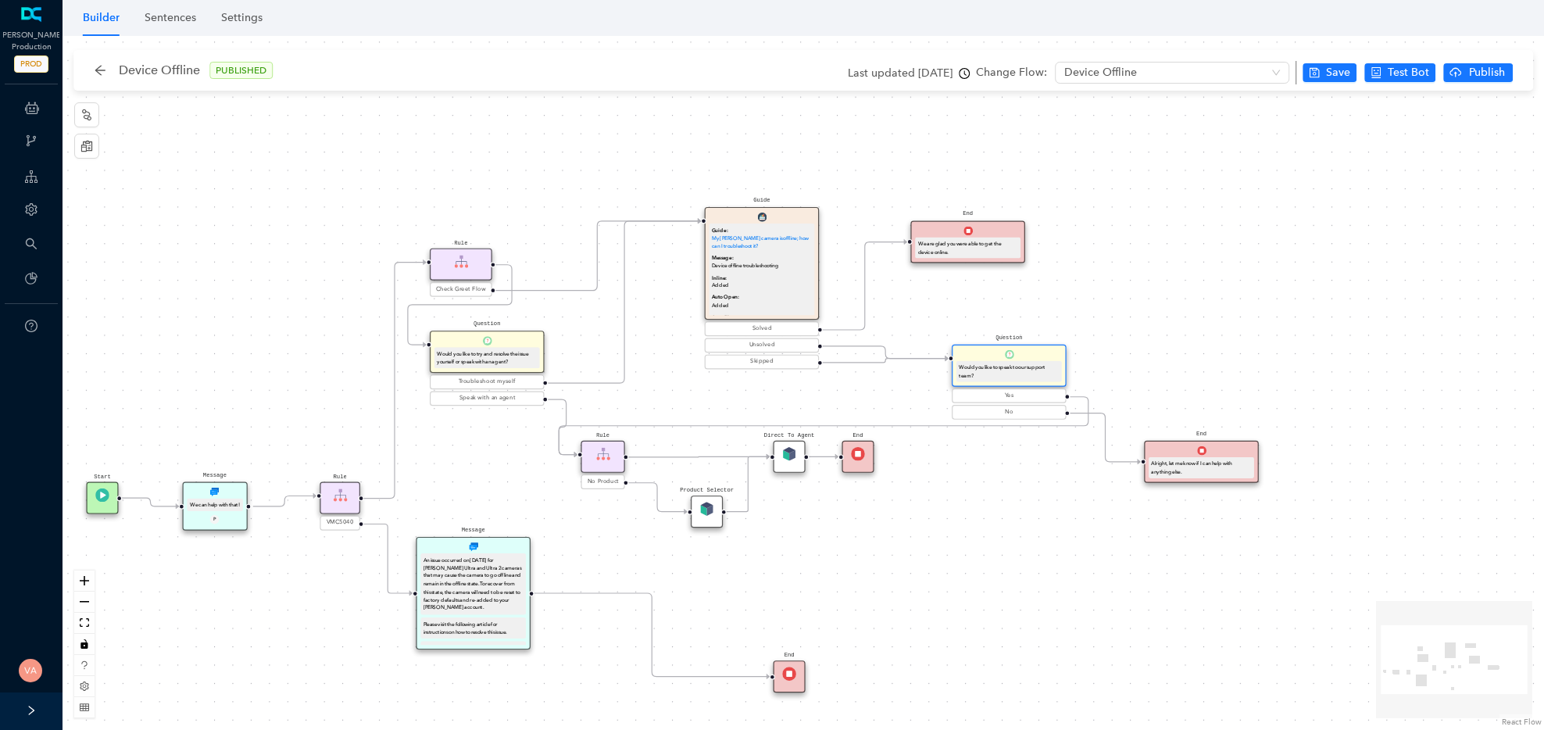
drag, startPoint x: 658, startPoint y: 634, endPoint x: 795, endPoint y: 639, distance: 136.9
click at [795, 639] on div "Rule Check Greet Flow Start End Message We can help with that! P Rule VMC5040 M…" at bounding box center [804, 383] width 1482 height 694
click at [87, 582] on icon "zoom in" at bounding box center [84, 580] width 9 height 9
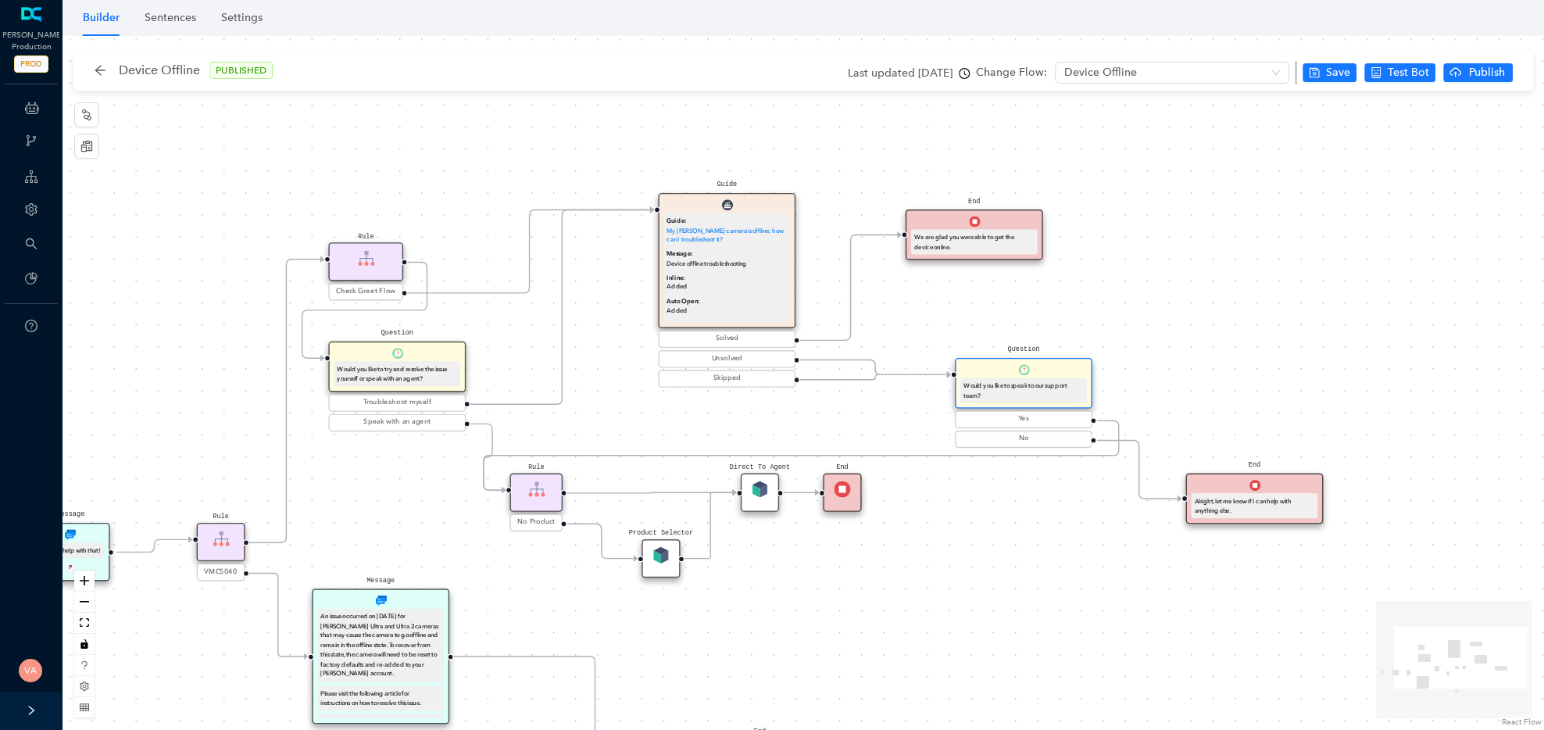
drag, startPoint x: 900, startPoint y: 399, endPoint x: 873, endPoint y: 420, distance: 33.9
click at [873, 420] on div "Rule Check Greet Flow Start End Message We can help with that! P Rule VMC5040 M…" at bounding box center [804, 383] width 1482 height 694
click at [742, 338] on div "Solved" at bounding box center [727, 339] width 131 height 11
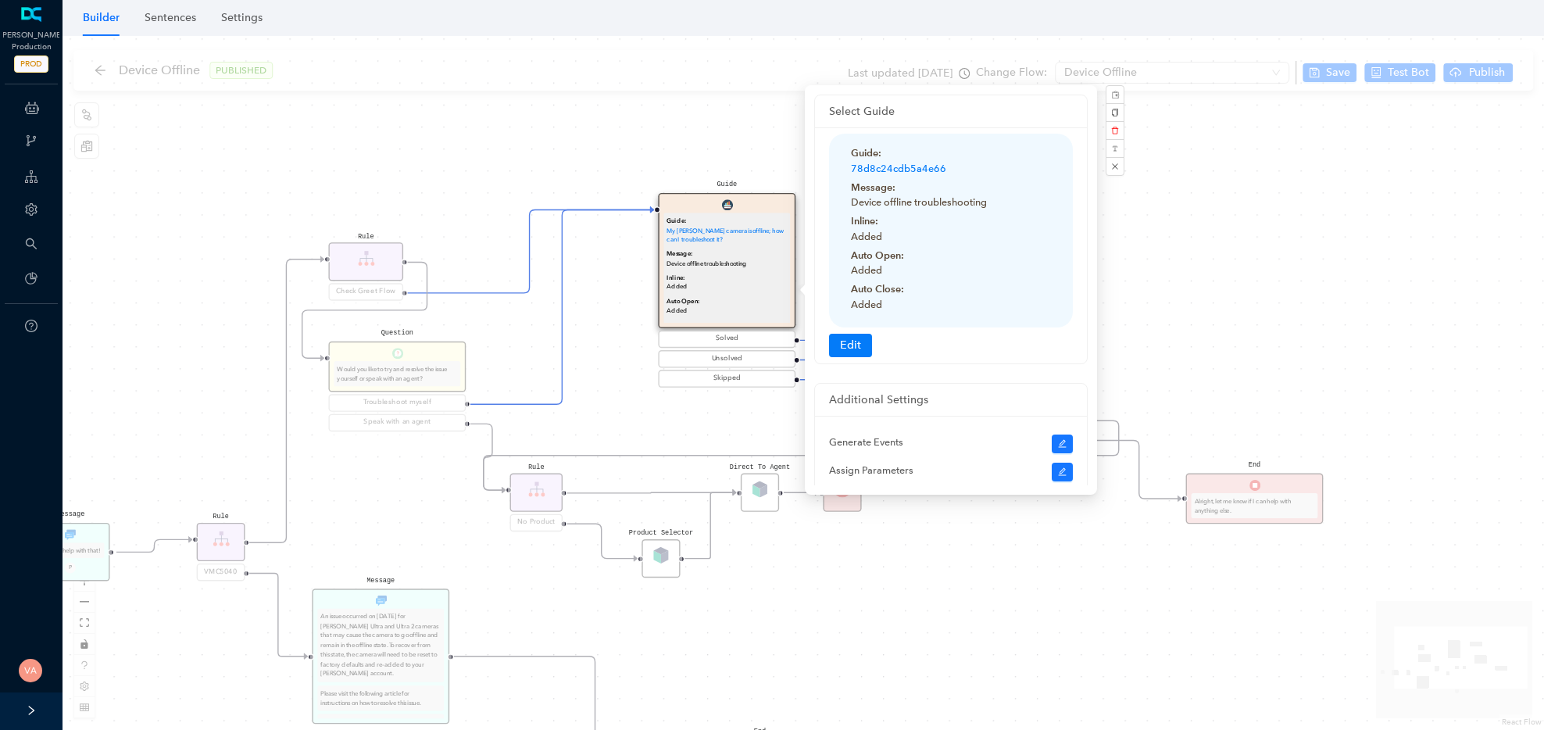
click at [724, 360] on div "Unsolved" at bounding box center [727, 358] width 131 height 11
click at [728, 359] on div "Unsolved" at bounding box center [727, 358] width 131 height 11
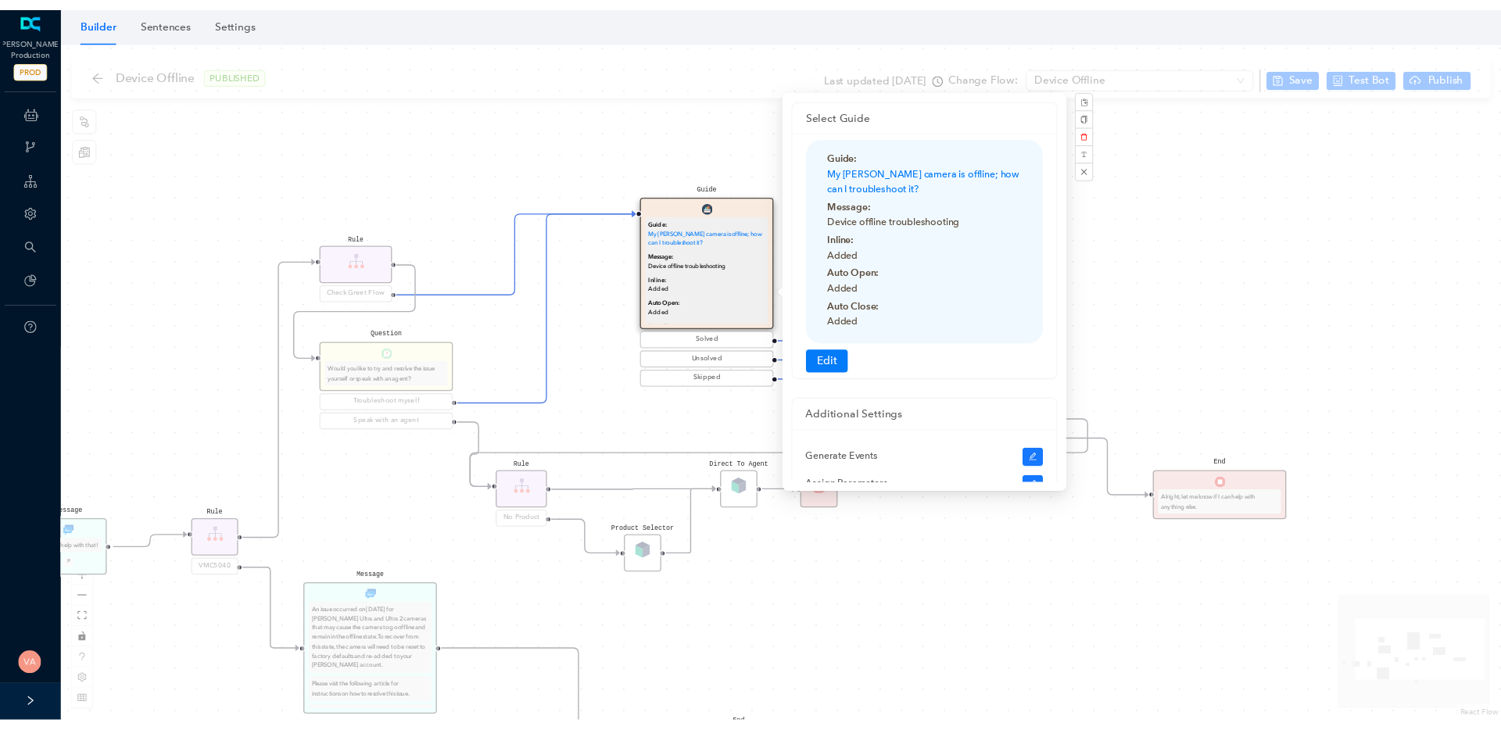
scroll to position [137, 0]
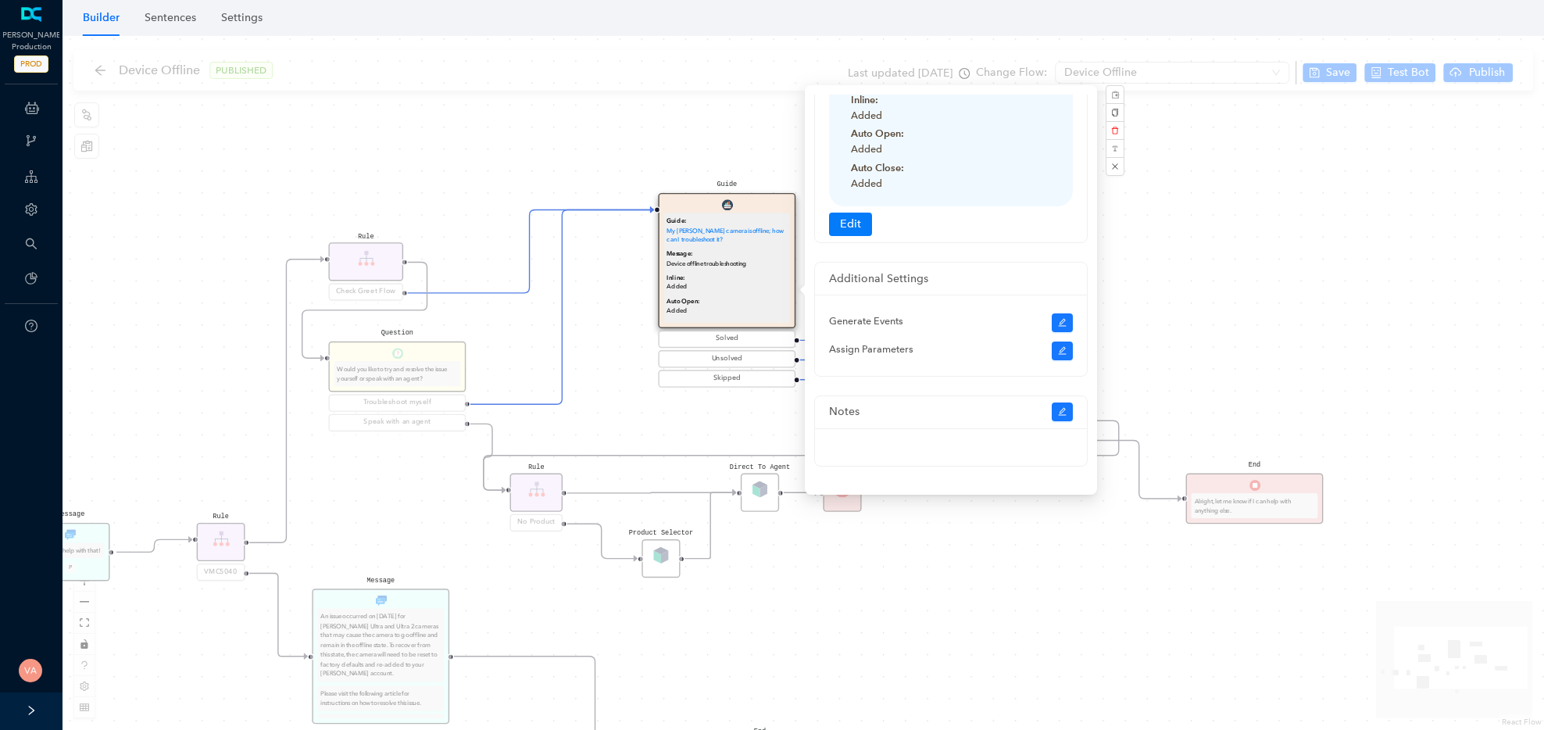
click at [727, 393] on div "Rule Check Greet Flow Start End Message We can help with that! P Rule VMC5040 M…" at bounding box center [804, 383] width 1482 height 694
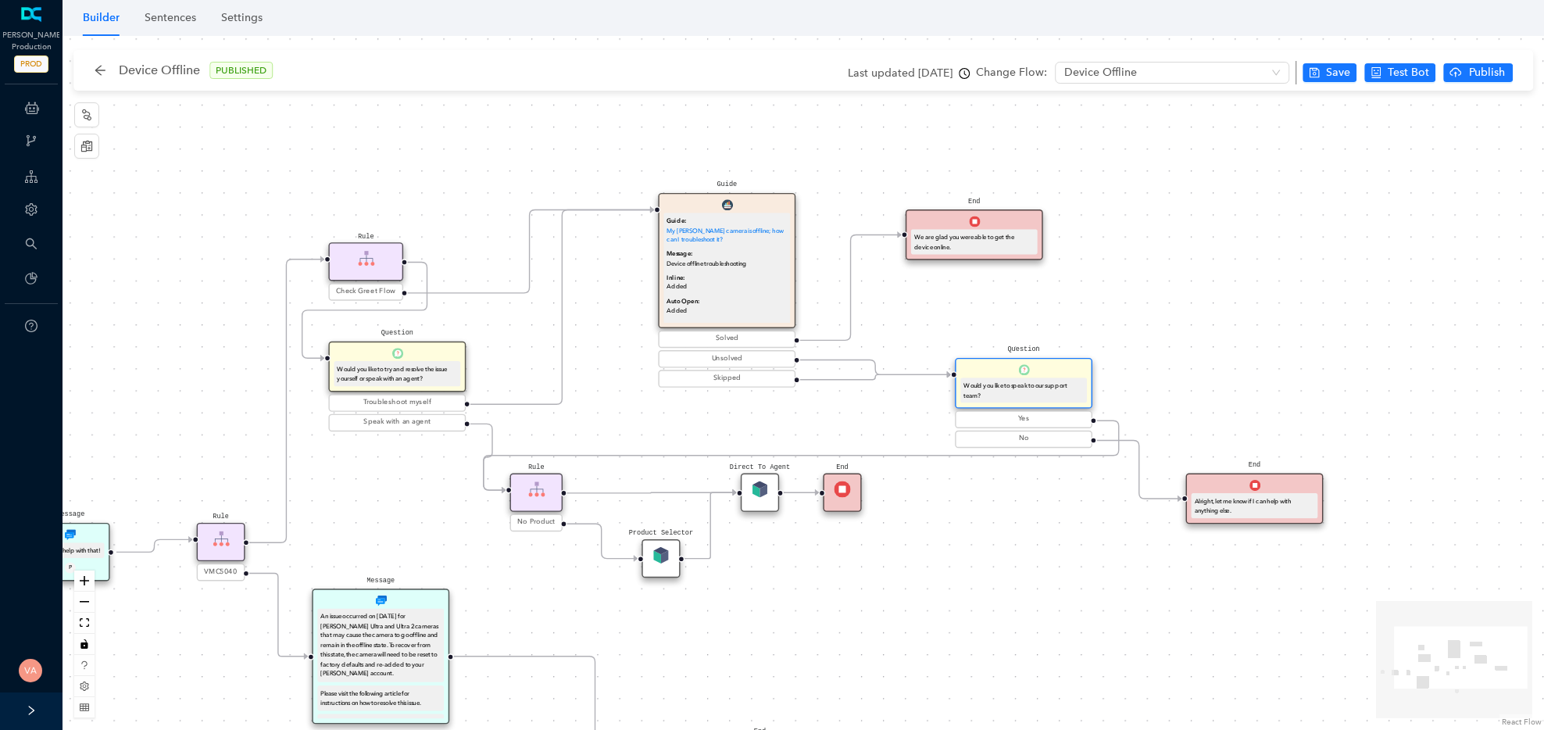
click at [743, 368] on div "Solved Unsolved Skipped" at bounding box center [727, 359] width 138 height 57
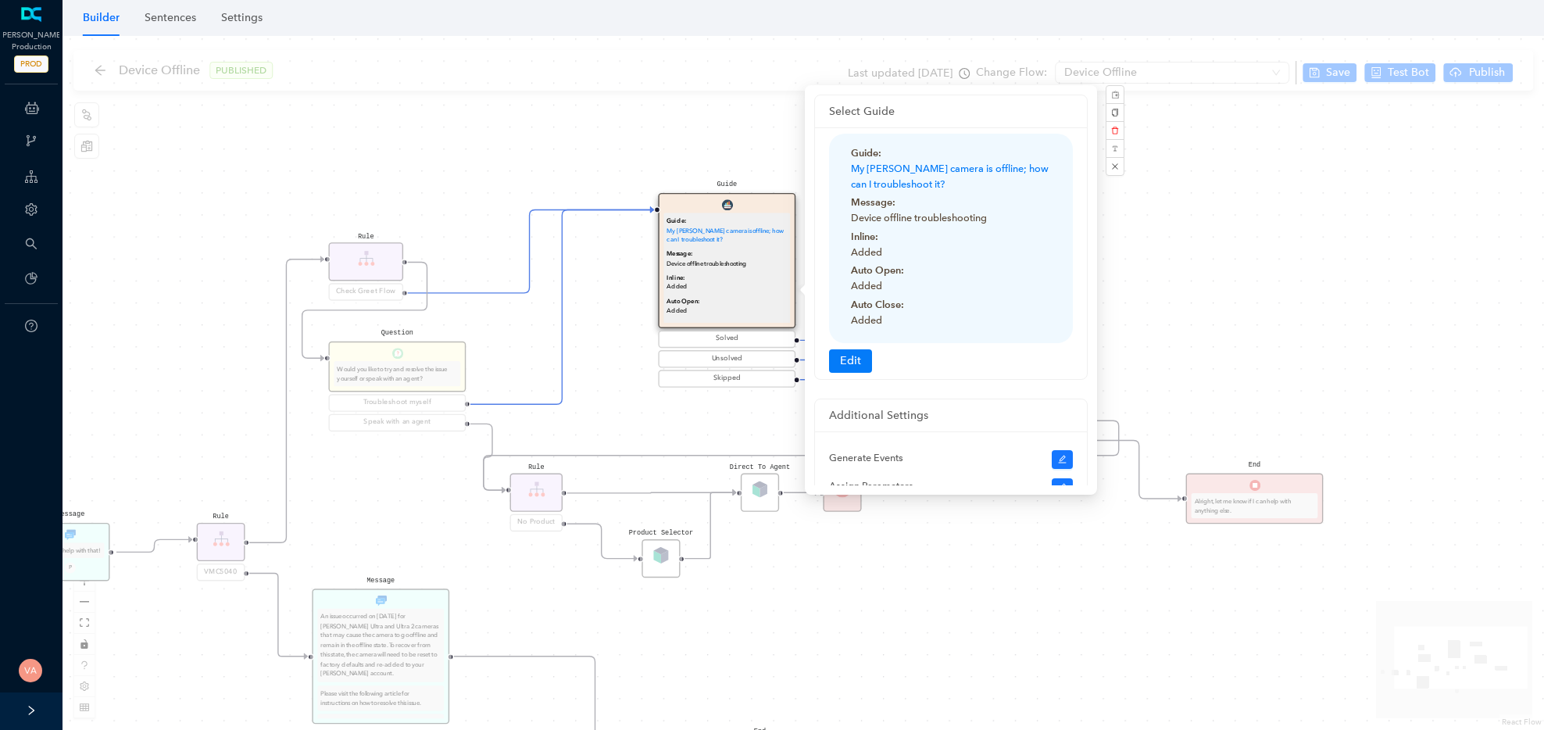
click at [1374, 220] on div "Rule Check Greet Flow Start End Message We can help with that! P Rule VMC5040 M…" at bounding box center [804, 383] width 1482 height 694
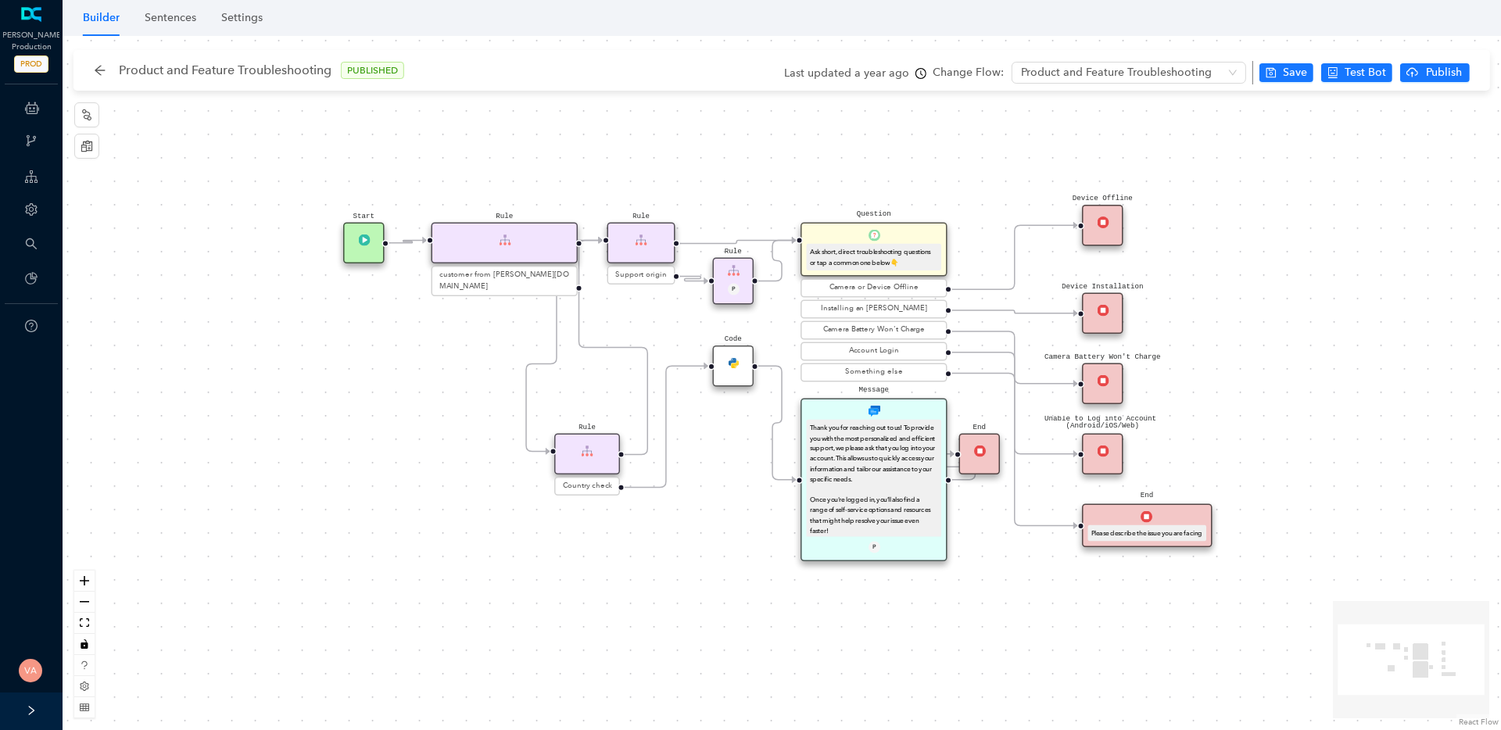
drag, startPoint x: 620, startPoint y: 347, endPoint x: 563, endPoint y: 446, distance: 114.1
click at [563, 446] on div "Rule" at bounding box center [587, 454] width 66 height 41
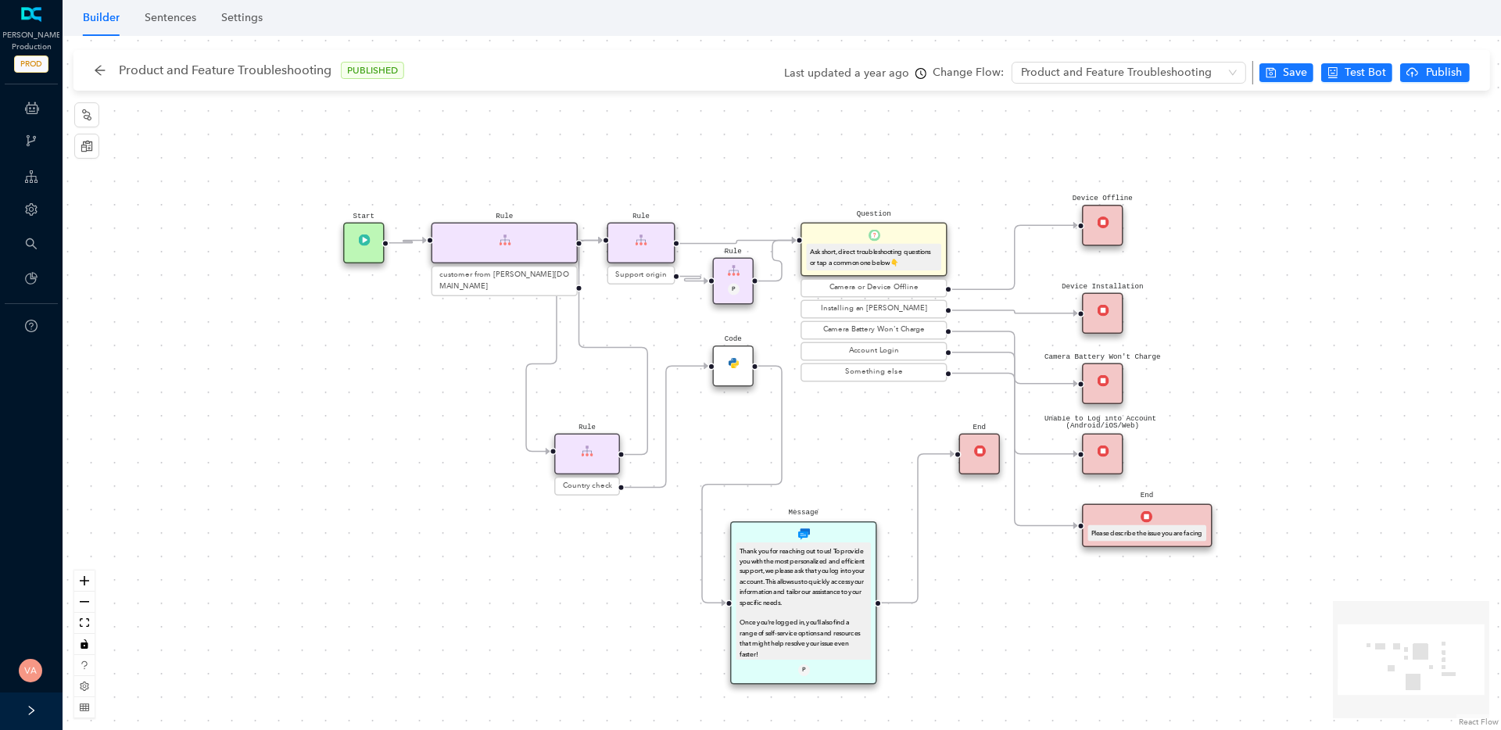
drag, startPoint x: 861, startPoint y: 466, endPoint x: 797, endPoint y: 593, distance: 142.6
click at [797, 593] on div "Thank you for reaching out to us! To provide you with the most personalized and…" at bounding box center [803, 623] width 128 height 155
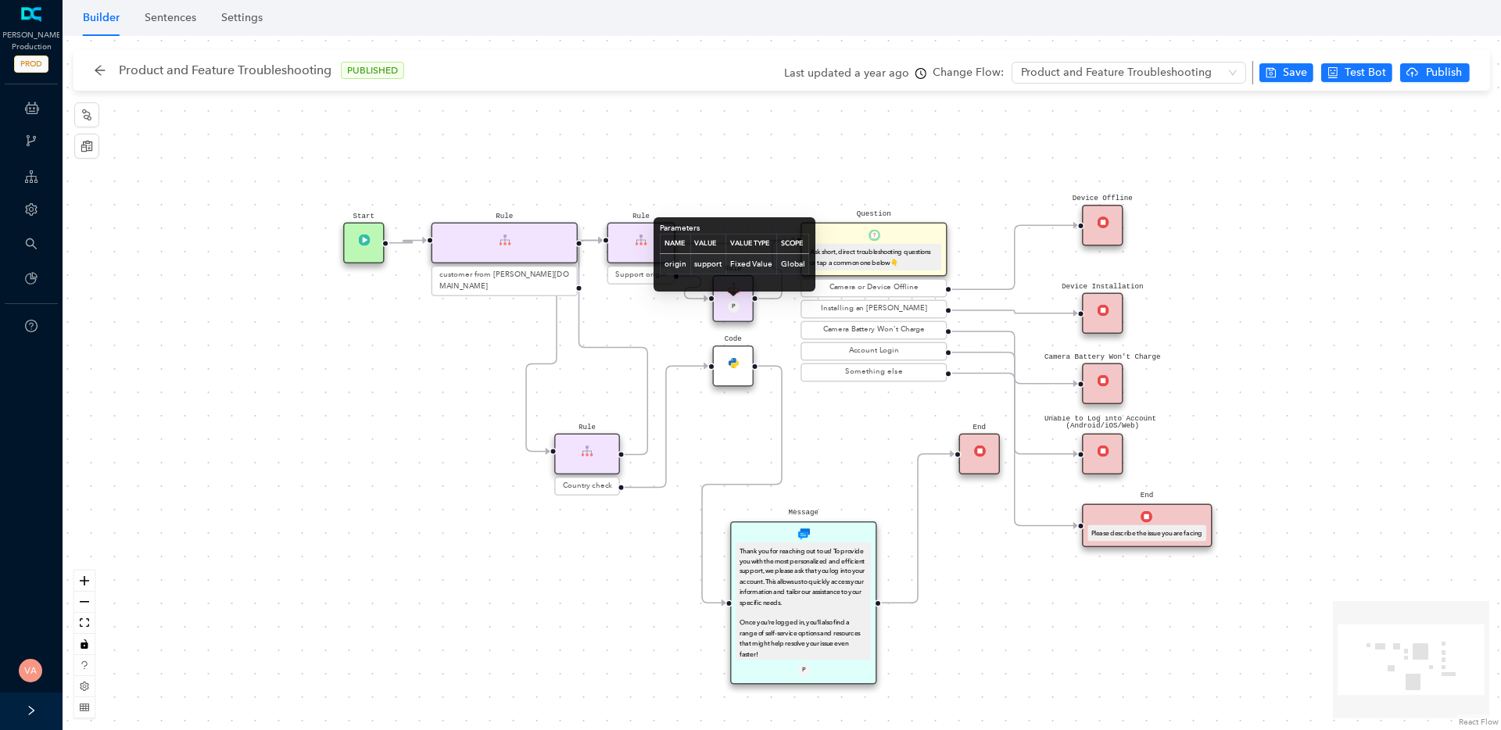
drag, startPoint x: 724, startPoint y: 277, endPoint x: 732, endPoint y: 302, distance: 26.4
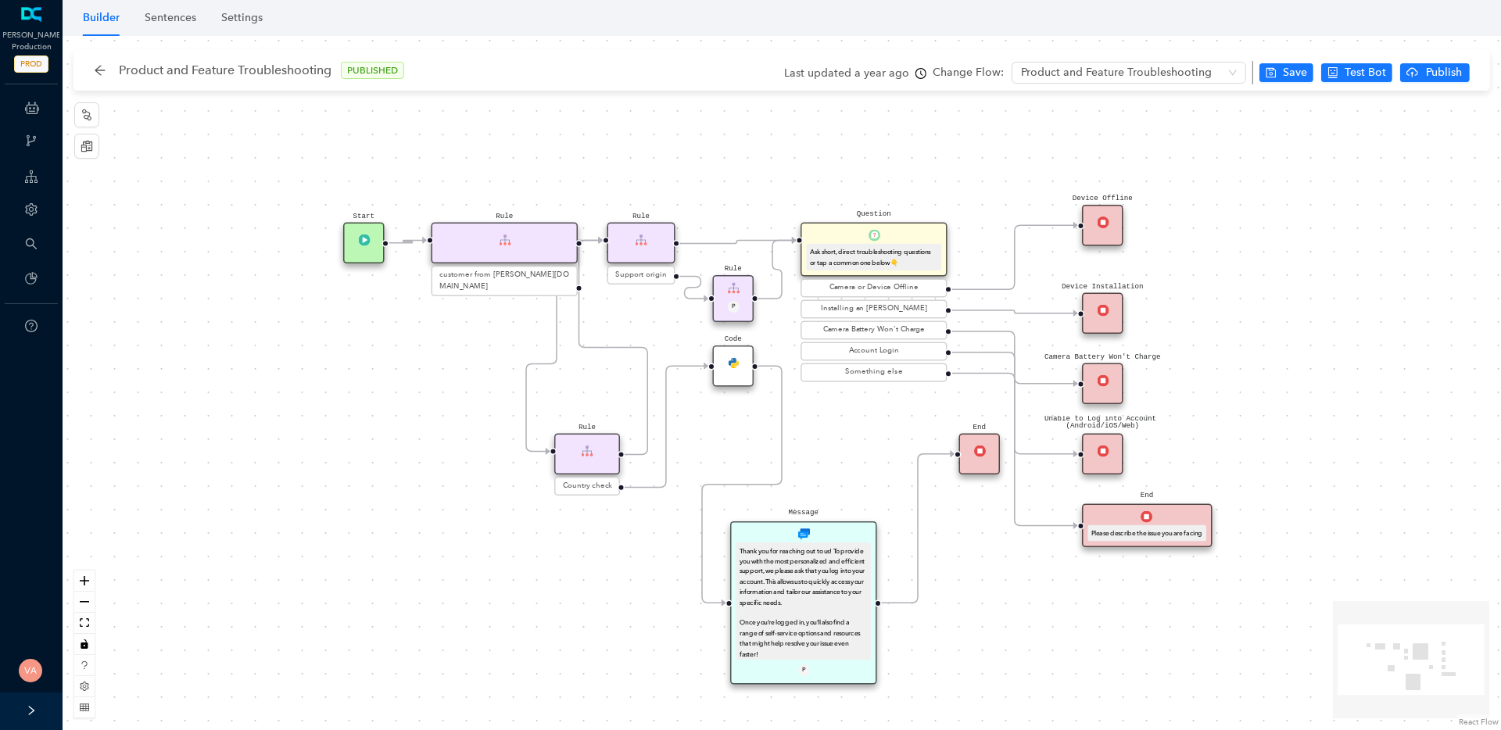
click at [771, 157] on div "End Message Thank you for reaching out to us! To provide you with the most pers…" at bounding box center [782, 383] width 1438 height 694
click at [643, 277] on span "Support origin" at bounding box center [641, 276] width 52 height 12
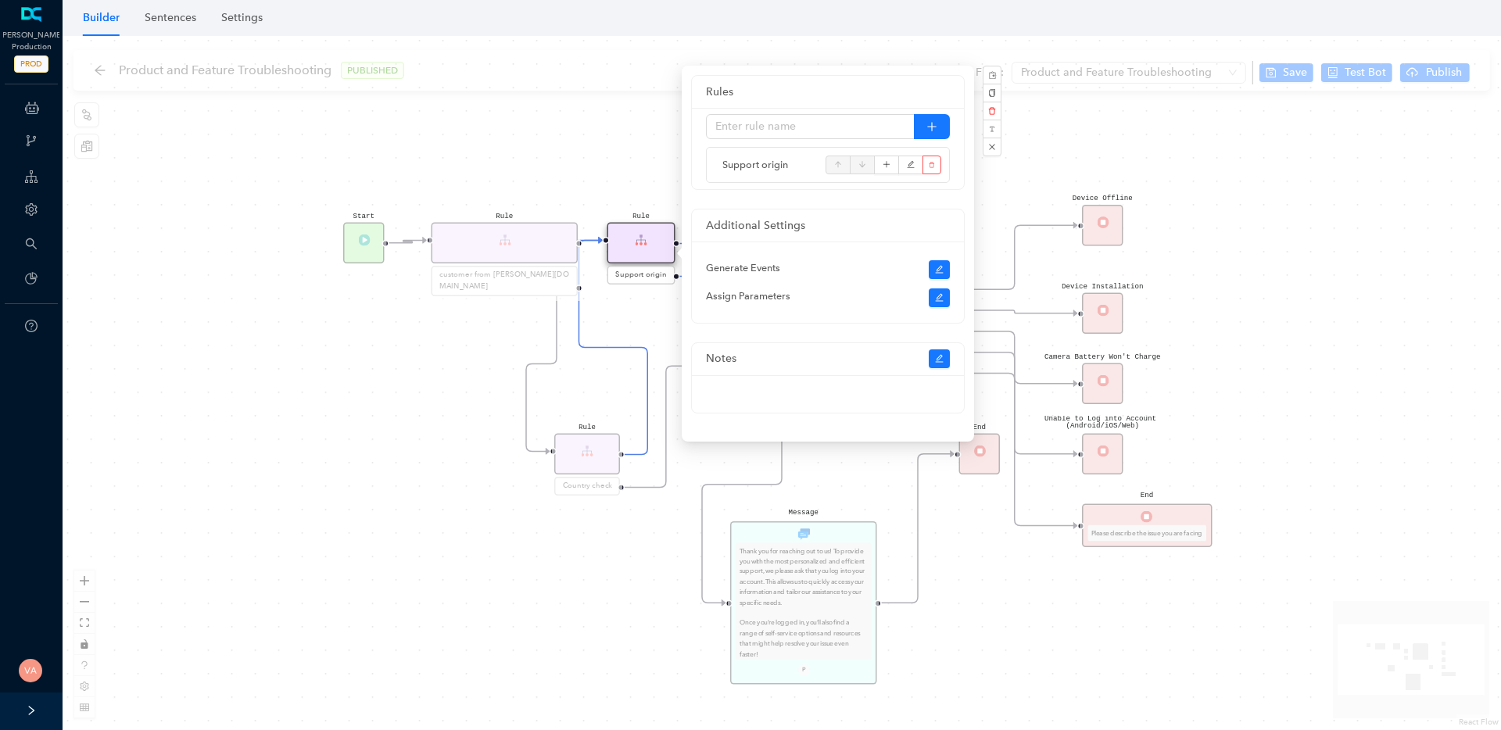
click at [552, 129] on div "End Message Thank you for reaching out to us! To provide you with the most pers…" at bounding box center [782, 383] width 1438 height 694
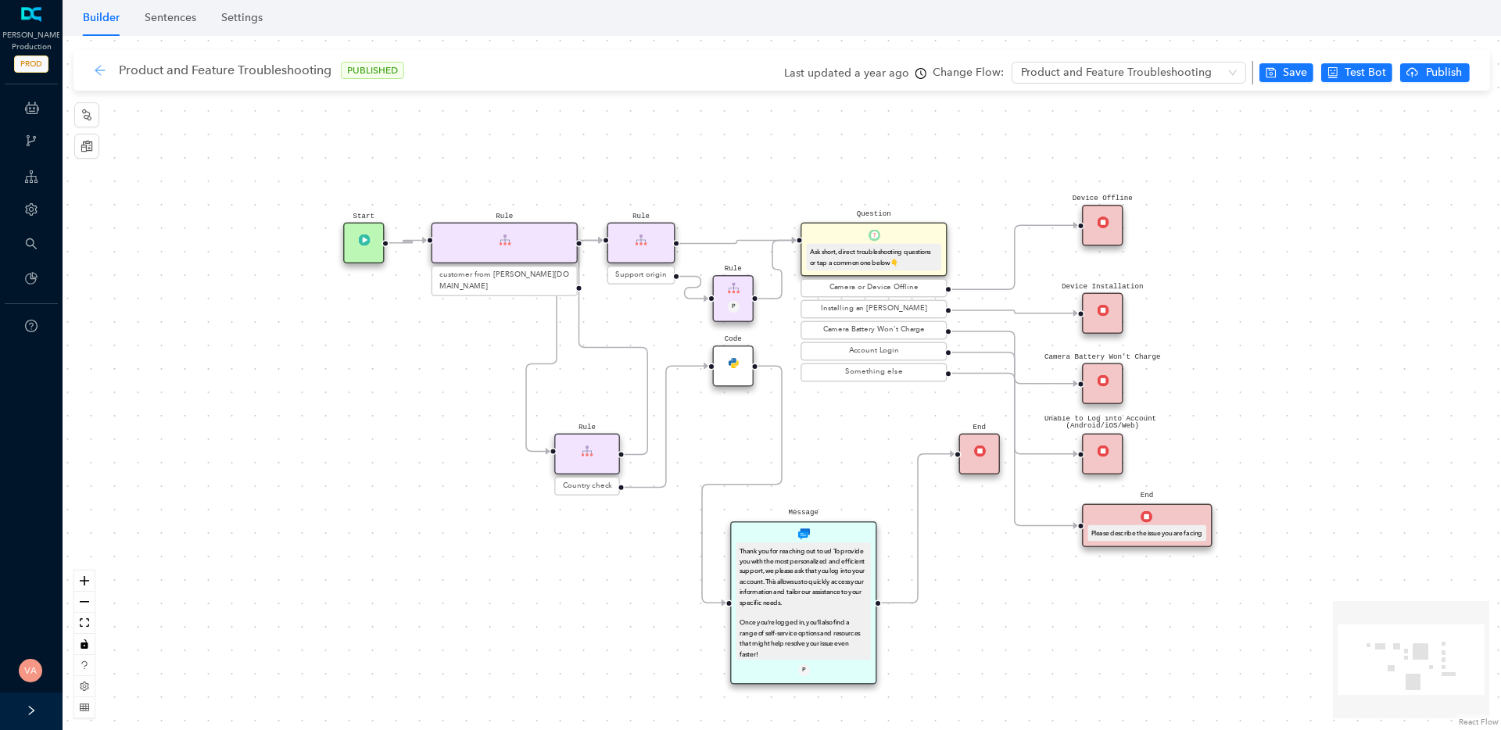
click at [95, 73] on icon "arrow-left" at bounding box center [100, 70] width 13 height 13
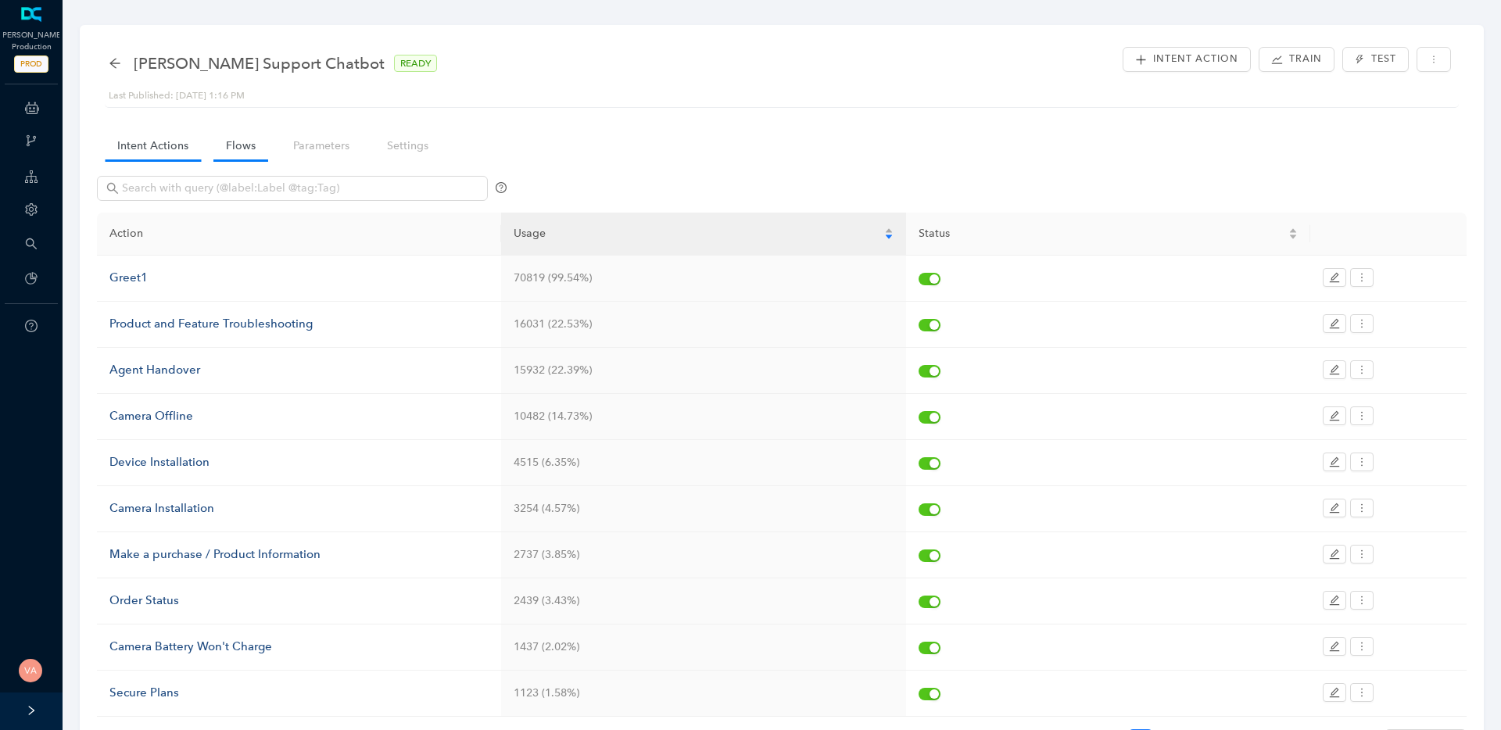
click at [245, 141] on link "Flows" at bounding box center [240, 145] width 55 height 29
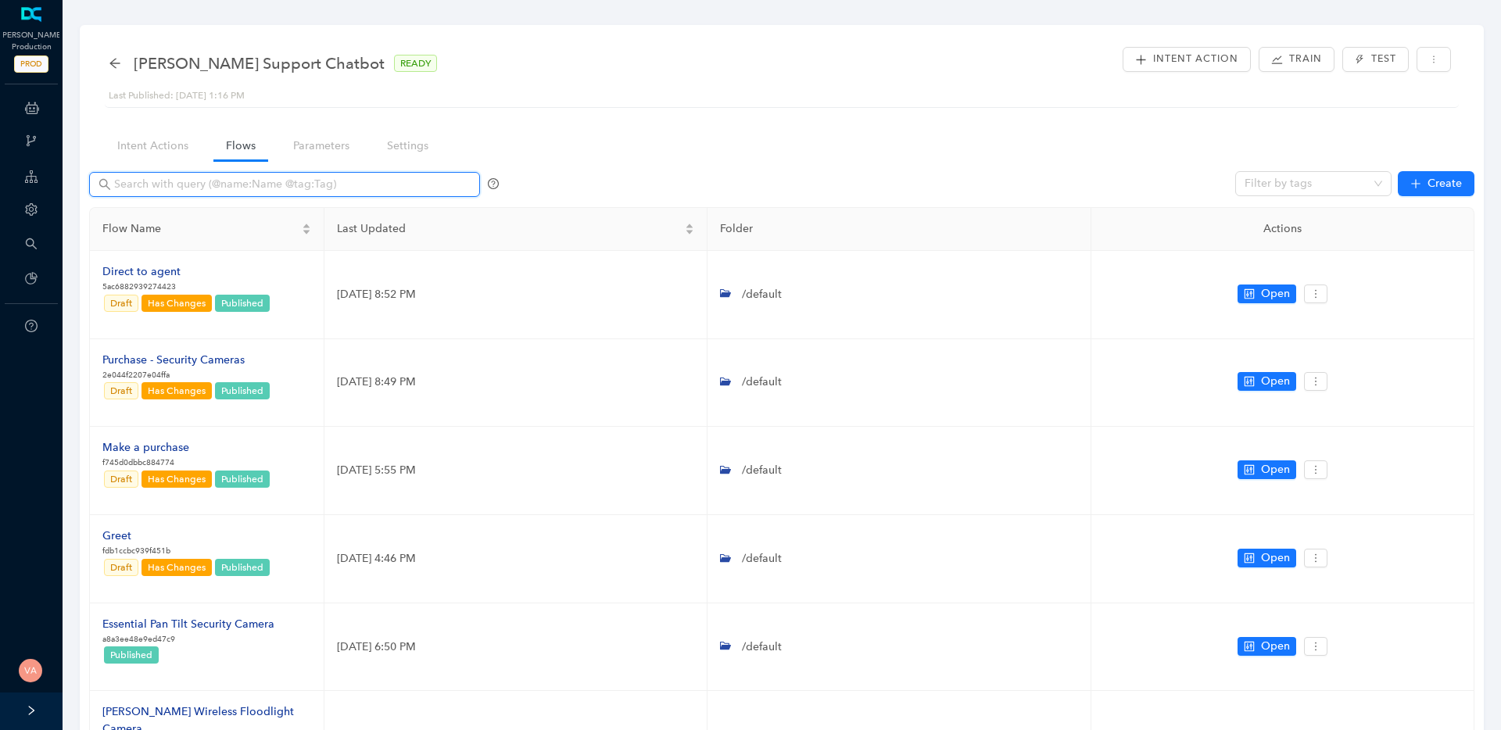
click at [377, 189] on input "text" at bounding box center [286, 184] width 344 height 17
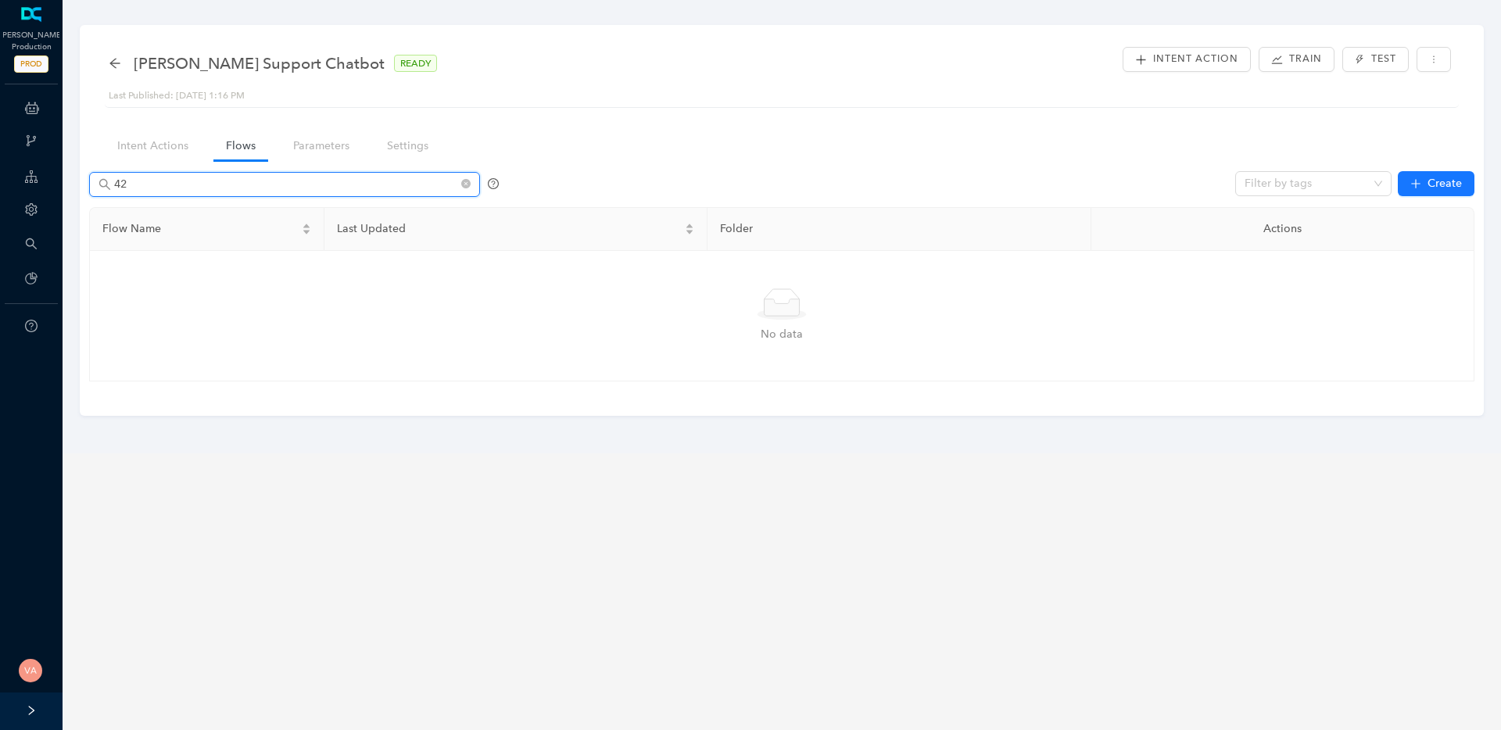
type input "4"
type input "78d8c"
click at [202, 183] on input "78d8c" at bounding box center [286, 184] width 344 height 17
click at [145, 155] on link "Intent Actions" at bounding box center [153, 145] width 96 height 29
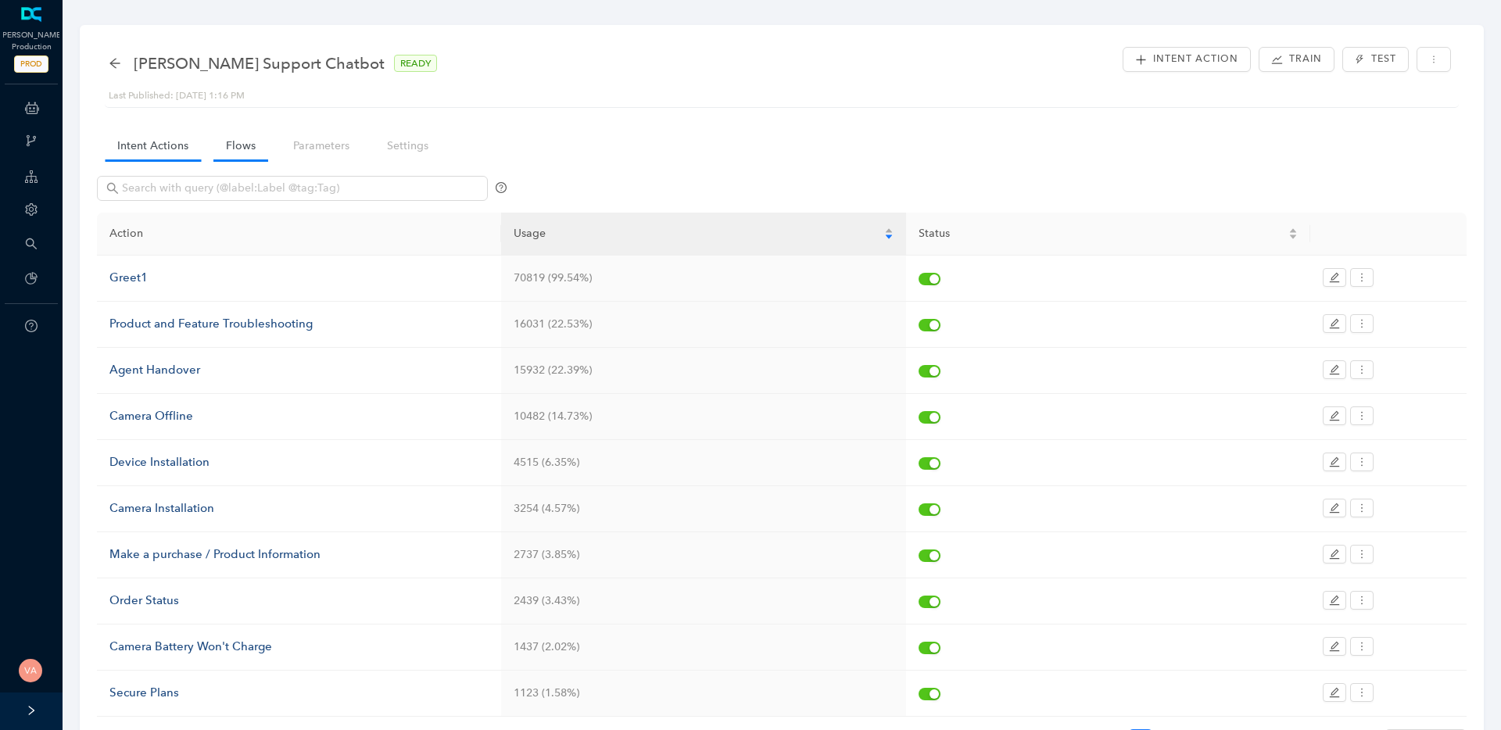
click at [246, 142] on link "Flows" at bounding box center [240, 145] width 55 height 29
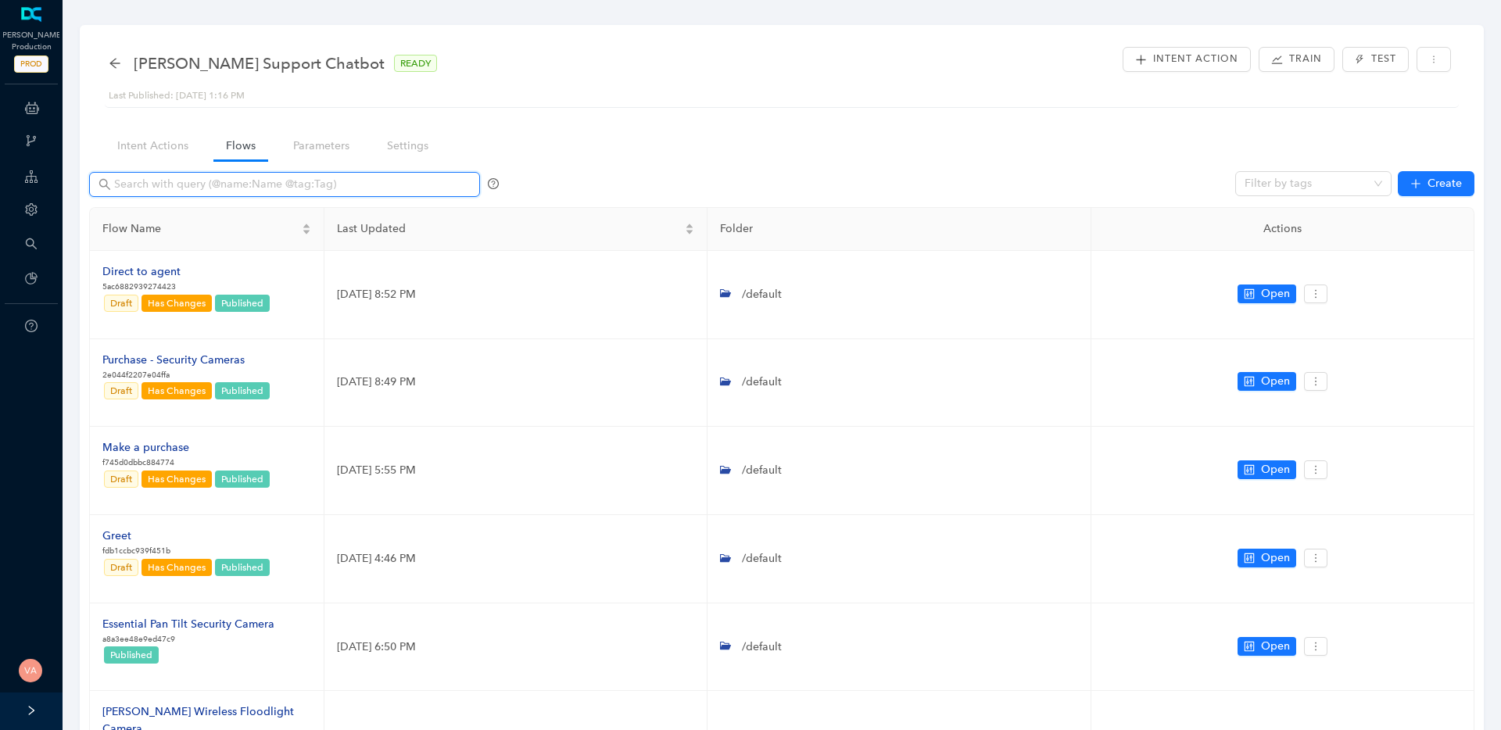
click at [233, 182] on input "text" at bounding box center [286, 184] width 344 height 17
type input "a"
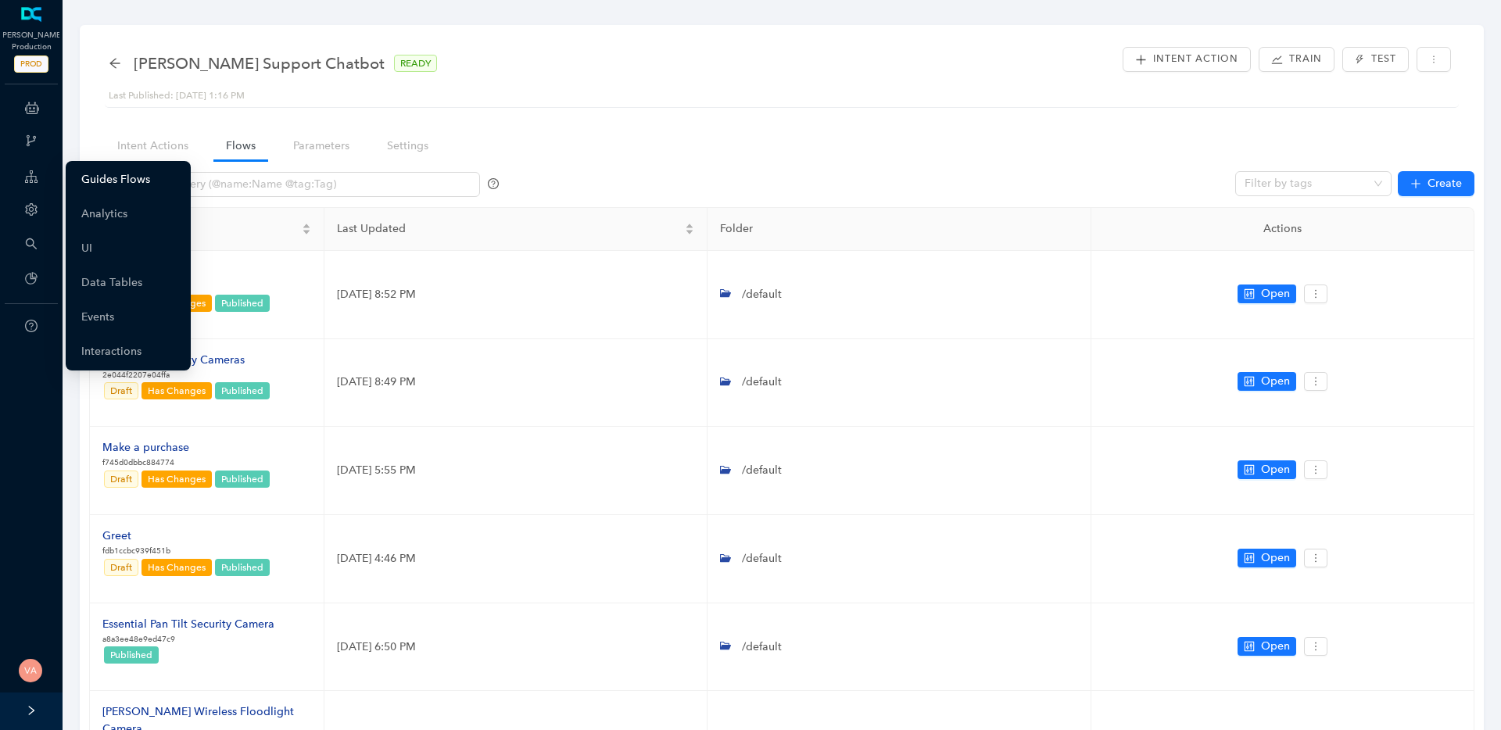
click at [123, 181] on link "Guides Flows" at bounding box center [115, 179] width 69 height 31
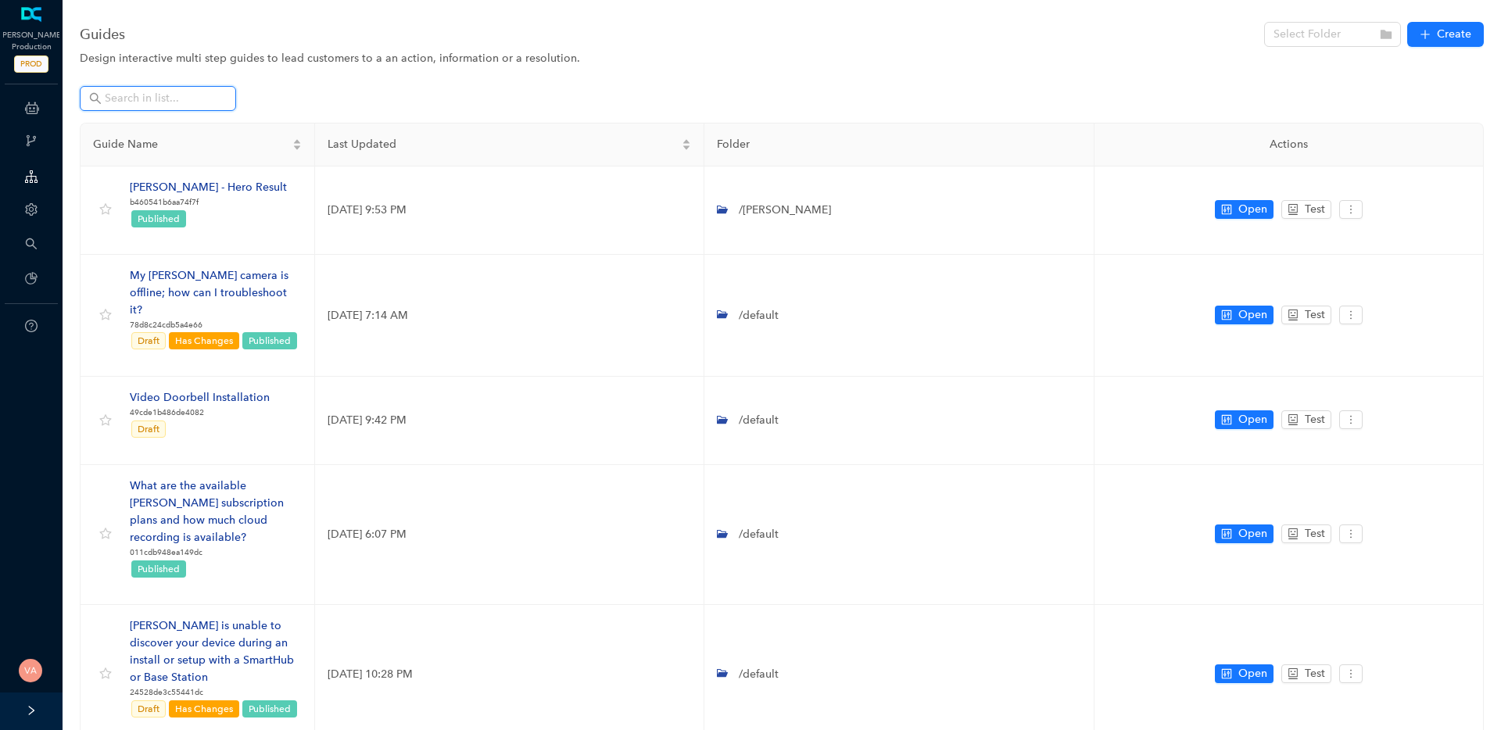
click at [195, 95] on input "text" at bounding box center [159, 98] width 109 height 17
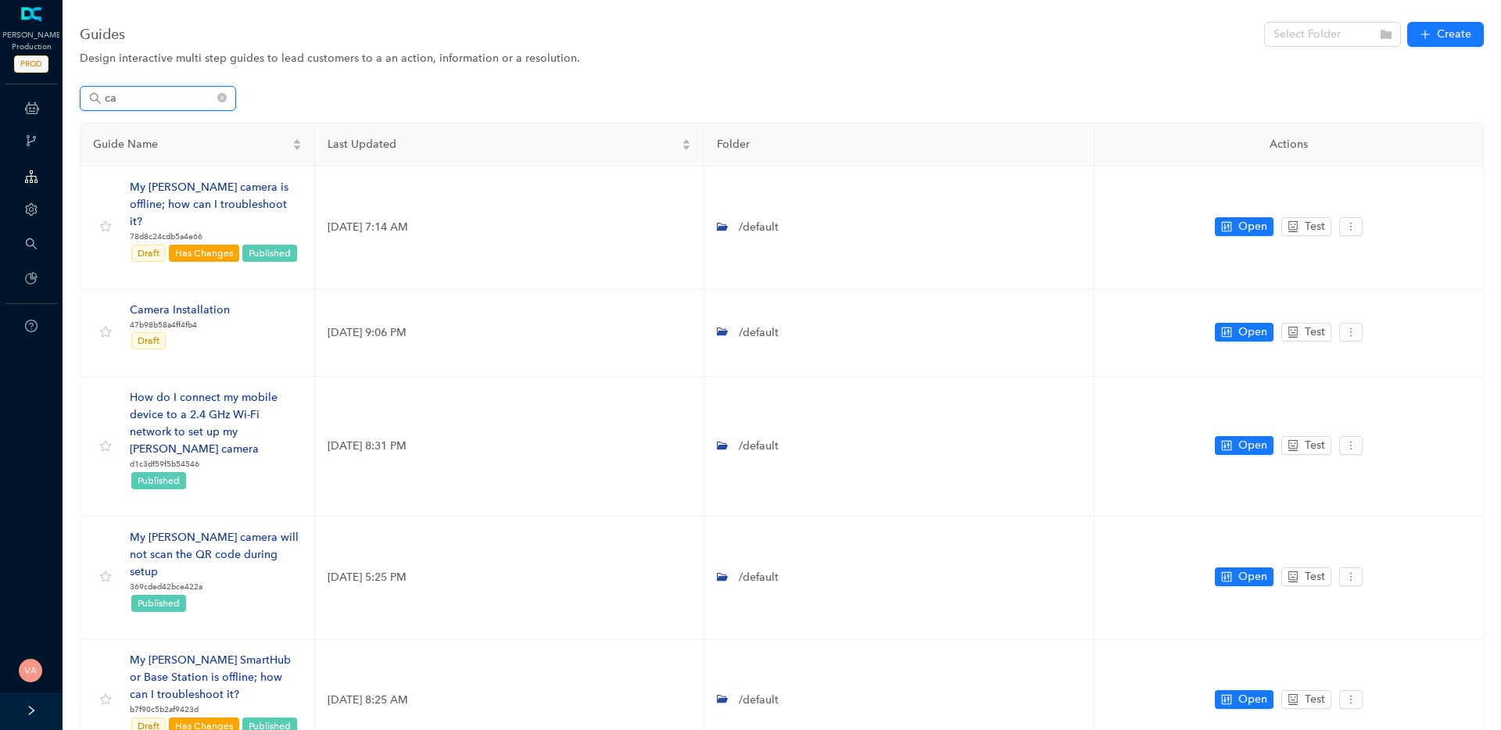
type input "c"
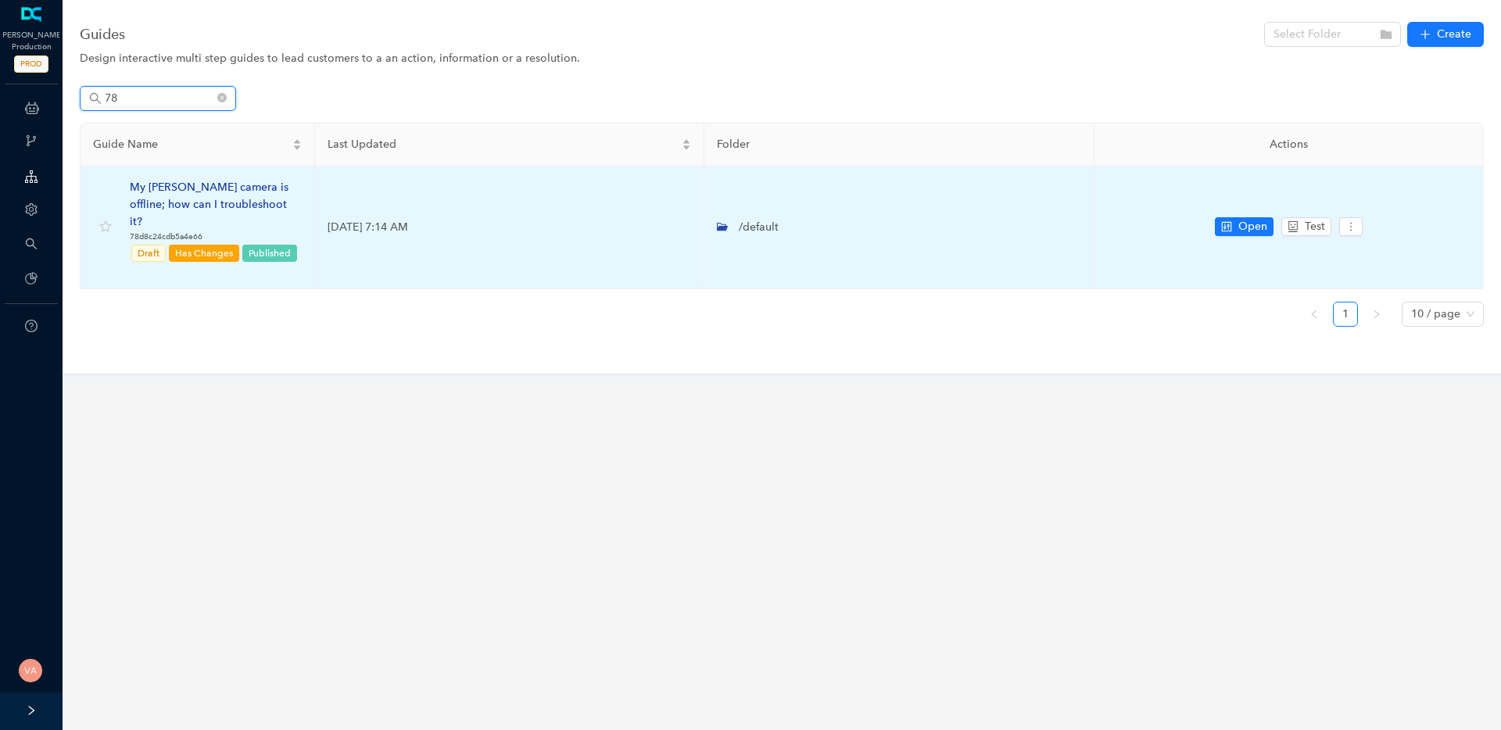
type input "78"
click at [180, 192] on div "My [PERSON_NAME] camera is offline; how can I troubleshoot it?" at bounding box center [216, 205] width 172 height 52
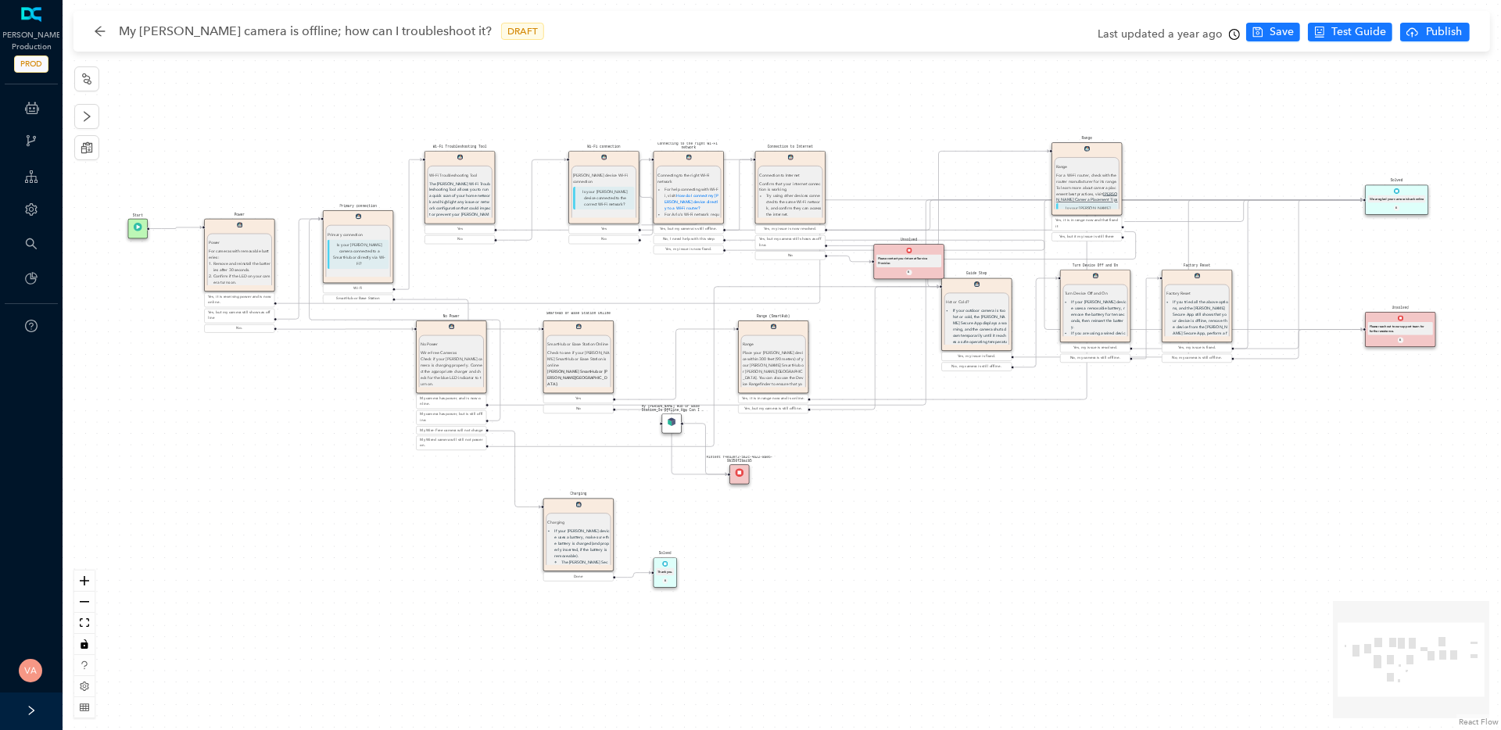
click at [1232, 34] on icon "clock-circle" at bounding box center [1234, 34] width 11 height 11
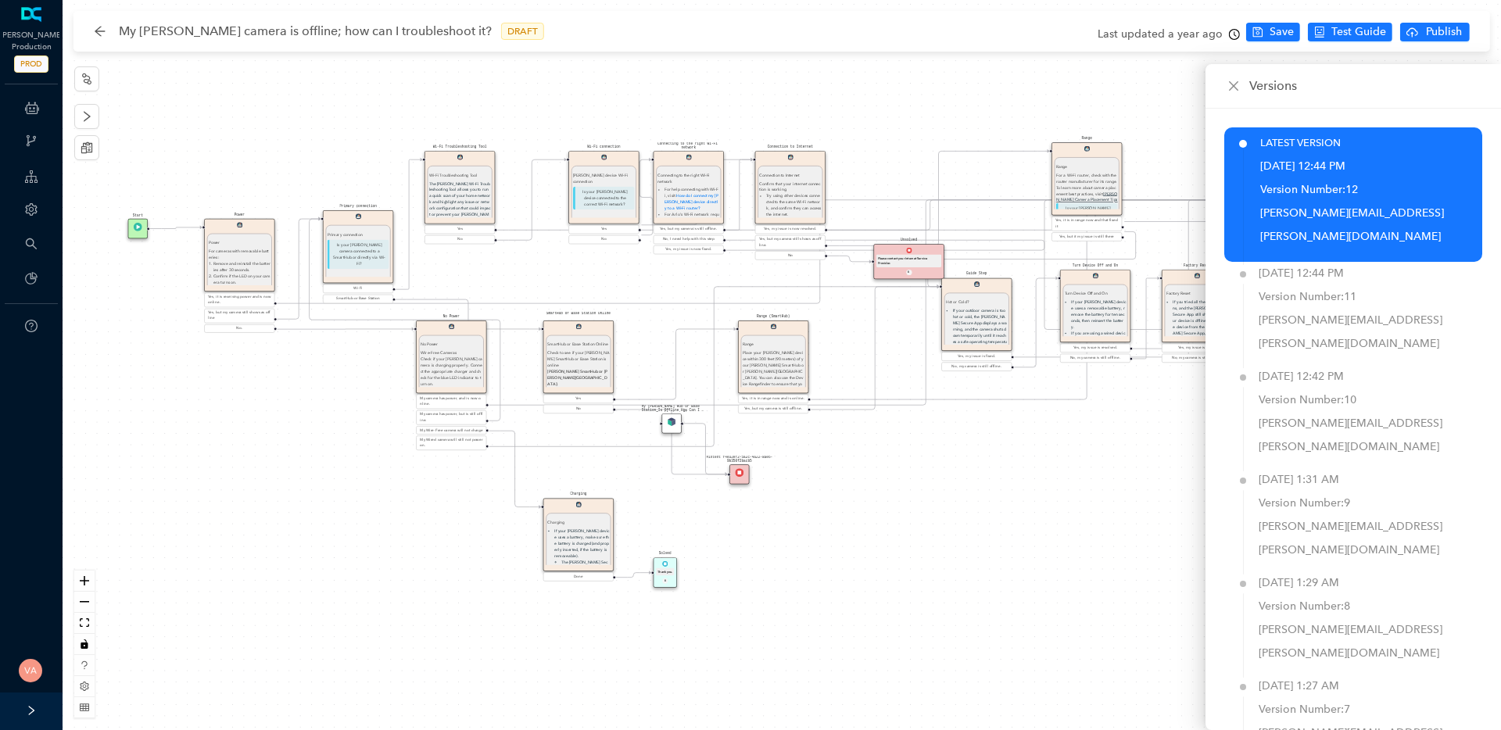
click at [1008, 578] on div "Solved Thank you. E Charging Charging If your Arlo device uses a battery, make …" at bounding box center [782, 365] width 1438 height 730
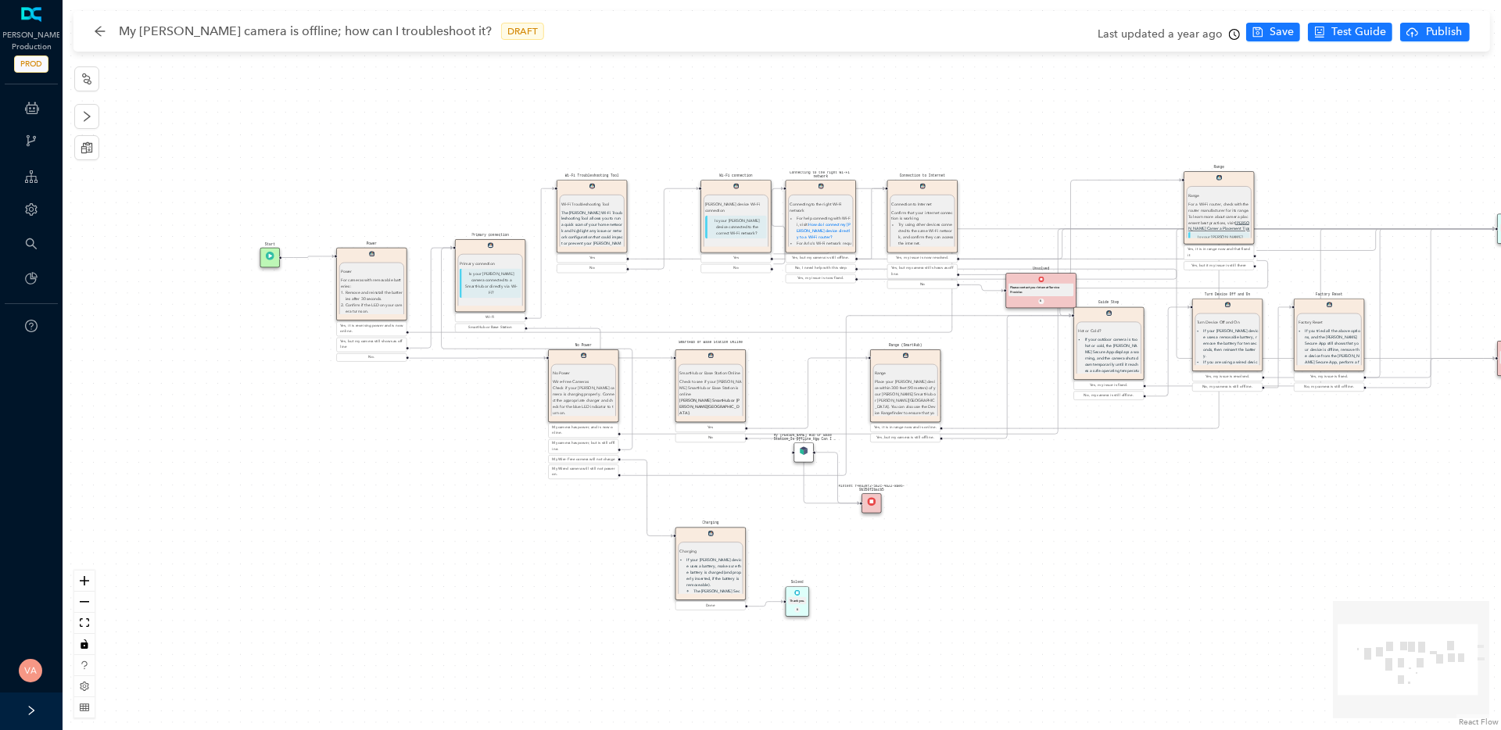
drag, startPoint x: 882, startPoint y: 535, endPoint x: 1014, endPoint y: 564, distance: 135.2
click at [1014, 564] on div "Solved Thank you. E Charging Charging If your Arlo device uses a battery, make …" at bounding box center [782, 365] width 1438 height 730
click at [83, 577] on icon "zoom in" at bounding box center [84, 580] width 9 height 9
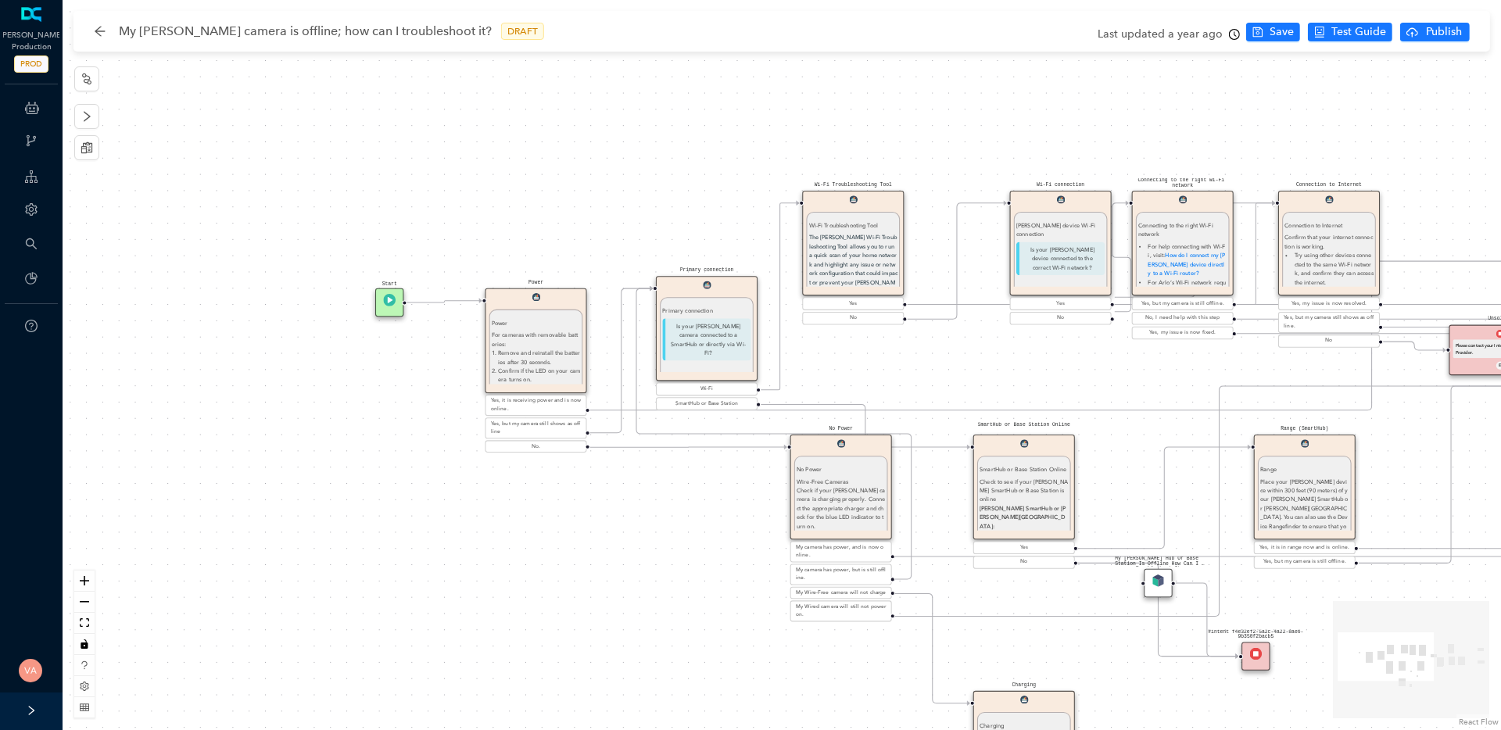
drag, startPoint x: 234, startPoint y: 542, endPoint x: 621, endPoint y: 639, distance: 398.8
click at [621, 639] on div "Solved Thank you. E Charging Charging If your Arlo device uses a battery, make …" at bounding box center [782, 365] width 1438 height 730
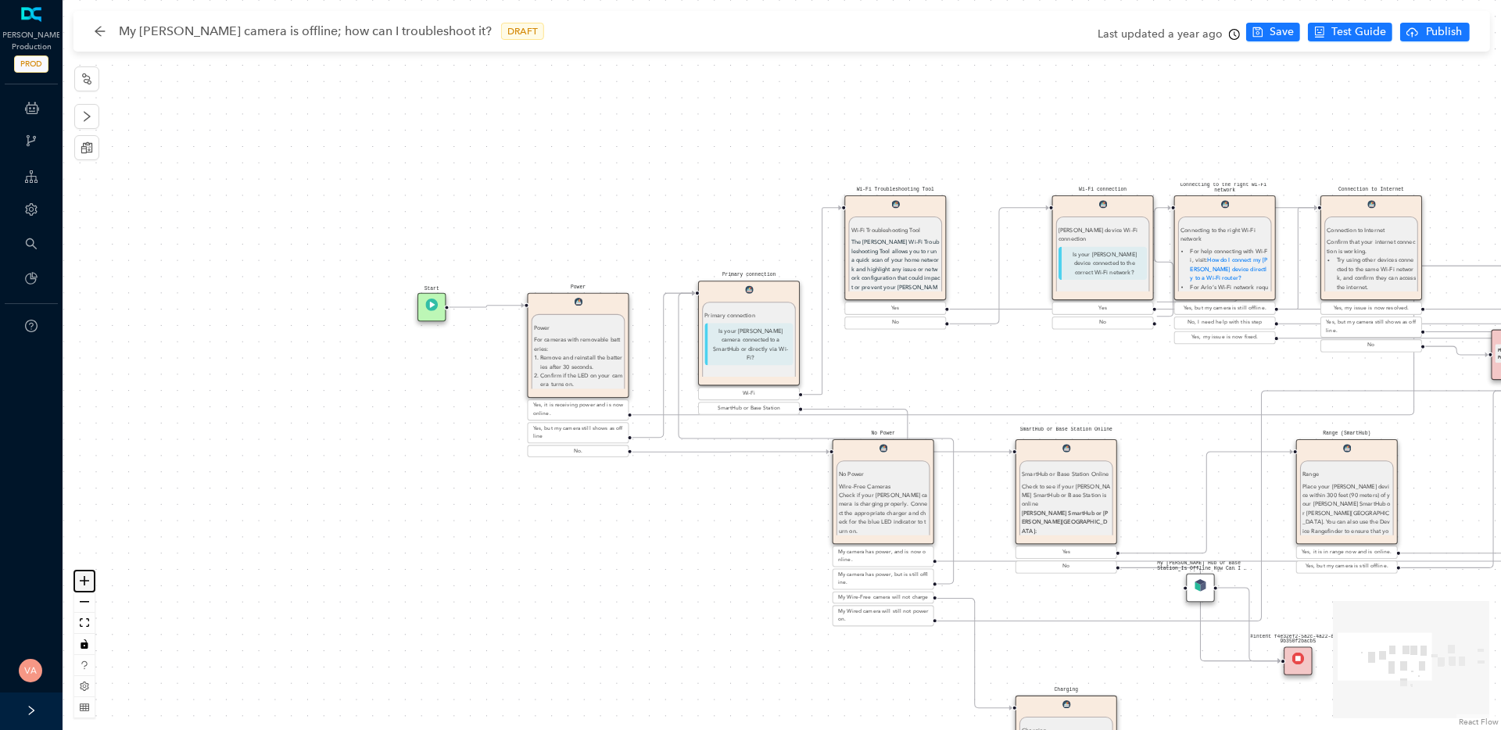
click at [87, 581] on icon "zoom in" at bounding box center [84, 580] width 9 height 9
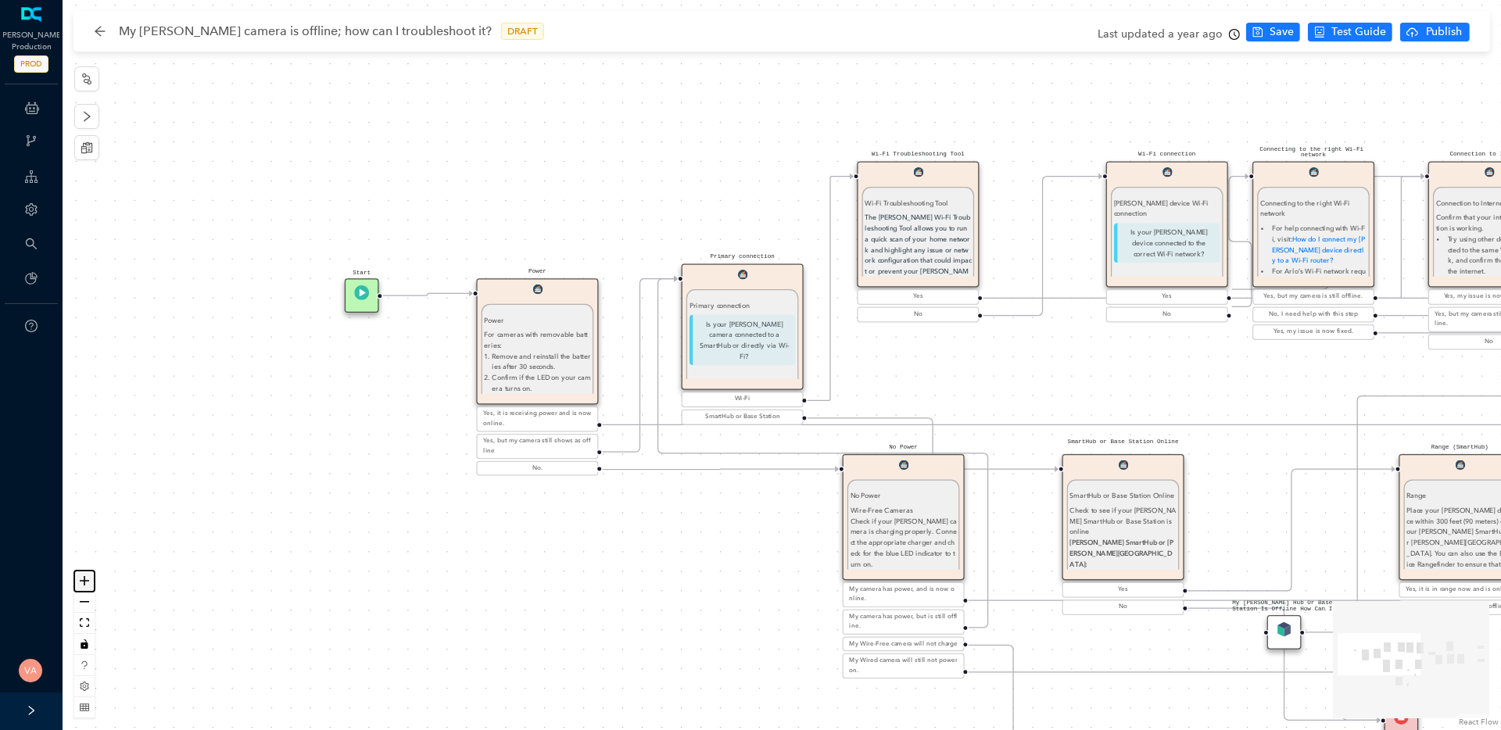
click at [87, 581] on icon "zoom in" at bounding box center [84, 580] width 9 height 9
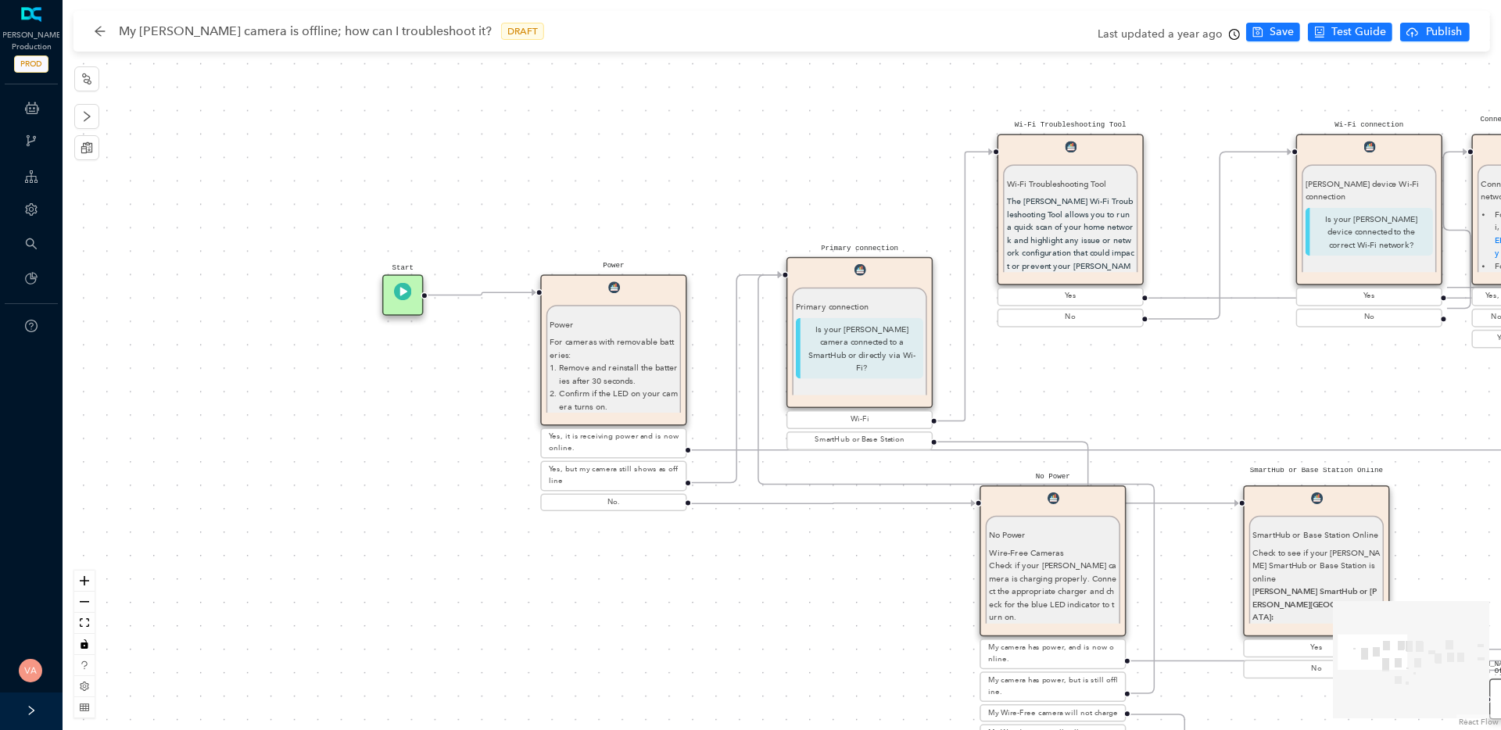
drag, startPoint x: 455, startPoint y: 585, endPoint x: 581, endPoint y: 598, distance: 126.5
click at [581, 598] on div "Solved Thank you. E Charging Charging If your Arlo device uses a battery, make …" at bounding box center [782, 365] width 1438 height 730
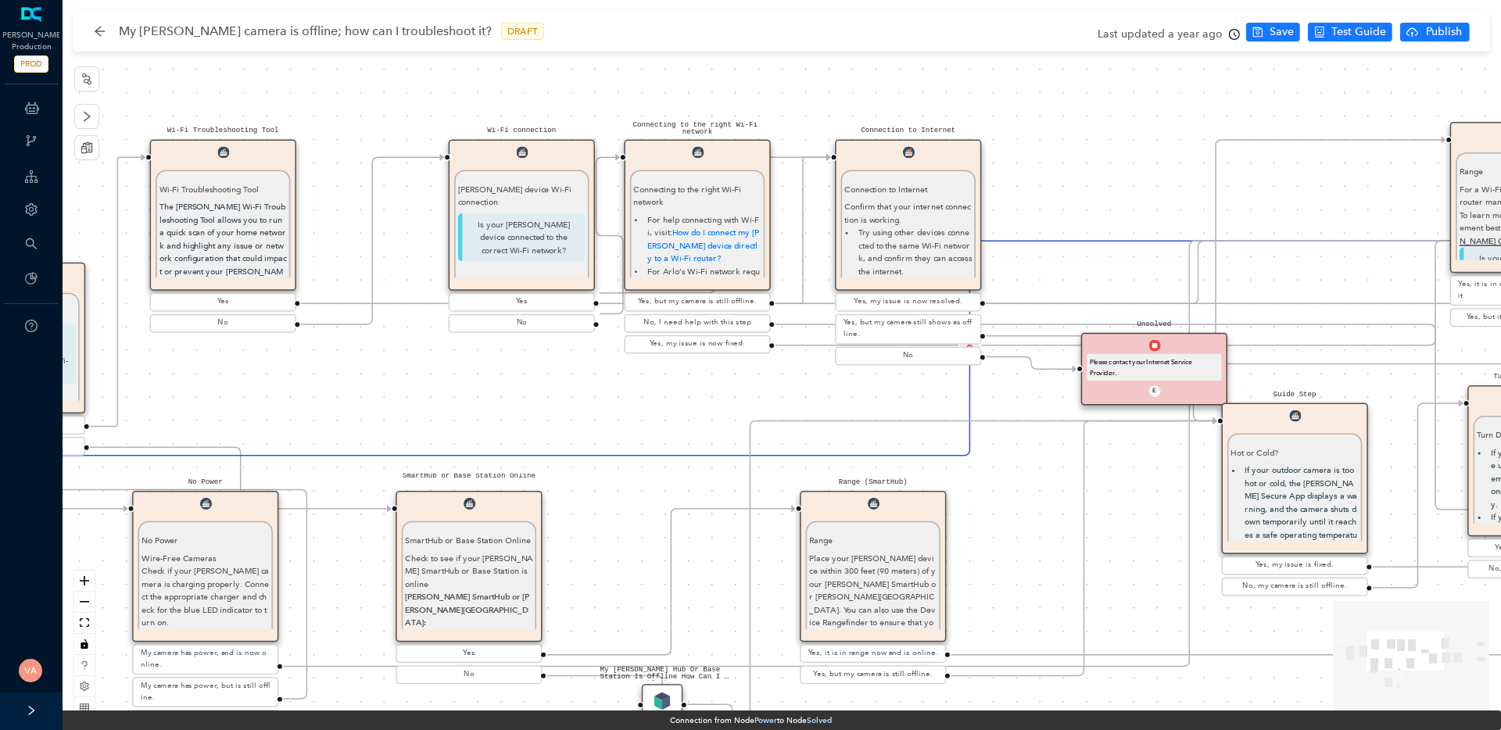
drag, startPoint x: 1257, startPoint y: 373, endPoint x: 391, endPoint y: 377, distance: 866.0
click at [391, 377] on div "Solved Thank you. E Charging Charging If your Arlo device uses a battery, make …" at bounding box center [782, 365] width 1438 height 730
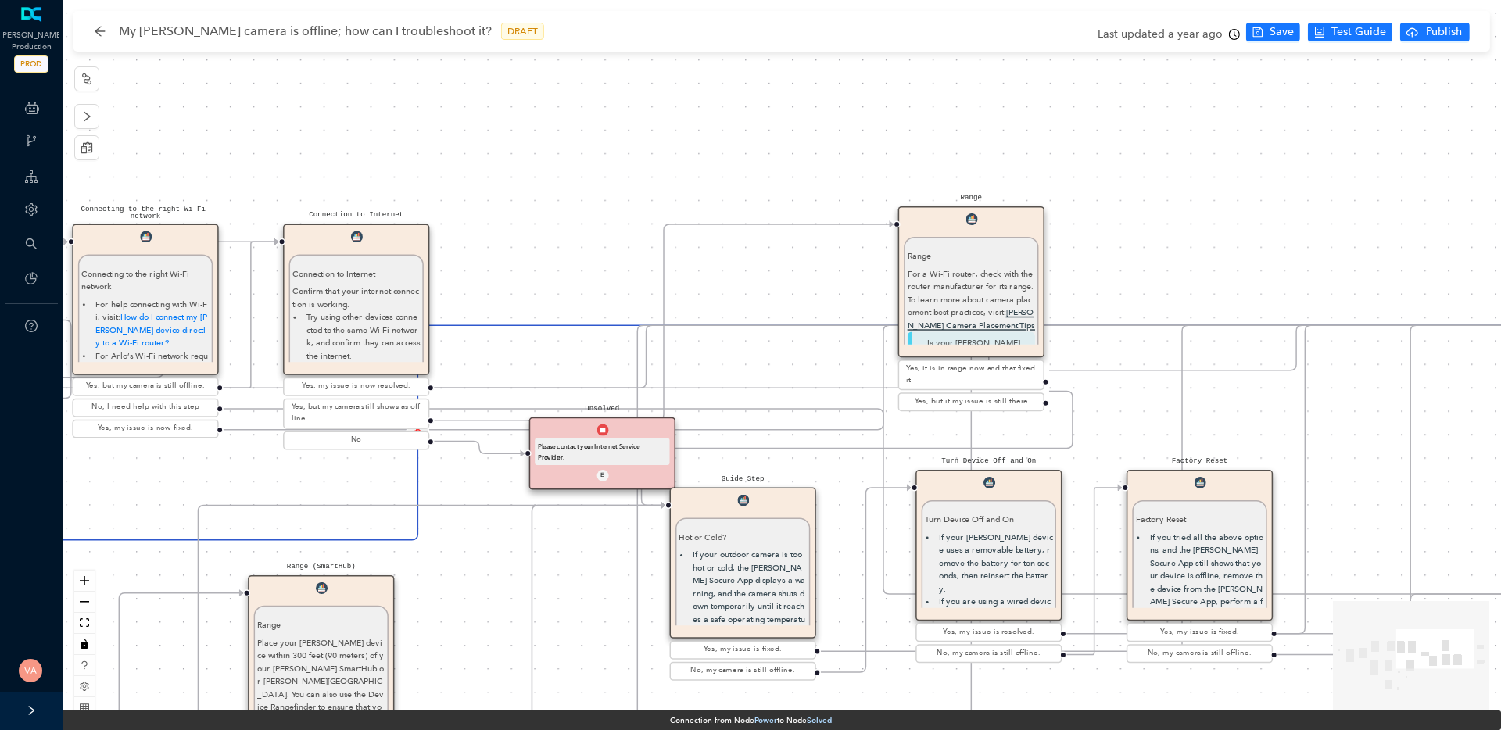
drag, startPoint x: 1092, startPoint y: 276, endPoint x: 558, endPoint y: 362, distance: 540.7
click at [558, 362] on div "Solved Thank you. E Charging Charging If your Arlo device uses a battery, make …" at bounding box center [782, 365] width 1438 height 730
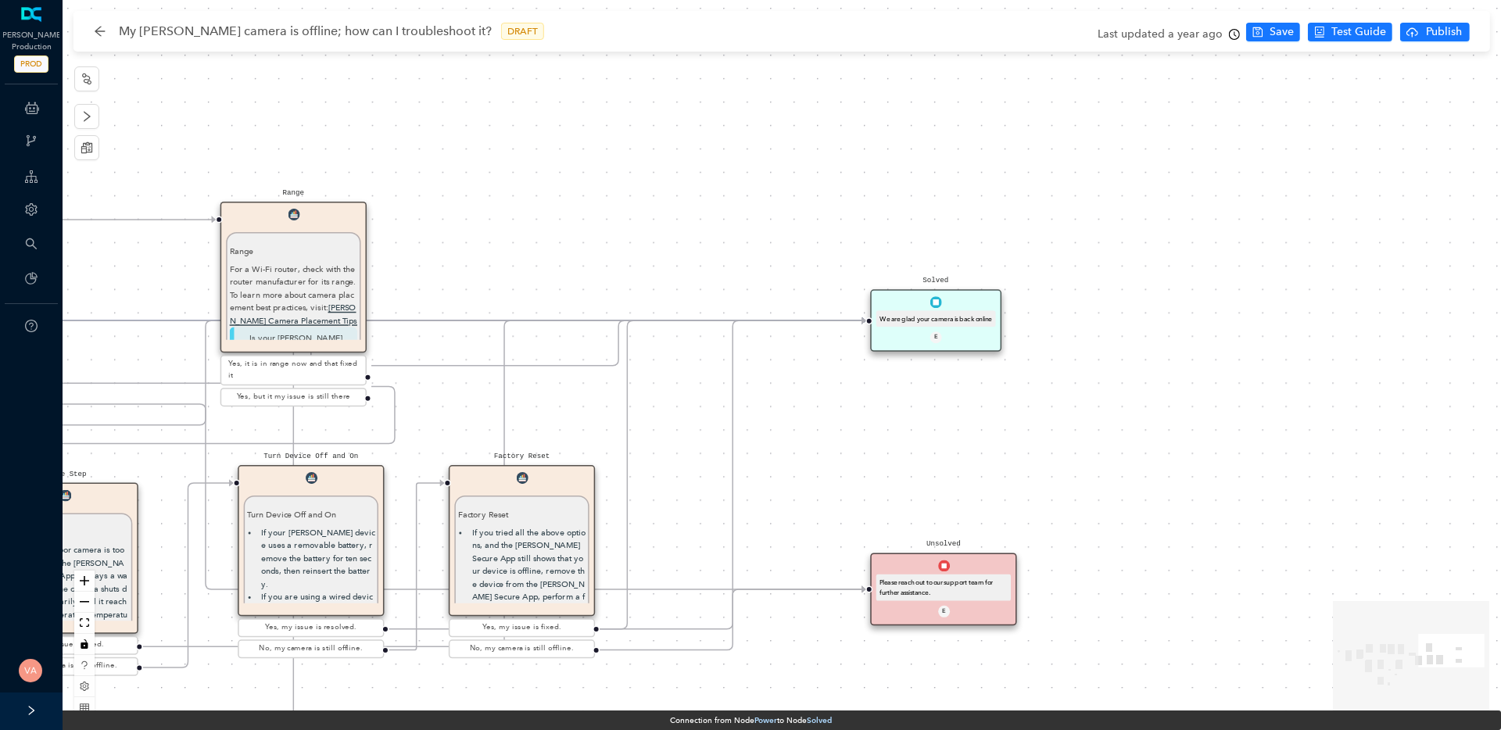
drag, startPoint x: 1353, startPoint y: 362, endPoint x: 675, endPoint y: 357, distance: 677.6
click at [675, 357] on div "Solved Thank you. E Charging Charging If your Arlo device uses a battery, make …" at bounding box center [782, 365] width 1438 height 730
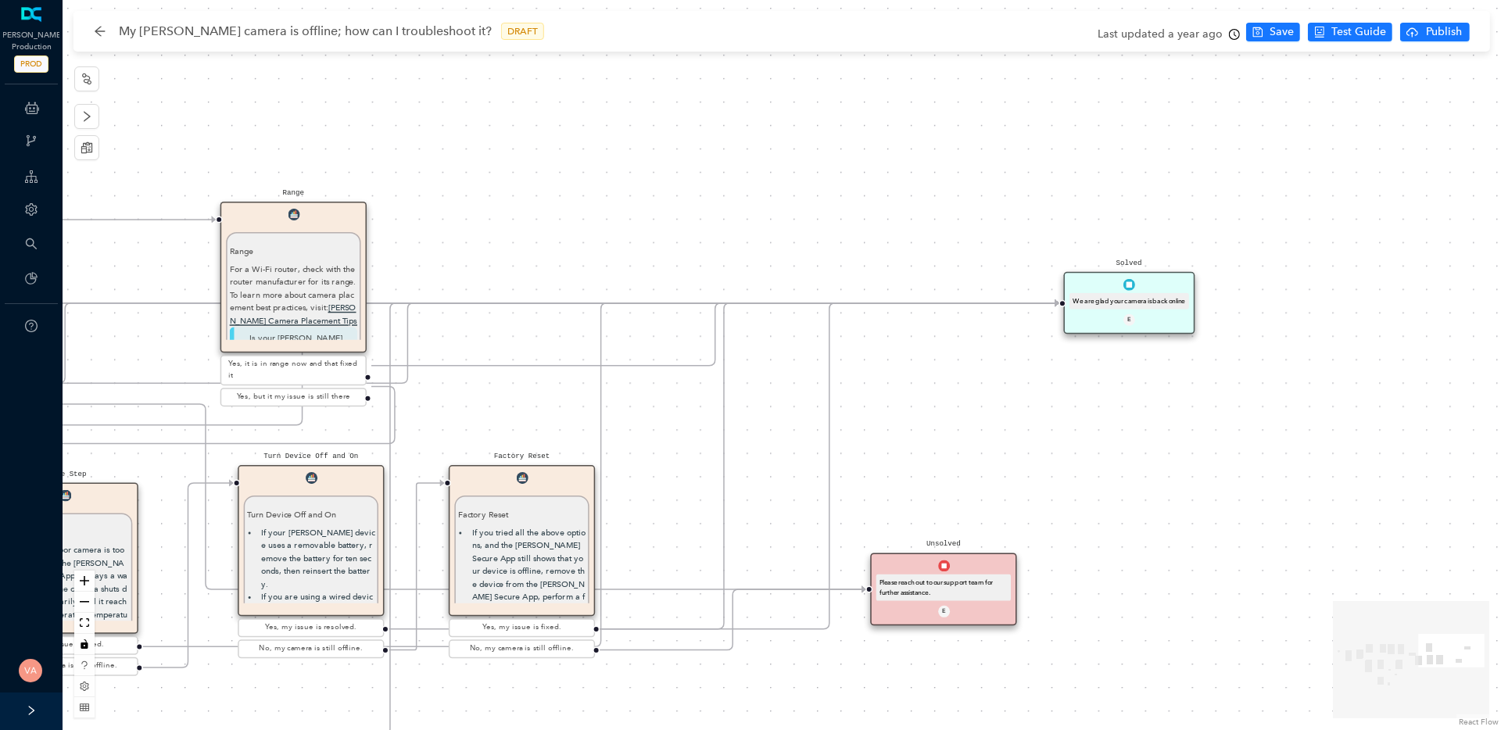
drag, startPoint x: 985, startPoint y: 292, endPoint x: 1178, endPoint y: 275, distance: 193.8
click at [1178, 275] on div "Solved We are glad your camera is back online E" at bounding box center [1128, 303] width 131 height 63
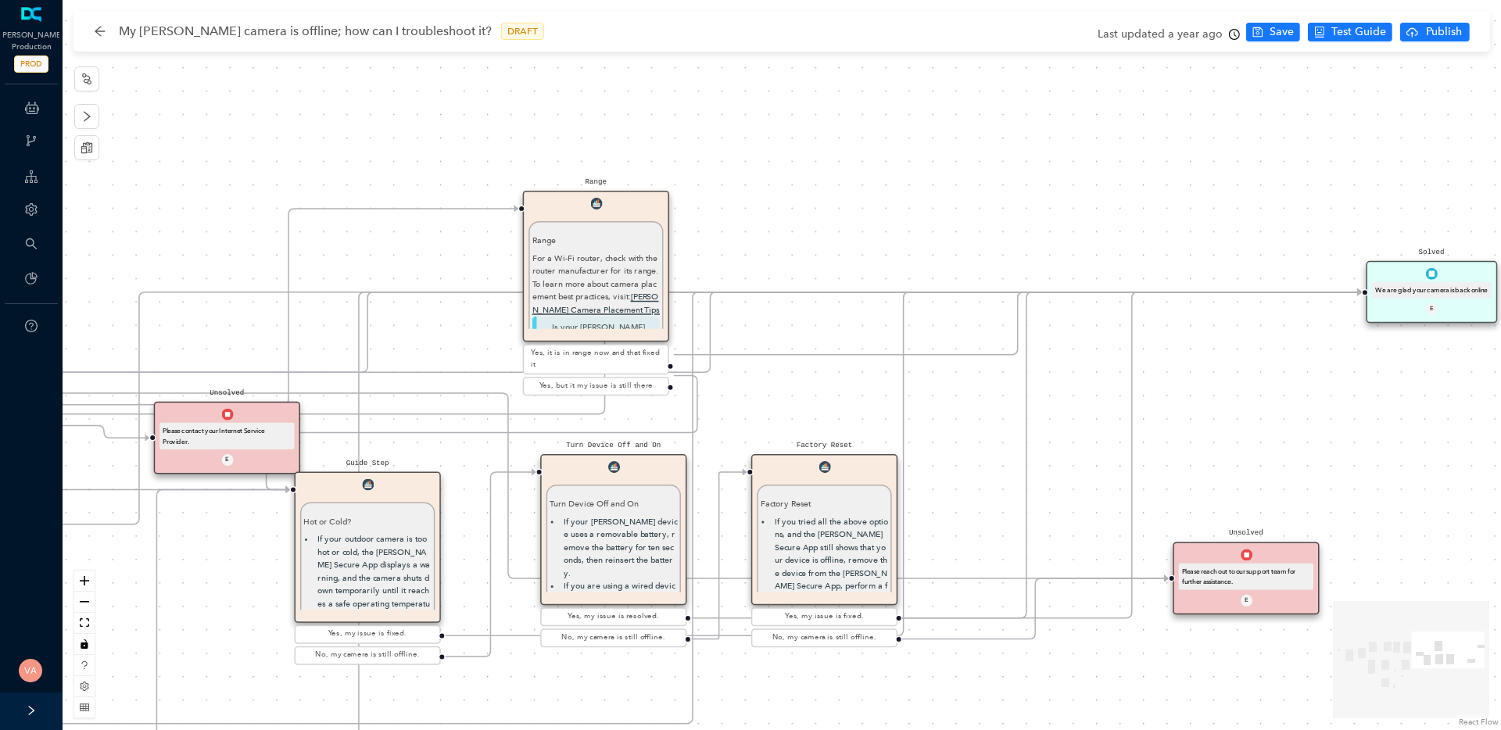
drag, startPoint x: 1079, startPoint y: 430, endPoint x: 1381, endPoint y: 418, distance: 302.7
click at [1381, 418] on div "Solved Thank you. E Charging Charging If your Arlo device uses a battery, make …" at bounding box center [782, 365] width 1438 height 730
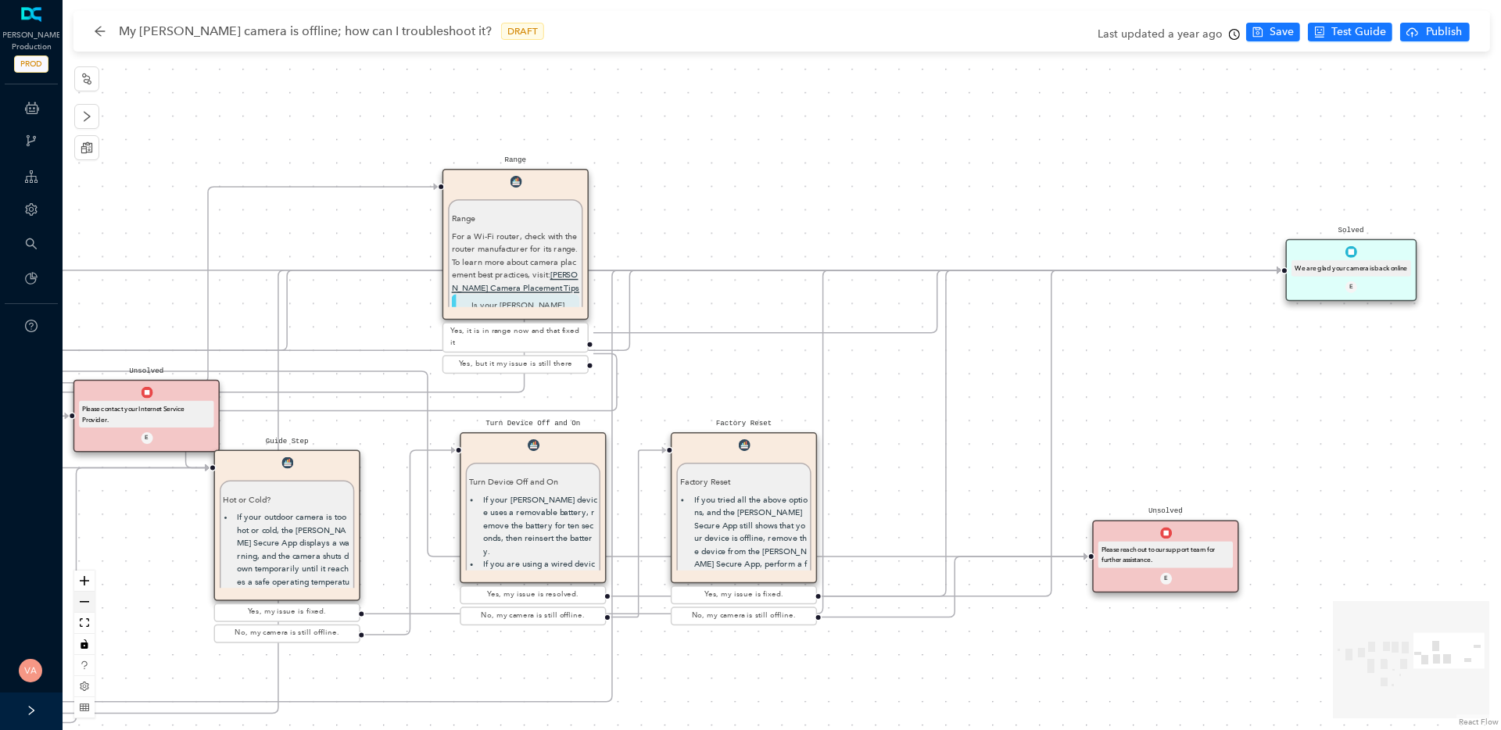
drag, startPoint x: 231, startPoint y: 635, endPoint x: 84, endPoint y: 606, distance: 149.7
click at [84, 606] on div "Solved Thank you. E Charging Charging If your Arlo device uses a battery, make …" at bounding box center [782, 365] width 1438 height 730
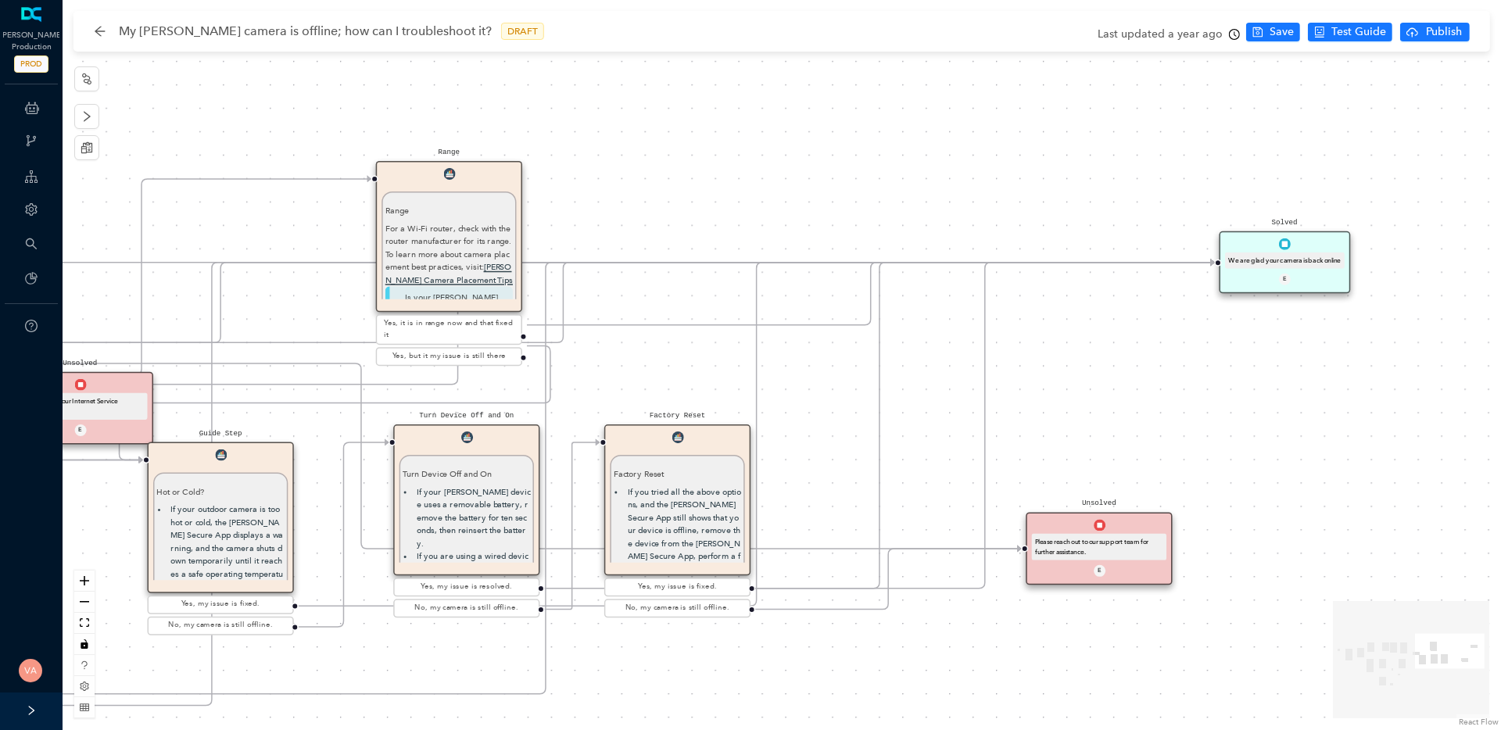
click at [1287, 249] on img at bounding box center [1285, 244] width 12 height 12
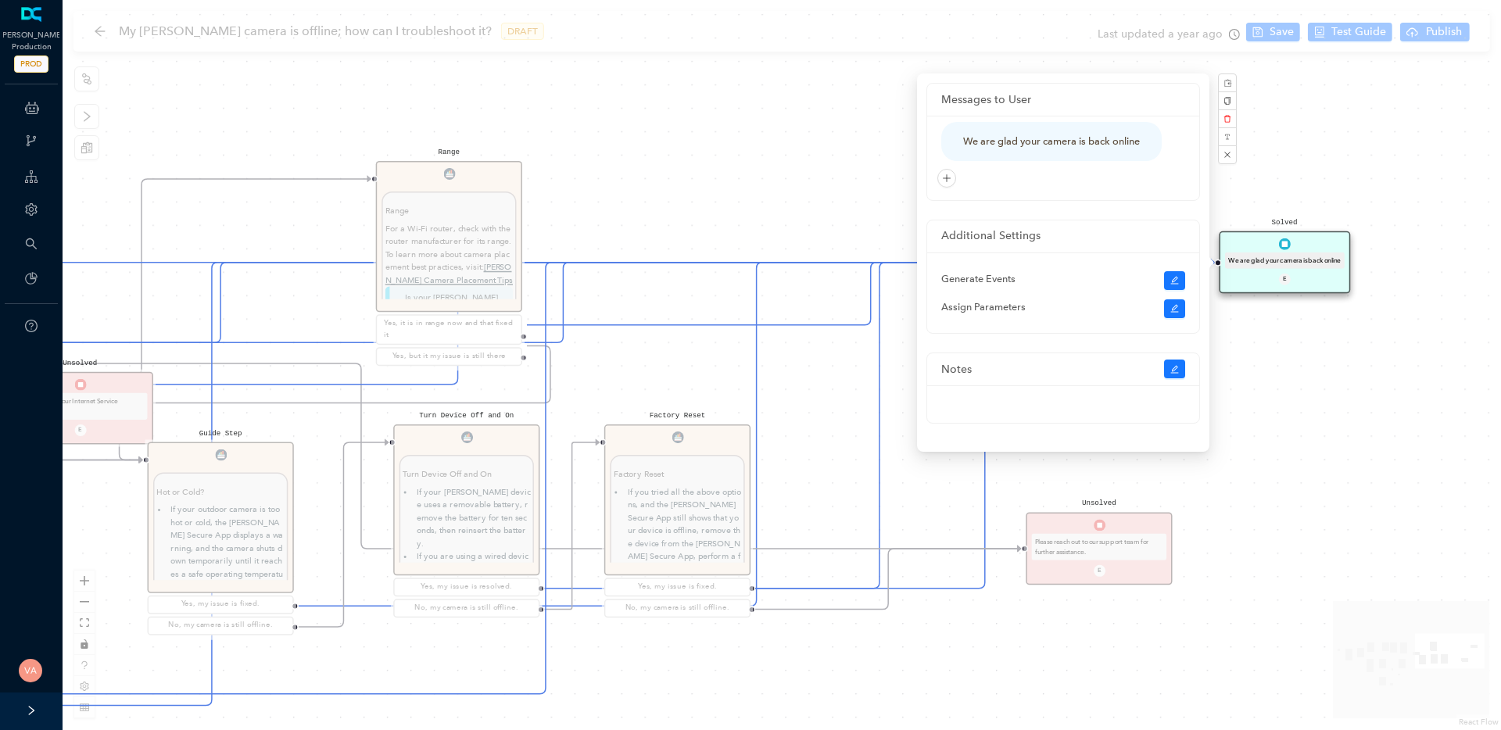
click at [1347, 416] on div "Solved Thank you. E Charging Charging If your Arlo device uses a battery, make …" at bounding box center [782, 365] width 1438 height 730
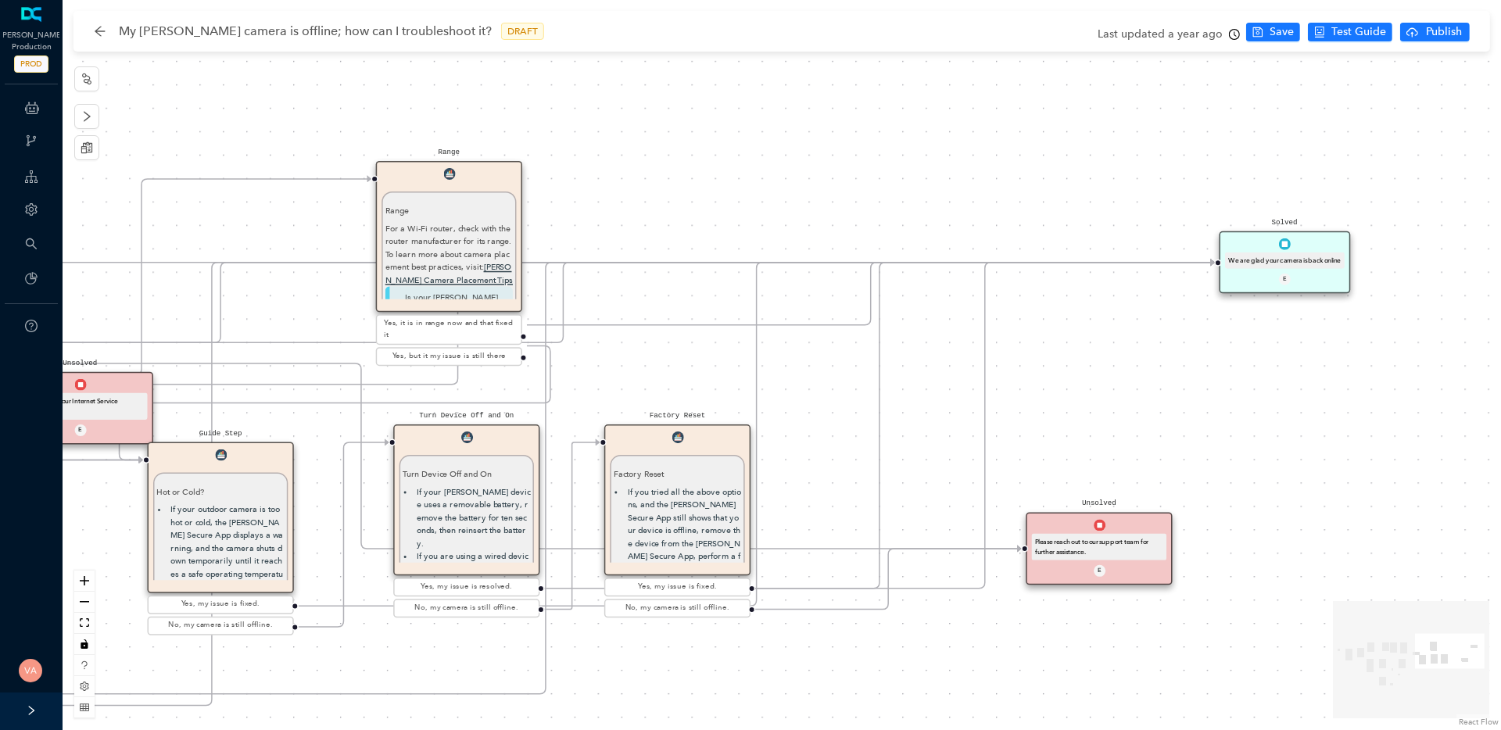
click at [1232, 34] on icon "clock-circle" at bounding box center [1234, 34] width 11 height 11
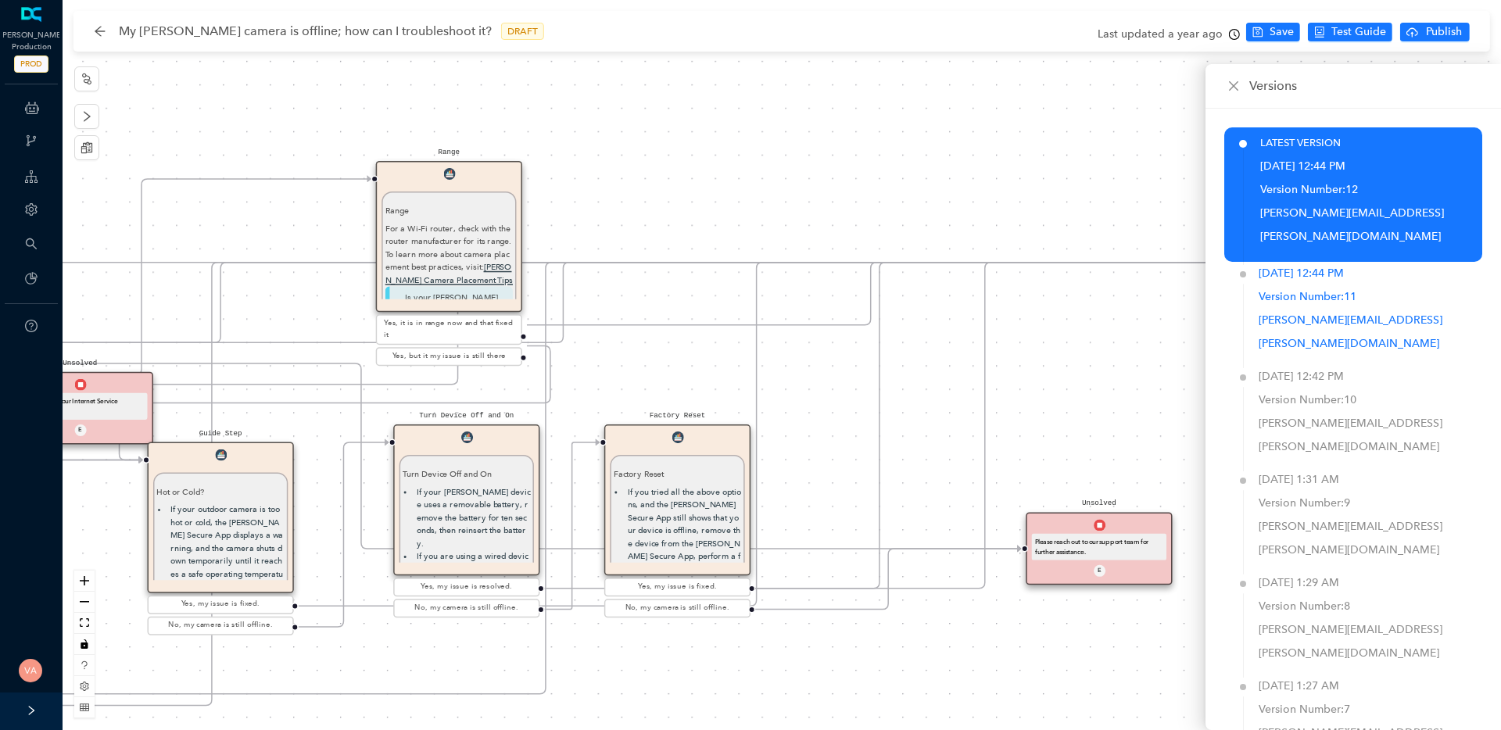
click at [1349, 290] on span "11" at bounding box center [1349, 296] width 13 height 13
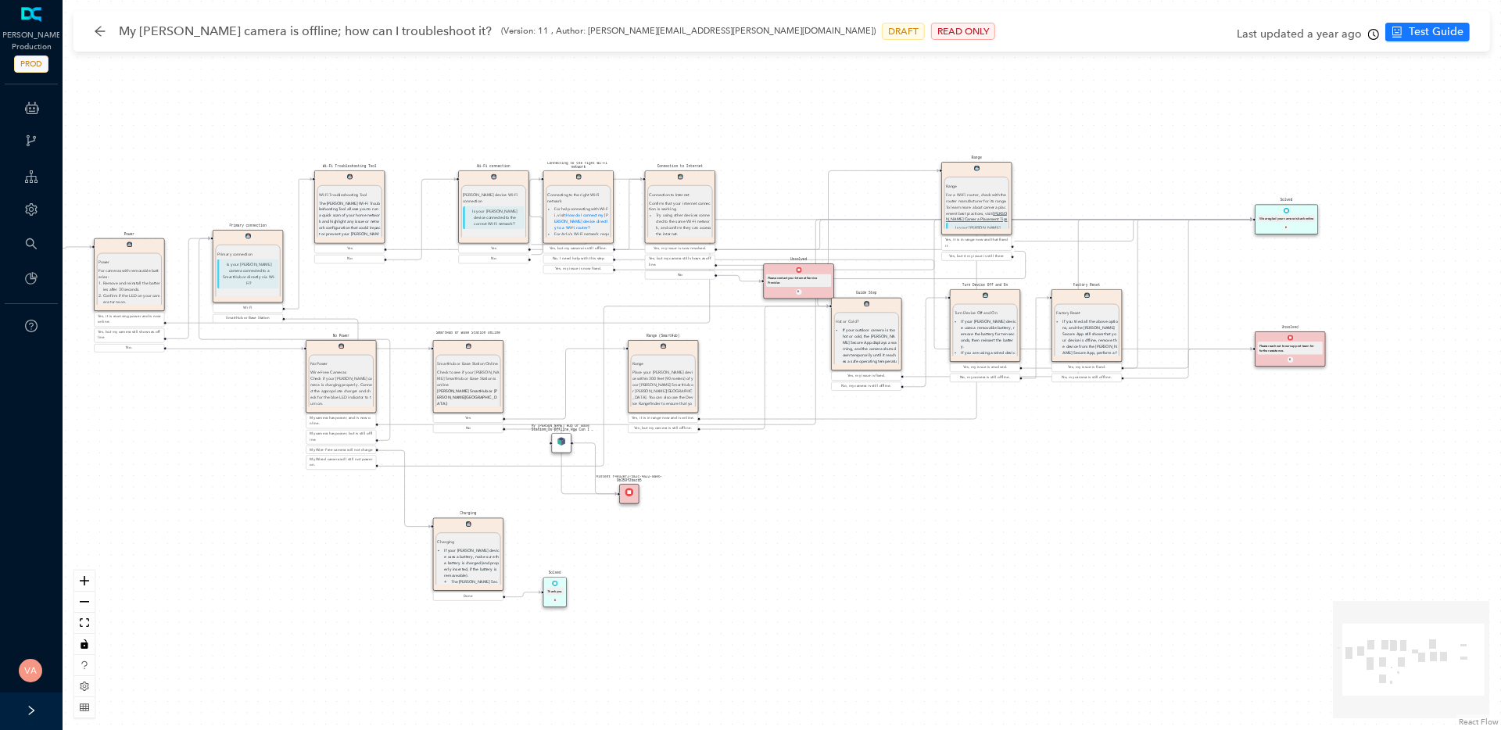
drag, startPoint x: 1322, startPoint y: 452, endPoint x: 1153, endPoint y: 495, distance: 175.0
click at [1154, 495] on div "Solved Thank you. E Charging Charging If your Arlo device uses a battery, make …" at bounding box center [782, 365] width 1438 height 730
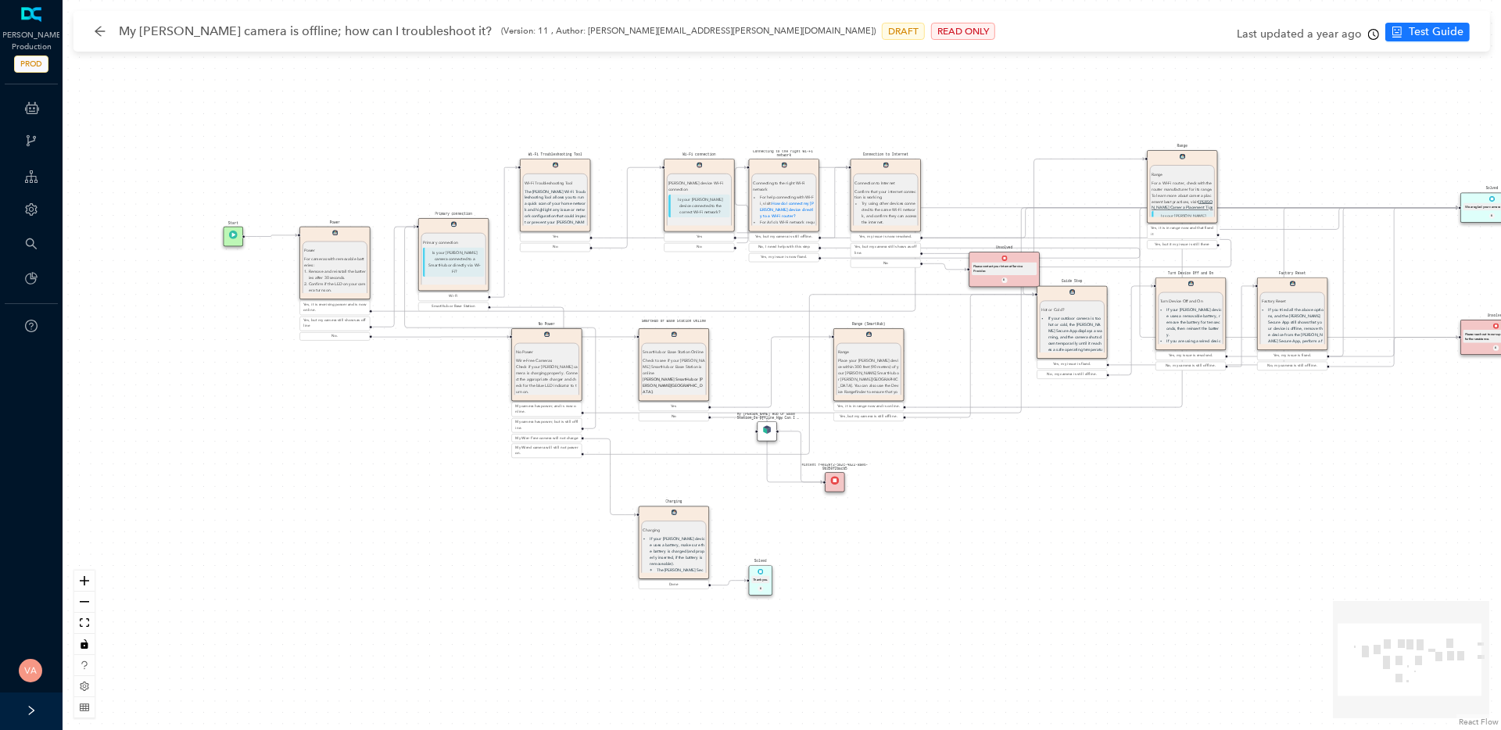
drag, startPoint x: 1195, startPoint y: 284, endPoint x: 1460, endPoint y: 249, distance: 267.3
click at [1460, 249] on div "Solved Thank you. E Charging Charging If your Arlo device uses a battery, make …" at bounding box center [782, 365] width 1438 height 730
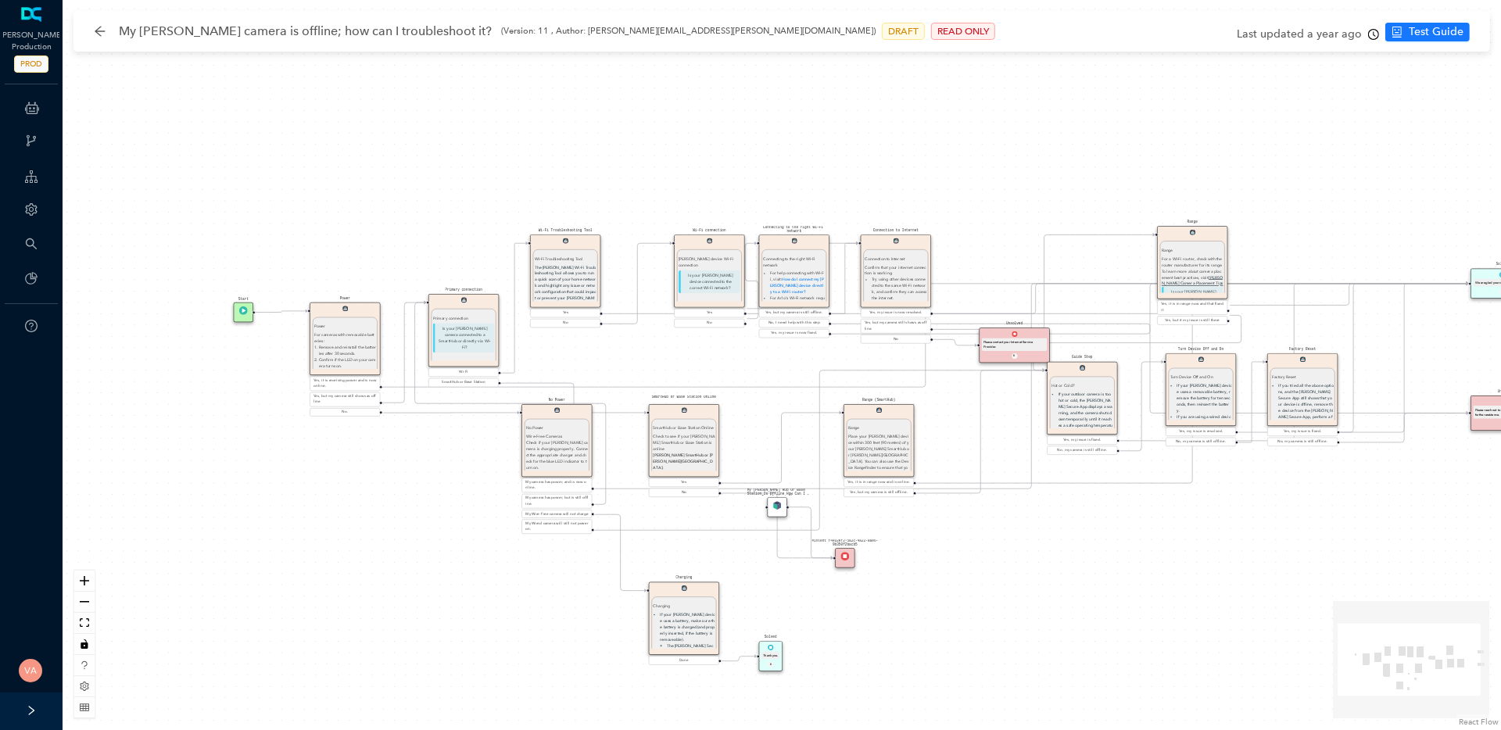
drag, startPoint x: 378, startPoint y: 424, endPoint x: 388, endPoint y: 499, distance: 76.4
click at [388, 499] on div "Solved Thank you. E Charging Charging If your Arlo device uses a battery, make …" at bounding box center [782, 365] width 1438 height 730
click at [1370, 32] on icon "clock-circle" at bounding box center [1373, 34] width 11 height 11
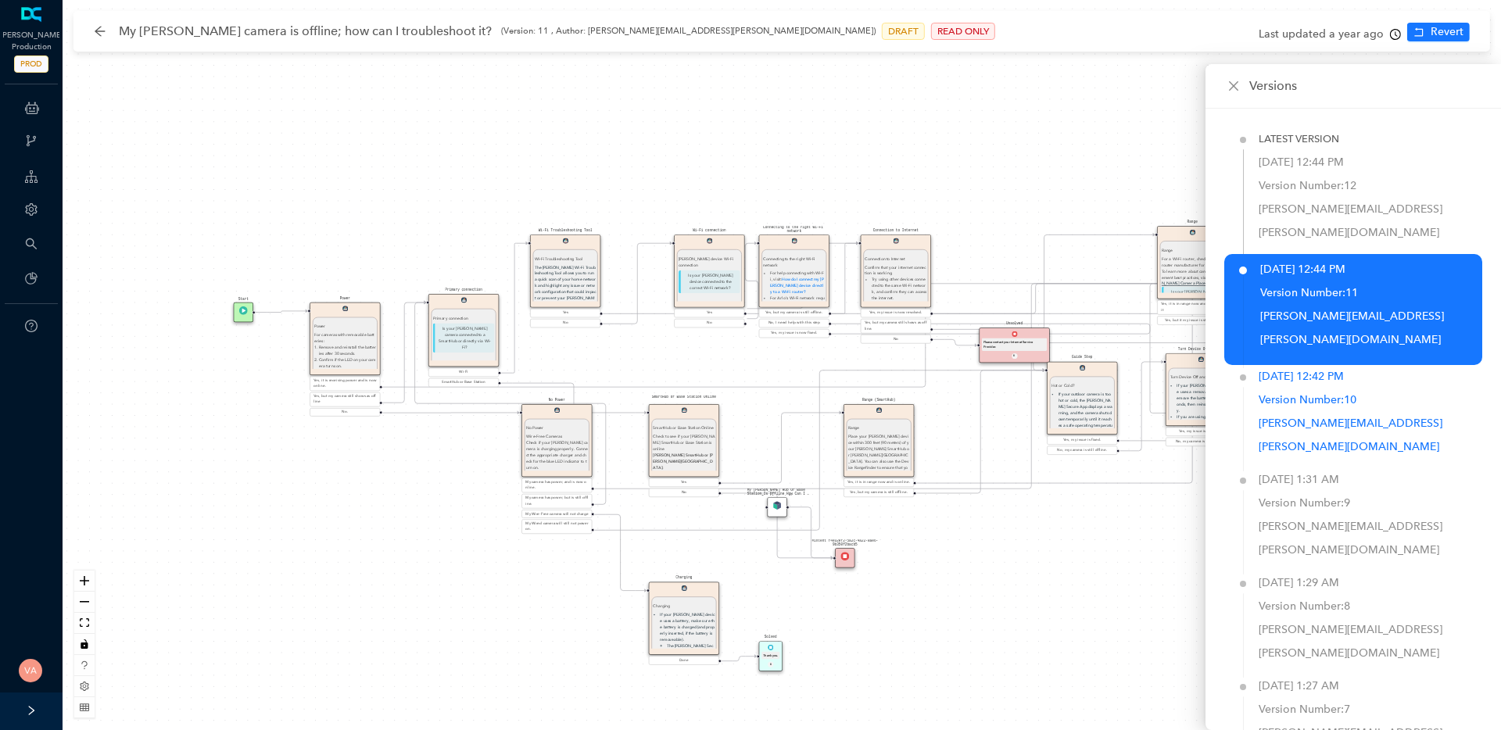
click at [1314, 412] on p "anish+arlo@deepconverse.com" at bounding box center [1370, 435] width 224 height 47
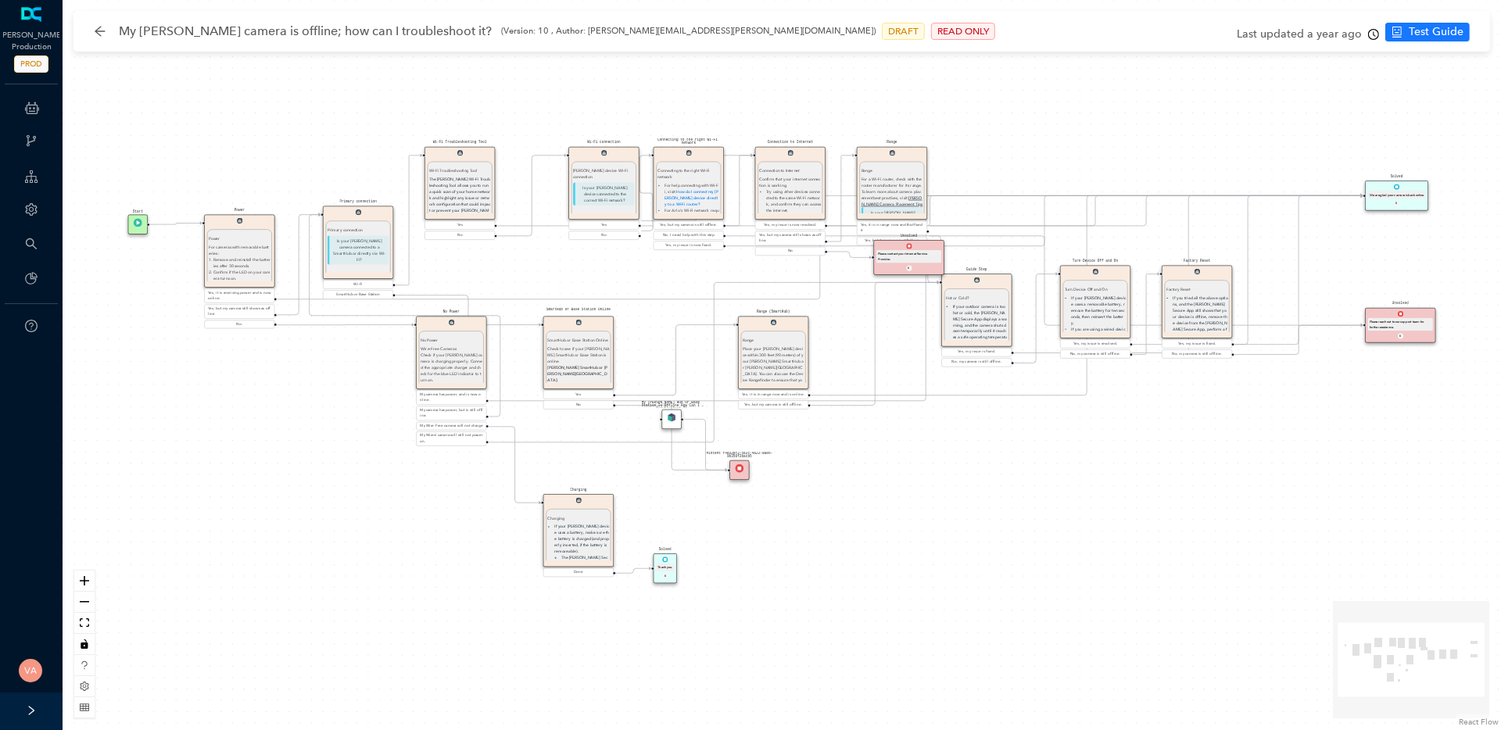
click at [1371, 36] on icon "clock-circle" at bounding box center [1373, 34] width 11 height 11
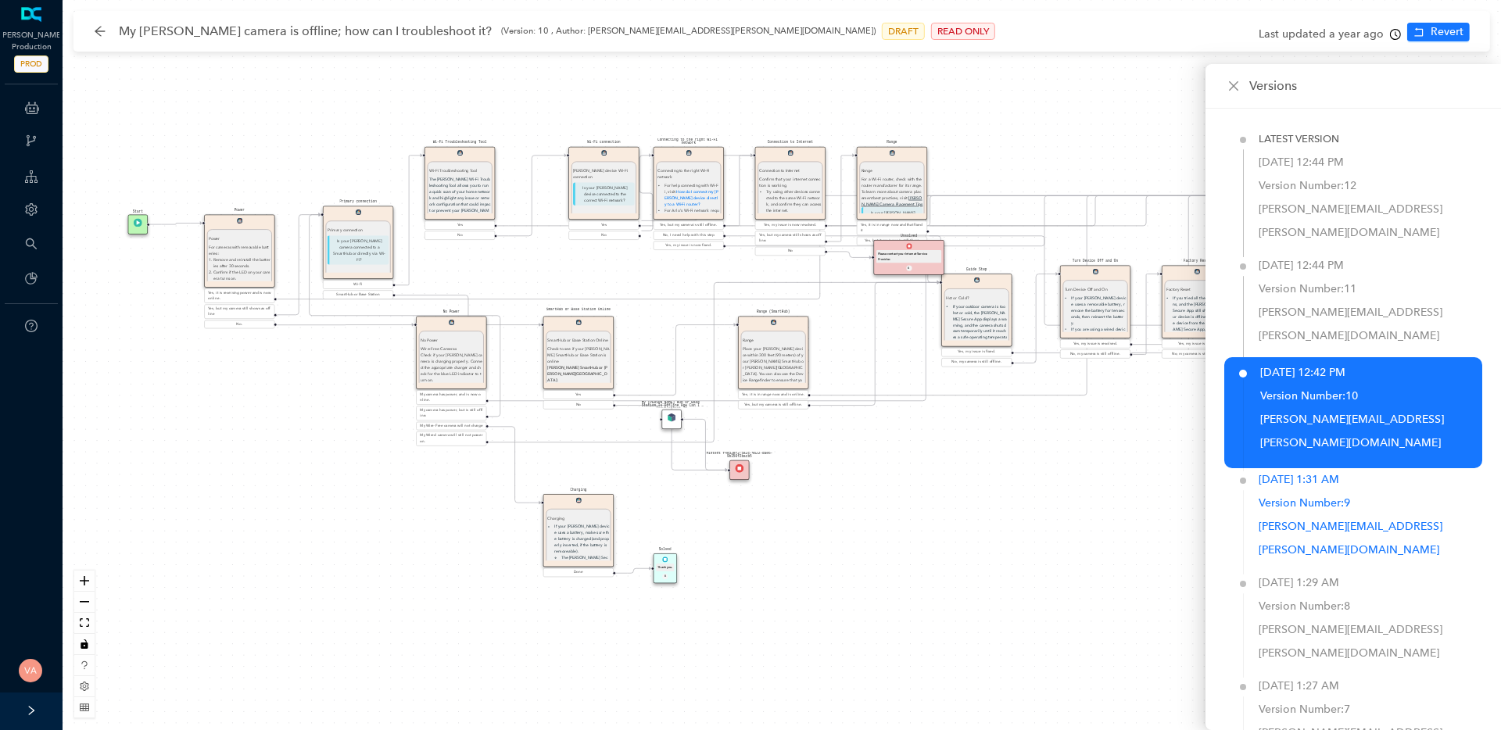
click at [1315, 515] on p "dhruv+arlo@deepconverse.com" at bounding box center [1370, 538] width 224 height 47
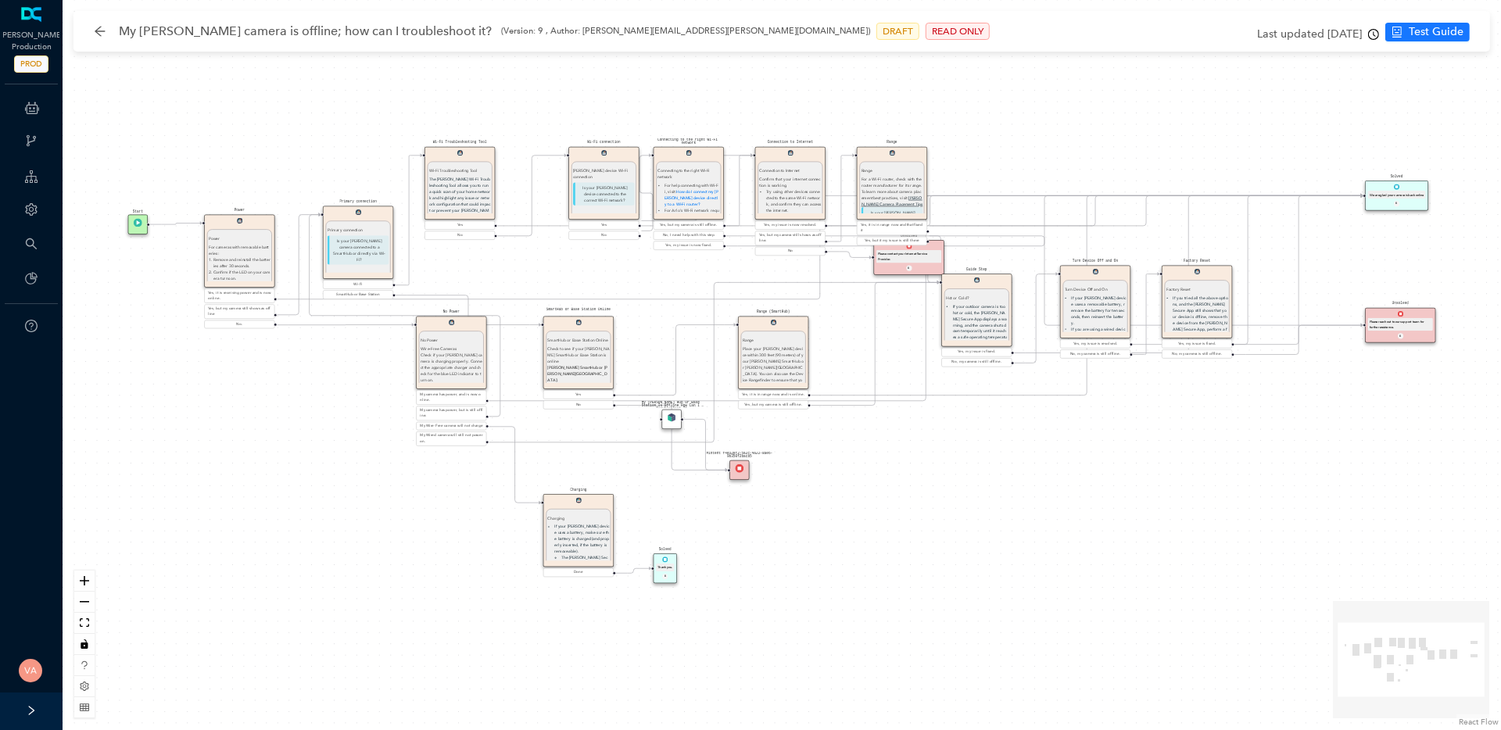
click at [1372, 35] on icon "clock-circle" at bounding box center [1373, 34] width 11 height 11
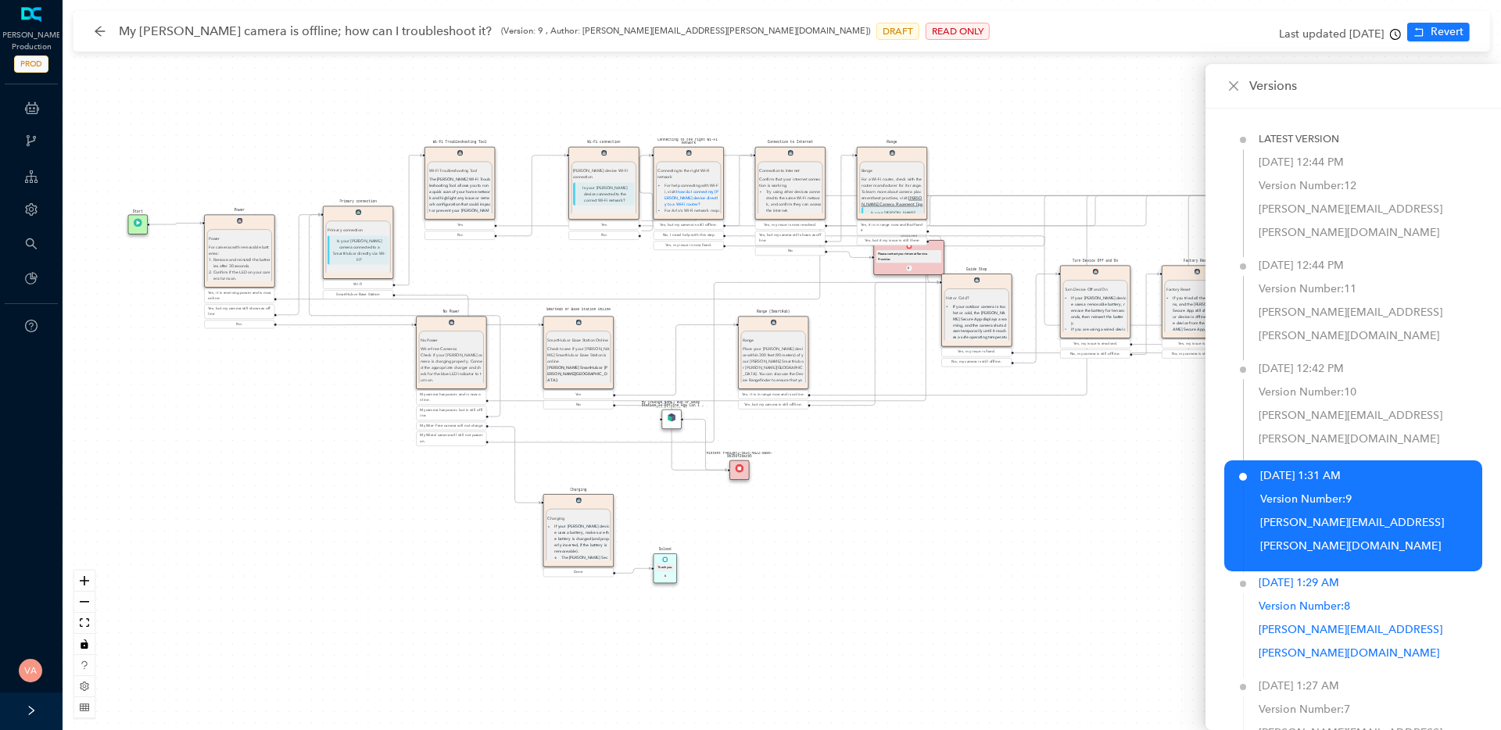
click at [1343, 595] on p "Version Number: 8" at bounding box center [1370, 606] width 224 height 23
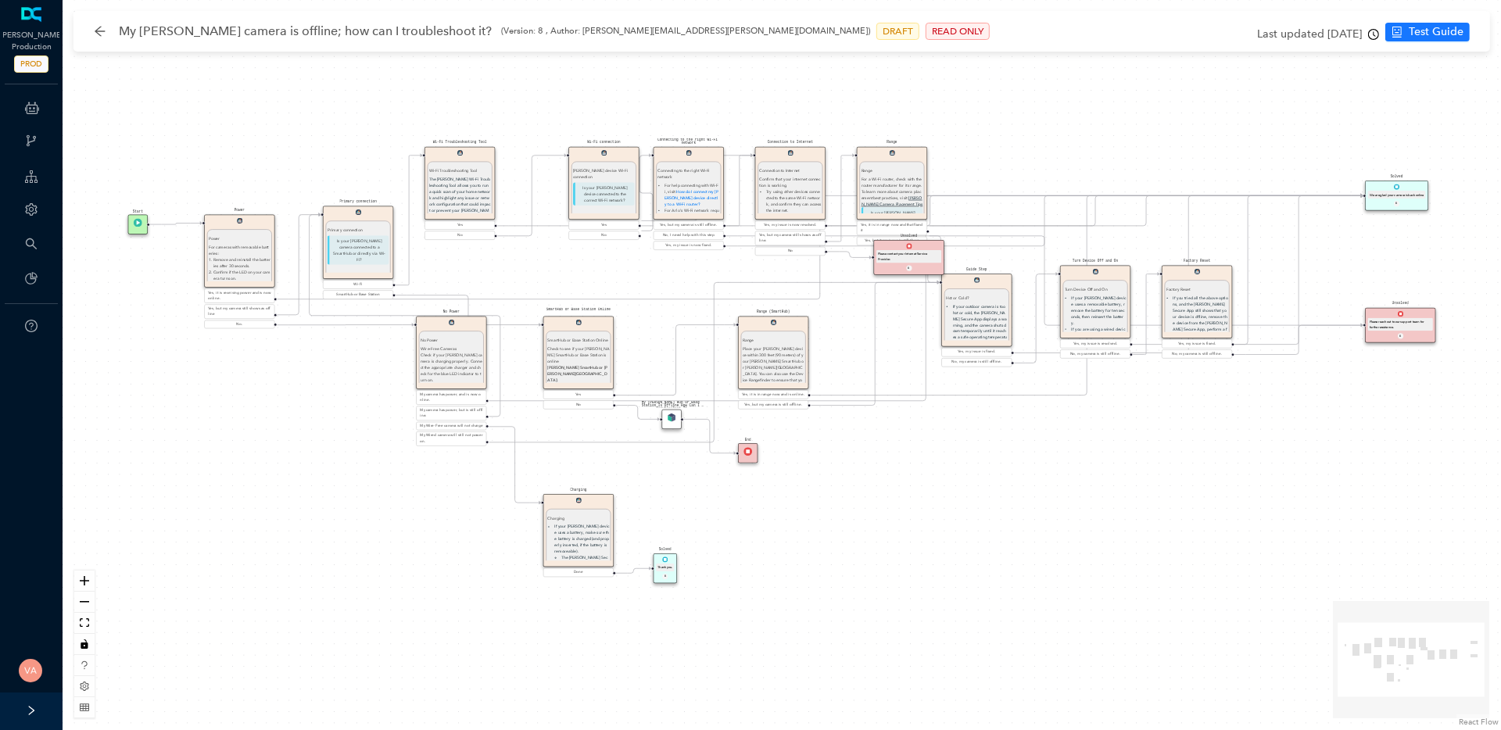
click at [1373, 35] on icon "clock-circle" at bounding box center [1373, 34] width 11 height 11
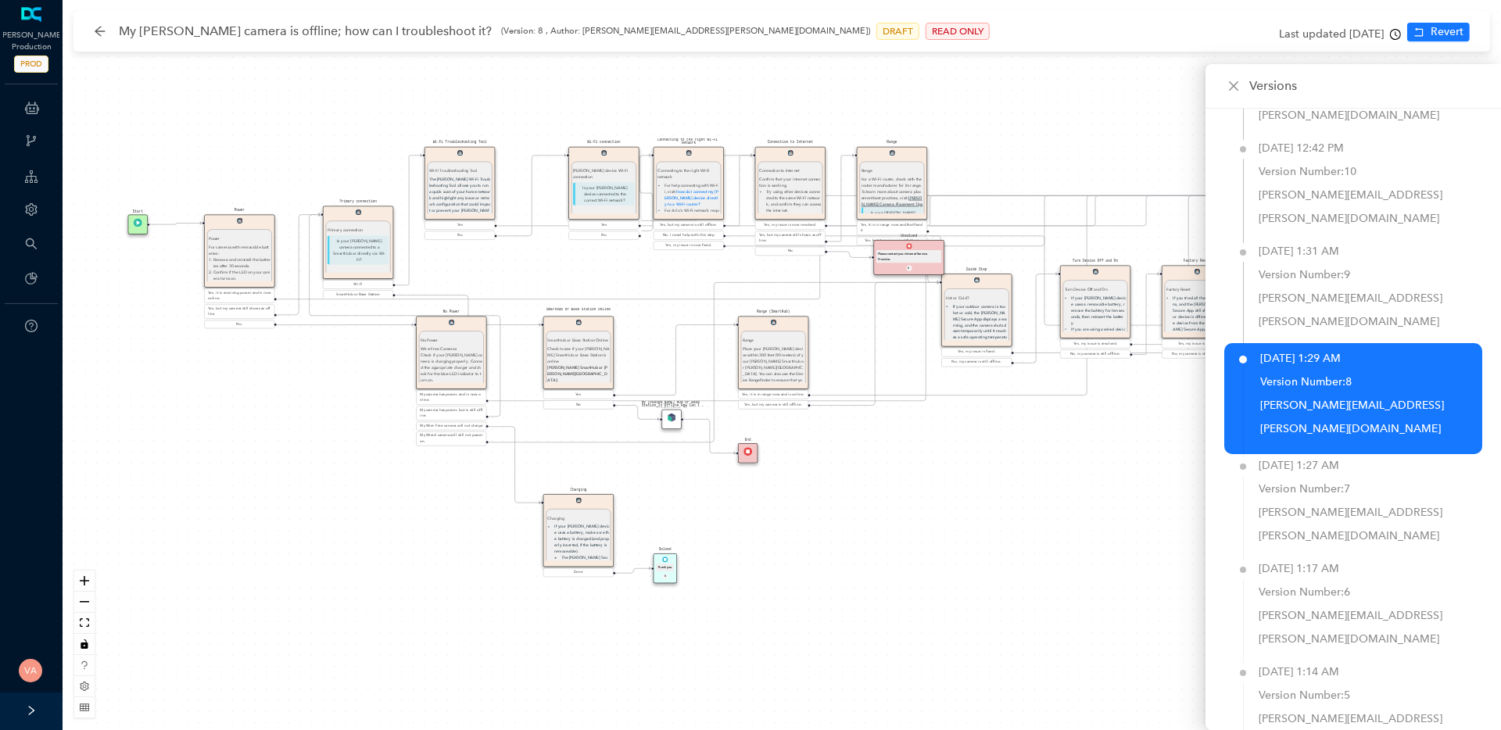
scroll to position [231, 0]
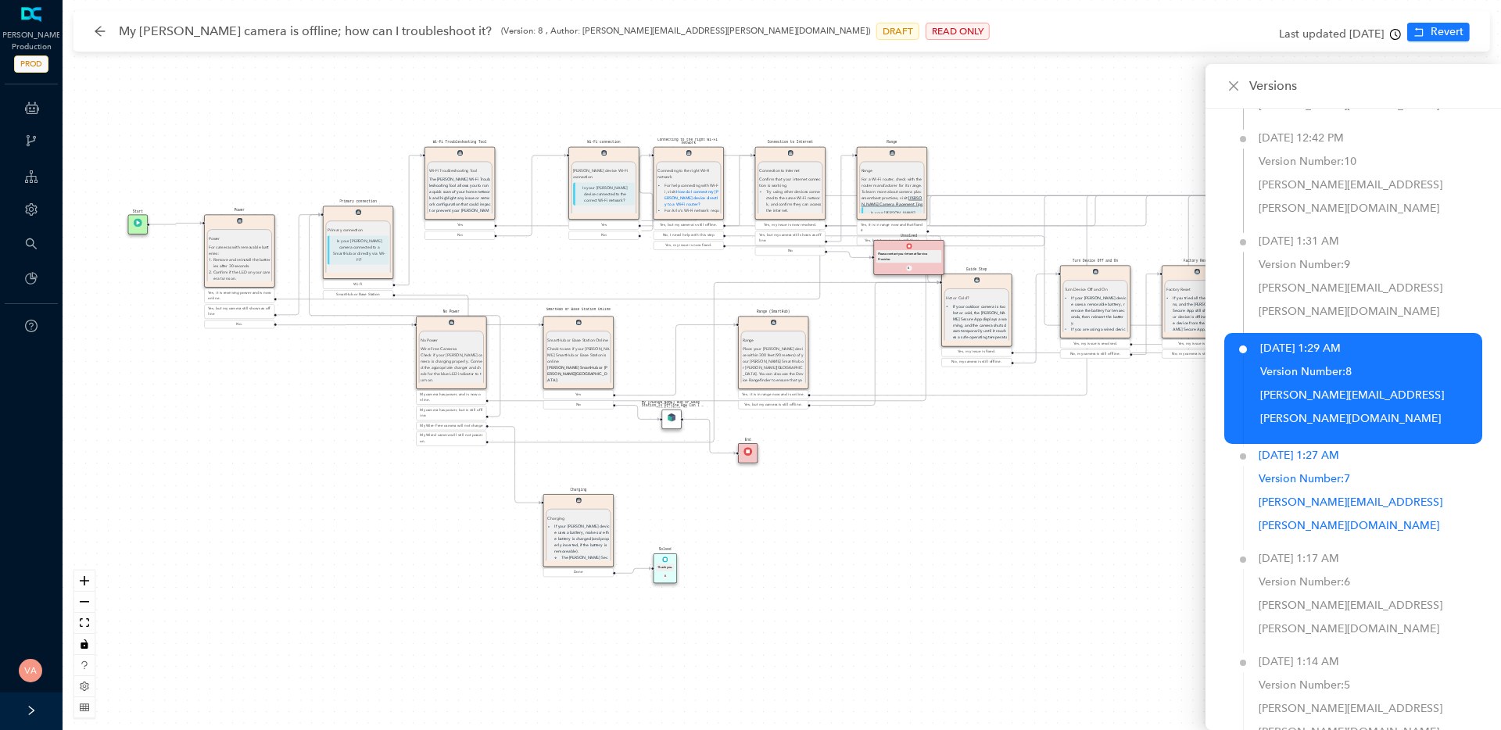
click at [1325, 467] on p "Version Number: 7" at bounding box center [1370, 478] width 224 height 23
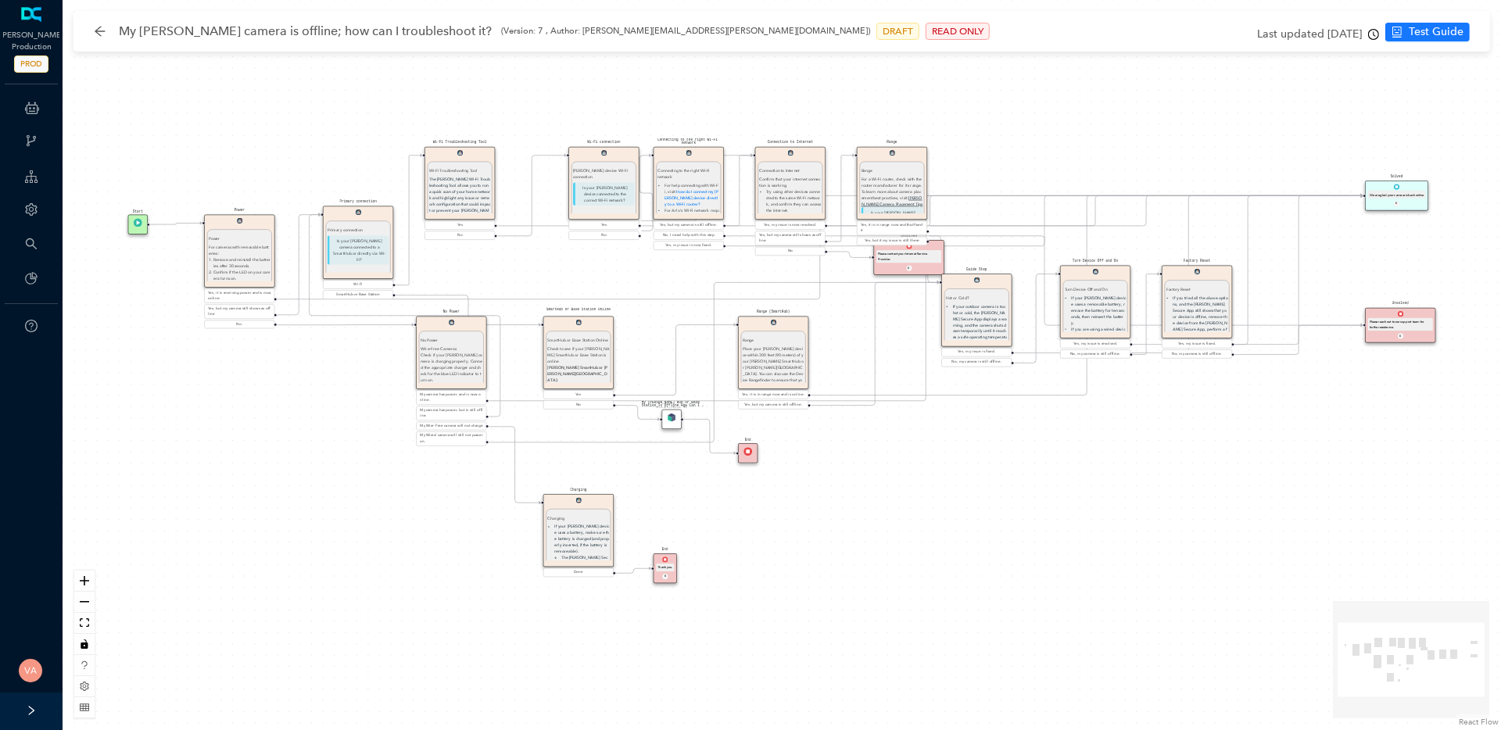
click at [1376, 33] on icon "clock-circle" at bounding box center [1373, 34] width 11 height 11
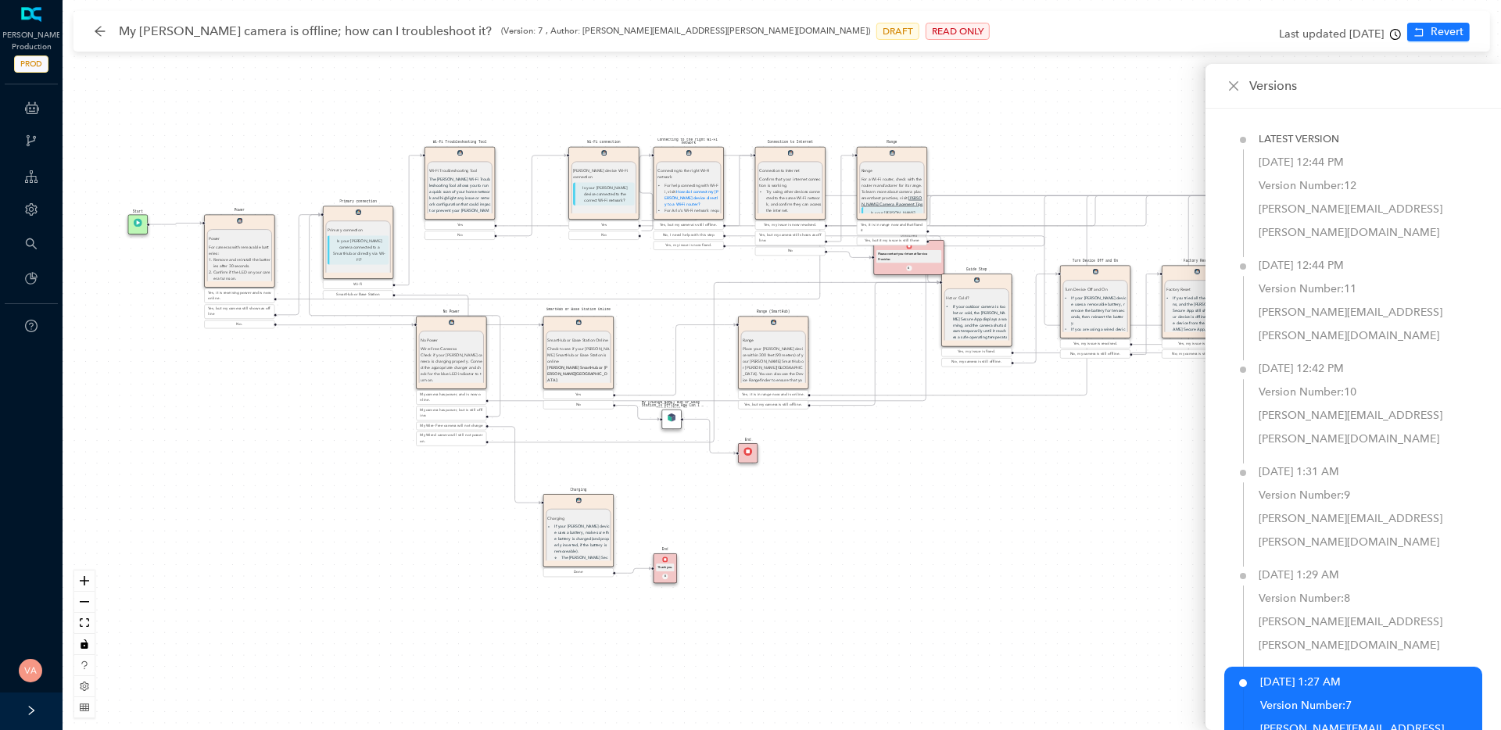
scroll to position [310, 0]
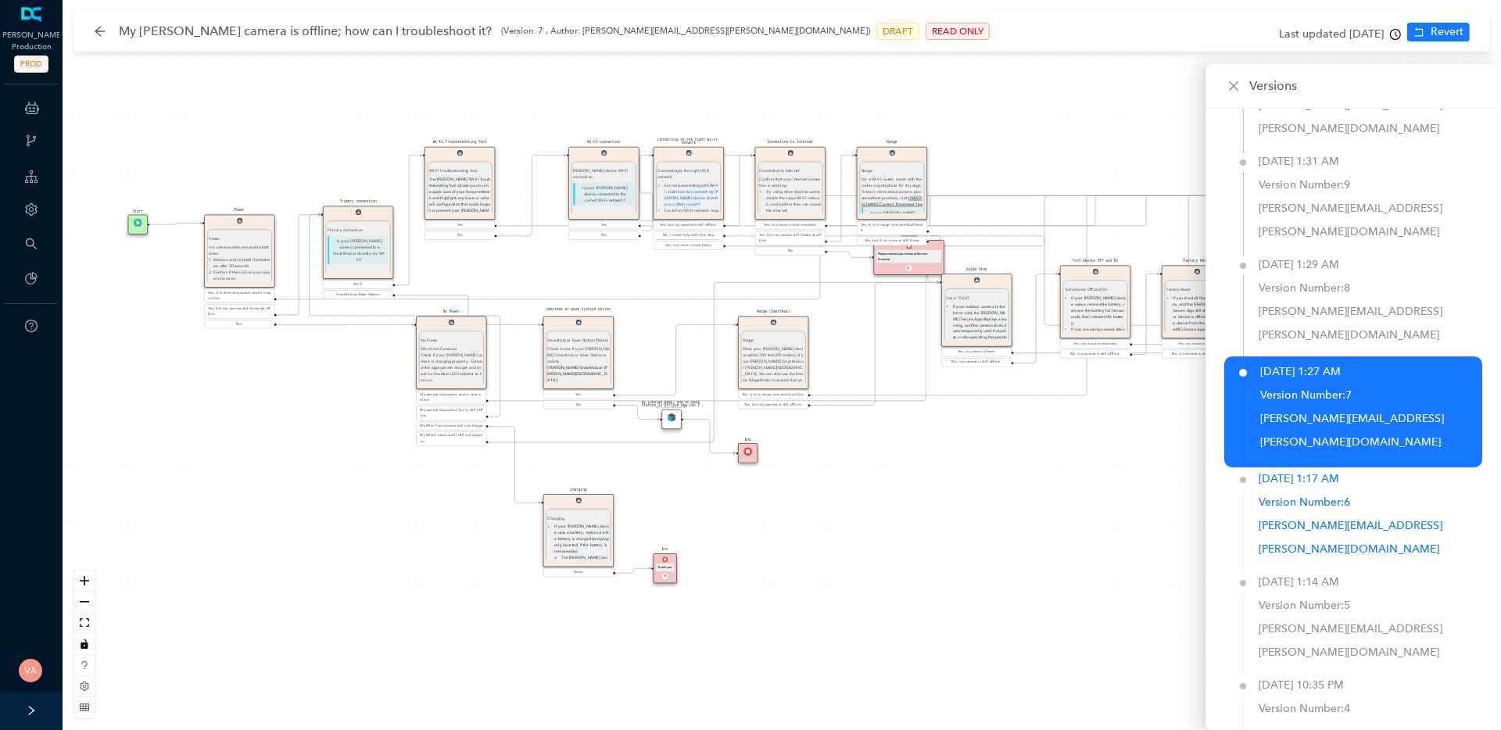
click at [1339, 467] on div "Oct 18, 2023 1:17 AM" at bounding box center [1298, 478] width 80 height 23
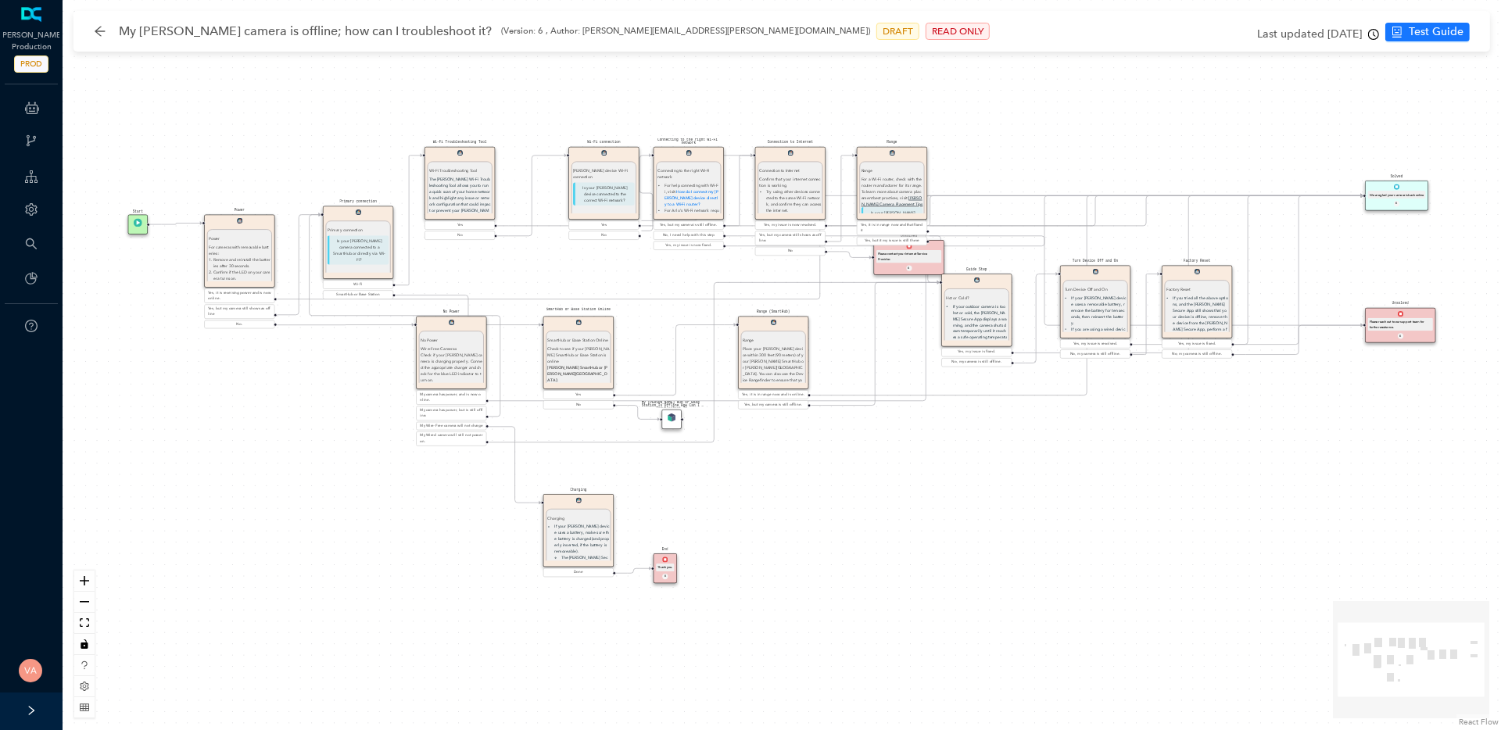
click at [1374, 33] on icon "clock-circle" at bounding box center [1374, 33] width 2 height 5
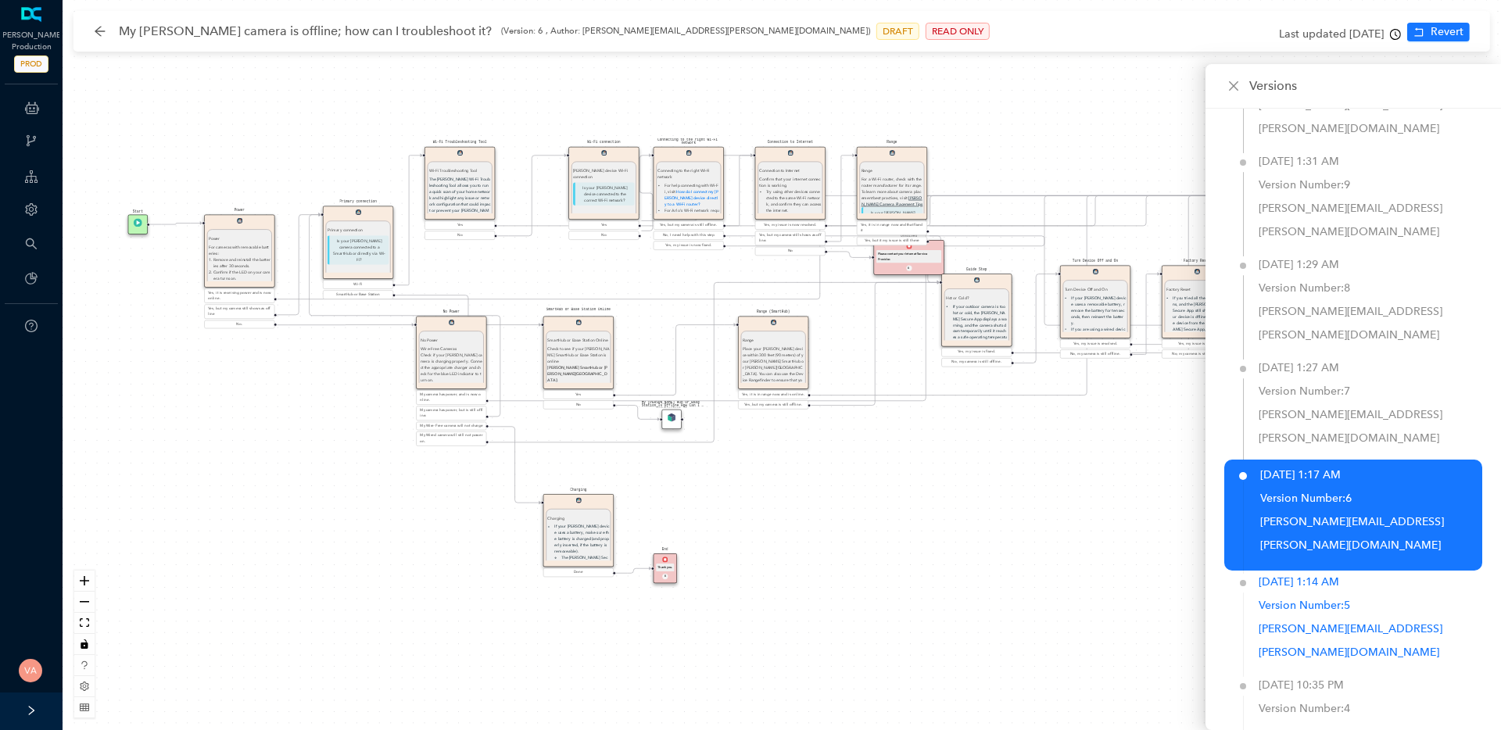
click at [1336, 594] on p "Version Number: 5" at bounding box center [1370, 605] width 224 height 23
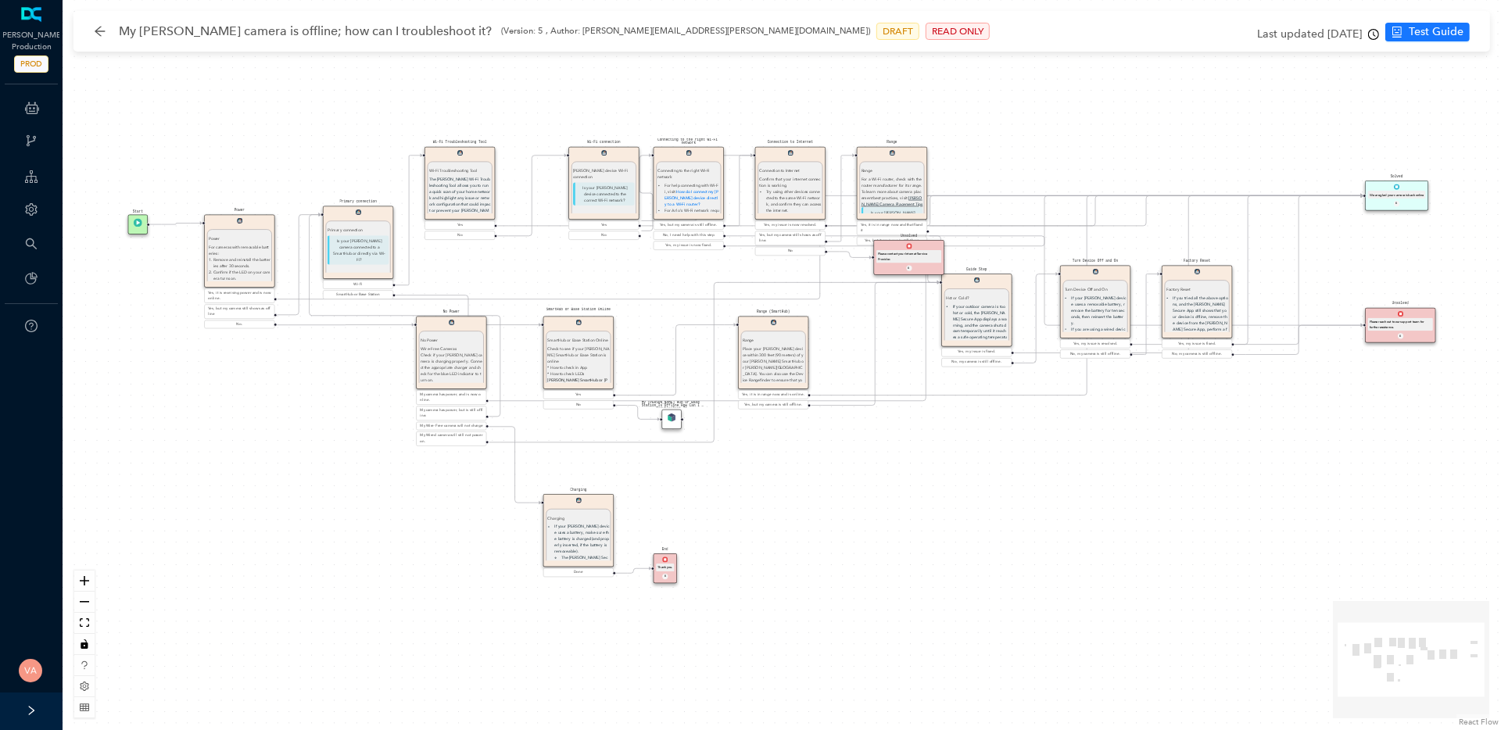
click at [1377, 36] on icon "clock-circle" at bounding box center [1373, 34] width 11 height 11
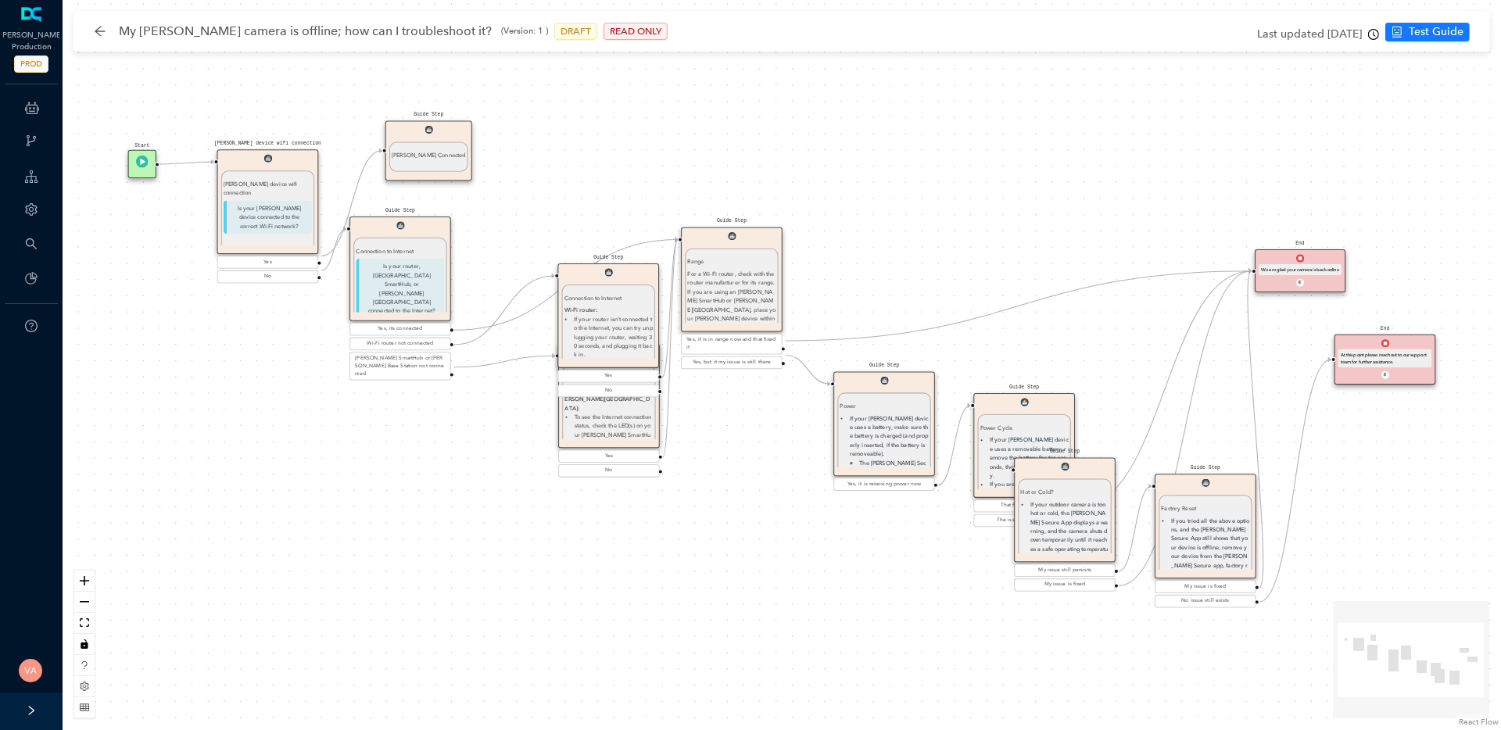
click at [1372, 34] on icon "clock-circle" at bounding box center [1373, 34] width 11 height 11
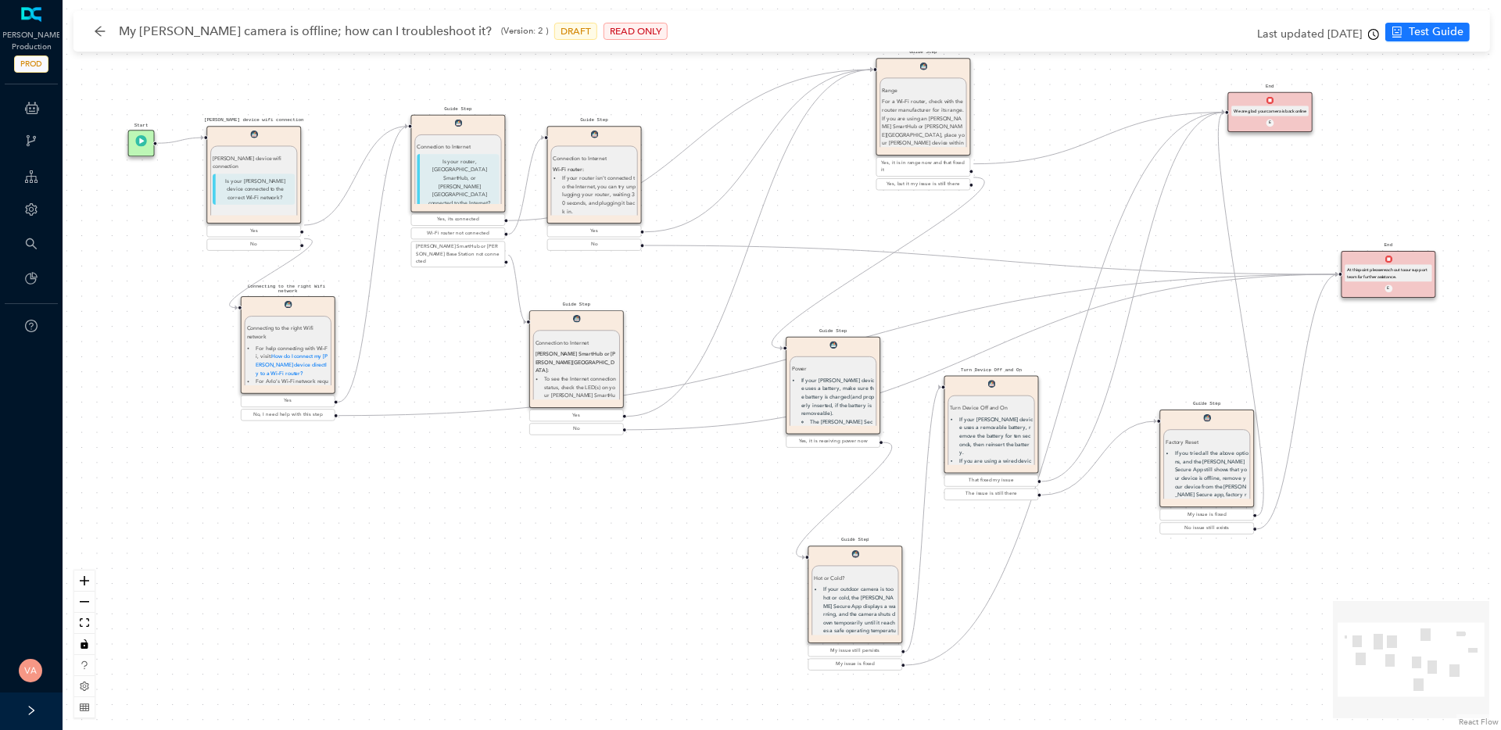
click at [1379, 36] on icon "clock-circle" at bounding box center [1373, 34] width 11 height 11
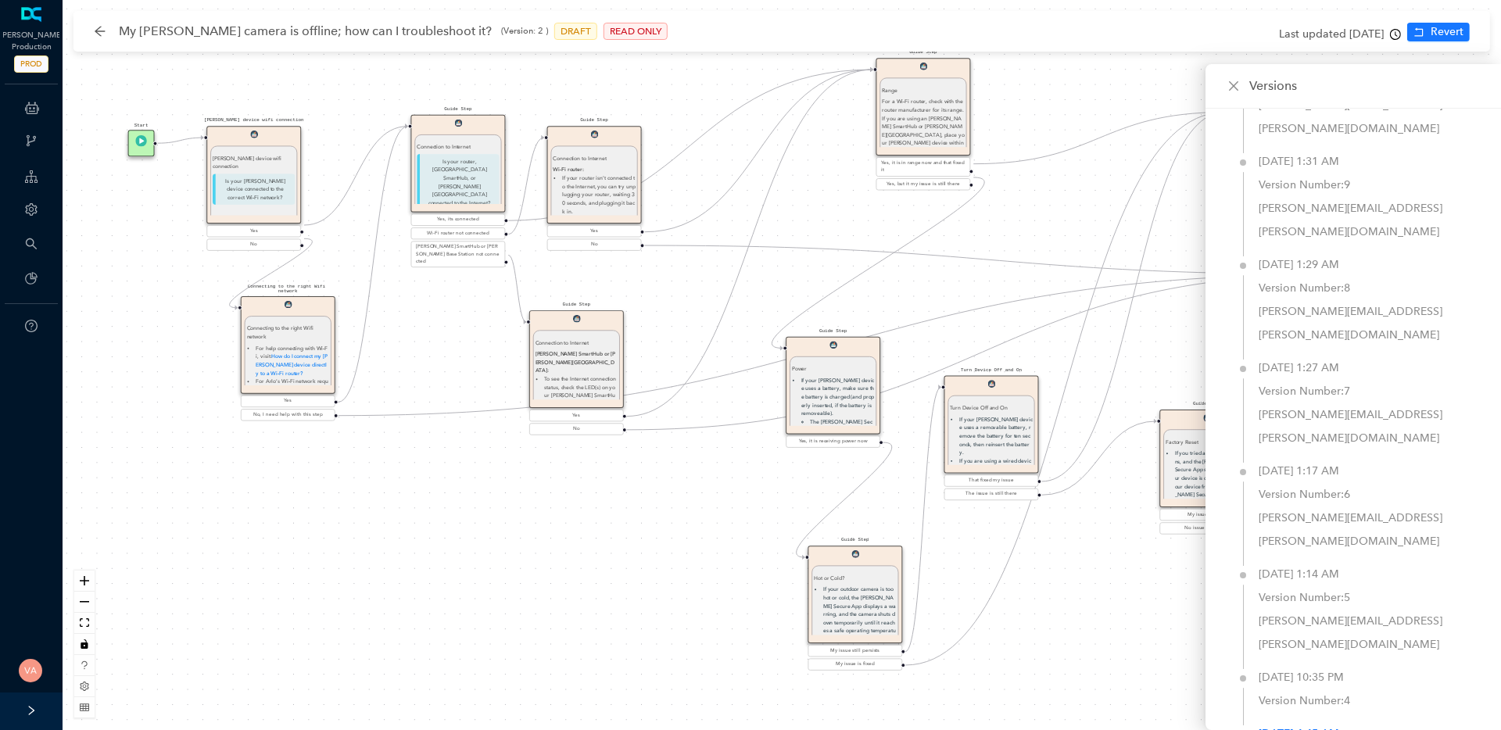
click at [1339, 722] on div "May 18, 2023 4:45 AM" at bounding box center [1298, 733] width 80 height 23
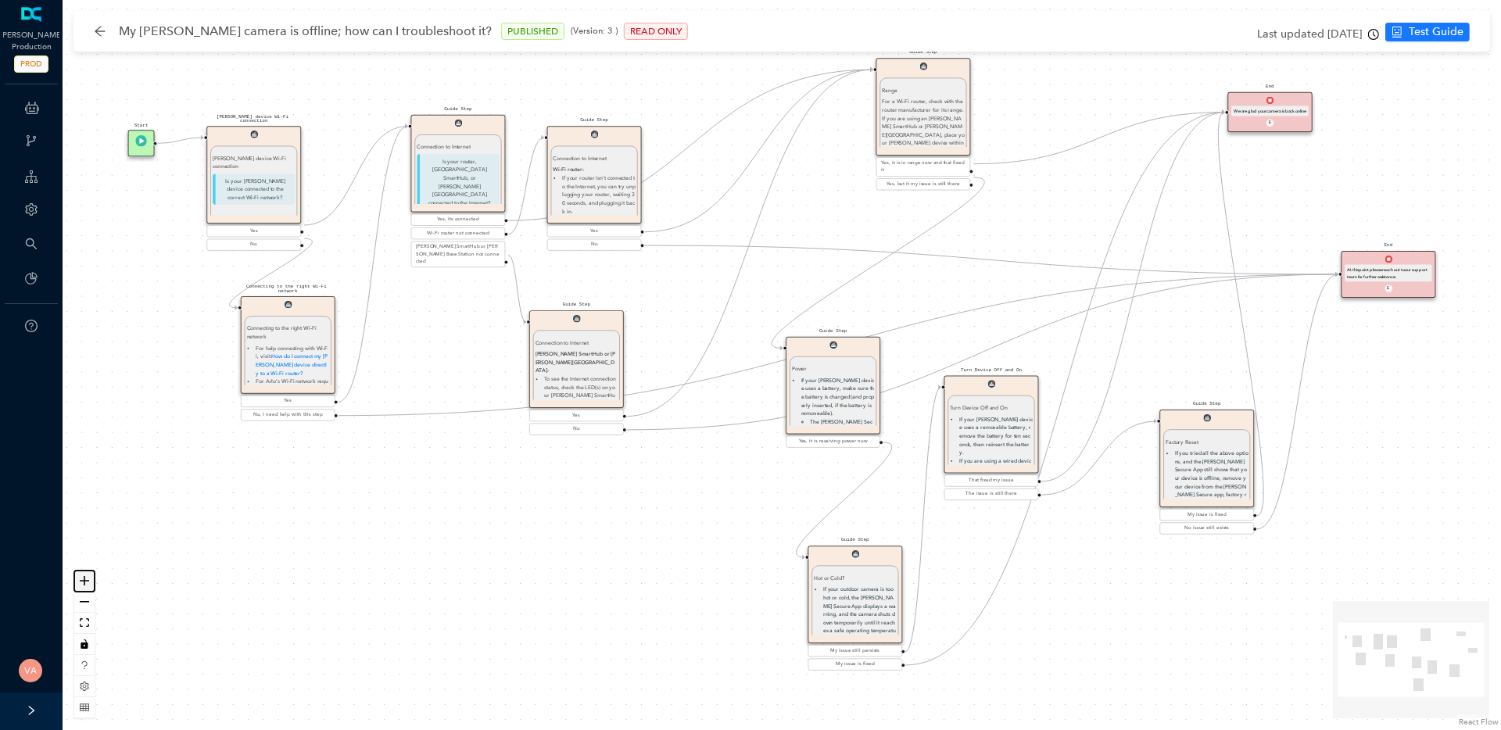
click at [87, 577] on icon "zoom in" at bounding box center [84, 580] width 9 height 9
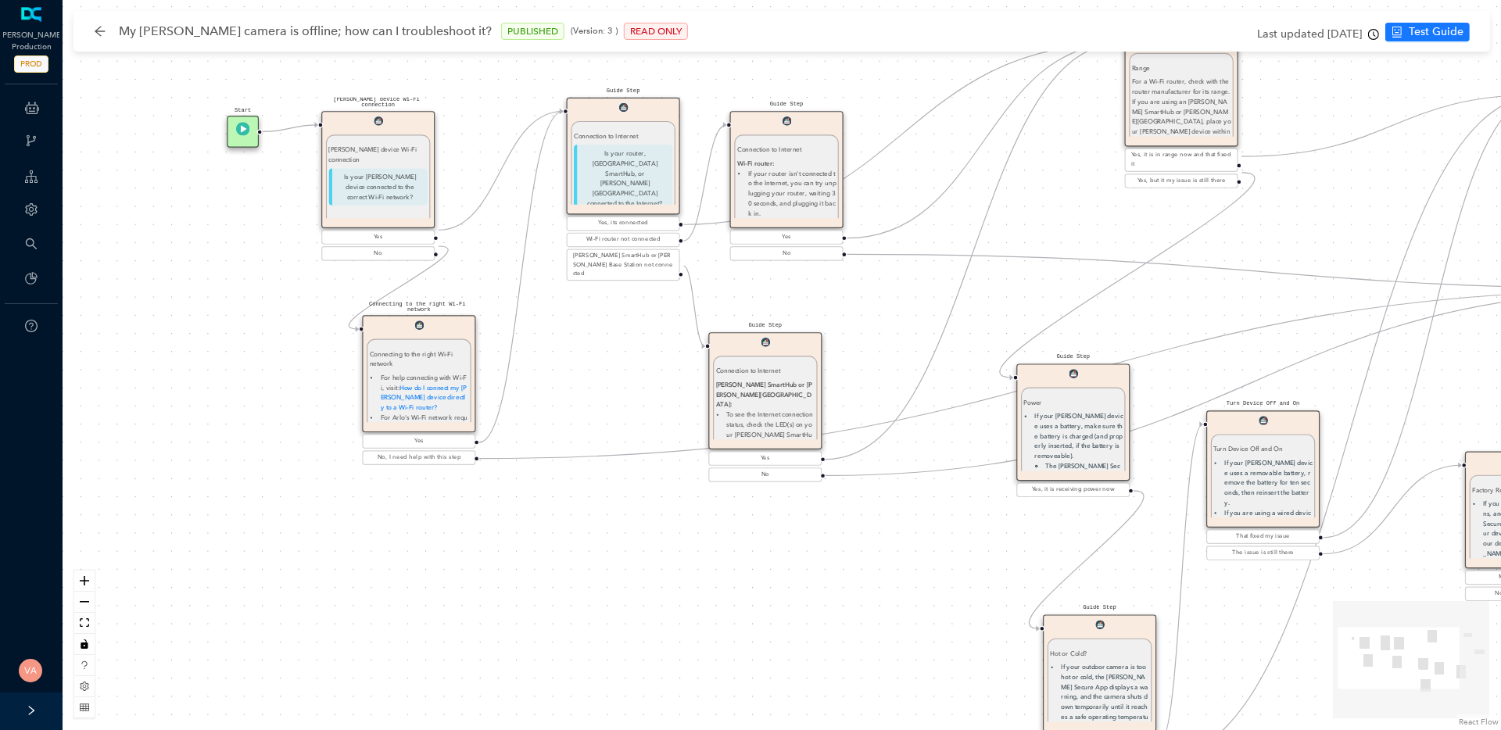
drag, startPoint x: 302, startPoint y: 549, endPoint x: 531, endPoint y: 582, distance: 232.1
click at [531, 582] on div "Guide Step Connection to Internet Arlo SmartHub or Arlo Base Station: To see th…" at bounding box center [782, 365] width 1438 height 730
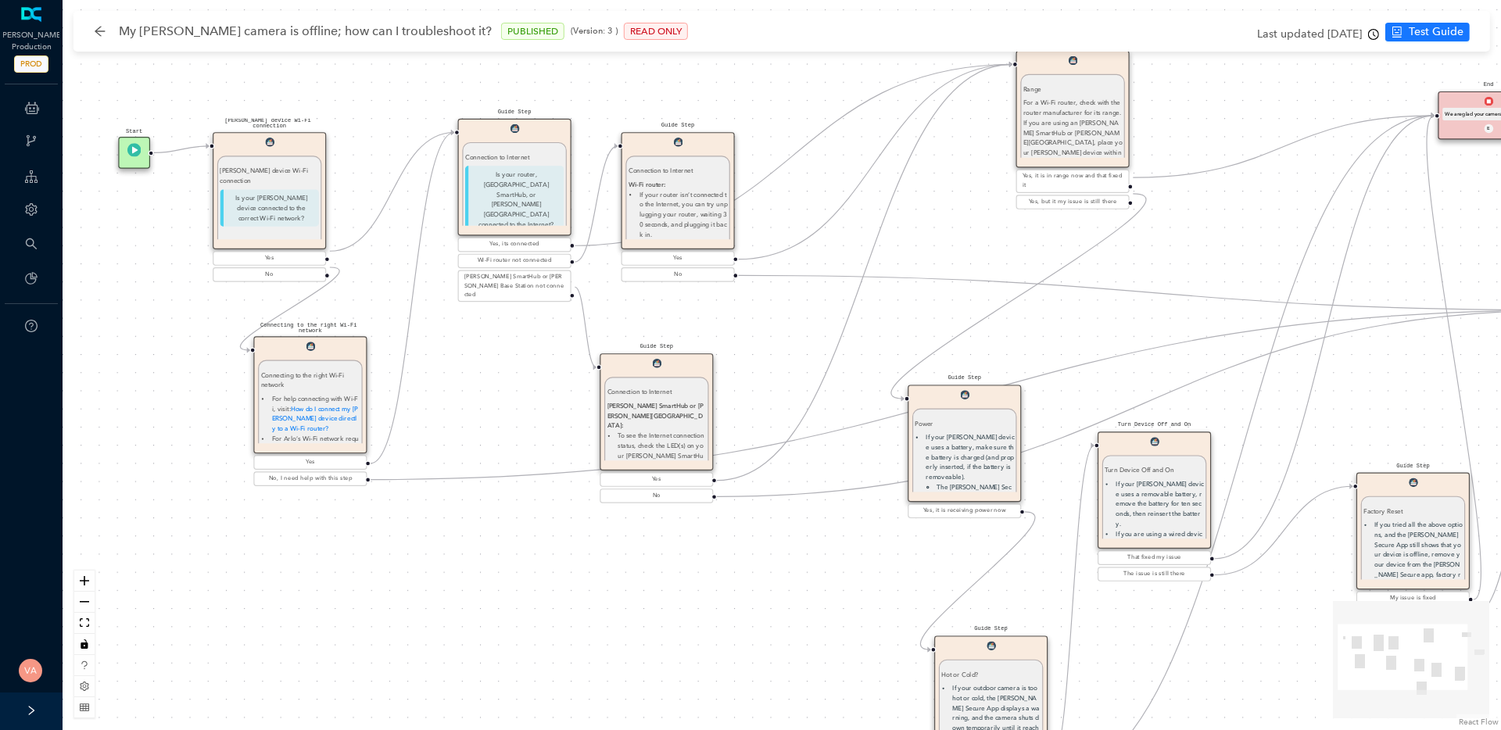
drag, startPoint x: 549, startPoint y: 616, endPoint x: 441, endPoint y: 637, distance: 110.7
click at [441, 637] on div "Guide Step Connection to Internet Arlo SmartHub or Arlo Base Station: To see th…" at bounding box center [782, 365] width 1438 height 730
click at [87, 603] on button "zoom out" at bounding box center [84, 602] width 20 height 21
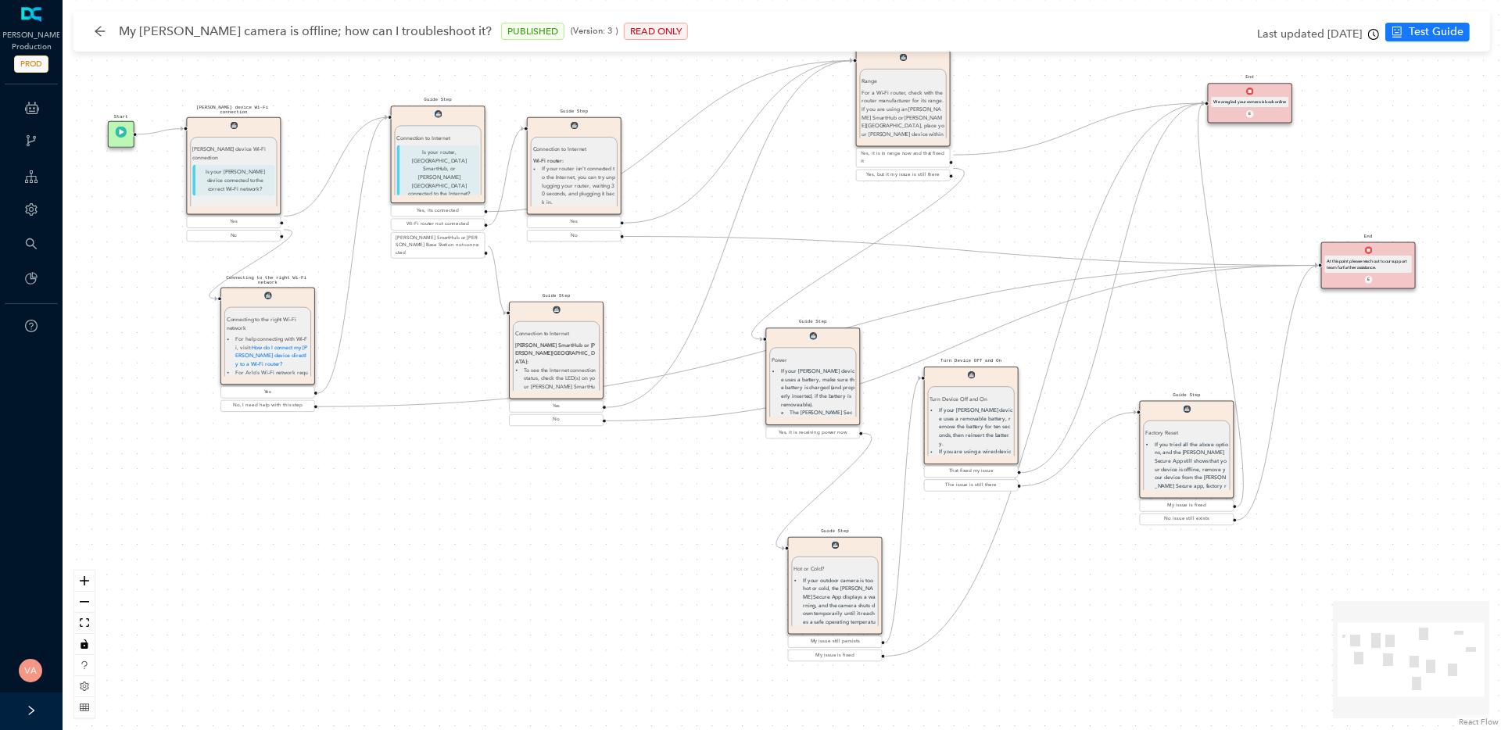
drag, startPoint x: 569, startPoint y: 547, endPoint x: 448, endPoint y: 493, distance: 132.6
click at [448, 493] on div "Guide Step Connection to Internet Arlo SmartHub or Arlo Base Station: To see th…" at bounding box center [782, 365] width 1438 height 730
click at [85, 581] on icon "zoom in" at bounding box center [84, 580] width 9 height 9
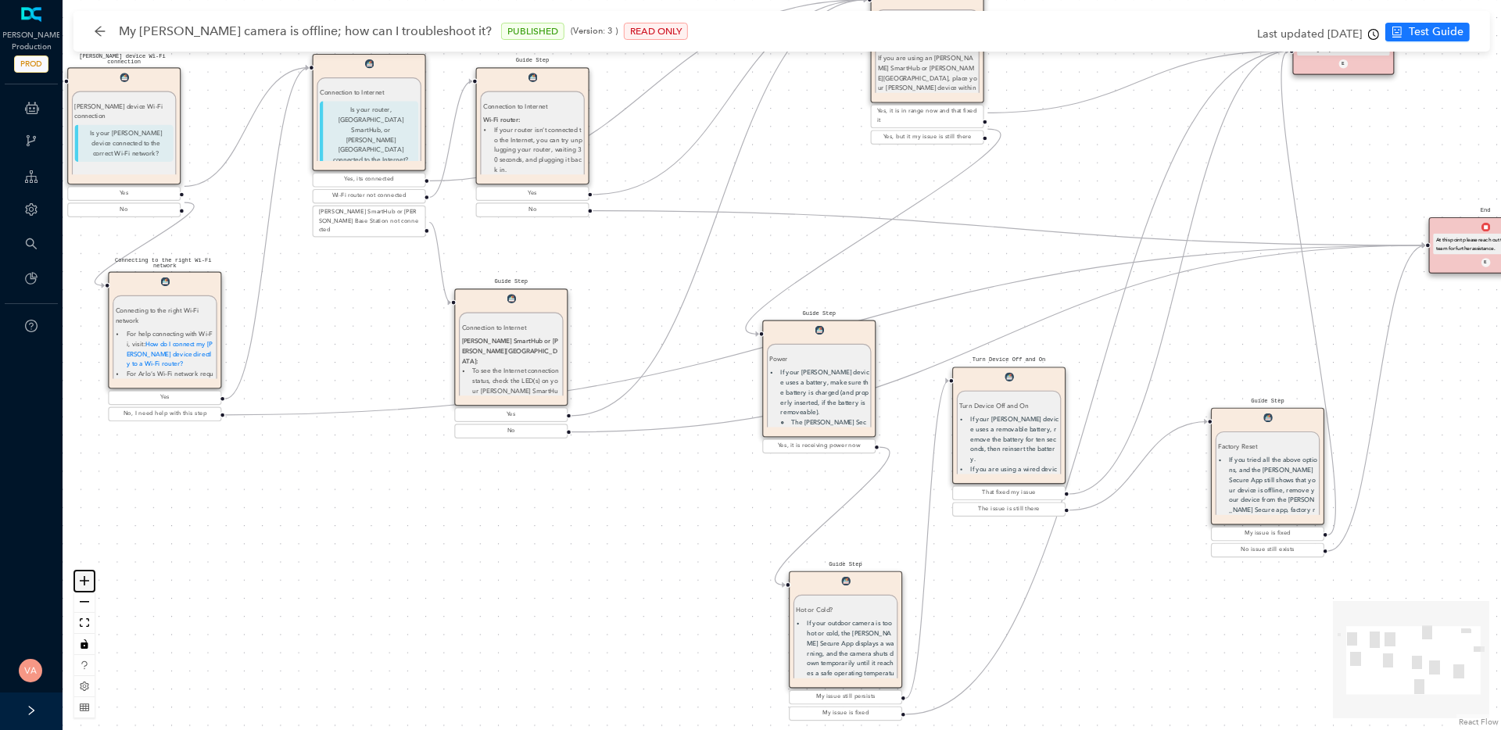
click at [85, 581] on icon "zoom in" at bounding box center [84, 580] width 9 height 9
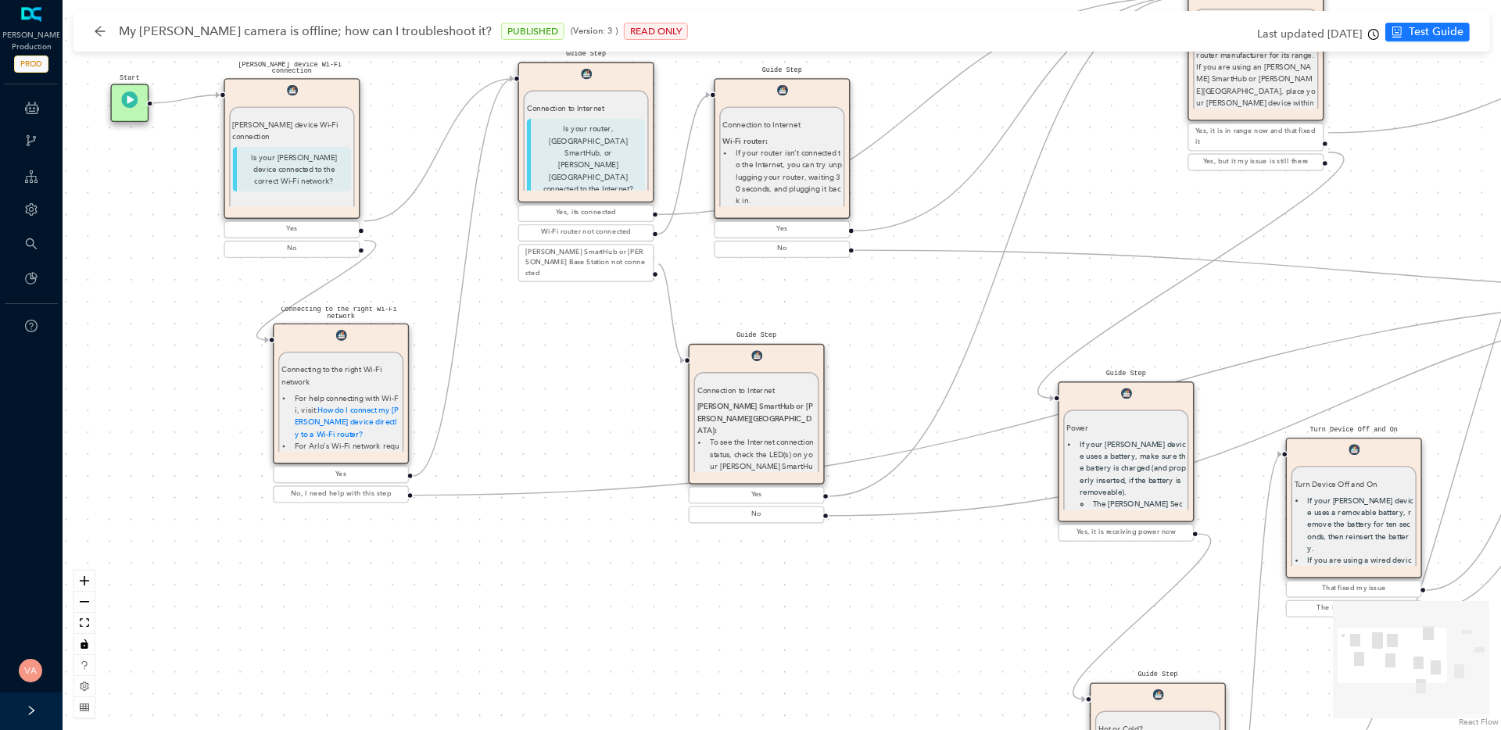
drag, startPoint x: 334, startPoint y: 531, endPoint x: 631, endPoint y: 601, distance: 305.2
click at [631, 601] on div "Guide Step Connection to Internet Arlo SmartHub or Arlo Base Station: To see th…" at bounding box center [782, 365] width 1438 height 730
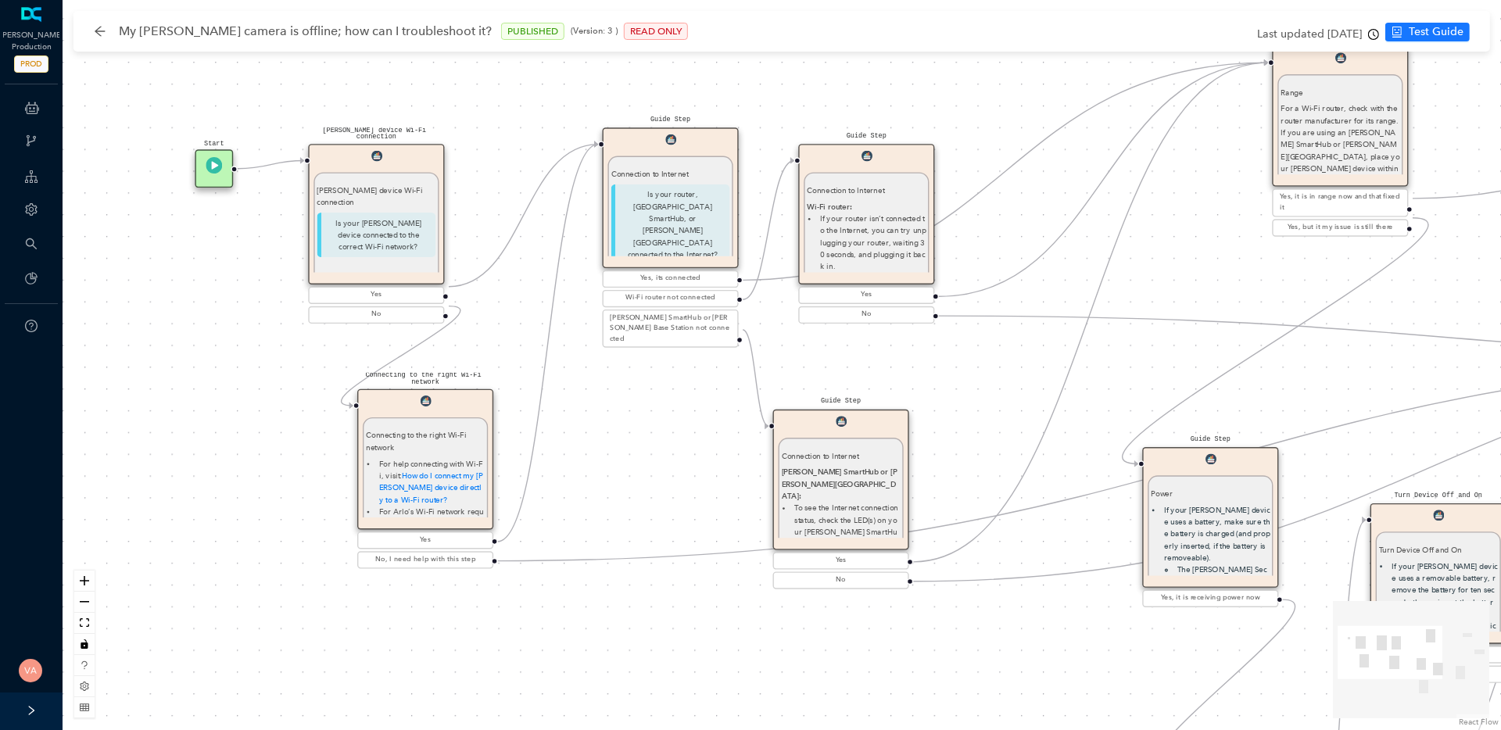
drag, startPoint x: 571, startPoint y: 375, endPoint x: 618, endPoint y: 423, distance: 66.9
click at [656, 441] on div "Guide Step Connection to Internet Arlo SmartHub or Arlo Base Station: To see th…" at bounding box center [782, 365] width 1438 height 730
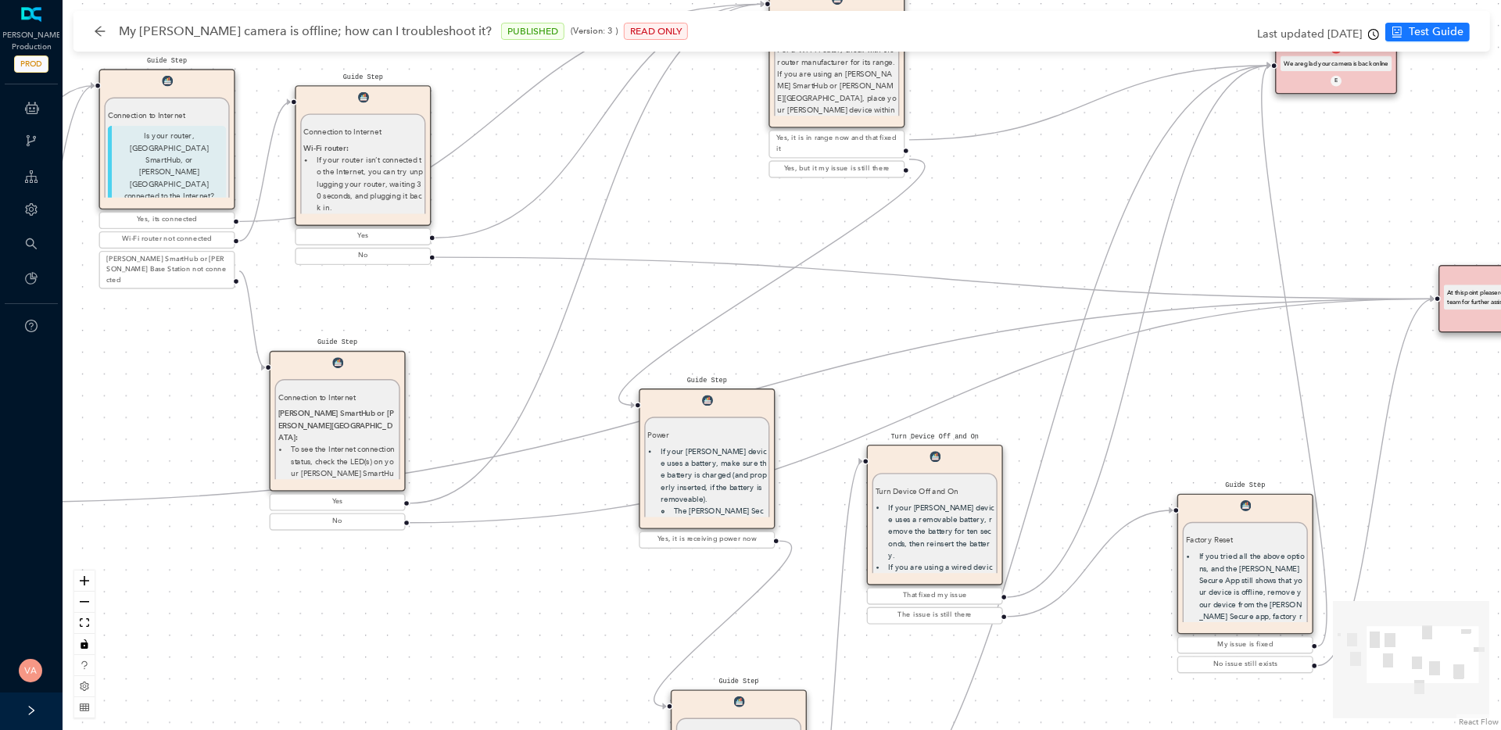
drag, startPoint x: 1204, startPoint y: 348, endPoint x: 700, endPoint y: 289, distance: 506.7
click at [700, 289] on div "Guide Step Connection to Internet Arlo SmartHub or Arlo Base Station: To see th…" at bounding box center [782, 365] width 1438 height 730
click at [1374, 36] on icon "clock-circle" at bounding box center [1373, 34] width 11 height 11
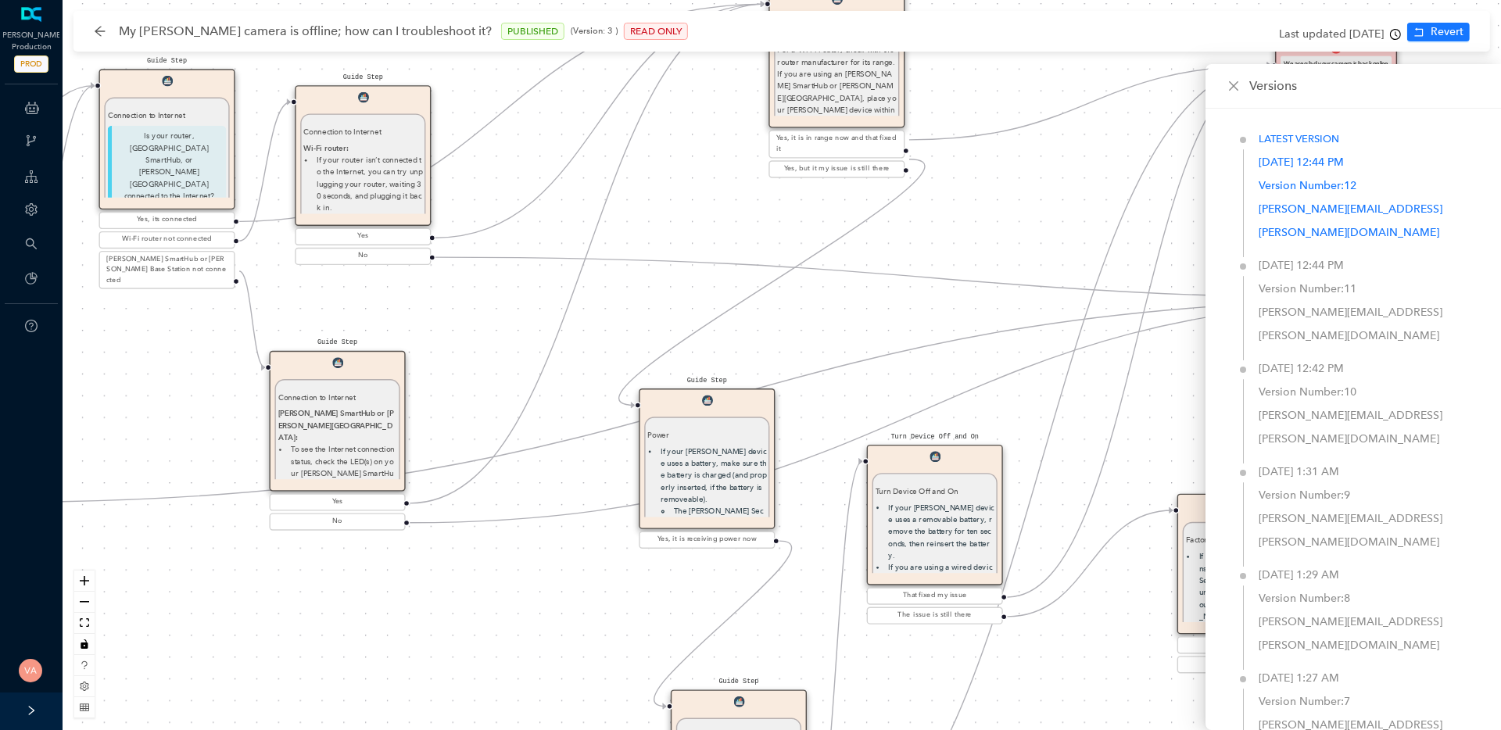
click at [1327, 157] on div "Apr 1, 2024 12:44 PM" at bounding box center [1300, 162] width 85 height 23
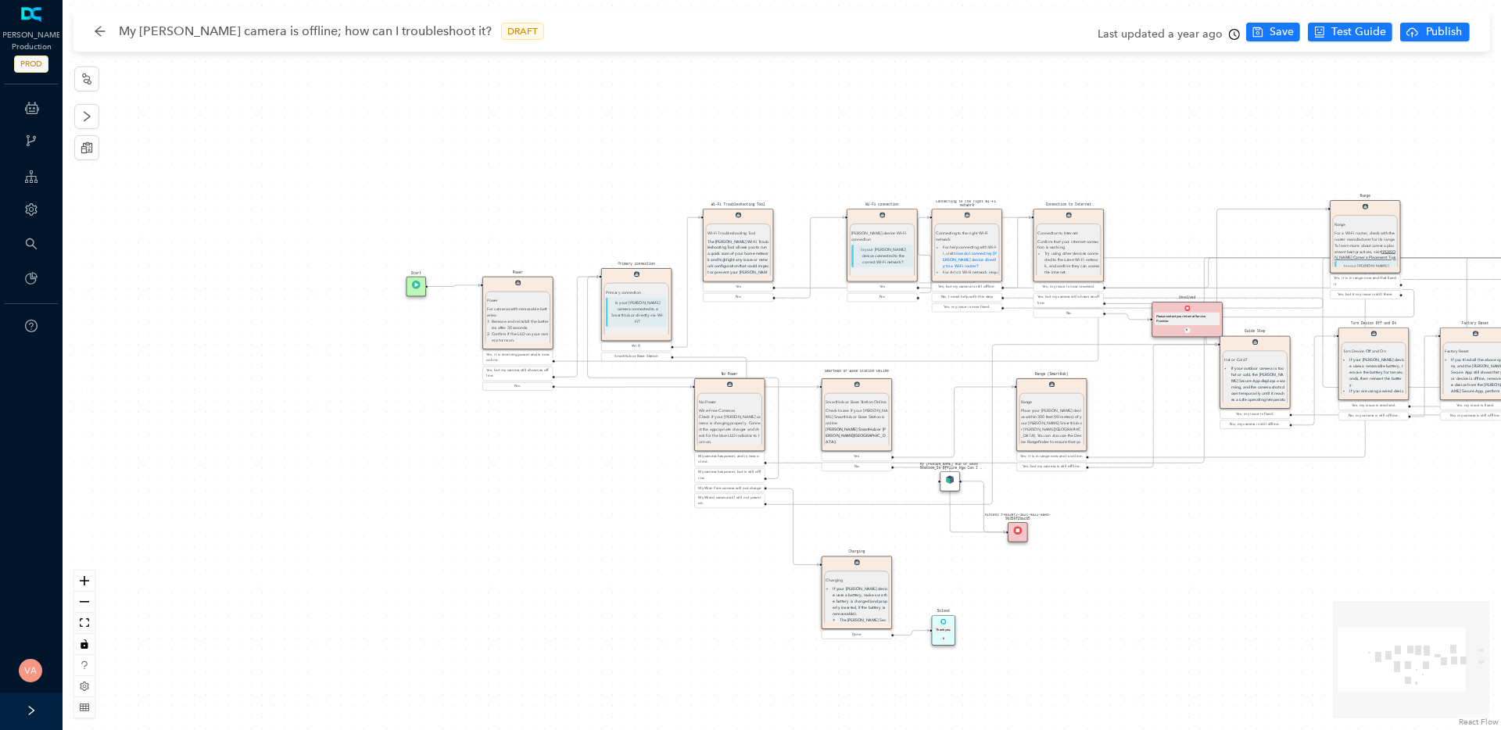
drag, startPoint x: 294, startPoint y: 410, endPoint x: 571, endPoint y: 468, distance: 283.4
click at [571, 468] on div "Solved Thank you. E Charging Charging If your Arlo device uses a battery, make …" at bounding box center [782, 365] width 1438 height 730
click at [87, 582] on icon "zoom in" at bounding box center [84, 580] width 9 height 9
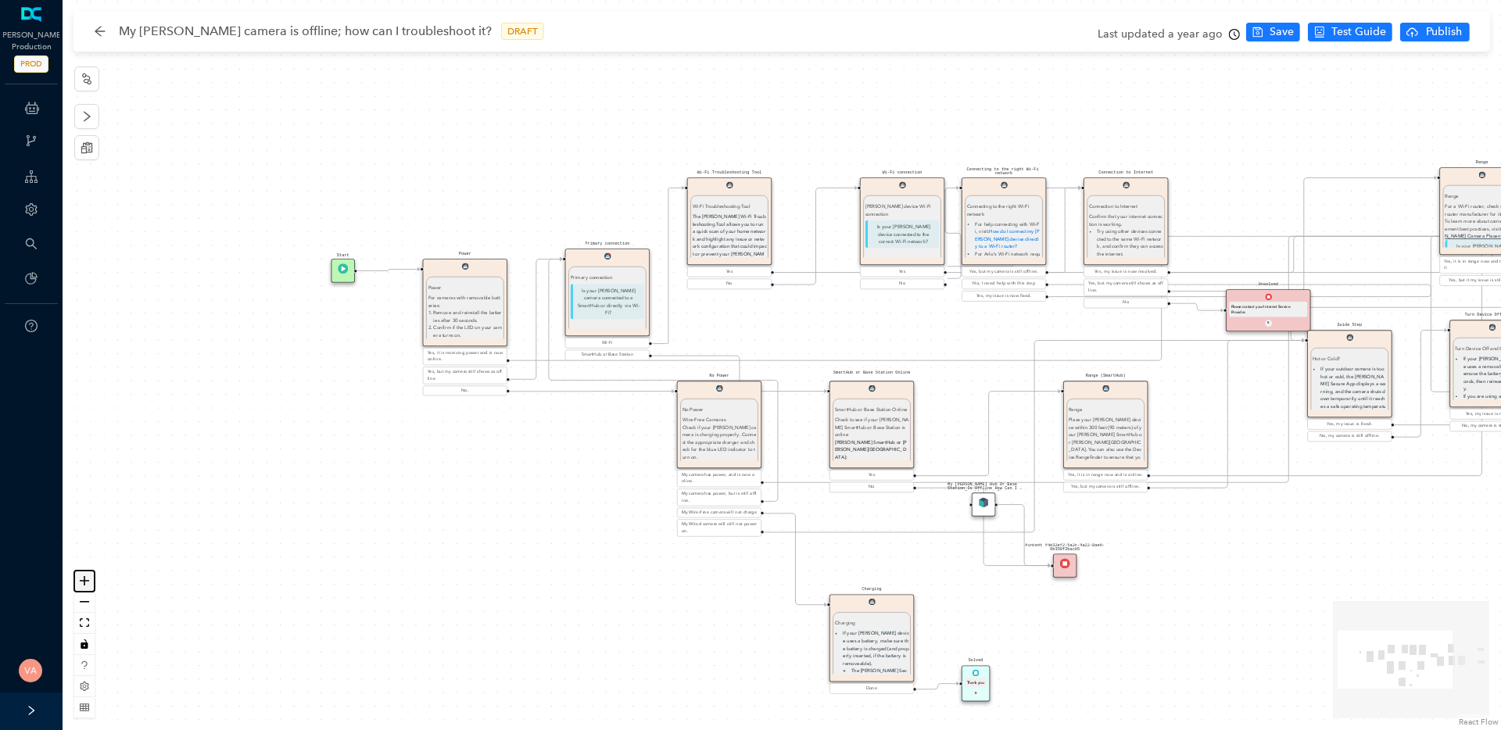
click at [87, 582] on icon "zoom in" at bounding box center [84, 580] width 9 height 9
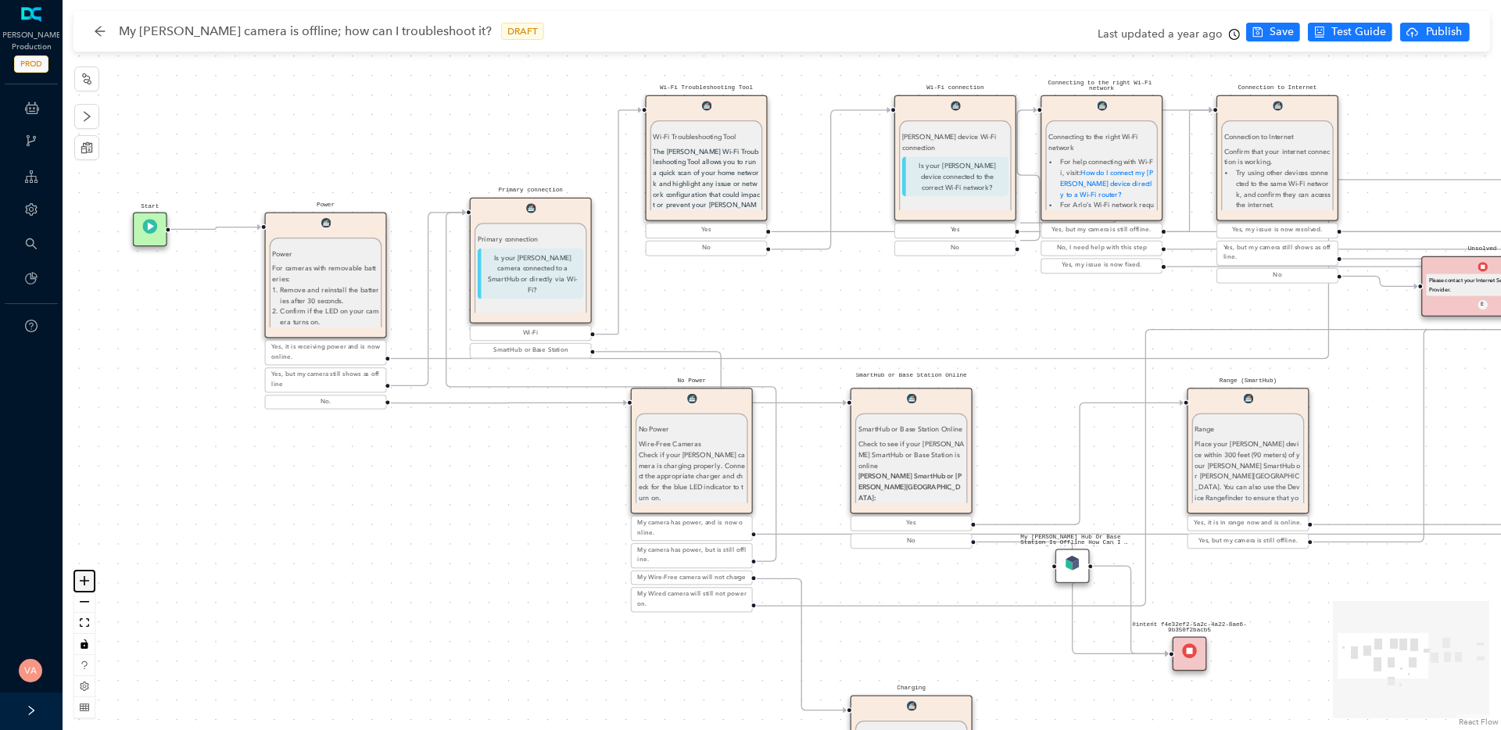
click at [87, 582] on icon "zoom in" at bounding box center [84, 580] width 9 height 9
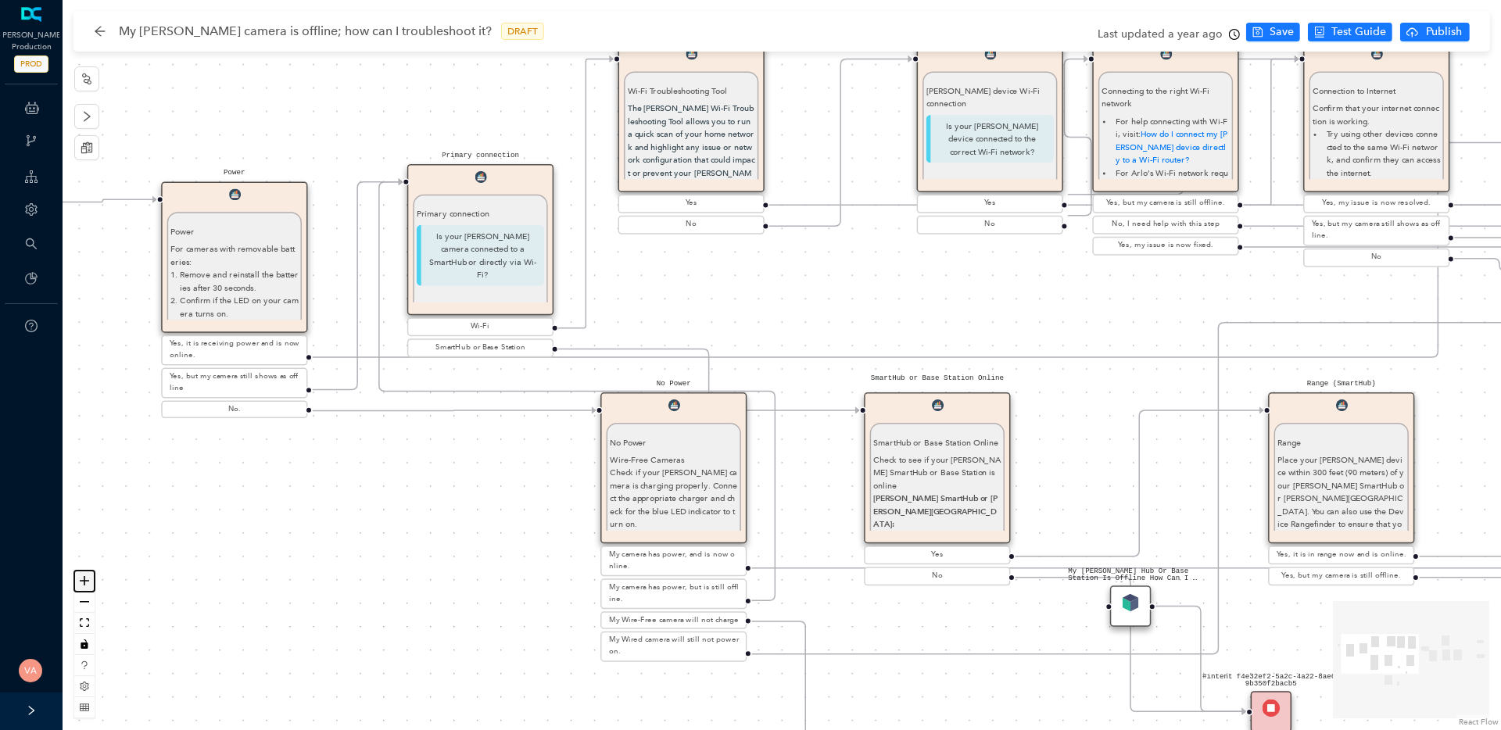
click at [87, 582] on icon "zoom in" at bounding box center [84, 580] width 9 height 9
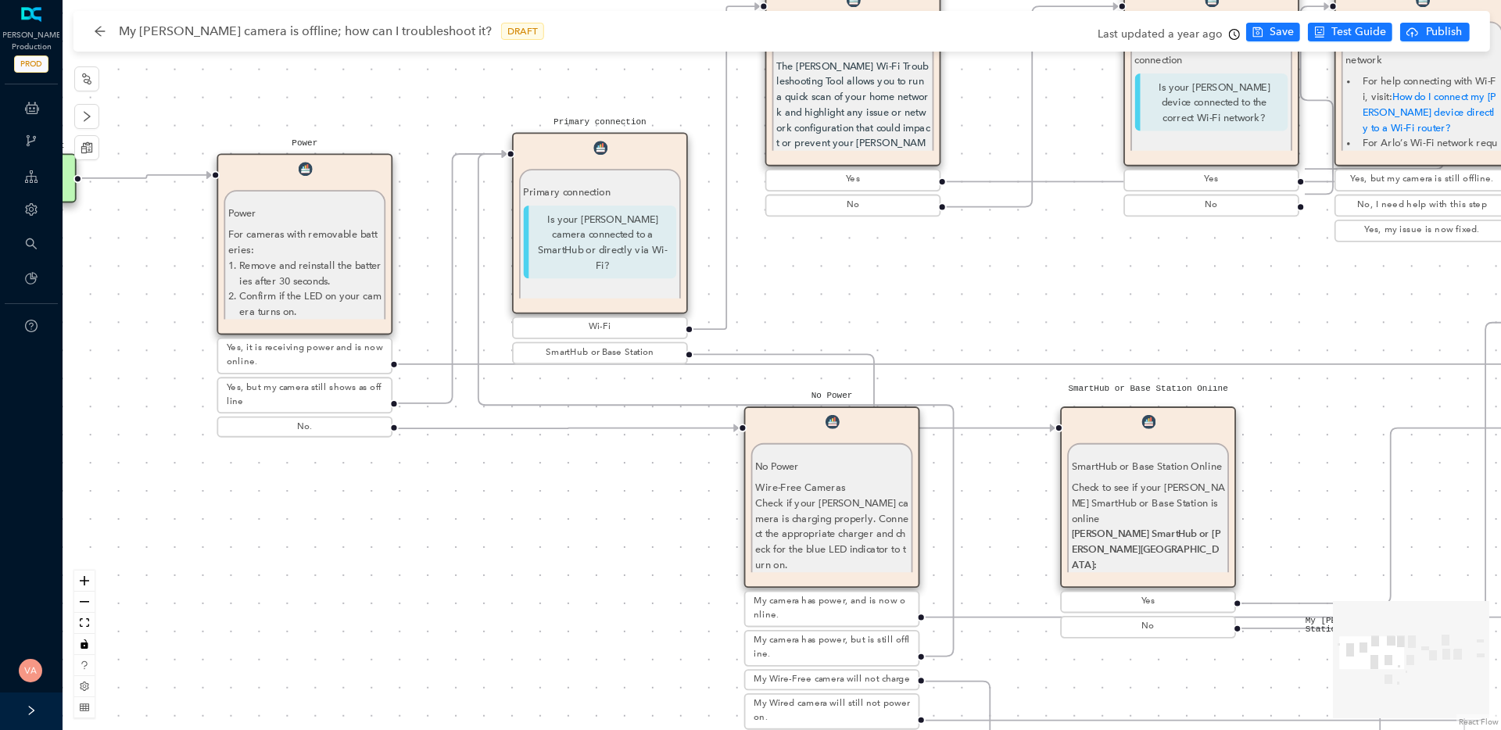
drag, startPoint x: 455, startPoint y: 542, endPoint x: 635, endPoint y: 551, distance: 180.0
click at [635, 551] on div "Solved Thank you. E Charging Charging If your Arlo device uses a battery, make …" at bounding box center [782, 365] width 1438 height 730
click at [424, 363] on circle "Edge from reactflownode_85384c0a-ff60-4234-963d-68bfe5e3f253 to reactflownode_4…" at bounding box center [412, 364] width 28 height 28
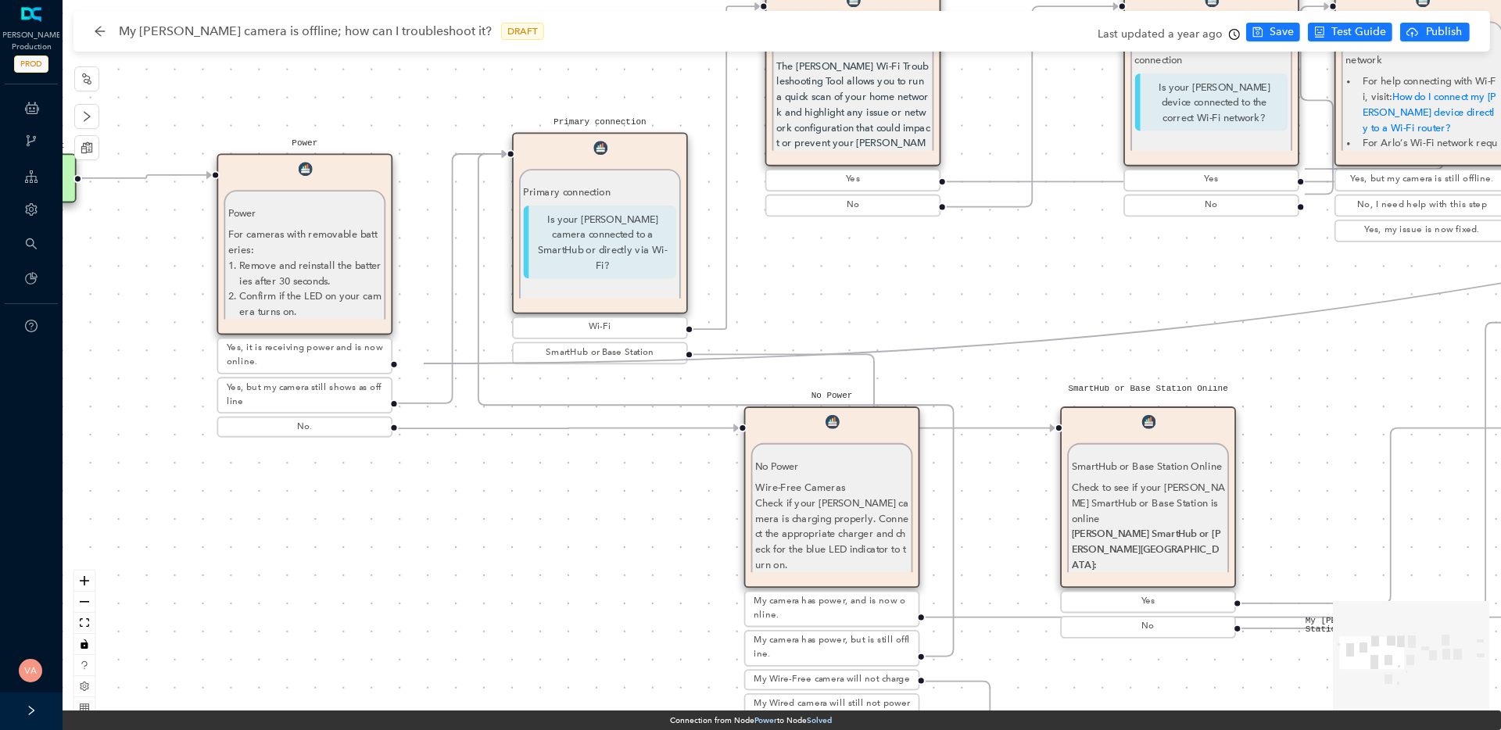
click at [424, 363] on circle "Edge from reactflownode_85384c0a-ff60-4234-963d-68bfe5e3f253 to reactflownode_4…" at bounding box center [412, 364] width 28 height 28
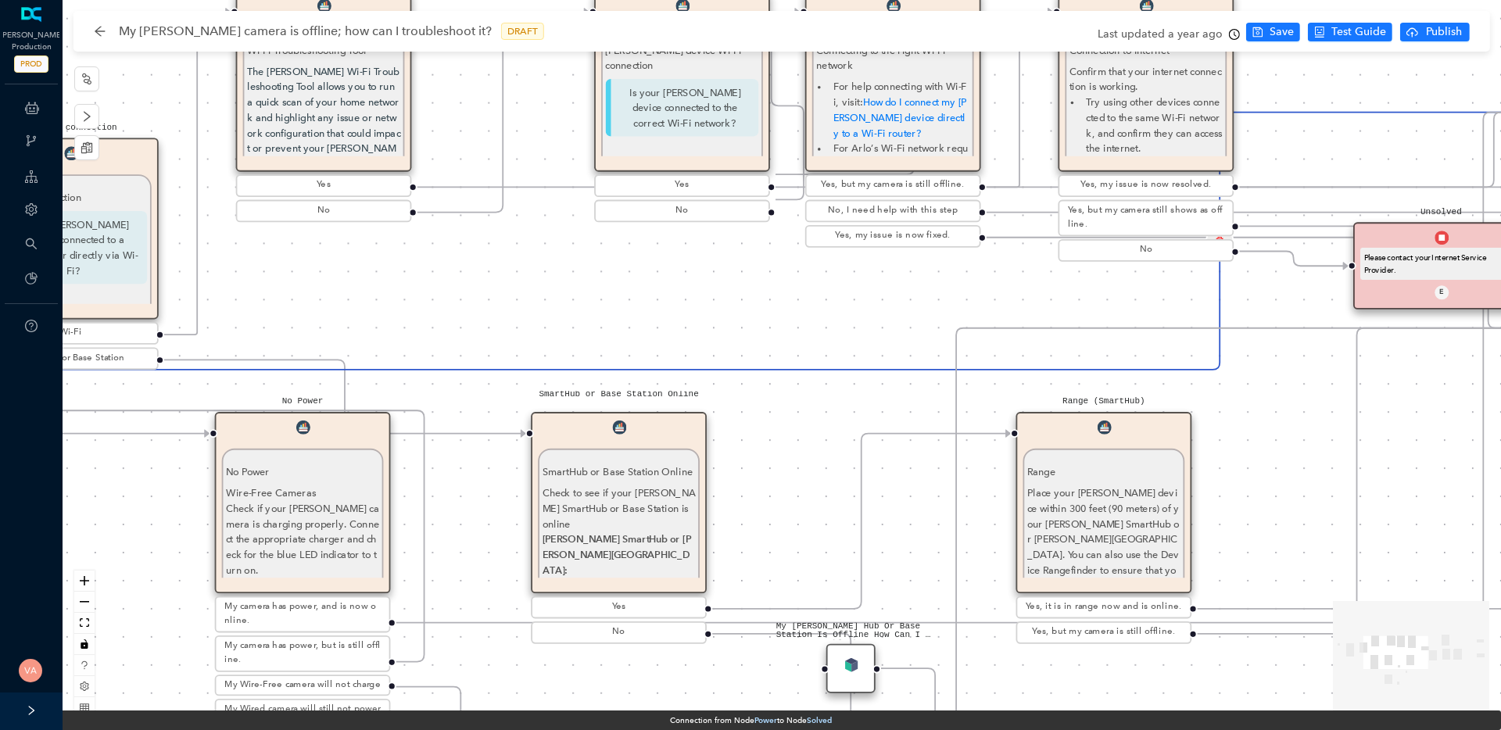
drag, startPoint x: 1198, startPoint y: 278, endPoint x: 395, endPoint y: 287, distance: 802.7
click at [395, 287] on div "Solved Thank you. E Charging Charging If your Arlo device uses a battery, make …" at bounding box center [782, 365] width 1438 height 730
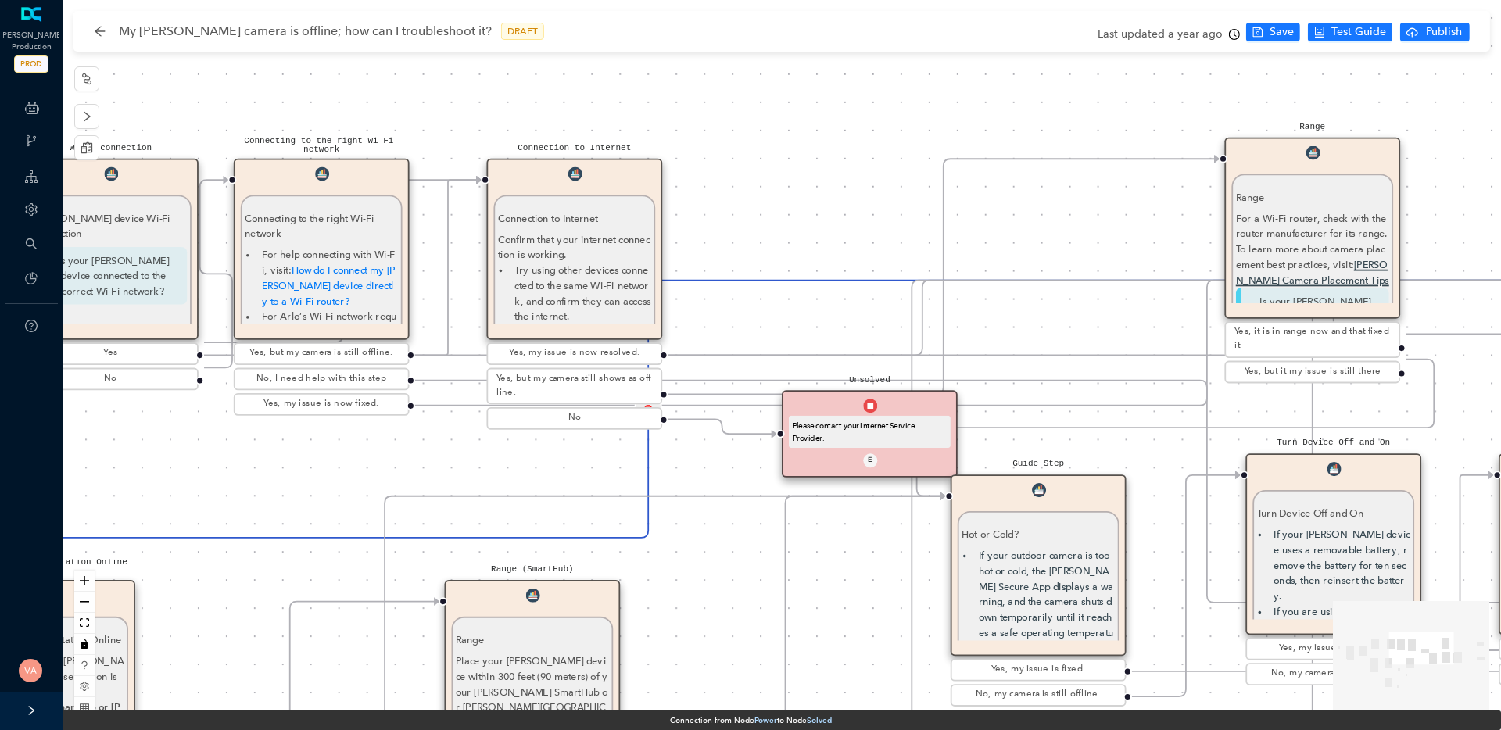
drag, startPoint x: 1053, startPoint y: 417, endPoint x: 733, endPoint y: 600, distance: 368.7
click at [734, 599] on div "Solved Thank you. E Charging Charging If your Arlo device uses a battery, make …" at bounding box center [782, 365] width 1438 height 730
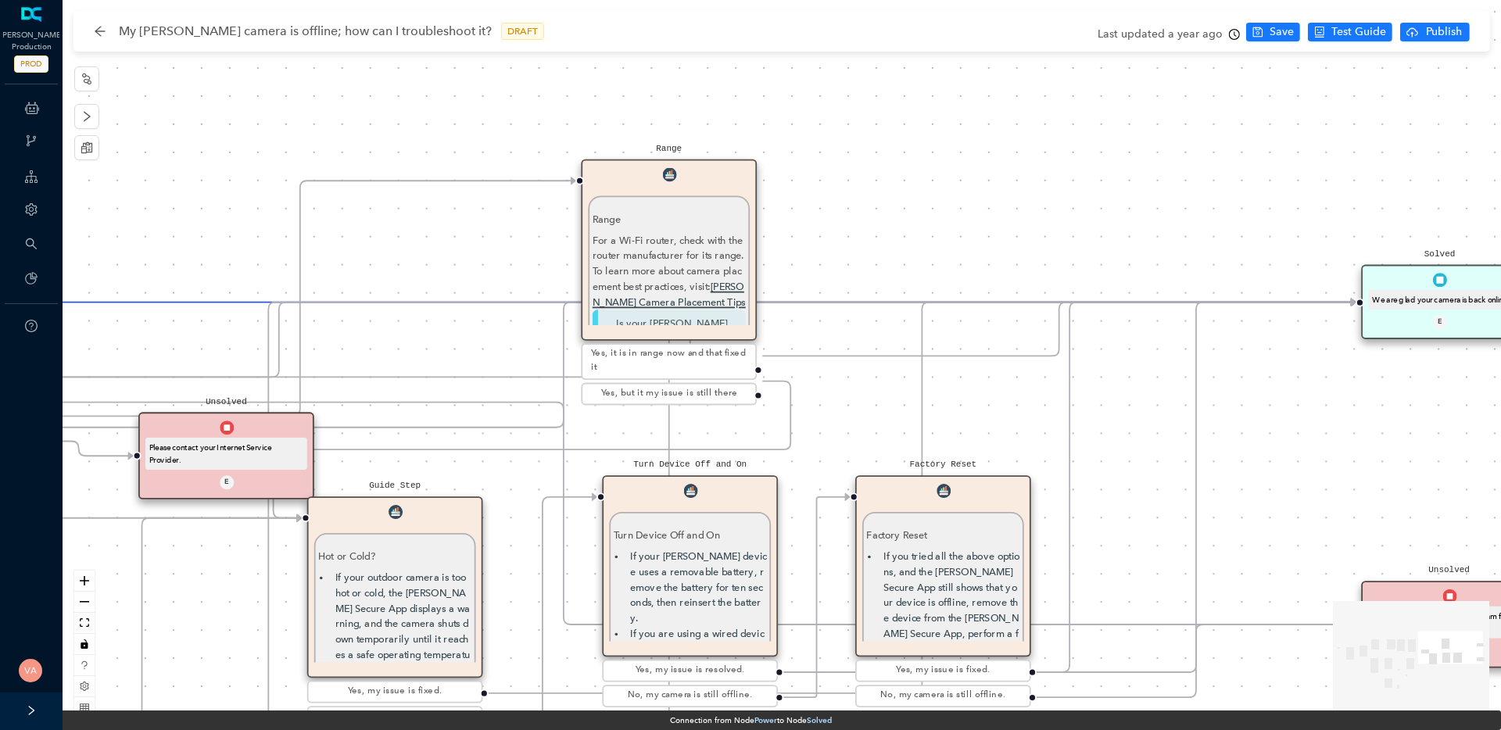
drag, startPoint x: 1467, startPoint y: 320, endPoint x: 755, endPoint y: 322, distance: 712.0
click at [758, 322] on div "Solved Thank you. E Charging Charging If your Arlo device uses a battery, make …" at bounding box center [782, 365] width 1438 height 730
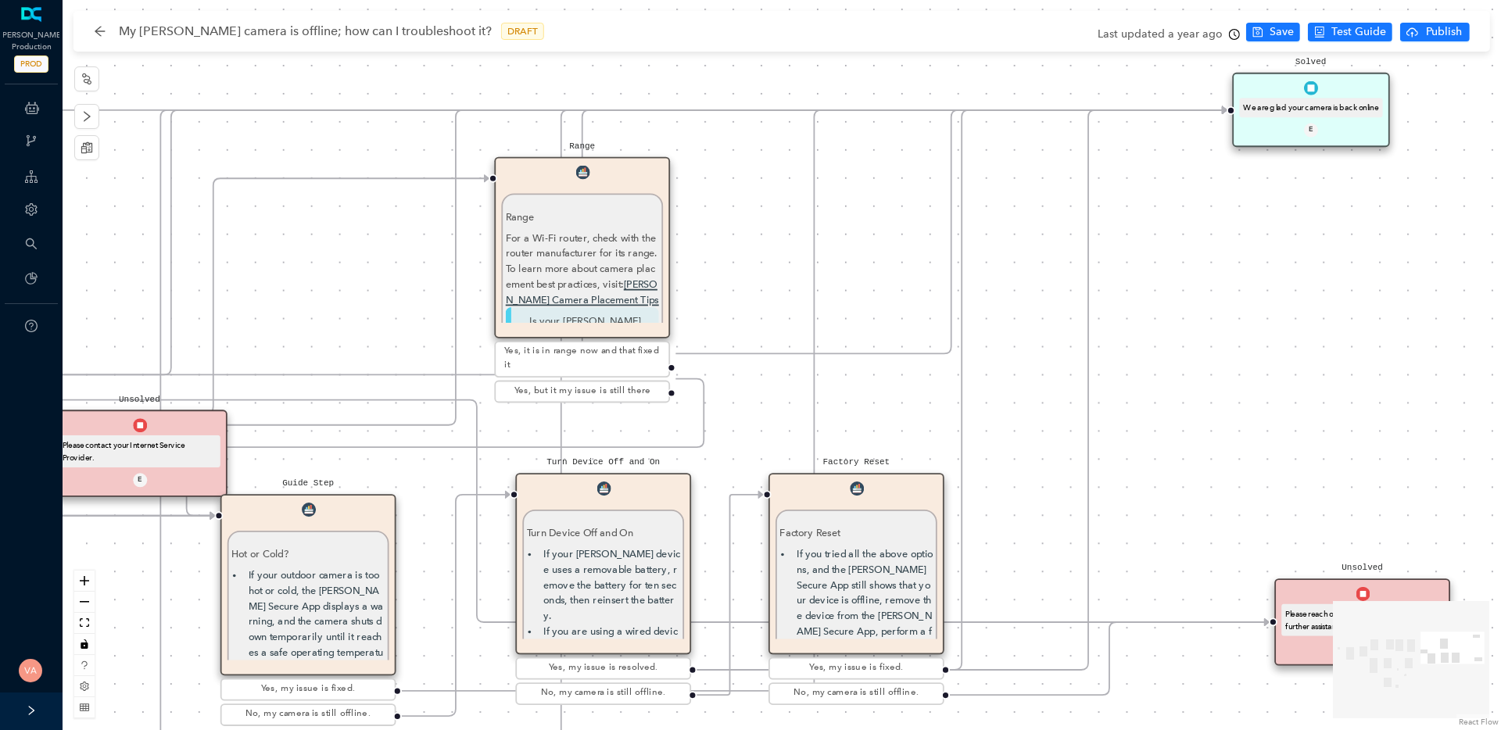
drag, startPoint x: 1350, startPoint y: 313, endPoint x: 1302, endPoint y: 113, distance: 205.7
click at [1302, 113] on div "Solved We are glad your camera is back online E" at bounding box center [1310, 110] width 157 height 75
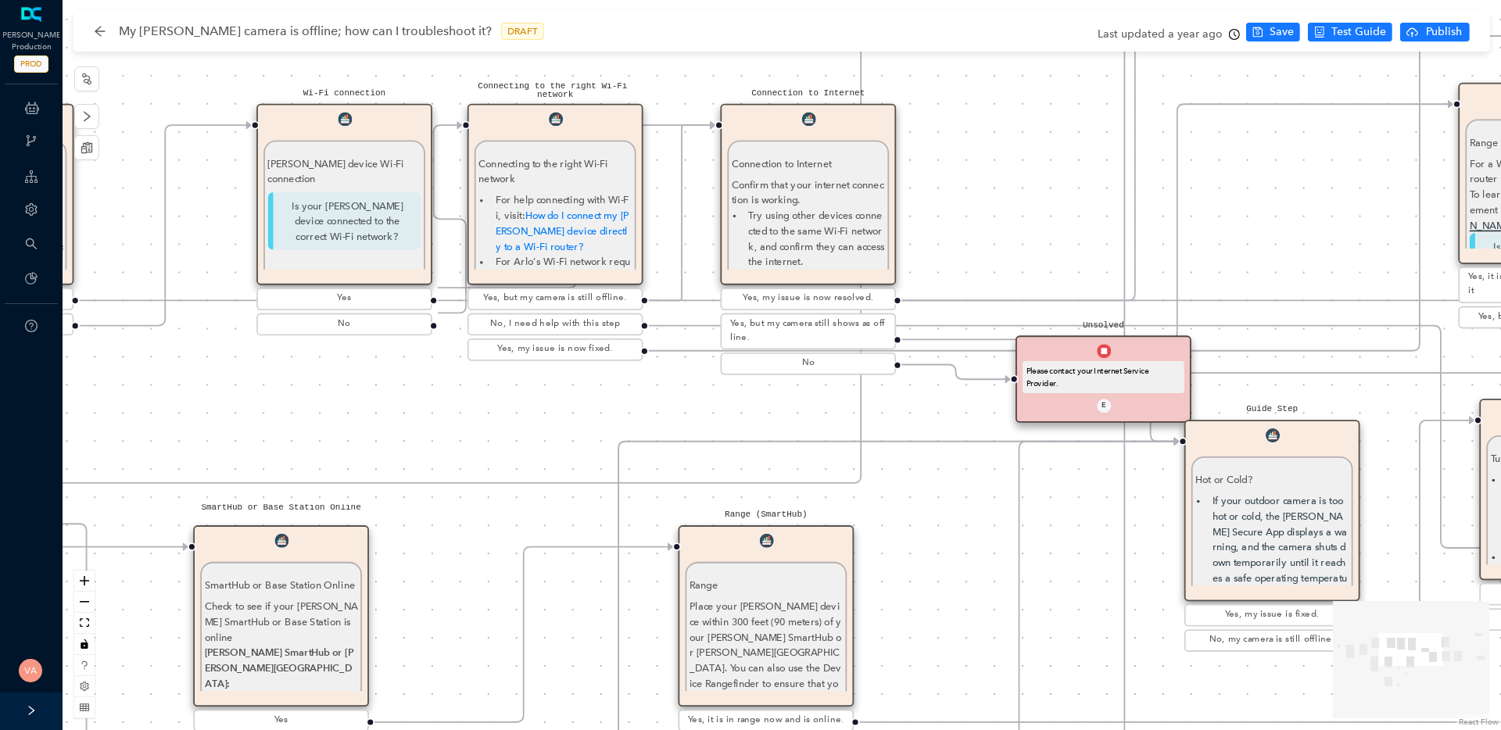
drag, startPoint x: 295, startPoint y: 335, endPoint x: 1317, endPoint y: 253, distance: 1024.8
click at [1317, 253] on div "Solved Thank you. E Charging Charging If your Arlo device uses a battery, make …" at bounding box center [782, 365] width 1438 height 730
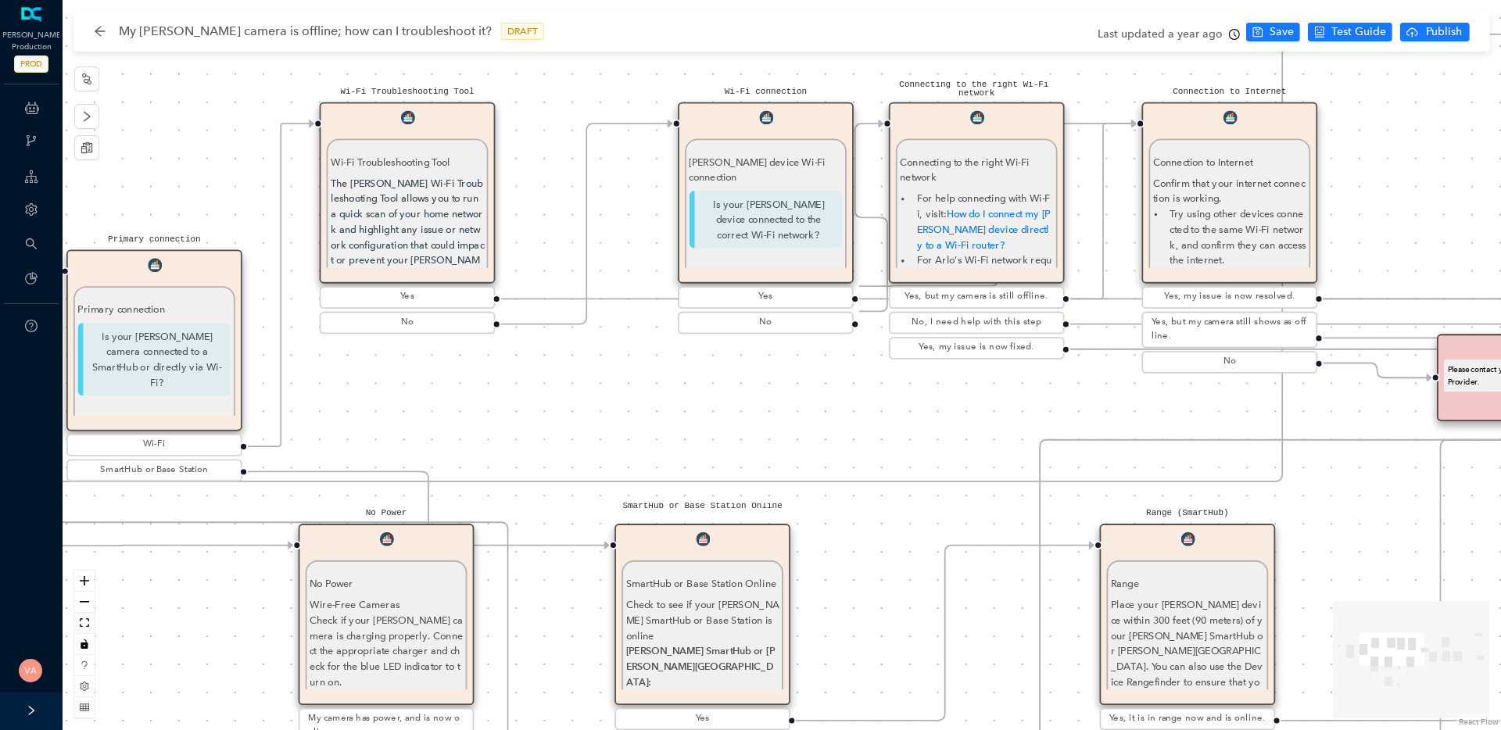
drag, startPoint x: 302, startPoint y: 431, endPoint x: 694, endPoint y: 445, distance: 392.6
click at [694, 445] on div "Solved Thank you. E Charging Charging If your Arlo device uses a battery, make …" at bounding box center [782, 365] width 1438 height 730
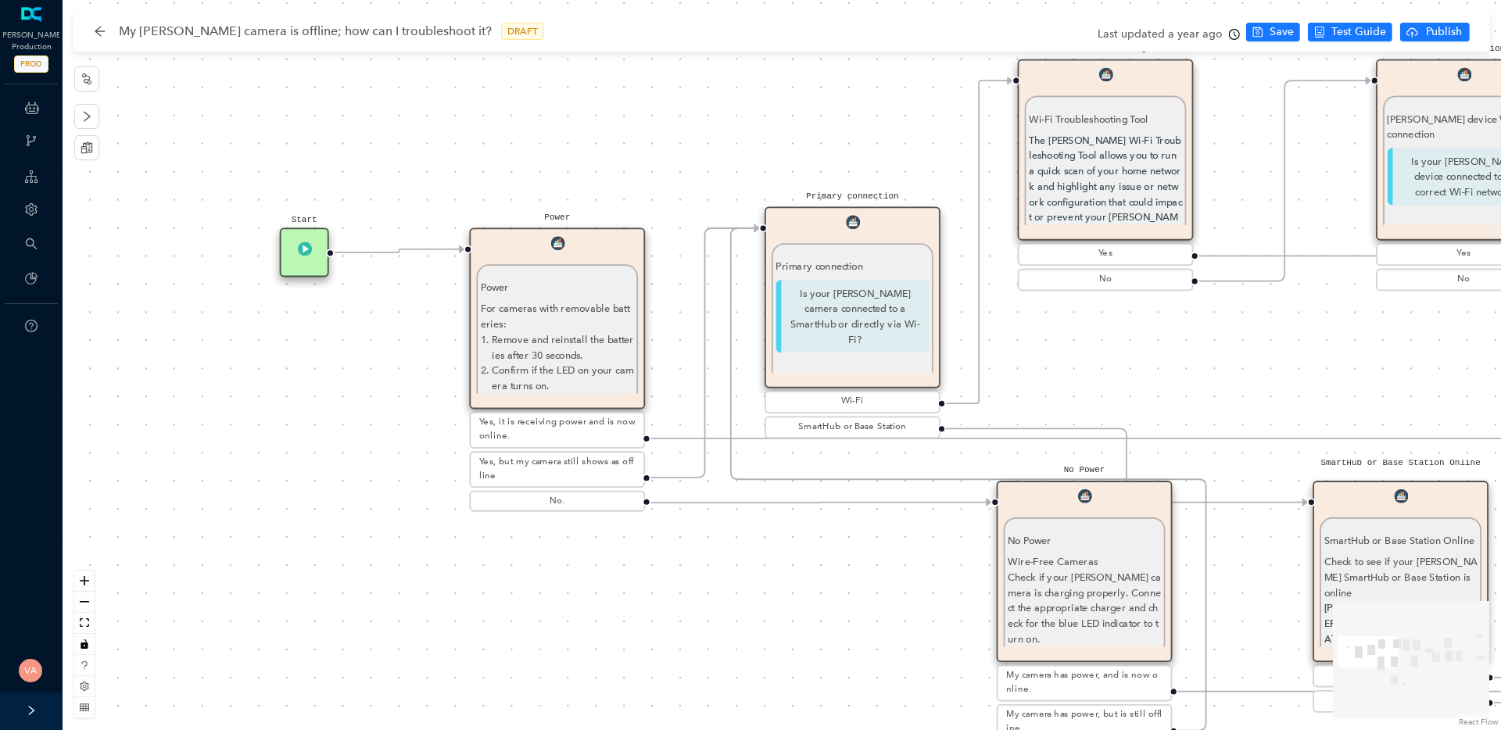
drag, startPoint x: 468, startPoint y: 405, endPoint x: 1160, endPoint y: 348, distance: 694.0
click at [1160, 348] on div "Solved Thank you. E Charging Charging If your Arlo device uses a battery, make …" at bounding box center [782, 365] width 1438 height 730
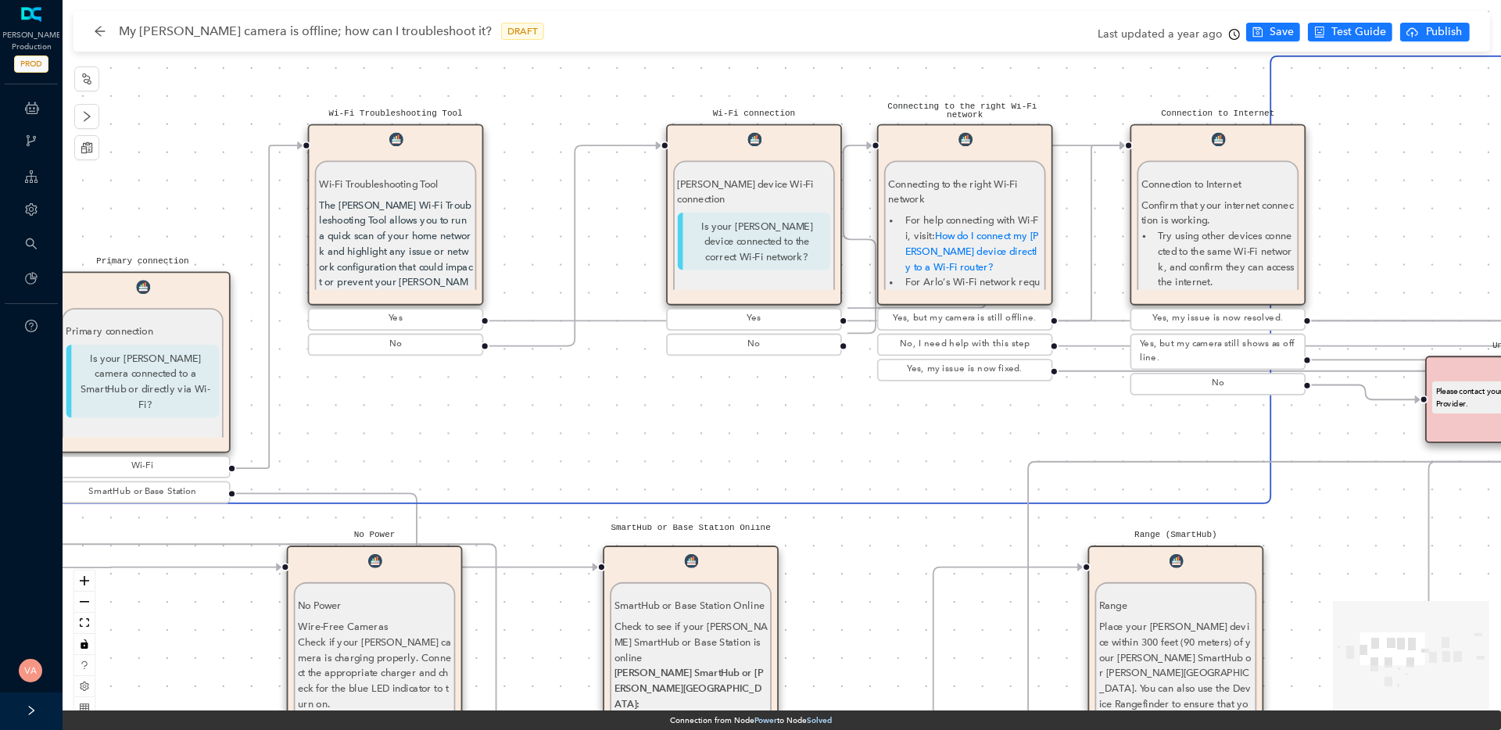
drag, startPoint x: 1287, startPoint y: 333, endPoint x: 191, endPoint y: 489, distance: 1107.6
click at [193, 489] on div "Solved Thank you. E Charging Charging If your Arlo device uses a battery, make …" at bounding box center [782, 365] width 1438 height 730
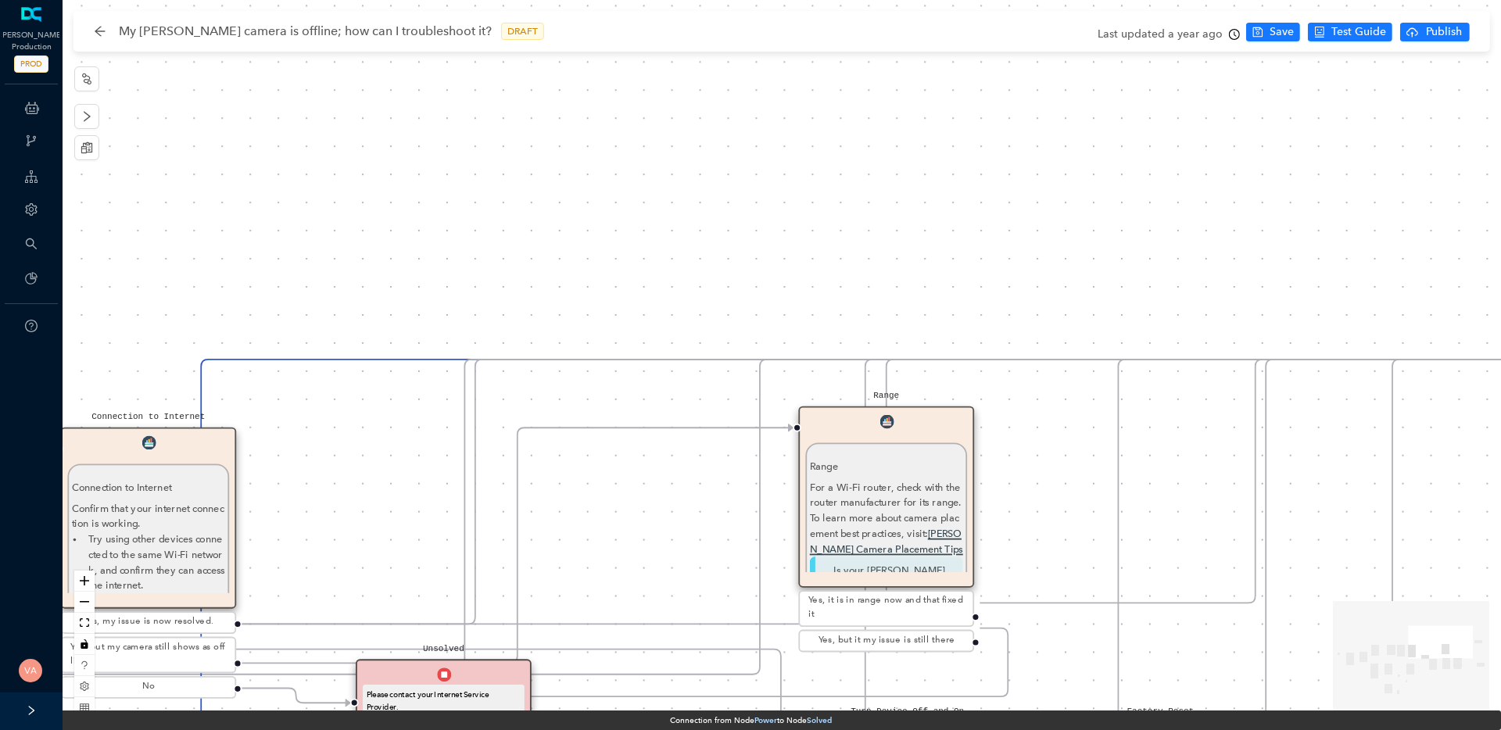
drag, startPoint x: 1078, startPoint y: 261, endPoint x: 364, endPoint y: 481, distance: 746.6
click at [365, 481] on div "Solved Thank you. E Charging Charging If your Arlo device uses a battery, make …" at bounding box center [782, 365] width 1438 height 730
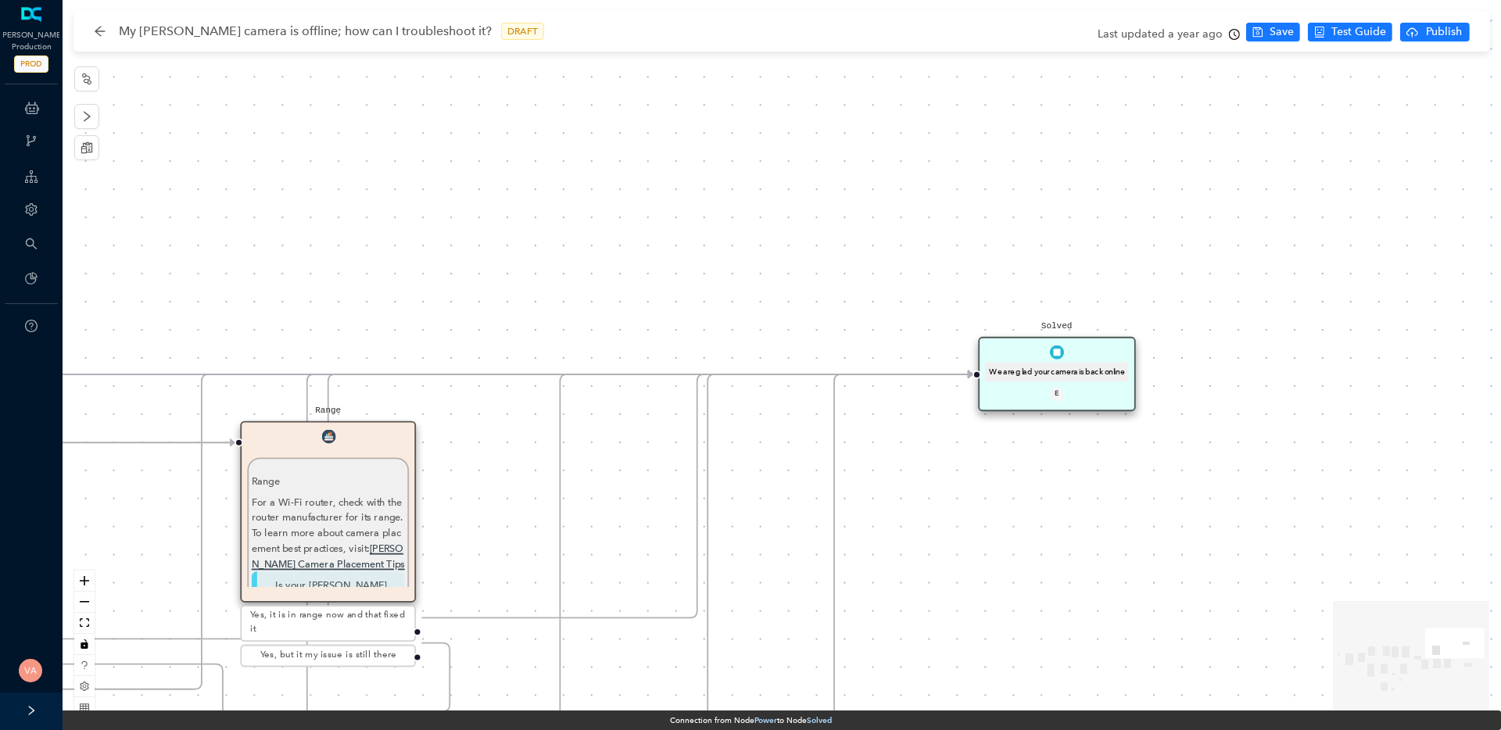
drag, startPoint x: 1202, startPoint y: 233, endPoint x: 649, endPoint y: 247, distance: 552.7
click at [649, 247] on div "Solved Thank you. E Charging Charging If your Arlo device uses a battery, make …" at bounding box center [782, 365] width 1438 height 730
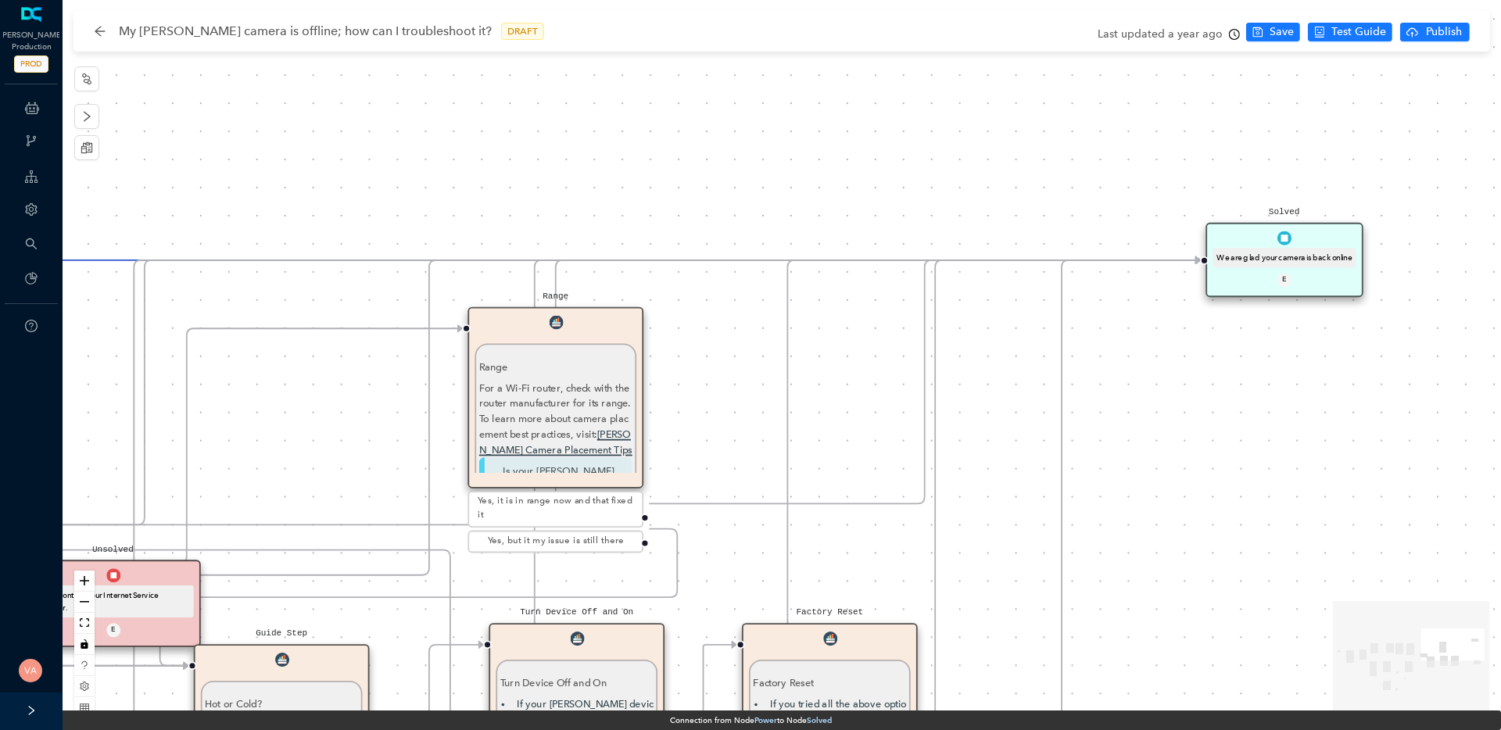
drag, startPoint x: 1050, startPoint y: 596, endPoint x: 1277, endPoint y: 482, distance: 254.4
click at [1277, 482] on div "Solved Thank you. E Charging Charging If your Arlo device uses a battery, make …" at bounding box center [782, 365] width 1438 height 730
click at [1320, 251] on div "We are glad your camera is back online" at bounding box center [1283, 258] width 143 height 20
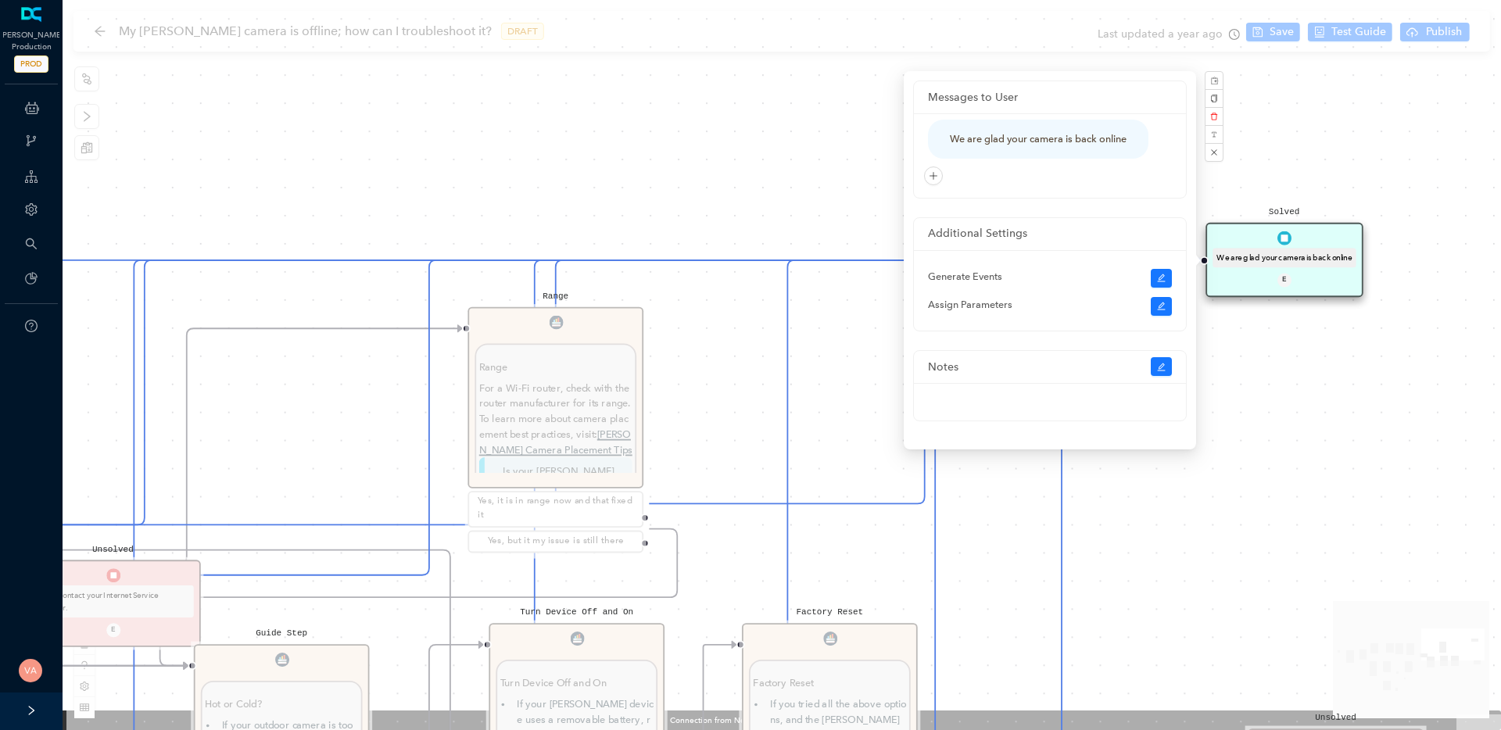
click at [1368, 302] on div "Solved Thank you. E Charging Charging If your Arlo device uses a battery, make …" at bounding box center [782, 365] width 1438 height 730
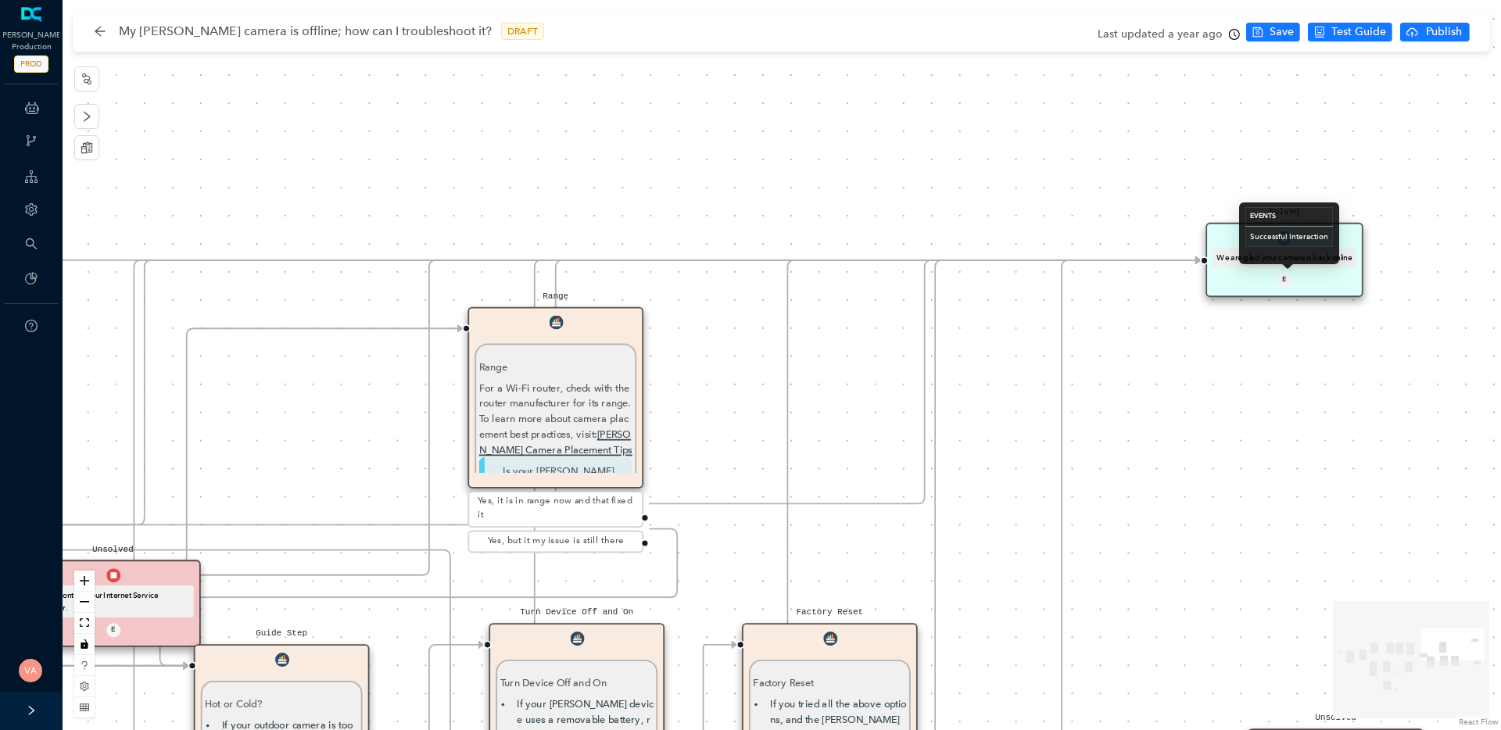
click at [1410, 344] on div "Solved Thank you. E Charging Charging If your Arlo device uses a battery, make …" at bounding box center [782, 365] width 1438 height 730
click at [1297, 251] on div "We are glad your camera is back online" at bounding box center [1283, 258] width 143 height 20
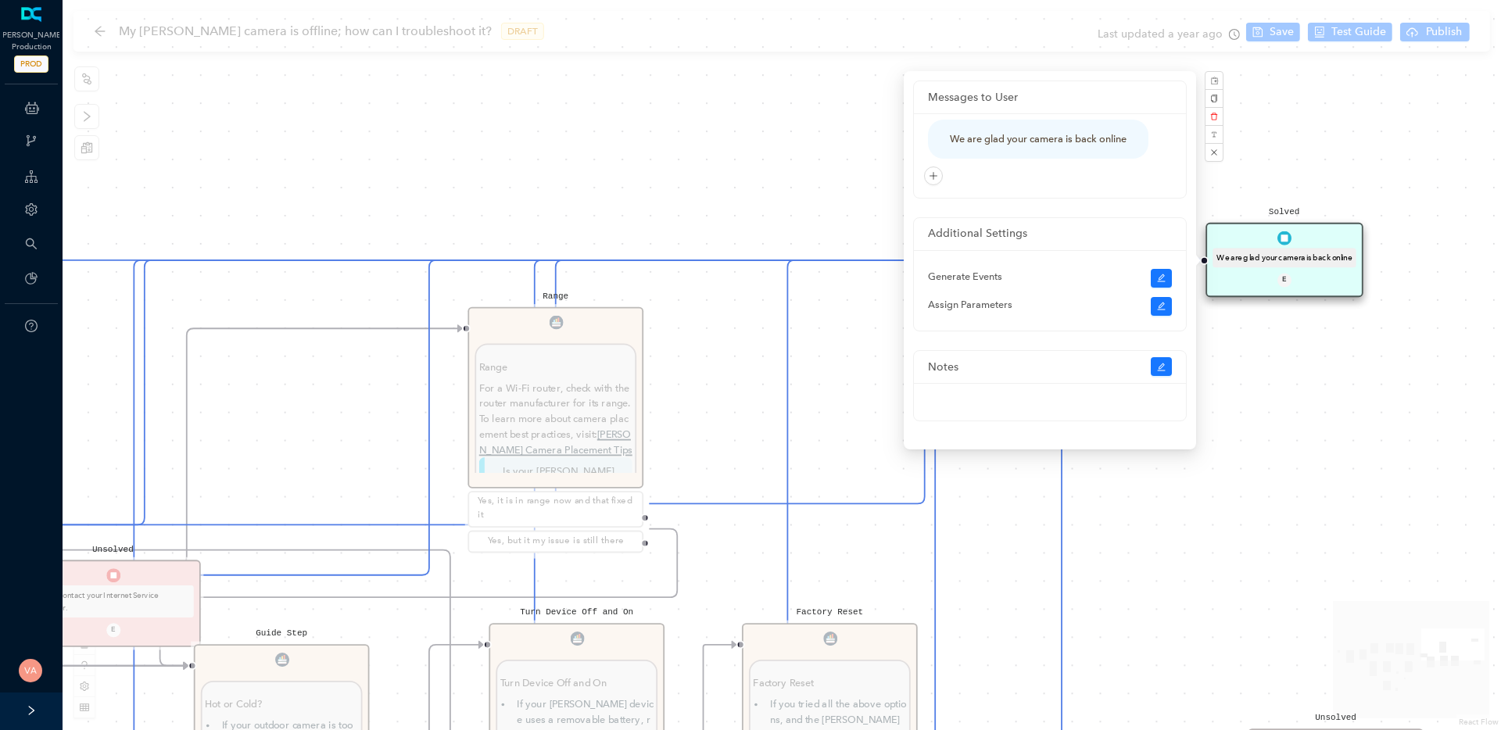
click at [1339, 430] on div "Solved Thank you. E Charging Charging If your Arlo device uses a battery, make …" at bounding box center [782, 365] width 1438 height 730
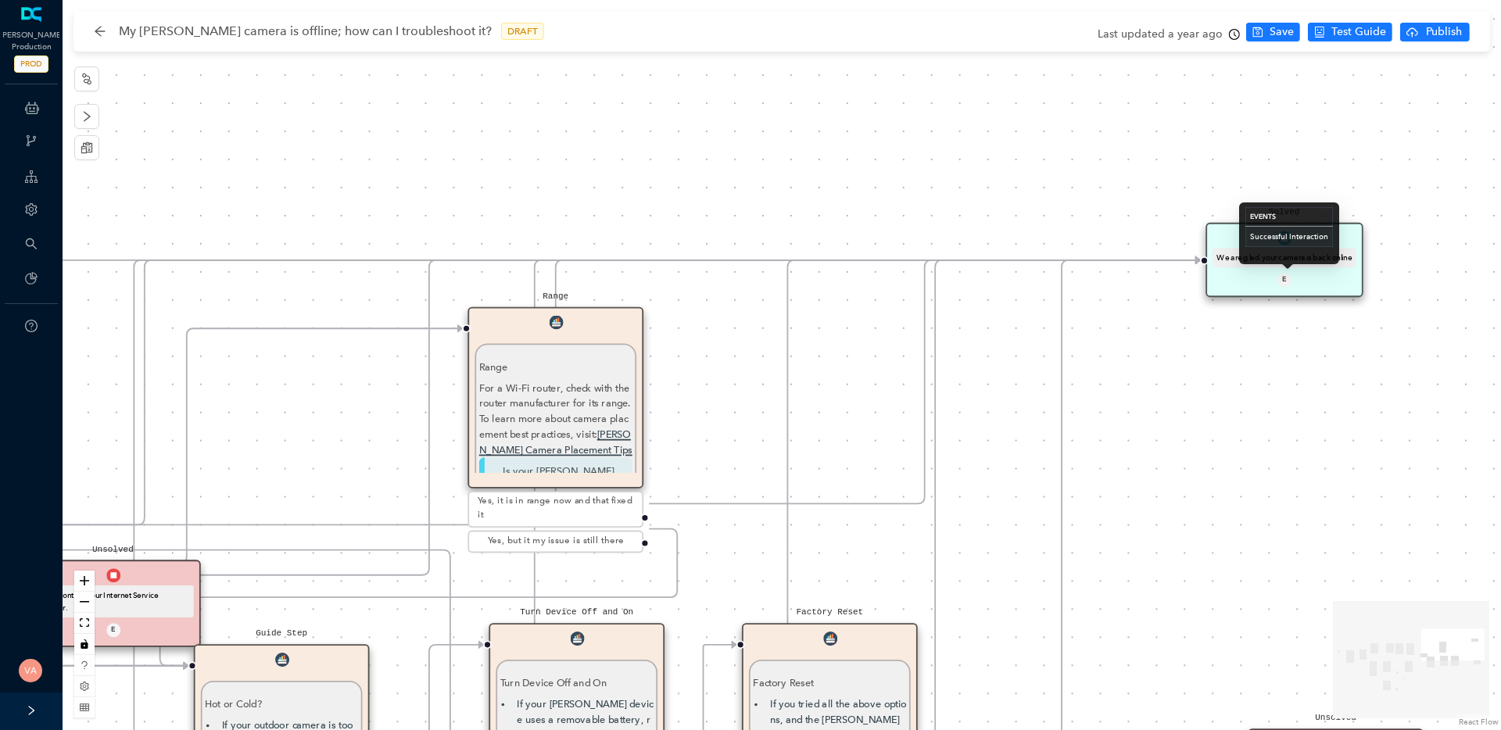
click at [1297, 254] on div "Events Successful Interaction" at bounding box center [1289, 233] width 100 height 62
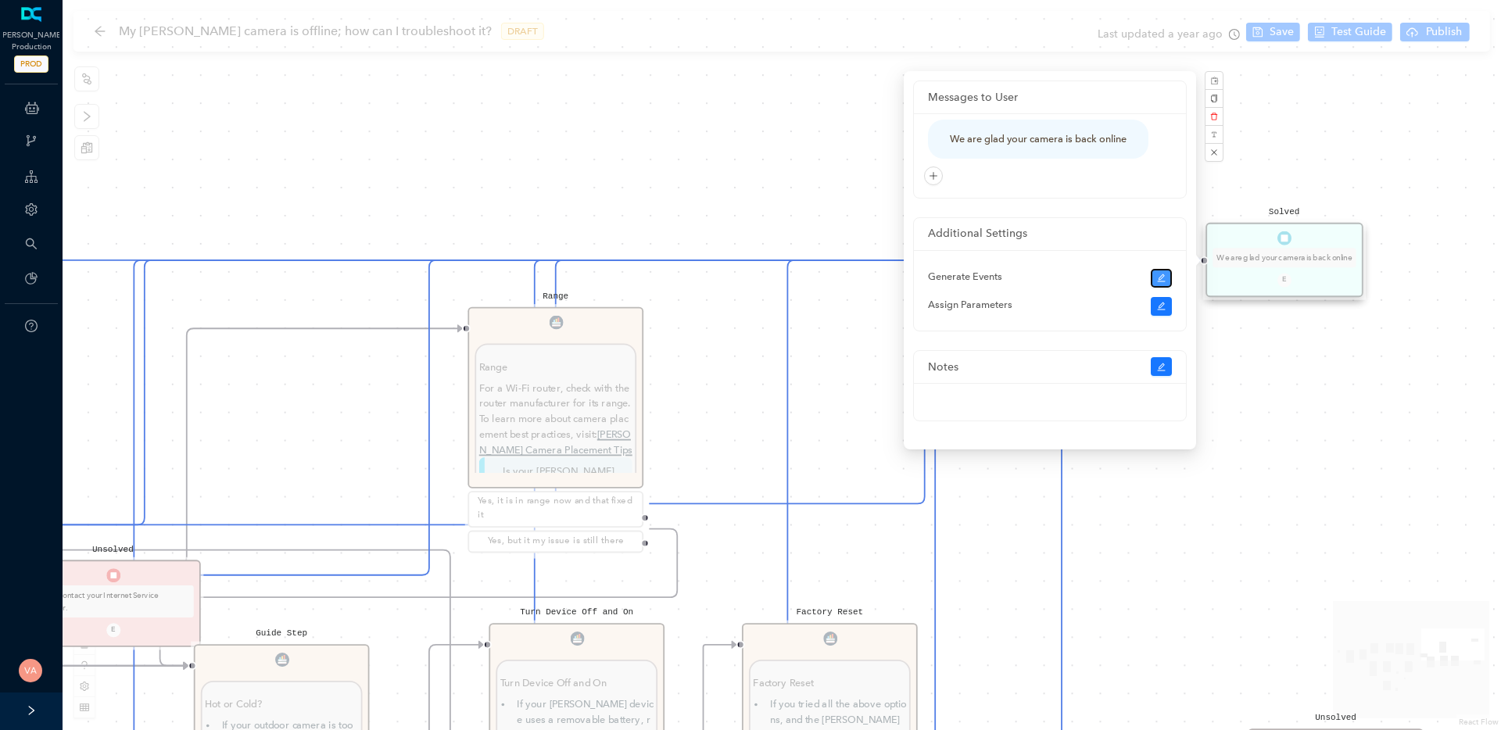
click at [1157, 277] on icon "edit" at bounding box center [1161, 278] width 9 height 9
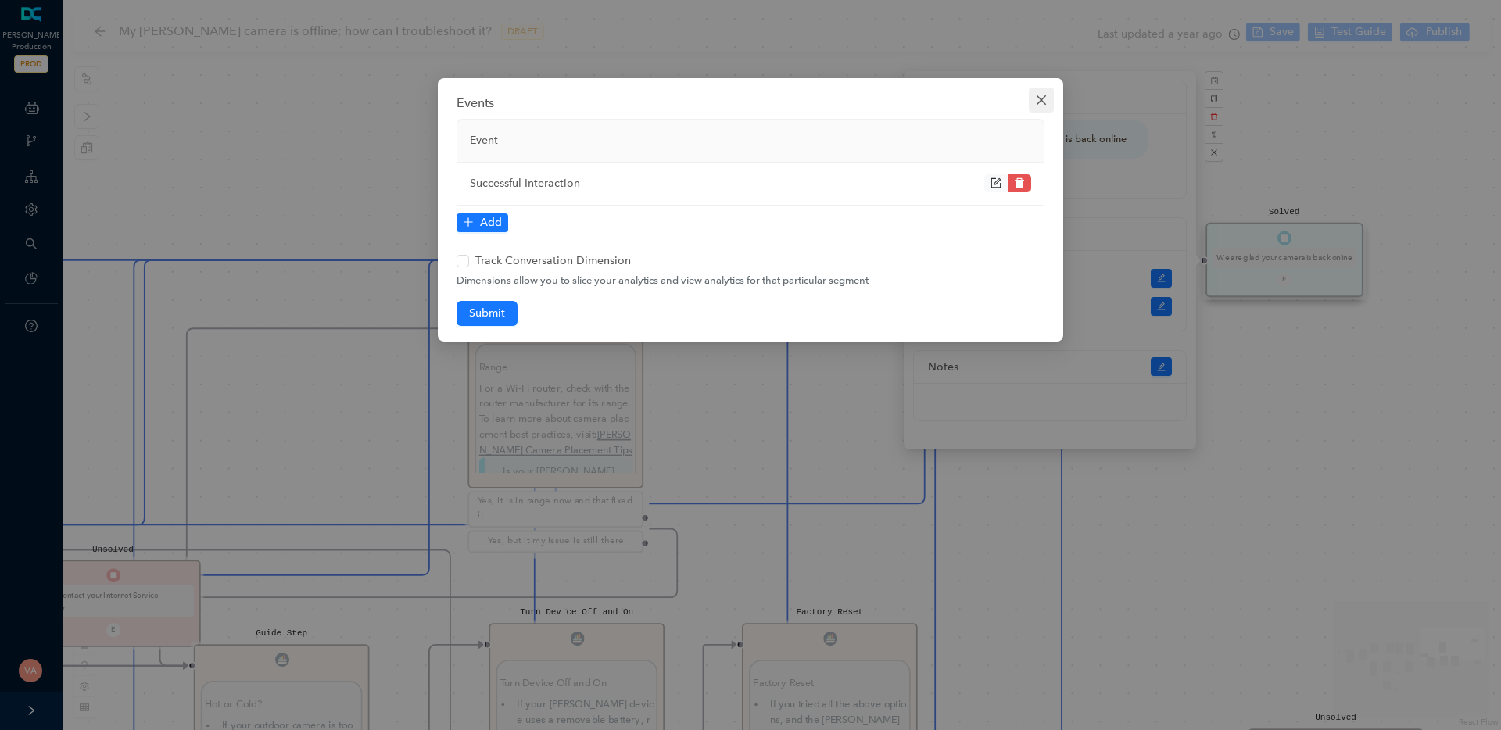
click at [1043, 102] on icon "close" at bounding box center [1041, 100] width 13 height 13
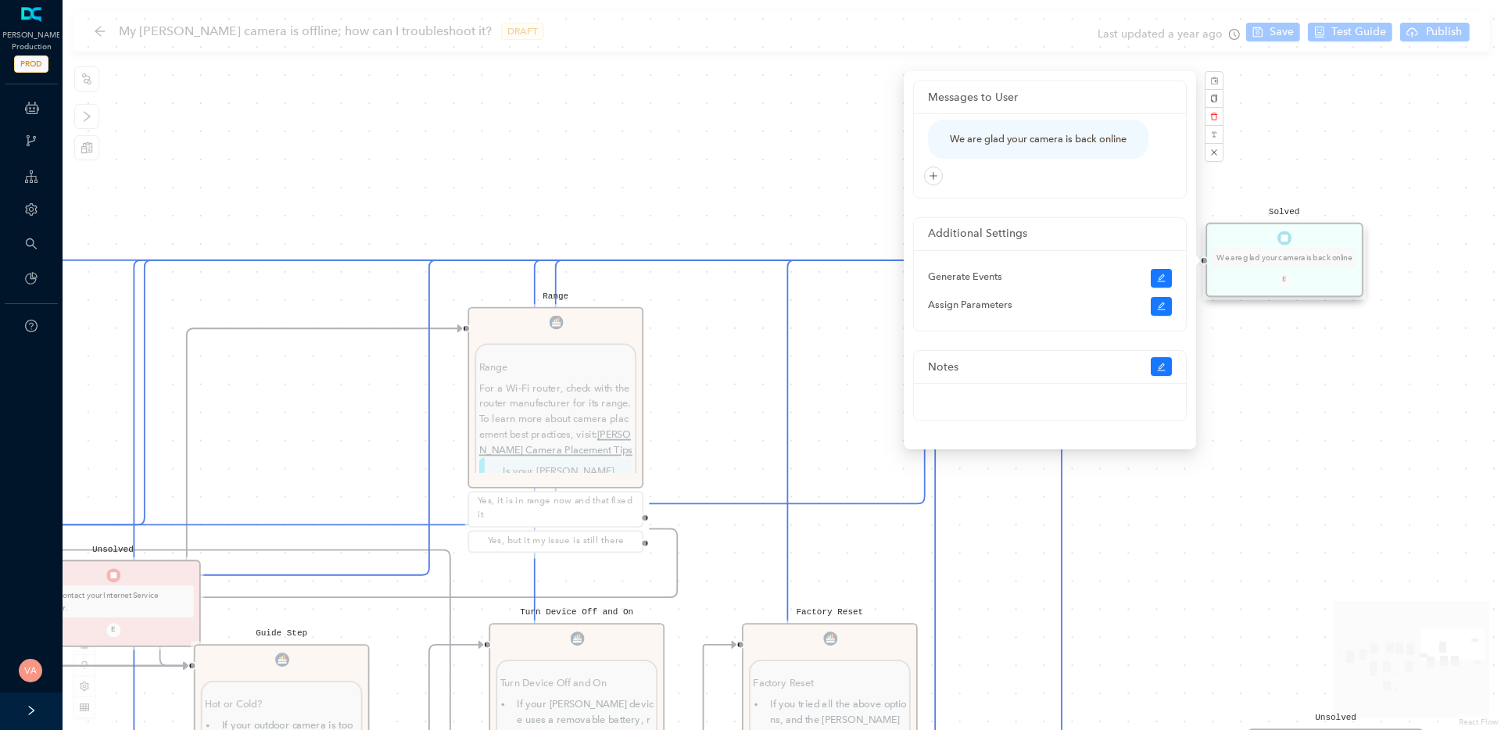
click at [1354, 133] on div "Solved Thank you. E Charging Charging If your Arlo device uses a battery, make …" at bounding box center [782, 365] width 1438 height 730
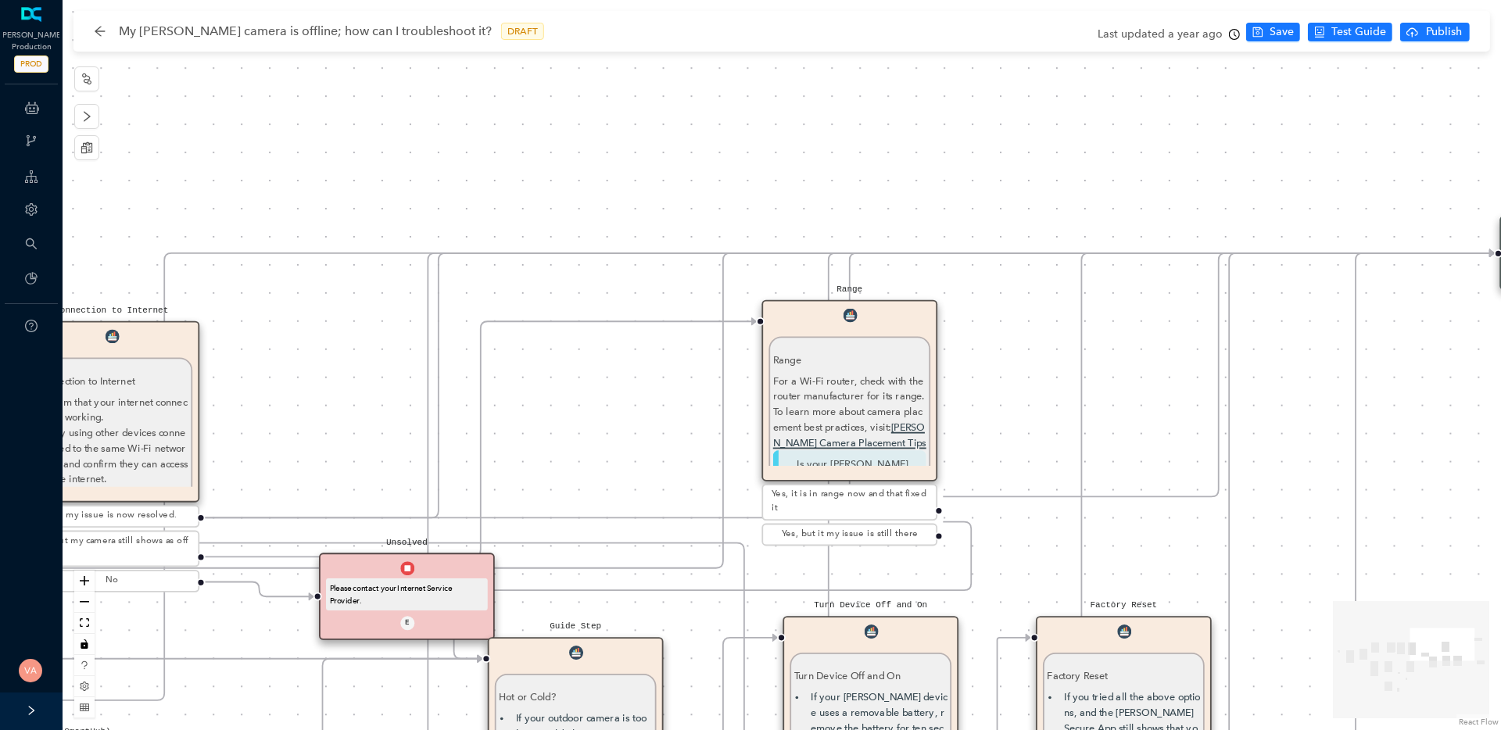
drag, startPoint x: 496, startPoint y: 188, endPoint x: 790, endPoint y: 181, distance: 293.9
click at [790, 181] on div "Solved Thank you. E Charging Charging If your Arlo device uses a battery, make …" at bounding box center [782, 365] width 1438 height 730
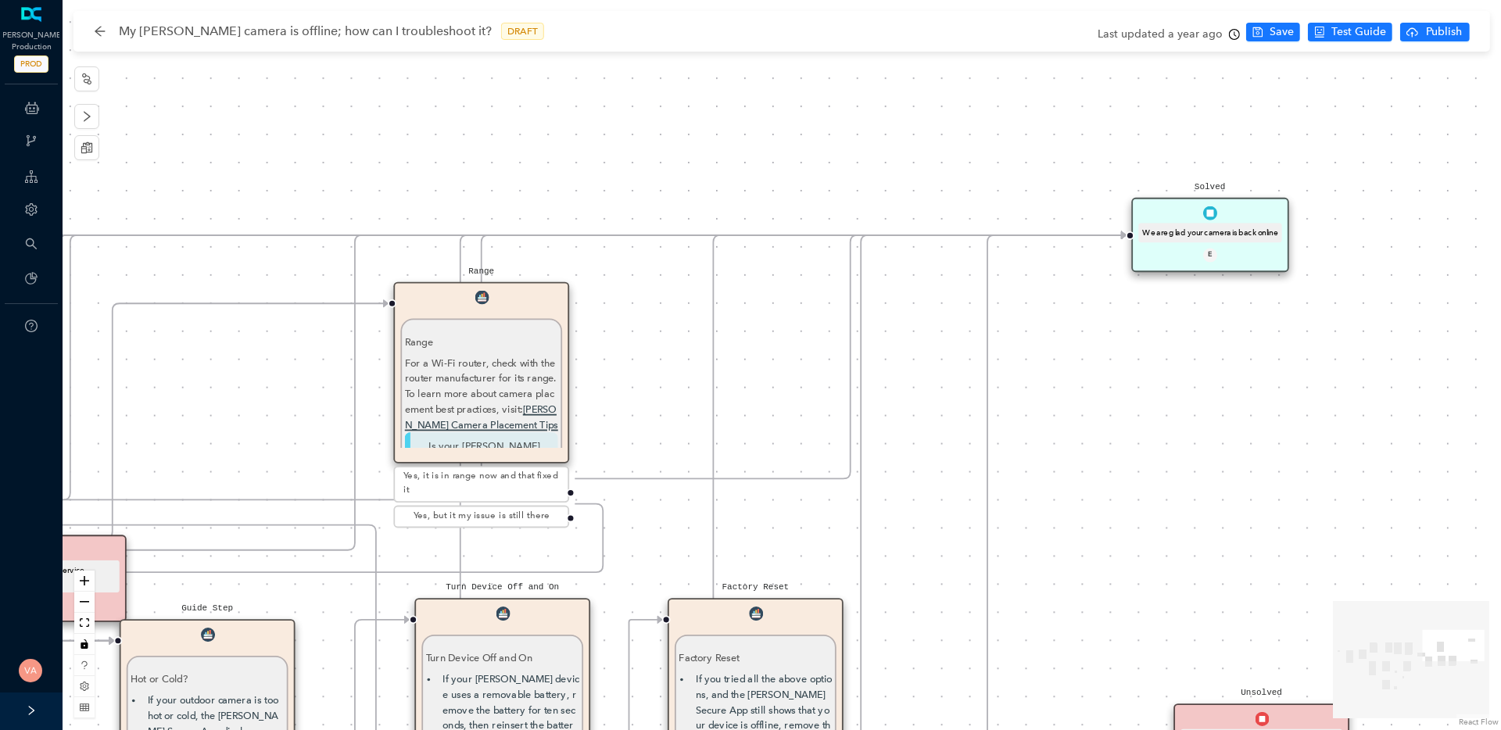
drag, startPoint x: 889, startPoint y: 140, endPoint x: 521, endPoint y: 122, distance: 368.5
click at [521, 122] on div "Solved Thank you. E Charging Charging If your Arlo device uses a battery, make …" at bounding box center [782, 365] width 1438 height 730
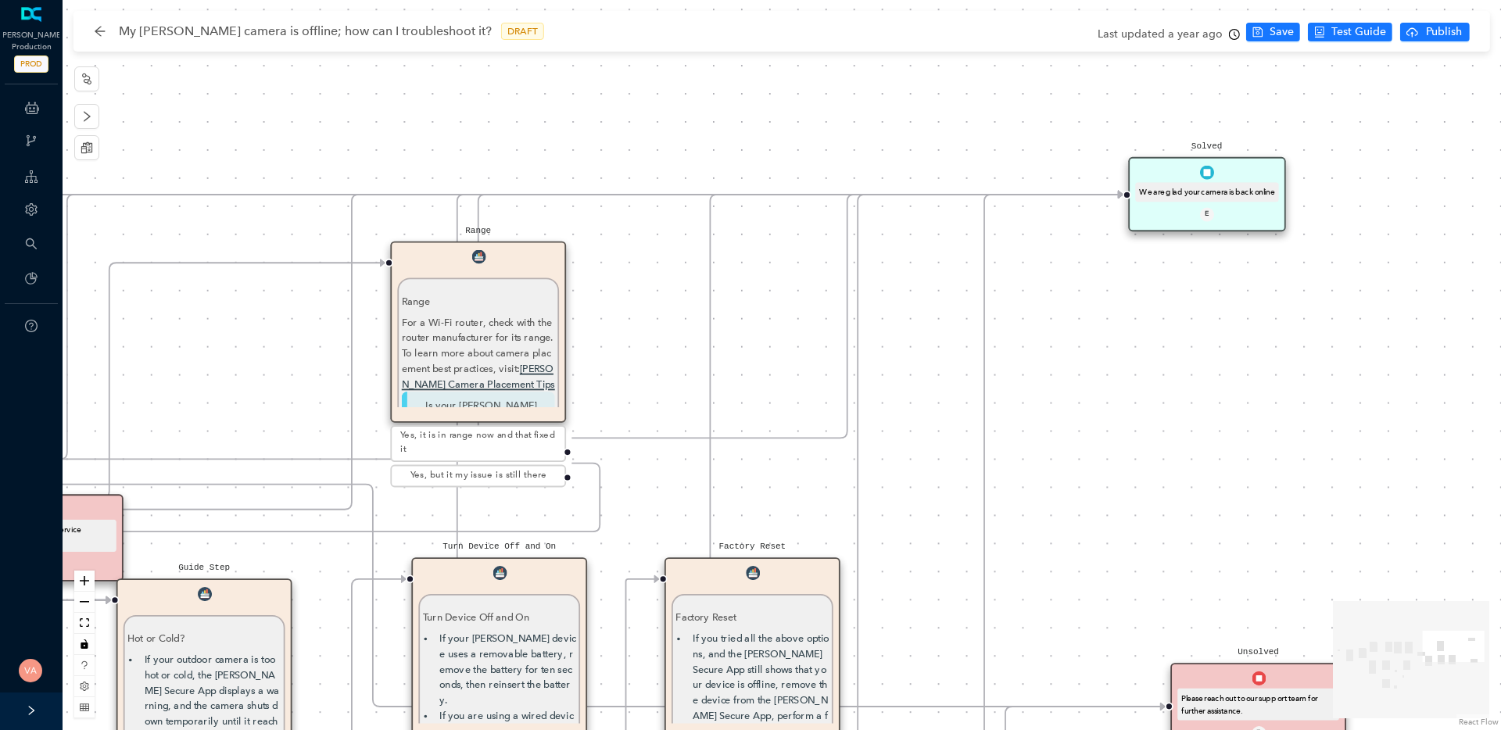
drag, startPoint x: 413, startPoint y: 171, endPoint x: 410, endPoint y: 131, distance: 40.8
click at [410, 131] on div "Solved Thank you. E Charging Charging If your Arlo device uses a battery, make …" at bounding box center [782, 365] width 1438 height 730
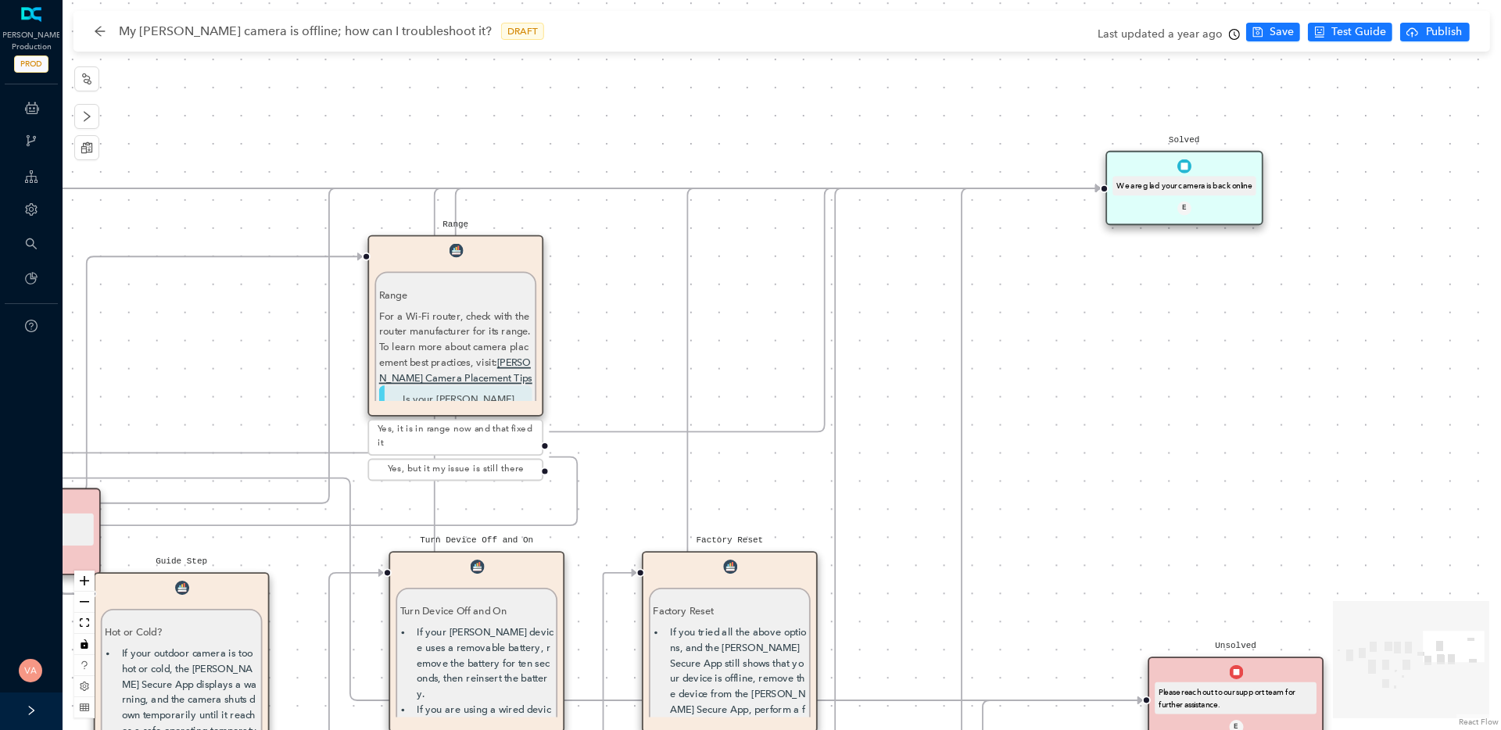
drag, startPoint x: 1139, startPoint y: 329, endPoint x: 1116, endPoint y: 323, distance: 23.5
click at [1116, 323] on div "Solved Thank you. E Charging Charging If your Arlo device uses a battery, make …" at bounding box center [782, 365] width 1438 height 730
click at [1036, 302] on div "Solved Thank you. E Charging Charging If your Arlo device uses a battery, make …" at bounding box center [782, 365] width 1438 height 730
click at [1018, 105] on div "Solved Thank you. E Charging Charging If your Arlo device uses a battery, make …" at bounding box center [782, 365] width 1438 height 730
click at [1233, 35] on icon "clock-circle" at bounding box center [1234, 34] width 11 height 11
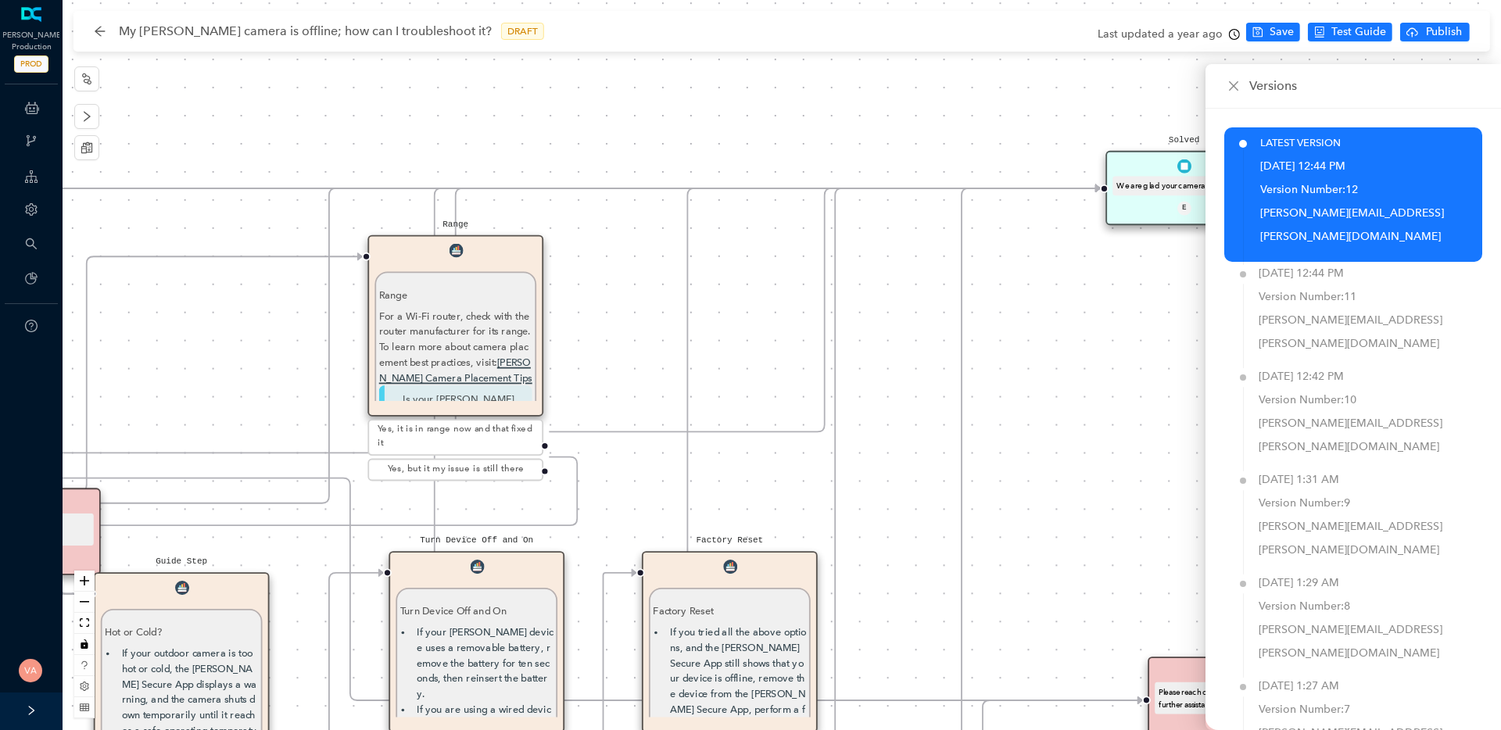
click at [1314, 175] on div "Apr 1, 2024 12:44 PM" at bounding box center [1302, 166] width 85 height 23
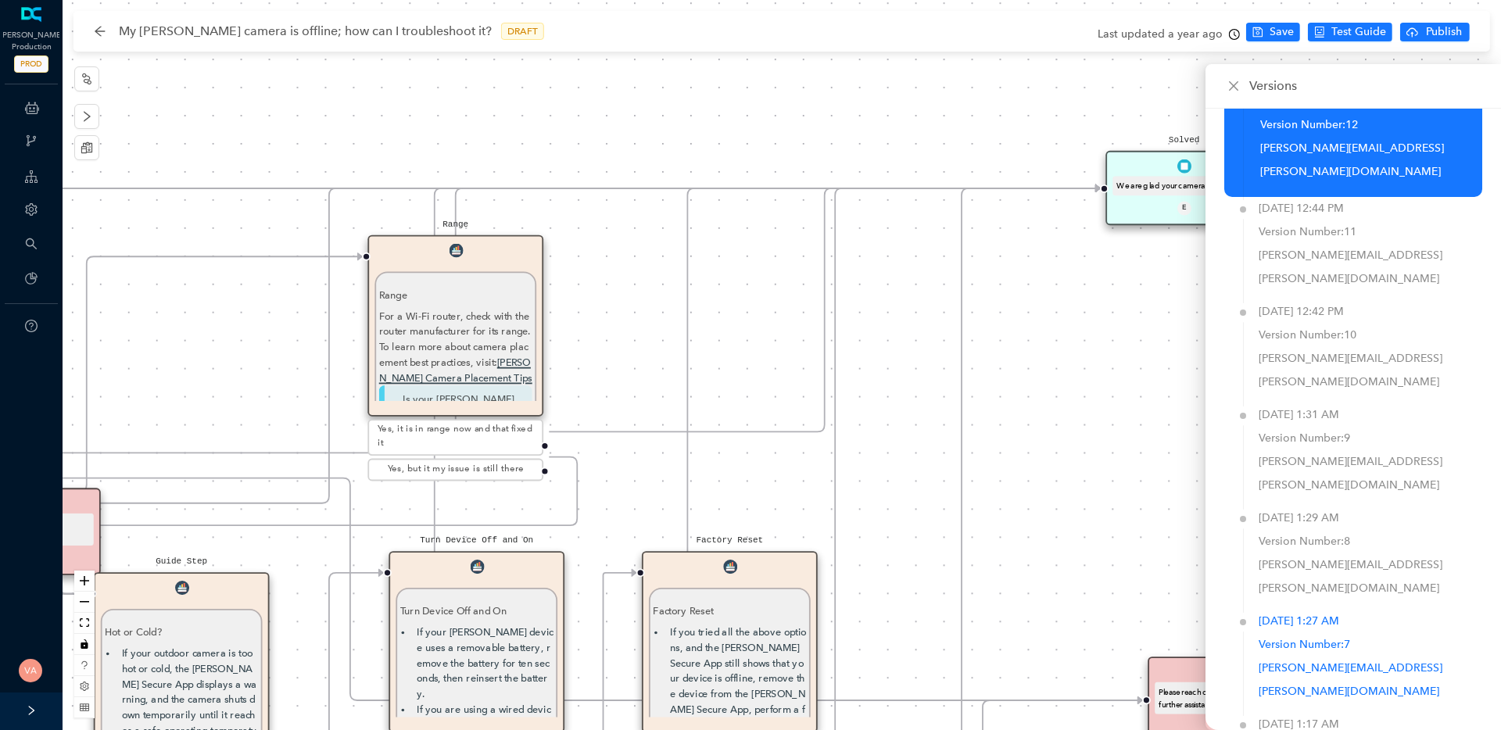
scroll to position [79, 0]
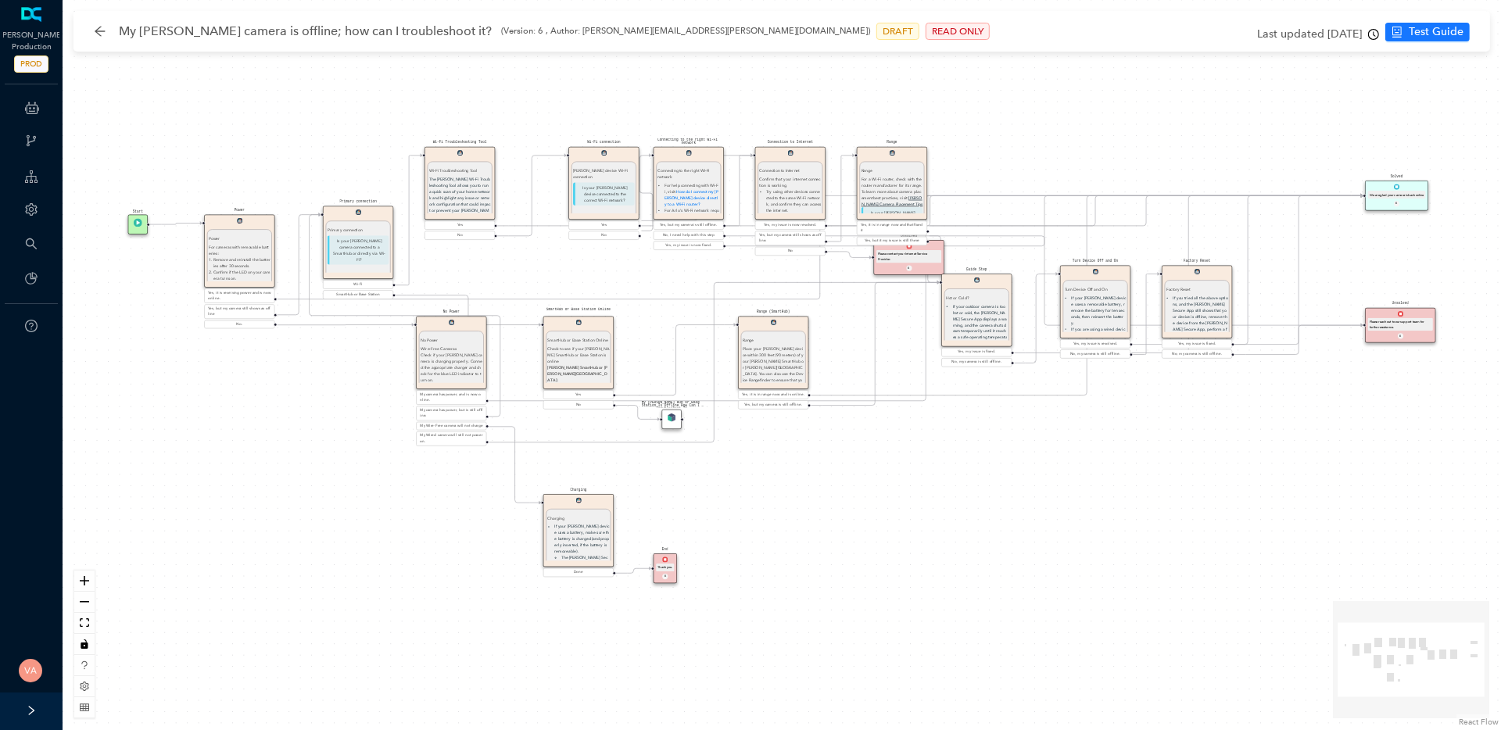
click at [1369, 34] on icon "clock-circle" at bounding box center [1373, 34] width 11 height 11
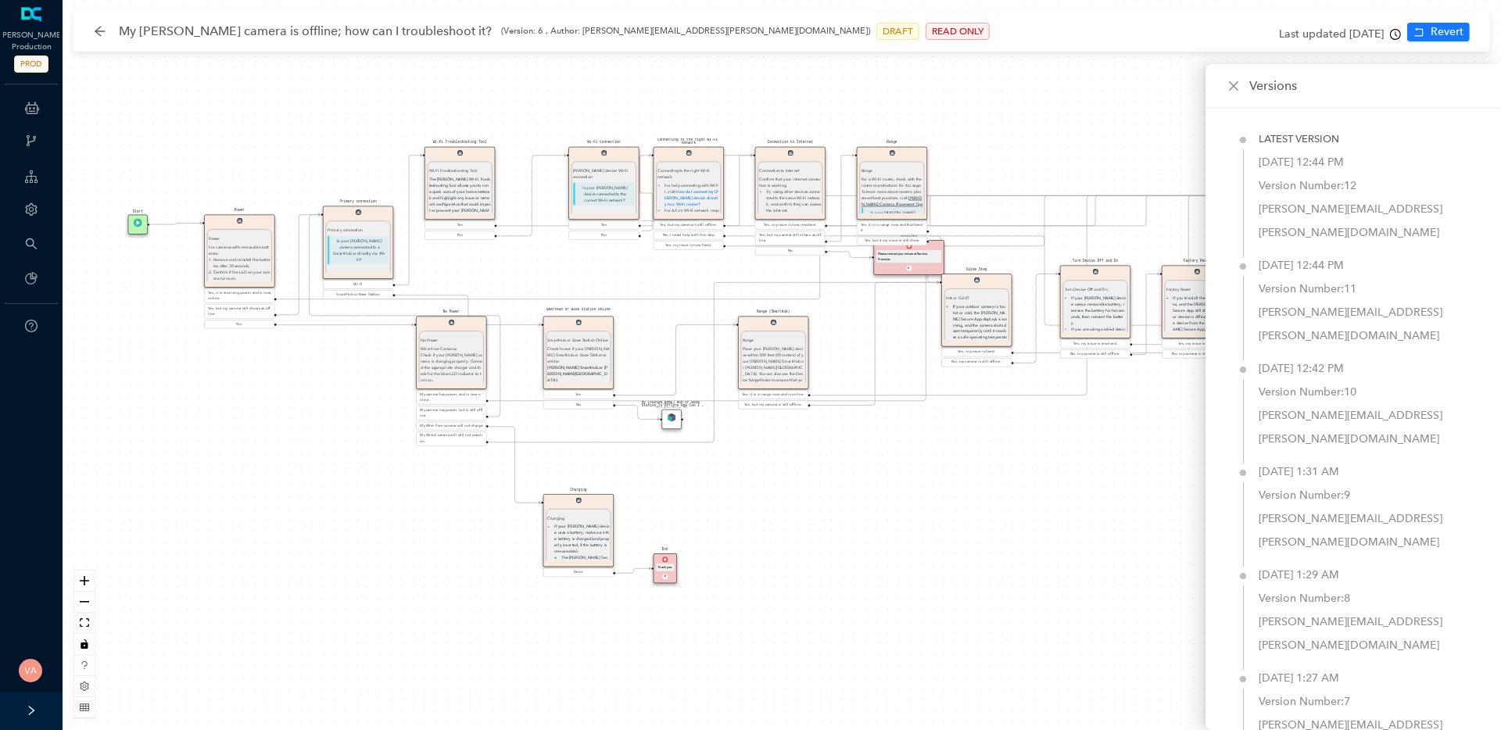
scroll to position [310, 0]
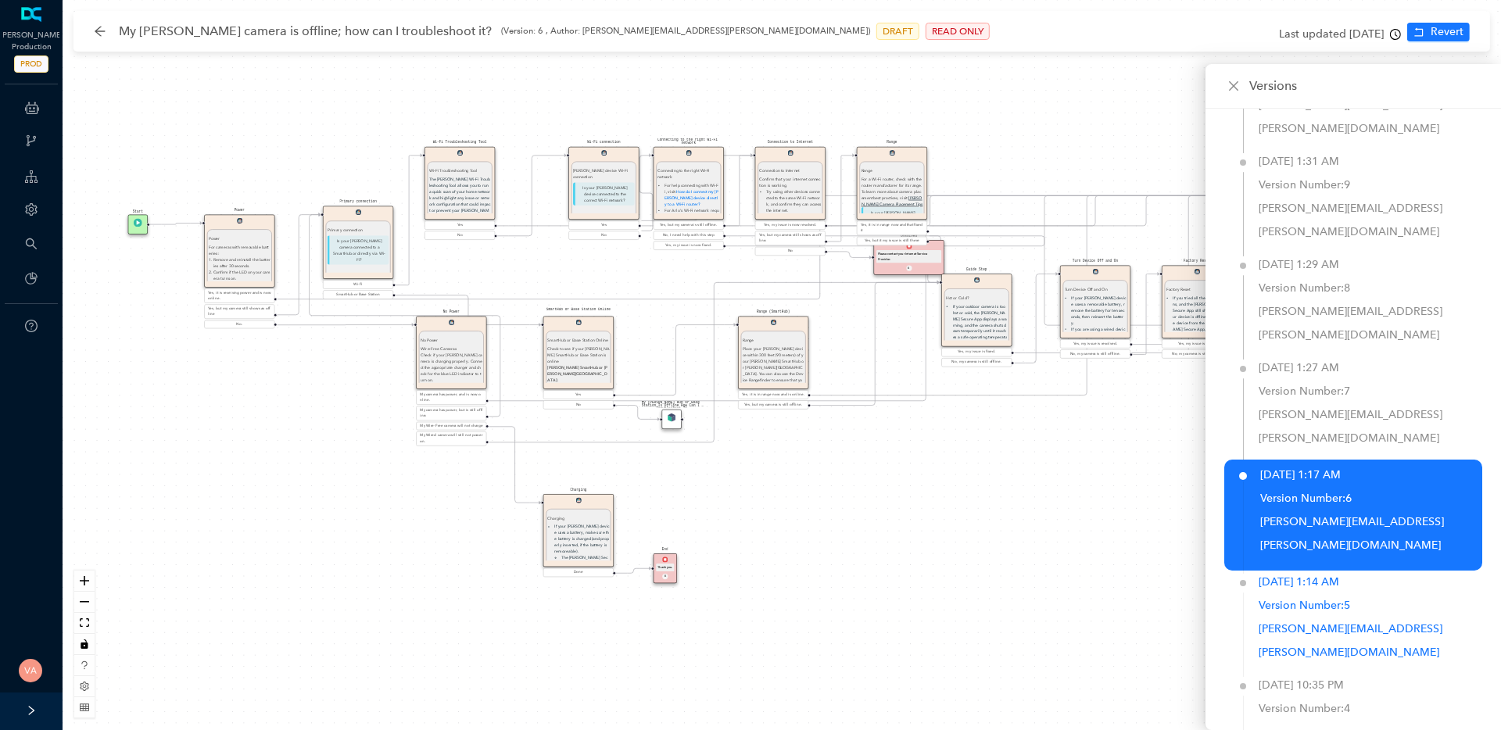
click at [1350, 617] on p "dhruv+arlo@deepconverse.com" at bounding box center [1370, 640] width 224 height 47
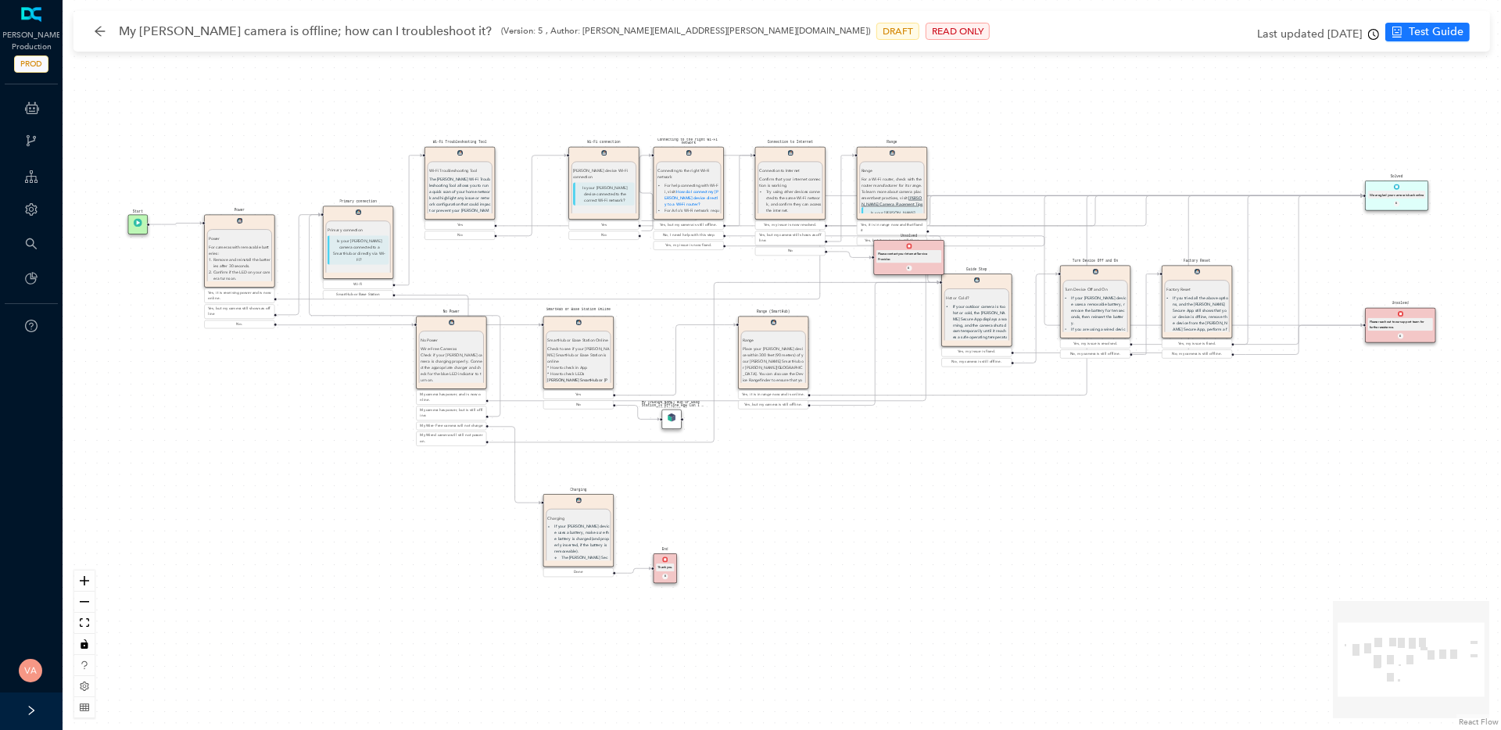
click at [1371, 30] on icon "clock-circle" at bounding box center [1373, 34] width 11 height 11
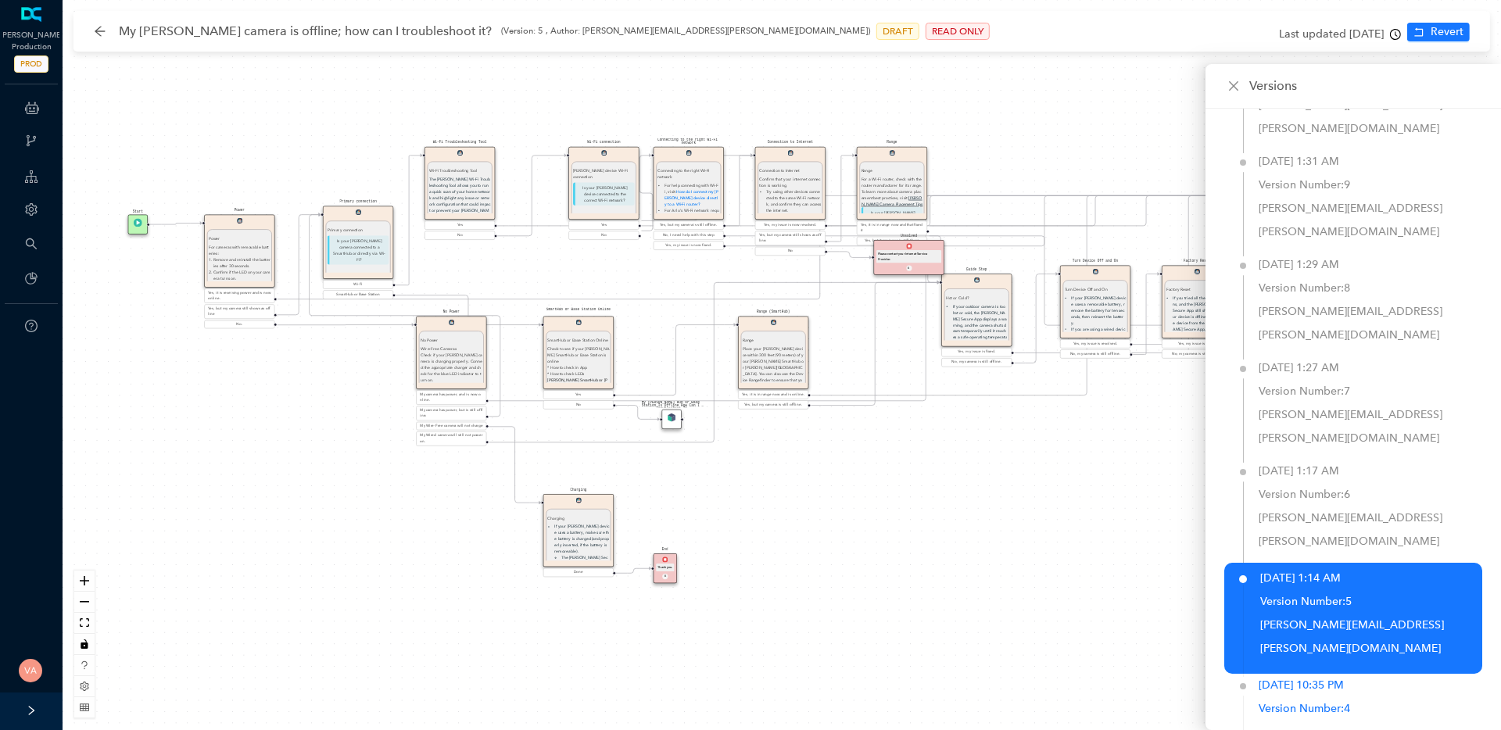
click at [1342, 674] on div "Aug 16, 2023 10:35 PM" at bounding box center [1300, 685] width 85 height 23
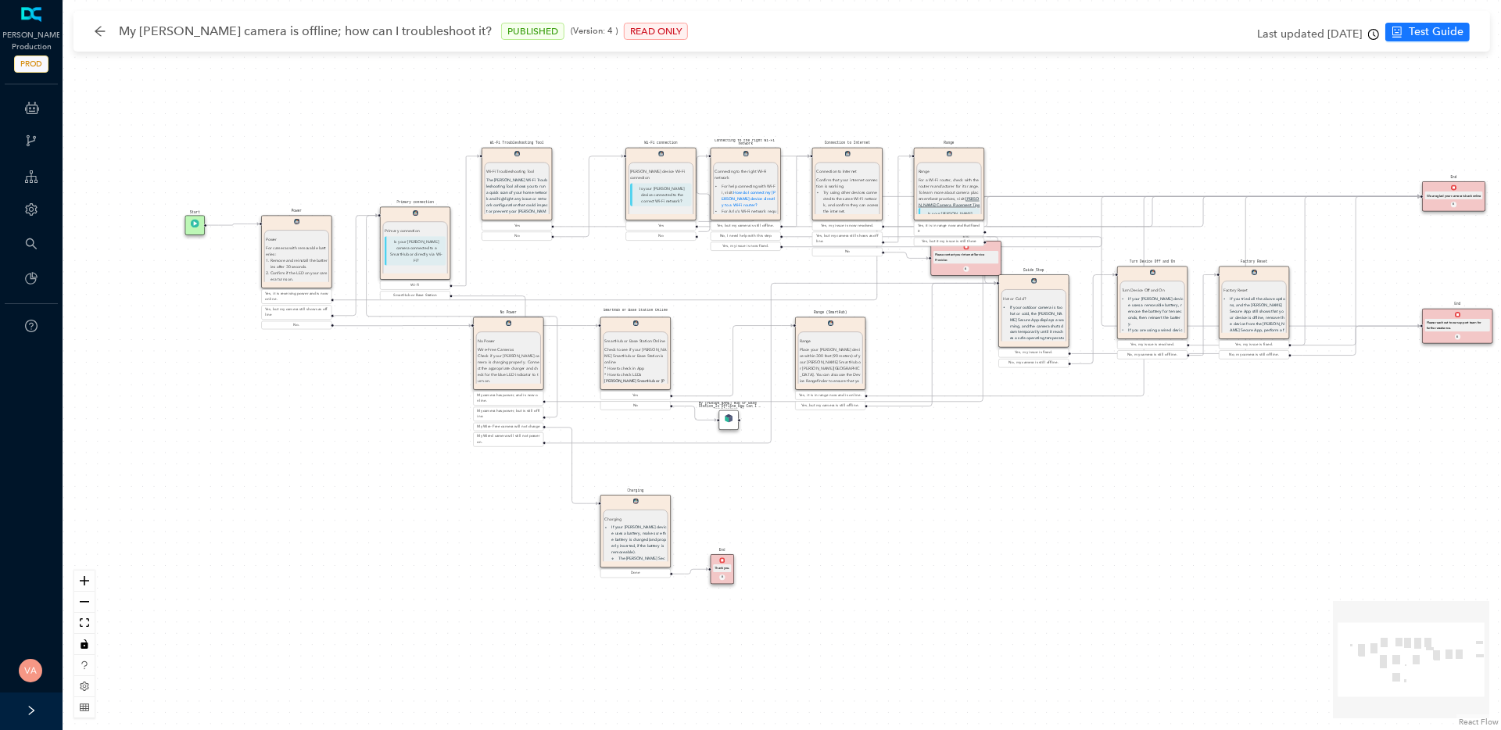
drag, startPoint x: 542, startPoint y: 277, endPoint x: 599, endPoint y: 277, distance: 57.1
click at [599, 277] on div "End Thank you. E Charging Charging If your Arlo device uses a battery, make sur…" at bounding box center [782, 365] width 1438 height 730
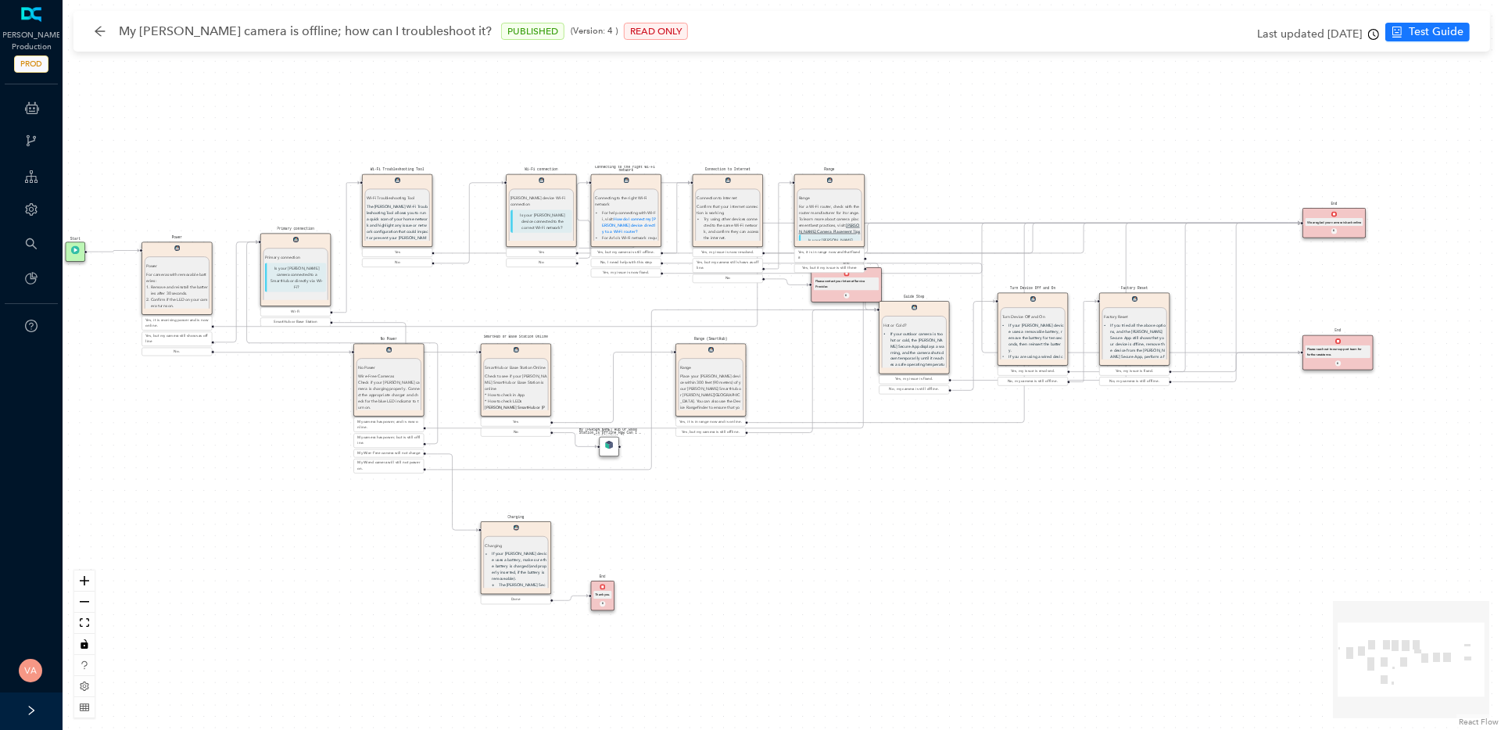
drag, startPoint x: 614, startPoint y: 271, endPoint x: 495, endPoint y: 299, distance: 122.7
click at [495, 299] on div "End Thank you. E Charging Charging If your Arlo device uses a battery, make sur…" at bounding box center [782, 365] width 1438 height 730
click at [78, 575] on button "zoom in" at bounding box center [84, 581] width 20 height 21
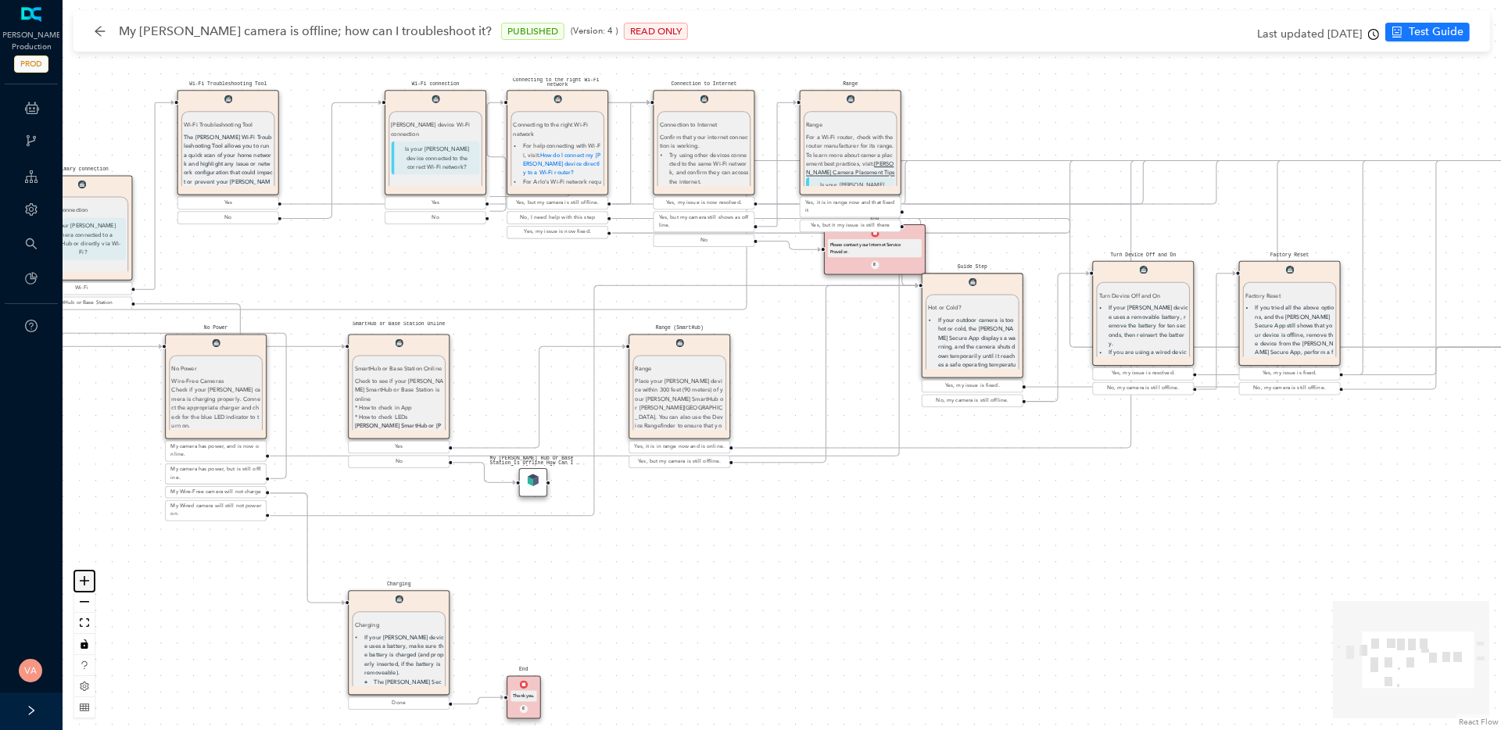
click at [78, 575] on button "zoom in" at bounding box center [84, 581] width 20 height 21
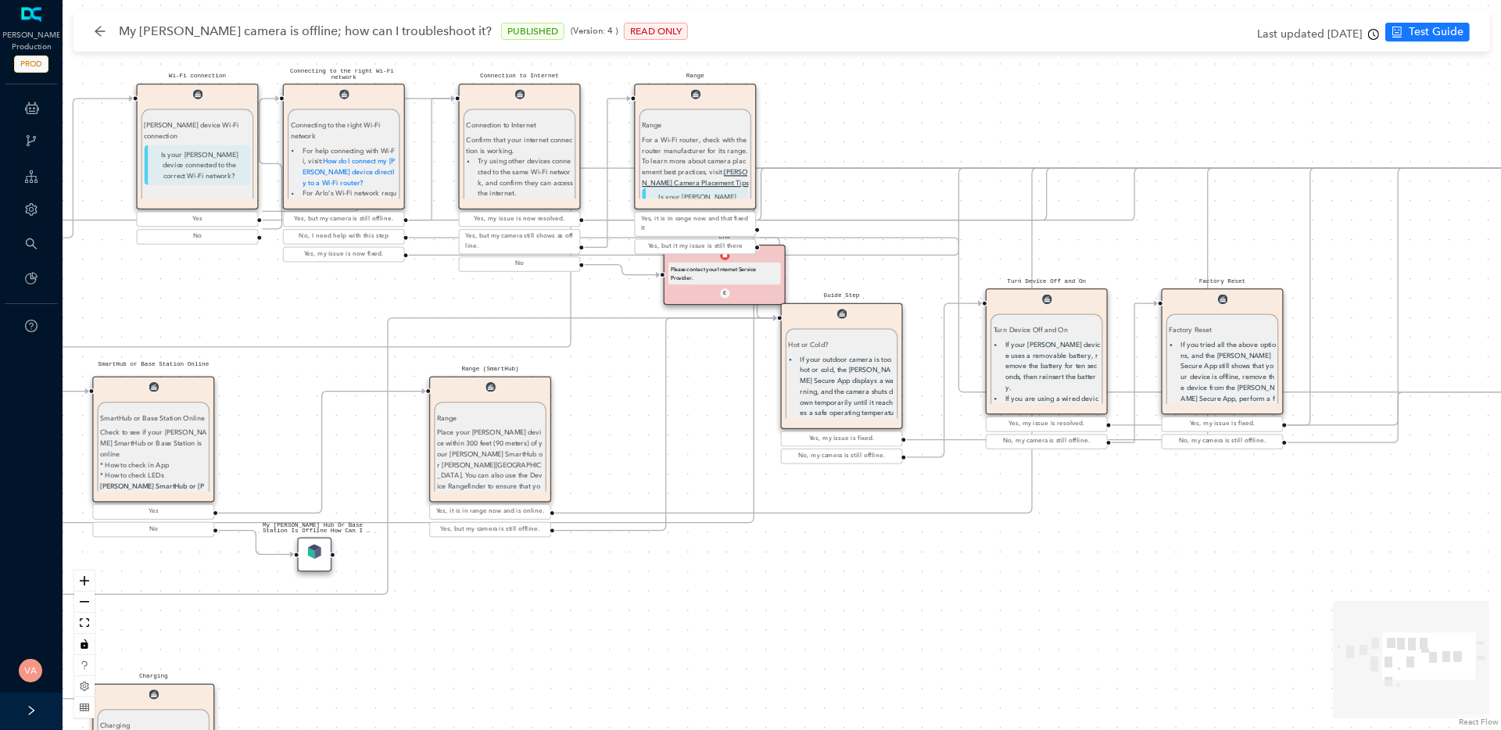
drag, startPoint x: 590, startPoint y: 572, endPoint x: 414, endPoint y: 623, distance: 183.0
click at [414, 623] on div "End Thank you. E Charging Charging If your Arlo device uses a battery, make sur…" at bounding box center [782, 365] width 1438 height 730
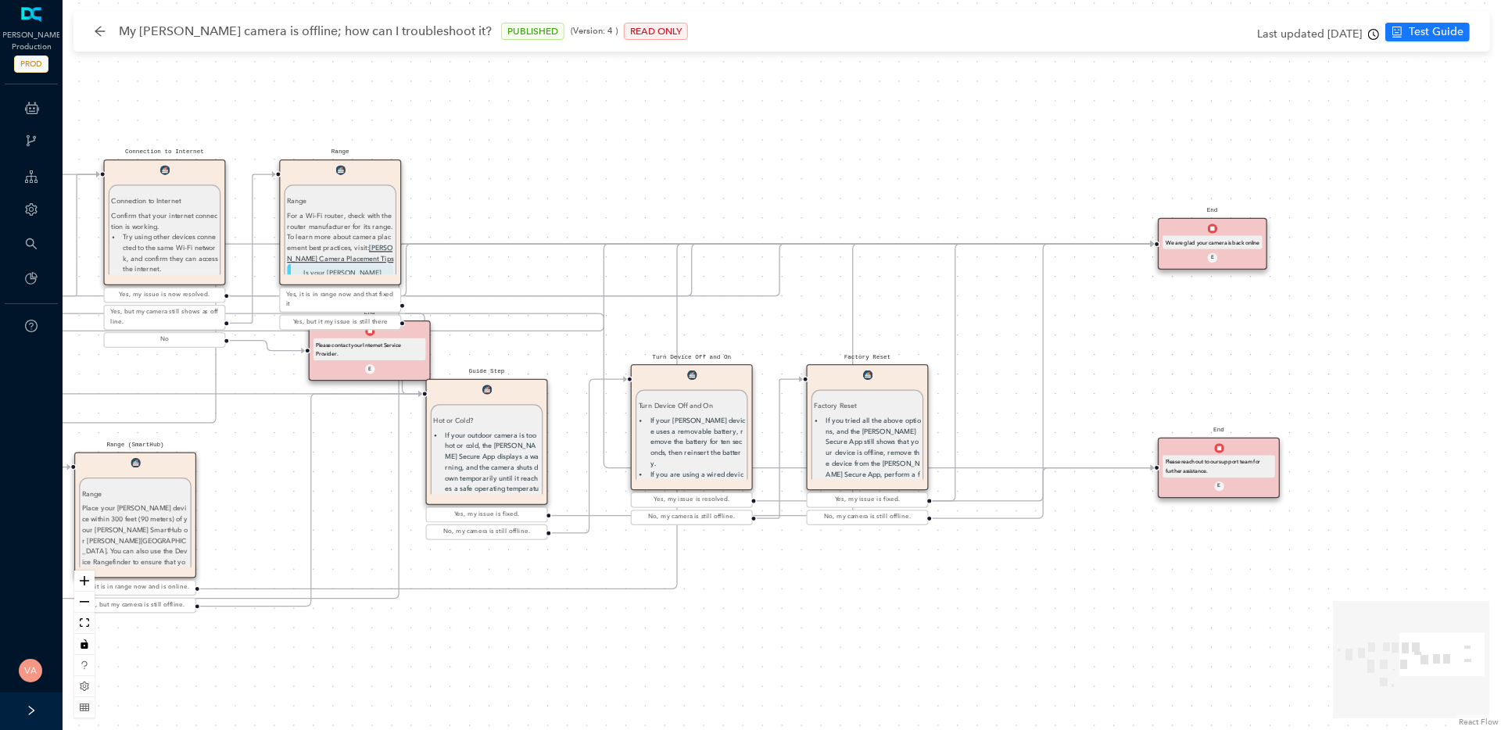
drag, startPoint x: 1039, startPoint y: 528, endPoint x: 656, endPoint y: 599, distance: 390.3
click at [656, 599] on div "End Thank you. E Charging Charging If your Arlo device uses a battery, make sur…" at bounding box center [782, 365] width 1438 height 730
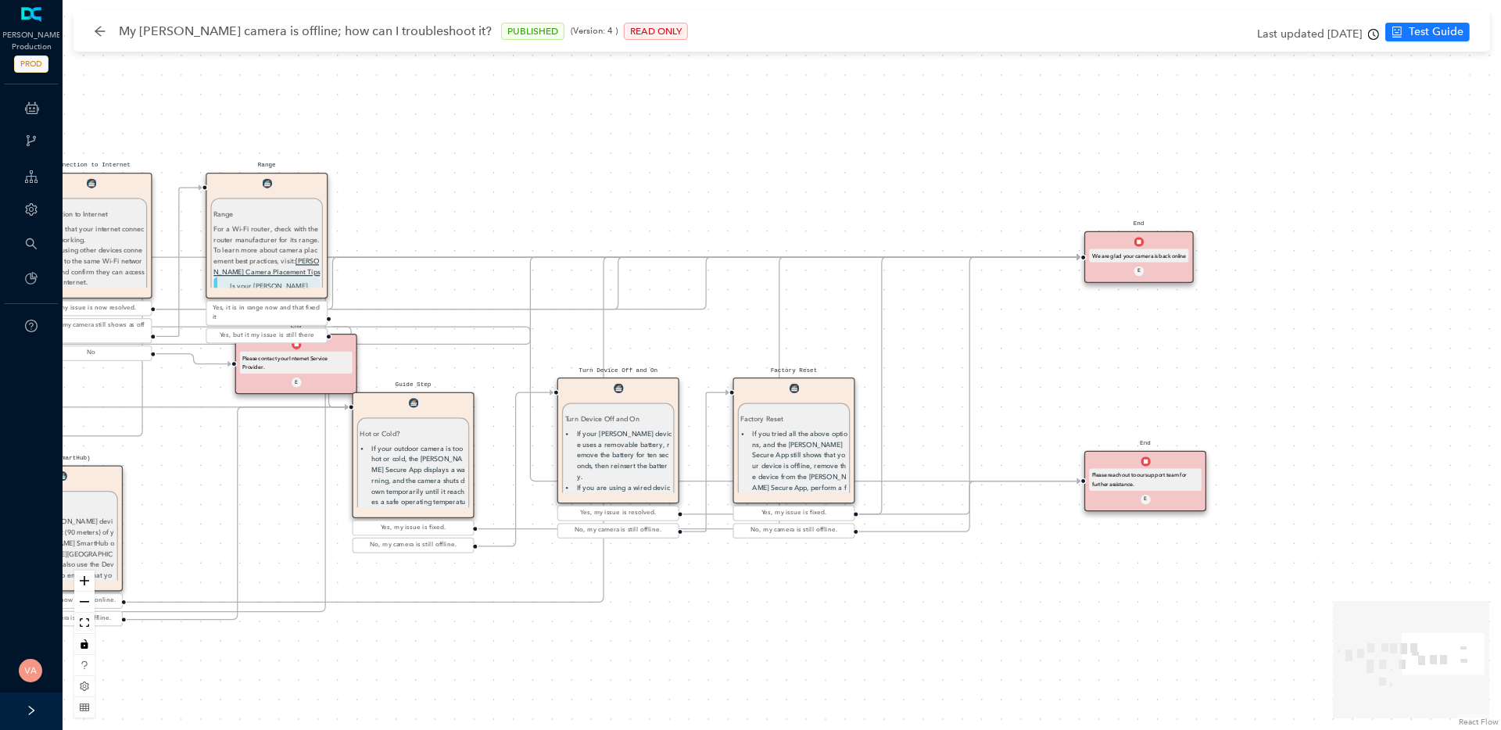
drag, startPoint x: 1139, startPoint y: 320, endPoint x: 1101, endPoint y: 336, distance: 41.7
click at [1101, 336] on div "End Thank you. E Charging Charging If your Arlo device uses a battery, make sur…" at bounding box center [782, 365] width 1438 height 730
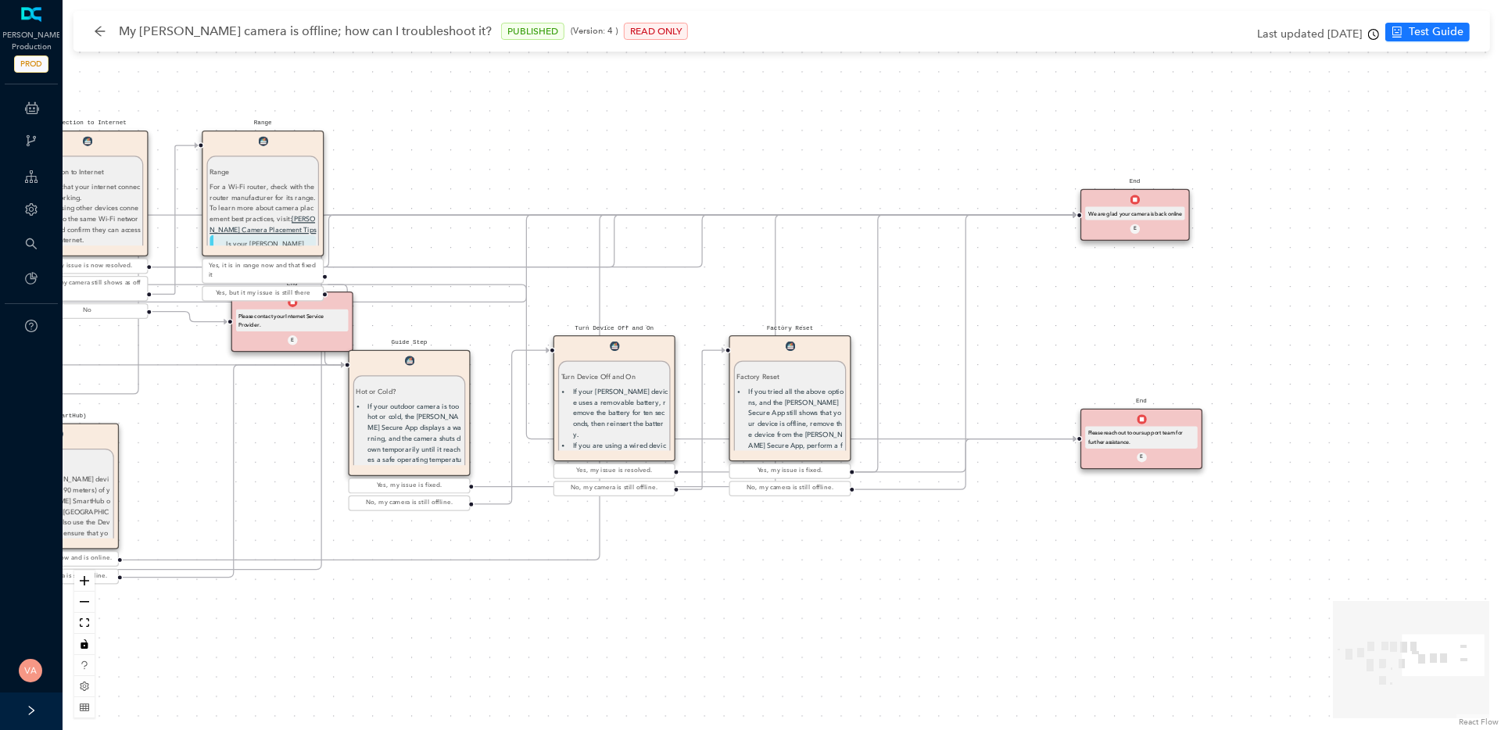
drag, startPoint x: 1084, startPoint y: 356, endPoint x: 1075, endPoint y: 310, distance: 47.1
click at [1079, 313] on div "End Thank you. E Charging Charging If your Arlo device uses a battery, make sur…" at bounding box center [782, 365] width 1438 height 730
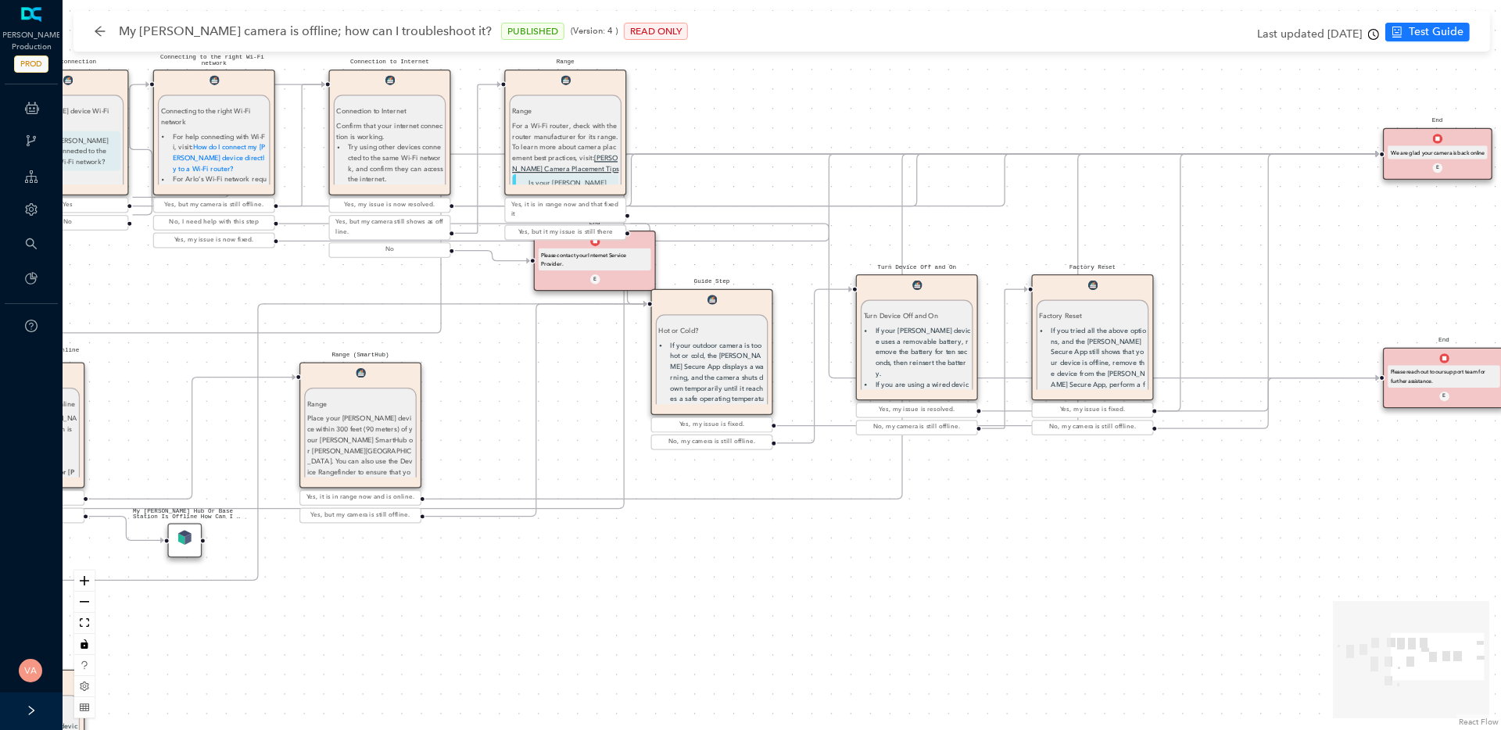
drag, startPoint x: 1080, startPoint y: 308, endPoint x: 1387, endPoint y: 246, distance: 313.3
click at [1387, 246] on div "End Thank you. E Charging Charging If your Arlo device uses a battery, make sur…" at bounding box center [782, 365] width 1438 height 730
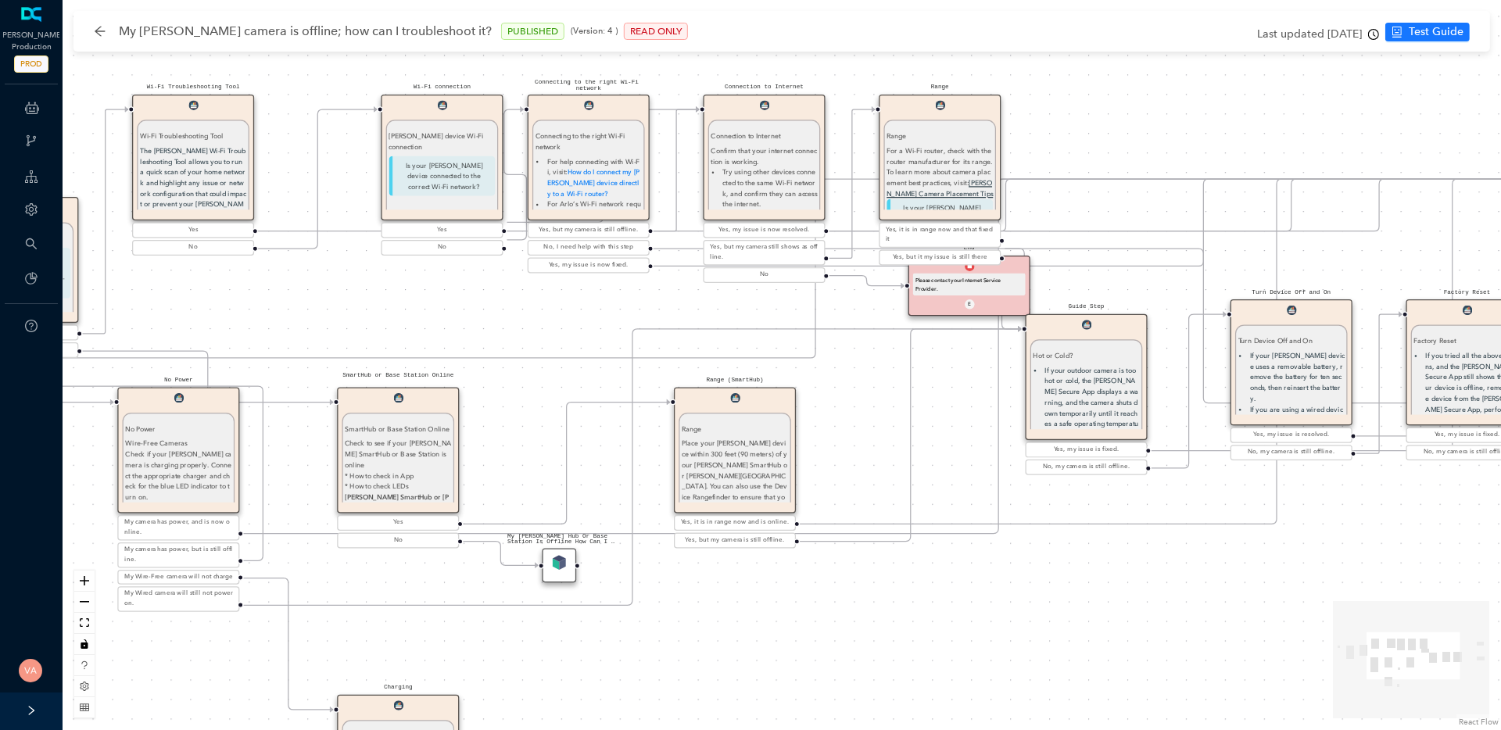
drag, startPoint x: 957, startPoint y: 539, endPoint x: 1404, endPoint y: 561, distance: 447.6
click at [1404, 561] on div "End Thank you. E Charging Charging If your Arlo device uses a battery, make sur…" at bounding box center [782, 365] width 1438 height 730
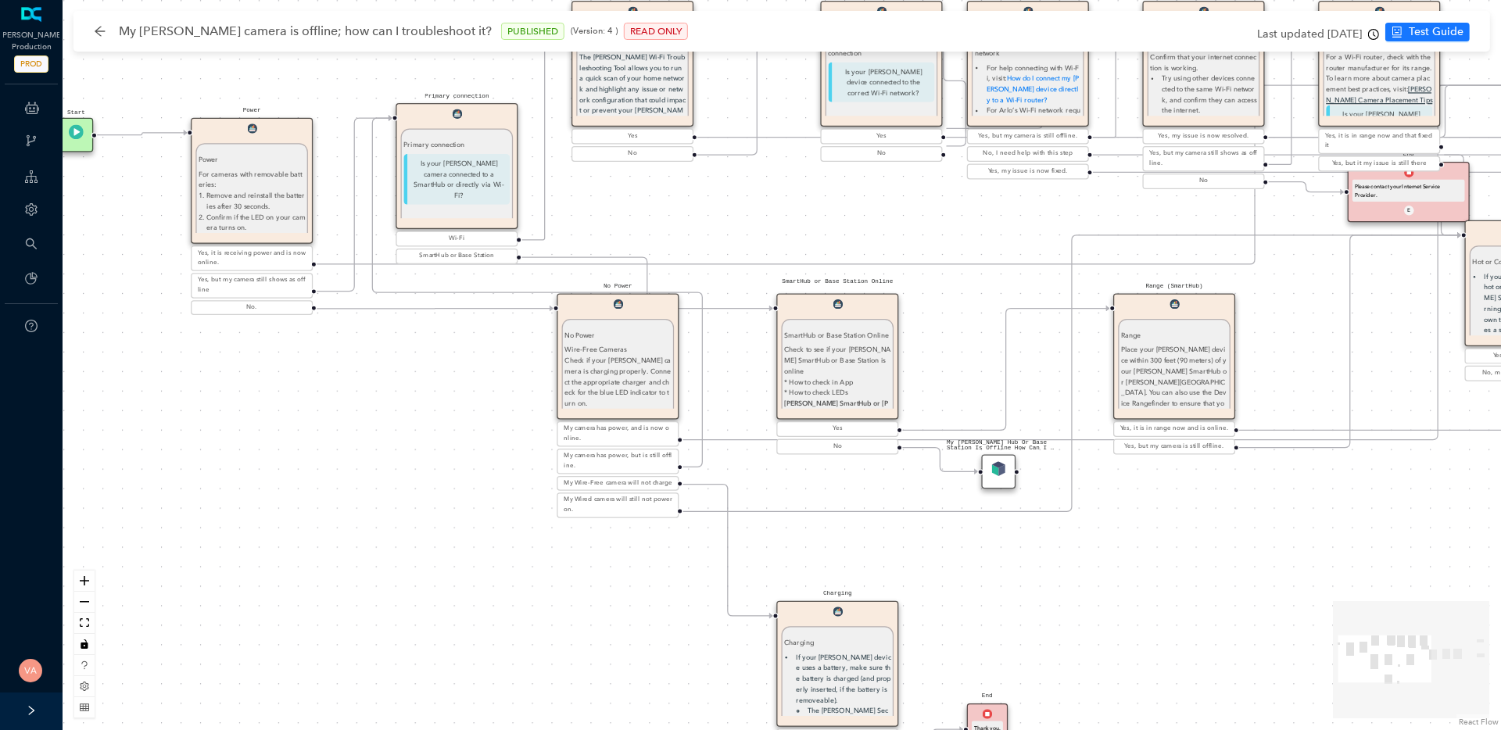
drag, startPoint x: 1019, startPoint y: 607, endPoint x: 1390, endPoint y: 517, distance: 381.2
click at [1390, 517] on div "End Thank you. E Charging Charging If your Arlo device uses a battery, make sur…" at bounding box center [782, 365] width 1438 height 730
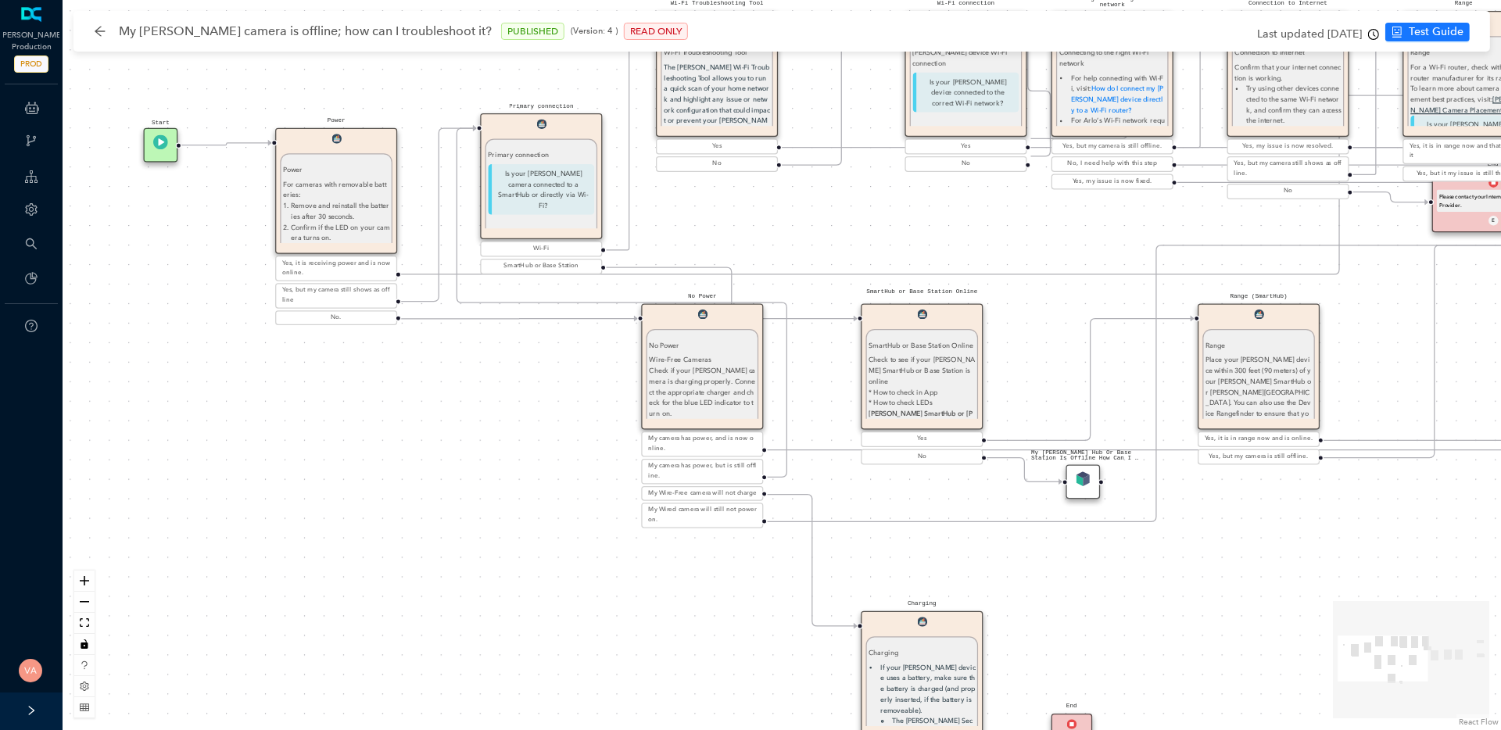
drag, startPoint x: 151, startPoint y: 390, endPoint x: 345, endPoint y: 424, distance: 196.8
click at [345, 424] on div "End Thank you. E Charging Charging If your Arlo device uses a battery, make sur…" at bounding box center [782, 365] width 1438 height 730
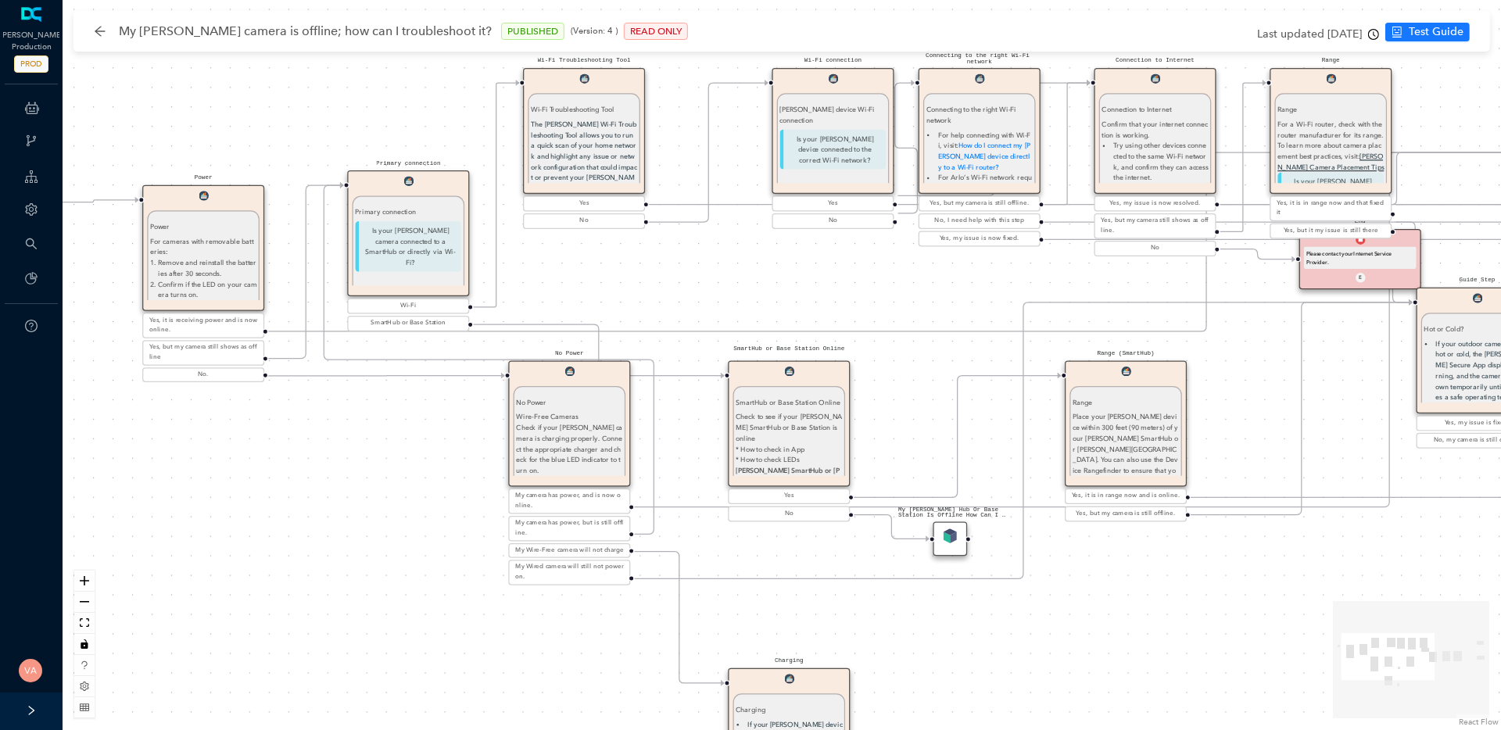
drag, startPoint x: 1174, startPoint y: 259, endPoint x: 868, endPoint y: 294, distance: 307.5
click at [868, 294] on div "End Thank you. E Charging Charging If your Arlo device uses a battery, make sur…" at bounding box center [782, 365] width 1438 height 730
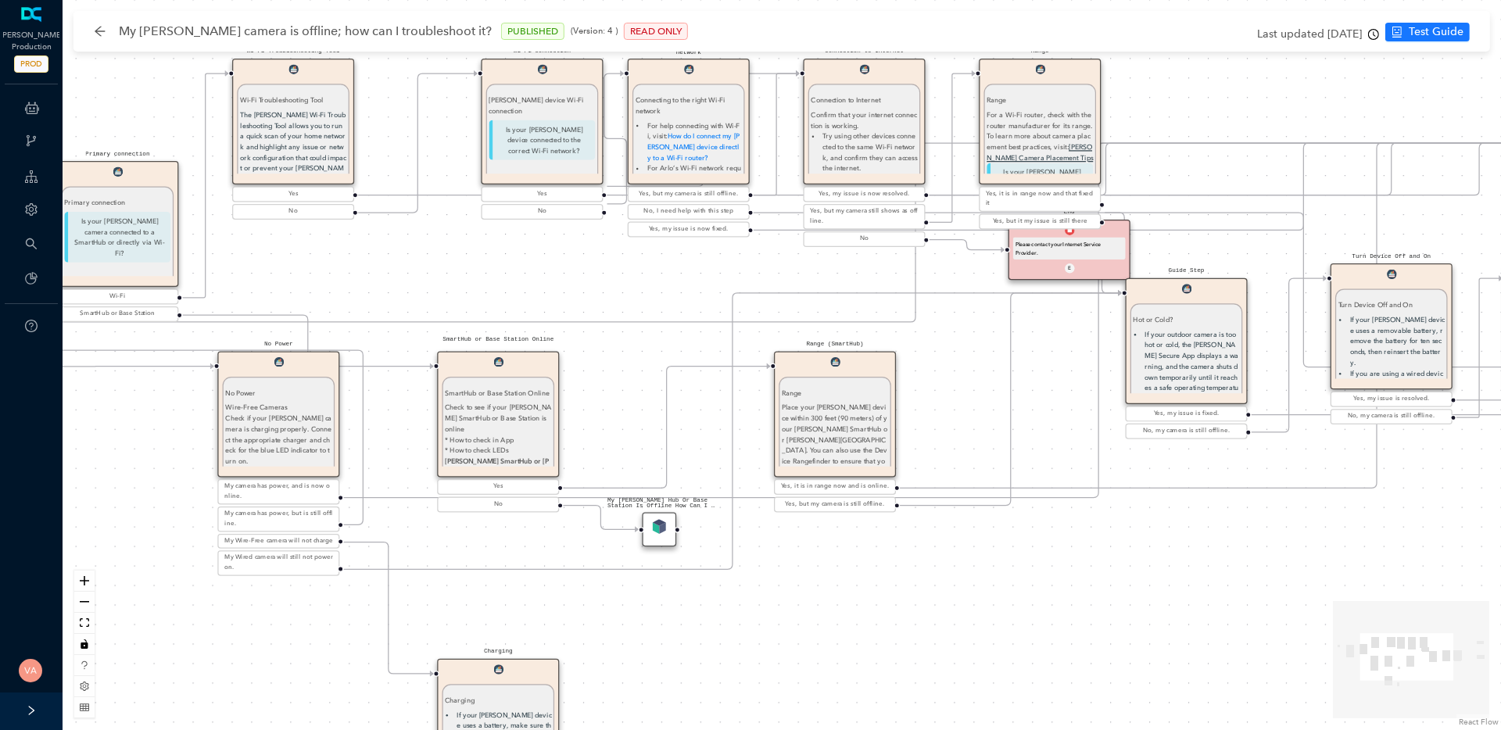
drag, startPoint x: 971, startPoint y: 290, endPoint x: 723, endPoint y: 281, distance: 248.7
click at [723, 281] on div "End Thank you. E Charging Charging If your Arlo device uses a battery, make sur…" at bounding box center [782, 365] width 1438 height 730
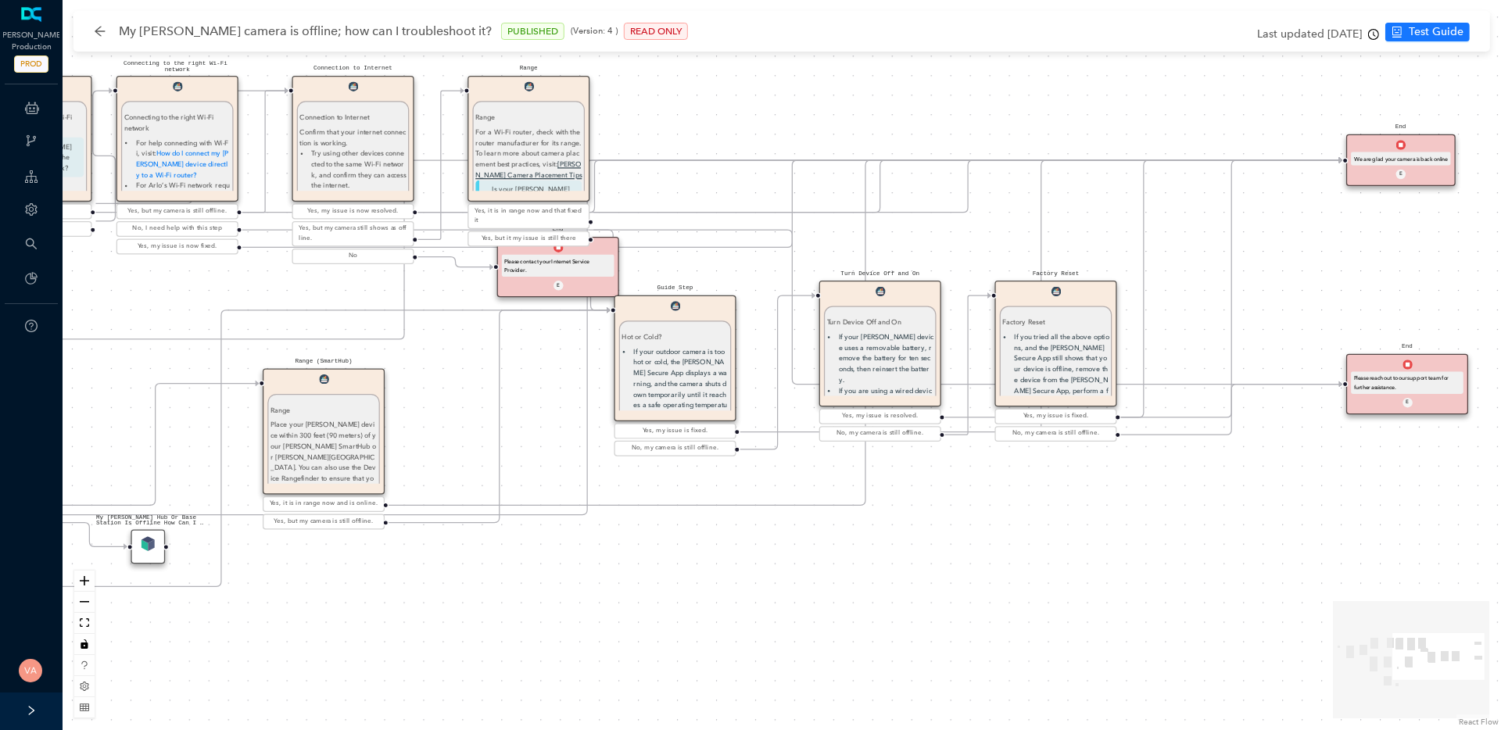
drag, startPoint x: 1226, startPoint y: 251, endPoint x: 717, endPoint y: 267, distance: 509.0
click at [717, 267] on div "End Thank you. E Charging Charging If your Arlo device uses a battery, make sur…" at bounding box center [782, 365] width 1438 height 730
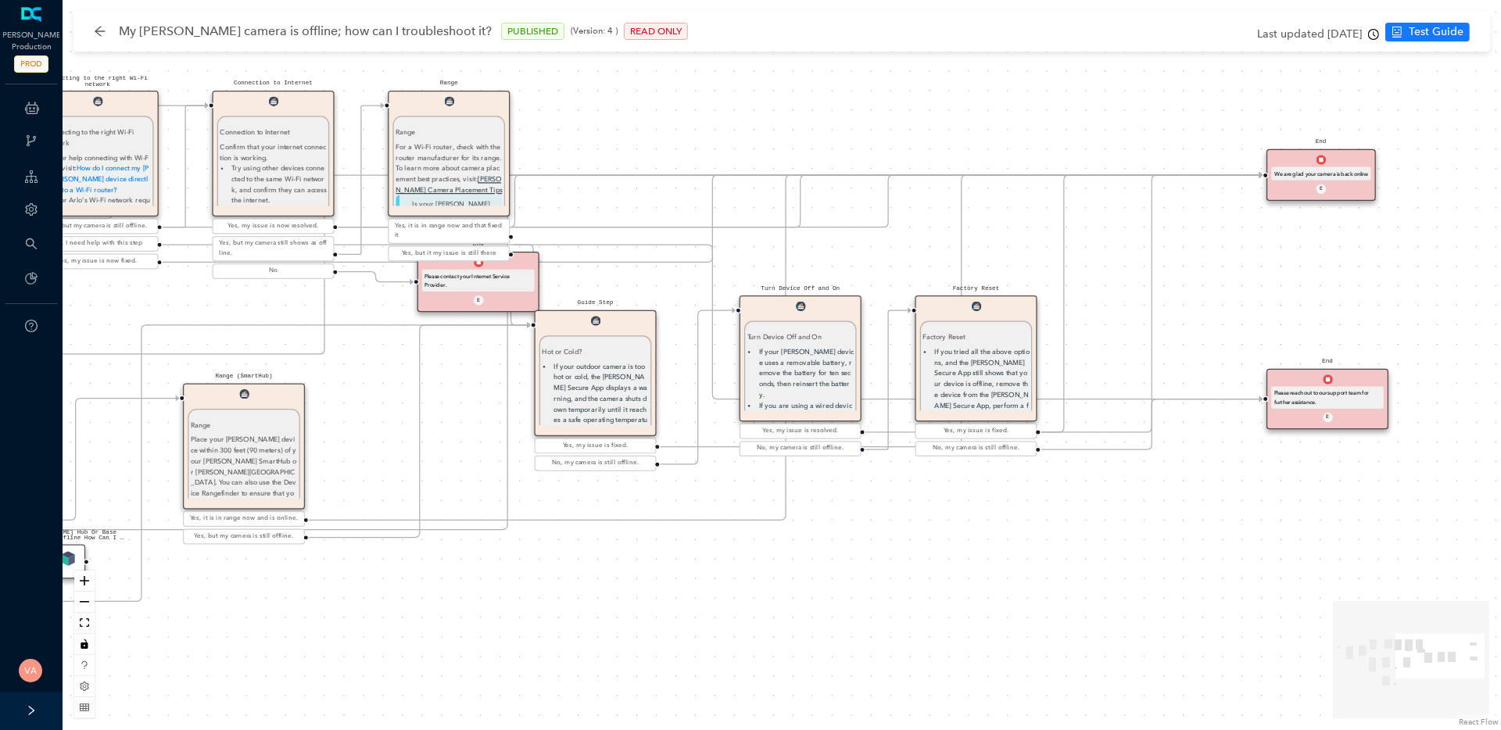
drag, startPoint x: 960, startPoint y: 247, endPoint x: 891, endPoint y: 262, distance: 70.4
click at [891, 262] on div "End Thank you. E Charging Charging If your Arlo device uses a battery, make sur…" at bounding box center [782, 365] width 1438 height 730
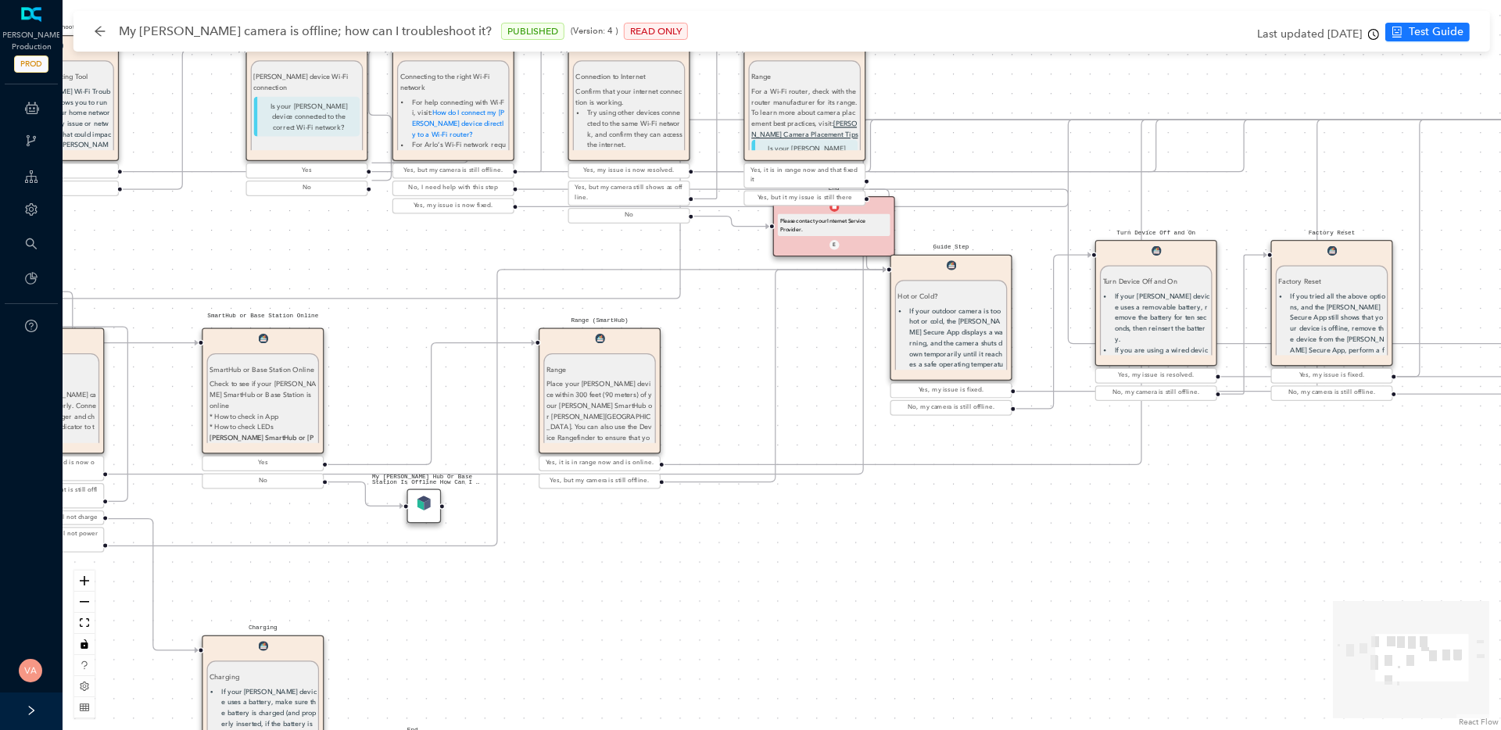
drag, startPoint x: 1248, startPoint y: 227, endPoint x: 1649, endPoint y: 160, distance: 406.5
click at [1500, 160] on html "Arlo Production PROD ChatBots & Ticket Automations Webhooks Guide Account Searc…" at bounding box center [750, 365] width 1501 height 730
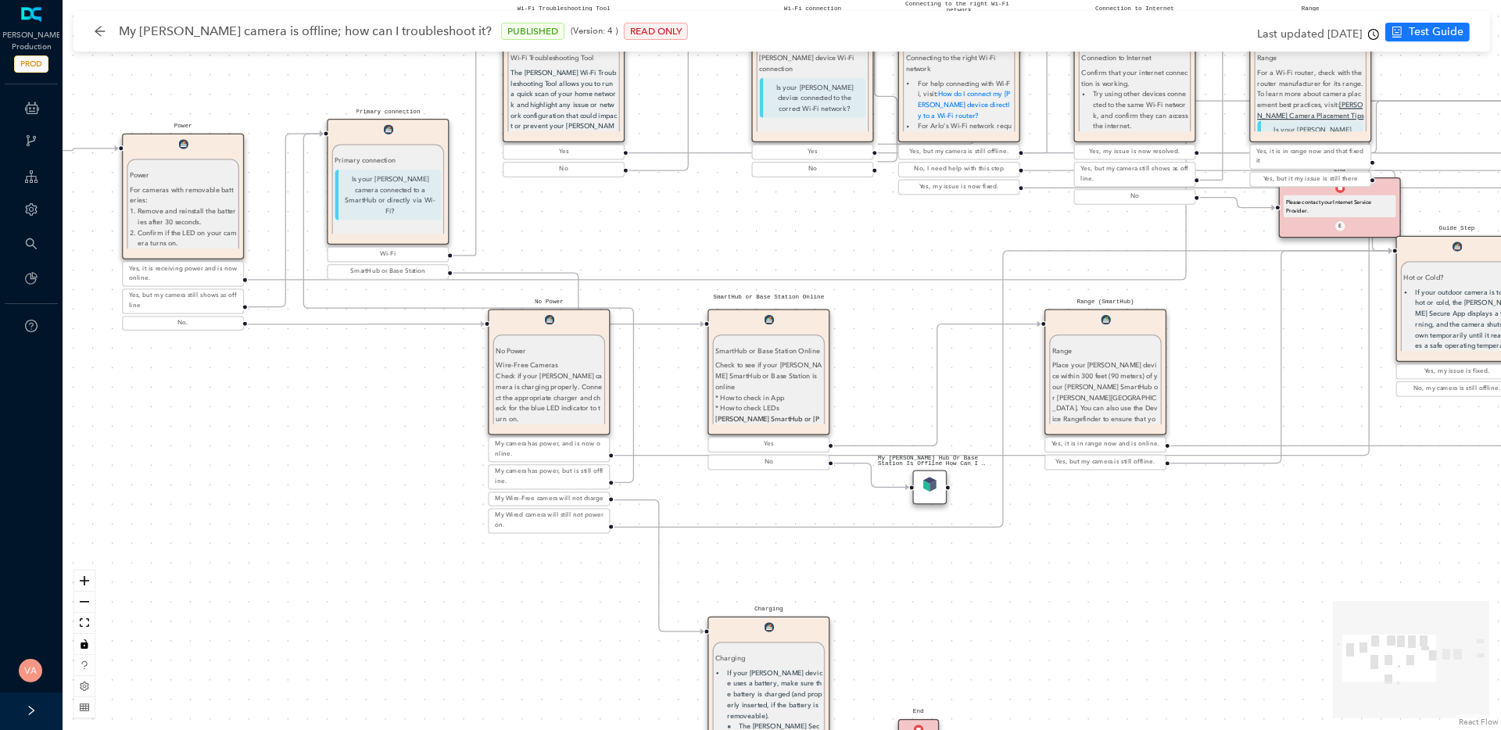
drag, startPoint x: 234, startPoint y: 230, endPoint x: 710, endPoint y: 220, distance: 475.3
click at [714, 220] on div "End Thank you. E Charging Charging If your Arlo device uses a battery, make sur…" at bounding box center [782, 365] width 1438 height 730
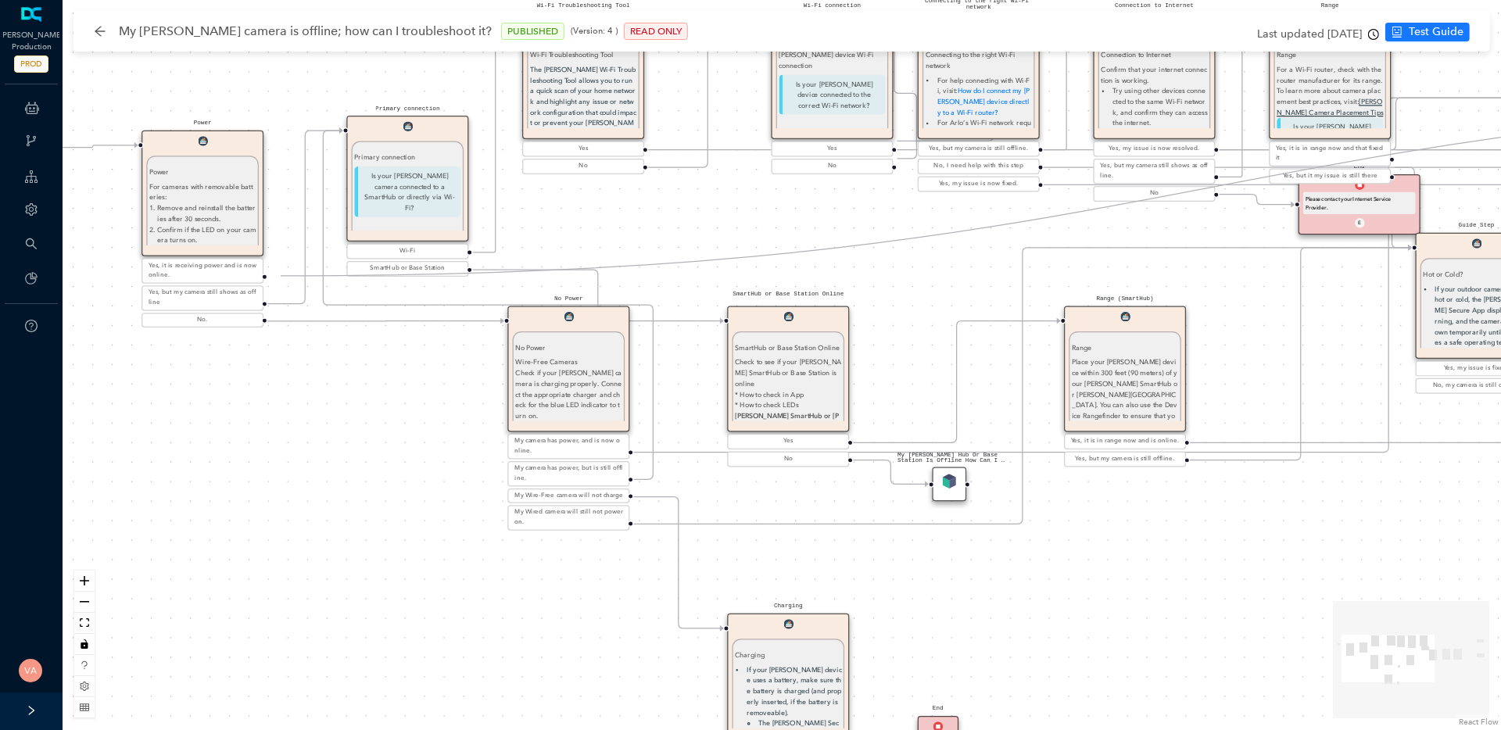
click at [281, 276] on circle "Edge from reactflownode_85384c0a-ff60-4234-963d-68bfe5e3f253 to reactflownode_4…" at bounding box center [277, 277] width 20 height 20
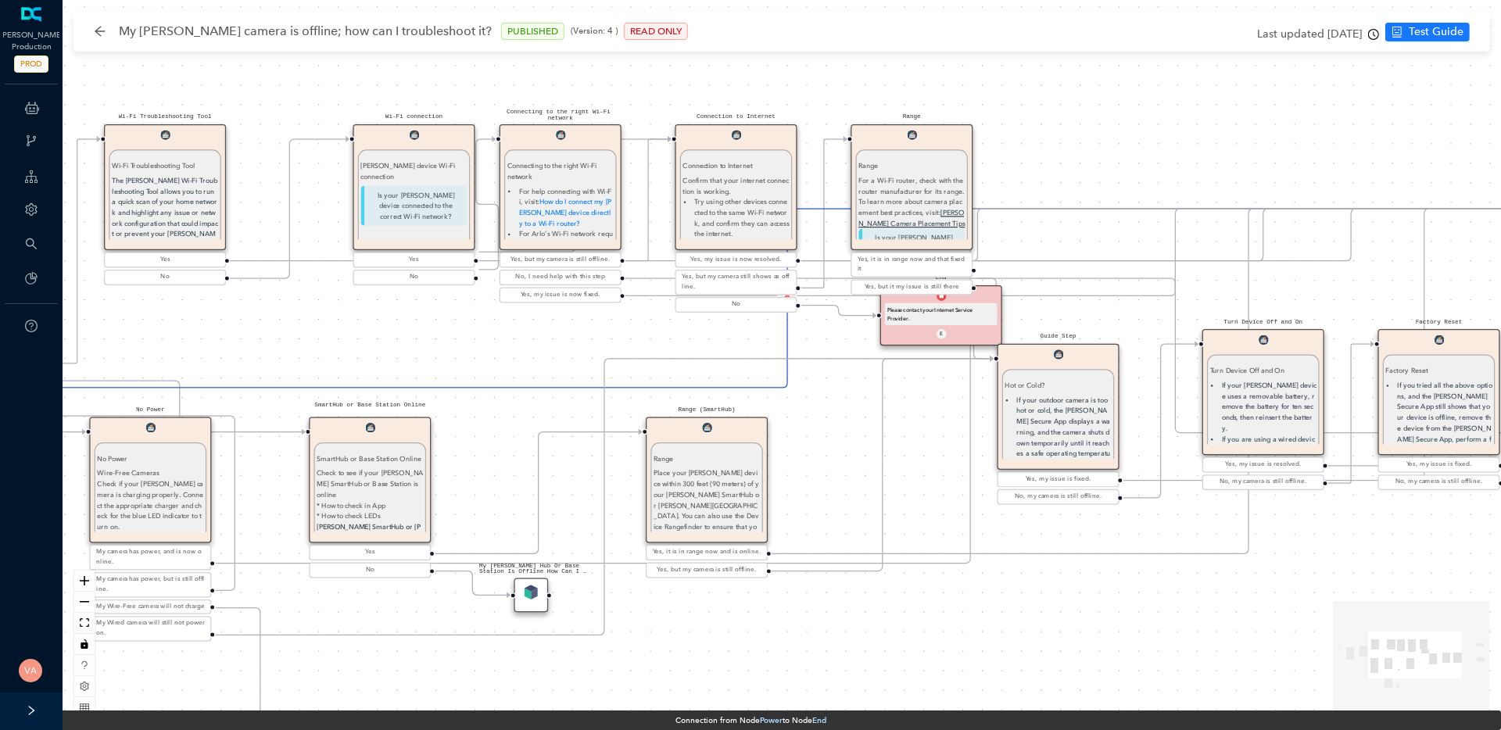
drag, startPoint x: 899, startPoint y: 221, endPoint x: 409, endPoint y: 352, distance: 507.1
click at [409, 352] on div "End Thank you. E Charging Charging If your Arlo device uses a battery, make sur…" at bounding box center [782, 365] width 1438 height 730
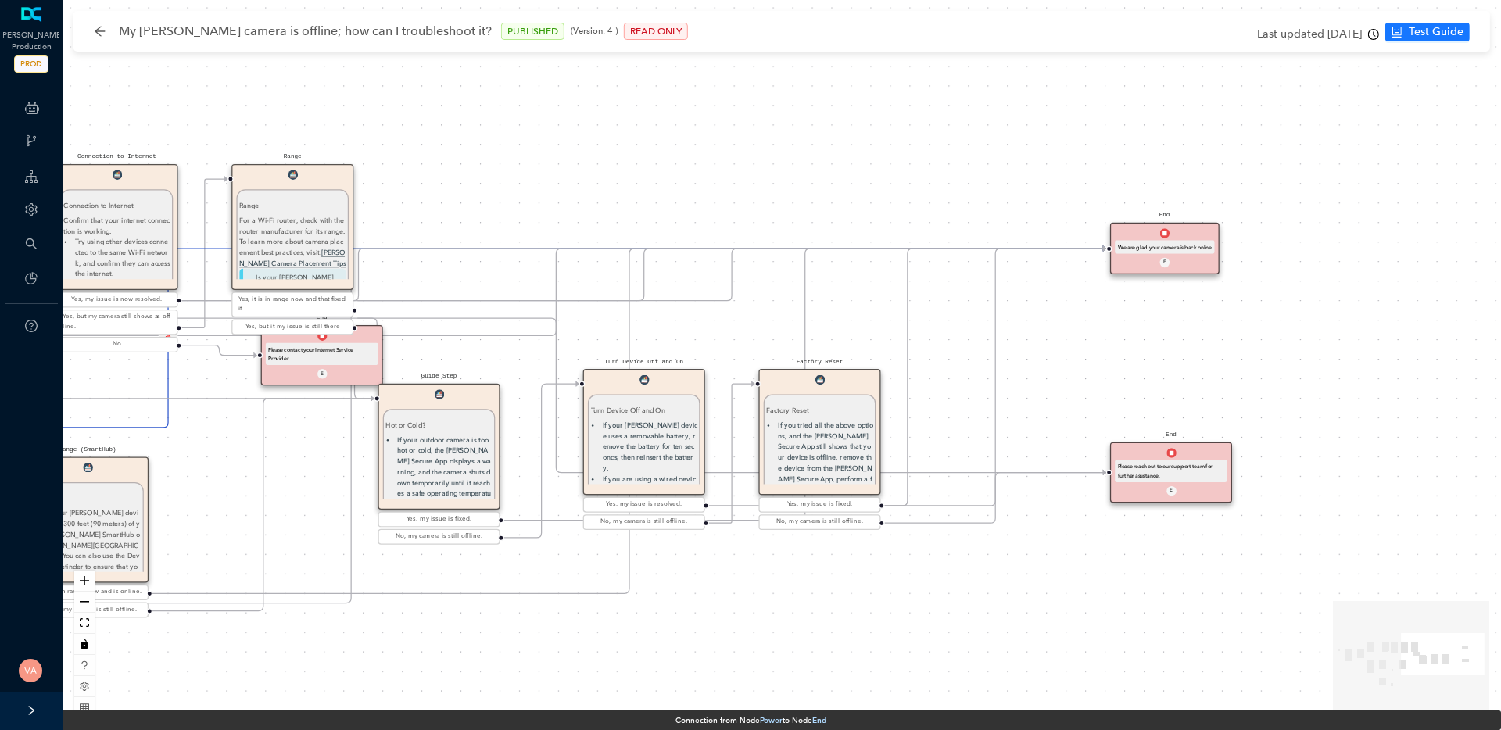
drag, startPoint x: 1110, startPoint y: 117, endPoint x: 563, endPoint y: 138, distance: 547.5
click at [563, 138] on div "End Thank you. E Charging Charging If your Arlo device uses a battery, make sur…" at bounding box center [782, 365] width 1438 height 730
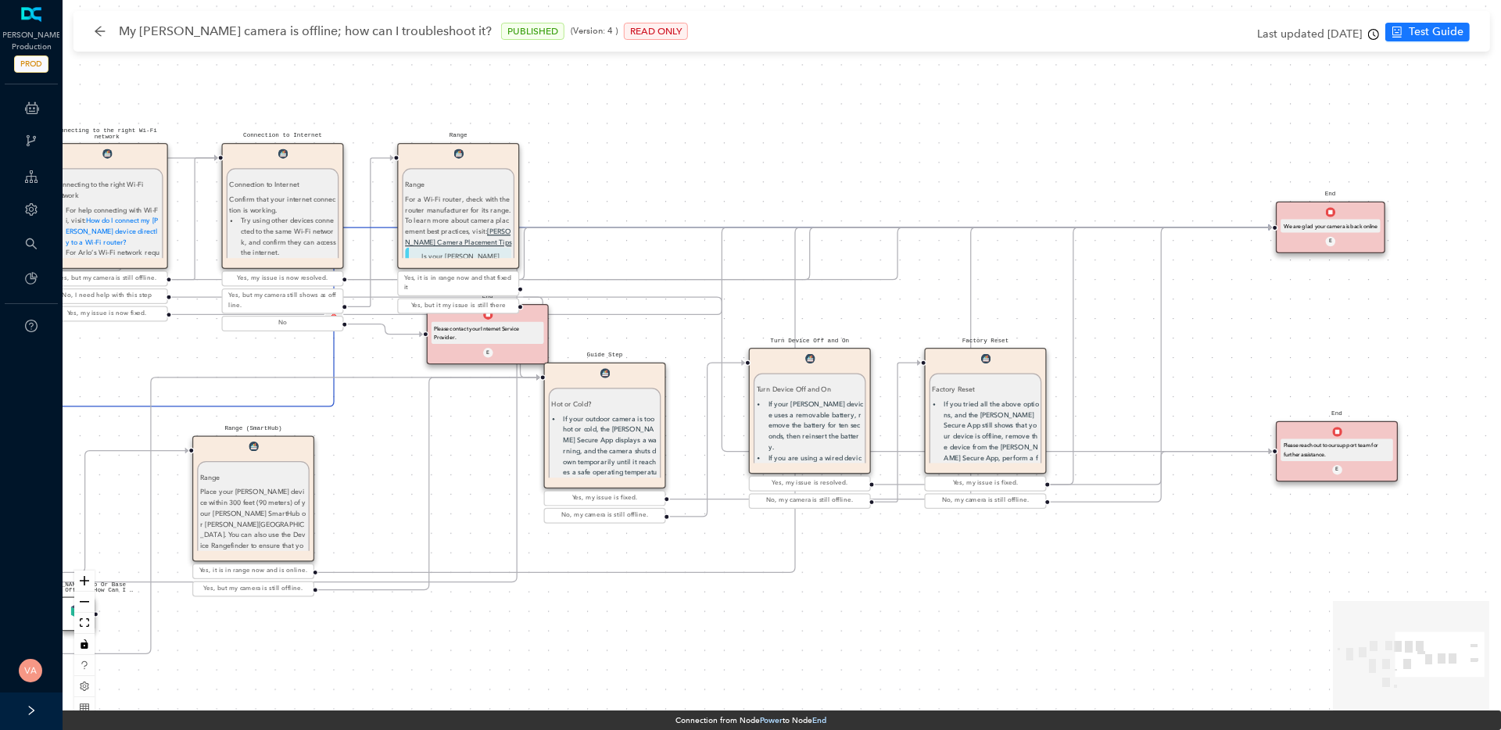
drag, startPoint x: 646, startPoint y: 177, endPoint x: 812, endPoint y: 155, distance: 167.1
click at [812, 155] on div "End Thank you. E Charging Charging If your Arlo device uses a battery, make sur…" at bounding box center [782, 365] width 1438 height 730
click at [1375, 31] on icon "clock-circle" at bounding box center [1373, 34] width 11 height 11
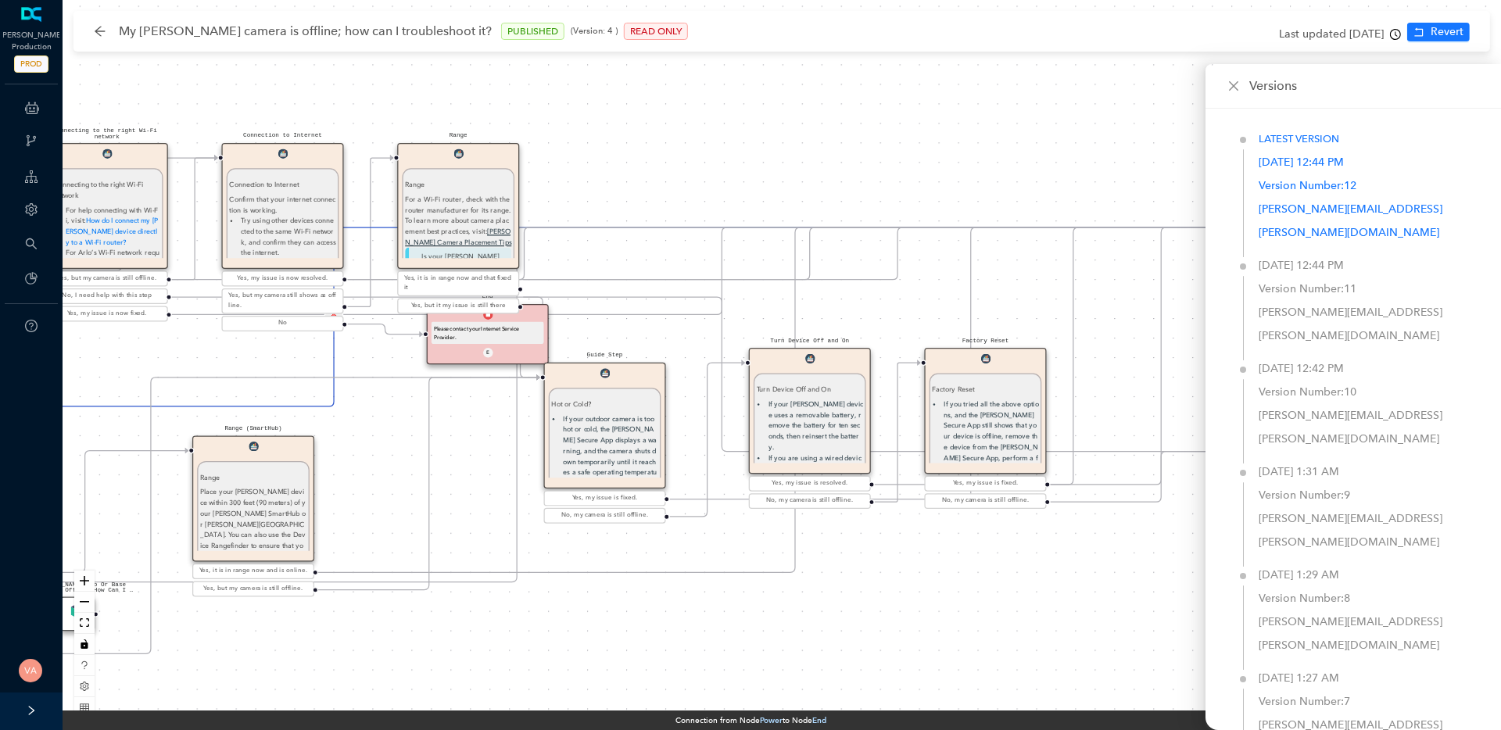
click at [1322, 189] on p "Version Number: 12" at bounding box center [1370, 185] width 224 height 23
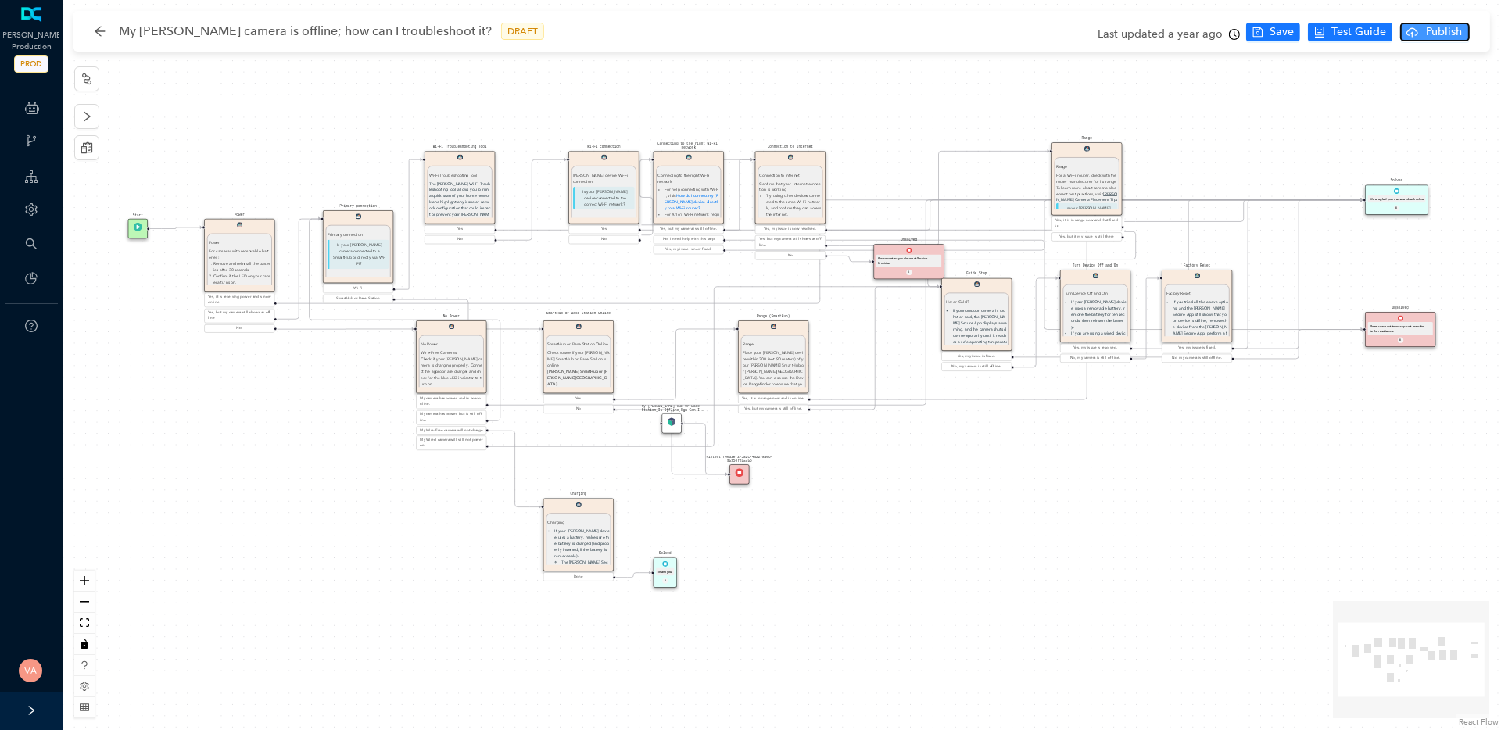
click at [1442, 34] on span "Publish" at bounding box center [1443, 31] width 39 height 17
click at [1484, 96] on span "Yes" at bounding box center [1477, 92] width 17 height 17
click at [1397, 316] on img at bounding box center [1399, 317] width 5 height 5
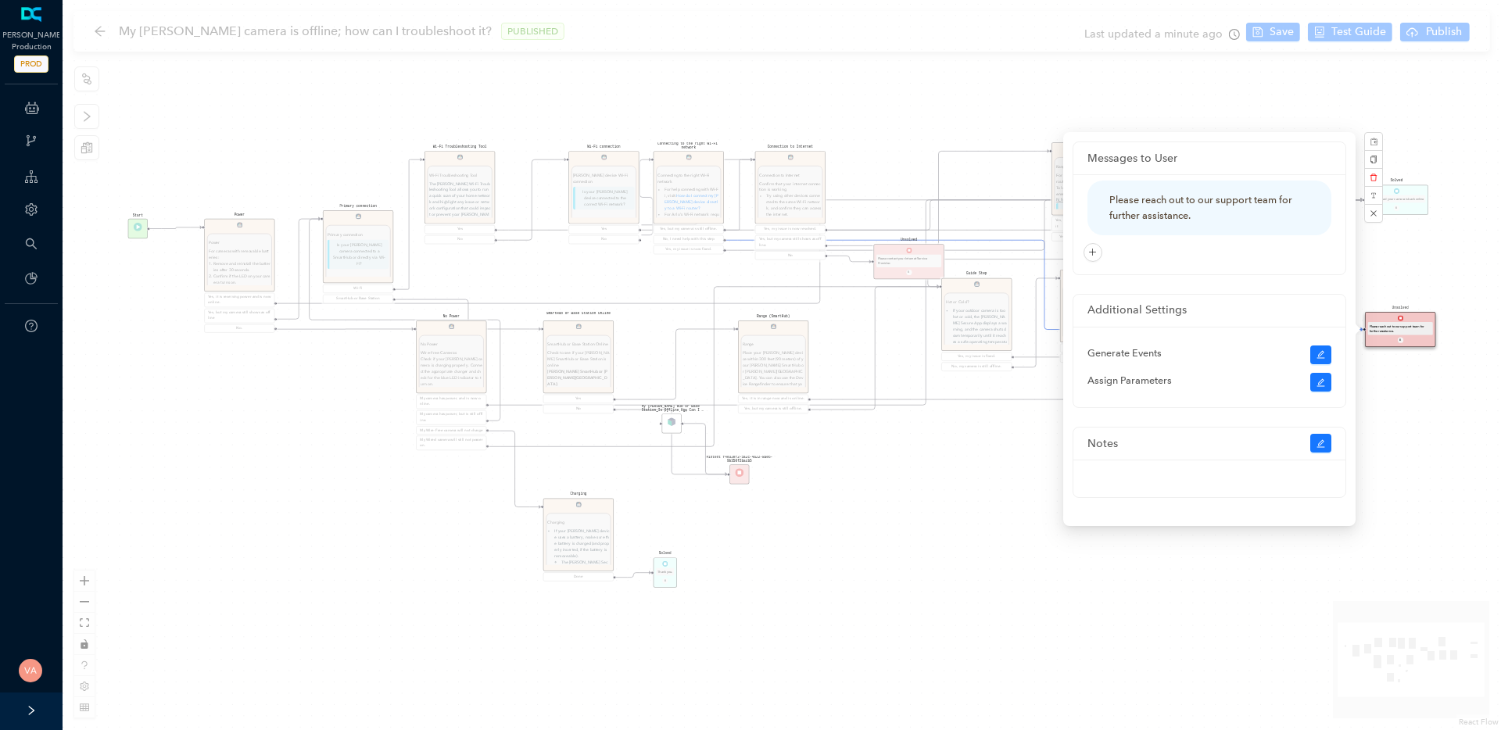
click at [1466, 274] on div "Solved Thank you. E Charging Charging If your Arlo device uses a battery, make …" at bounding box center [782, 365] width 1438 height 730
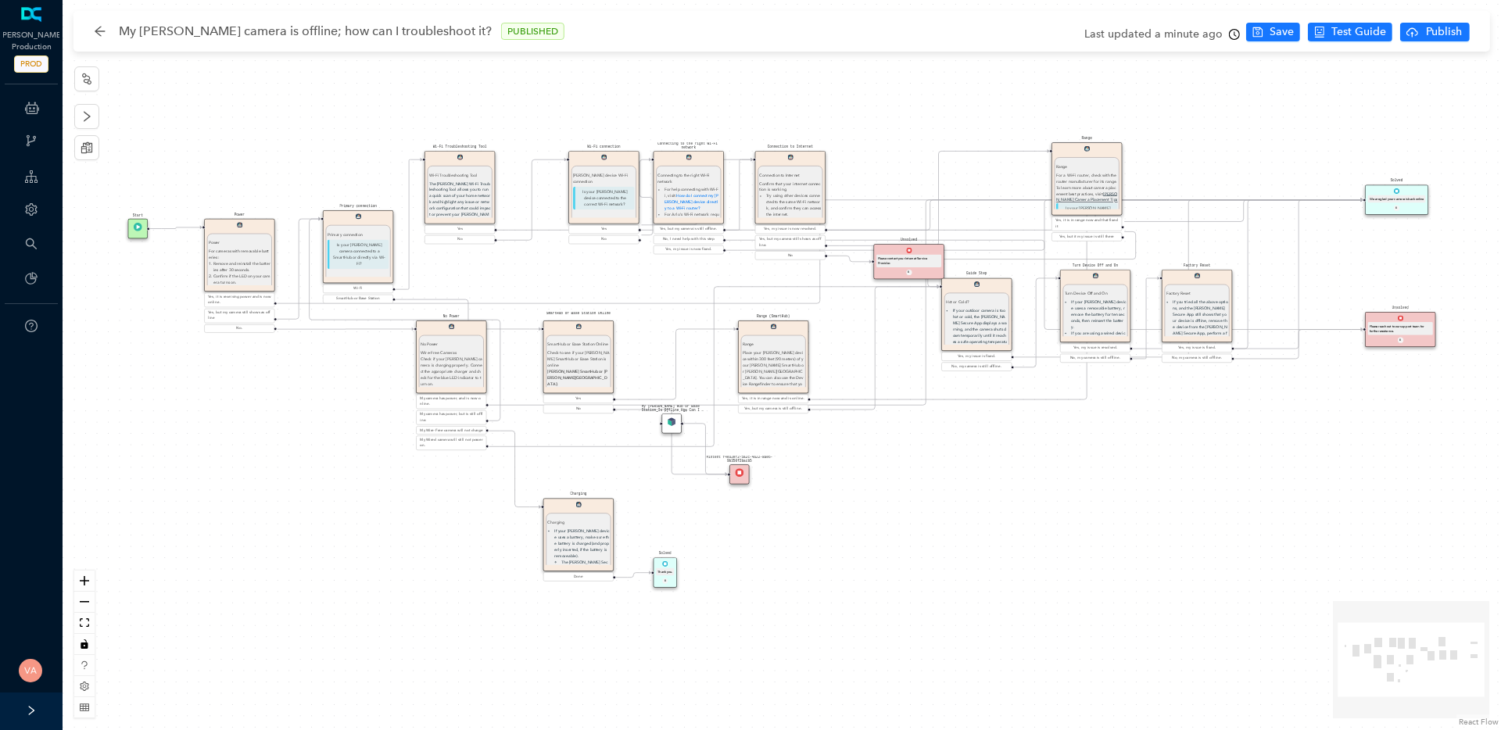
click at [1416, 320] on div "Unsolved Please reach out to our support team for further assistance. E" at bounding box center [1400, 329] width 70 height 35
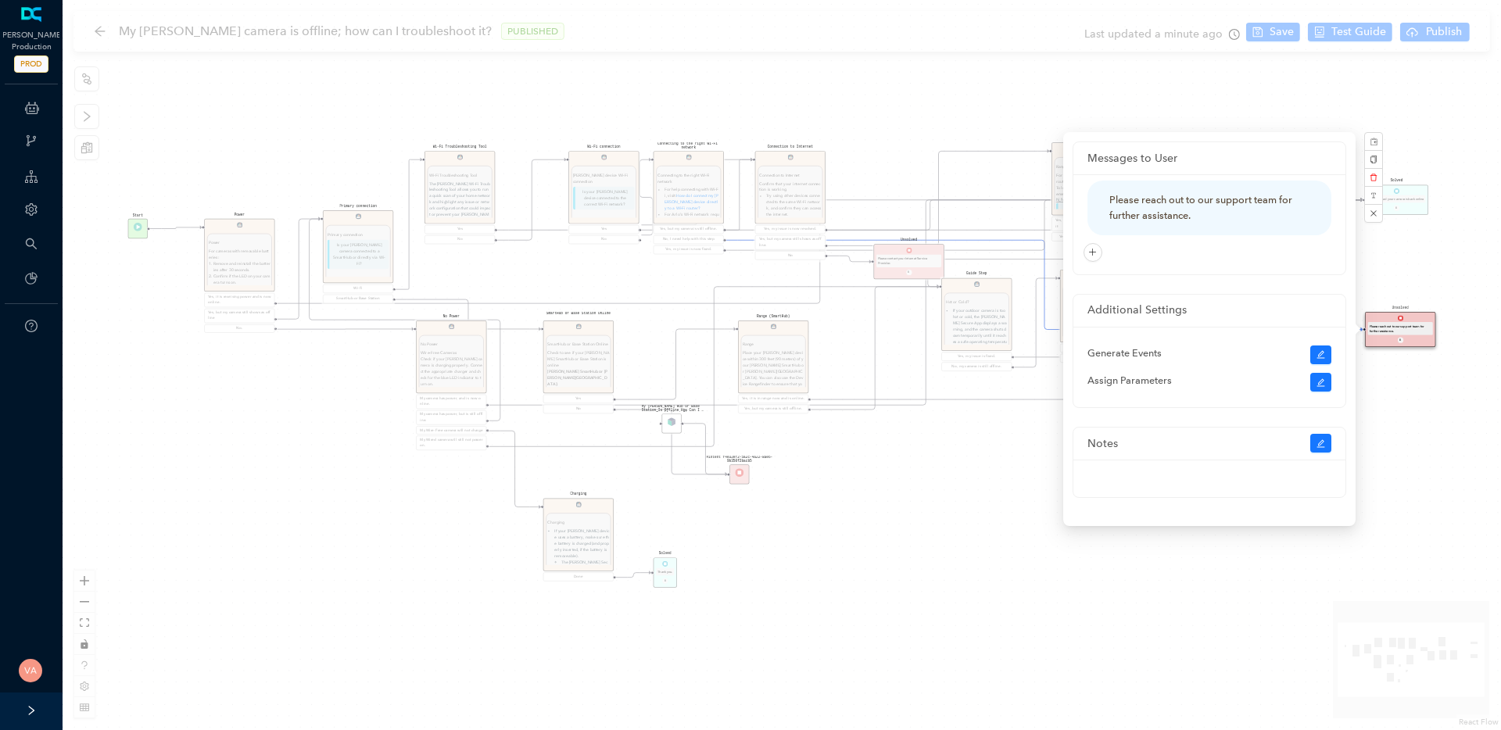
click at [1445, 266] on div "Solved Thank you. E Charging Charging If your Arlo device uses a battery, make …" at bounding box center [782, 365] width 1438 height 730
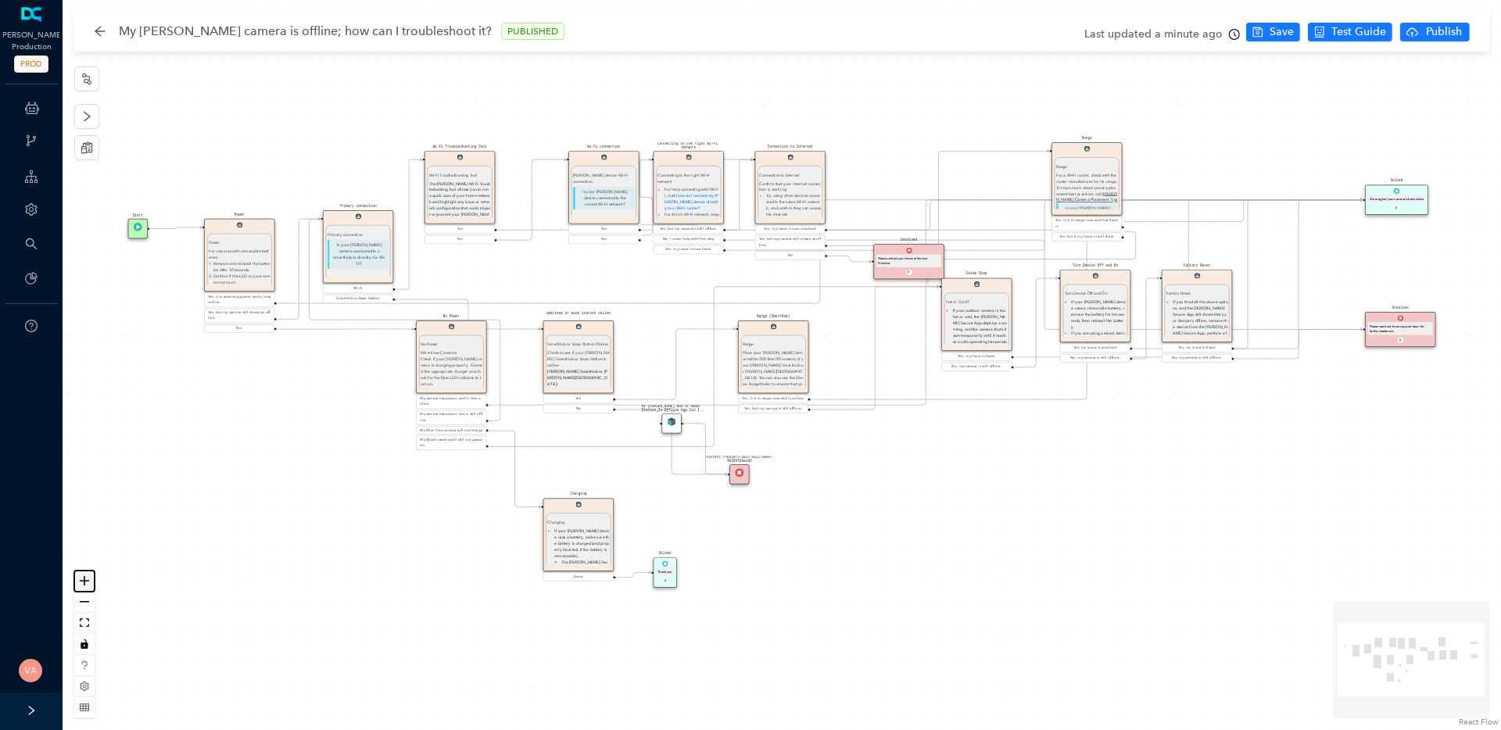
click at [80, 586] on button "zoom in" at bounding box center [84, 581] width 20 height 21
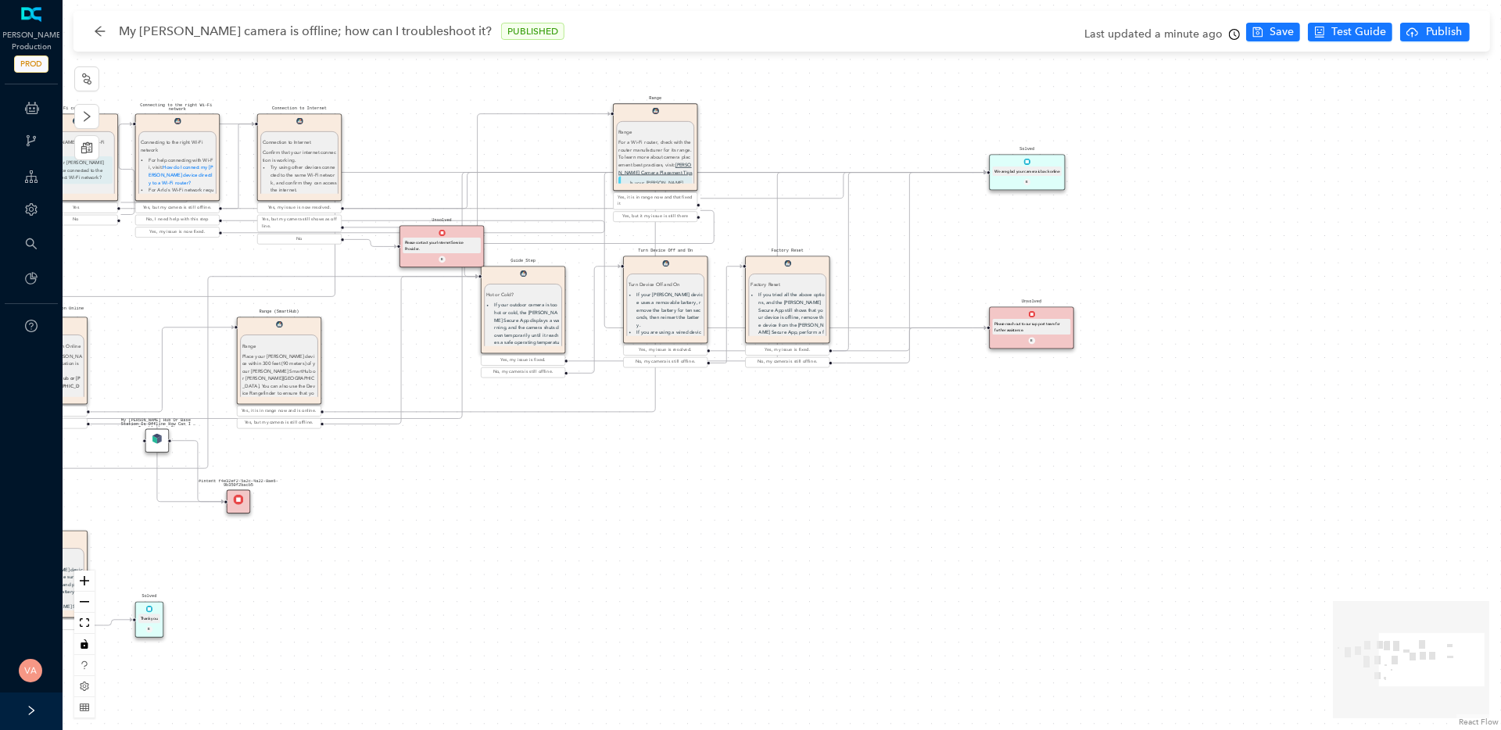
drag, startPoint x: 1052, startPoint y: 571, endPoint x: 577, endPoint y: 578, distance: 475.2
click at [577, 578] on div "Solved Thank you. E Charging Charging If your Arlo device uses a battery, make …" at bounding box center [782, 365] width 1438 height 730
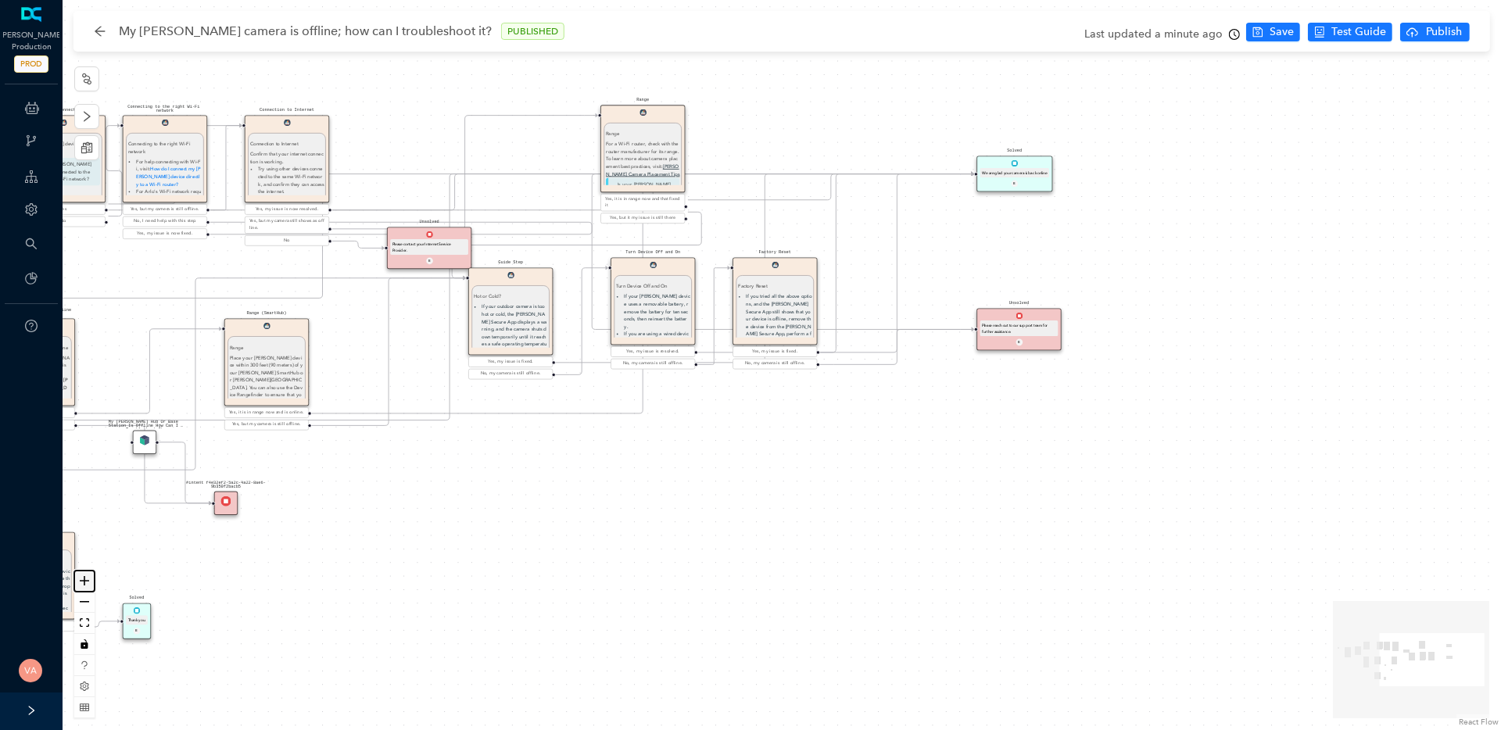
click at [80, 576] on icon "zoom in" at bounding box center [84, 580] width 9 height 9
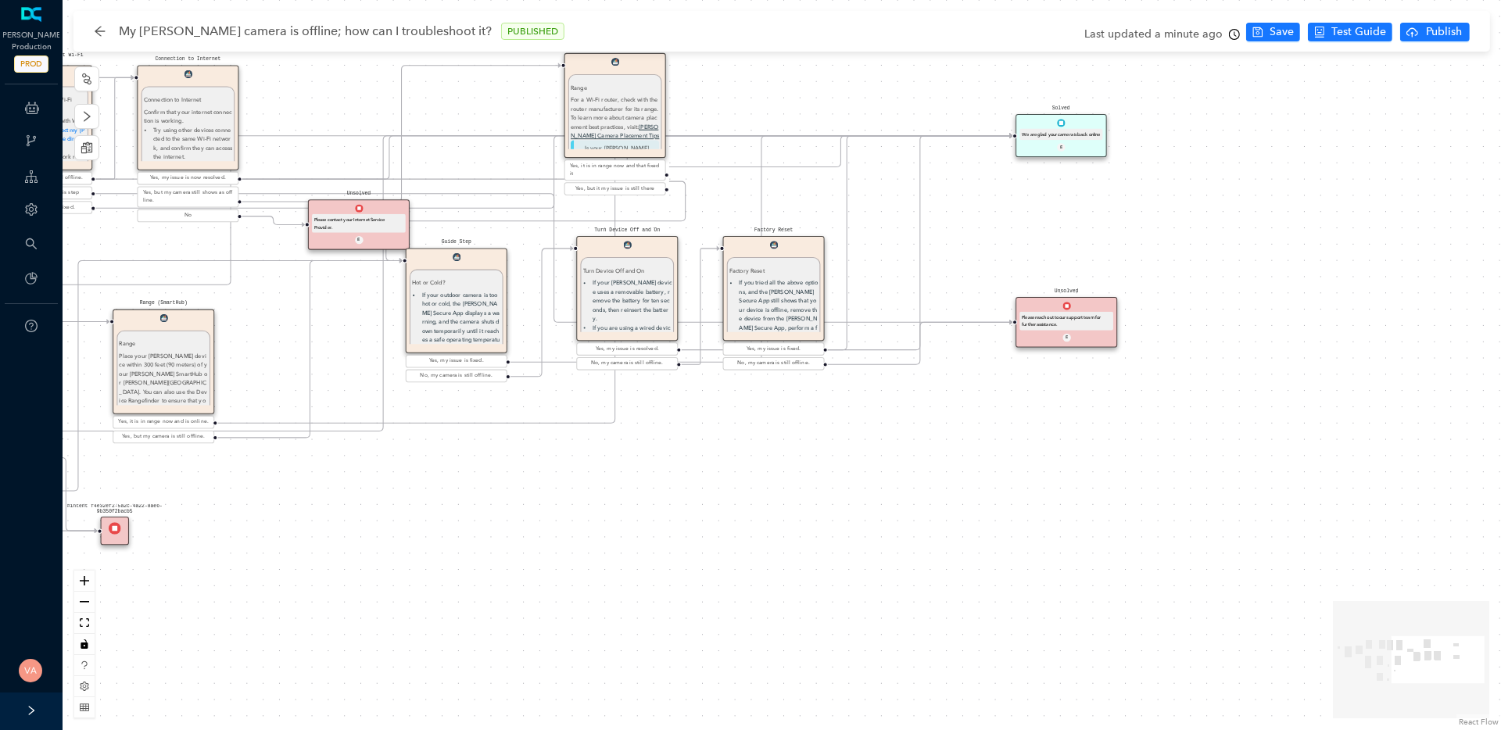
drag, startPoint x: 962, startPoint y: 403, endPoint x: 889, endPoint y: 439, distance: 81.8
click at [889, 439] on div "Solved Thank you. E Charging Charging If your Arlo device uses a battery, make …" at bounding box center [782, 365] width 1438 height 730
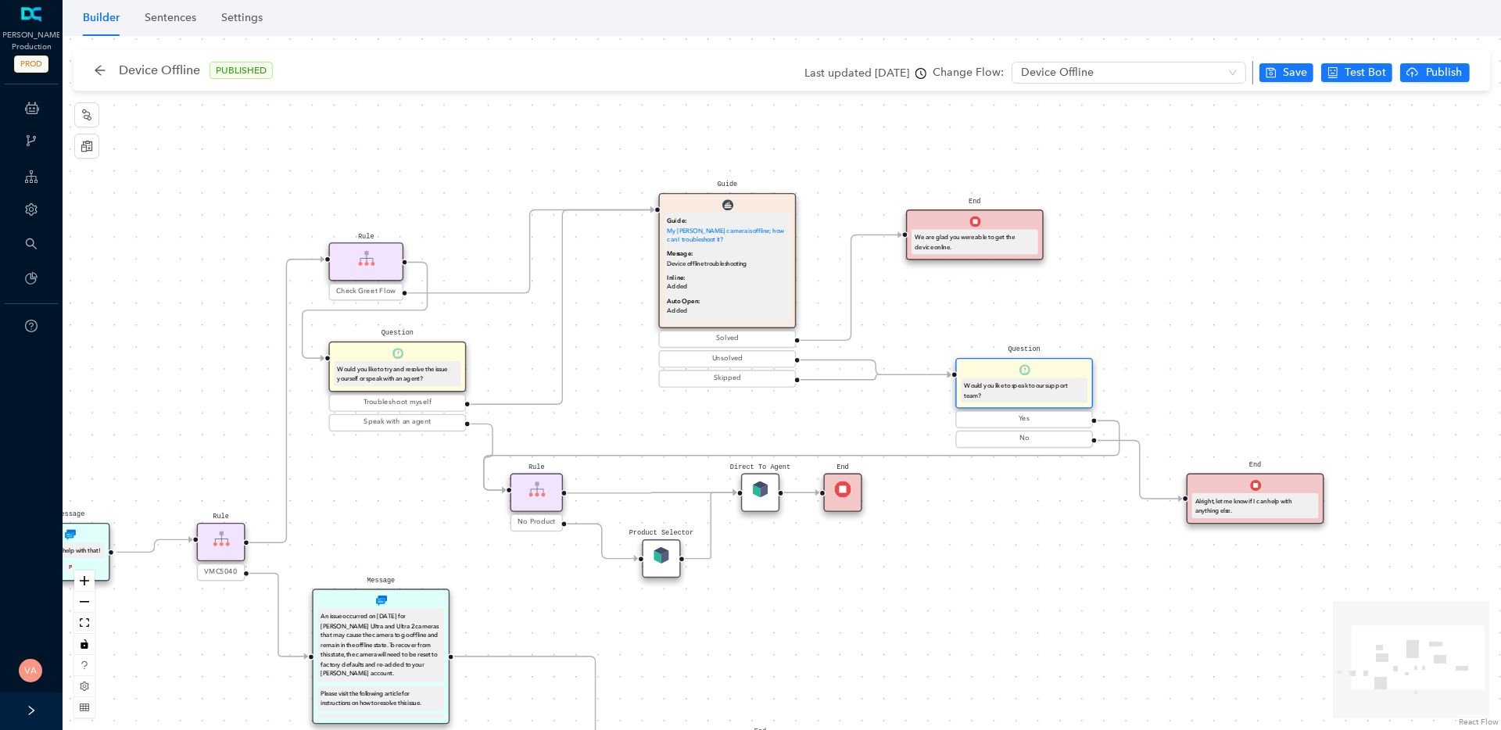
click at [1411, 206] on div "Rule Check Greet Flow Start End Message We can help with that! P Rule VMC5040 M…" at bounding box center [782, 383] width 1438 height 694
